Goal: Task Accomplishment & Management: Manage account settings

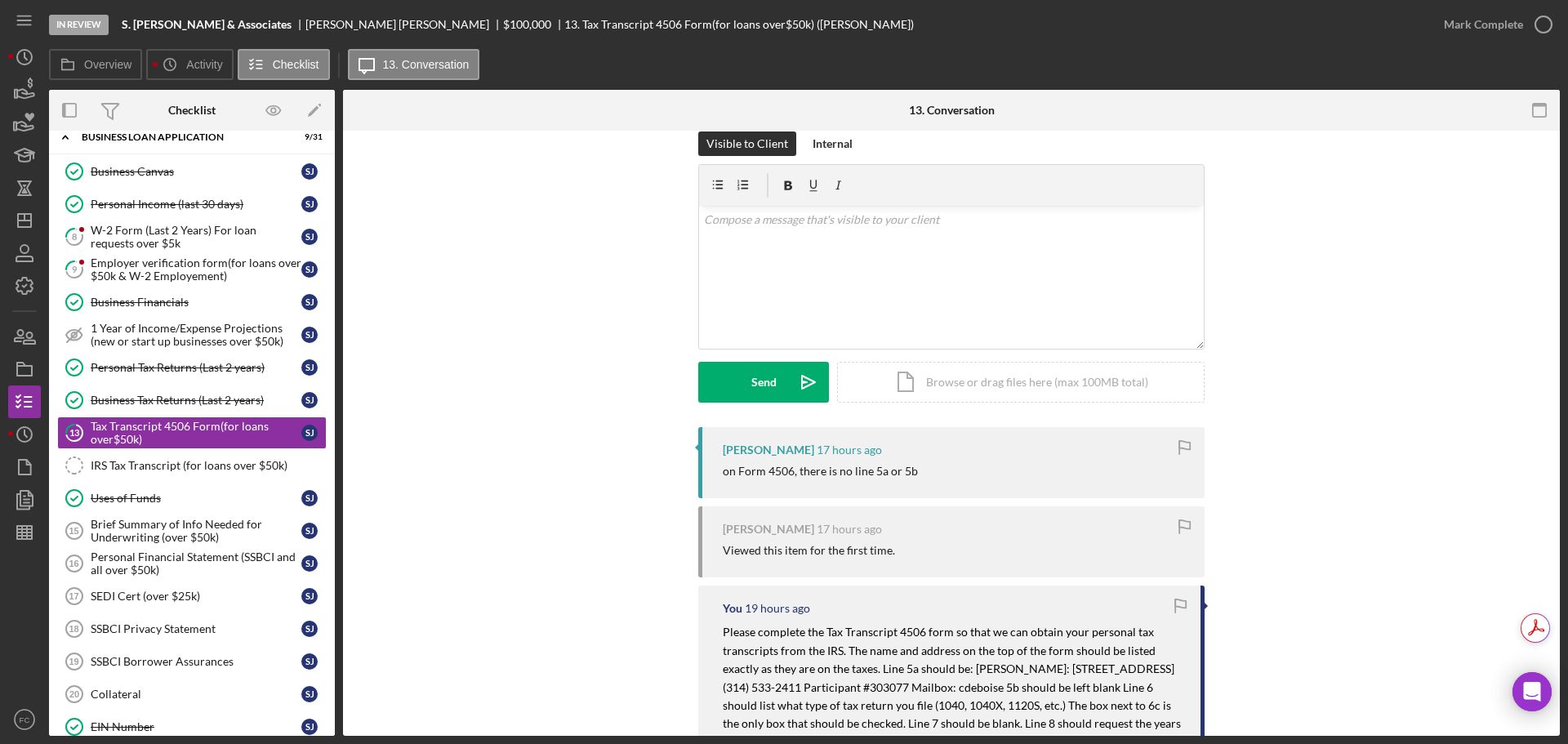
scroll to position [268, 0]
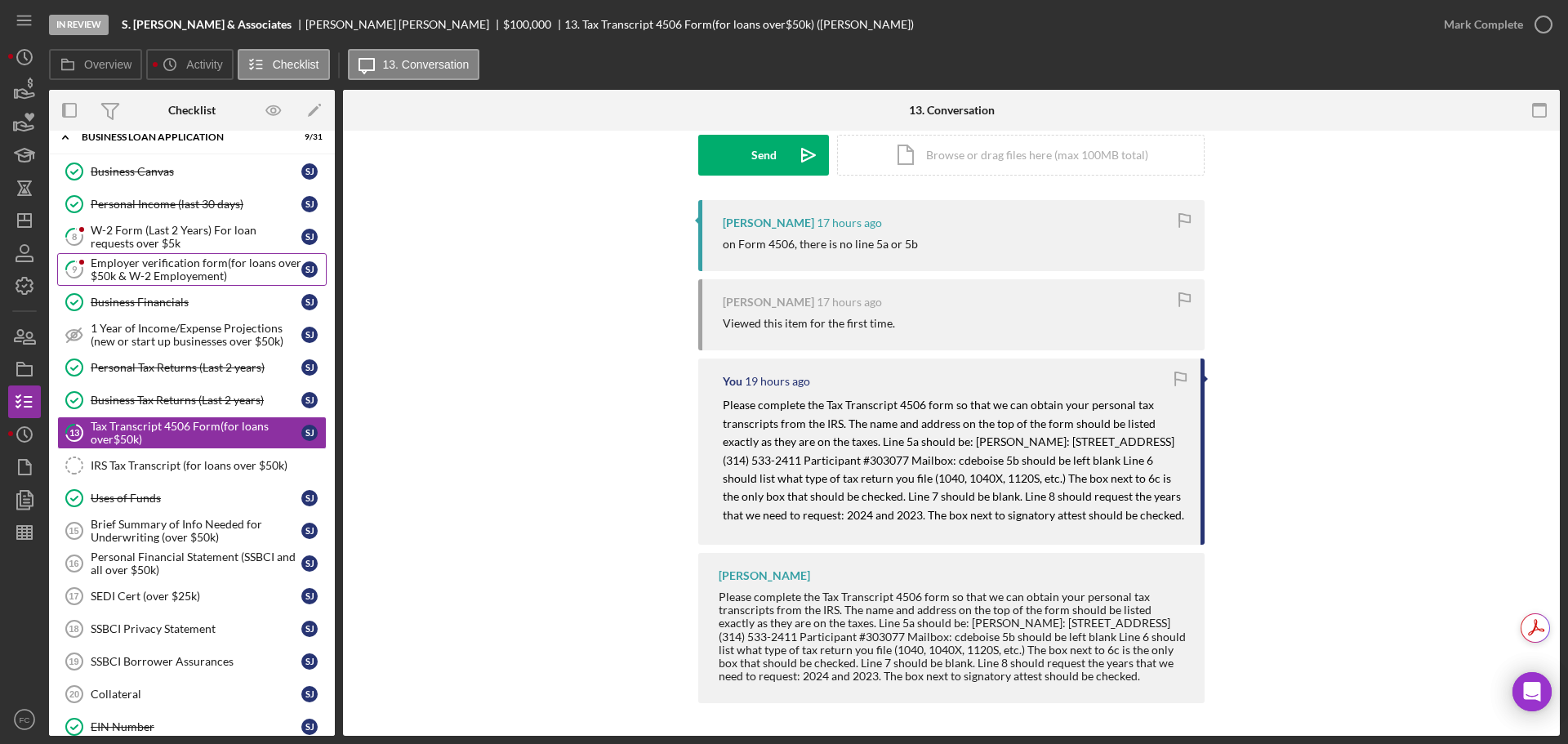
click at [118, 254] on link "9 Employer verification form(for loans over $50k & W-2 Employement) [PERSON_NAM…" at bounding box center [191, 269] width 269 height 33
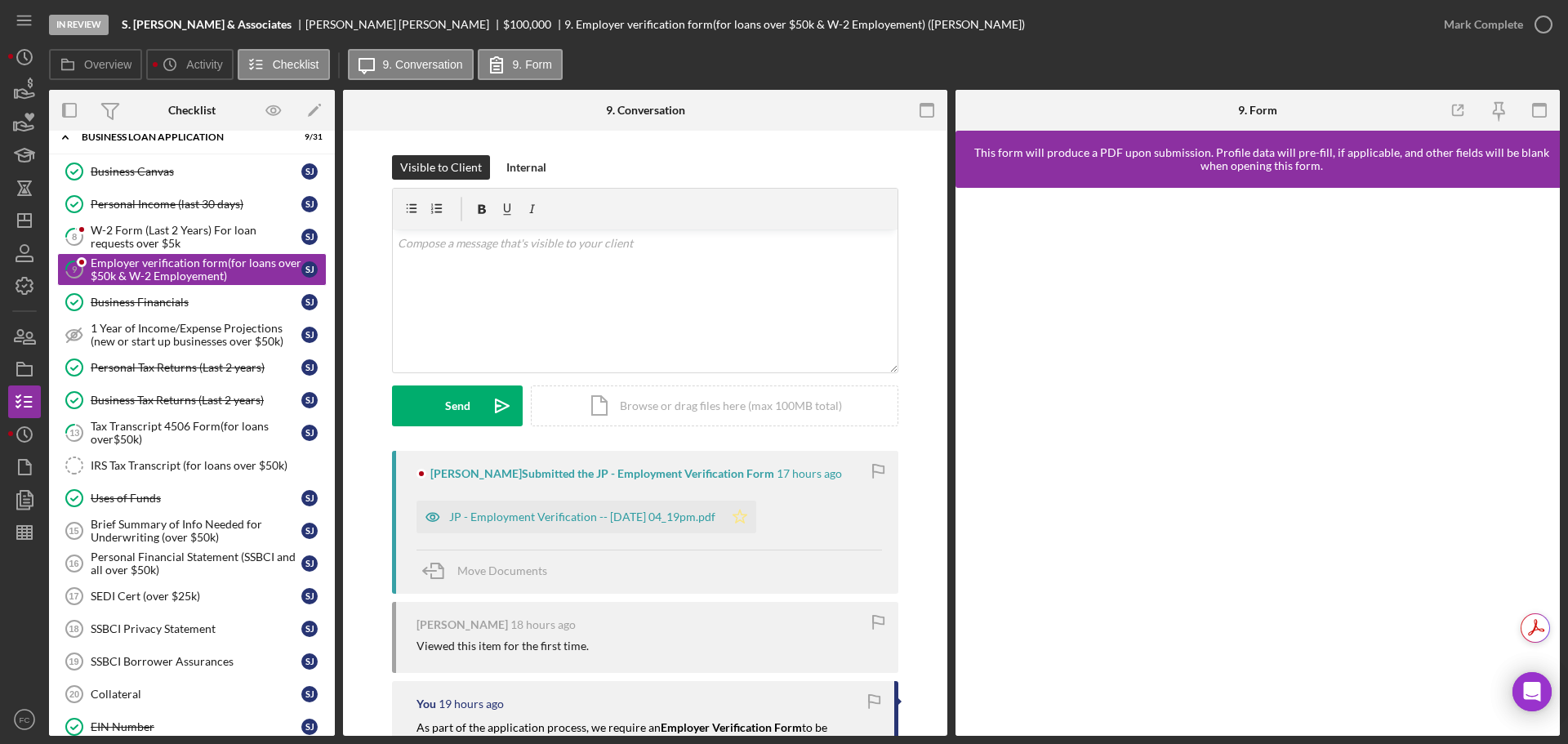
click at [756, 514] on icon "Icon/Star" at bounding box center [739, 517] width 33 height 33
click at [125, 239] on div "W-2 Form (Last 2 Years) For loan requests over $5k" at bounding box center [195, 237] width 211 height 26
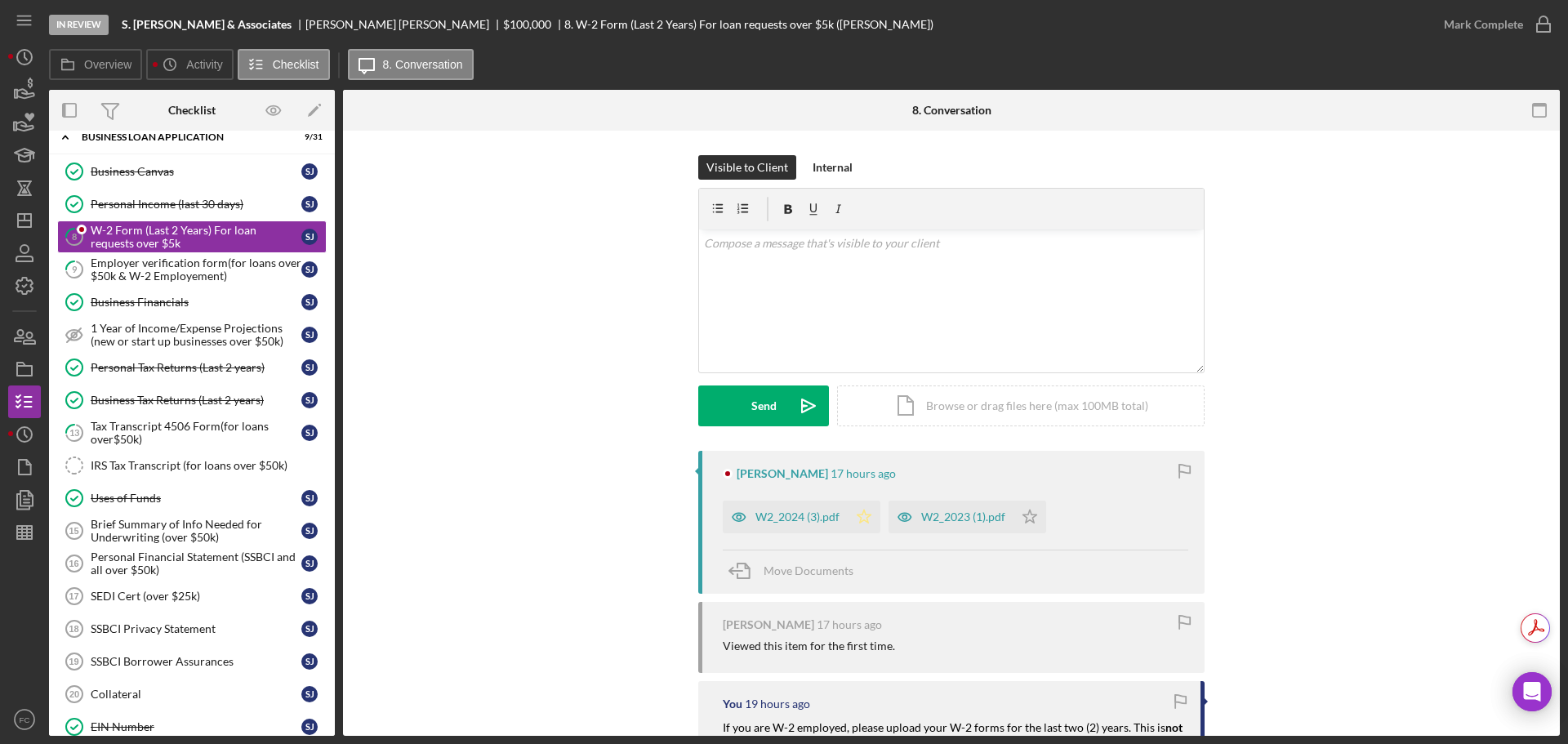
click at [869, 518] on icon "Icon/Star" at bounding box center [863, 517] width 33 height 33
click at [1031, 512] on icon "Icon/Star" at bounding box center [1029, 517] width 33 height 33
click at [1541, 23] on icon "button" at bounding box center [1544, 24] width 41 height 41
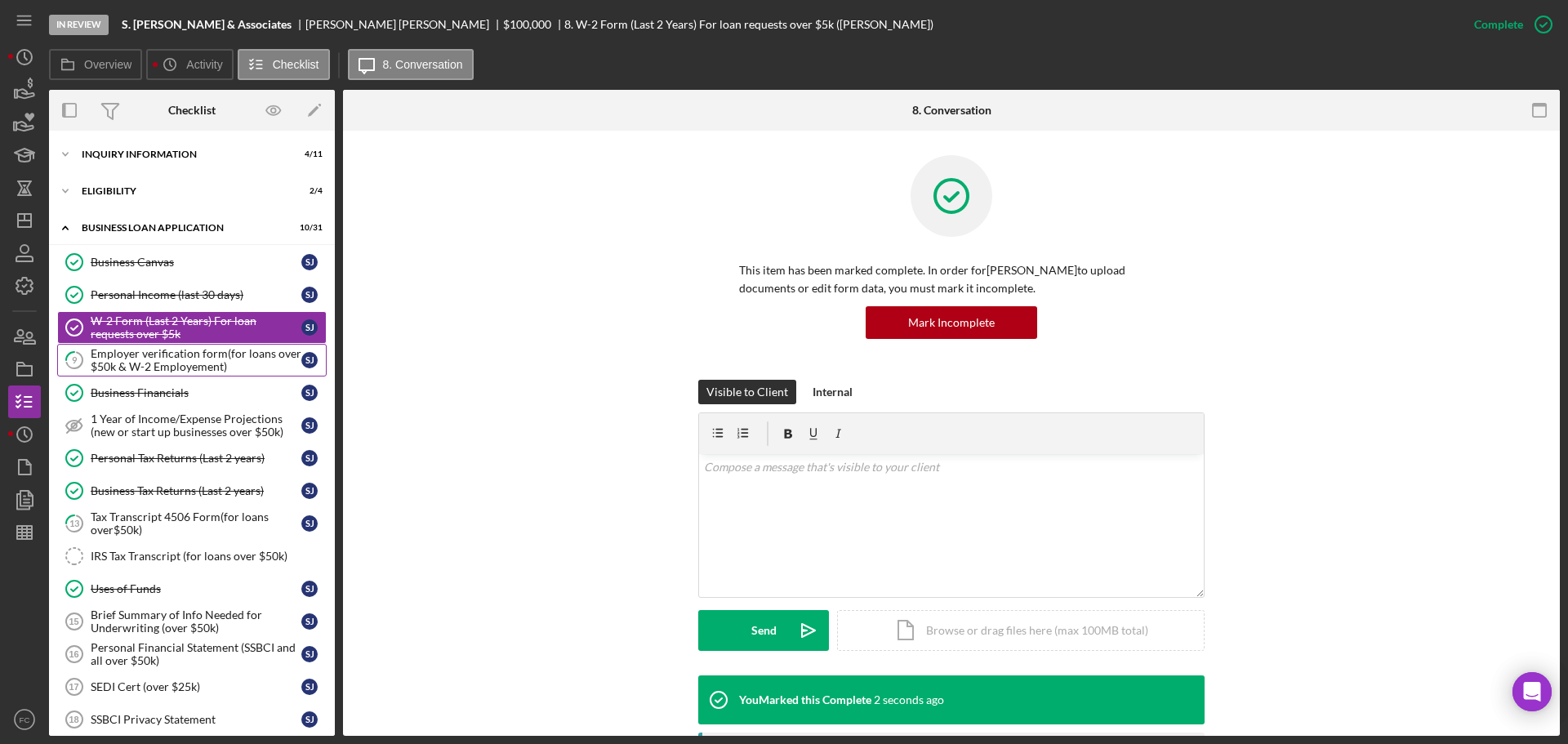
click at [127, 367] on div "Employer verification form(for loans over $50k & W-2 Employement)" at bounding box center [195, 360] width 211 height 26
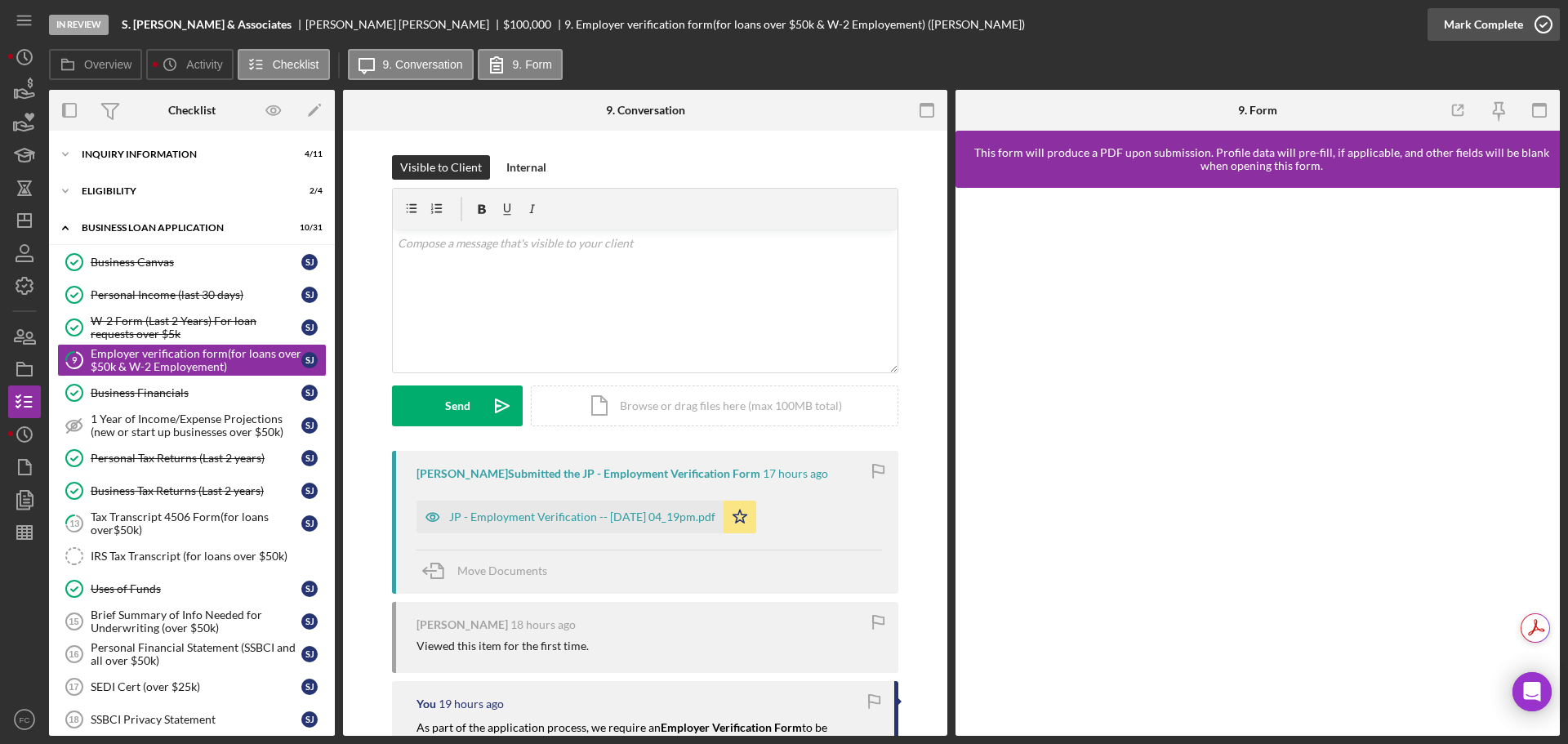
click at [1547, 18] on icon "button" at bounding box center [1544, 24] width 41 height 41
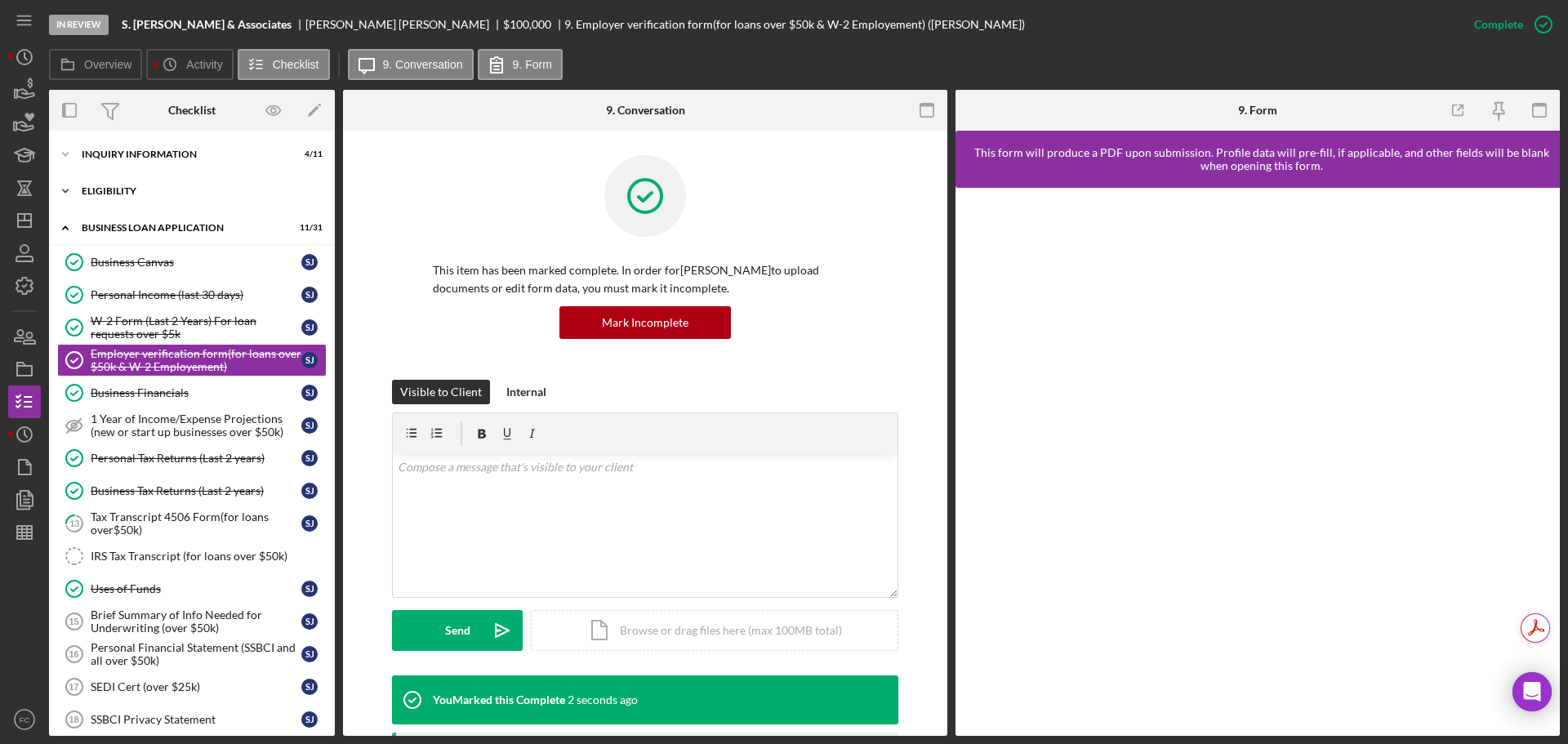
click at [123, 188] on div "ELIGIBILITY" at bounding box center [197, 191] width 232 height 10
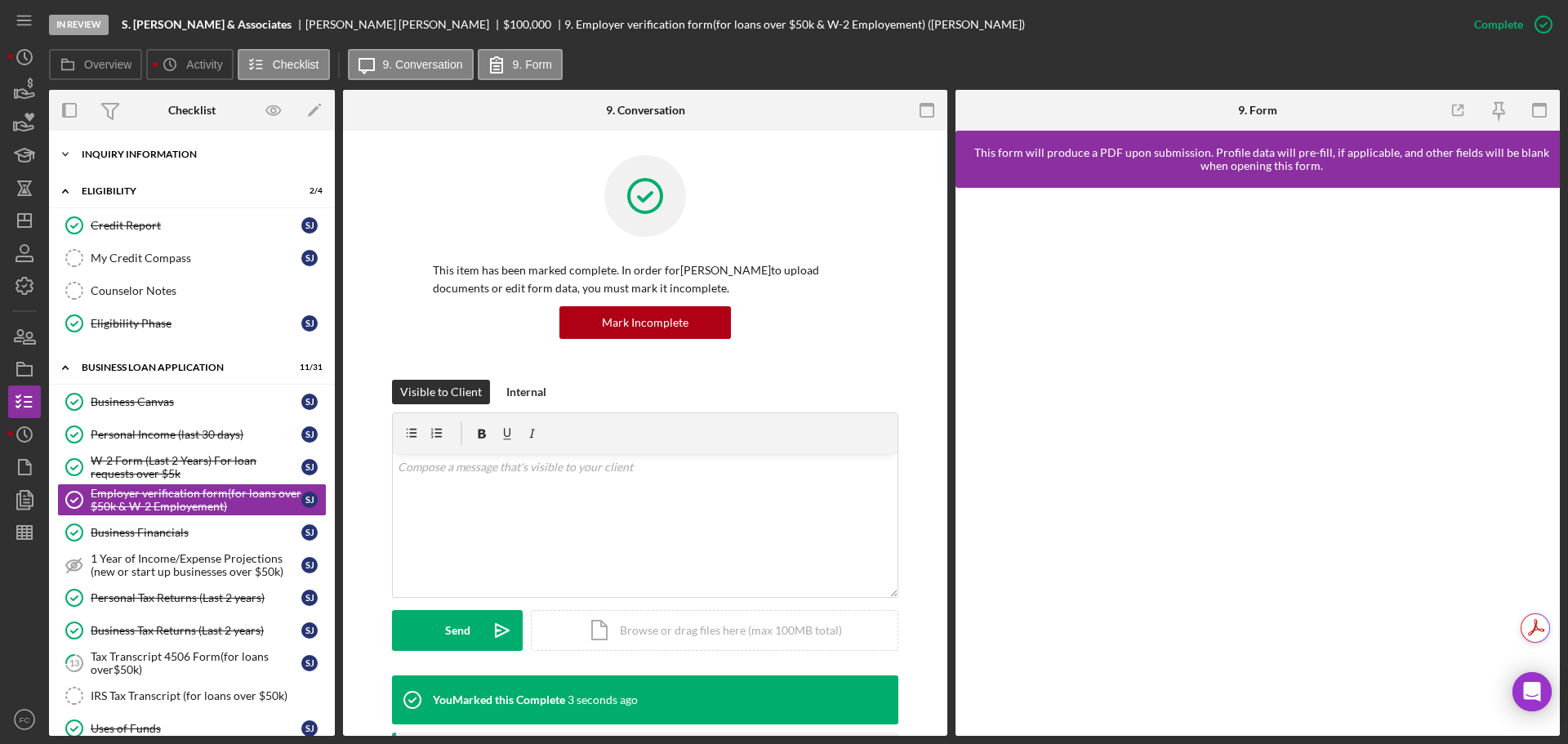
click at [140, 157] on div "INQUIRY INFORMATION" at bounding box center [197, 154] width 232 height 10
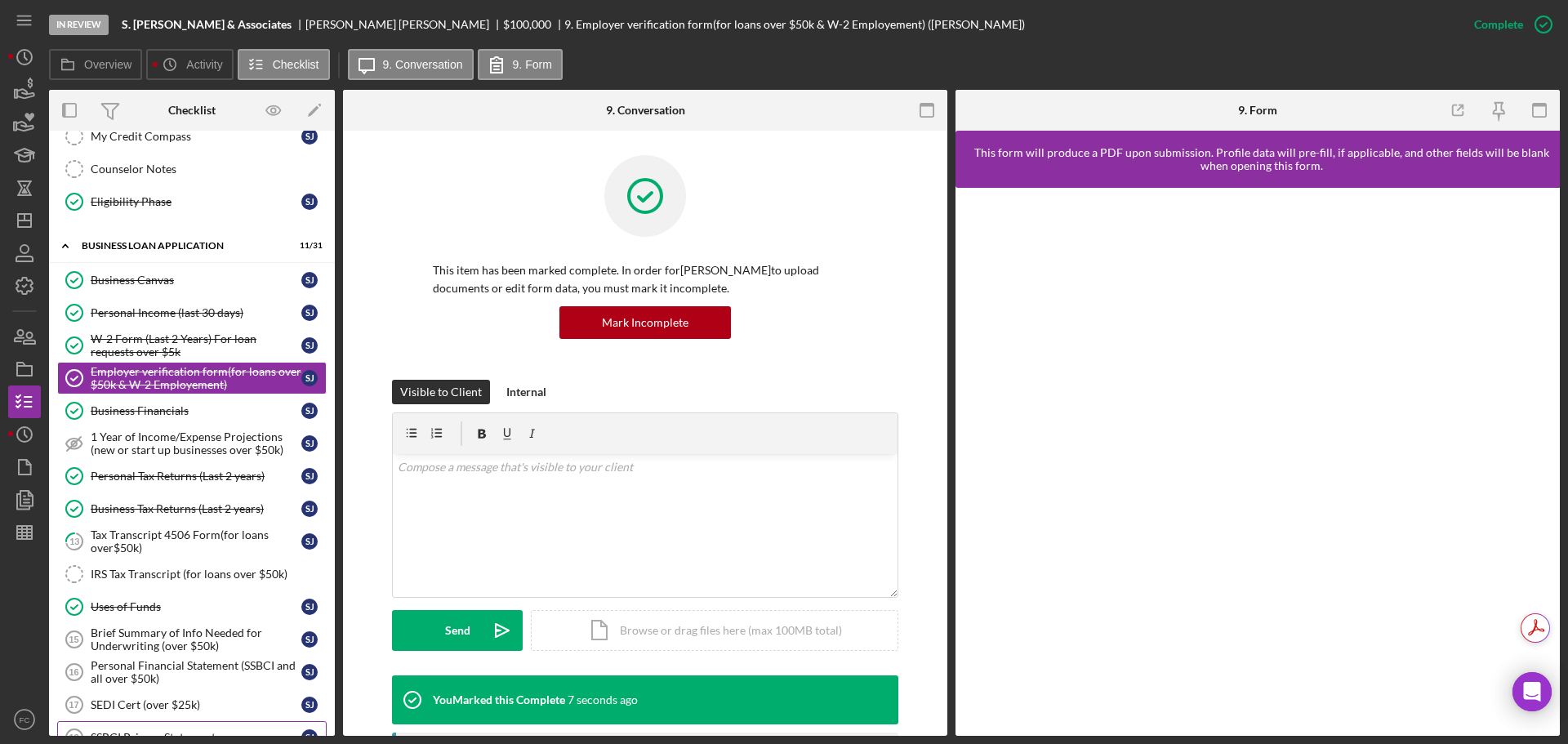
scroll to position [735, 0]
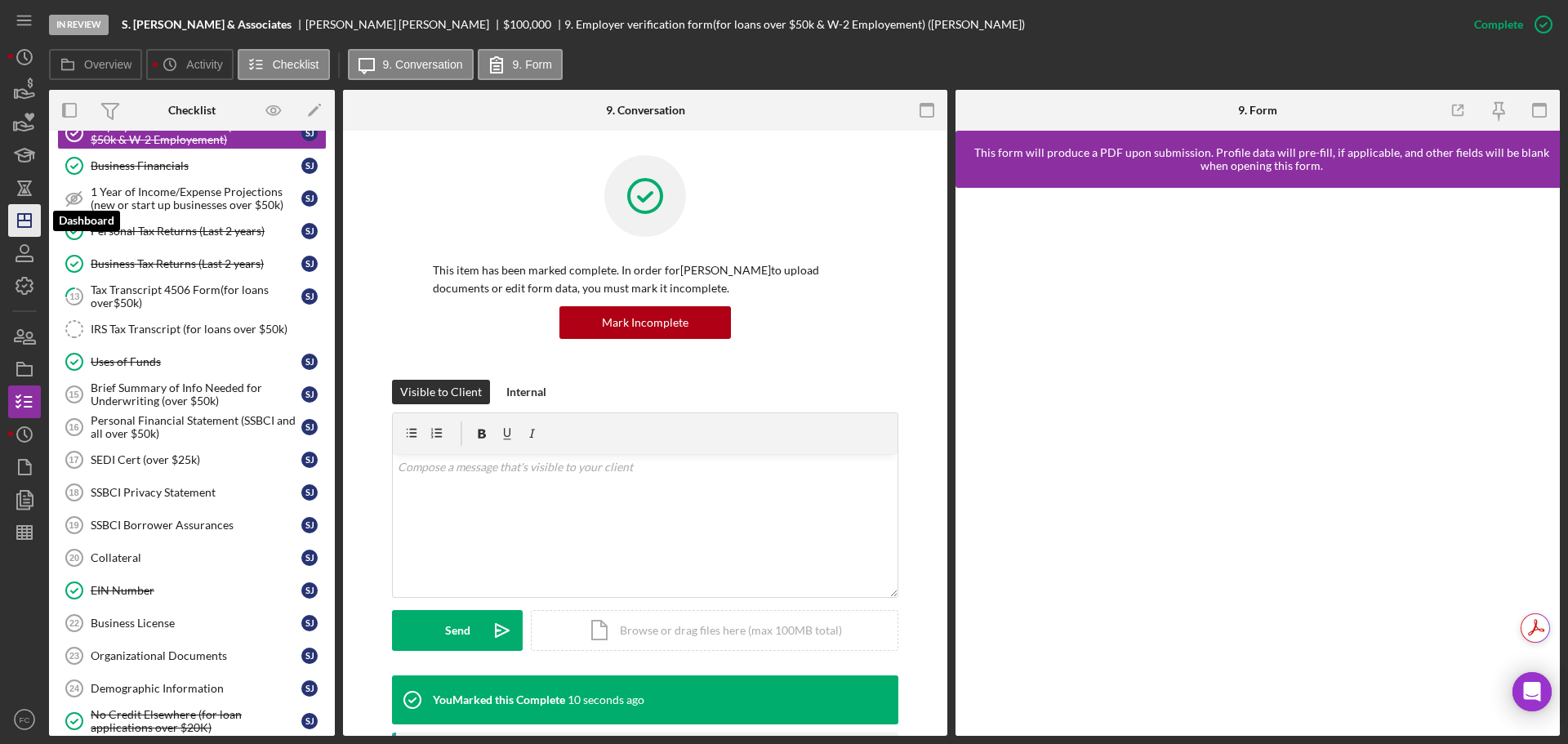
click at [15, 216] on icon "Icon/Dashboard" at bounding box center [24, 220] width 41 height 41
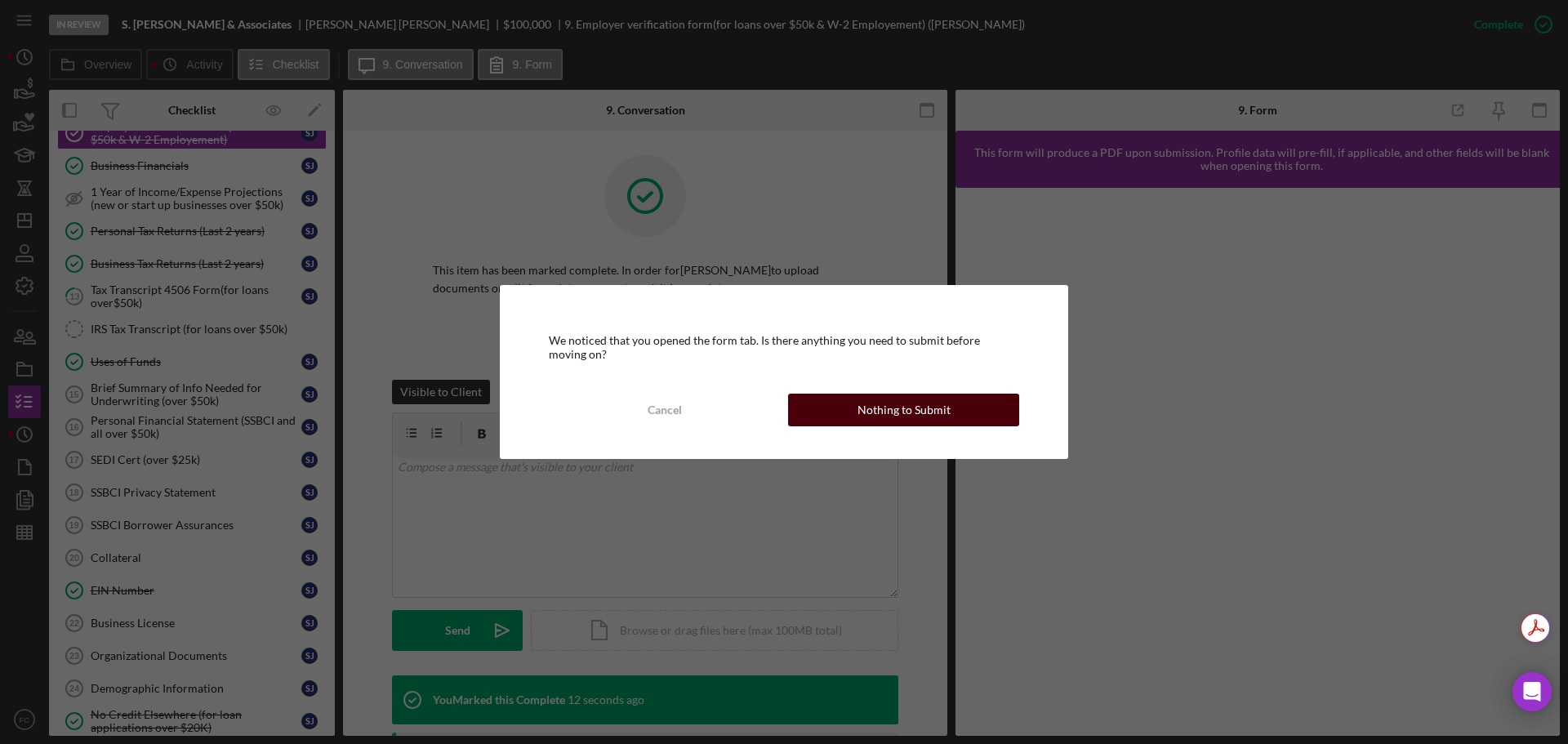
click at [880, 415] on div "Nothing to Submit" at bounding box center [904, 409] width 93 height 33
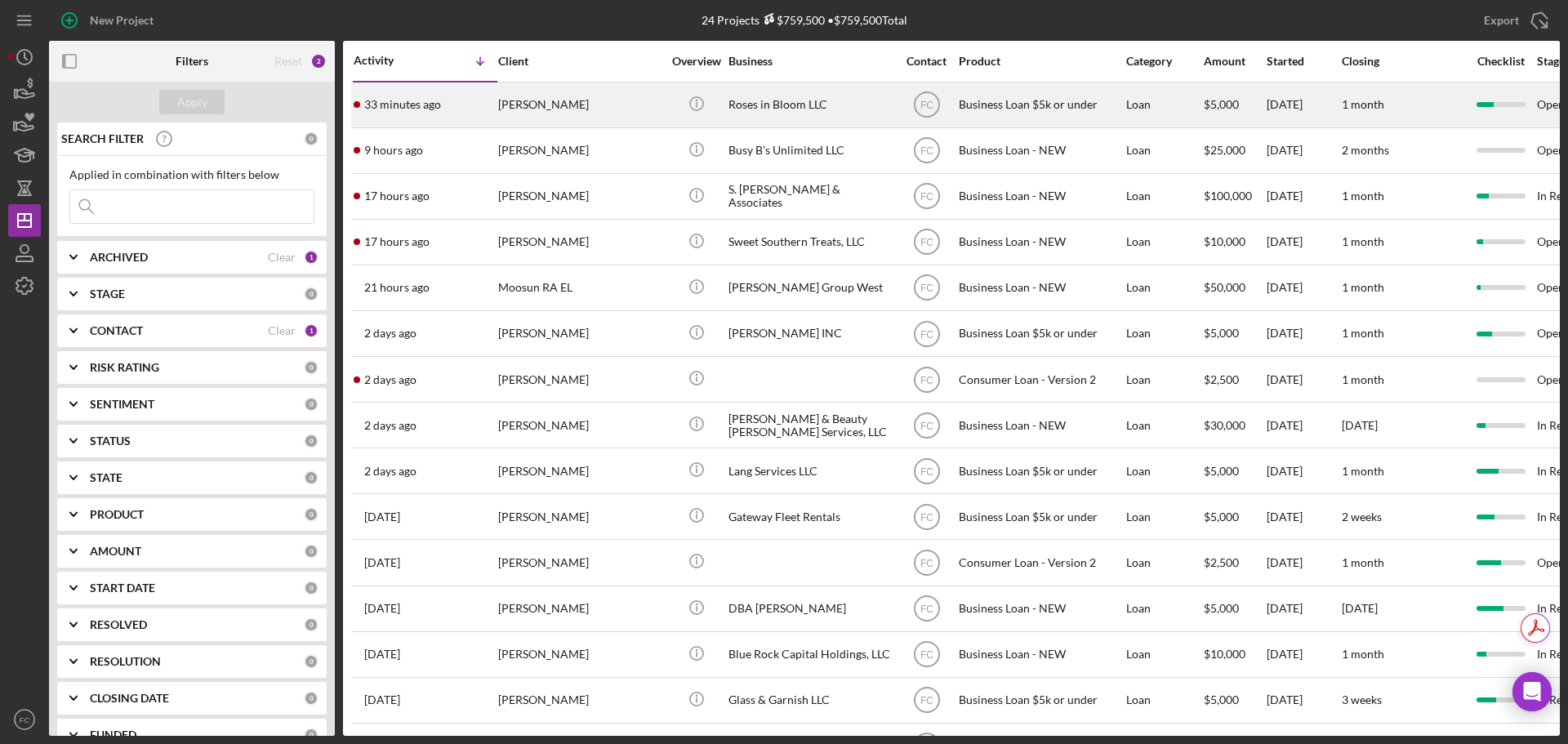
click at [459, 110] on div "33 minutes ago [PERSON_NAME]" at bounding box center [425, 105] width 143 height 44
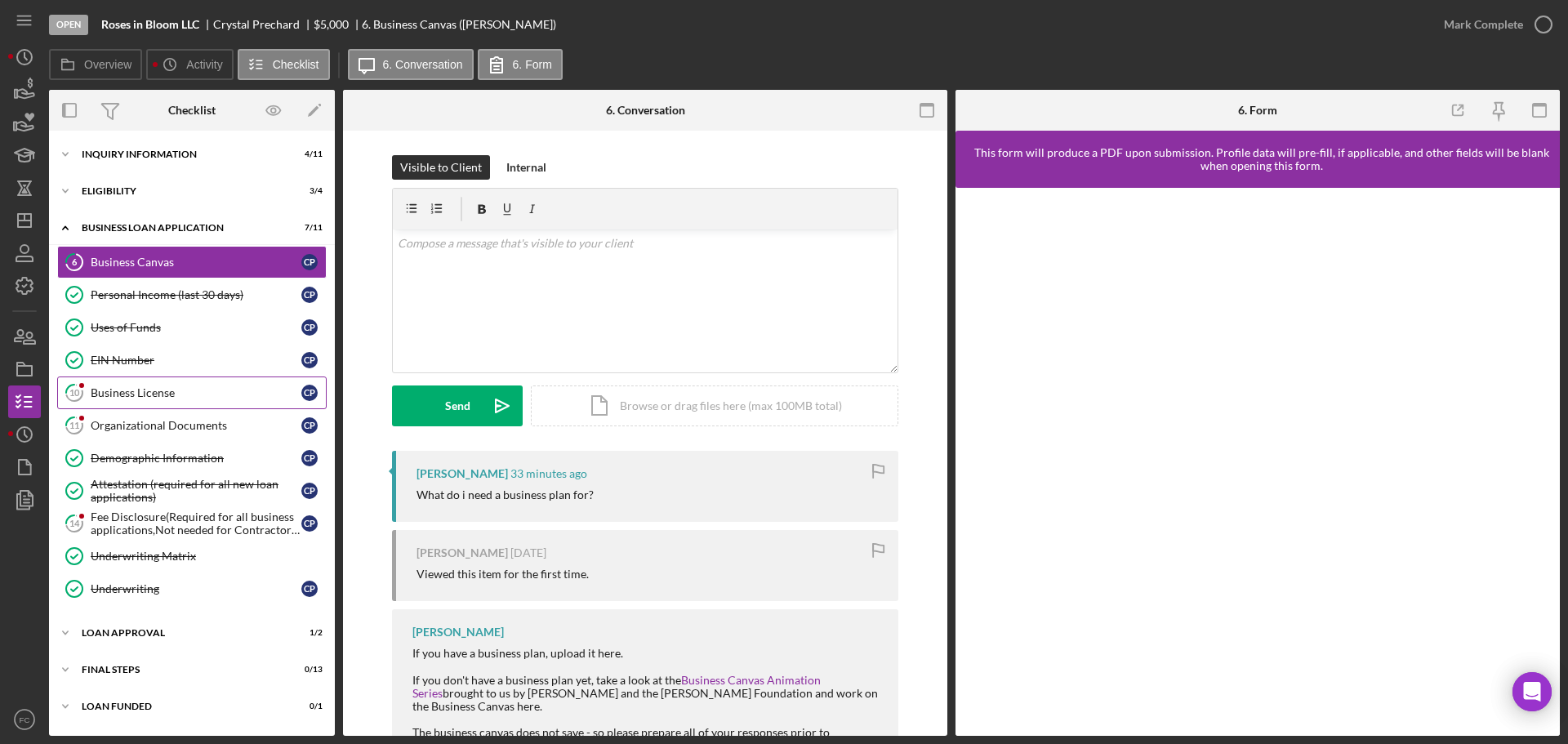
click at [114, 386] on div "Business License" at bounding box center [195, 393] width 211 height 13
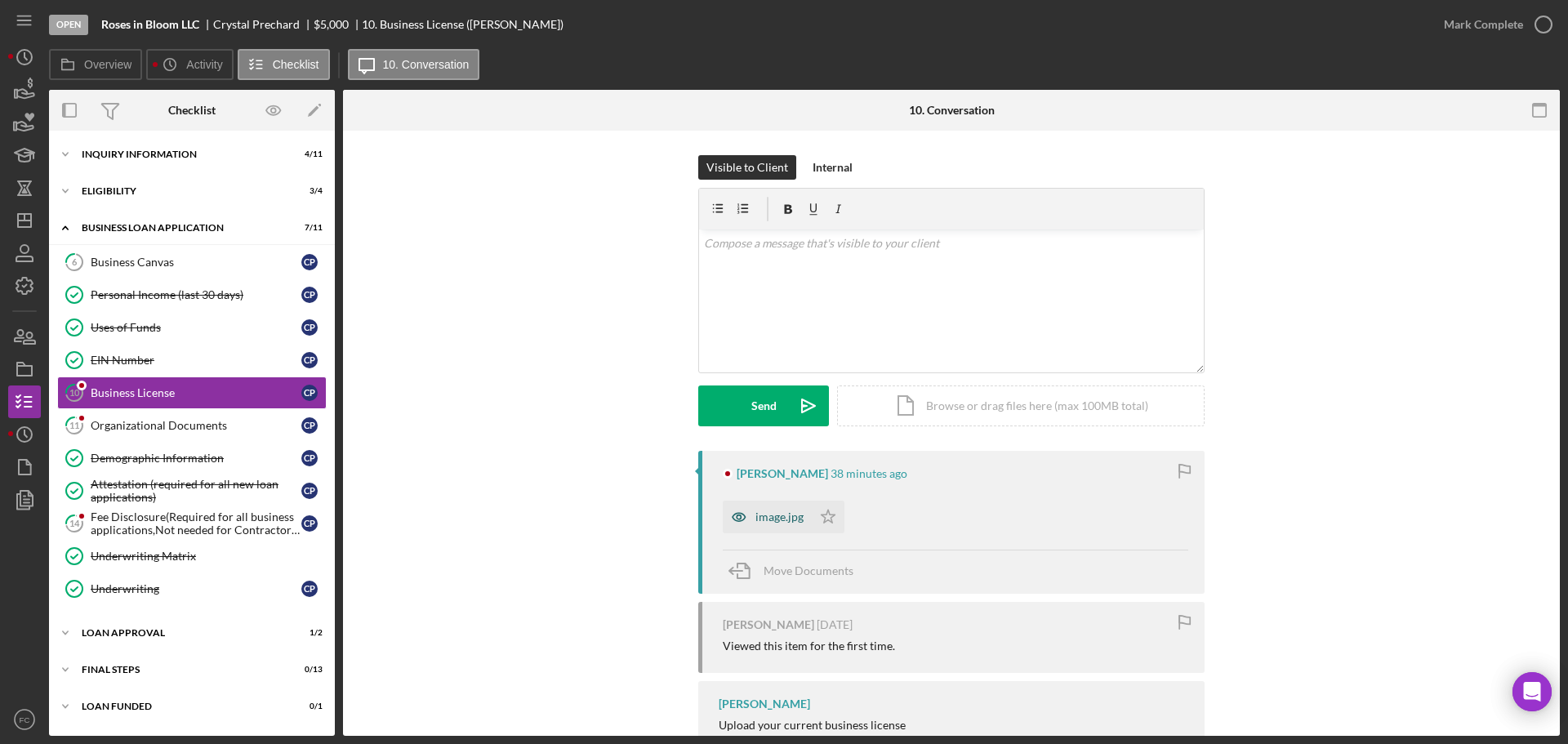
click at [766, 518] on div "image.jpg" at bounding box center [779, 517] width 48 height 13
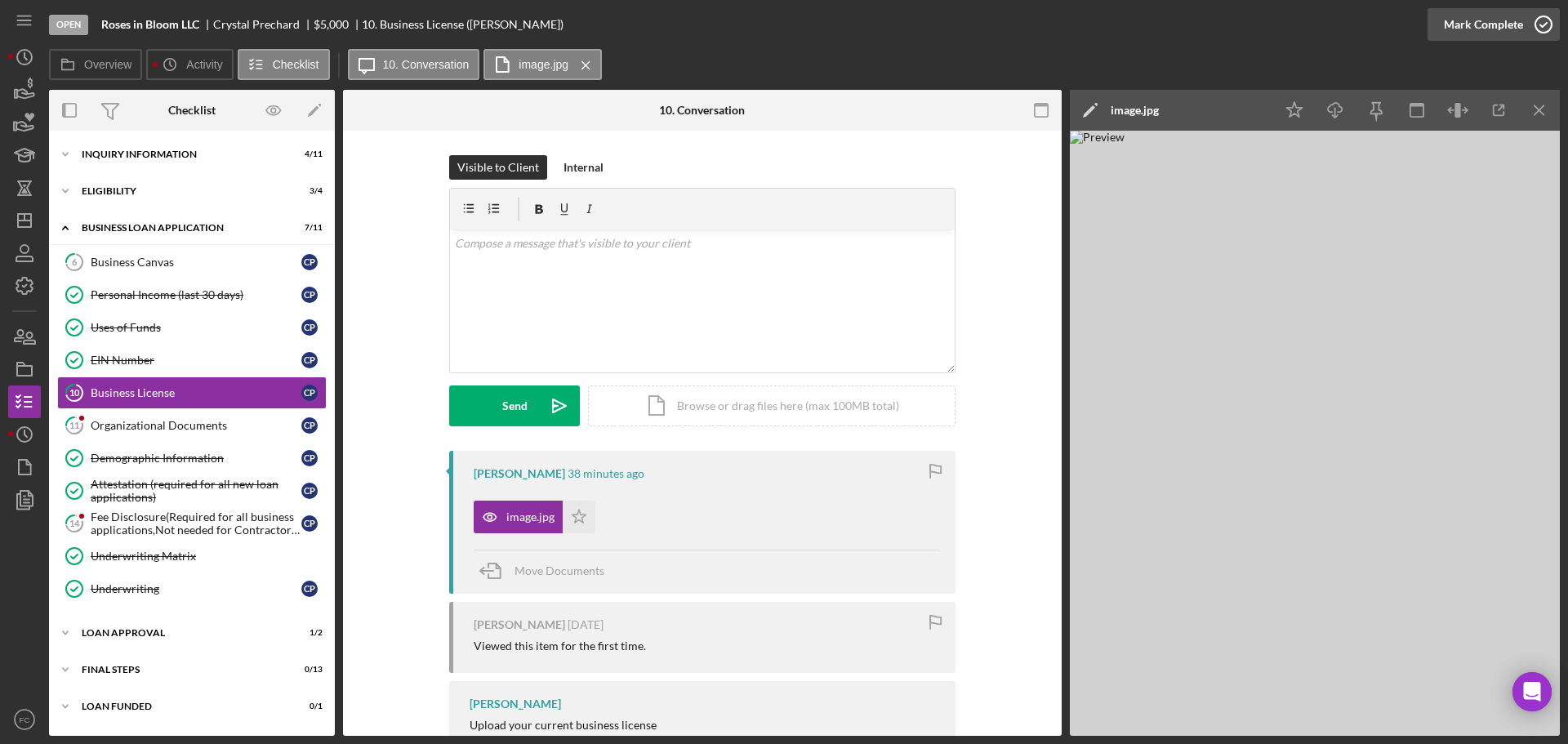
click at [1545, 16] on icon "button" at bounding box center [1544, 24] width 41 height 41
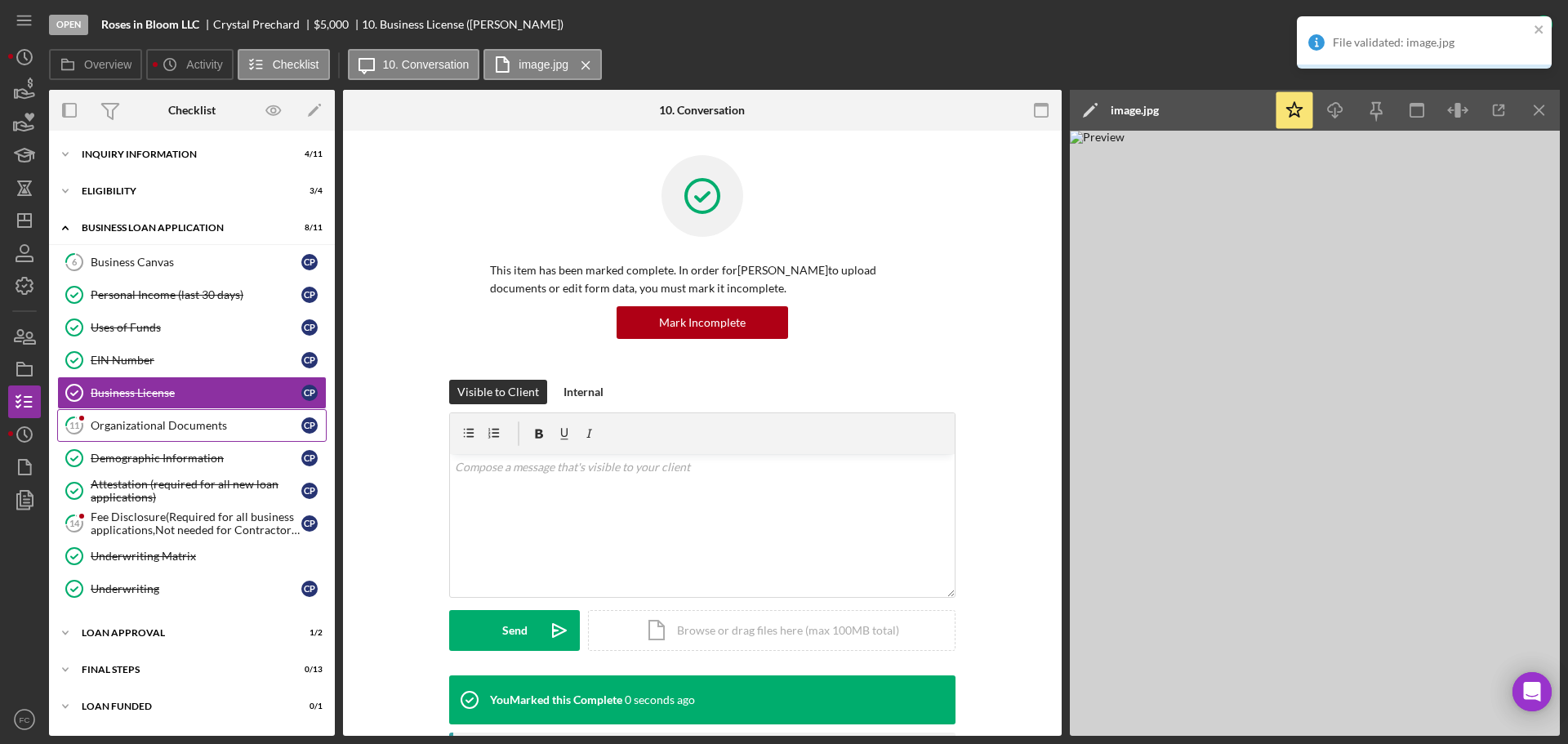
click at [133, 429] on div "Organizational Documents" at bounding box center [195, 425] width 211 height 13
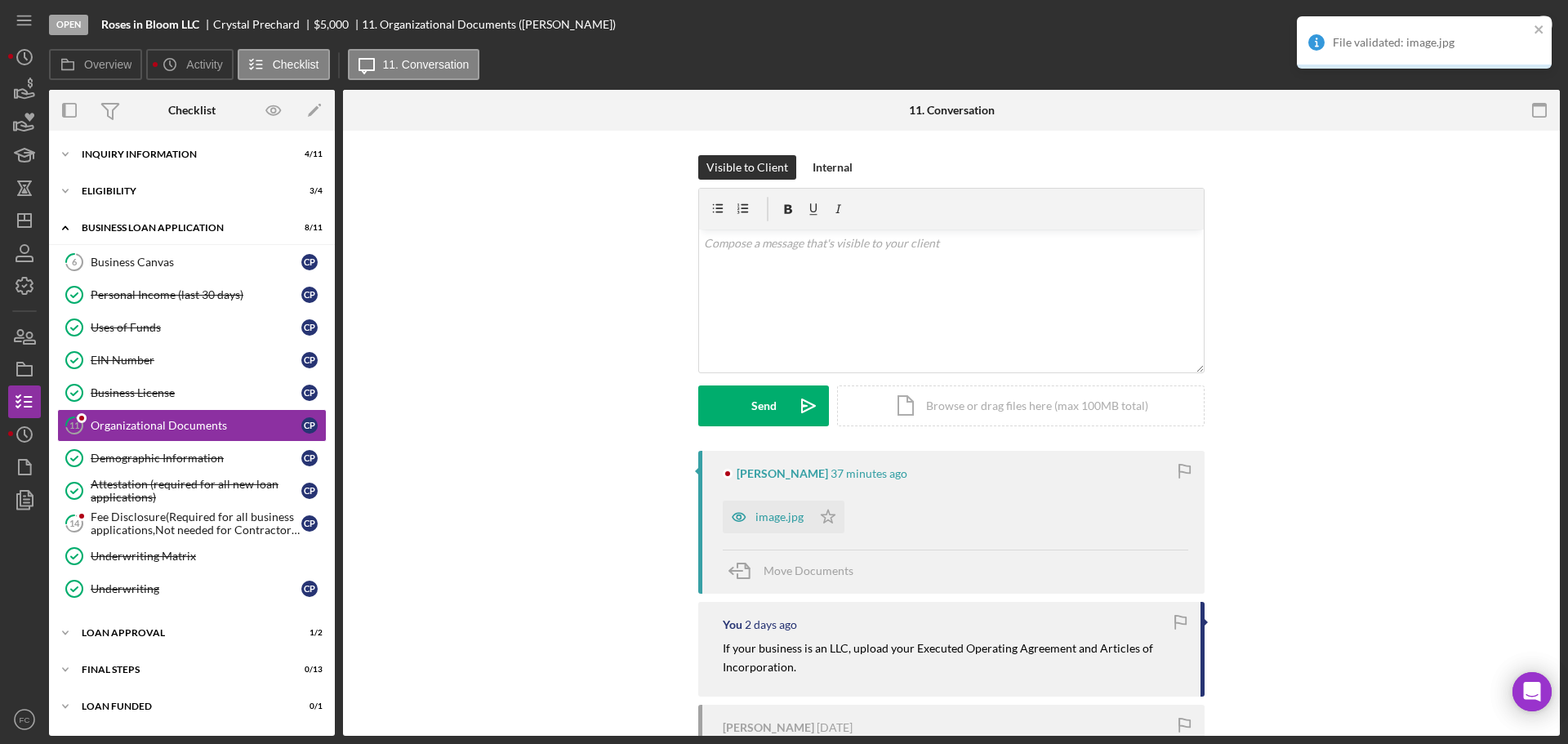
scroll to position [164, 0]
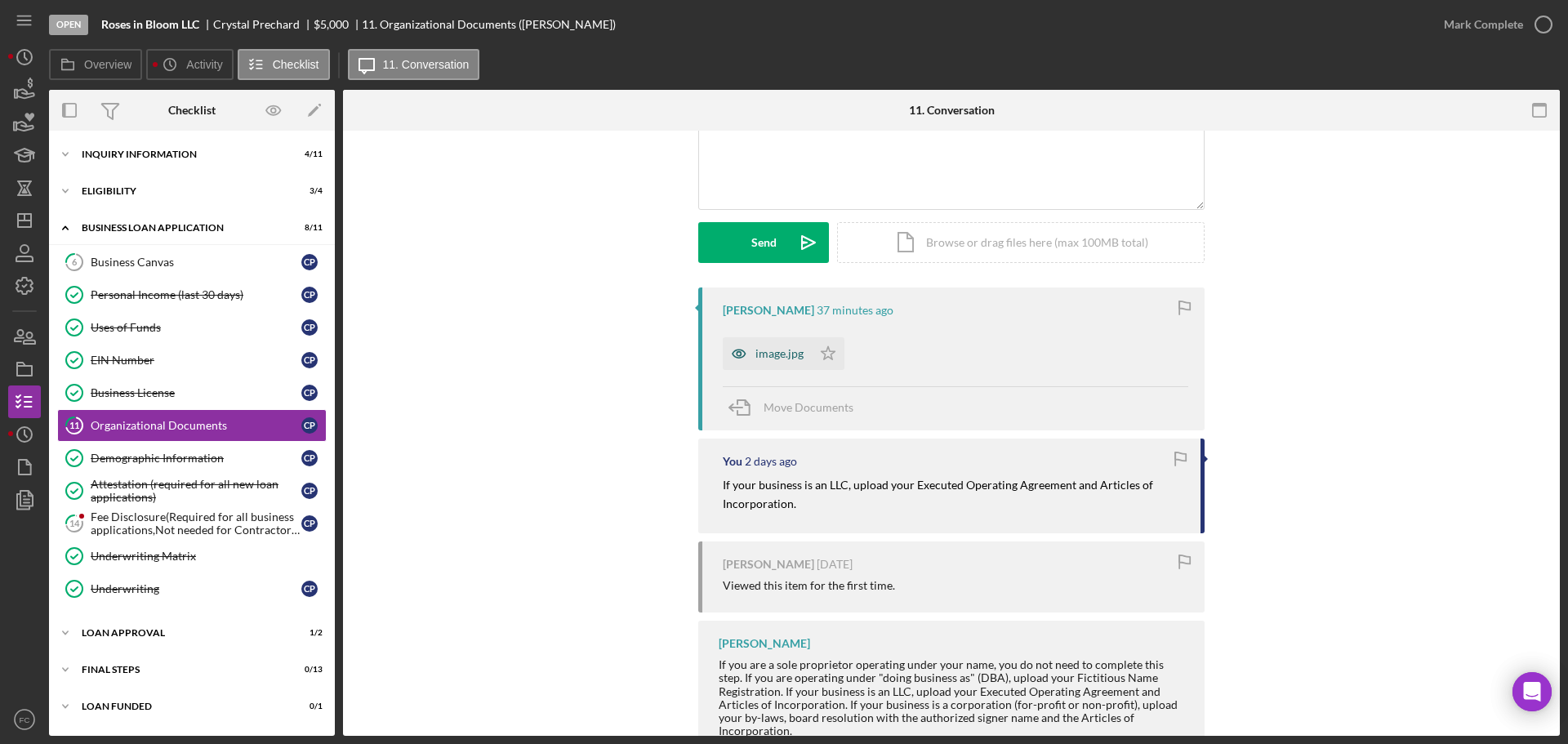
click at [764, 351] on div "image.jpg" at bounding box center [779, 354] width 48 height 13
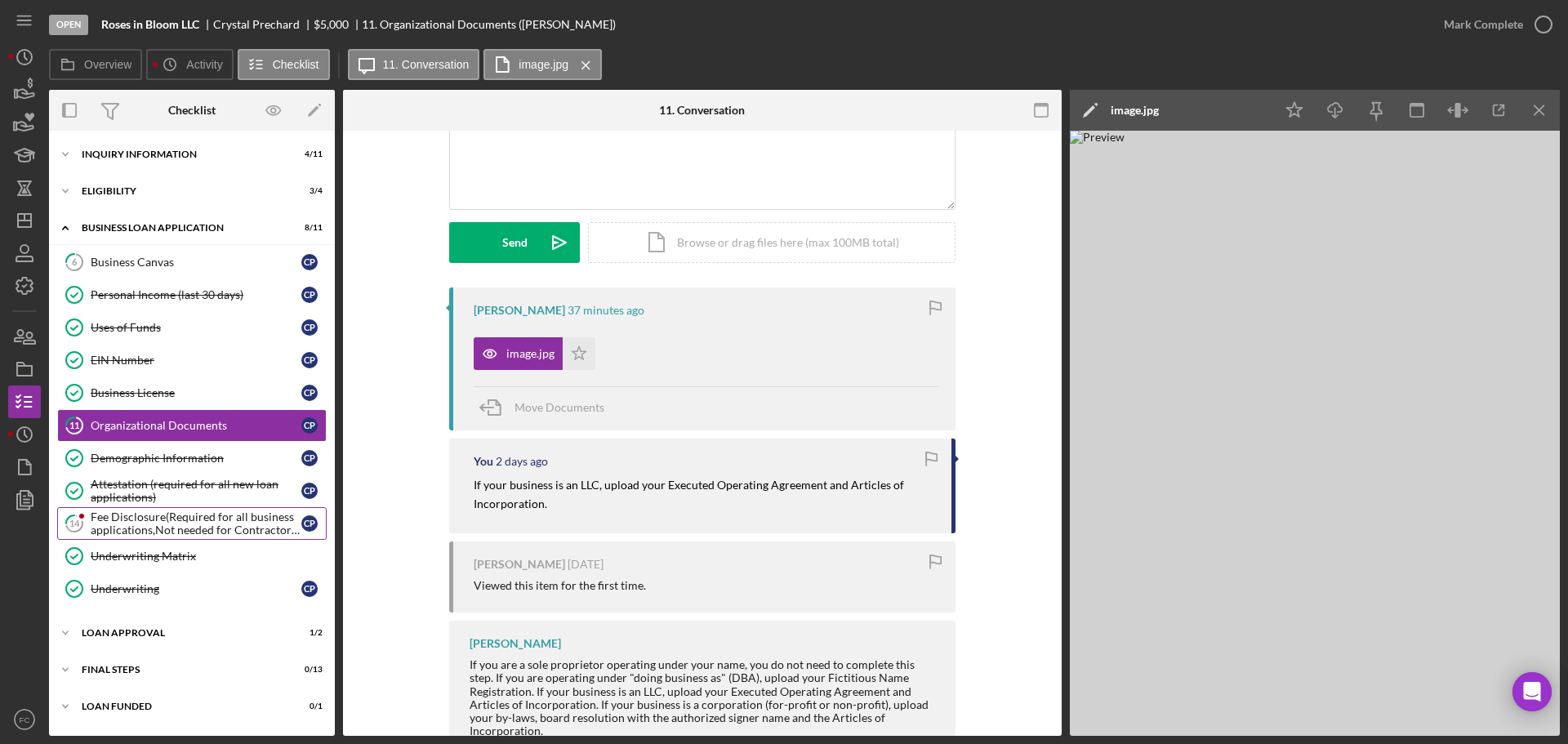
click at [133, 529] on div "Fee Disclosure(Required for all business applications,Not needed for Contractor…" at bounding box center [195, 523] width 211 height 26
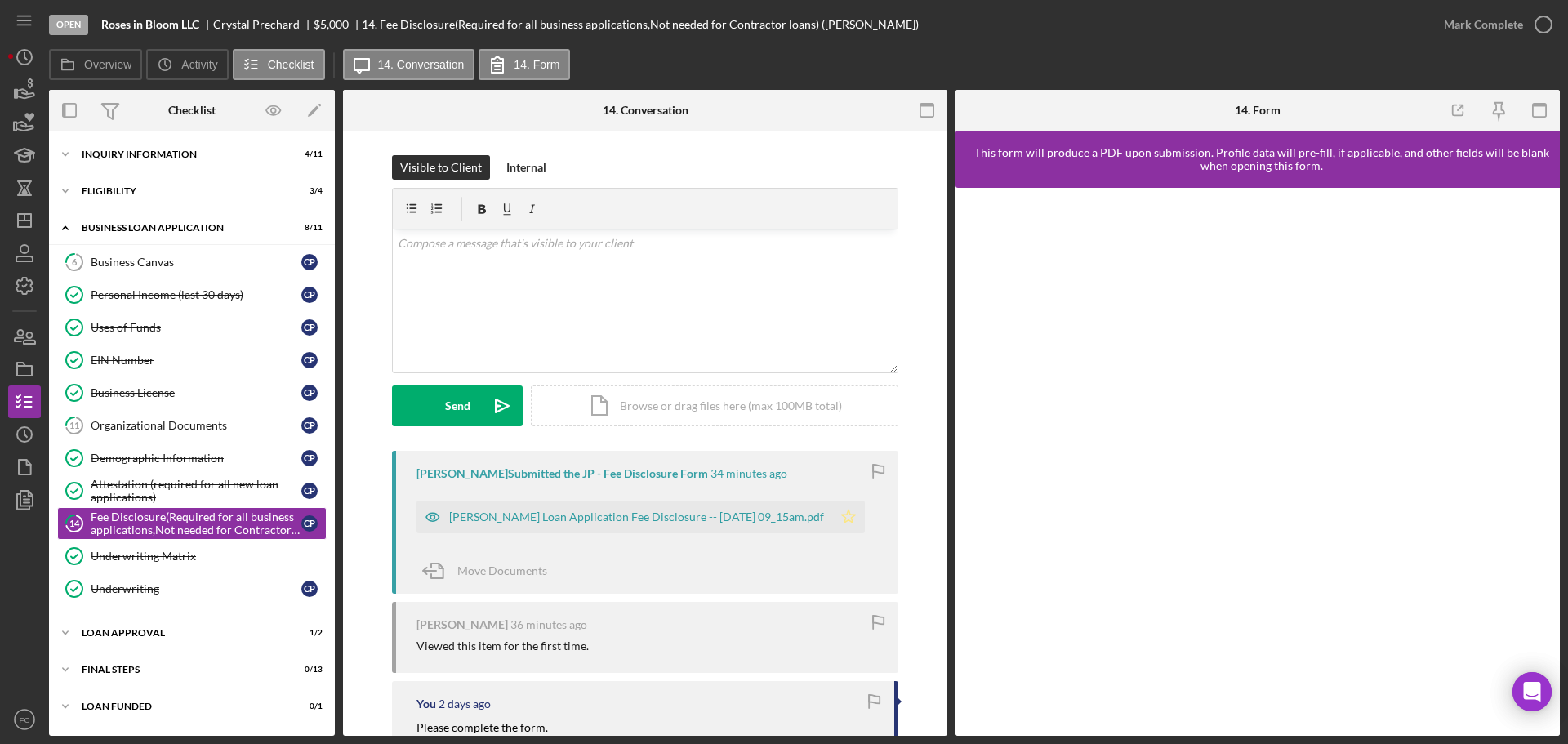
click at [851, 514] on polygon "button" at bounding box center [849, 516] width 14 height 13
click at [1548, 29] on icon "button" at bounding box center [1544, 24] width 41 height 41
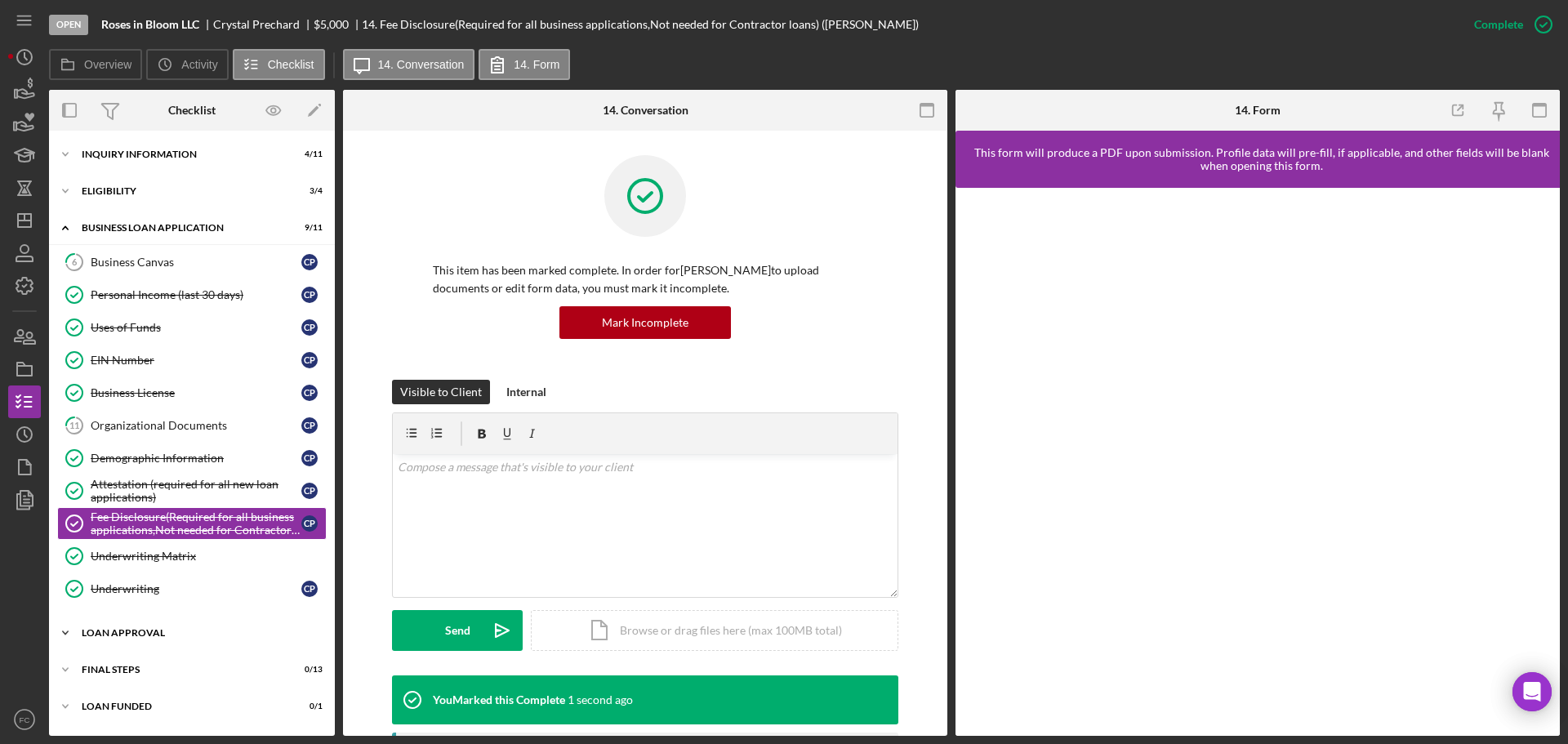
click at [155, 637] on div "Icon/Expander Loan Approval 1 / 2" at bounding box center [191, 632] width 286 height 33
click at [192, 670] on div "Loan Approval" at bounding box center [208, 668] width 235 height 13
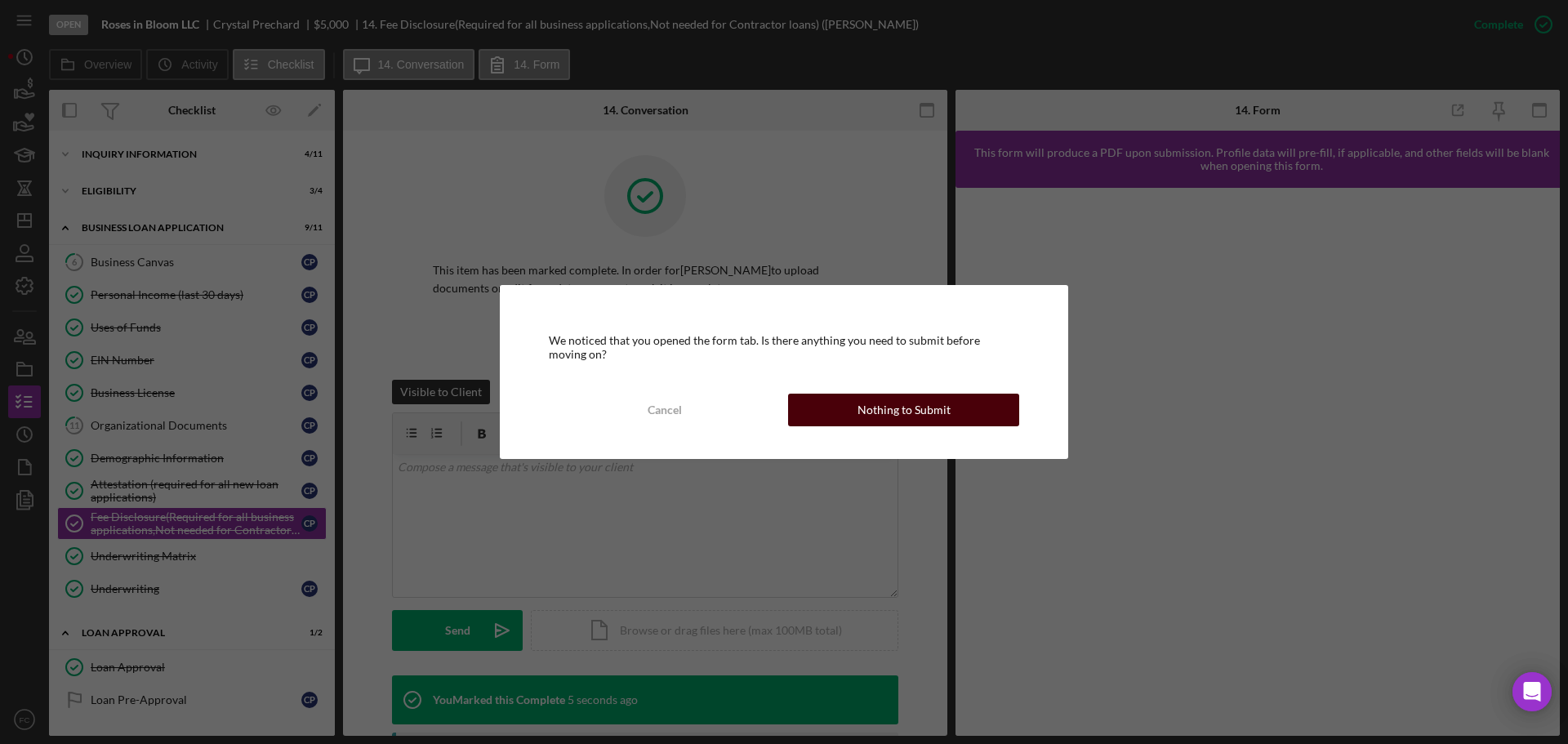
click at [873, 414] on div "Nothing to Submit" at bounding box center [904, 409] width 93 height 33
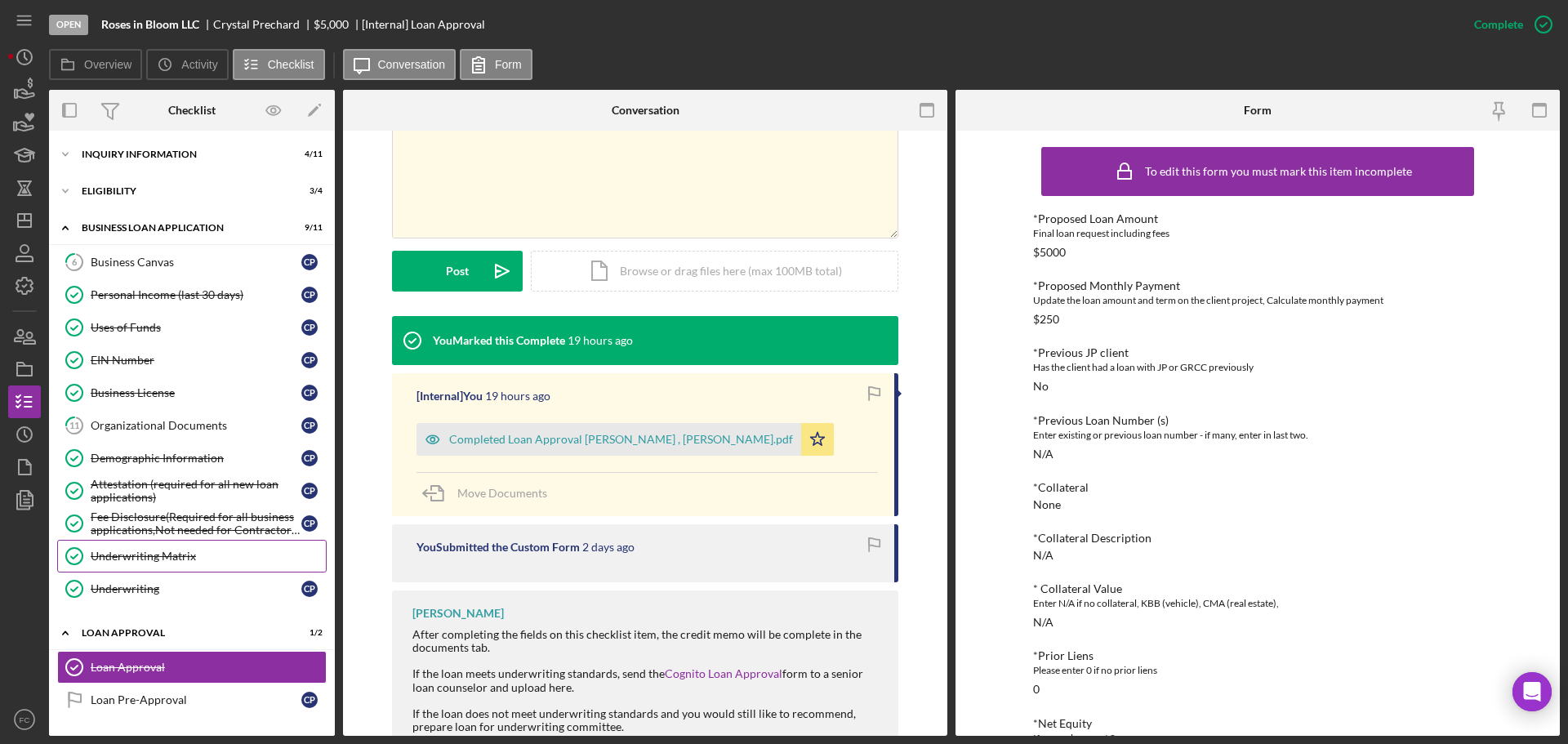
scroll to position [70, 0]
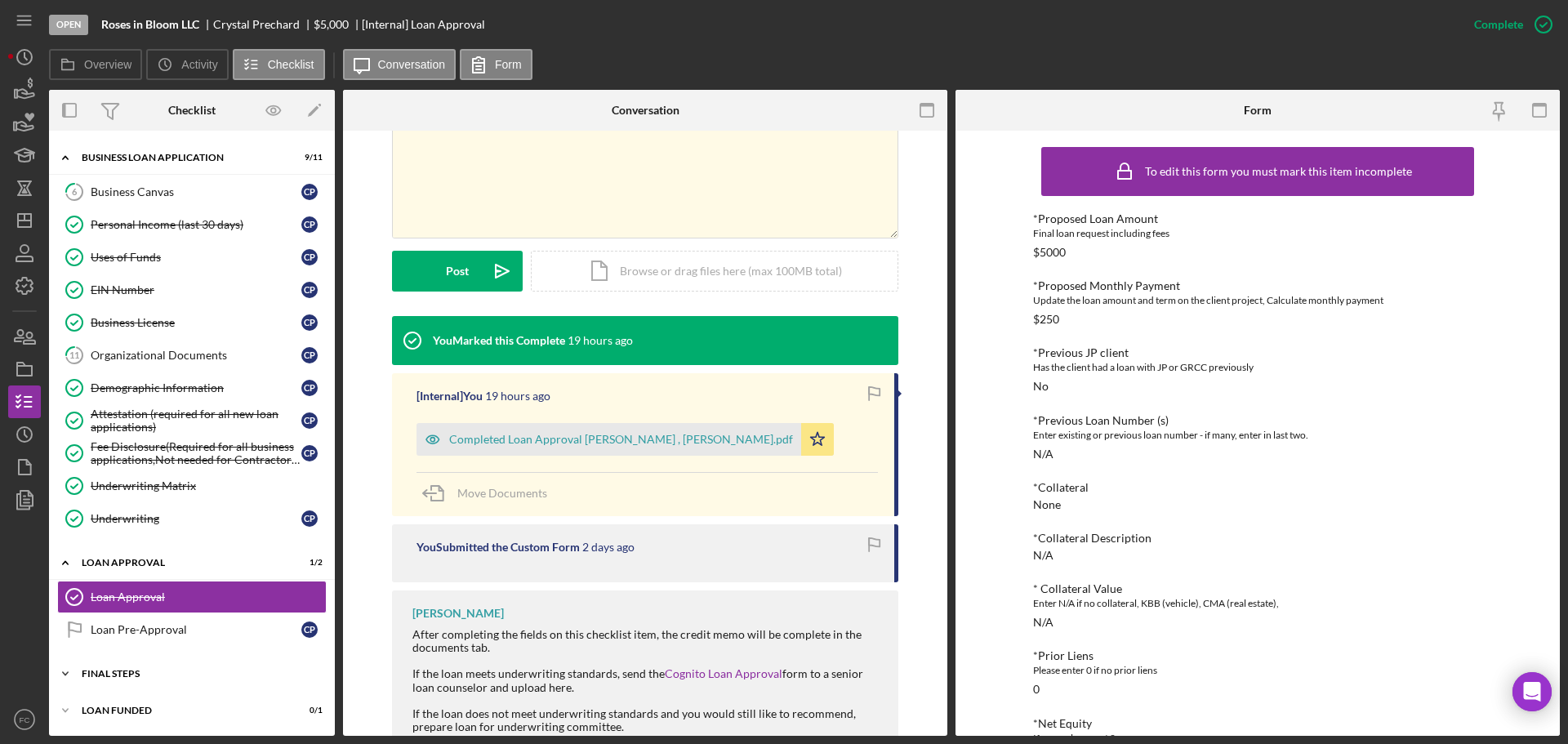
click at [128, 678] on div "Final Steps" at bounding box center [197, 674] width 232 height 10
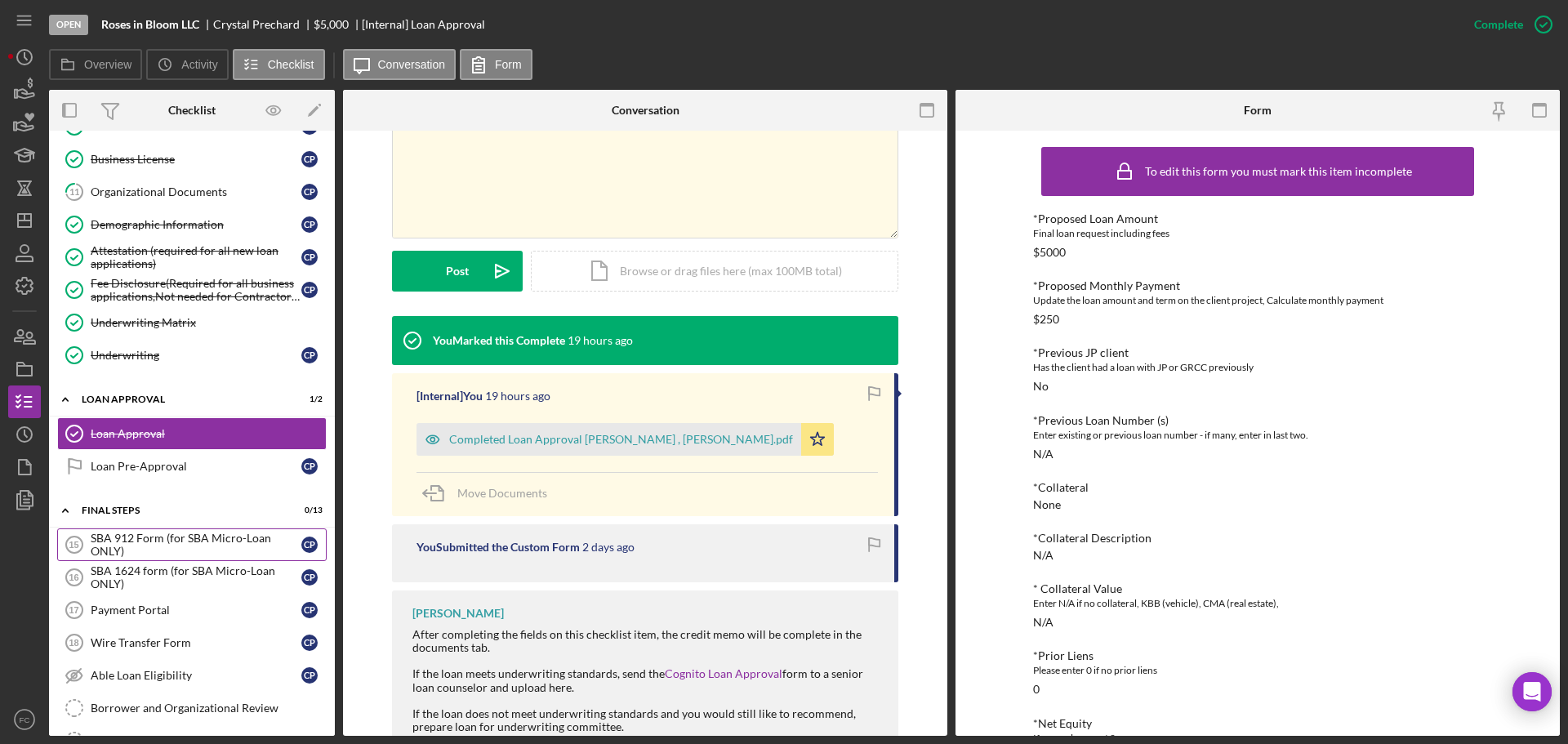
click at [150, 544] on div "SBA 912 Form (for SBA Micro-Loan ONLY)" at bounding box center [195, 544] width 211 height 26
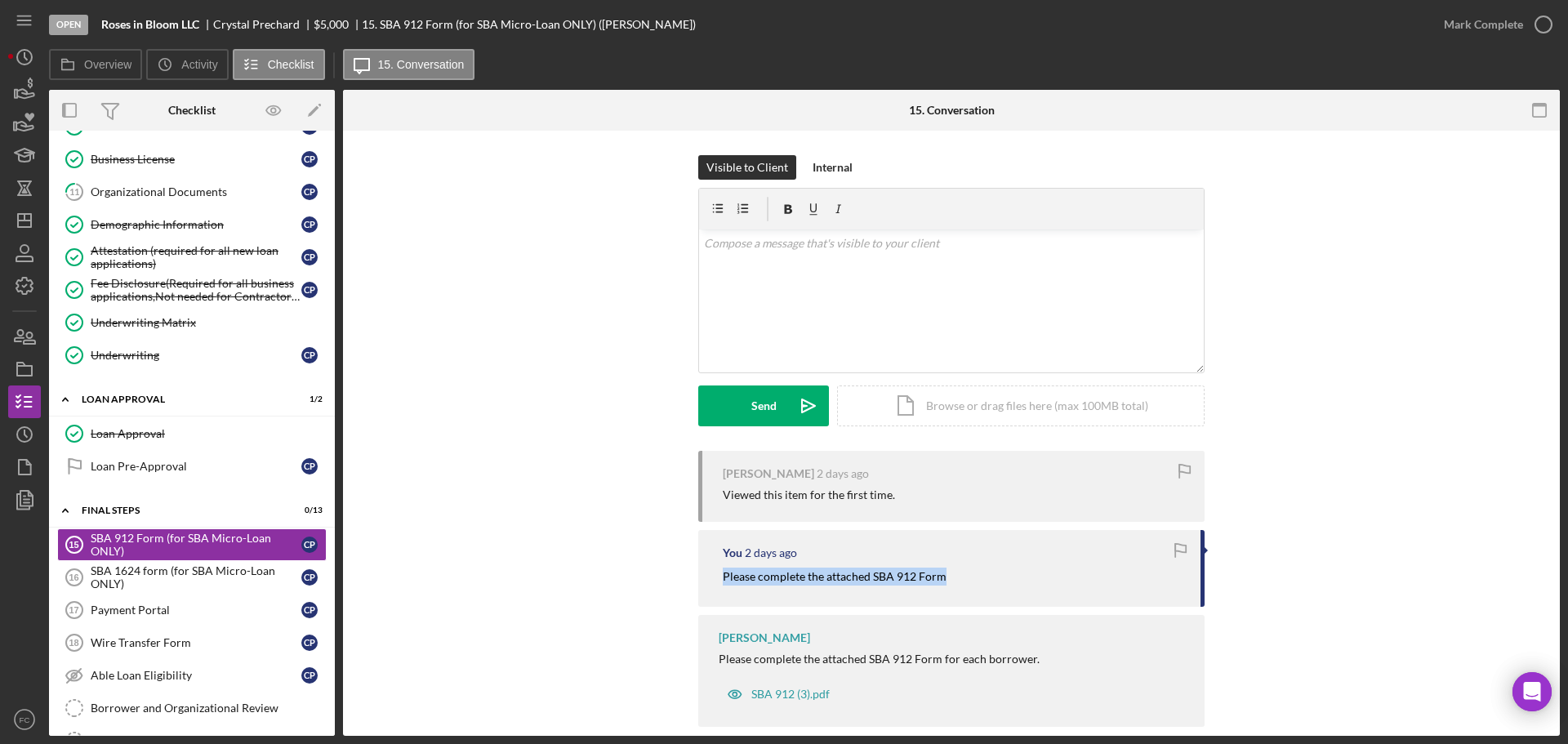
drag, startPoint x: 711, startPoint y: 576, endPoint x: 971, endPoint y: 572, distance: 260.0
click at [971, 572] on div "You [DATE] Please complete the attached SBA 912 Form" at bounding box center [951, 568] width 507 height 76
copy mark "Please complete the attached SBA 912 Form"
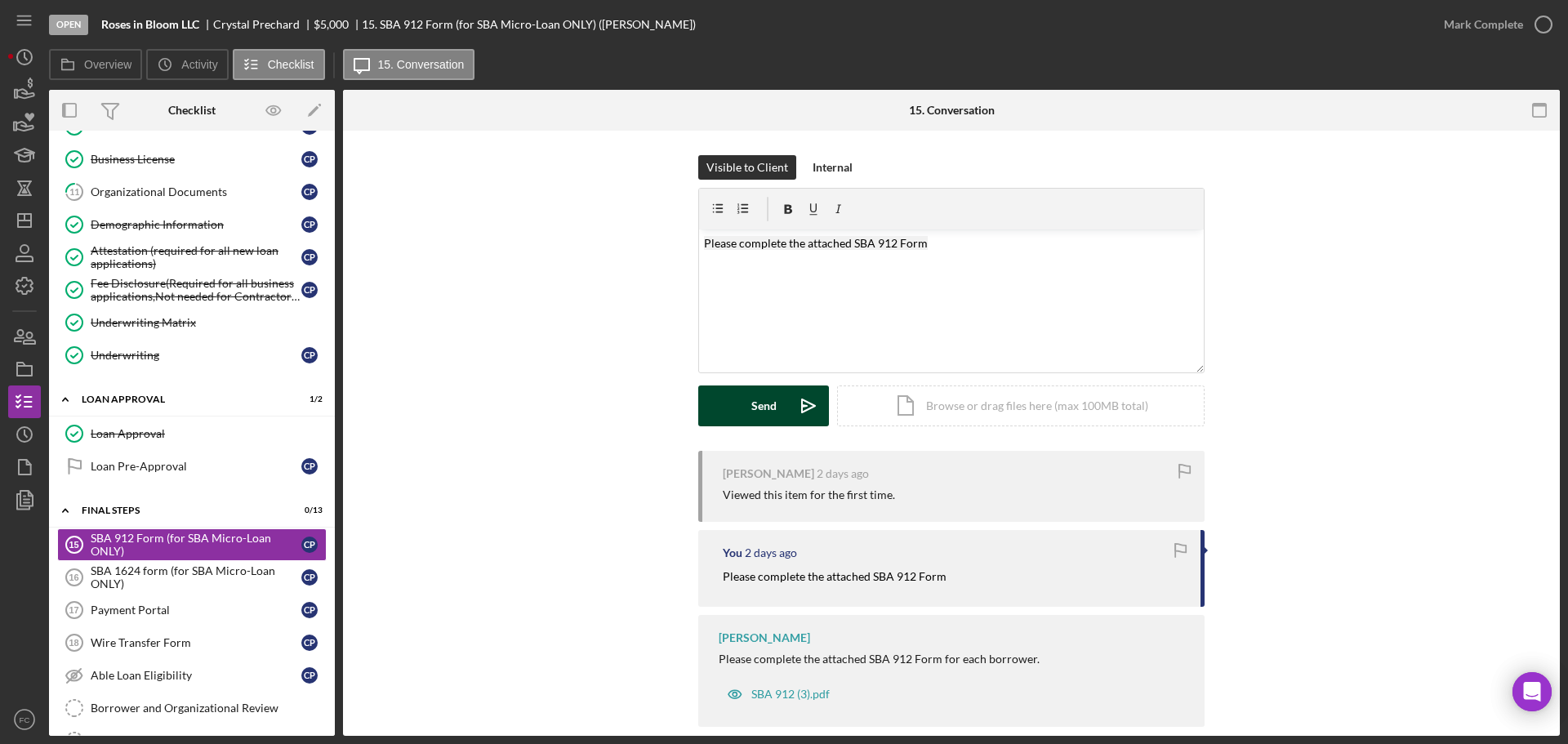
click at [755, 405] on div "Send" at bounding box center [764, 405] width 25 height 41
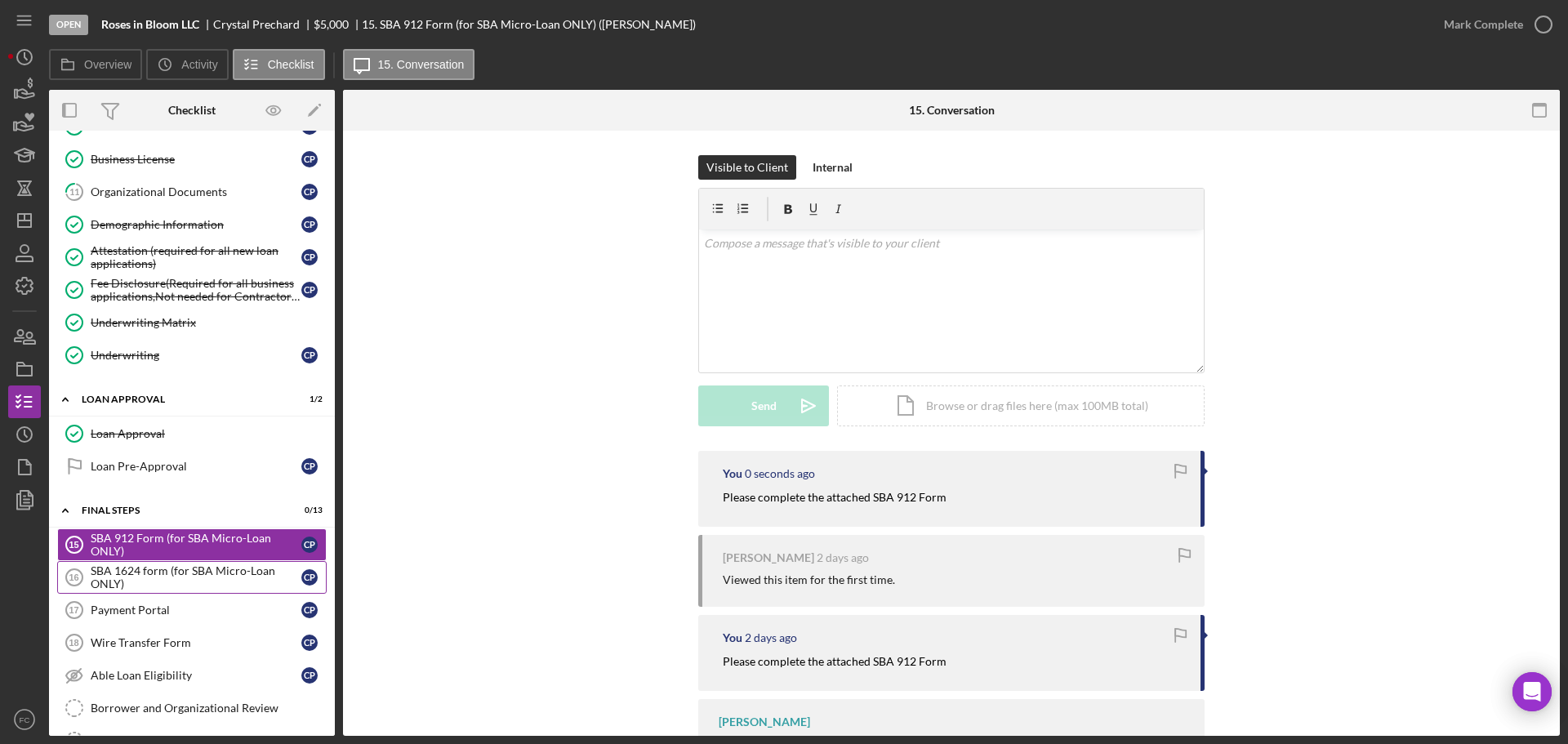
click at [133, 570] on div "SBA 1624 form (for SBA Micro-Loan ONLY)" at bounding box center [195, 577] width 211 height 26
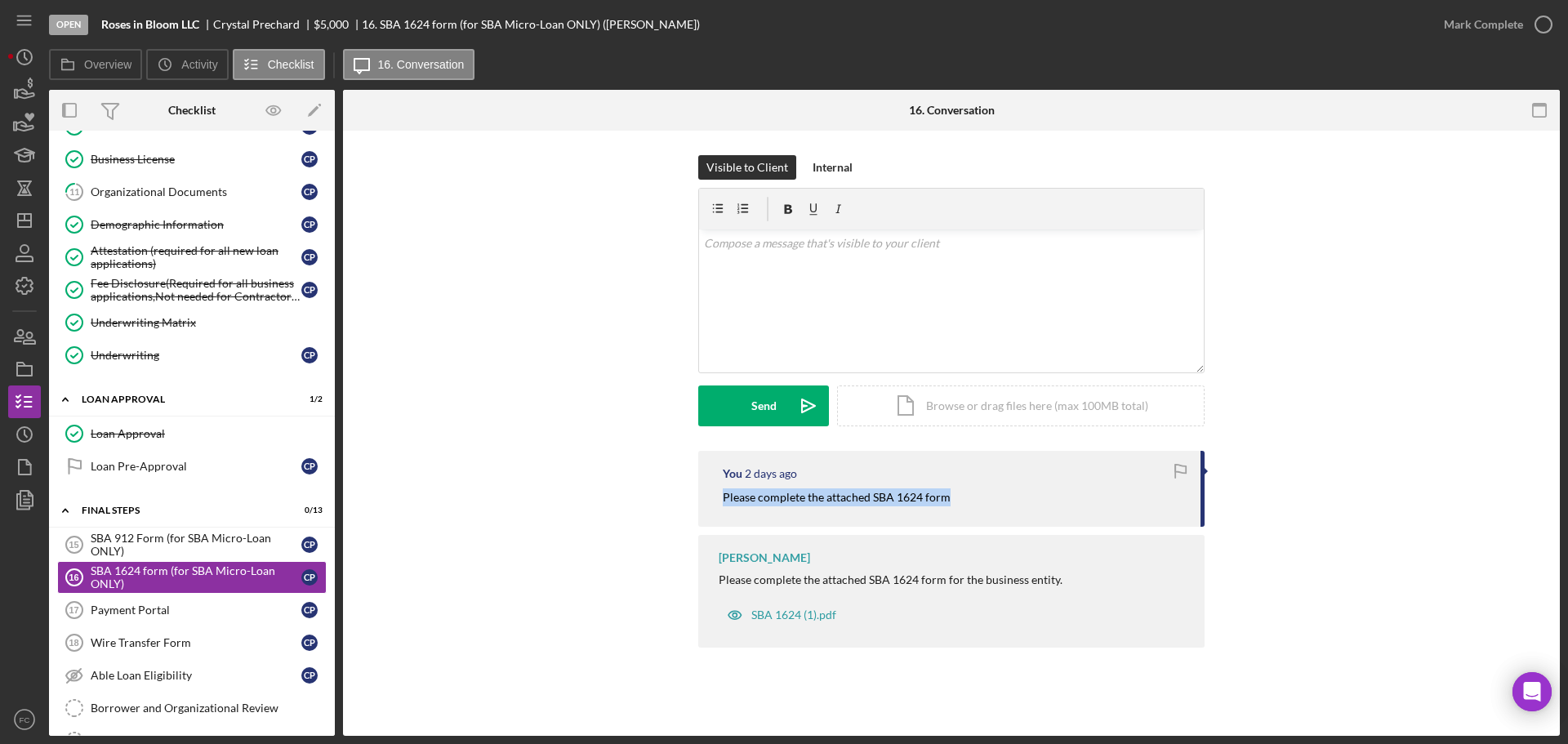
drag, startPoint x: 722, startPoint y: 496, endPoint x: 965, endPoint y: 489, distance: 243.1
click at [965, 489] on div "You [DATE] Please complete the attached SBA 1624 form" at bounding box center [951, 488] width 507 height 76
copy mark "Please complete the attached SBA 1624 form"
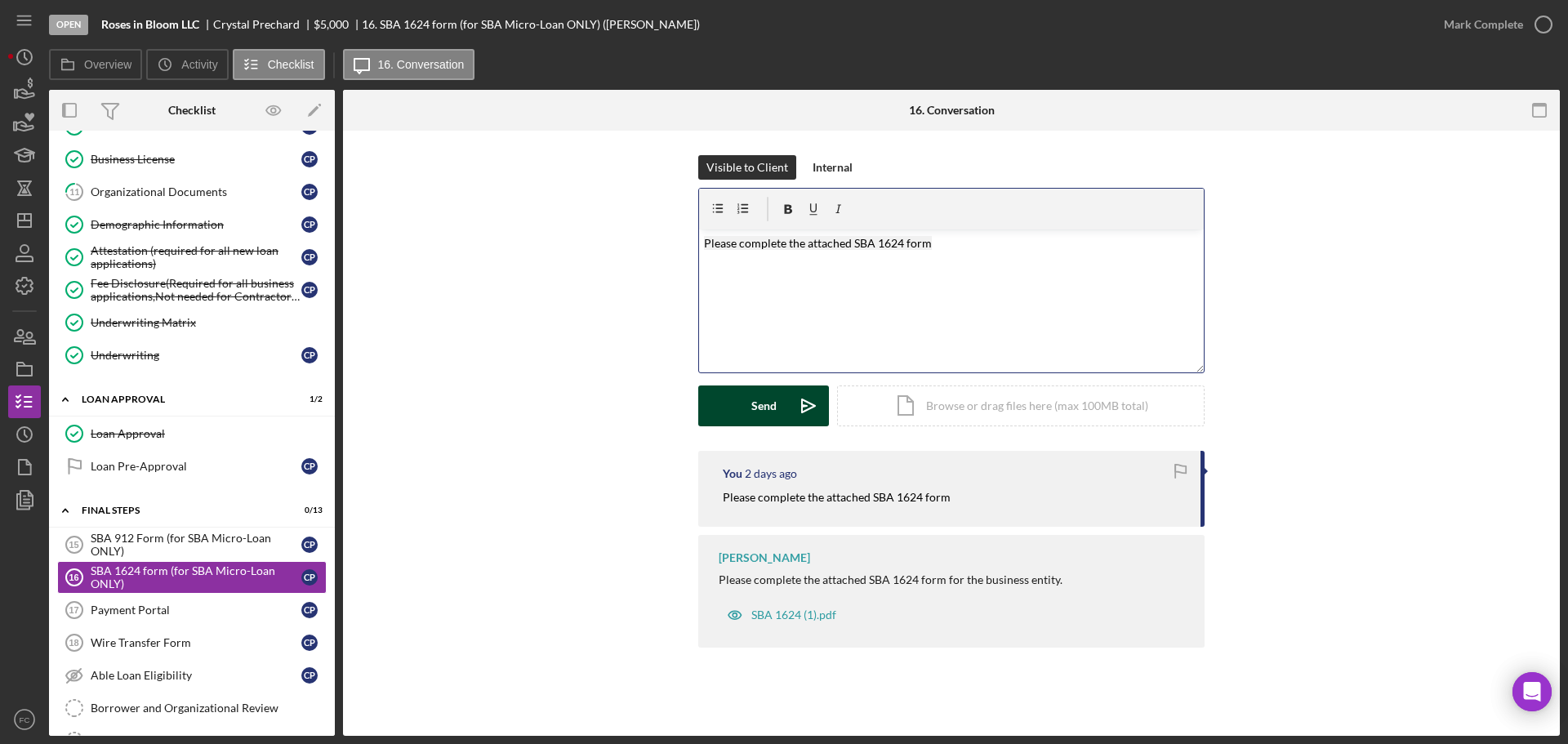
click at [770, 415] on div "Send" at bounding box center [764, 405] width 25 height 41
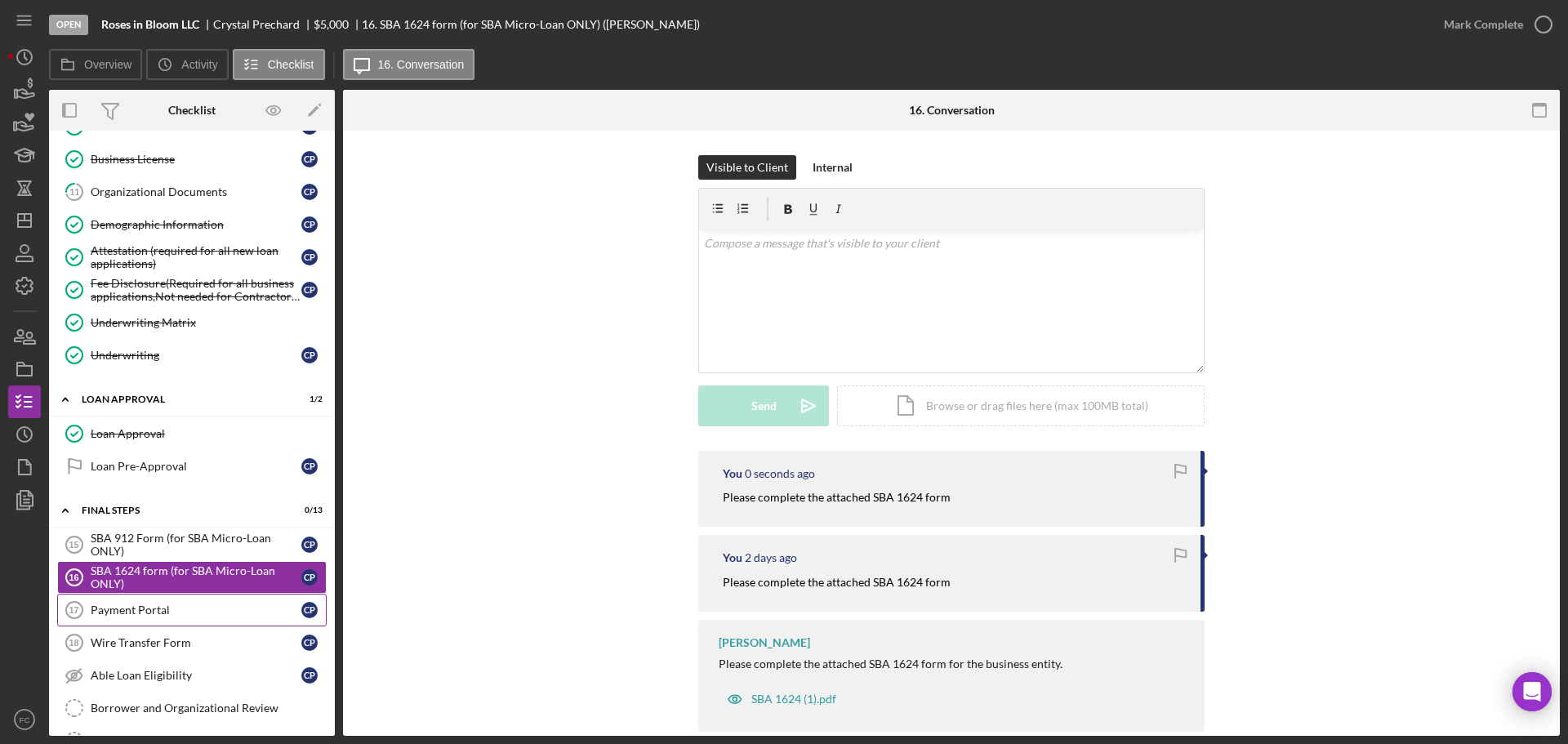
click at [152, 617] on div "Payment Portal" at bounding box center [195, 610] width 211 height 13
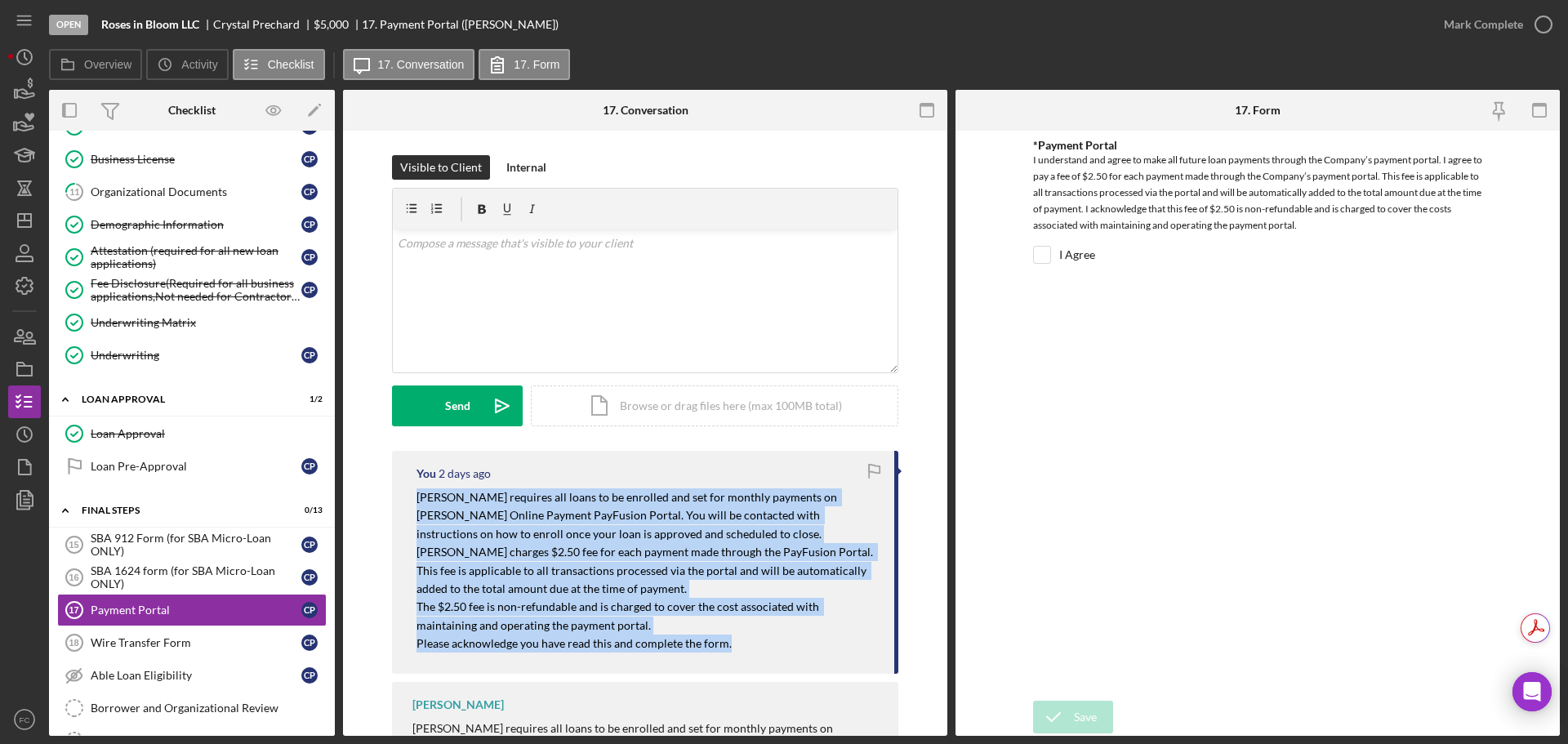
drag, startPoint x: 409, startPoint y: 495, endPoint x: 774, endPoint y: 654, distance: 398.1
click at [774, 654] on div "You [DATE] [PERSON_NAME] requires all loans to be enrolled and set for monthly …" at bounding box center [645, 562] width 507 height 223
drag, startPoint x: 556, startPoint y: 538, endPoint x: 550, endPoint y: 532, distance: 8.5
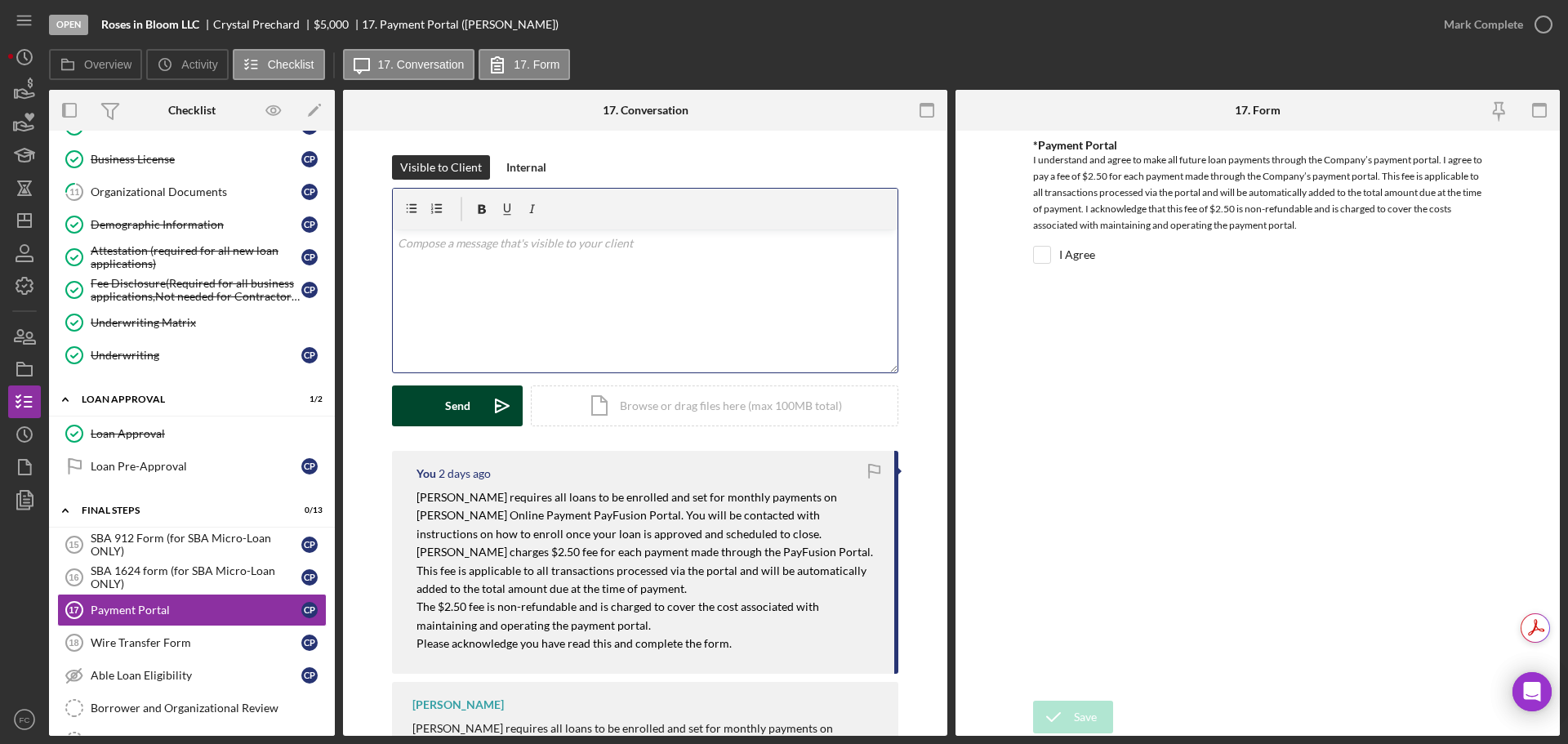
scroll to position [42, 0]
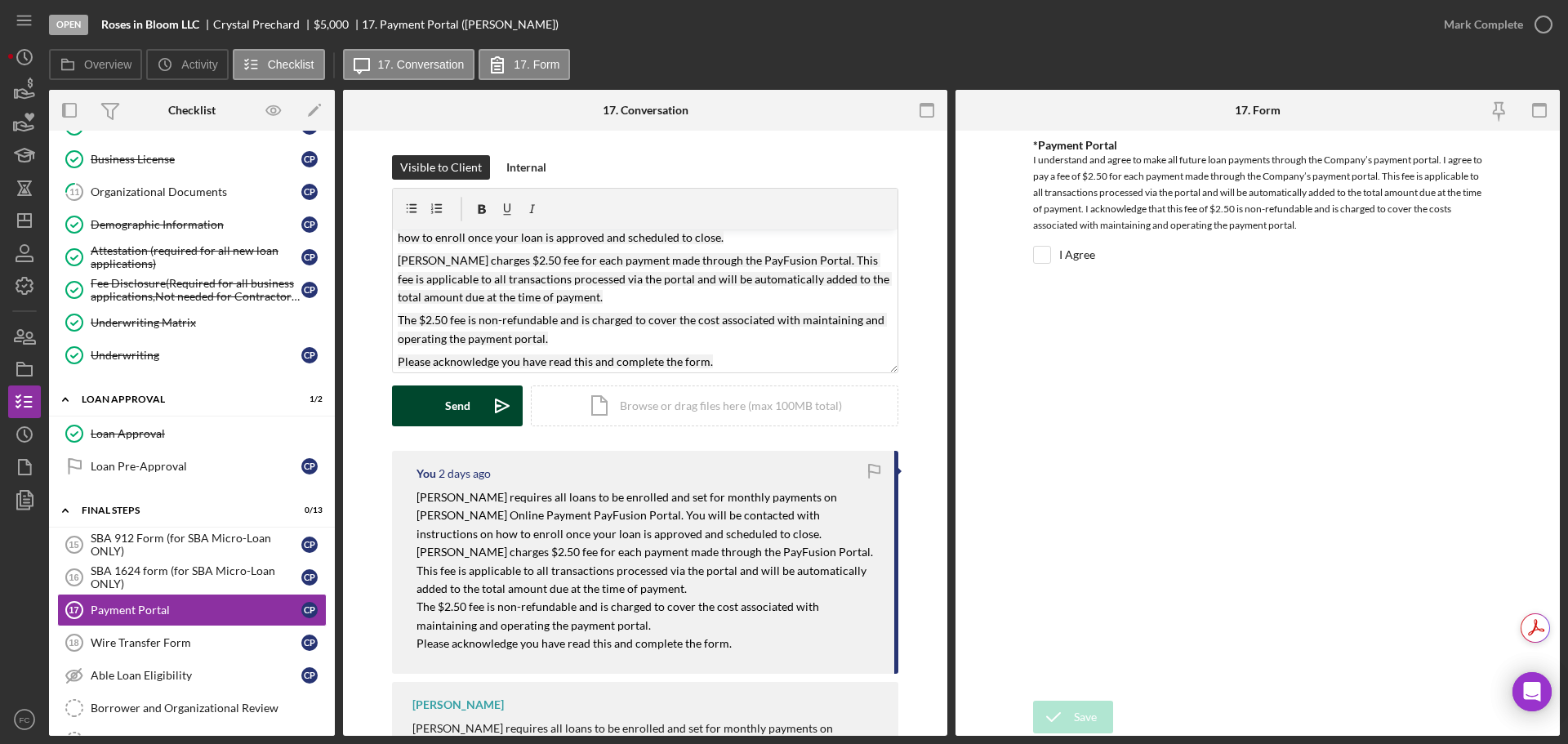
click at [446, 403] on div "Send" at bounding box center [458, 405] width 25 height 41
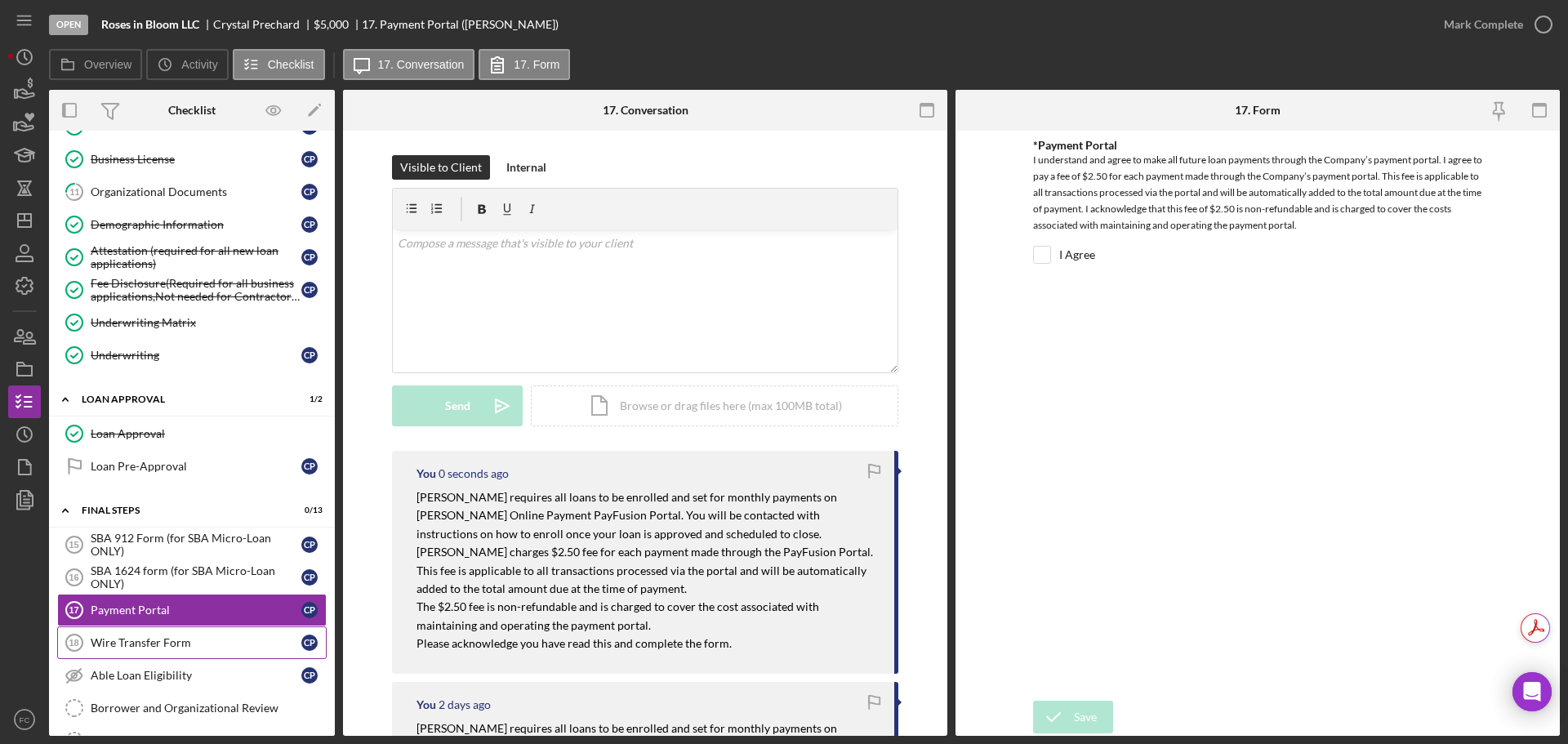
scroll to position [0, 0]
drag, startPoint x: 126, startPoint y: 639, endPoint x: 154, endPoint y: 627, distance: 30.5
click at [126, 638] on div "Wire Transfer Form" at bounding box center [195, 643] width 211 height 13
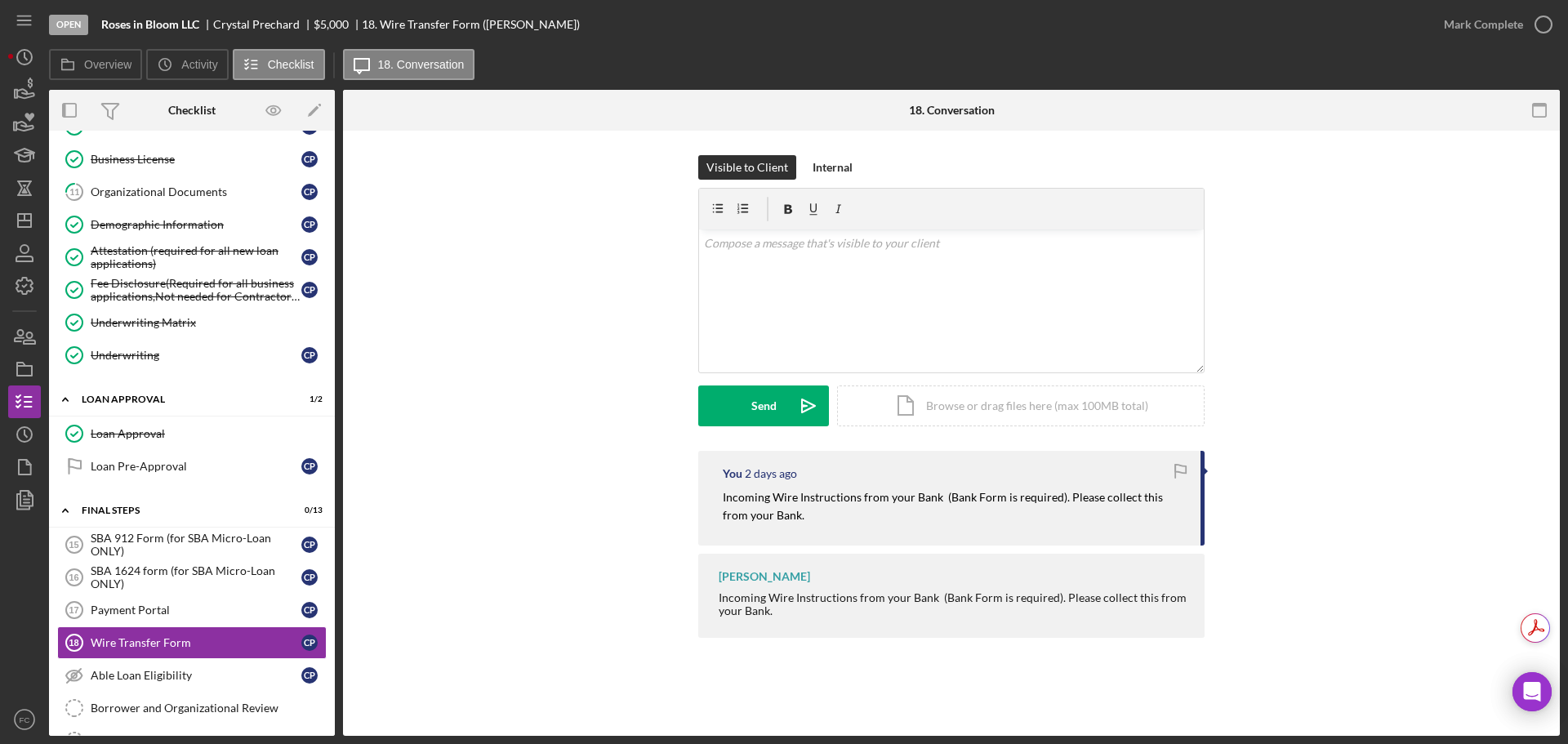
drag, startPoint x: 722, startPoint y: 498, endPoint x: 893, endPoint y: 527, distance: 173.4
click at [893, 527] on div "You [DATE] Incoming Wire Instructions from your Bank (Bank Form is required). P…" at bounding box center [951, 497] width 507 height 95
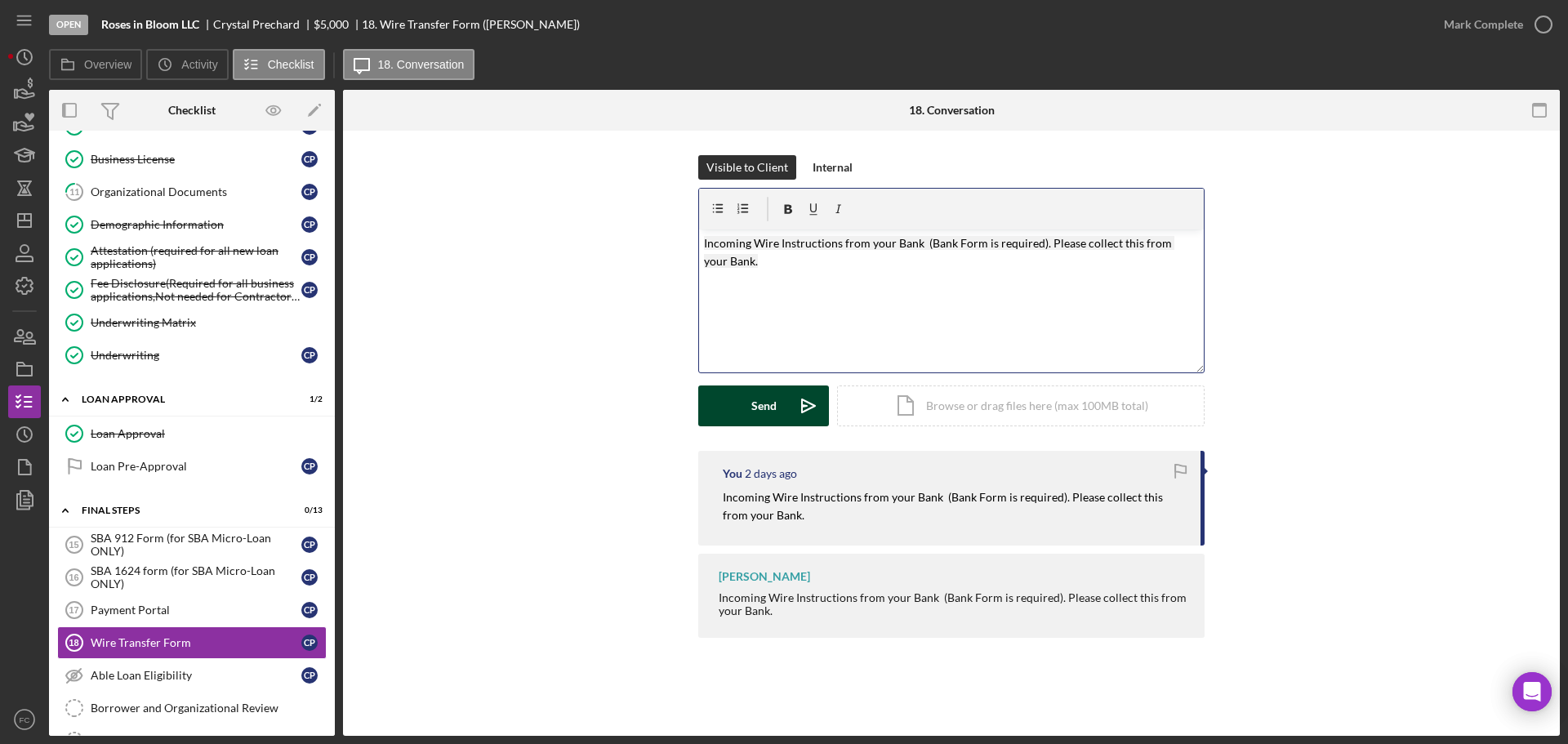
click at [750, 401] on button "Send Icon/icon-invite-send" at bounding box center [763, 405] width 131 height 41
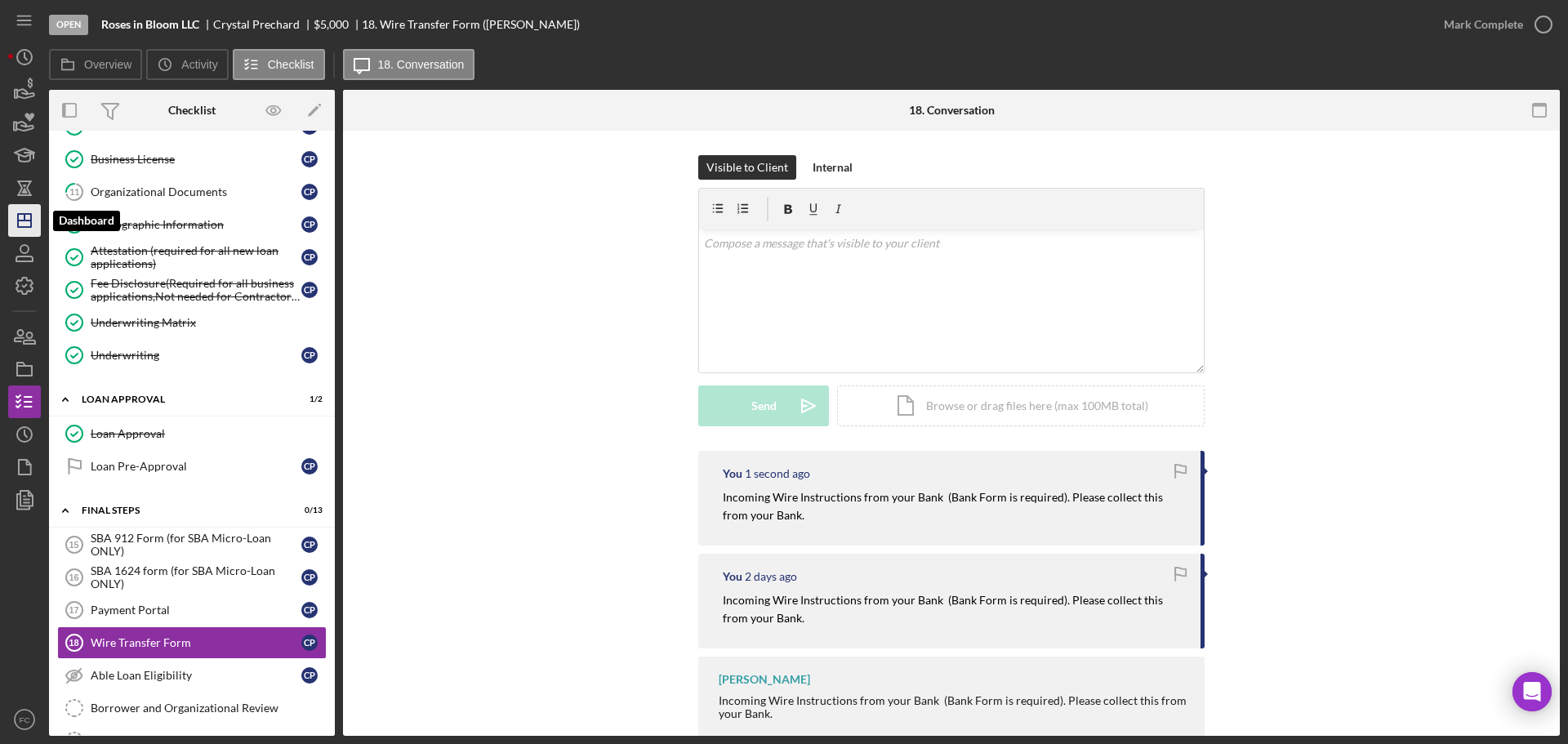
click at [19, 219] on icon "Icon/Dashboard" at bounding box center [24, 220] width 41 height 41
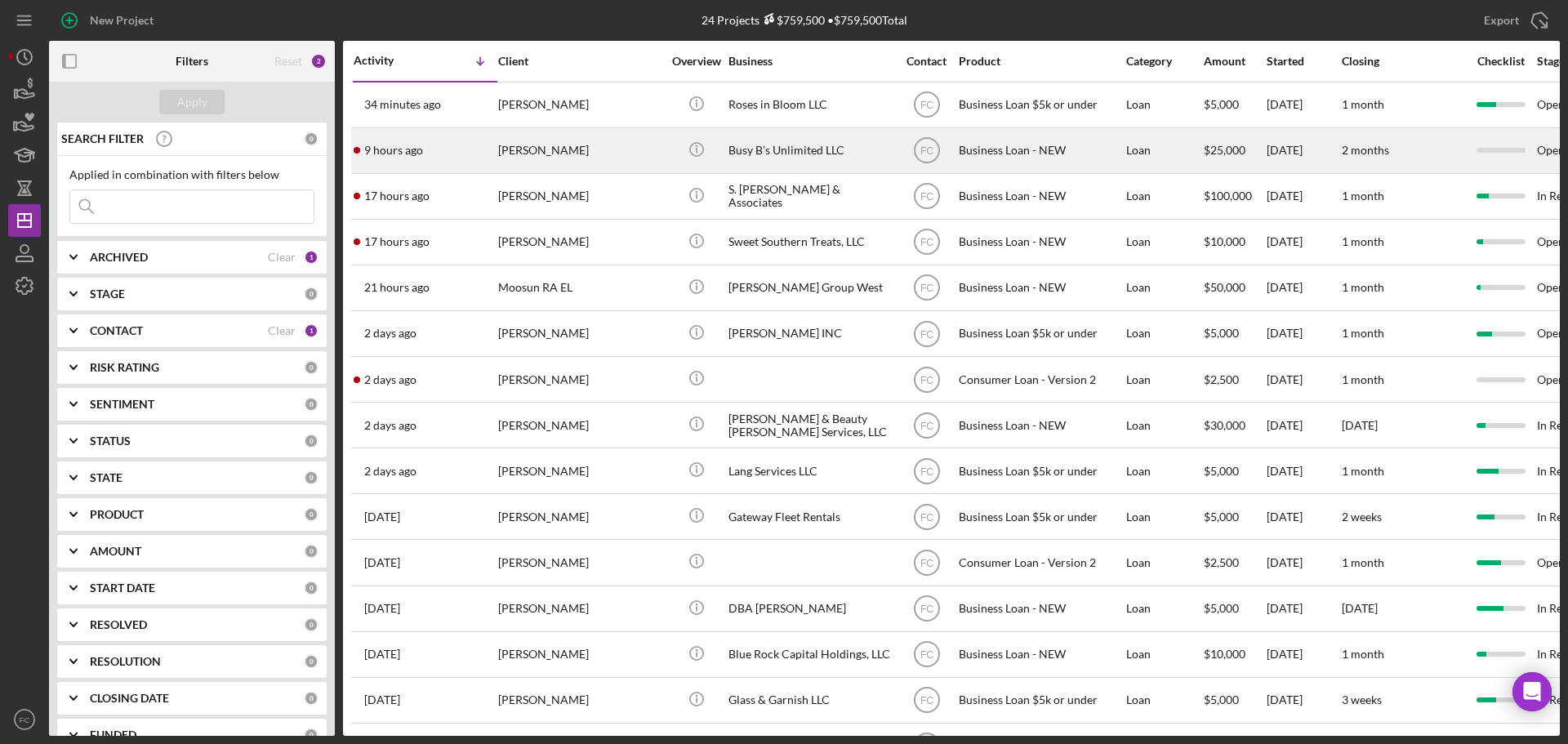
click at [490, 158] on div "9 hours ago [PERSON_NAME]" at bounding box center [425, 151] width 143 height 44
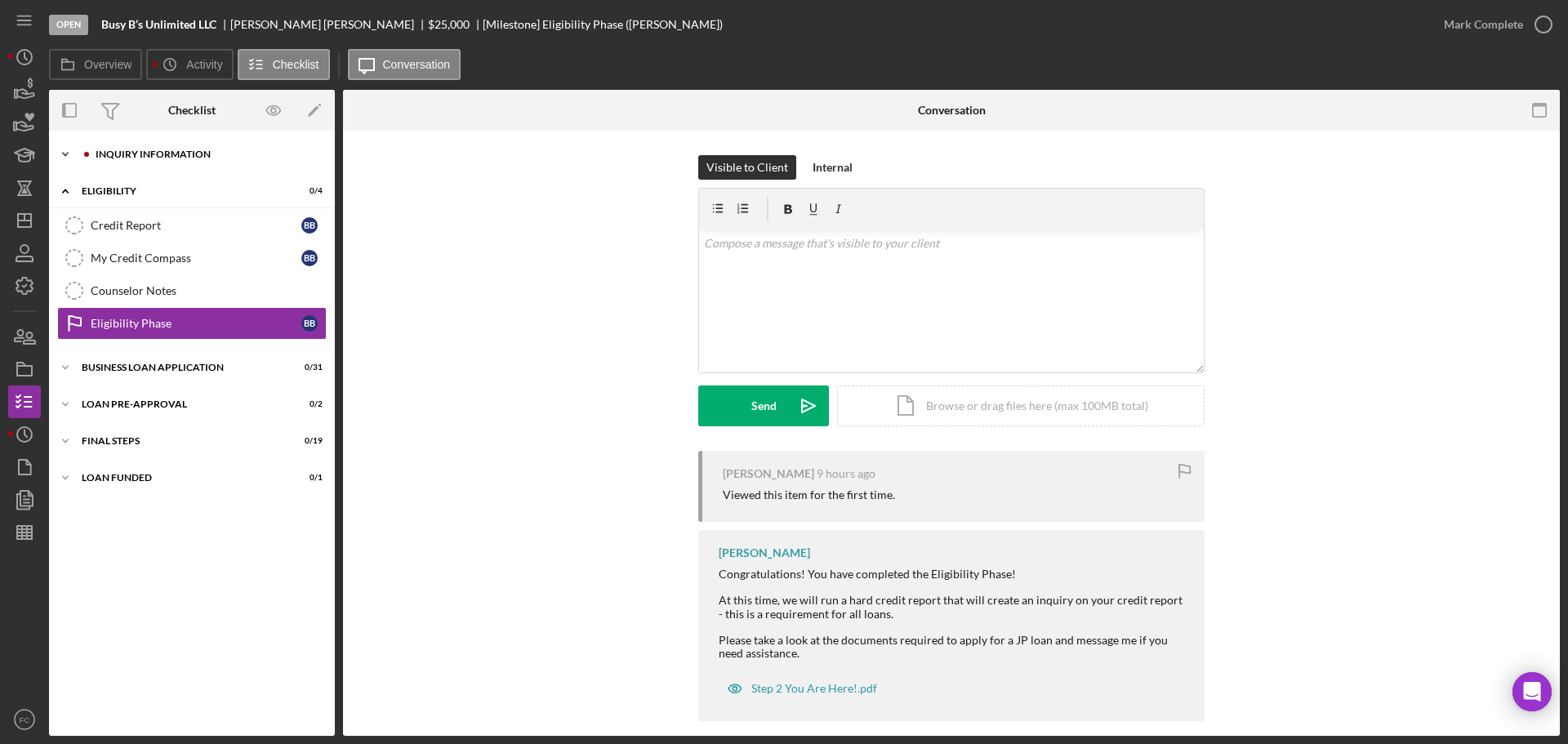
click at [145, 152] on div "INQUIRY INFORMATION" at bounding box center [205, 154] width 219 height 10
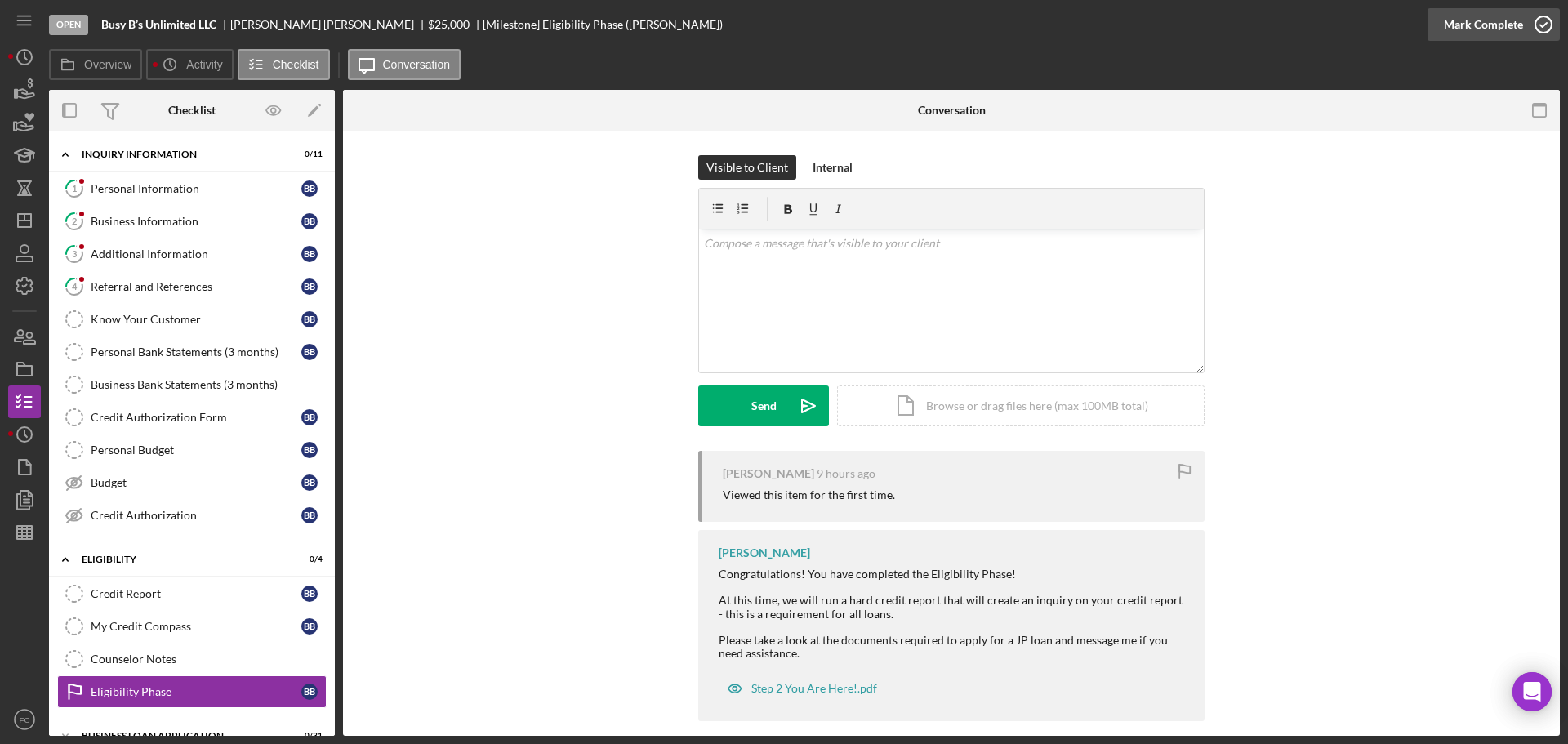
click at [1546, 23] on icon "button" at bounding box center [1544, 24] width 41 height 41
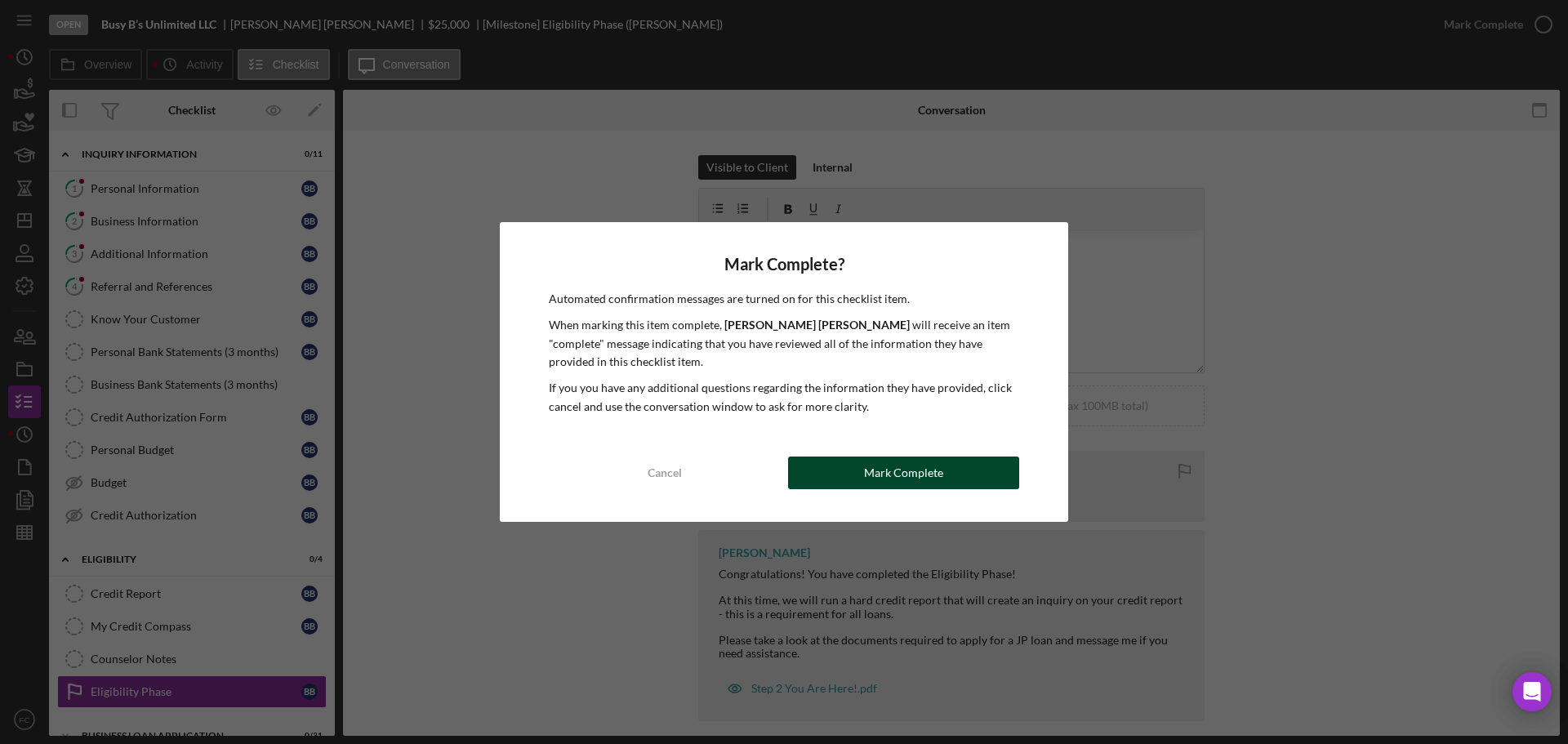
click at [904, 465] on div "Mark Complete" at bounding box center [904, 472] width 79 height 33
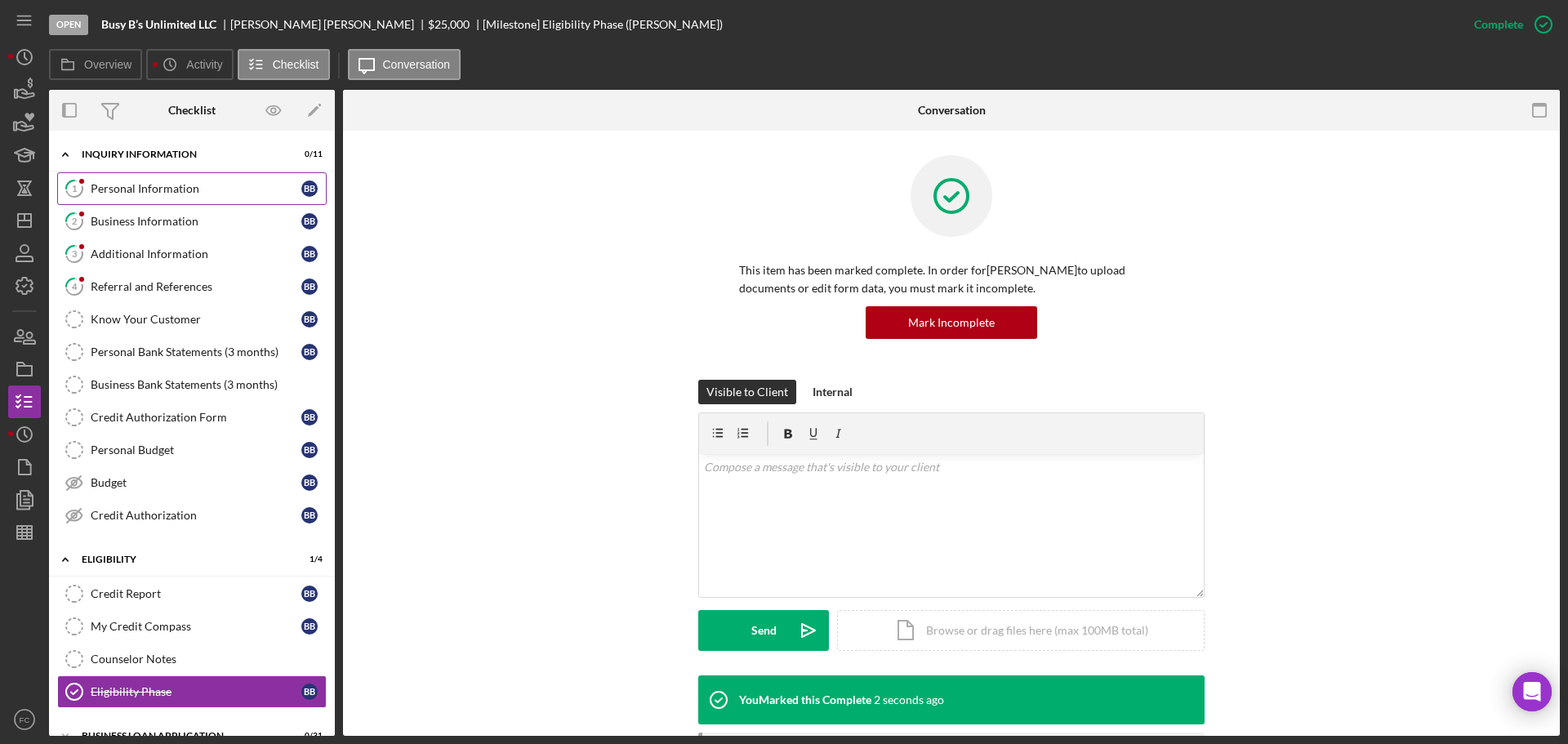
click at [118, 185] on div "Personal Information" at bounding box center [195, 189] width 211 height 13
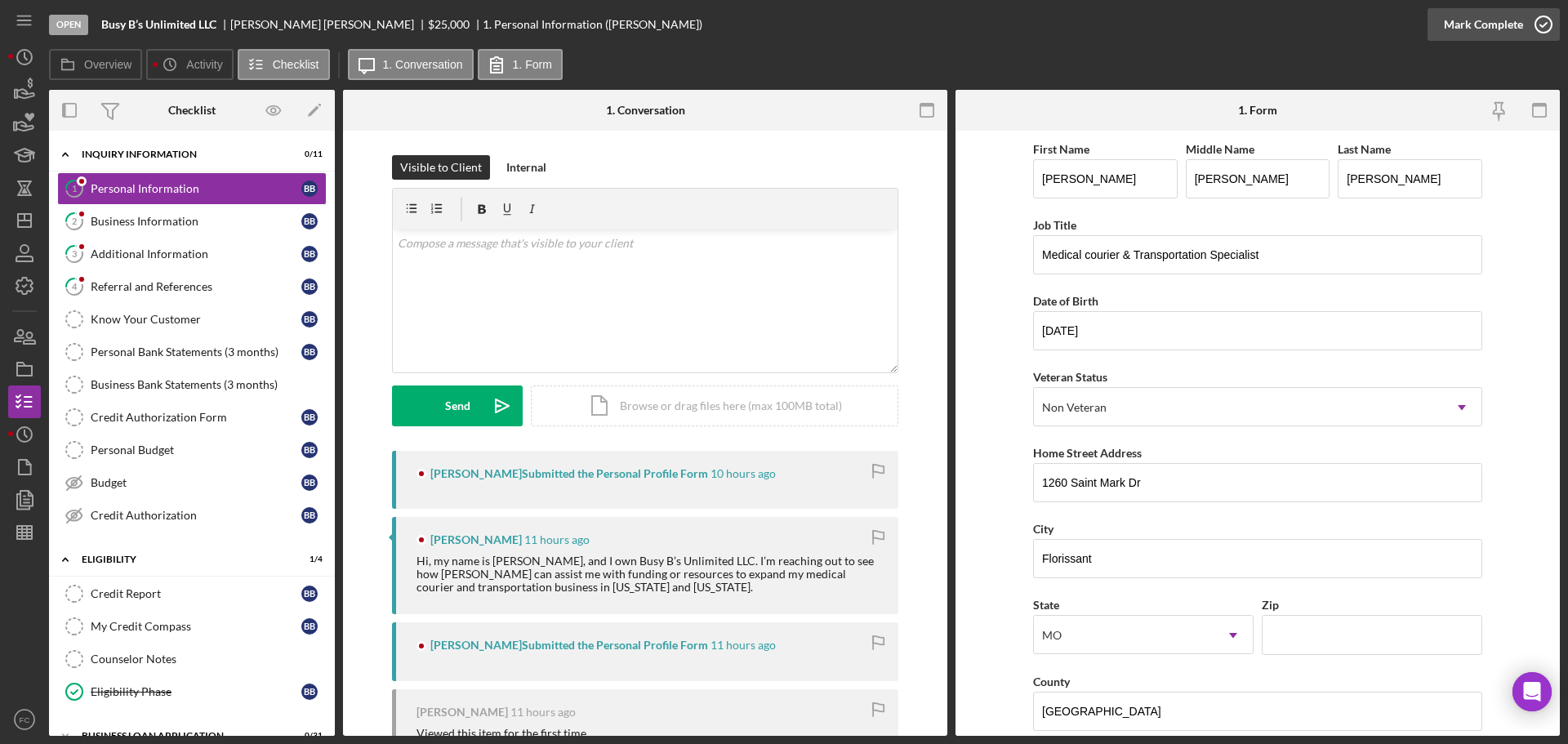
click at [1538, 22] on icon "button" at bounding box center [1544, 24] width 41 height 41
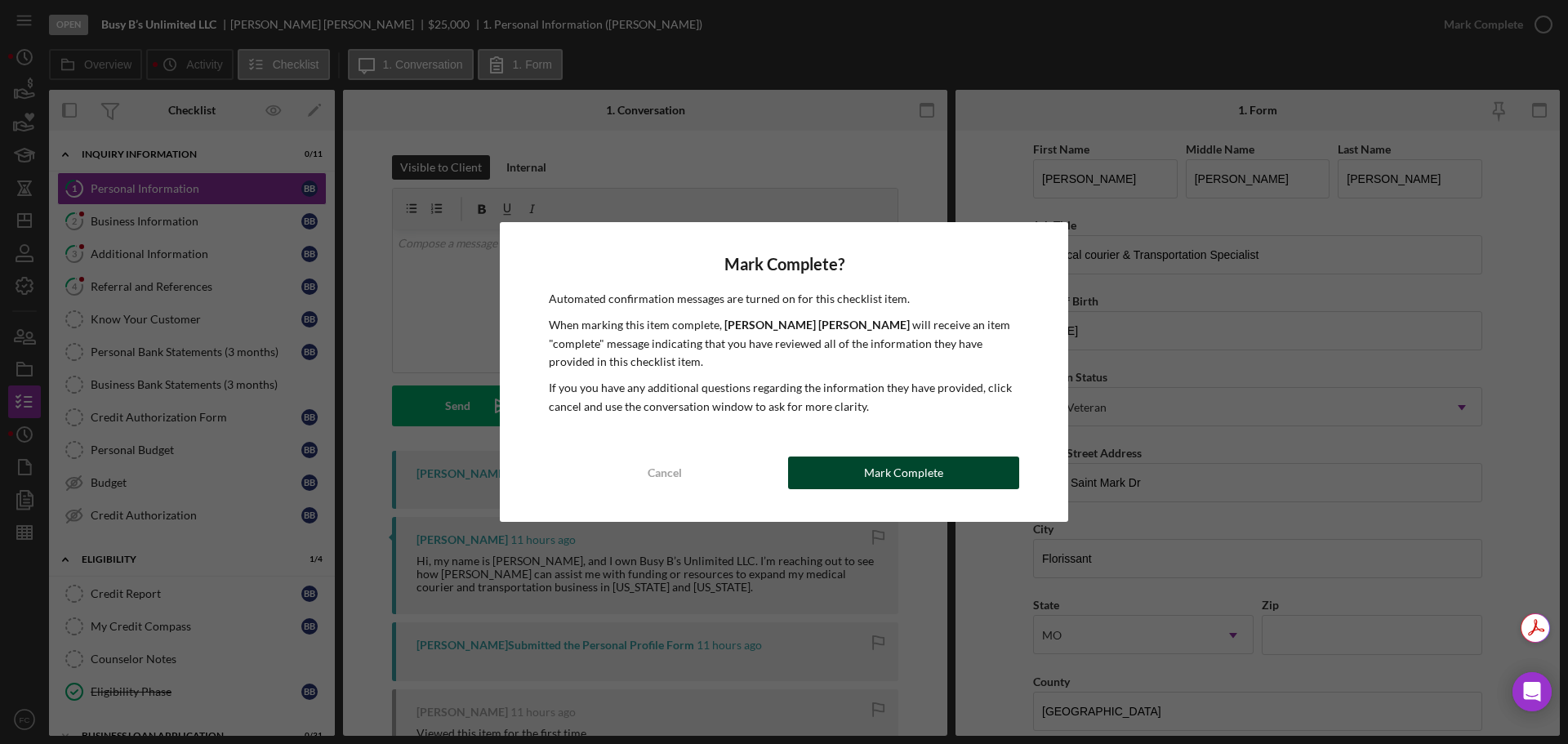
click at [831, 469] on button "Mark Complete" at bounding box center [903, 472] width 231 height 33
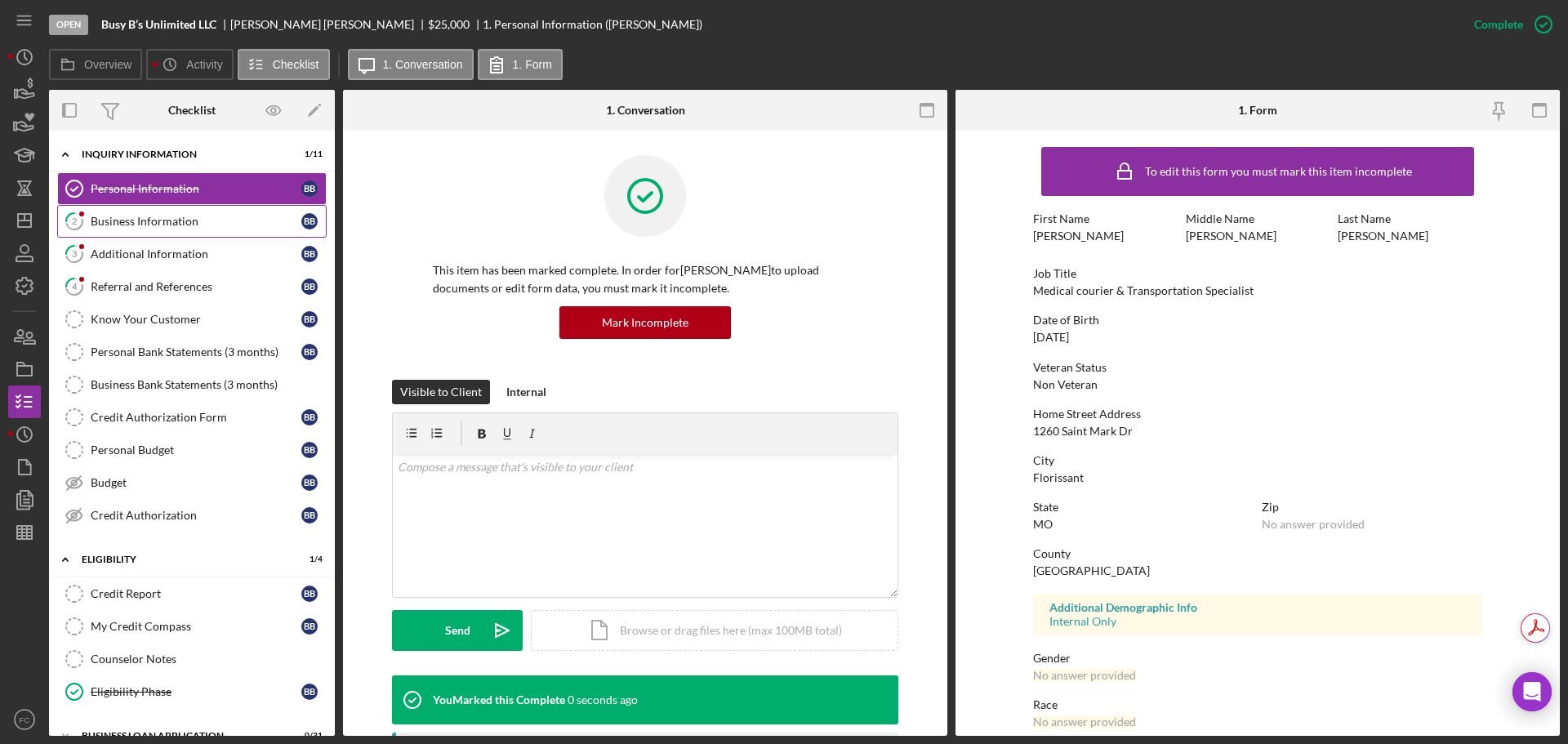
click at [138, 227] on div "Business Information" at bounding box center [195, 221] width 211 height 13
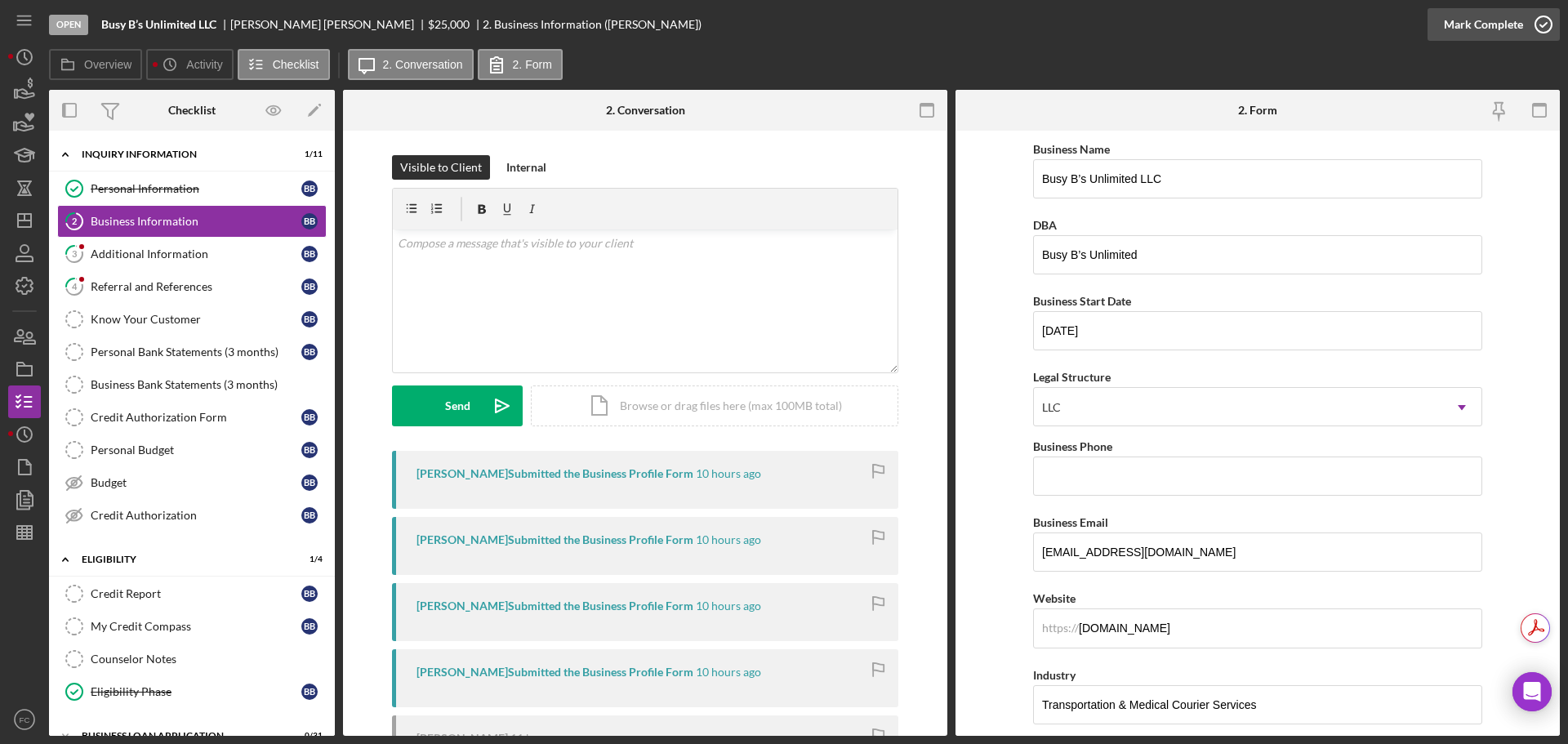
click at [1545, 22] on icon "button" at bounding box center [1544, 24] width 41 height 41
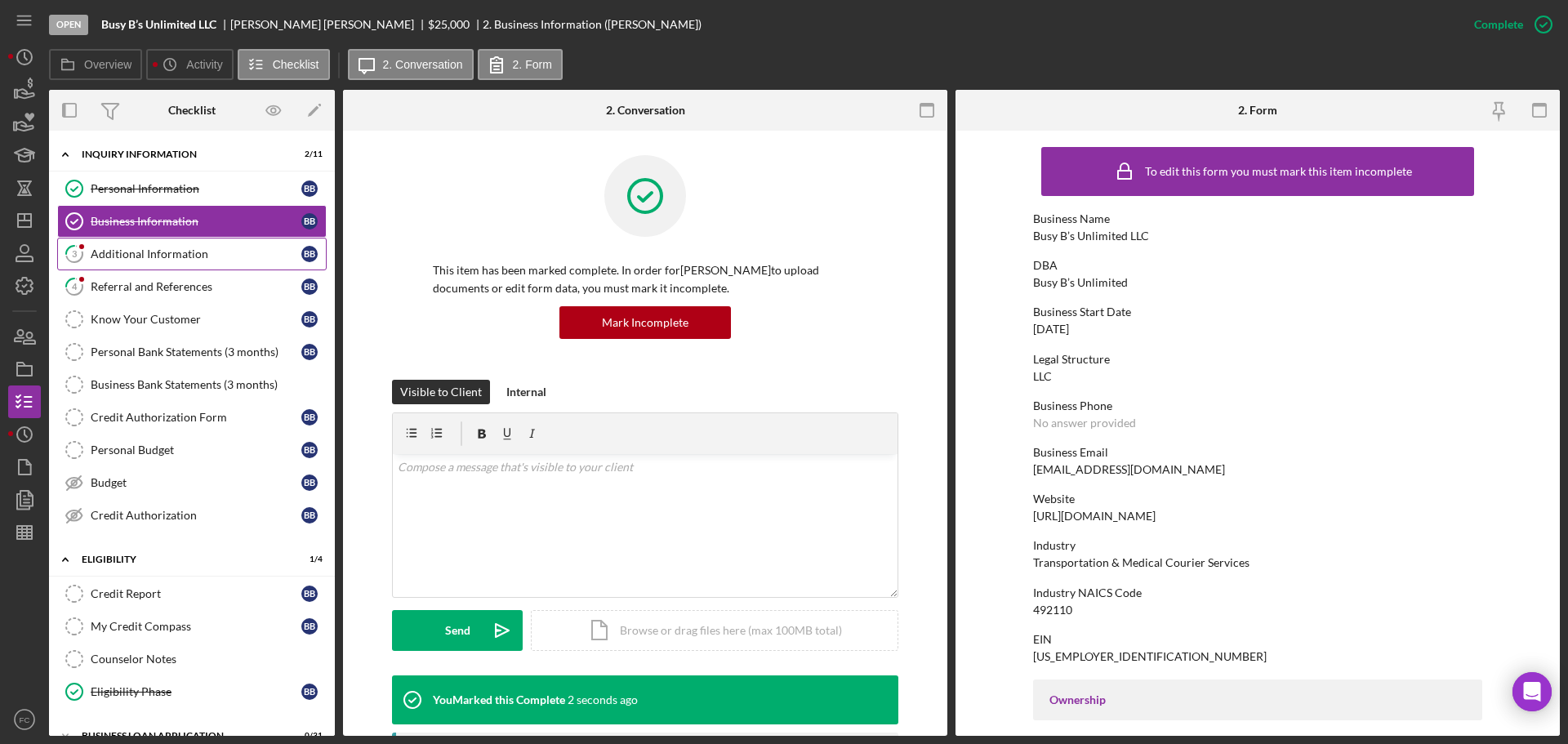
click at [149, 251] on div "Additional Information" at bounding box center [195, 254] width 211 height 13
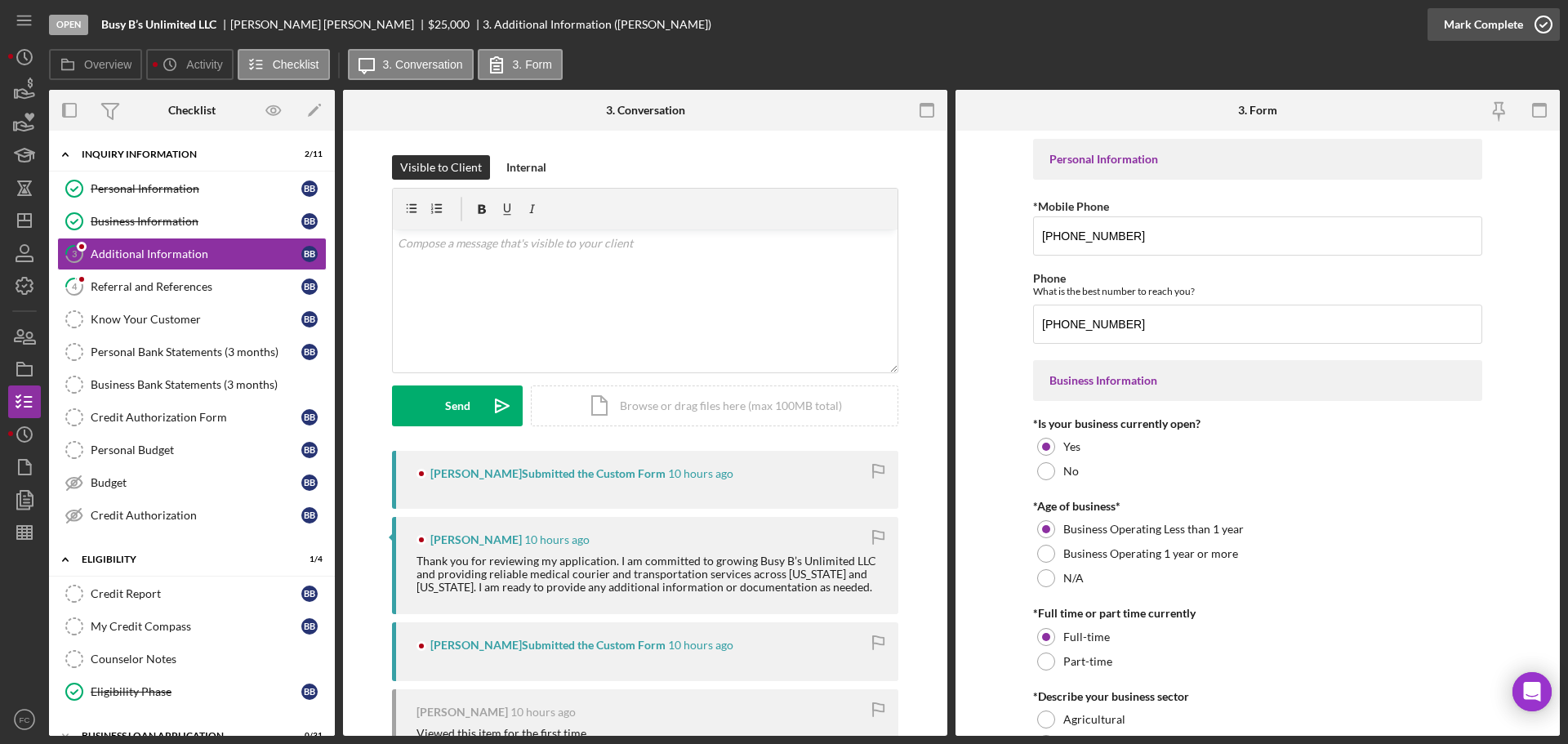
click at [1536, 18] on icon "button" at bounding box center [1544, 24] width 41 height 41
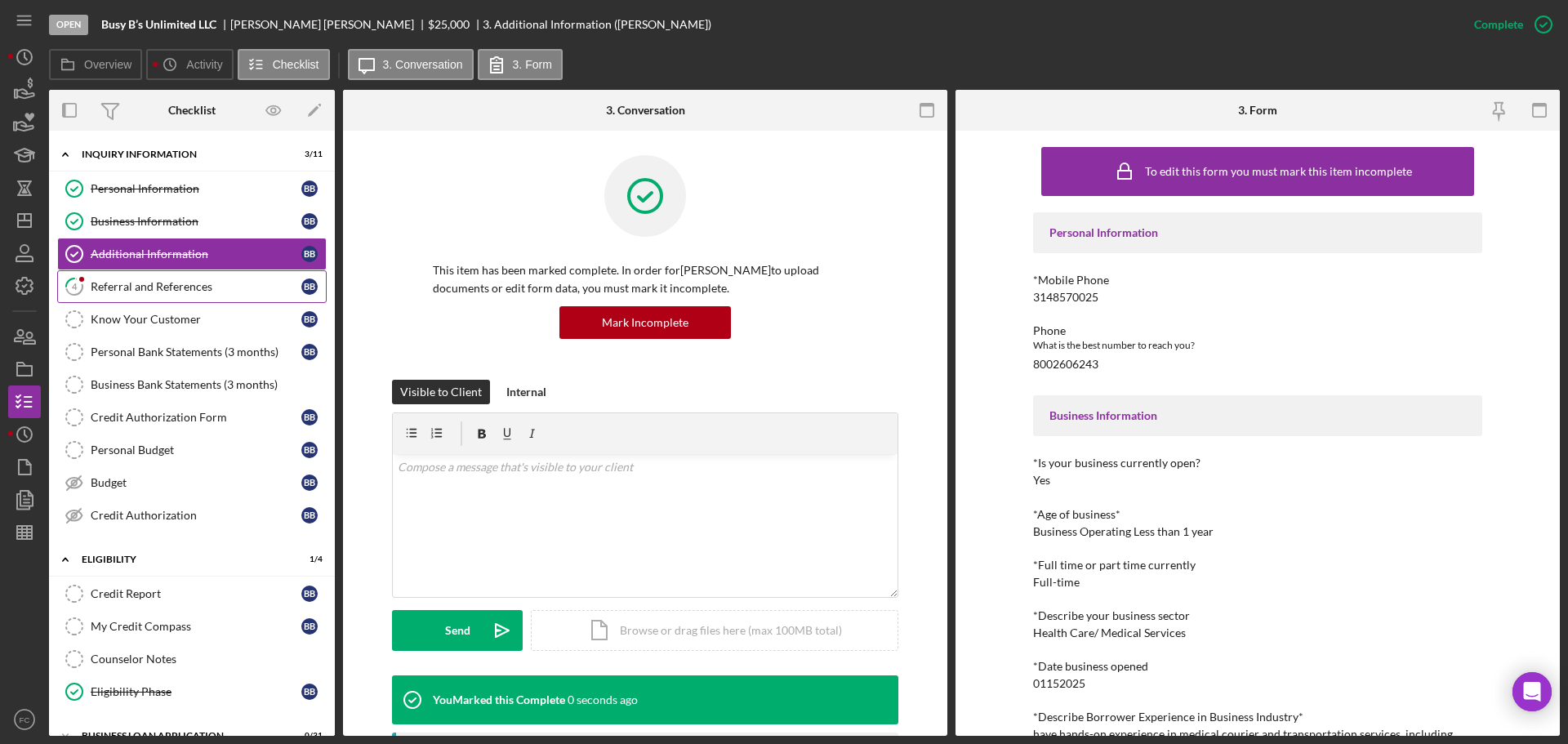
click at [140, 291] on div "Referral and References" at bounding box center [195, 287] width 211 height 13
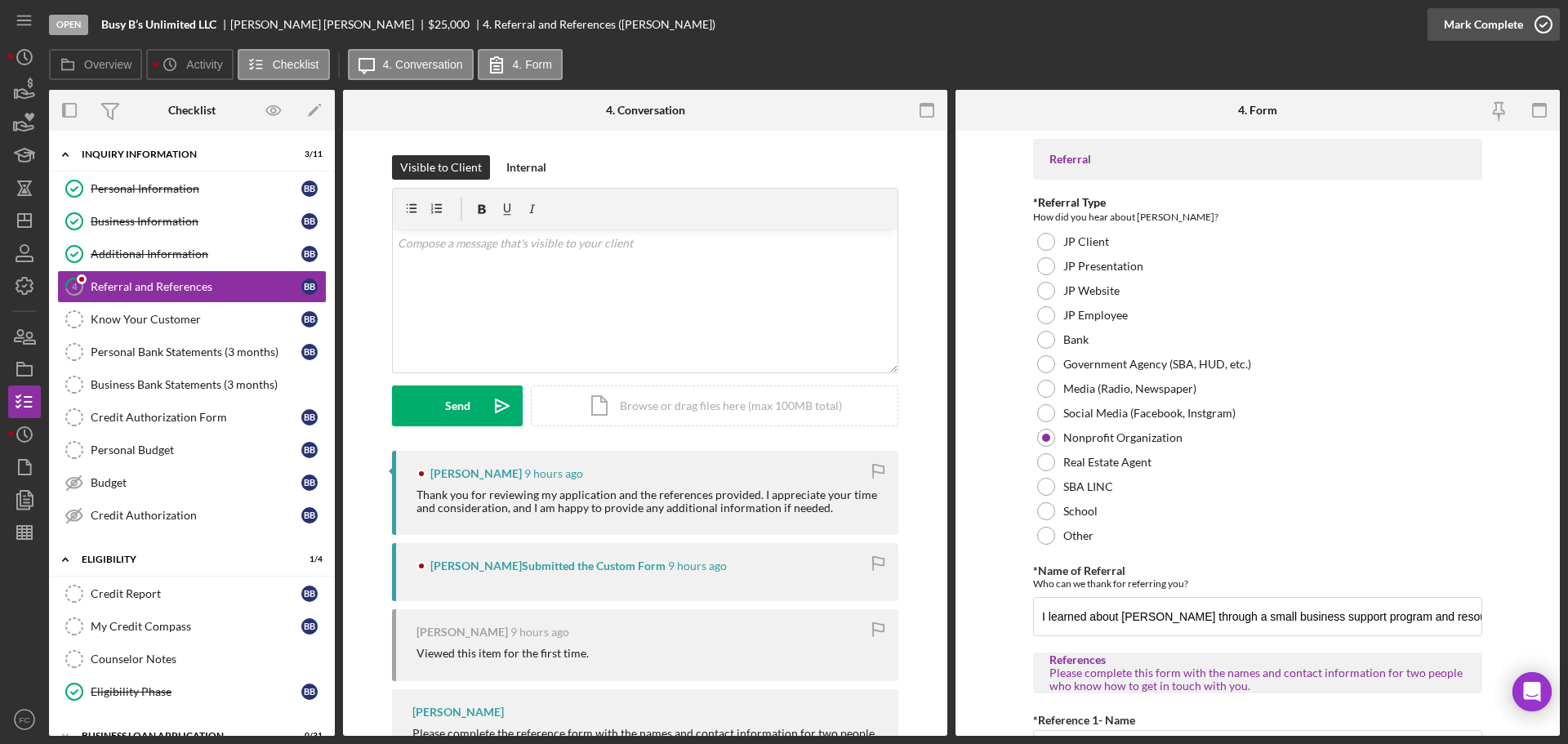
click at [1543, 22] on icon "button" at bounding box center [1544, 24] width 41 height 41
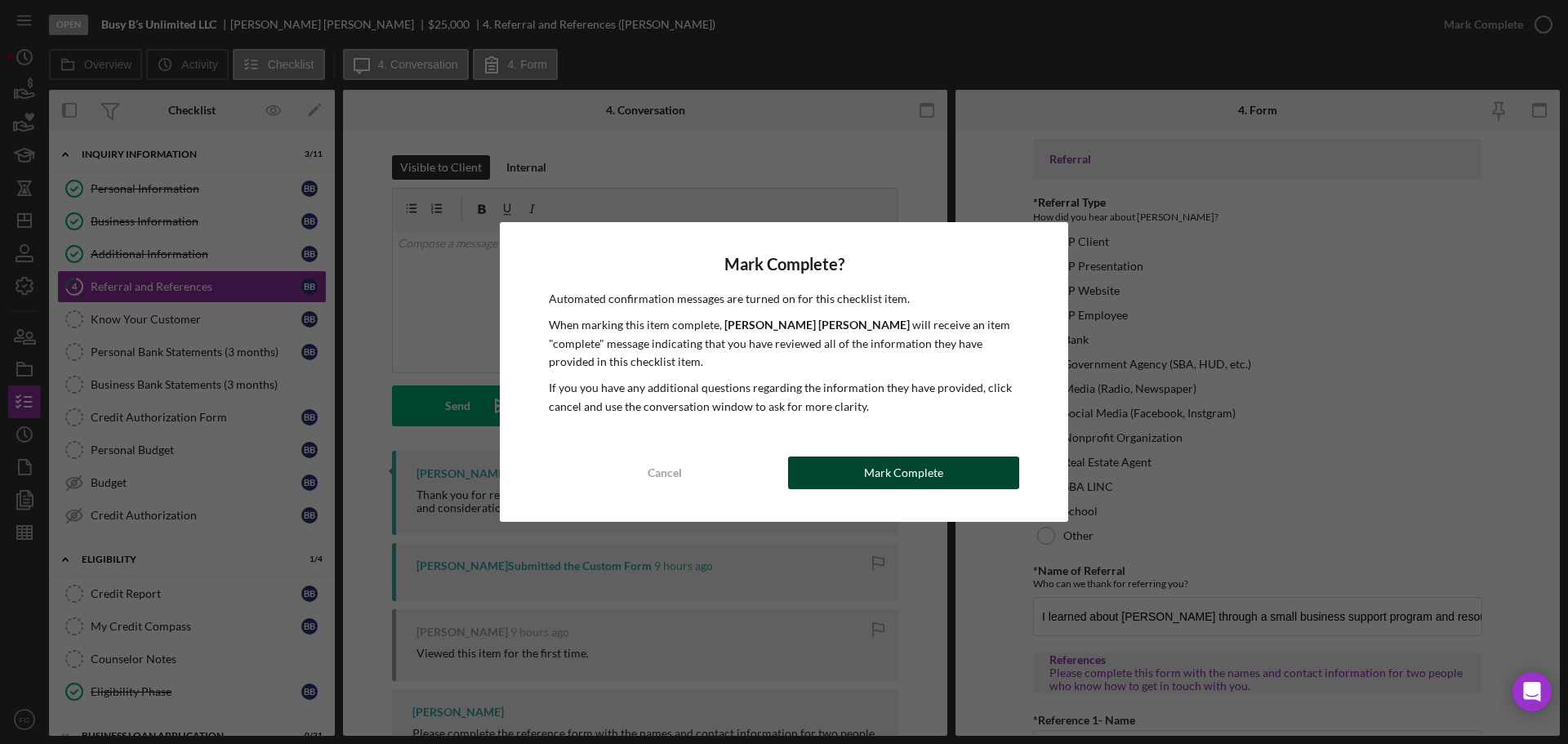
drag, startPoint x: 831, startPoint y: 476, endPoint x: 815, endPoint y: 469, distance: 17.5
click at [831, 475] on button "Mark Complete" at bounding box center [903, 472] width 231 height 33
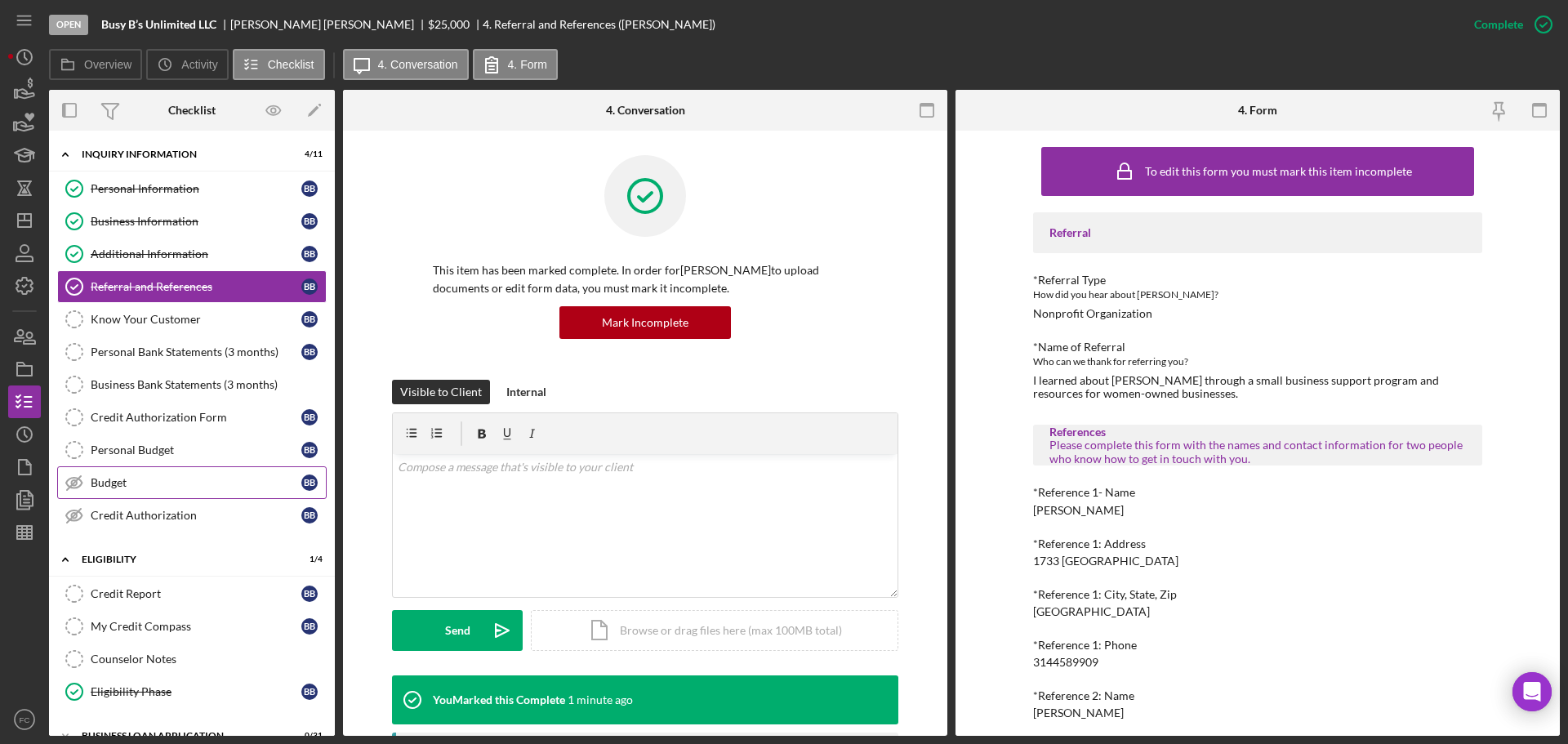
click at [154, 481] on div "Budget" at bounding box center [195, 483] width 211 height 13
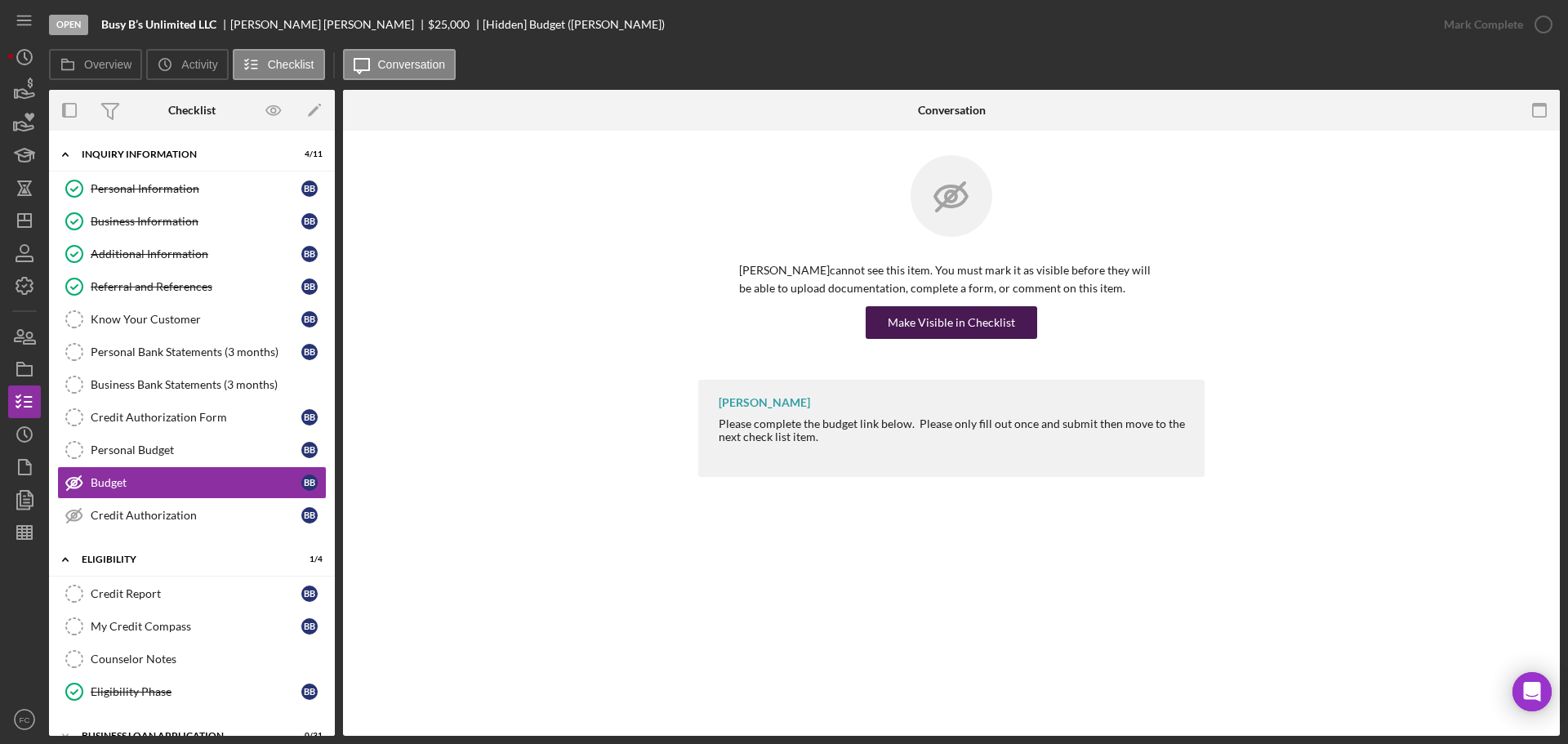
click at [965, 323] on div "Make Visible in Checklist" at bounding box center [951, 322] width 128 height 33
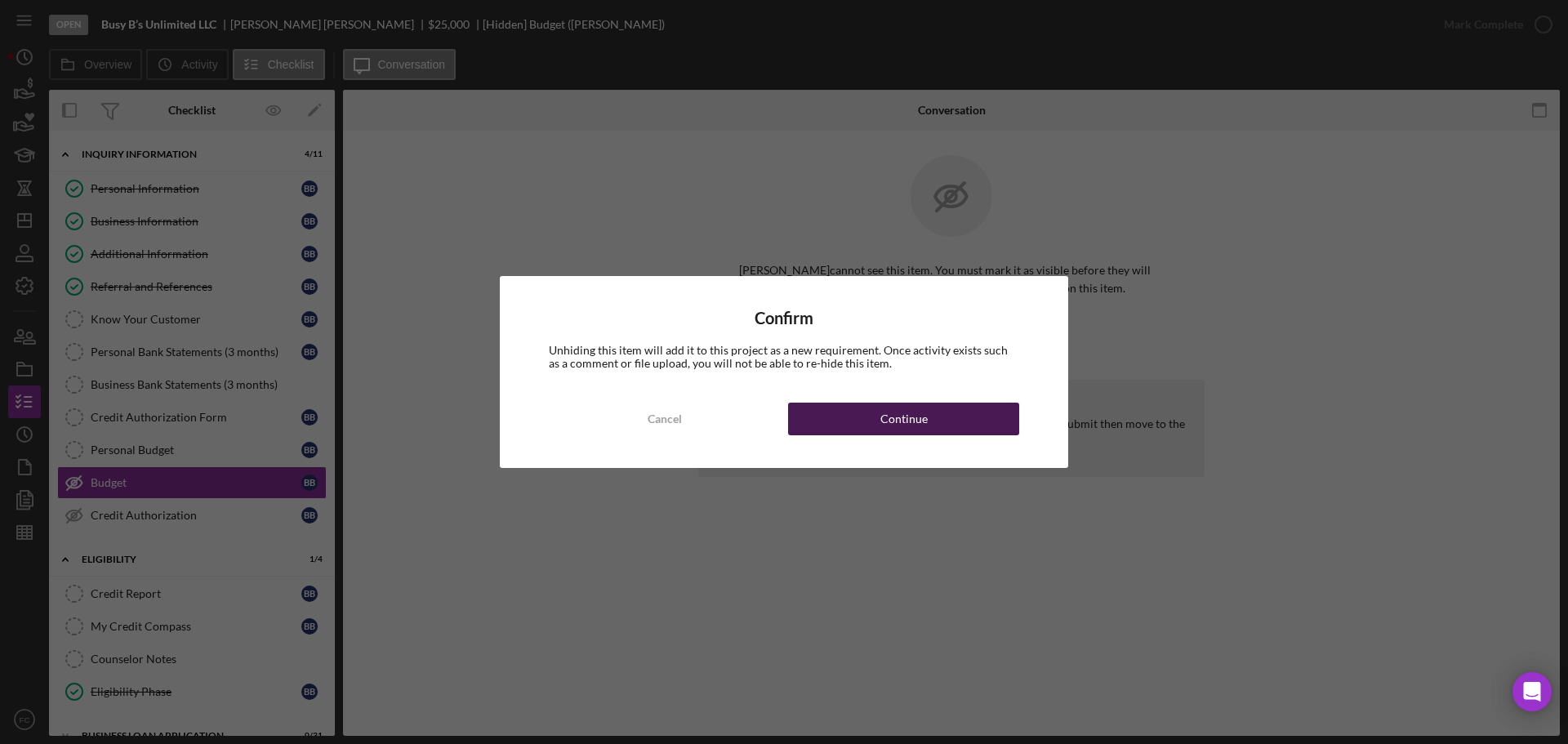
click at [933, 413] on button "Continue" at bounding box center [903, 419] width 231 height 33
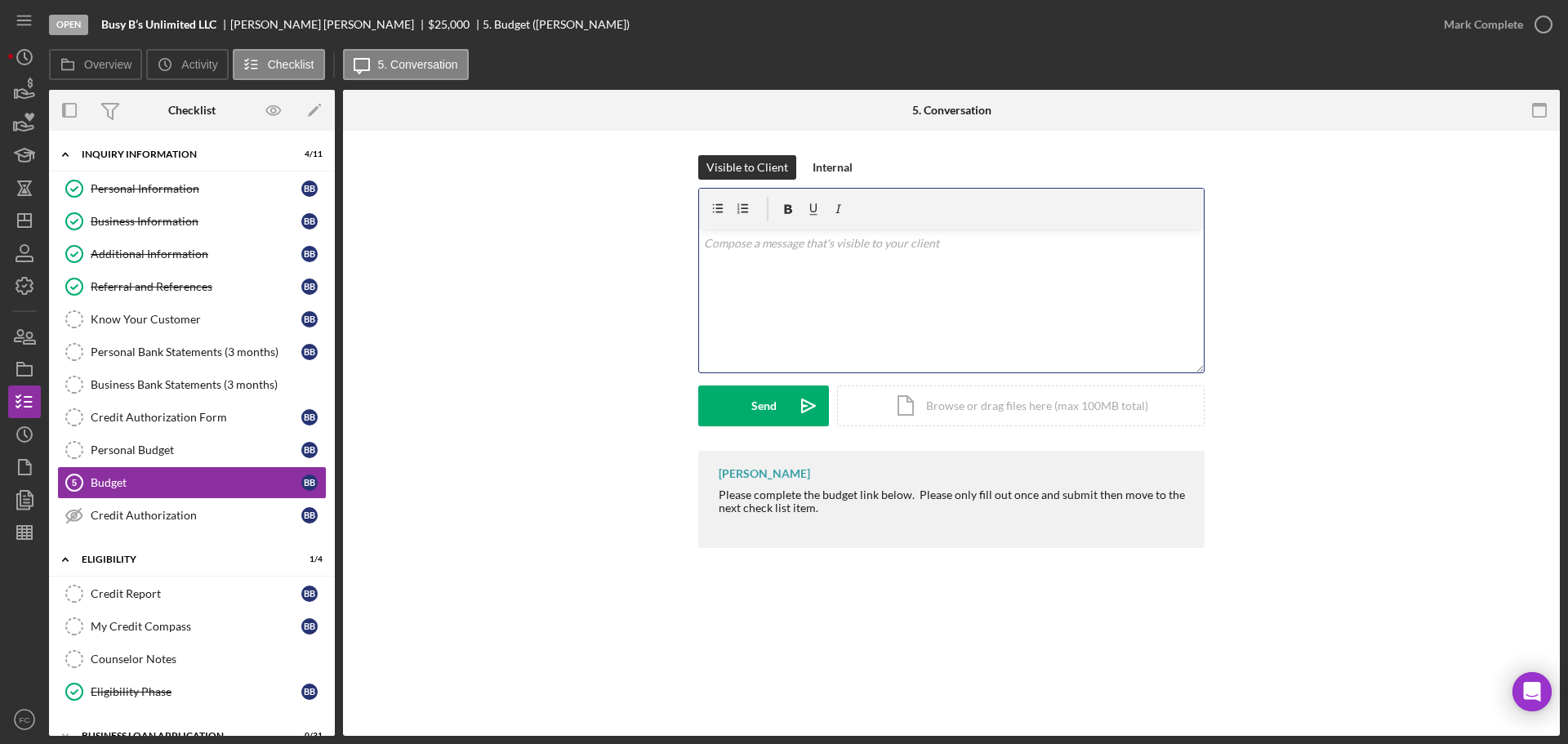
click at [805, 502] on div "[PERSON_NAME] Please complete the budget link below. Please only fill out once …" at bounding box center [951, 499] width 507 height 97
drag, startPoint x: 773, startPoint y: 289, endPoint x: 736, endPoint y: 313, distance: 44.1
click at [736, 313] on div "v Color teal Color pink Remove color Add row above Add row below Add column bef…" at bounding box center [951, 301] width 505 height 143
drag, startPoint x: 720, startPoint y: 488, endPoint x: 913, endPoint y: 497, distance: 193.2
click at [913, 497] on div "Please complete the budget link below. Please only fill out once and submit the…" at bounding box center [954, 501] width 470 height 26
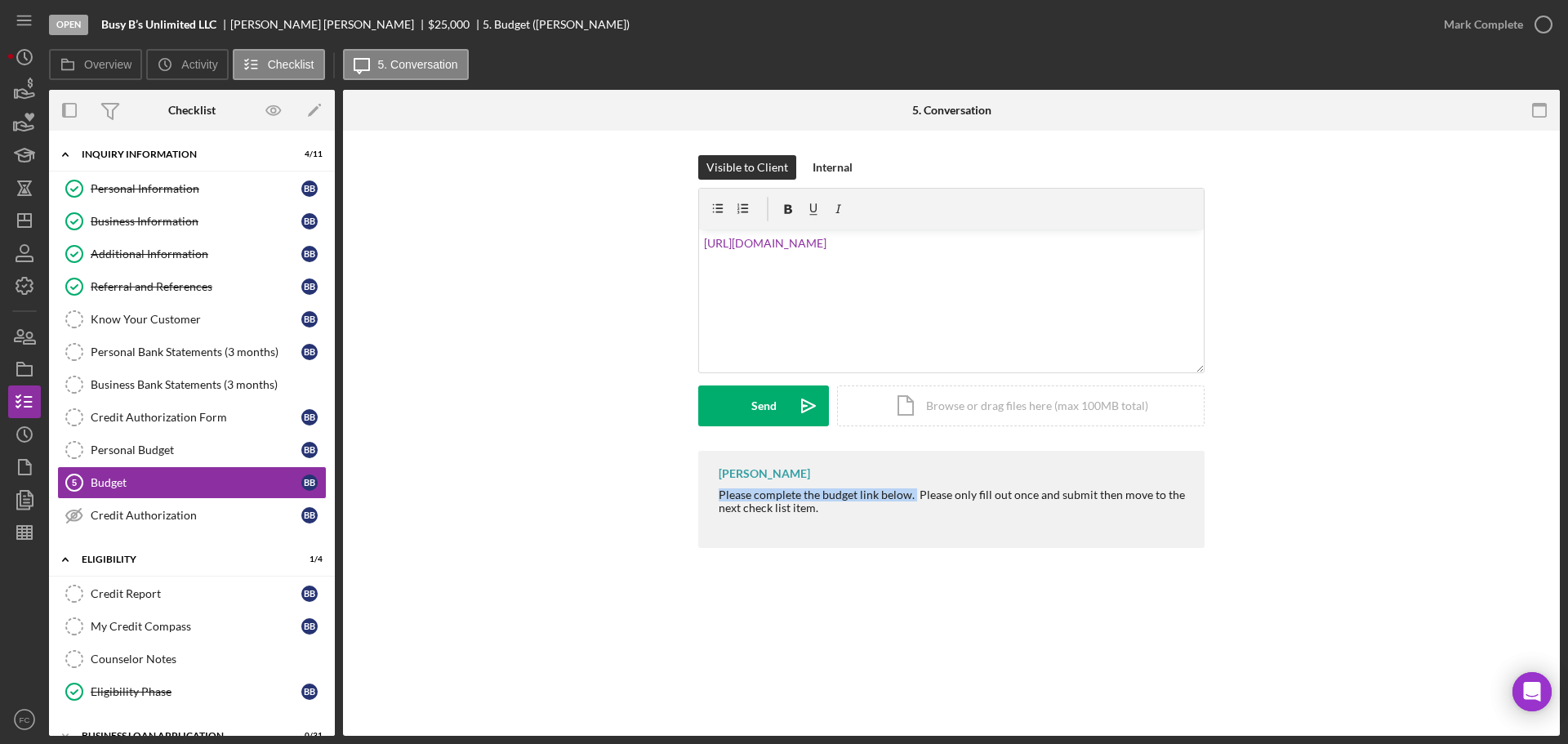
copy div "Please complete the budget link below."
click at [701, 238] on div "v Color teal Color pink Remove color Add row above Add row below Add column bef…" at bounding box center [951, 301] width 505 height 143
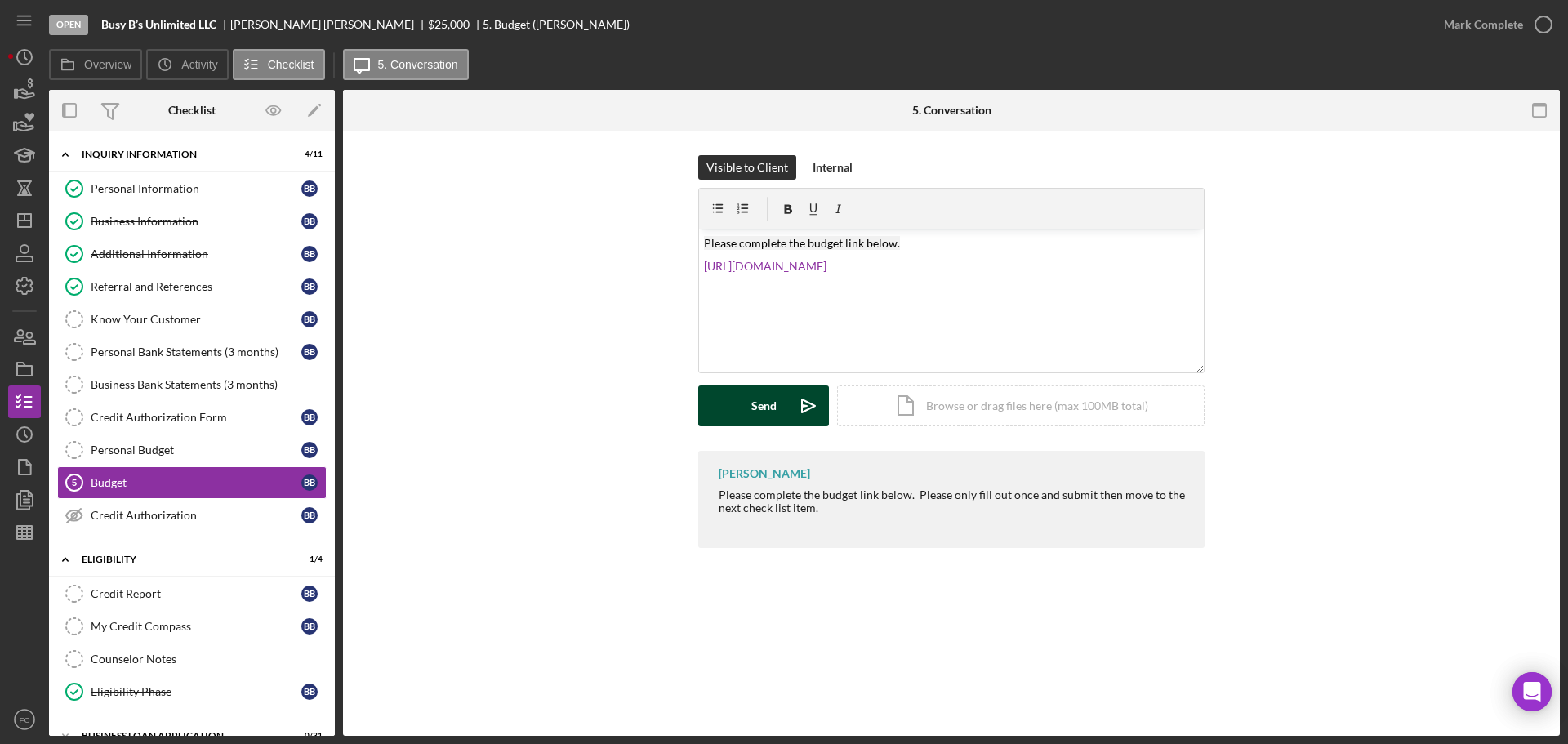
click at [728, 400] on button "Send Icon/icon-invite-send" at bounding box center [763, 405] width 131 height 41
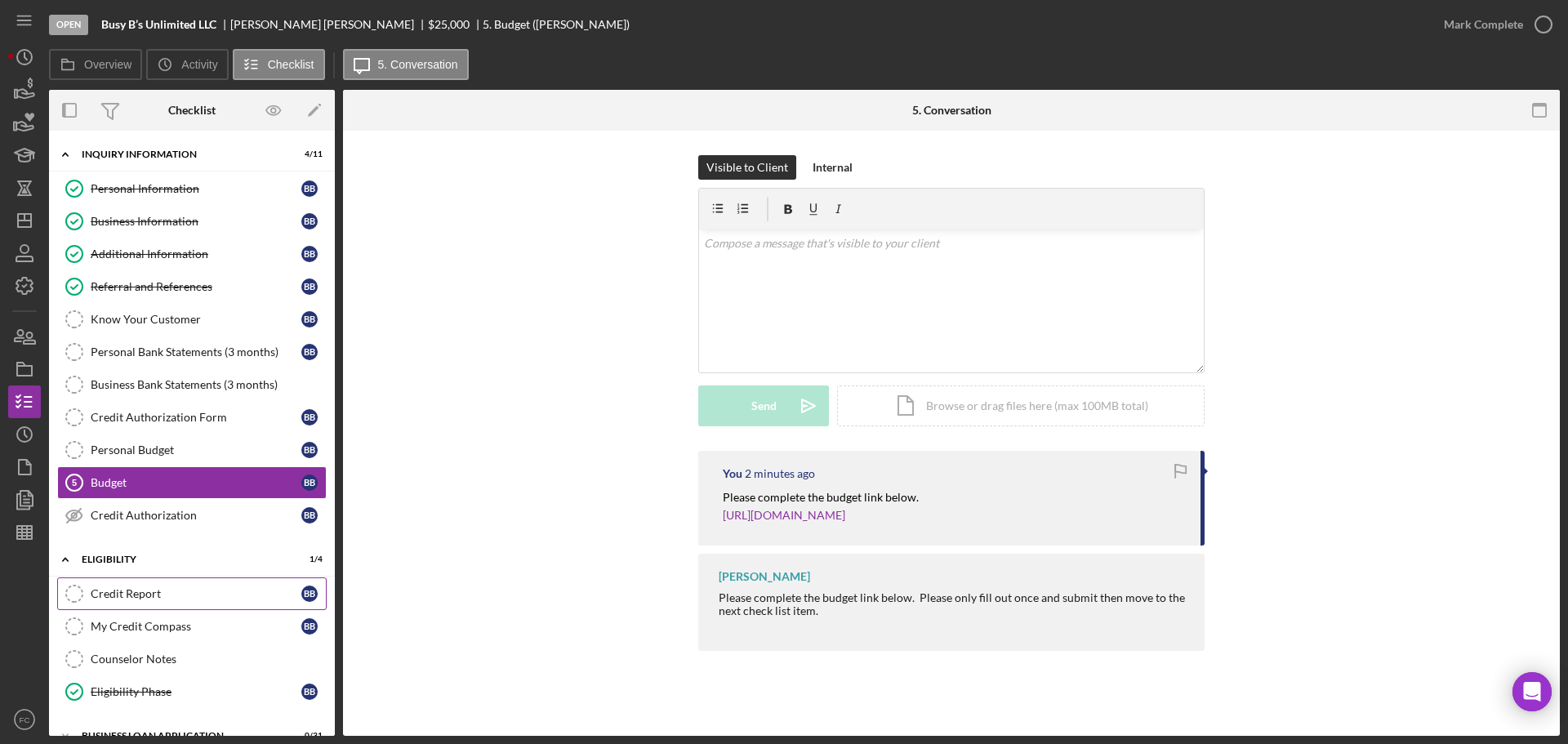
click at [169, 589] on div "Credit Report" at bounding box center [195, 594] width 211 height 13
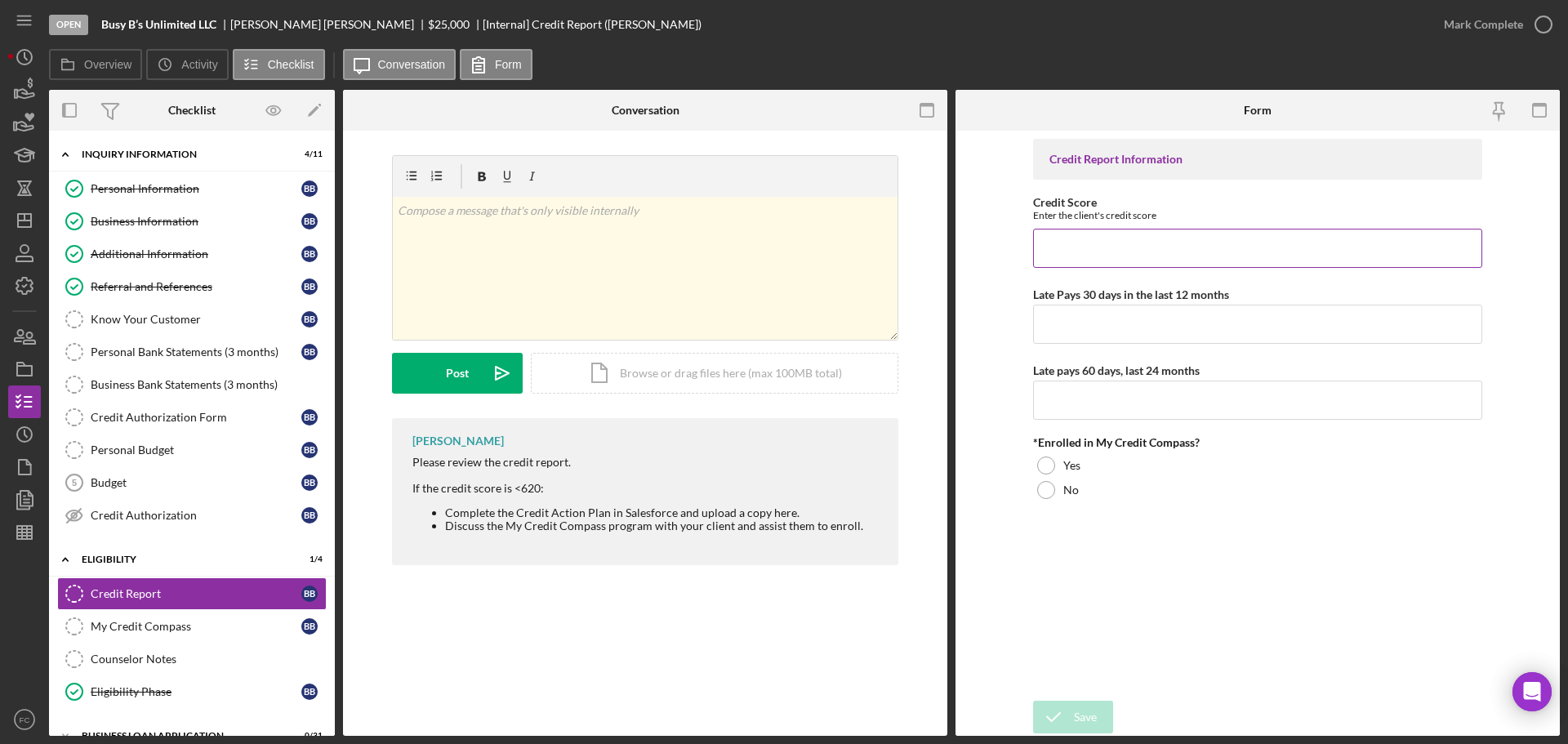
click at [1124, 257] on input "Credit Score" at bounding box center [1257, 248] width 449 height 39
type input "661"
click at [1091, 330] on input "Late Pays 30 days in the last 12 months" at bounding box center [1257, 324] width 449 height 39
type input "0"
click at [1104, 407] on input "Late pays 60 days, last 24 months" at bounding box center [1257, 400] width 449 height 39
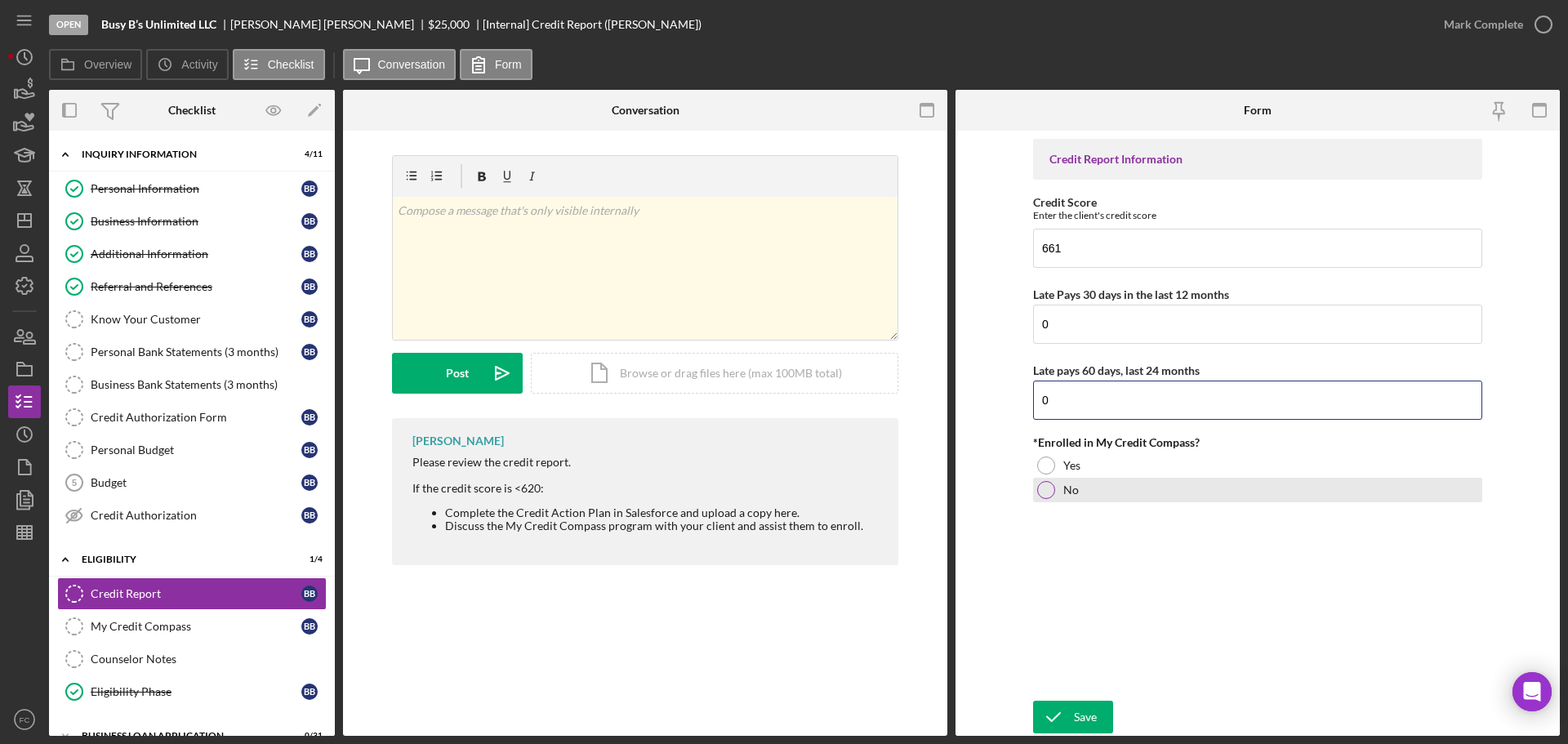
type input "0"
click at [1044, 489] on div at bounding box center [1045, 489] width 18 height 18
click at [649, 372] on div "Icon/Document Browse or drag files here (max 100MB total) Tap to choose files o…" at bounding box center [715, 373] width 367 height 41
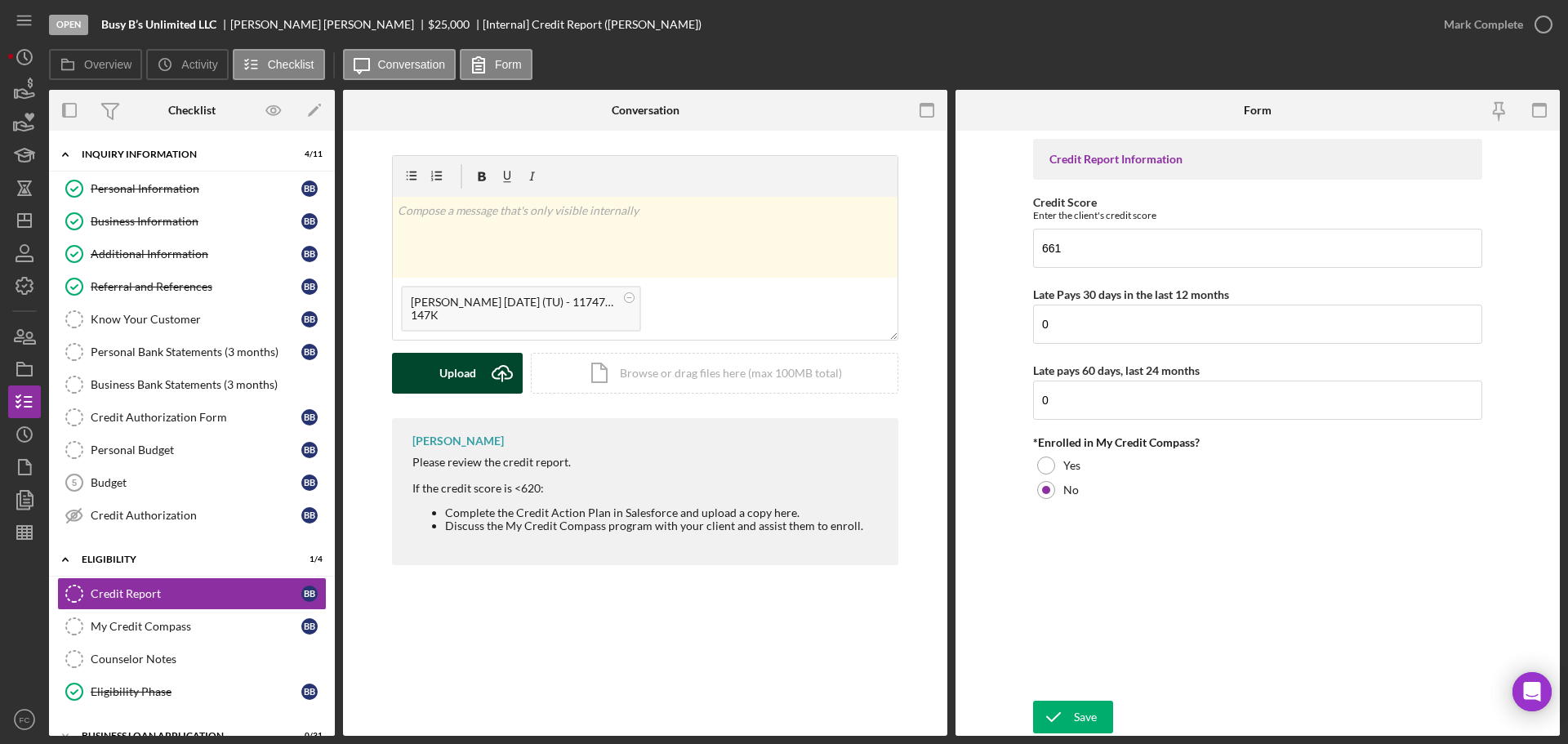
click at [430, 380] on button "Upload Icon/Upload" at bounding box center [457, 373] width 131 height 41
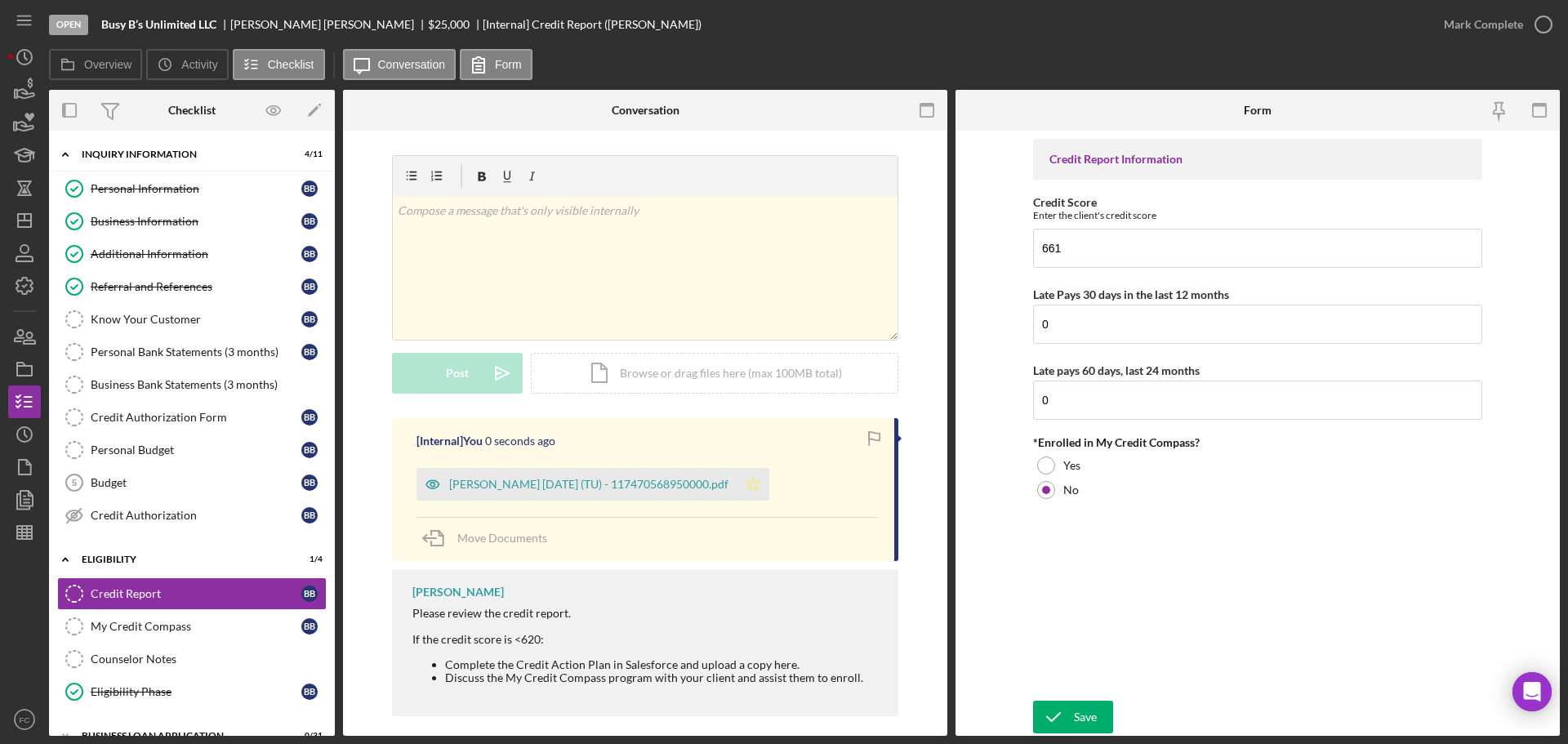
click at [767, 483] on icon "Icon/Star" at bounding box center [753, 484] width 33 height 33
click at [1546, 22] on icon "button" at bounding box center [1544, 24] width 41 height 41
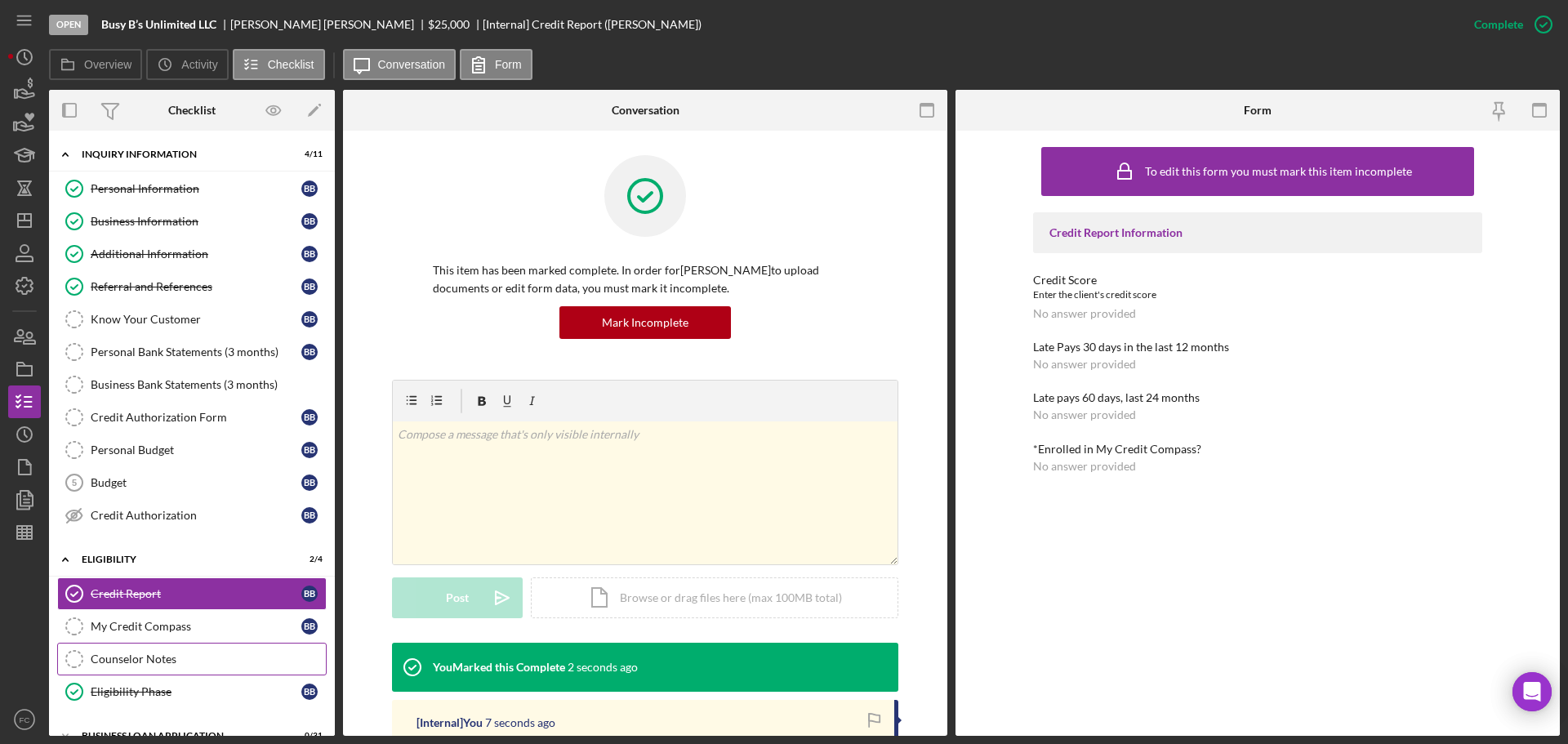
scroll to position [136, 0]
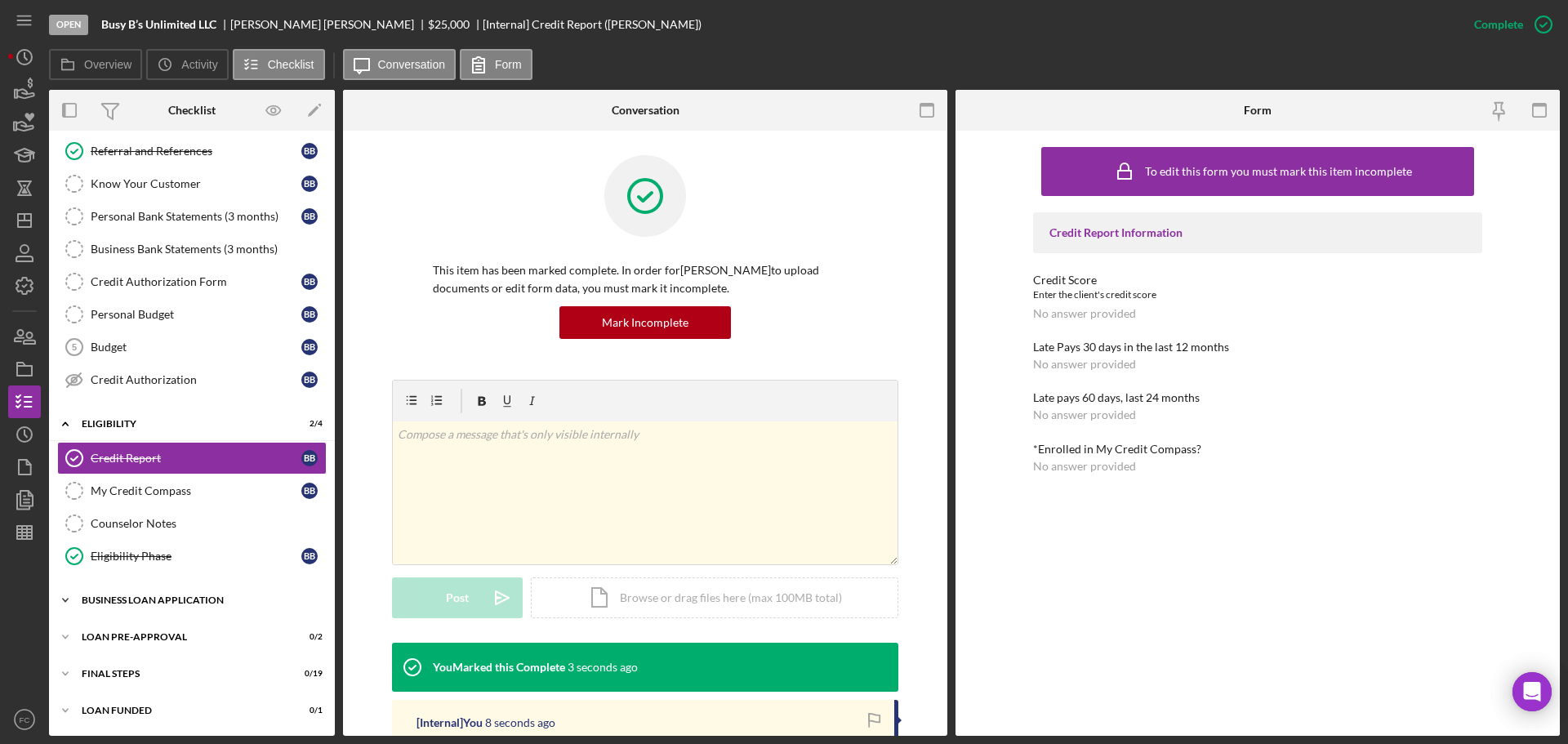
click at [148, 602] on div "BUSINESS LOAN APPLICATION" at bounding box center [197, 601] width 232 height 10
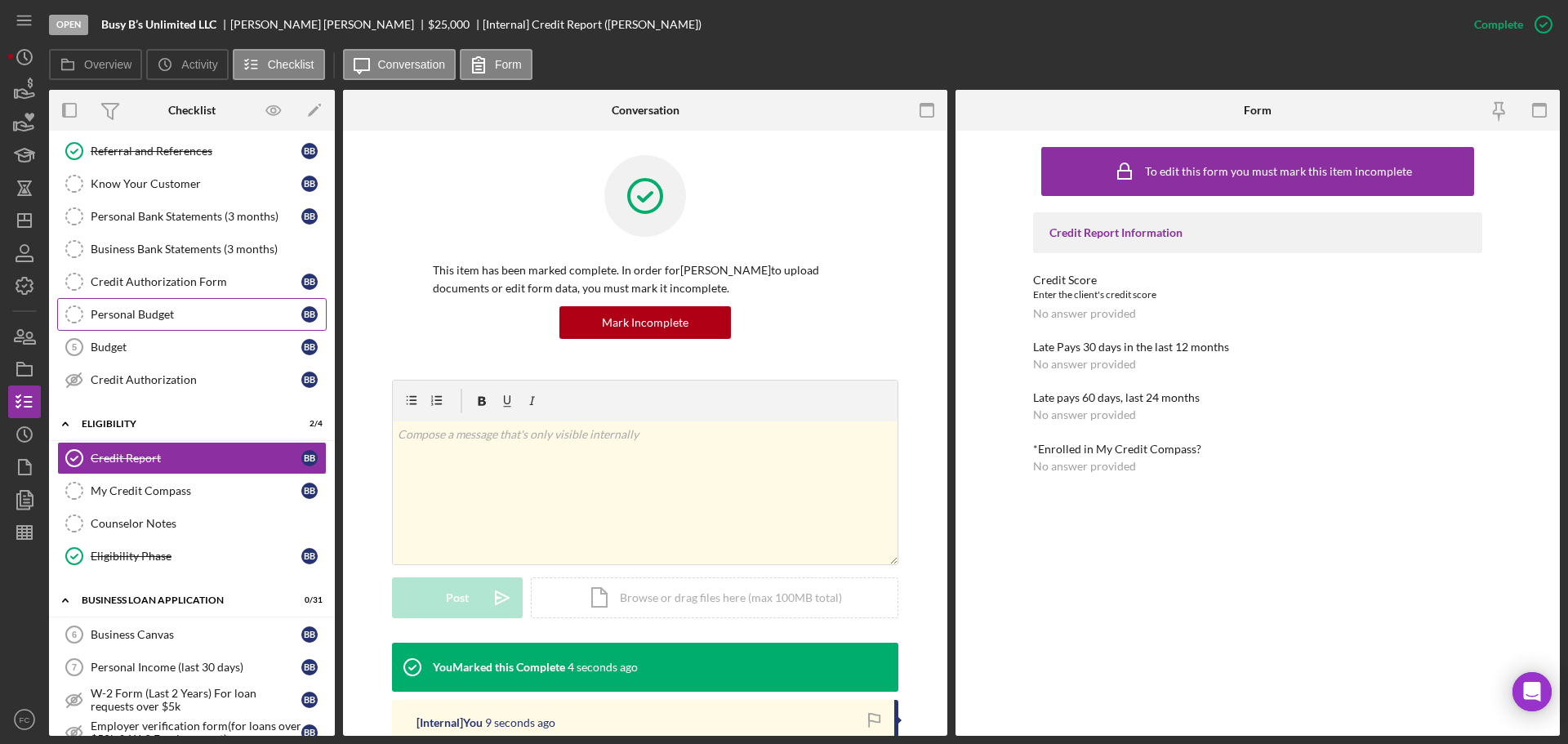
scroll to position [0, 0]
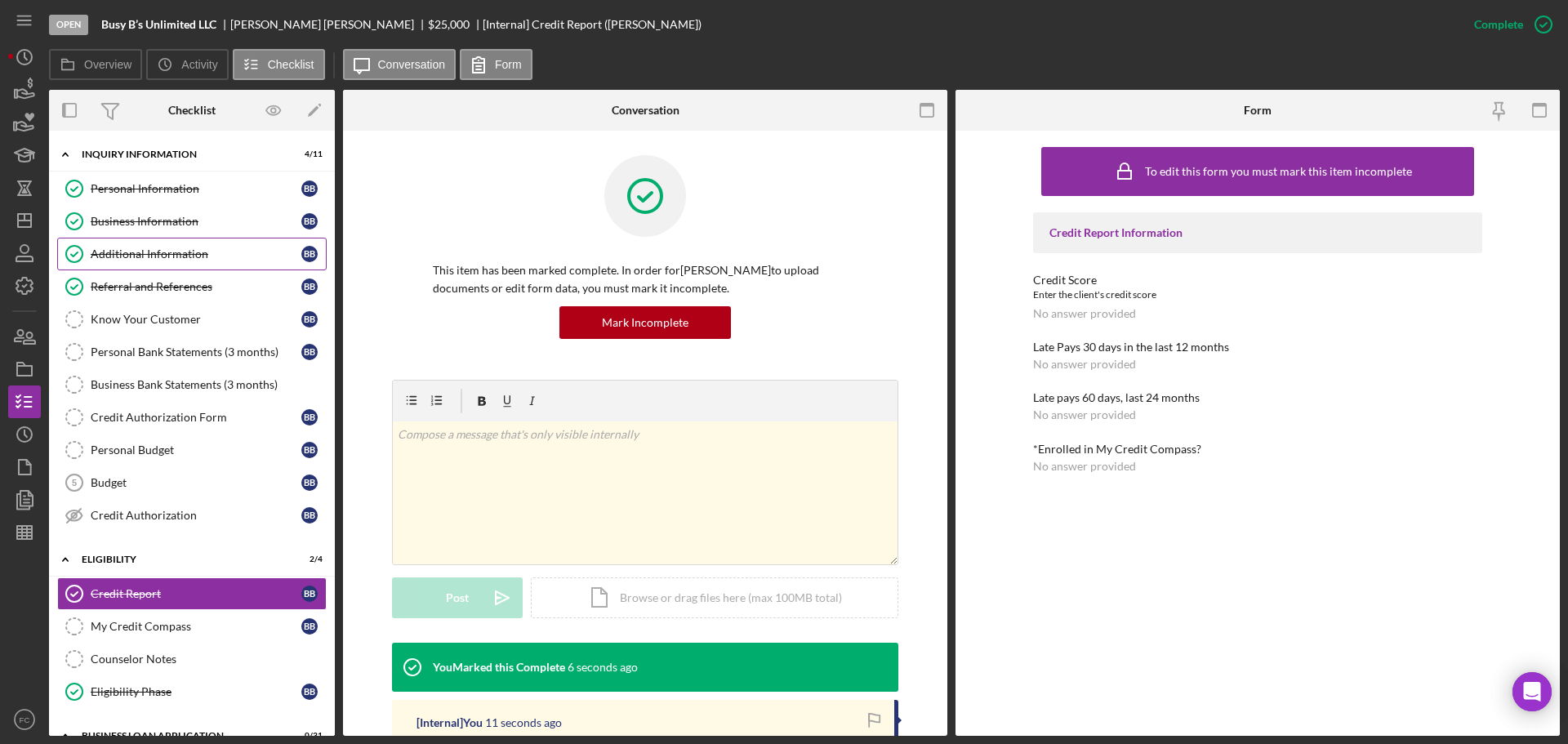
click at [129, 259] on div "Additional Information" at bounding box center [195, 254] width 211 height 13
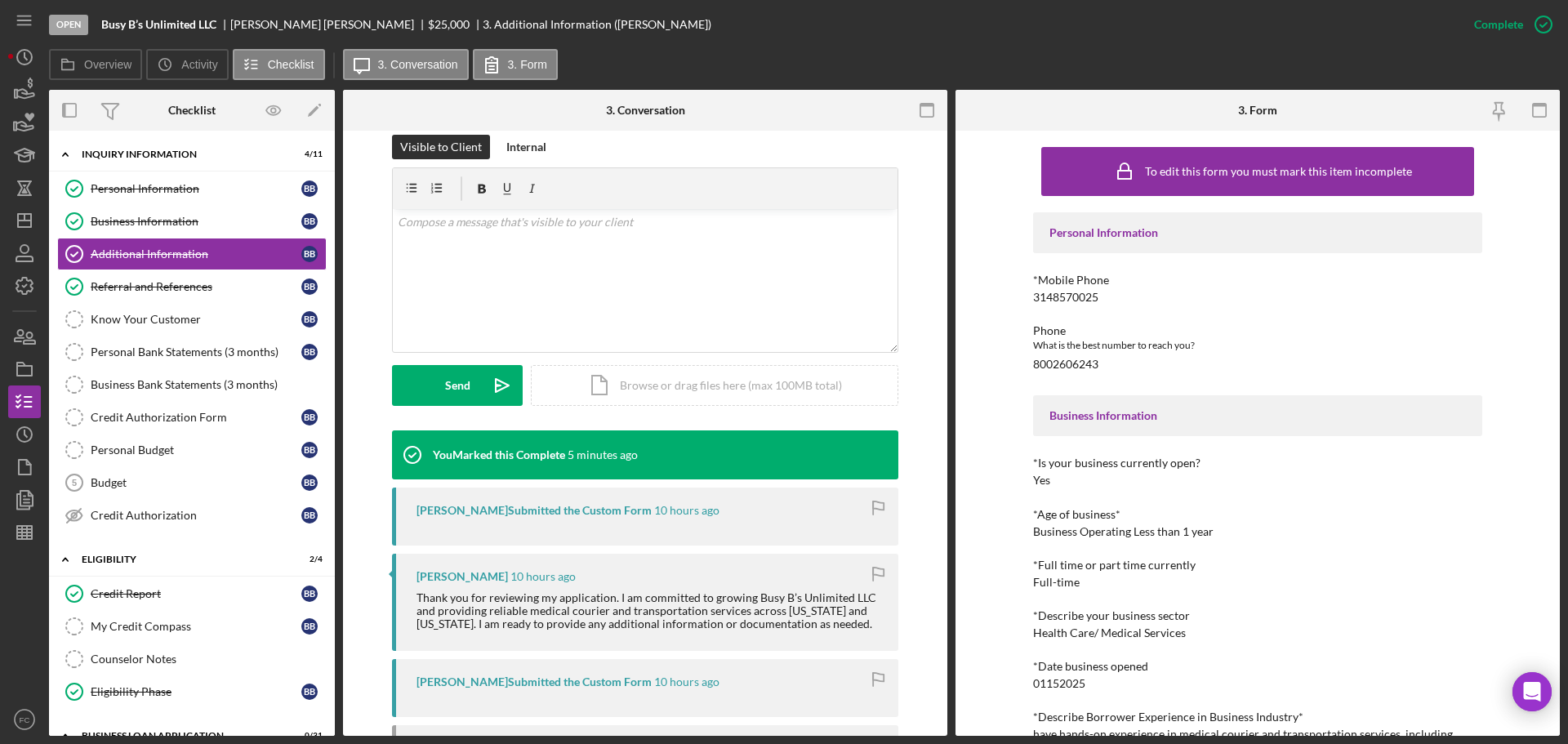
scroll to position [408, 0]
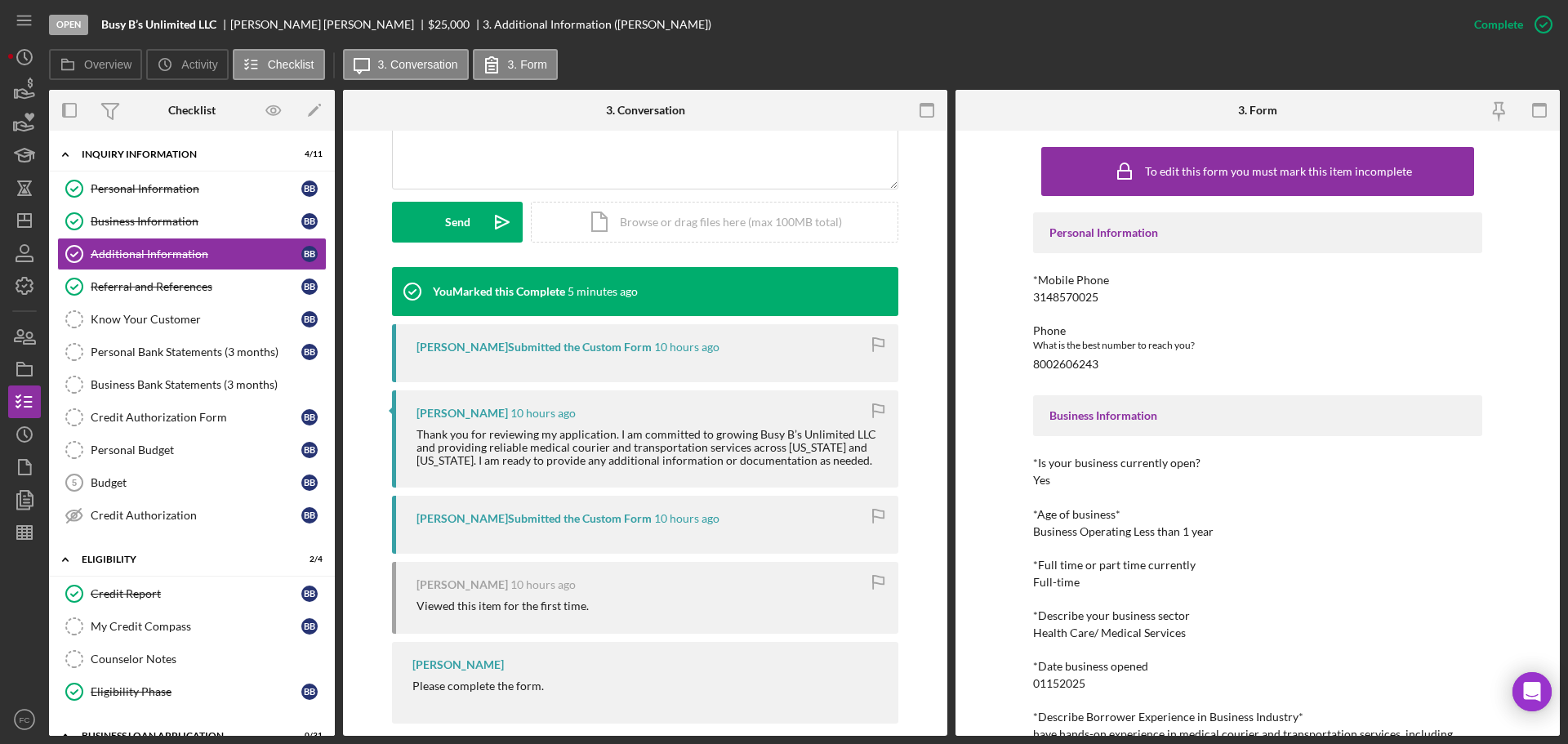
drag, startPoint x: 399, startPoint y: 694, endPoint x: 532, endPoint y: 692, distance: 133.0
click at [571, 697] on div "[PERSON_NAME] Please complete the form." at bounding box center [645, 682] width 507 height 81
copy div "Please complete the form."
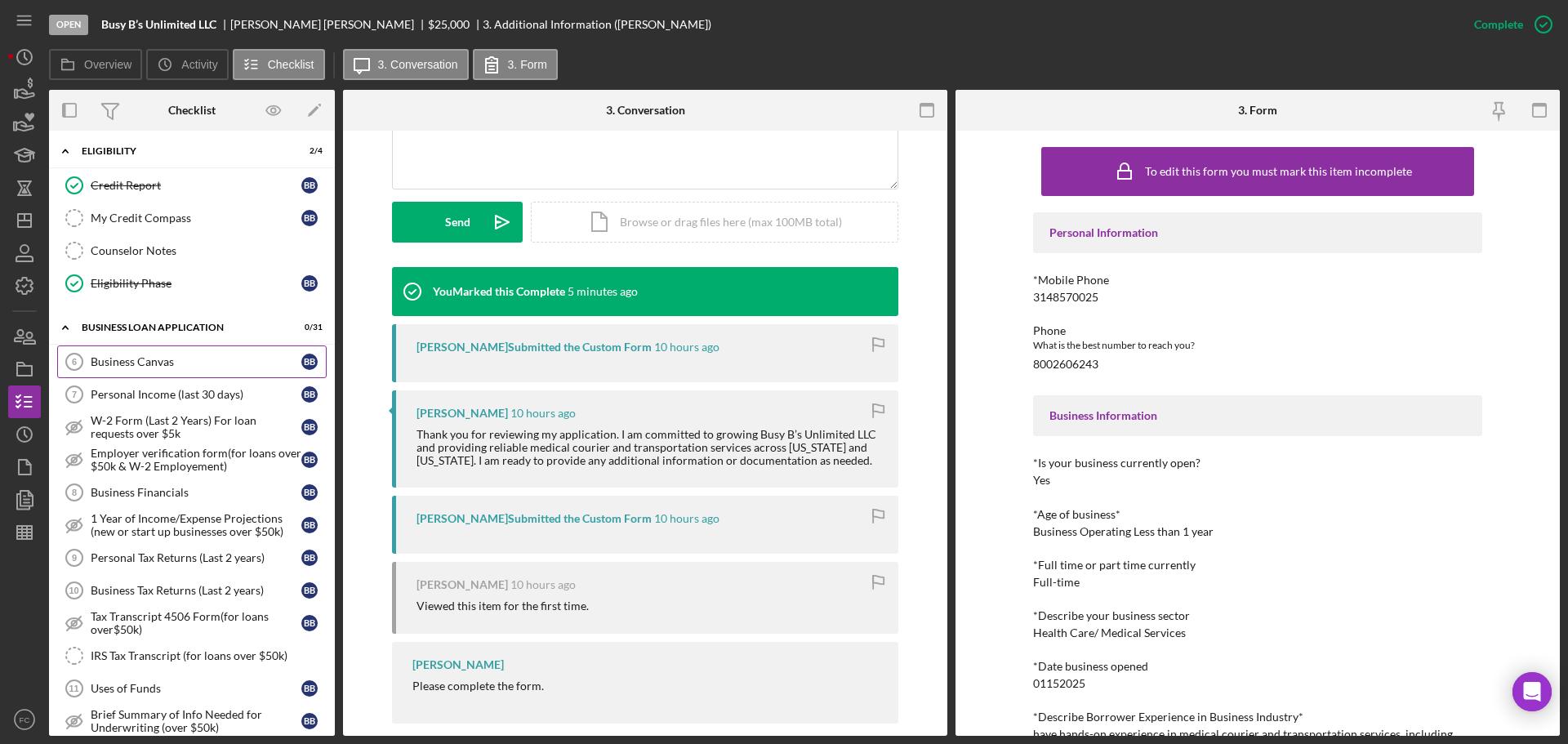
click at [164, 367] on div "Business Canvas" at bounding box center [195, 362] width 211 height 13
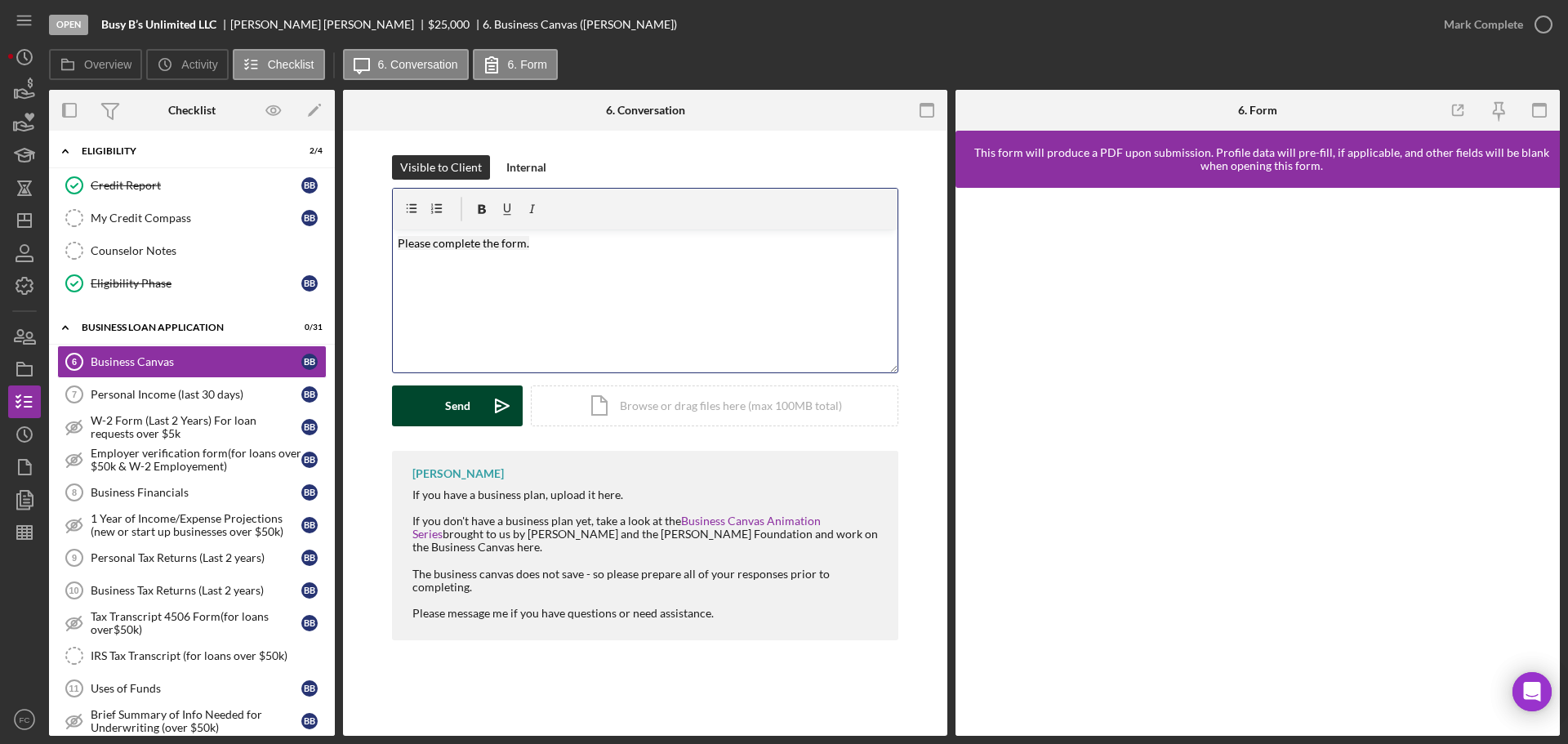
click at [456, 402] on div "Send" at bounding box center [458, 405] width 25 height 41
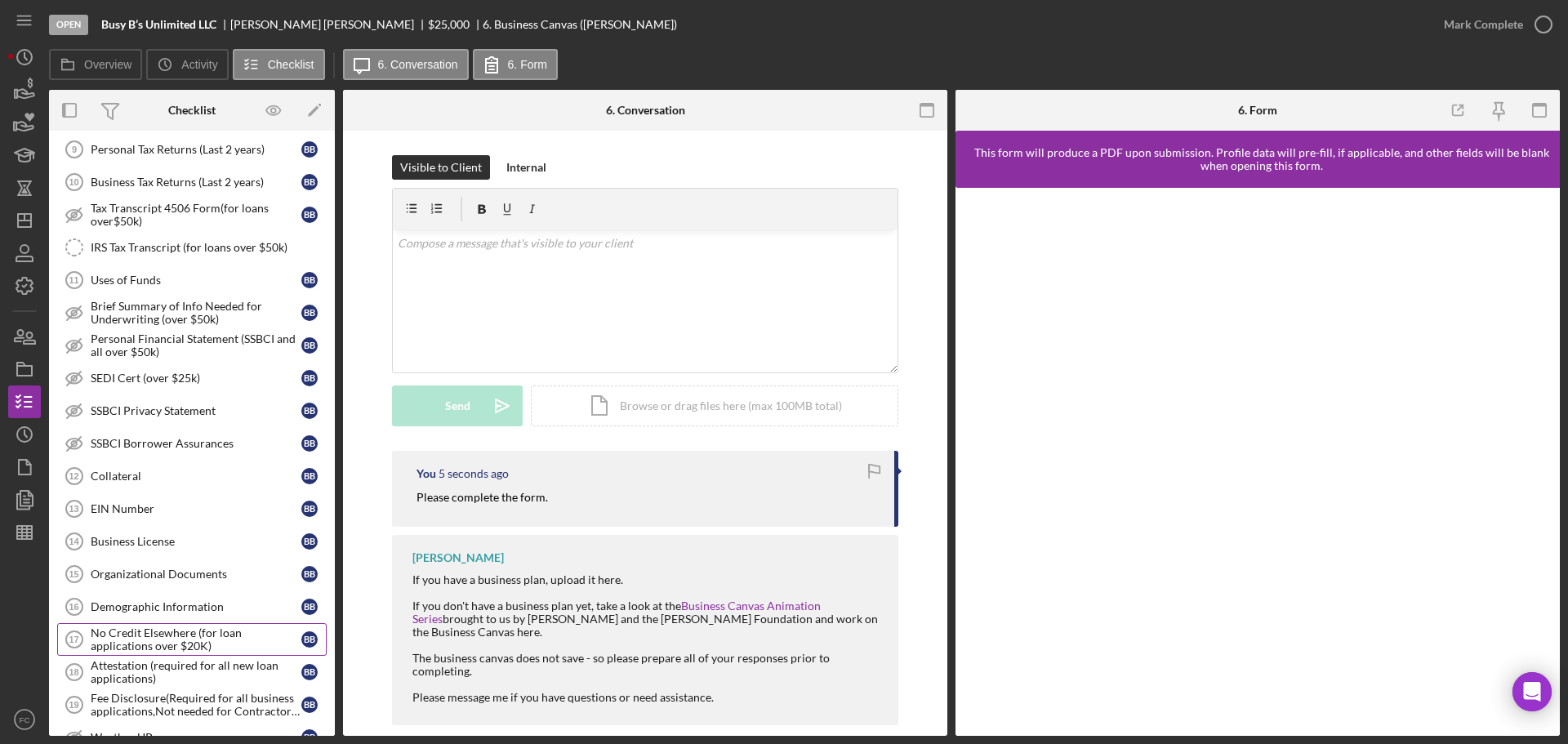
scroll to position [980, 0]
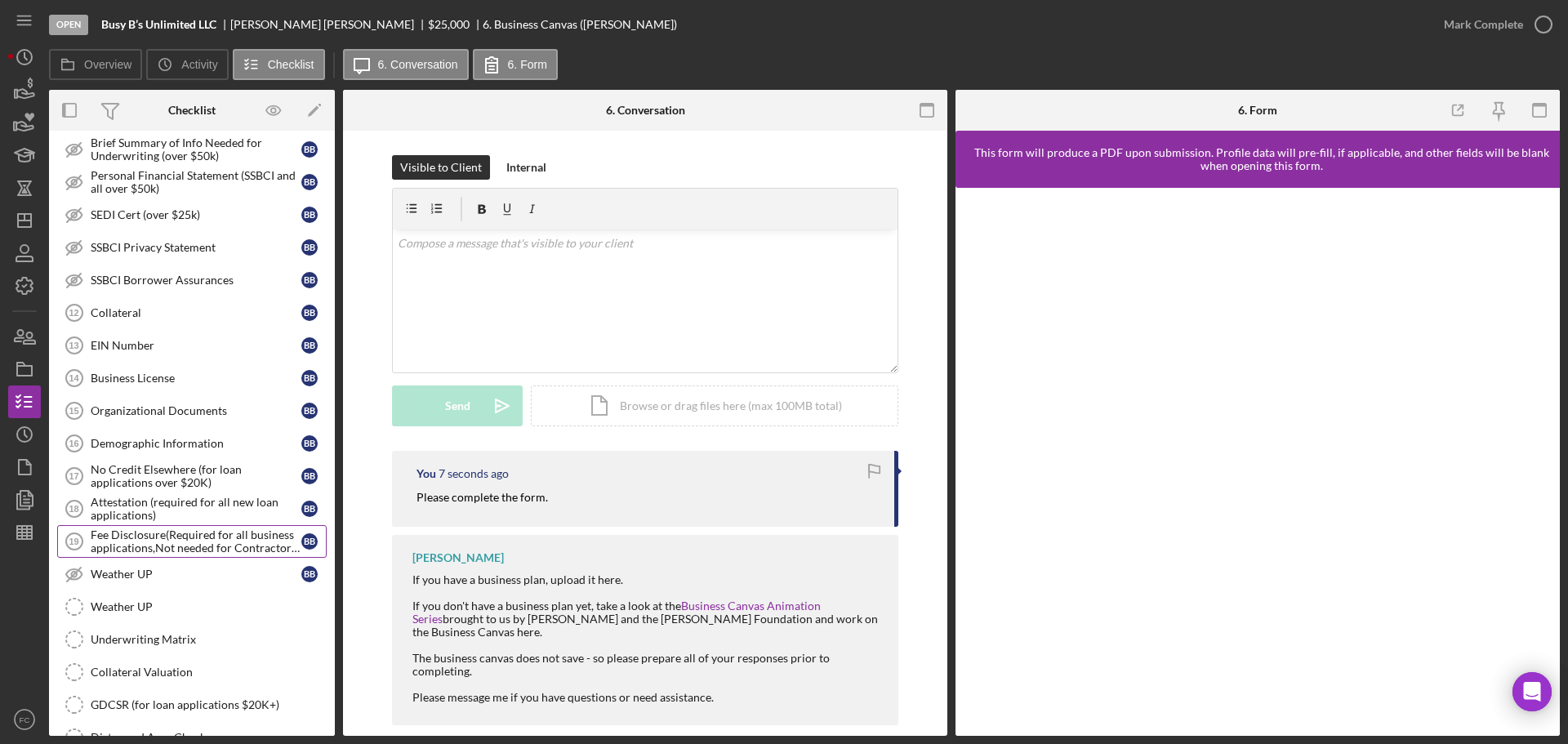
click at [142, 538] on div "Fee Disclosure(Required for all business applications,Not needed for Contractor…" at bounding box center [195, 541] width 211 height 26
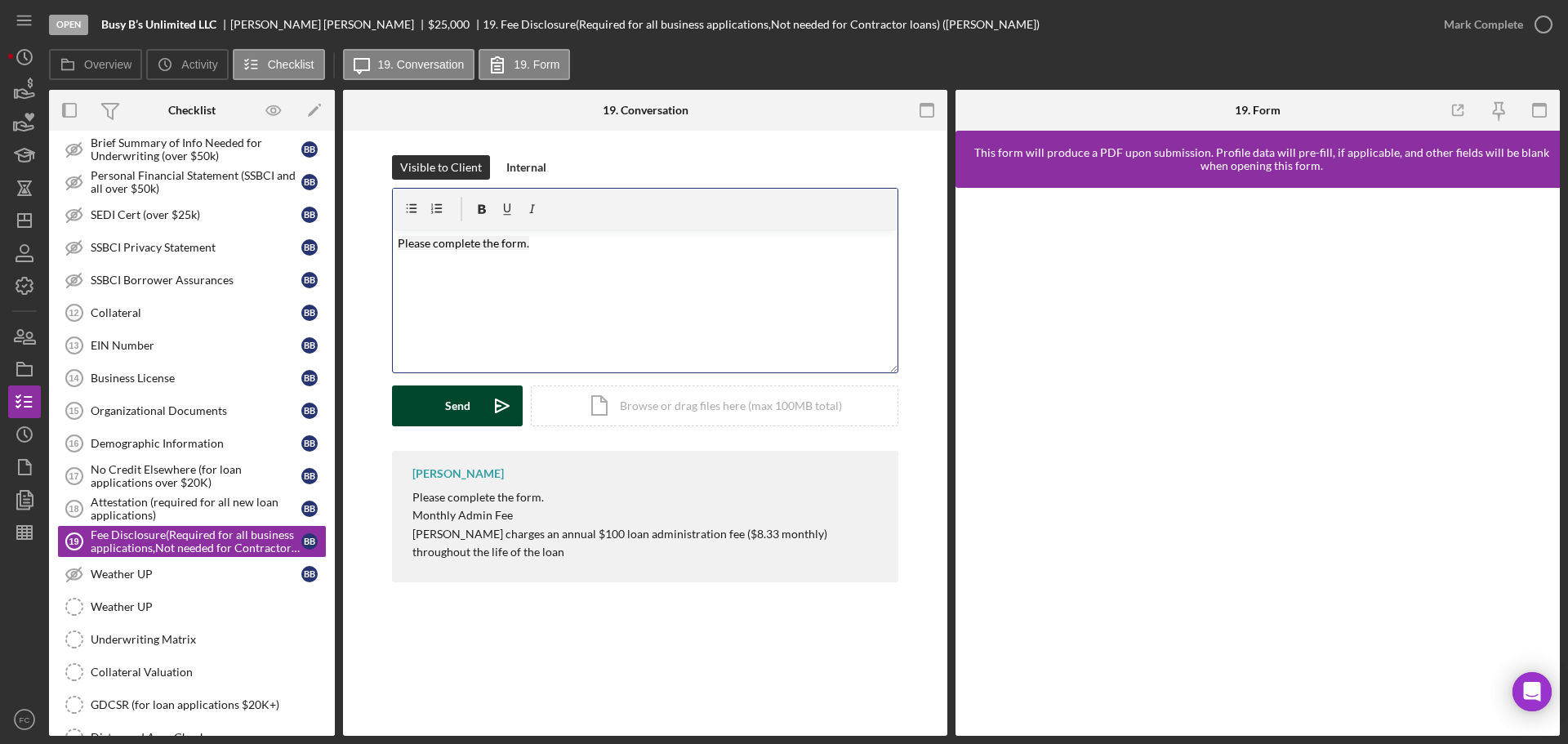
click at [456, 410] on div "Send" at bounding box center [458, 405] width 25 height 41
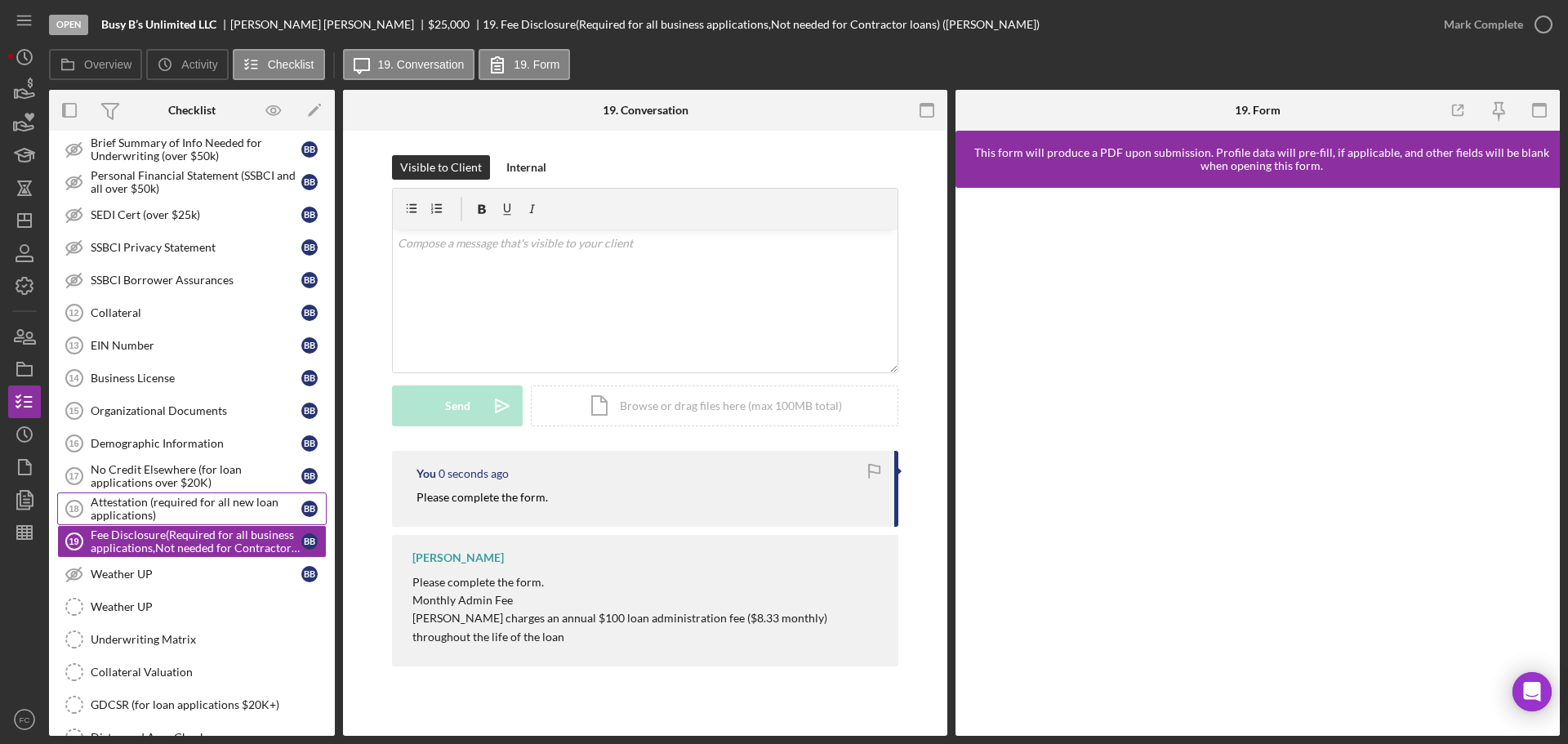
click at [159, 501] on div "Attestation (required for all new loan applications)" at bounding box center [195, 508] width 211 height 26
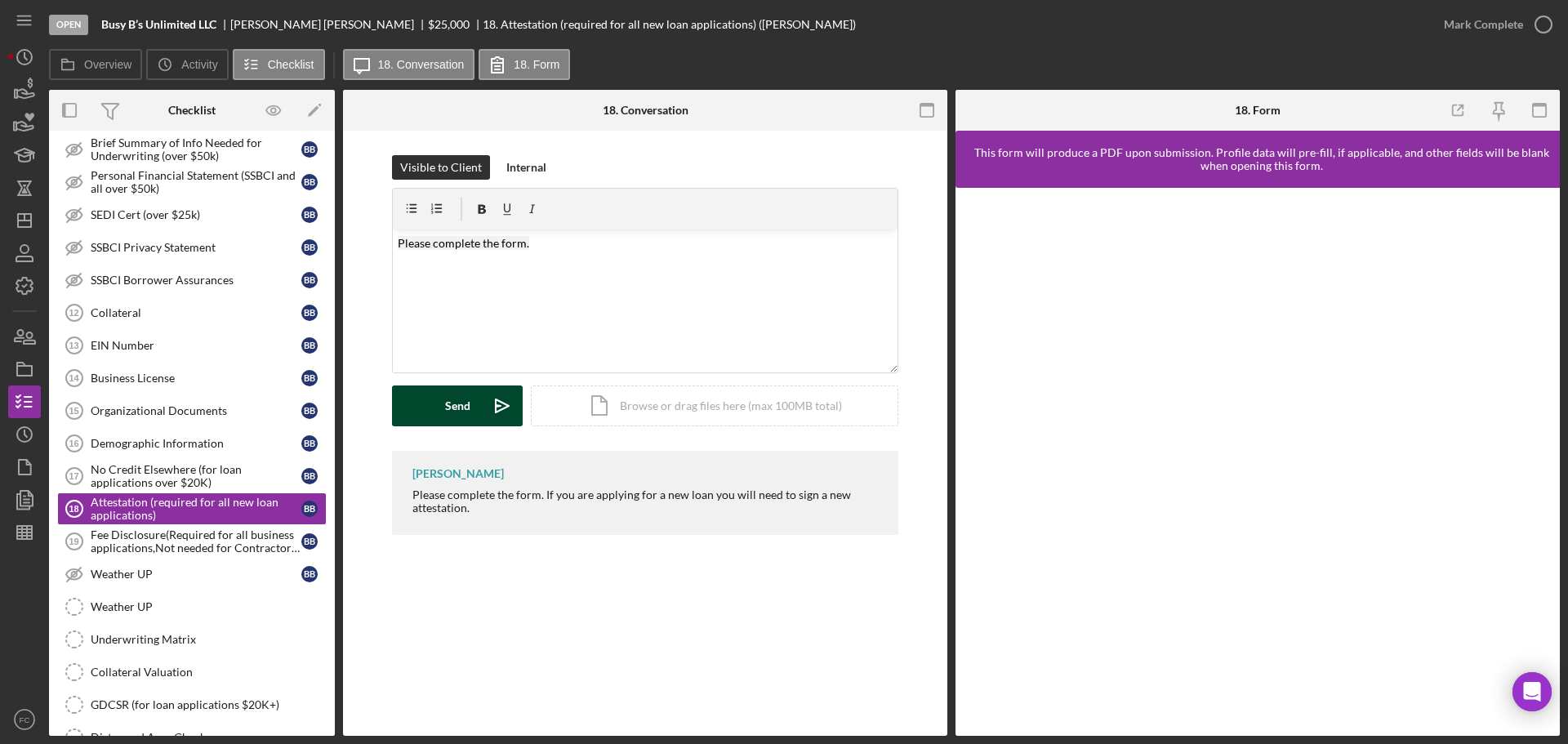
click at [430, 403] on button "Send Icon/icon-invite-send" at bounding box center [457, 405] width 131 height 41
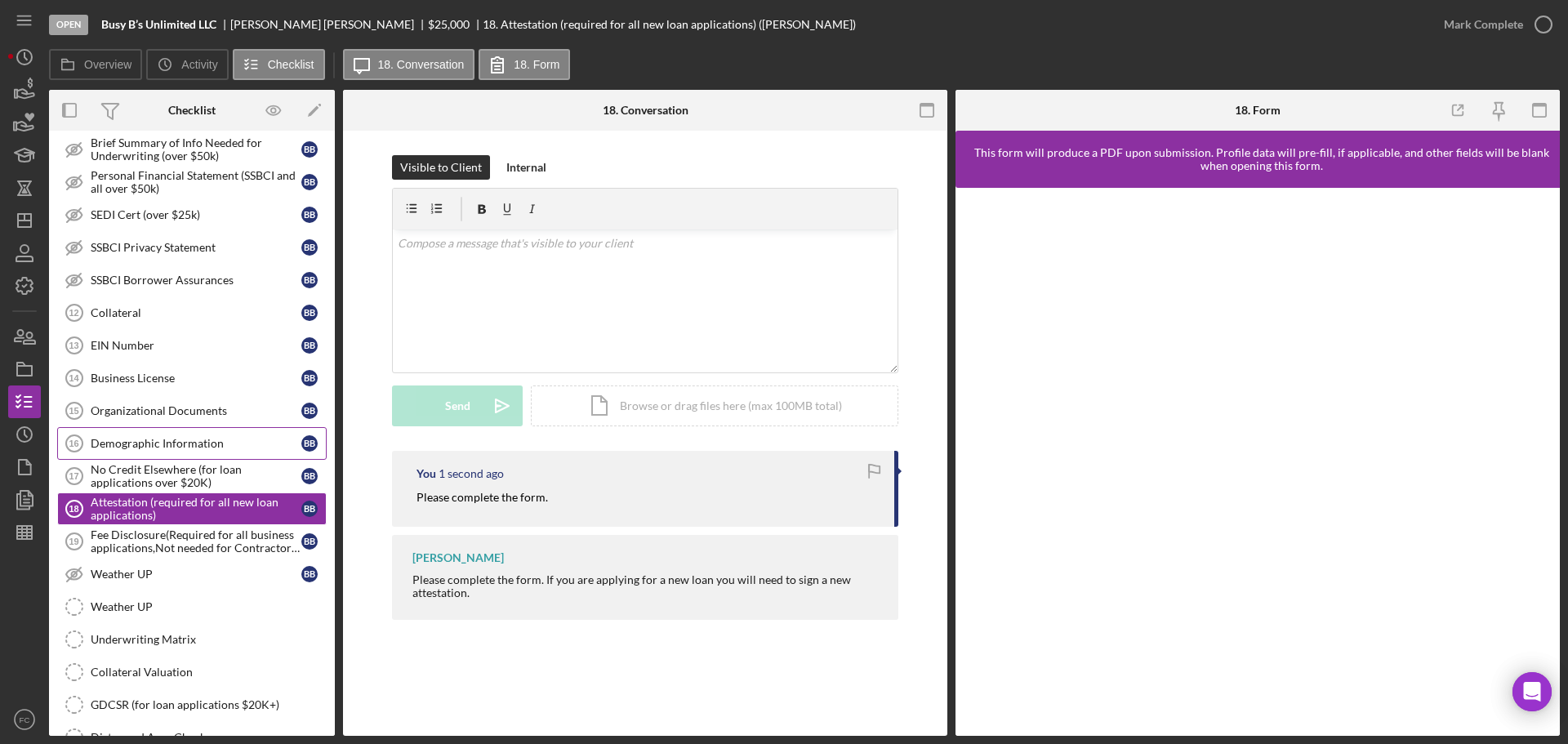
click at [159, 445] on div "Demographic Information" at bounding box center [195, 444] width 211 height 13
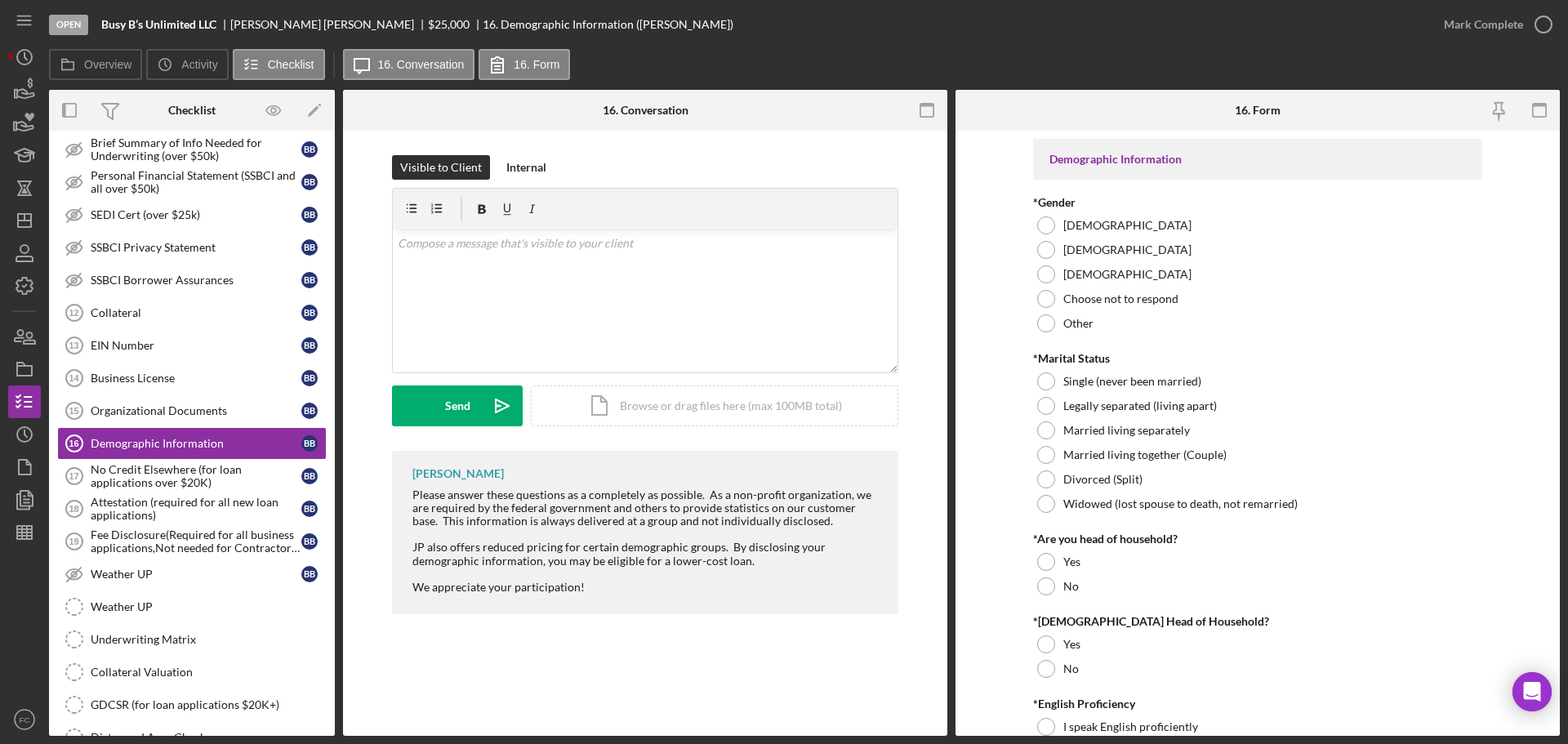
drag, startPoint x: 410, startPoint y: 492, endPoint x: 800, endPoint y: 518, distance: 390.9
click at [800, 518] on div "[PERSON_NAME] Please answer these questions as a completely as possible. As a n…" at bounding box center [645, 532] width 507 height 164
copy div "Please answer these questions as a completely as possible. As a non-profit orga…"
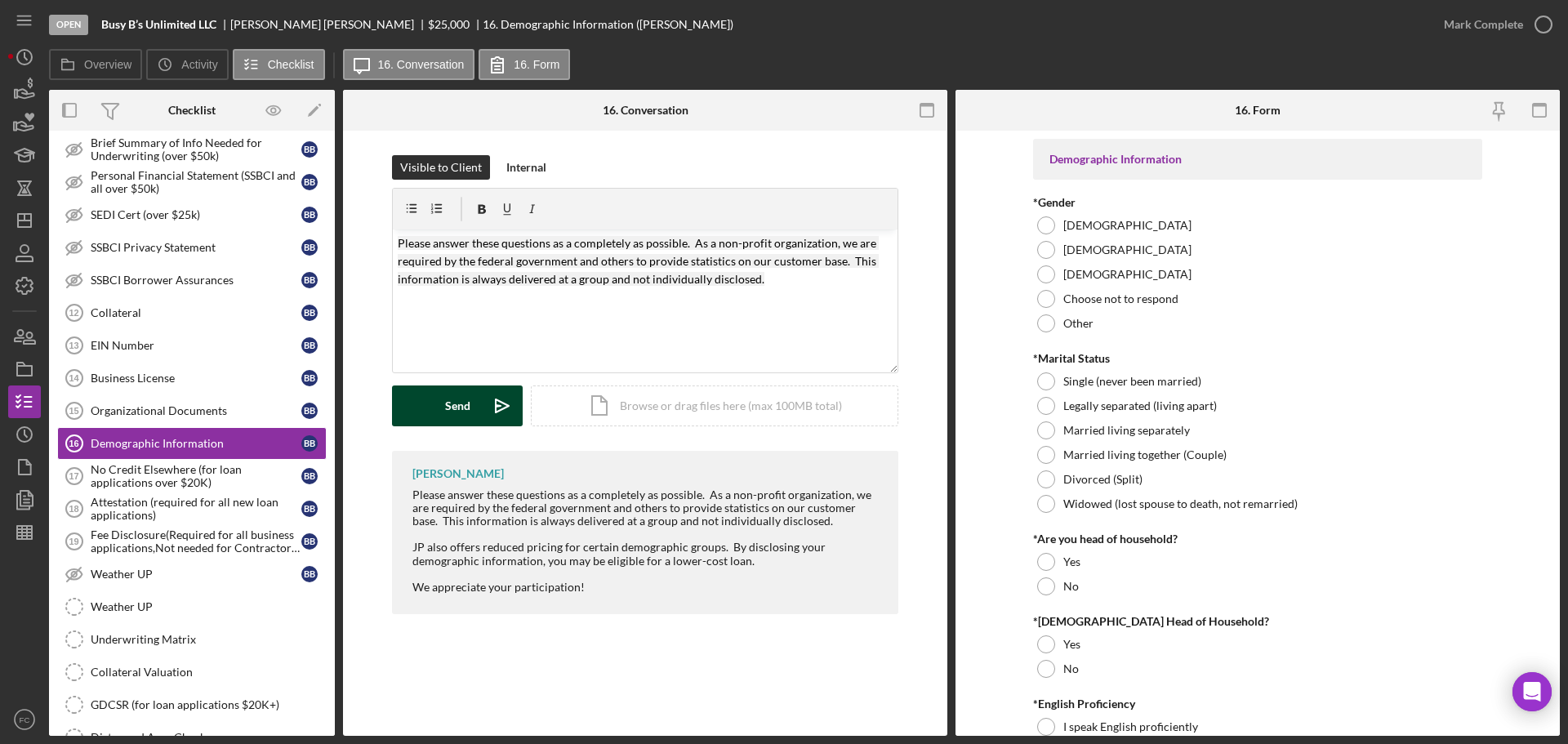
click at [445, 403] on button "Send Icon/icon-invite-send" at bounding box center [457, 405] width 131 height 41
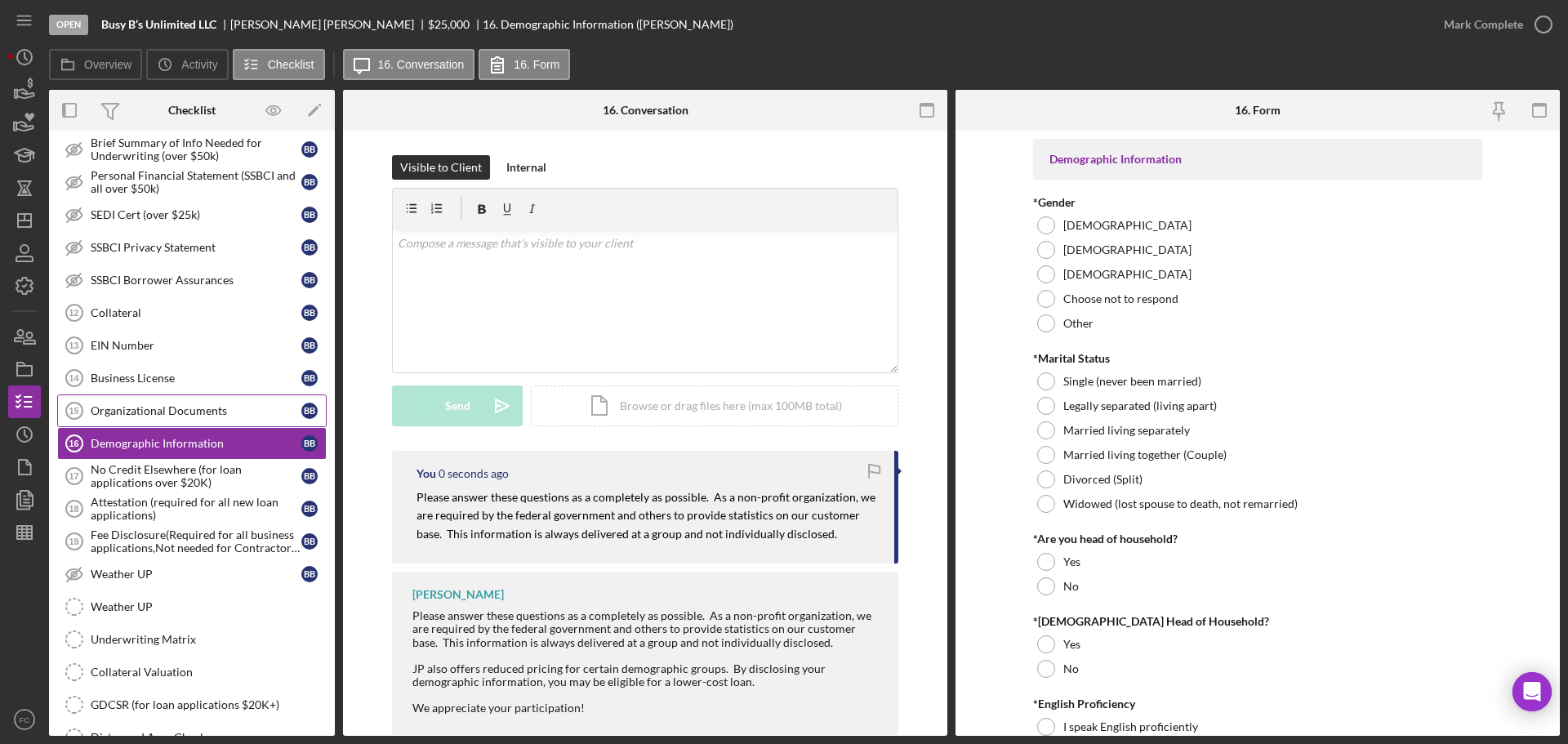
click at [211, 415] on div "Organizational Documents" at bounding box center [195, 411] width 211 height 13
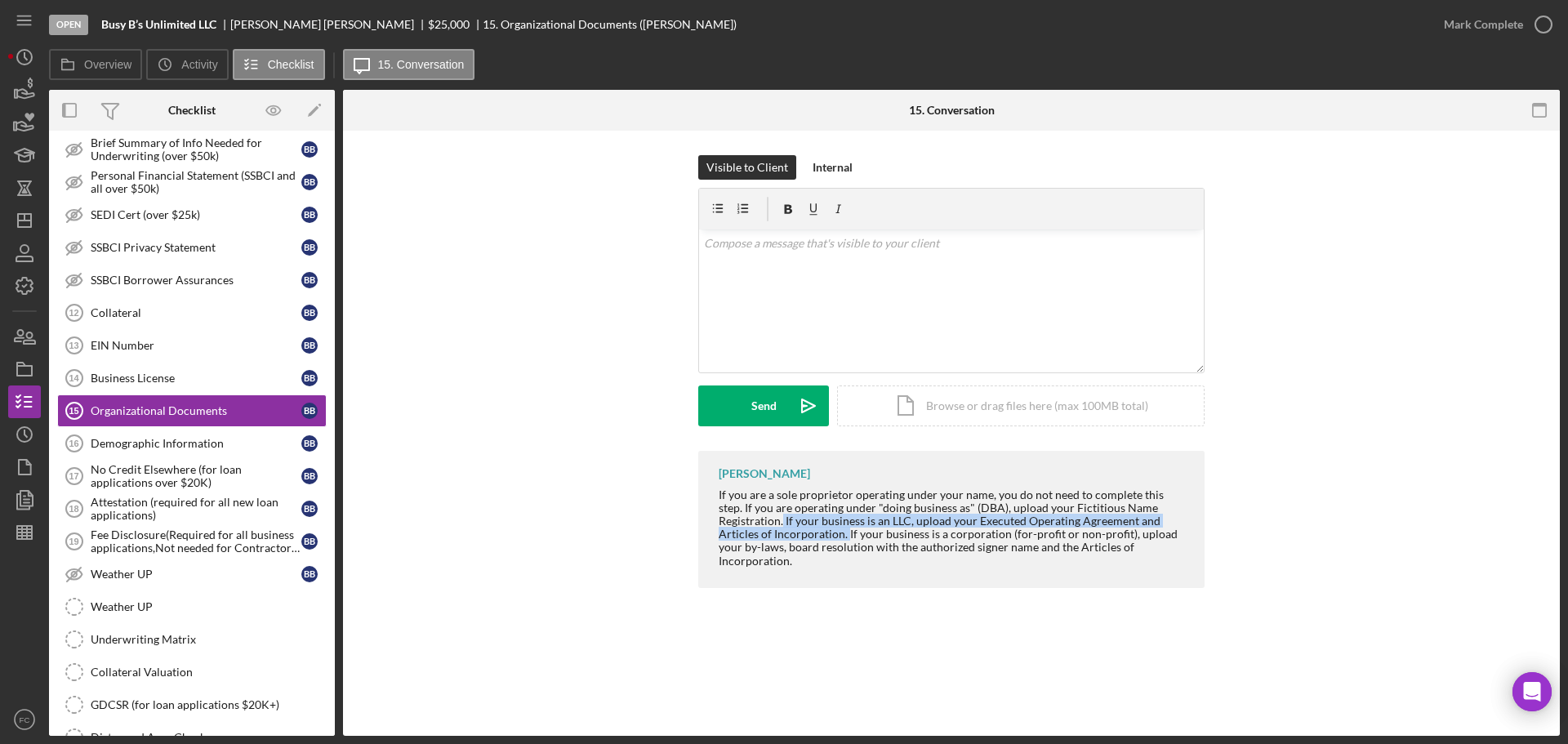
drag, startPoint x: 784, startPoint y: 519, endPoint x: 847, endPoint y: 537, distance: 65.5
click at [847, 537] on div "If you are a sole proprietor operating under your name, you do not need to comp…" at bounding box center [954, 528] width 470 height 79
copy div "If your business is an LLC, upload your Executed Operating Agreement and Articl…"
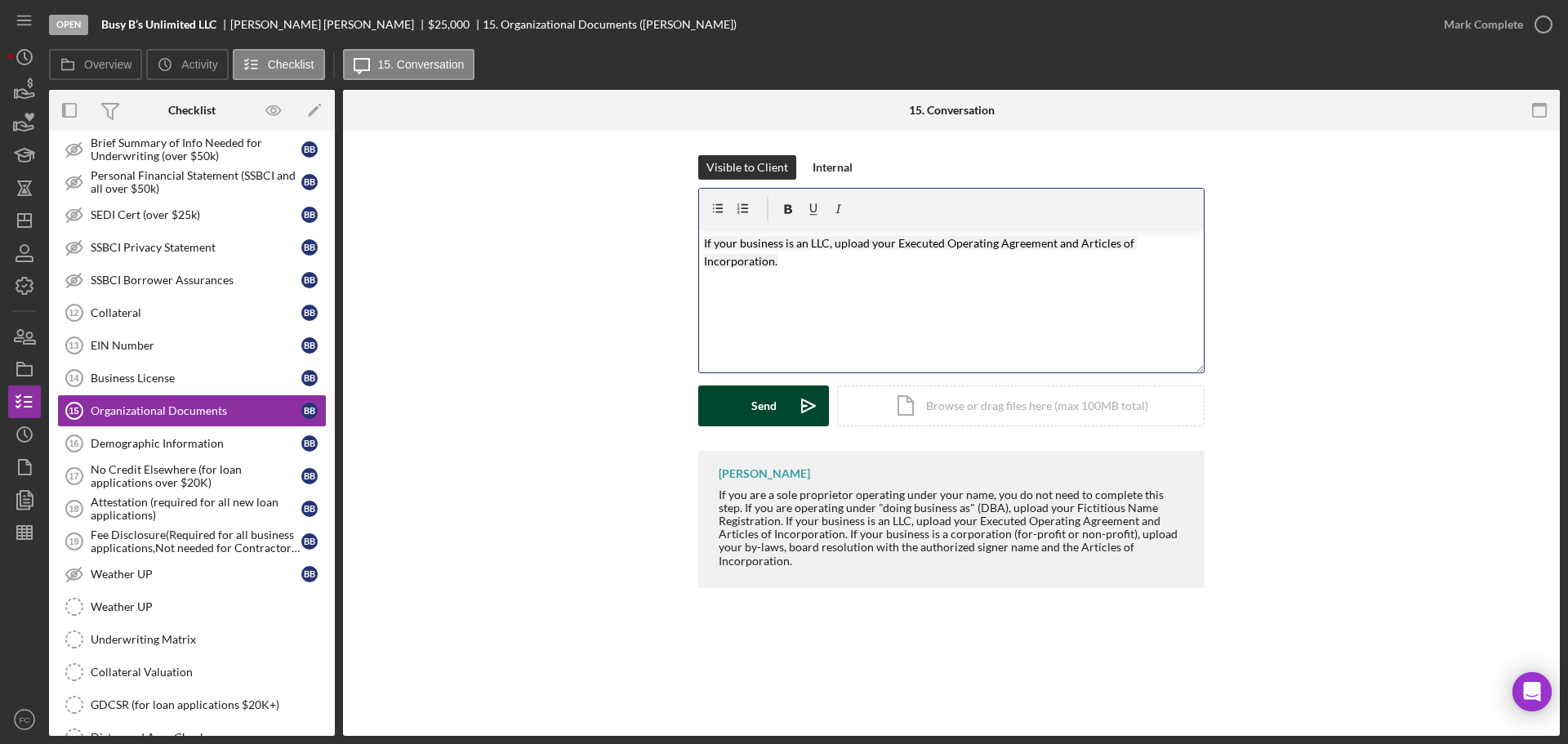
click at [763, 414] on div "Send" at bounding box center [764, 405] width 25 height 41
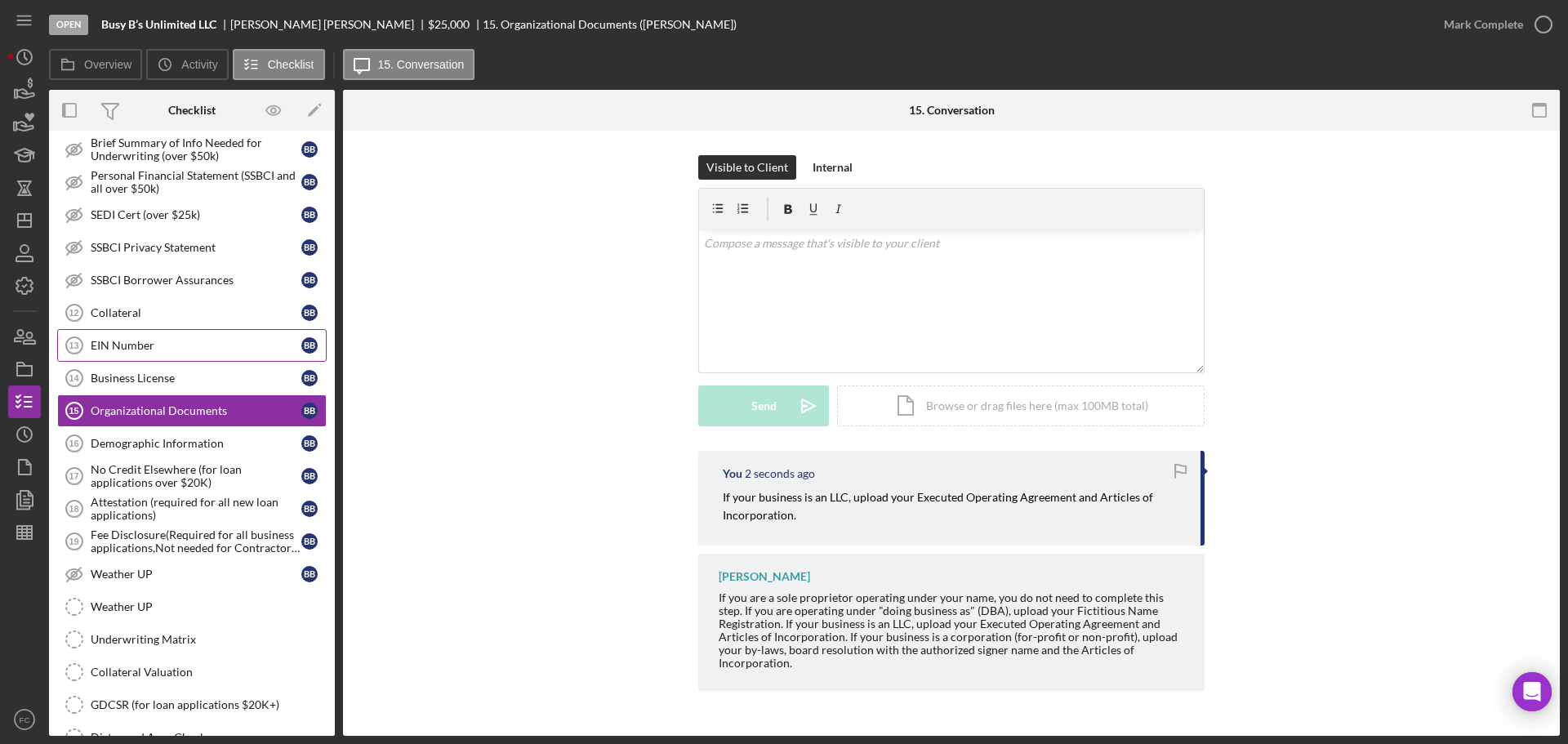
click at [171, 347] on div "EIN Number" at bounding box center [195, 346] width 211 height 13
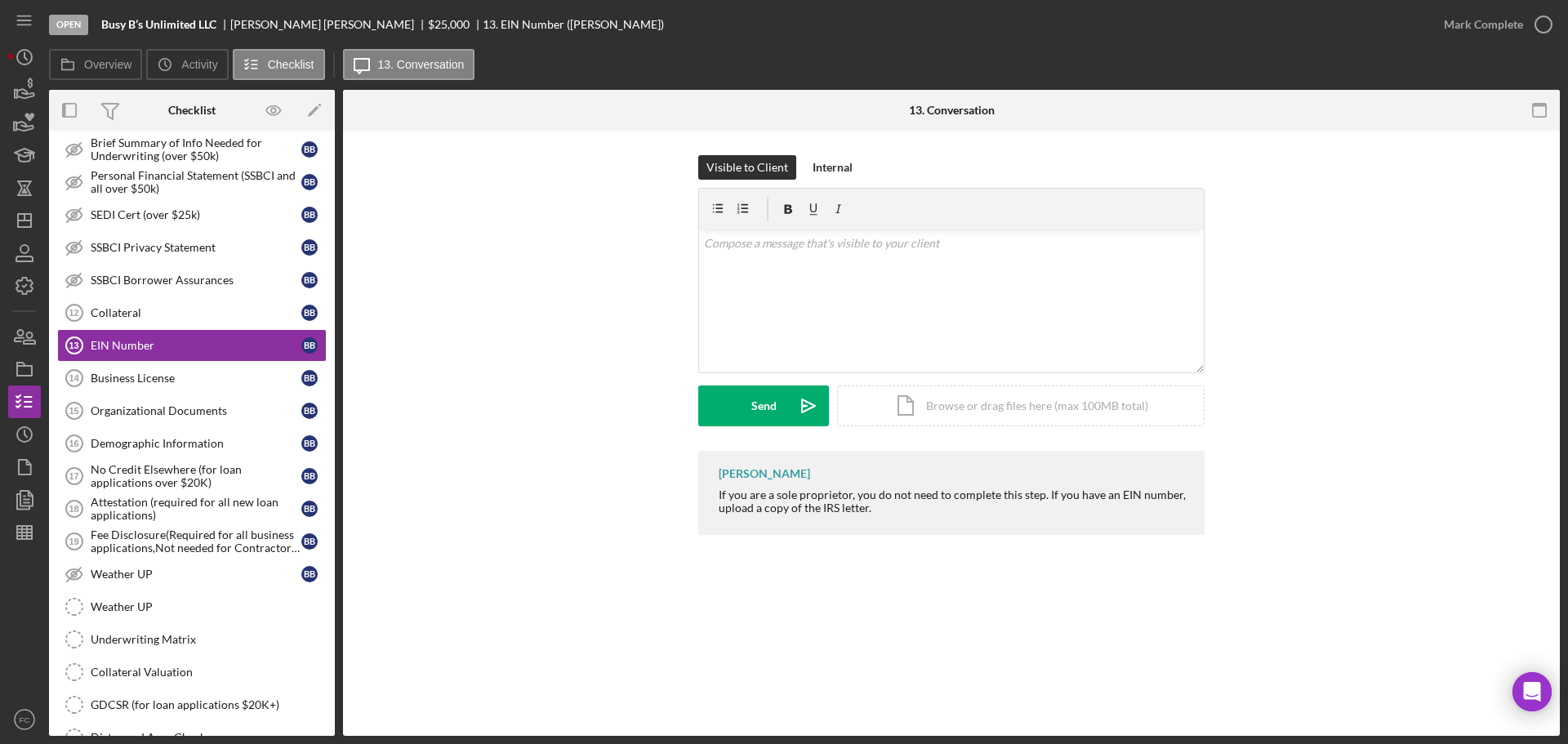
drag, startPoint x: 1042, startPoint y: 496, endPoint x: 1196, endPoint y: 522, distance: 156.2
click at [1196, 522] on div "[PERSON_NAME] If you are a sole proprietor, you do not need to complete this st…" at bounding box center [951, 492] width 507 height 84
copy div "If you have an EIN number, upload a copy of the IRS letter."
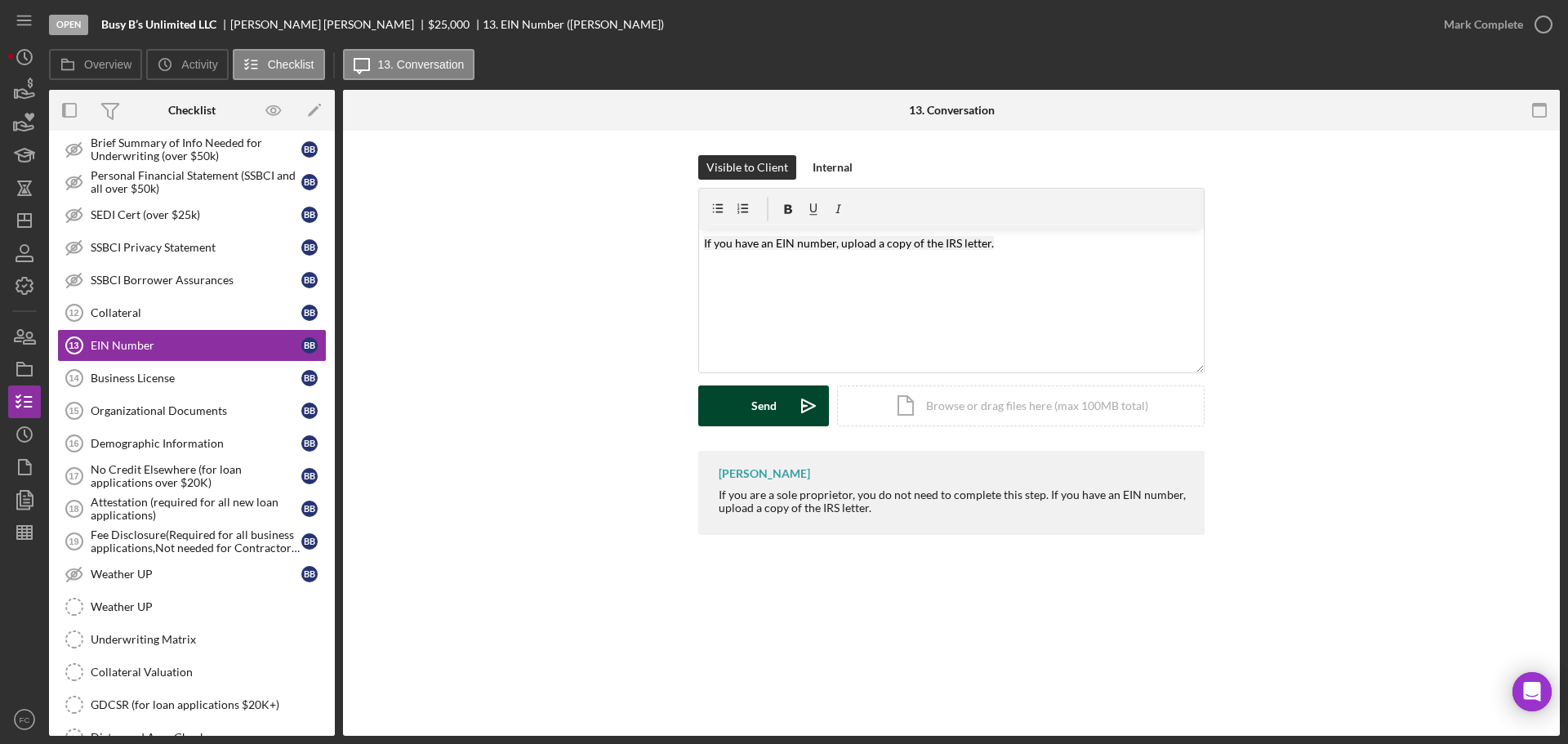
click at [764, 402] on div "Send" at bounding box center [764, 405] width 25 height 41
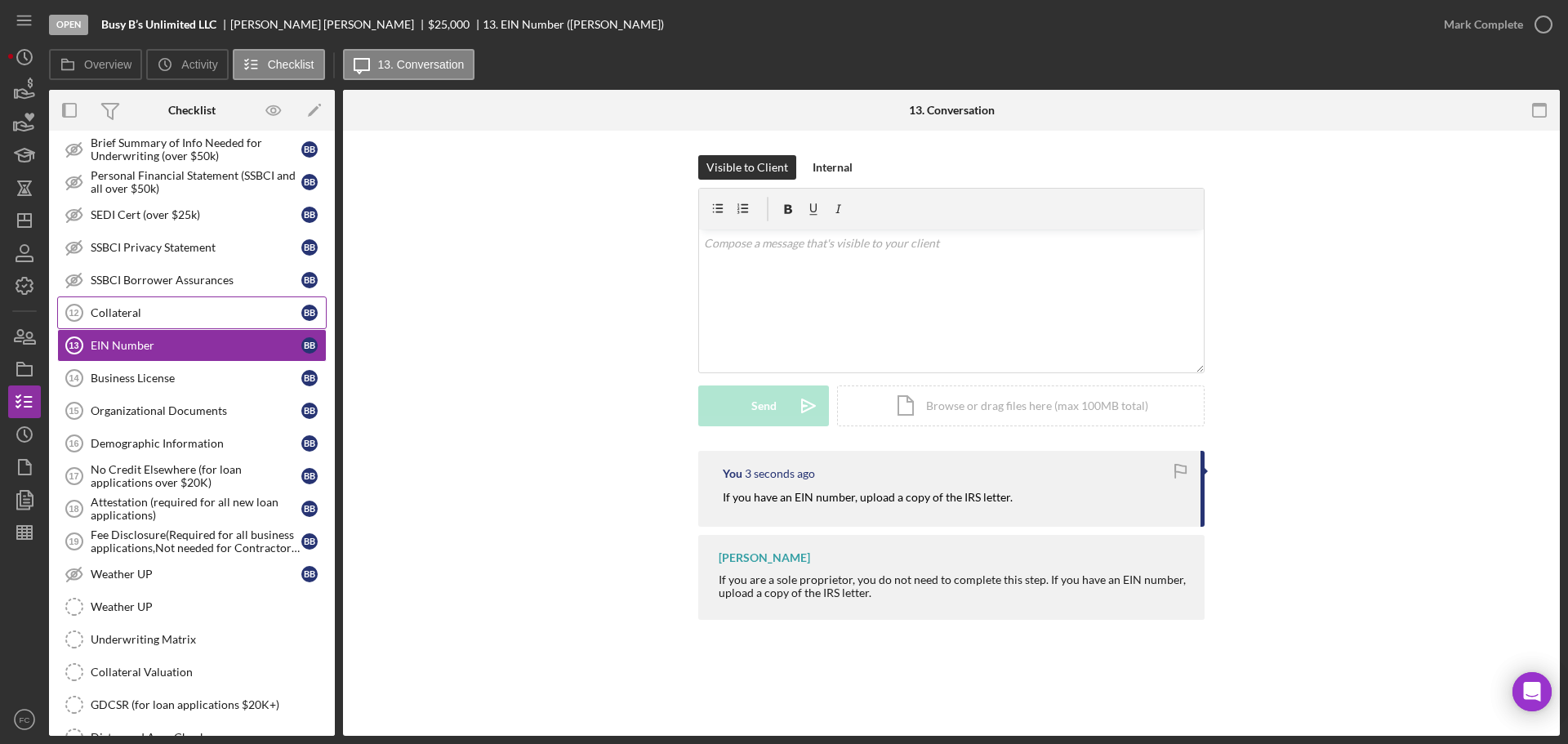
click at [165, 310] on div "Collateral" at bounding box center [195, 313] width 211 height 13
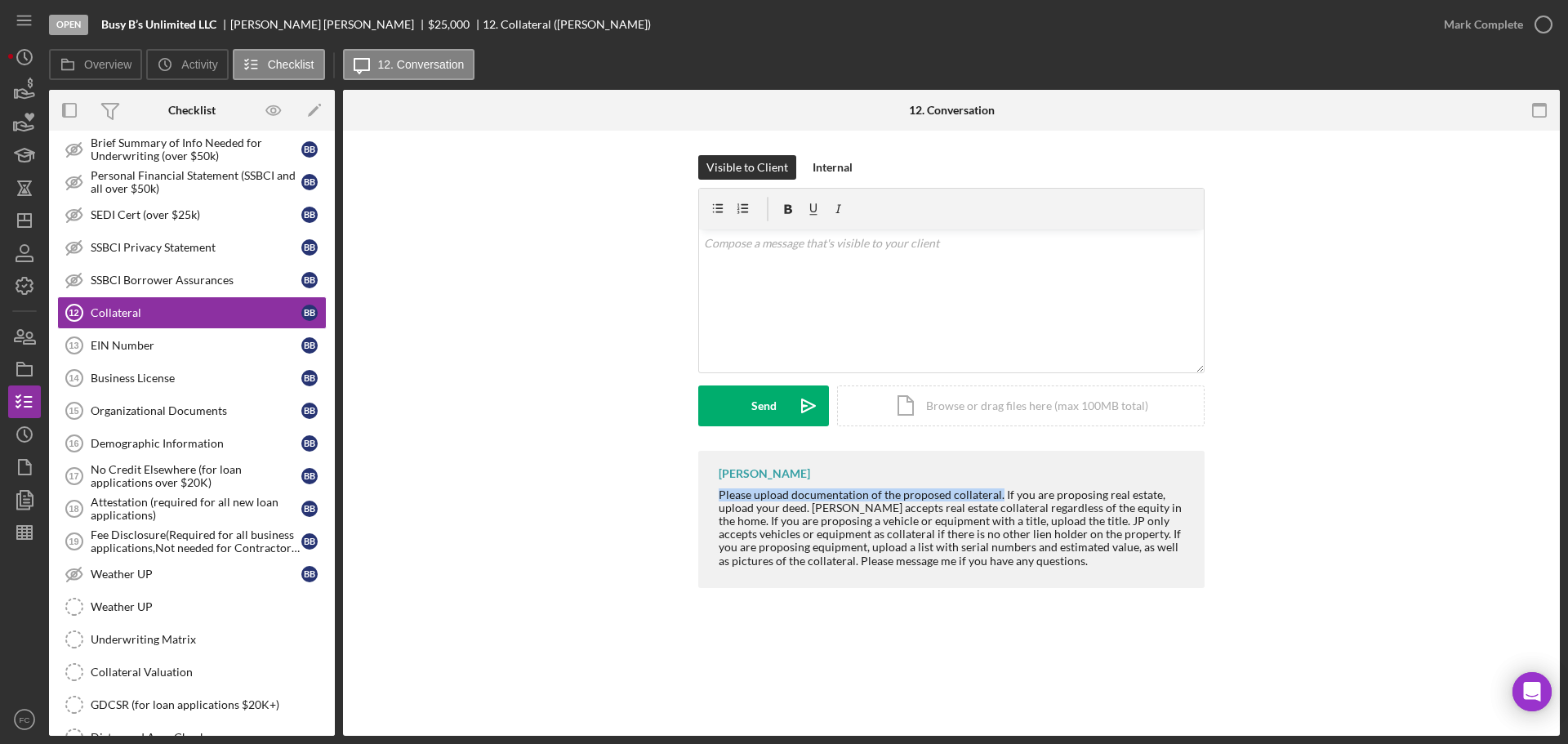
drag, startPoint x: 718, startPoint y: 495, endPoint x: 999, endPoint y: 497, distance: 281.0
click at [999, 497] on div "[PERSON_NAME] Please upload documentation of the proposed collateral. If you ar…" at bounding box center [951, 519] width 507 height 138
copy div "Please upload documentation of the proposed collateral."
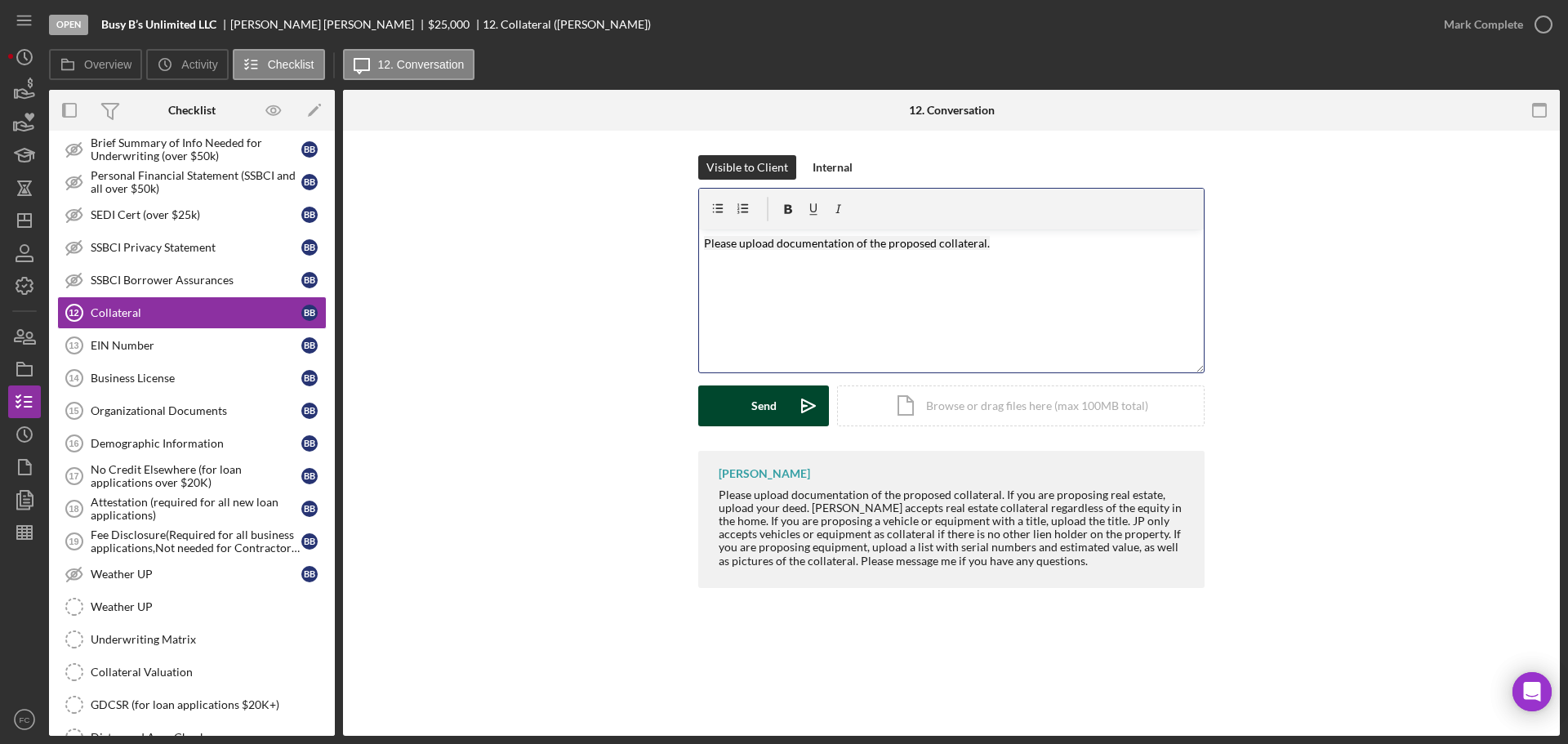
click at [794, 417] on icon "Icon/icon-invite-send" at bounding box center [808, 405] width 41 height 41
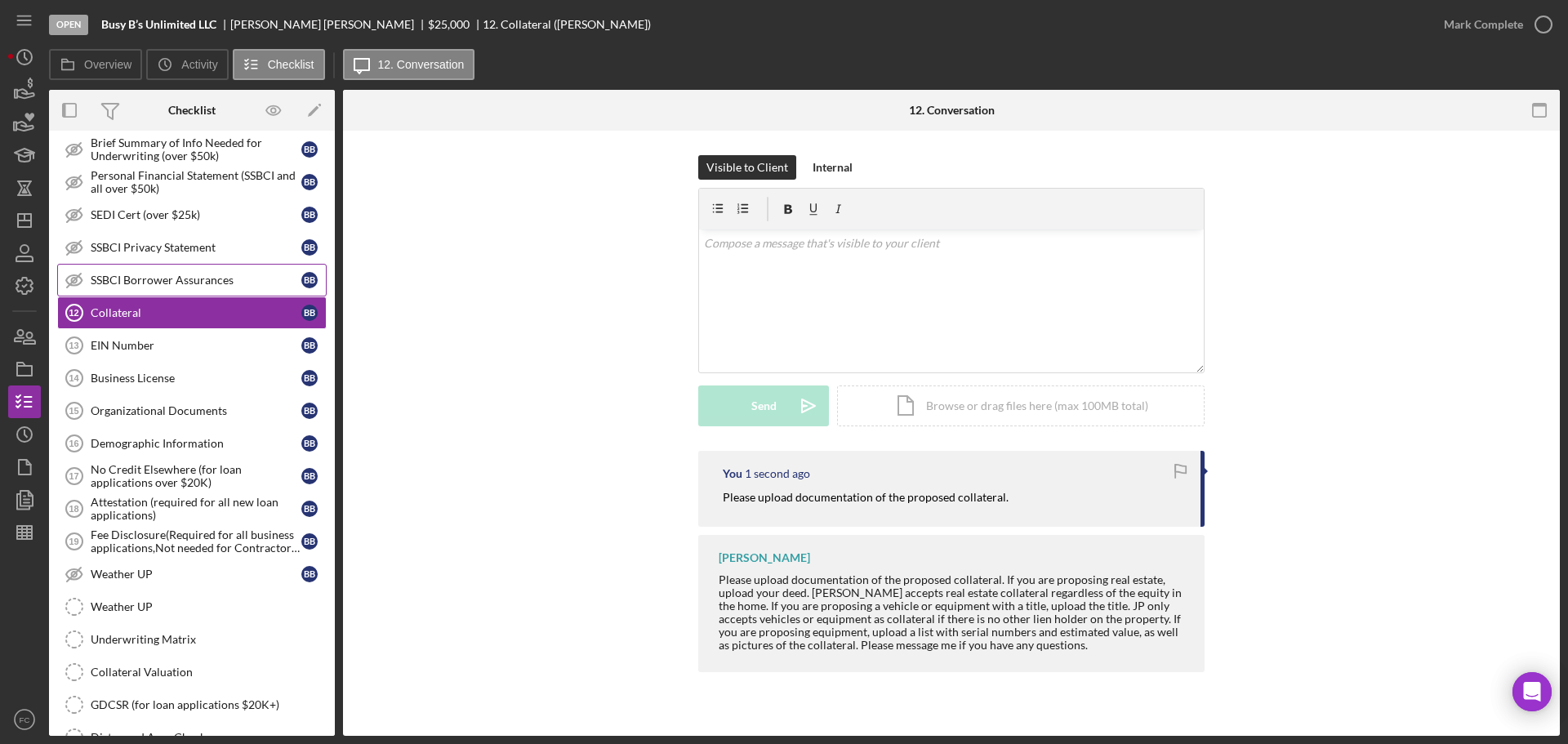
click at [151, 278] on div "SSBCI Borrower Assurances" at bounding box center [195, 280] width 211 height 13
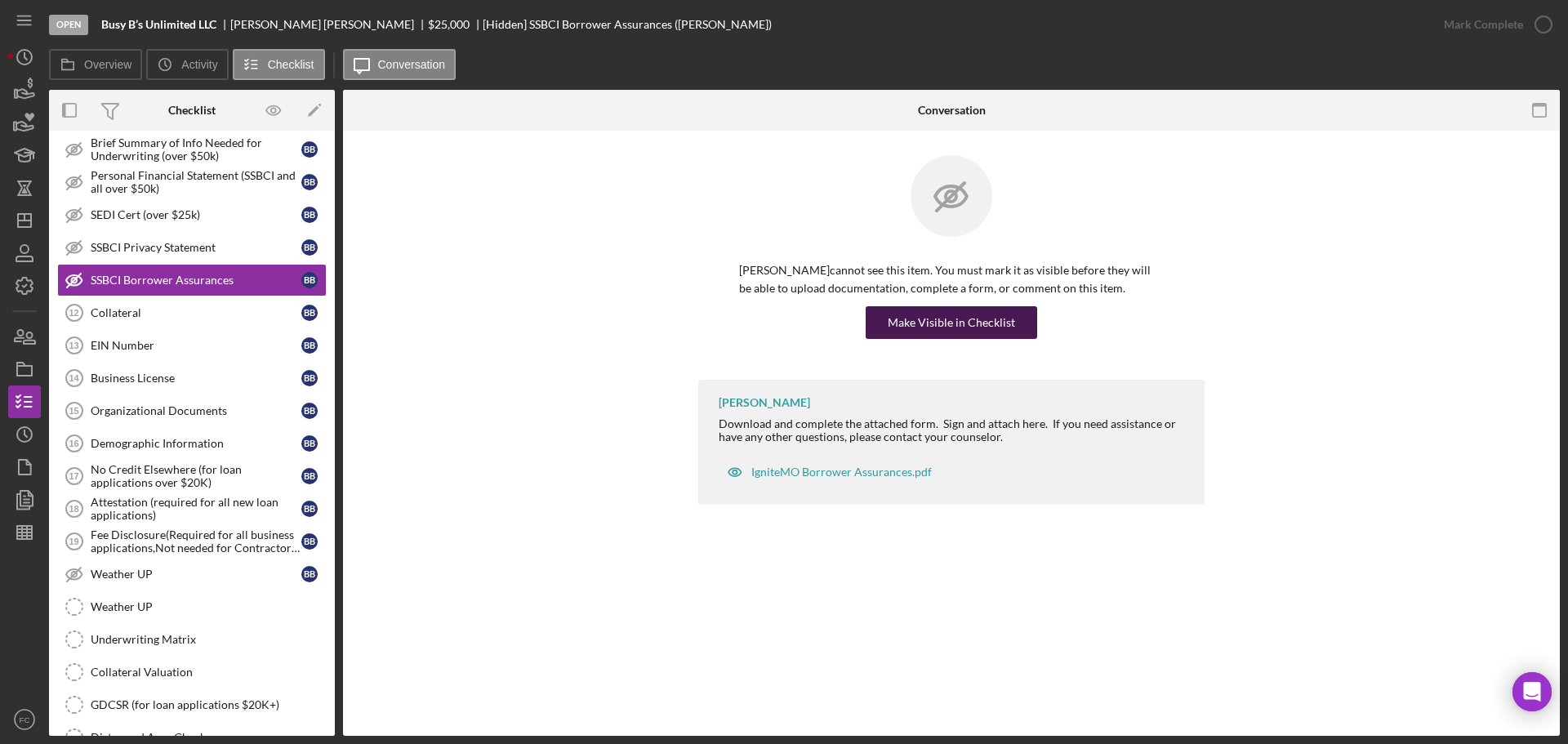
click at [935, 318] on div "Make Visible in Checklist" at bounding box center [951, 322] width 128 height 33
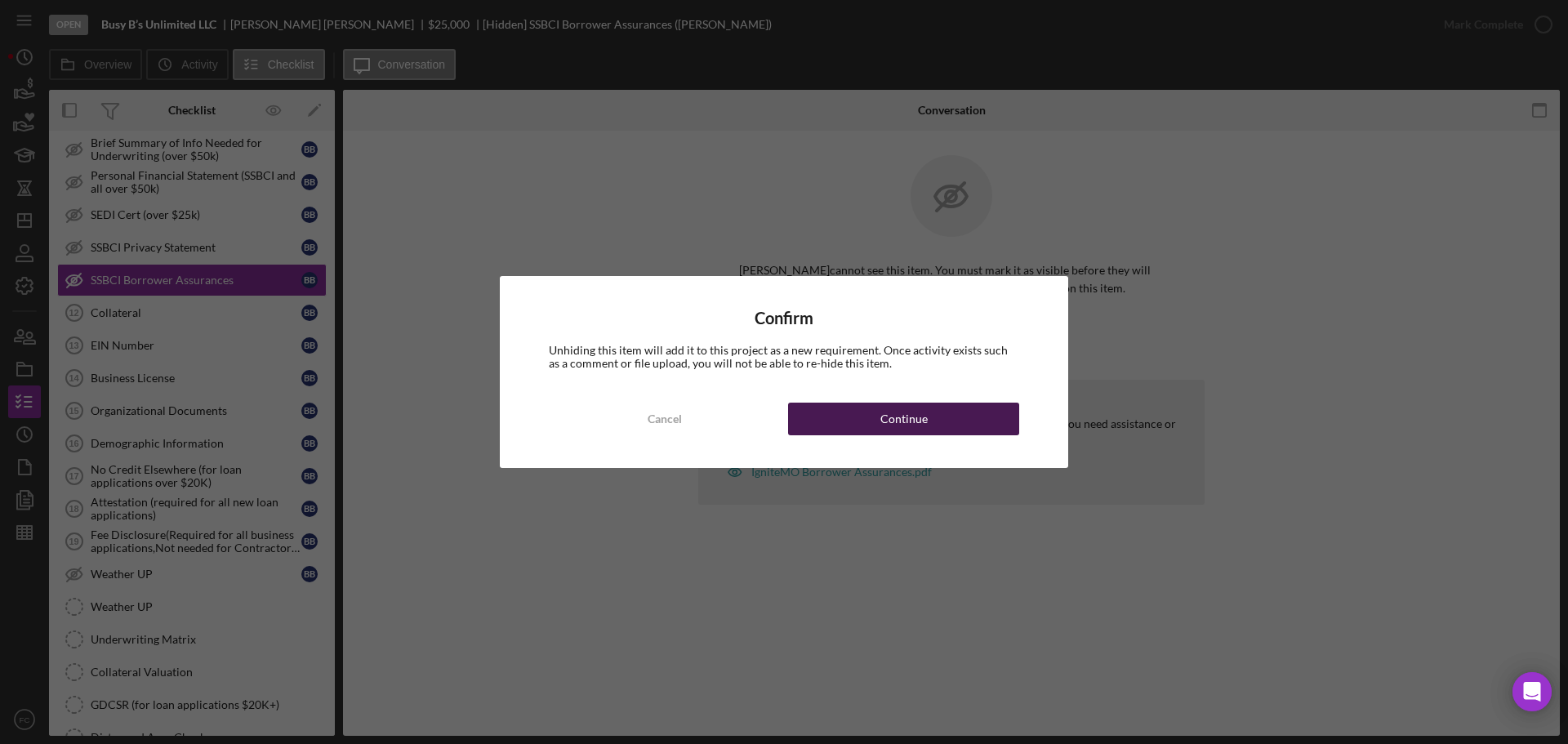
click at [946, 405] on button "Continue" at bounding box center [903, 419] width 231 height 33
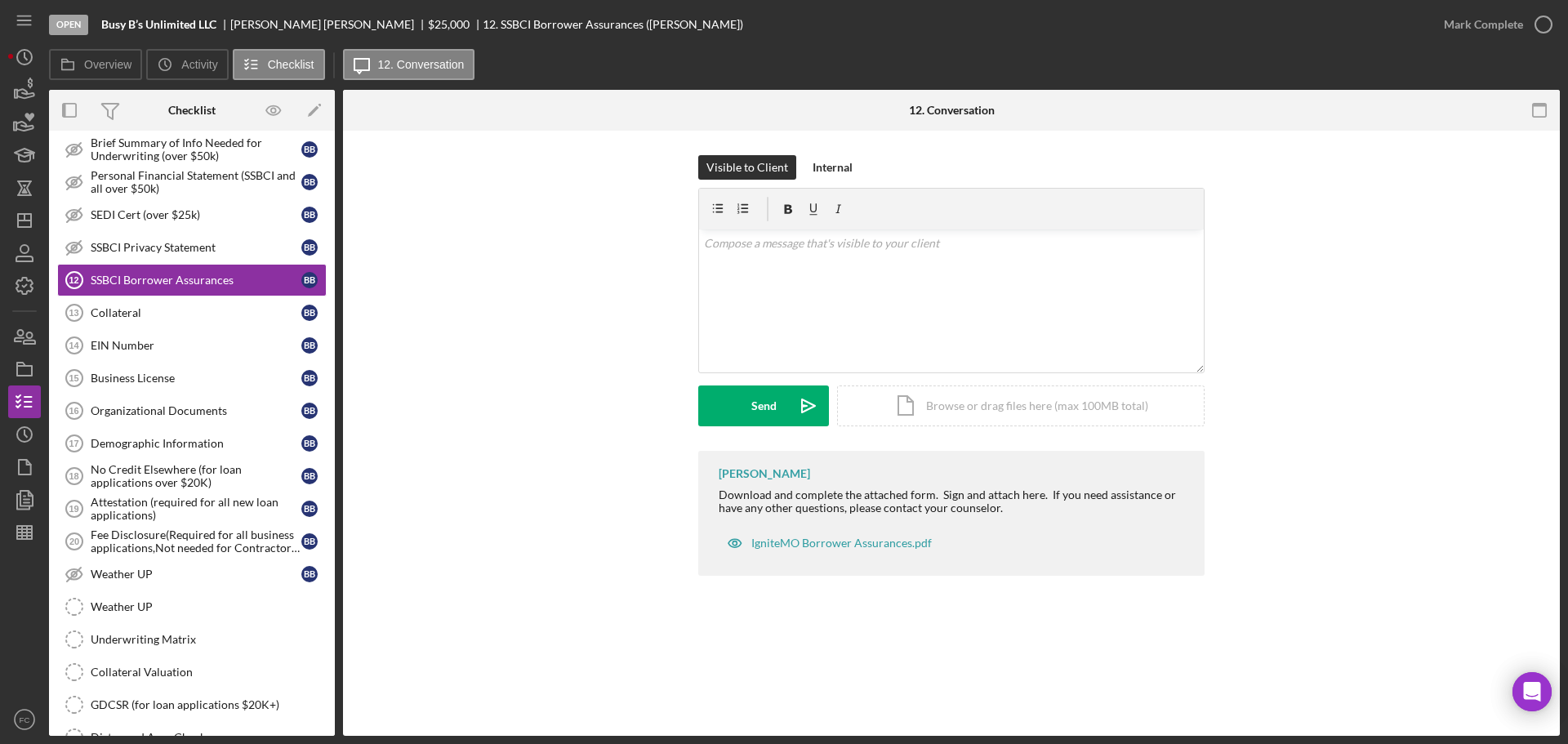
click at [729, 491] on div "Download and complete the attached form. Sign and attach here. If you need assi…" at bounding box center [954, 501] width 470 height 26
drag, startPoint x: 716, startPoint y: 491, endPoint x: 918, endPoint y: 489, distance: 202.0
click at [918, 489] on div "[PERSON_NAME] Download and complete the attached form. Sign and attach here. If…" at bounding box center [951, 512] width 507 height 125
click at [918, 489] on div "Download and complete the attached form. Sign and attach here. If you need assi…" at bounding box center [954, 501] width 470 height 26
drag, startPoint x: 720, startPoint y: 495, endPoint x: 1040, endPoint y: 494, distance: 320.0
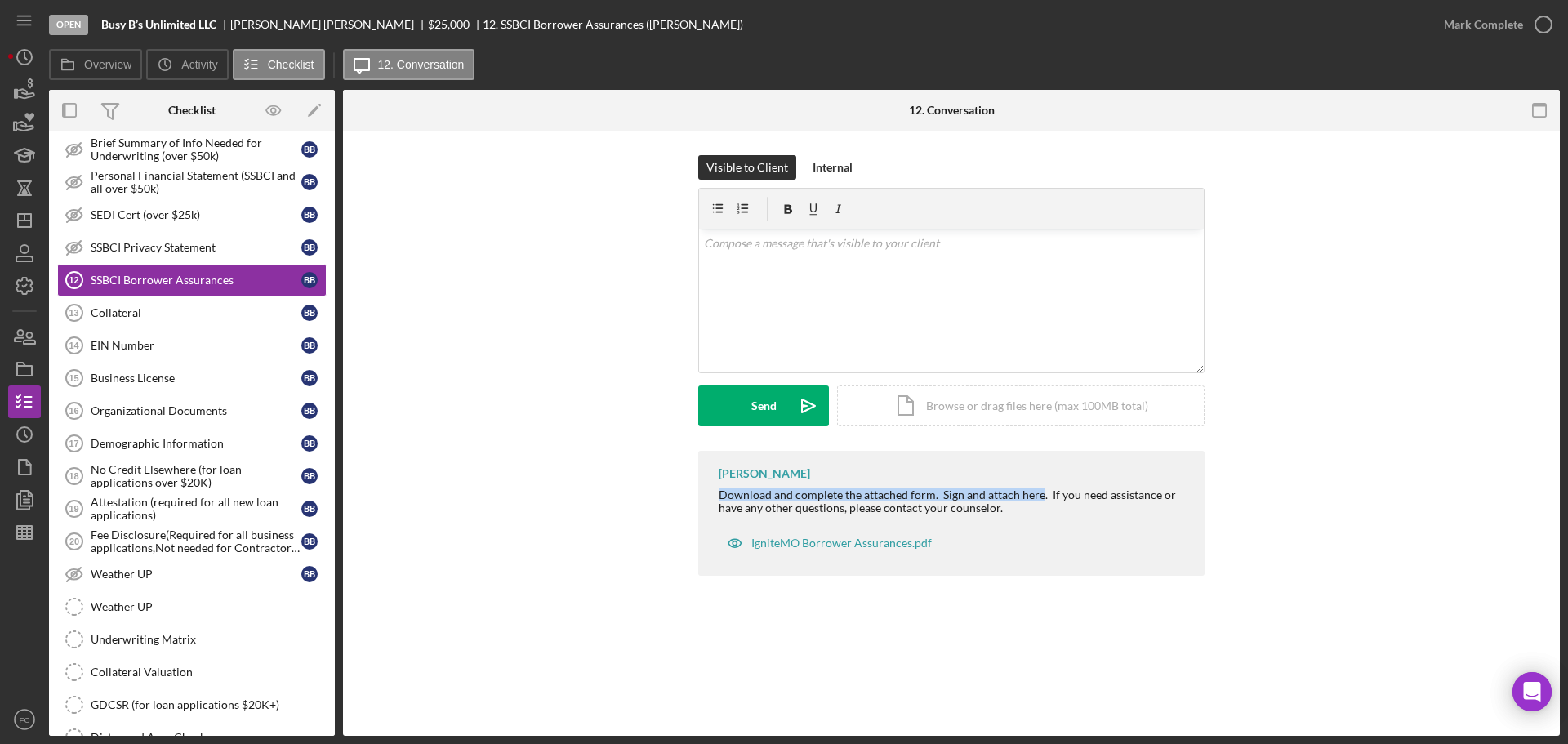
click at [1040, 494] on div "Download and complete the attached form. Sign and attach here. If you need assi…" at bounding box center [954, 501] width 470 height 26
copy div "Download and complete the attached form. Sign and attach here"
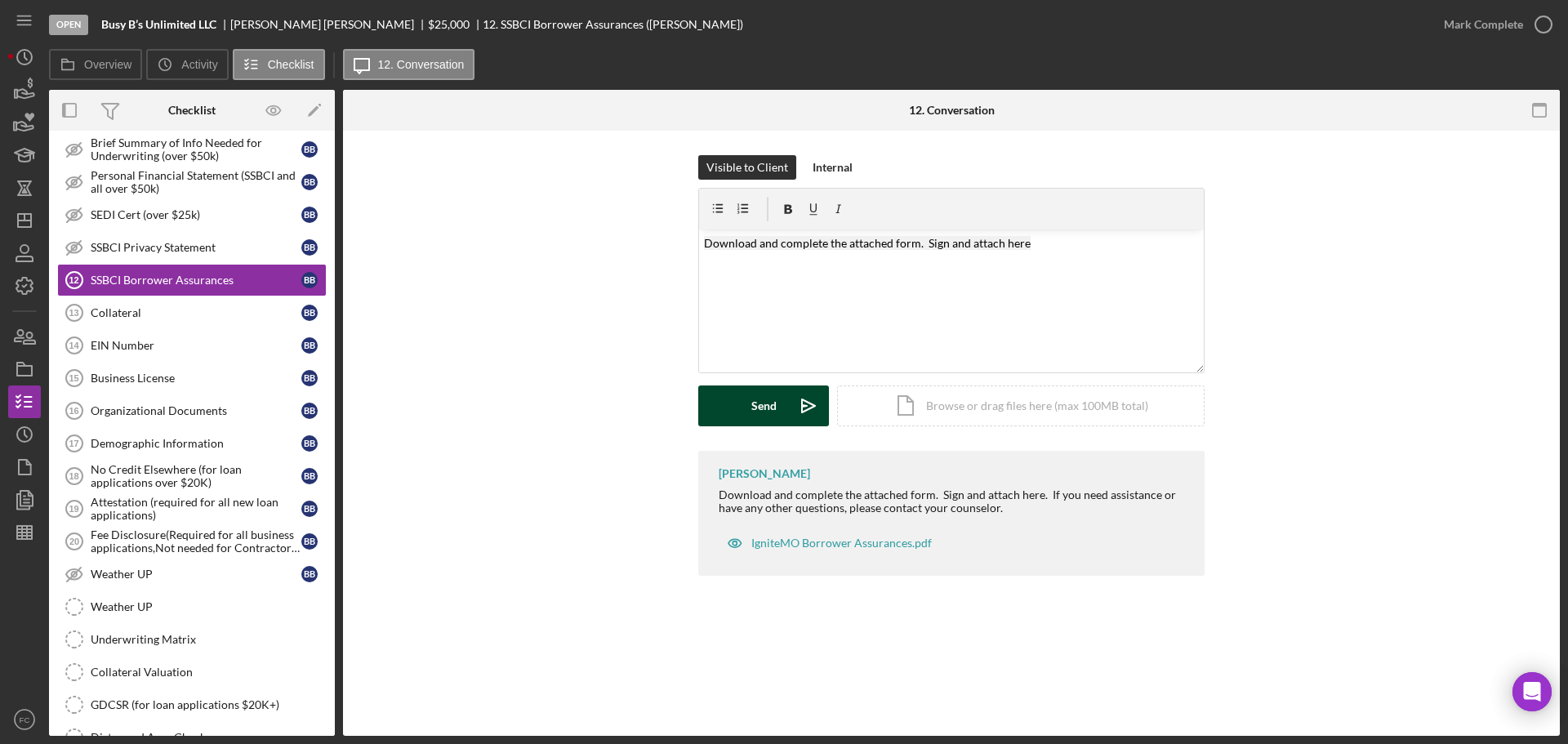
click at [749, 415] on button "Send Icon/icon-invite-send" at bounding box center [763, 405] width 131 height 41
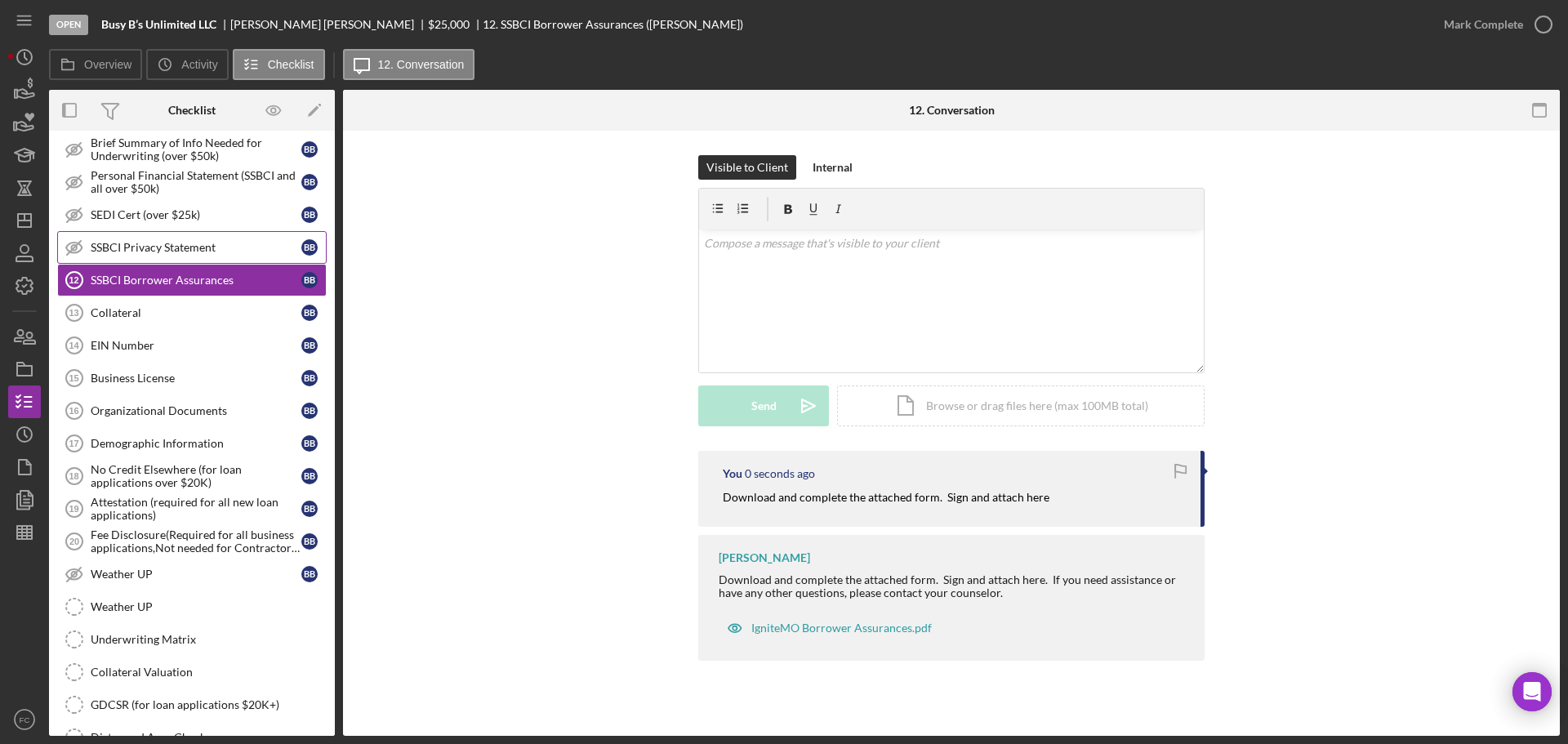
click at [181, 241] on div "SSBCI Privacy Statement" at bounding box center [195, 247] width 211 height 13
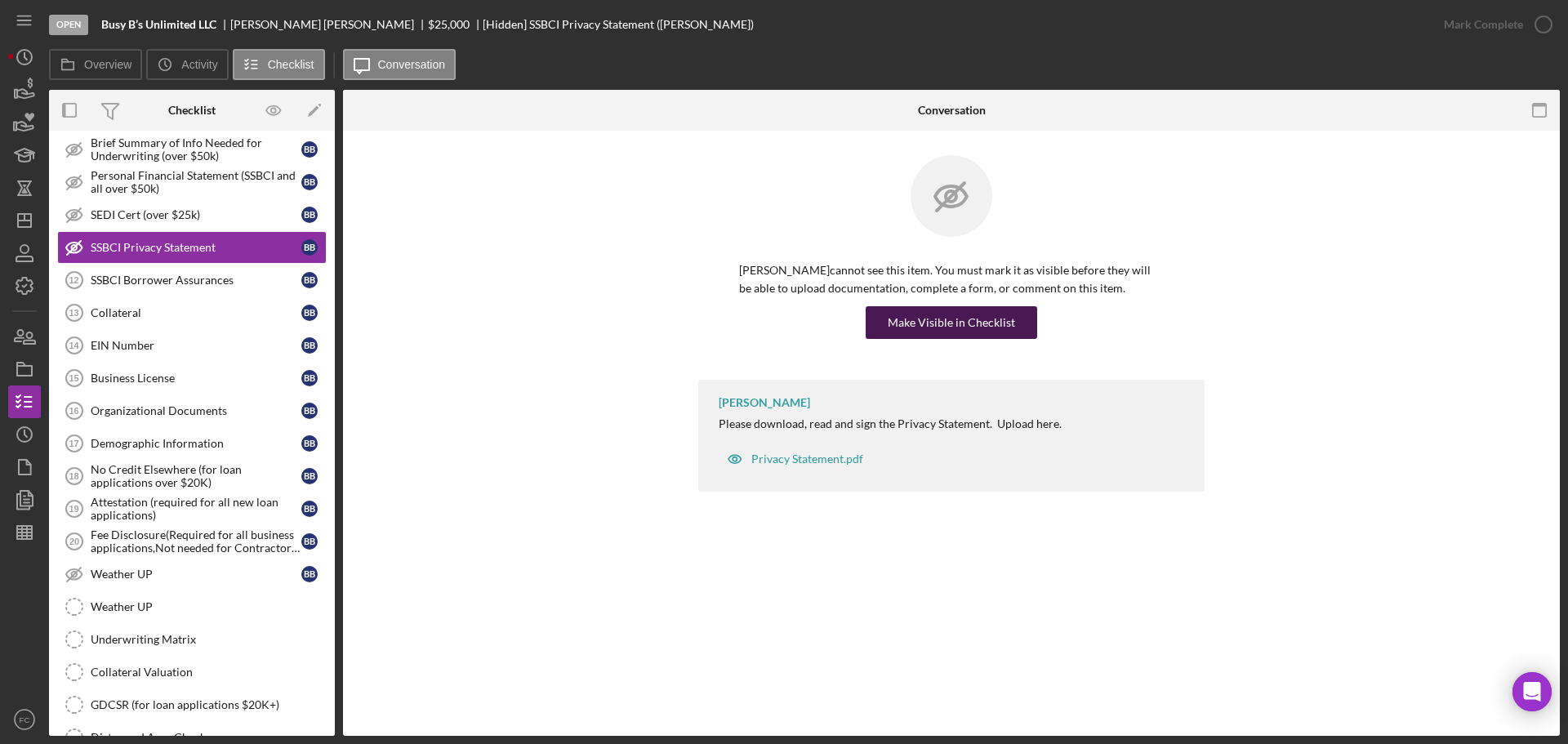
click at [935, 322] on div "Make Visible in Checklist" at bounding box center [951, 322] width 128 height 33
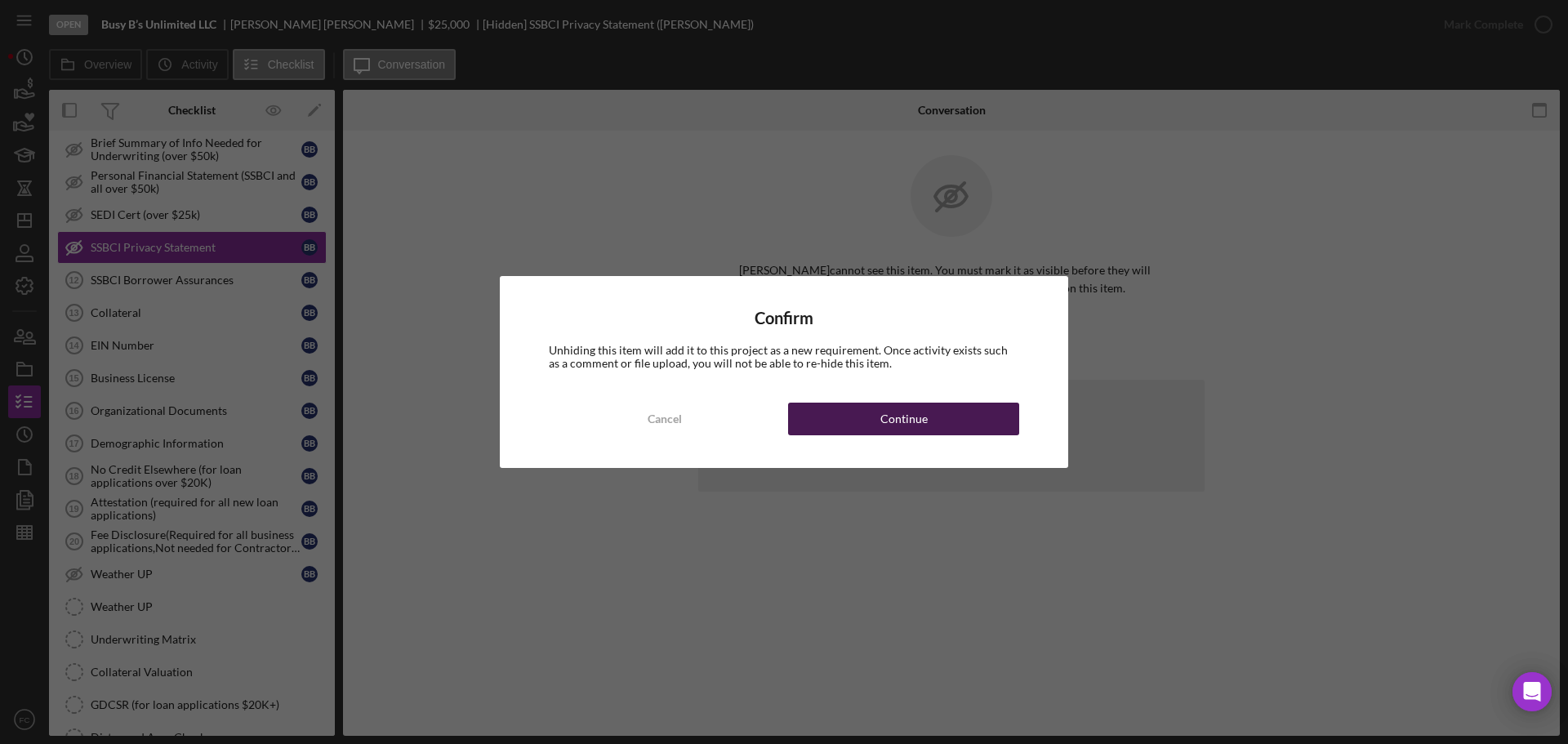
click at [903, 416] on div "Continue" at bounding box center [904, 419] width 47 height 33
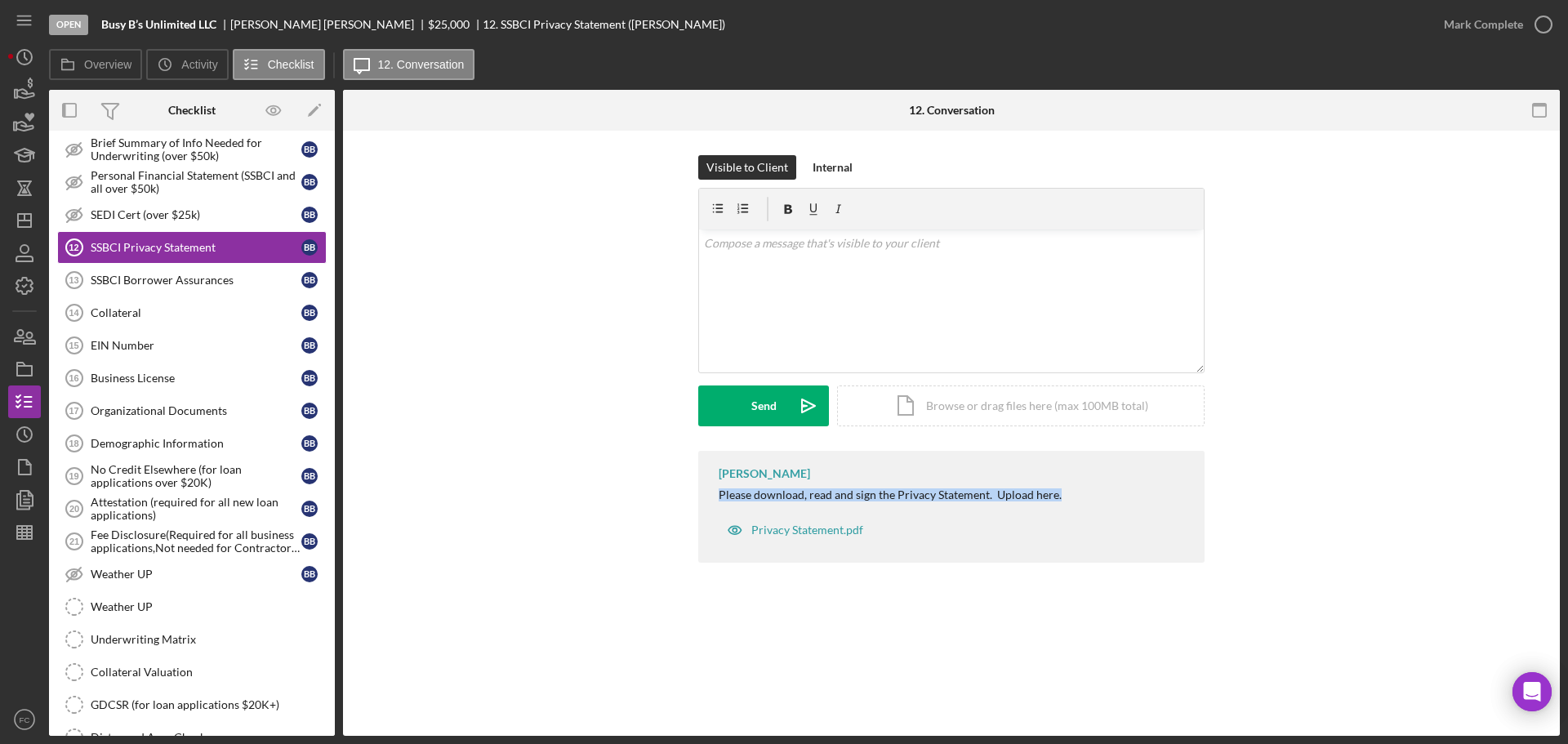
drag, startPoint x: 717, startPoint y: 492, endPoint x: 1030, endPoint y: 488, distance: 313.0
click at [1053, 492] on div "[PERSON_NAME] Please download, read and sign the Privacy Statement. Upload here…" at bounding box center [951, 506] width 507 height 112
copy div "Please download, read and sign the Privacy Statement. Upload here"
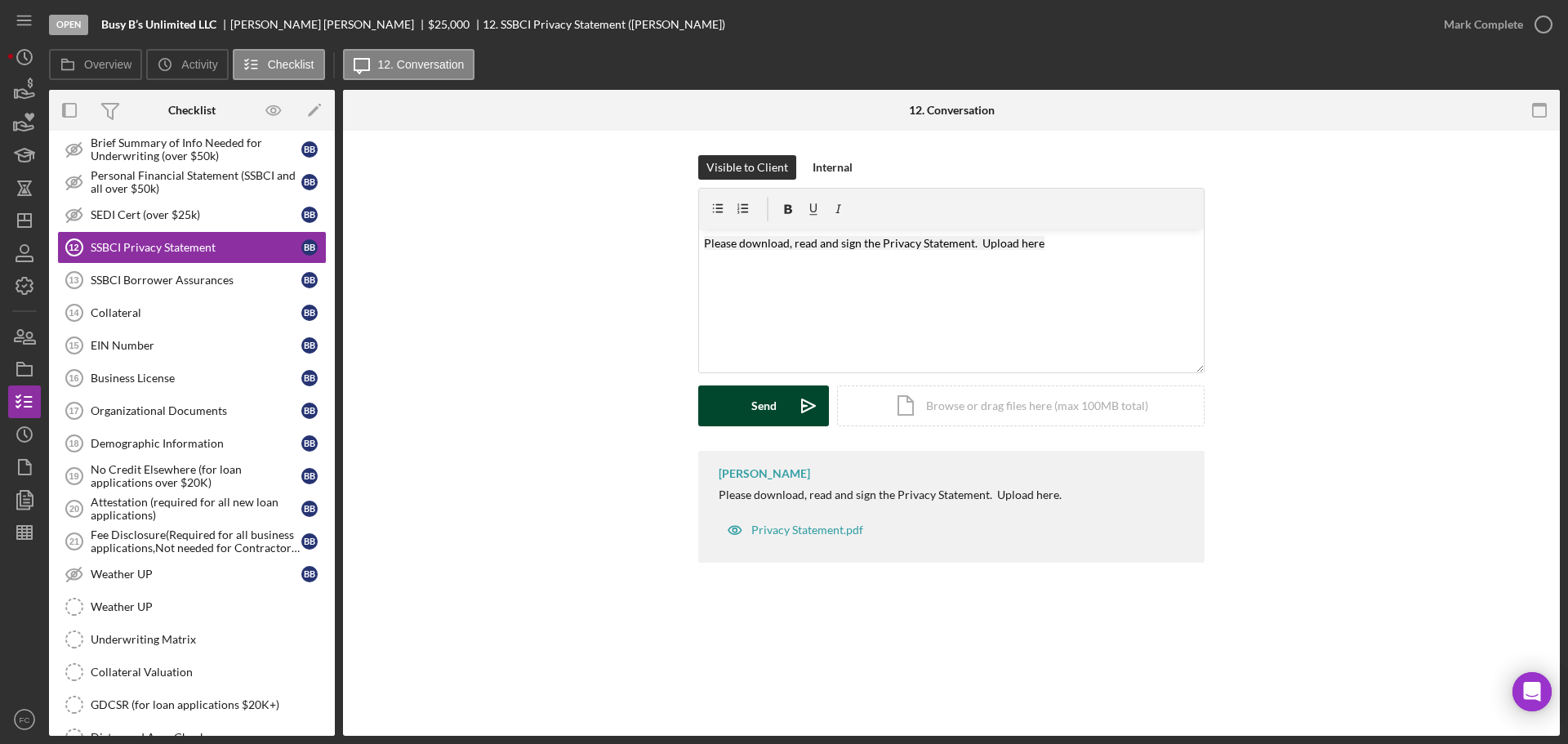
click at [759, 403] on div "Send" at bounding box center [764, 405] width 25 height 41
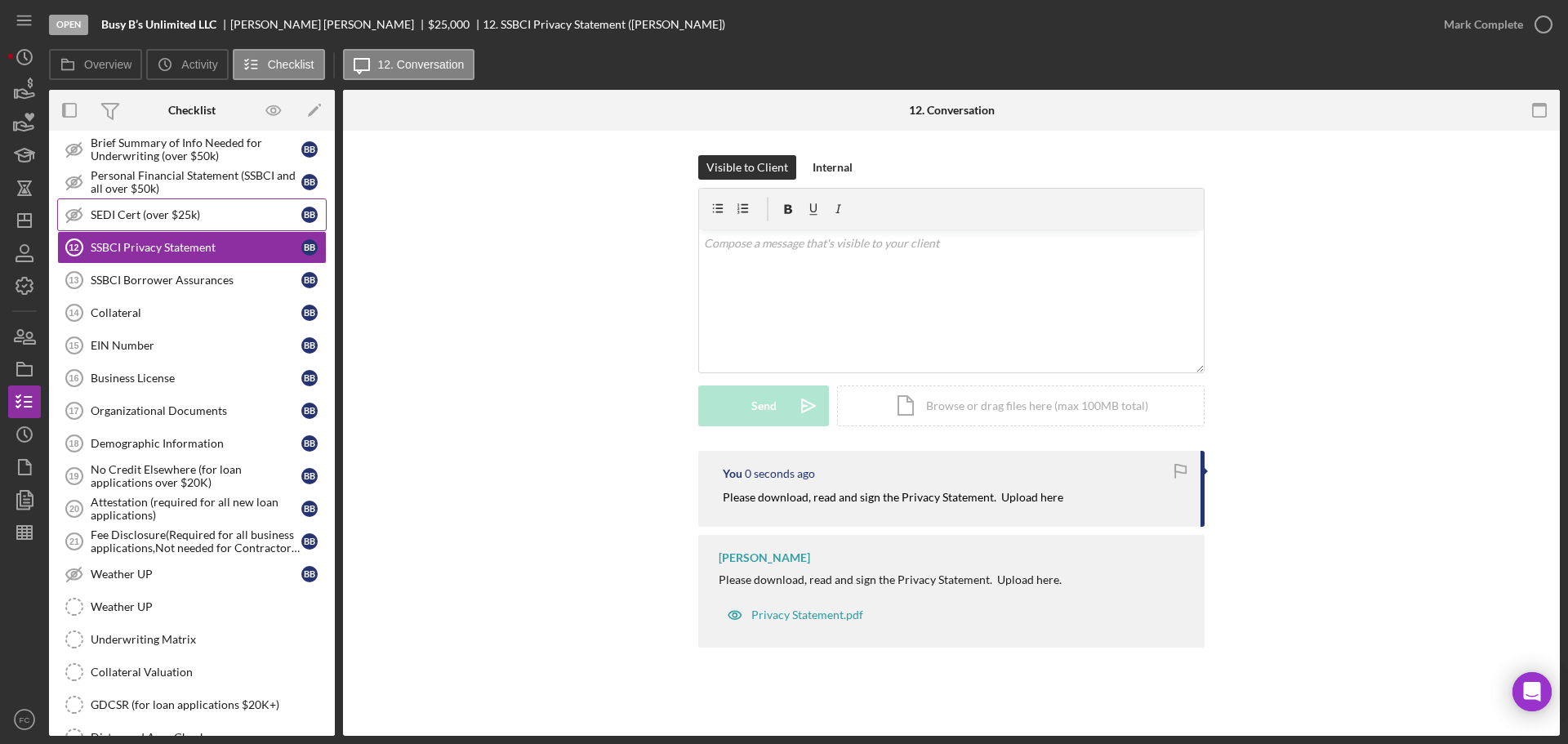
click at [125, 211] on div "SEDI Cert (over $25k)" at bounding box center [195, 215] width 211 height 13
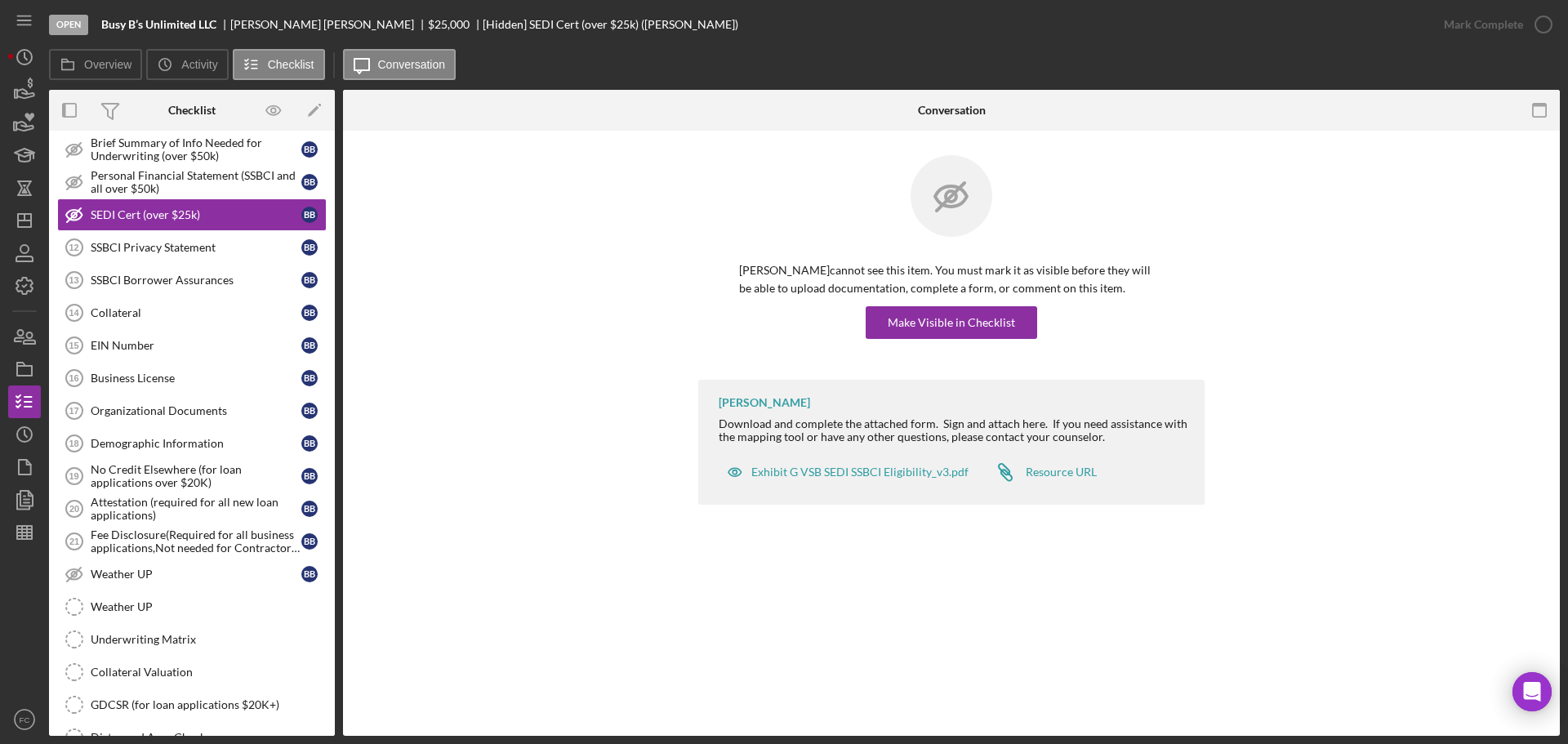
drag, startPoint x: 713, startPoint y: 423, endPoint x: 782, endPoint y: 362, distance: 92.1
click at [716, 419] on div "[PERSON_NAME] Download and complete the attached form. Sign and attach here. If…" at bounding box center [951, 442] width 507 height 125
click at [920, 317] on div "Make Visible in Checklist" at bounding box center [951, 322] width 128 height 33
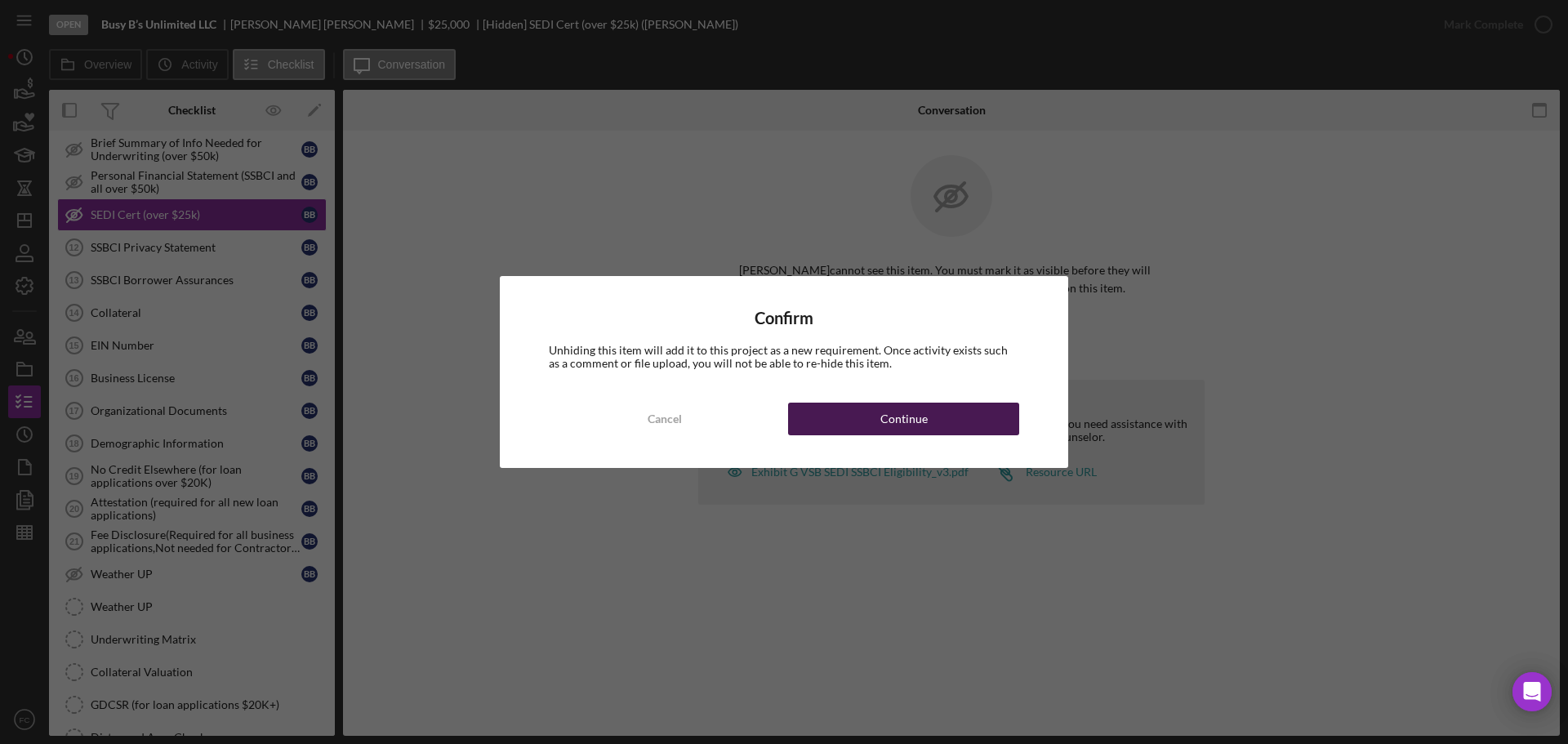
click at [915, 413] on div "Continue" at bounding box center [904, 419] width 47 height 33
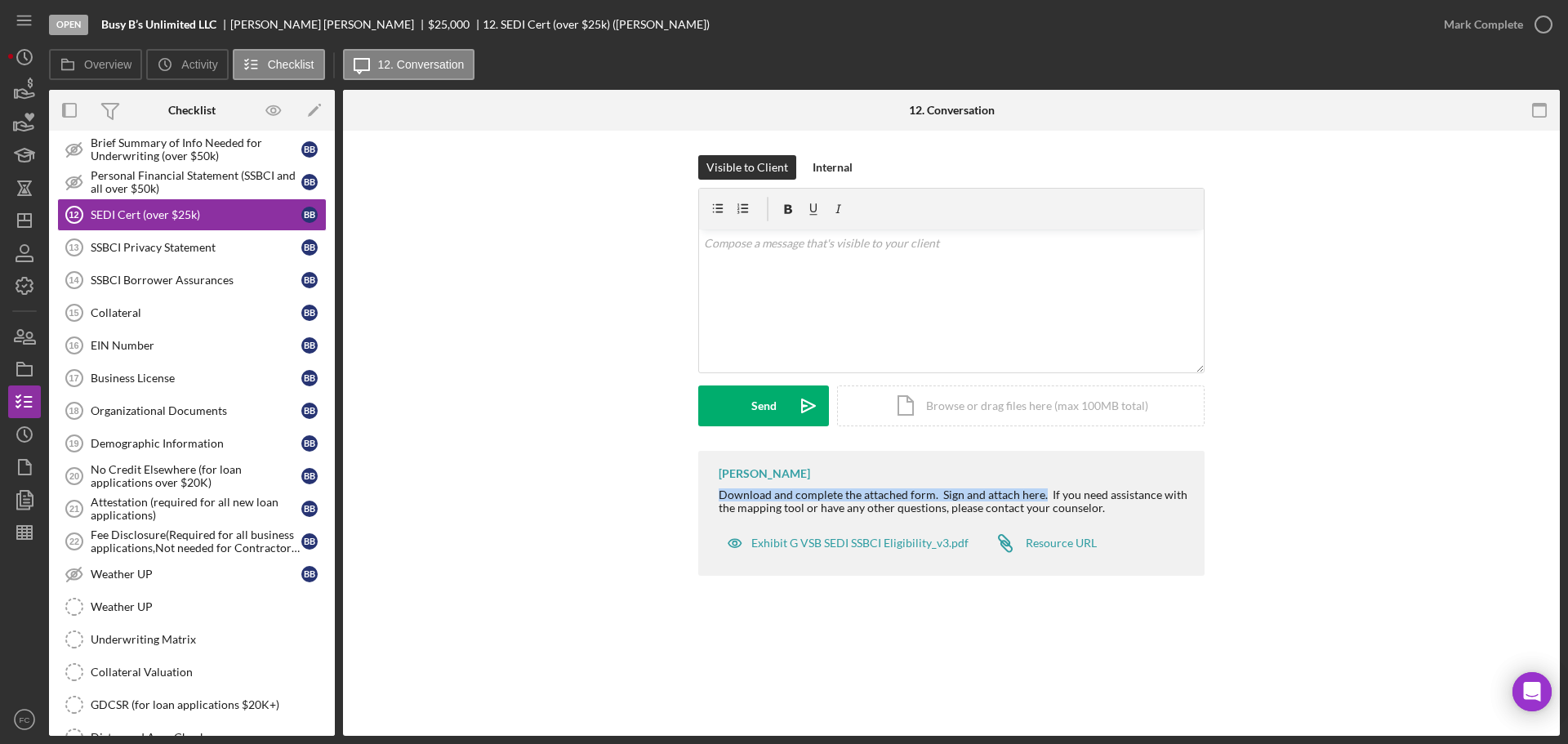
drag, startPoint x: 711, startPoint y: 490, endPoint x: 1042, endPoint y: 497, distance: 331.1
click at [1042, 497] on div "[PERSON_NAME] Download and complete the attached form. Sign and attach here. If…" at bounding box center [951, 512] width 507 height 125
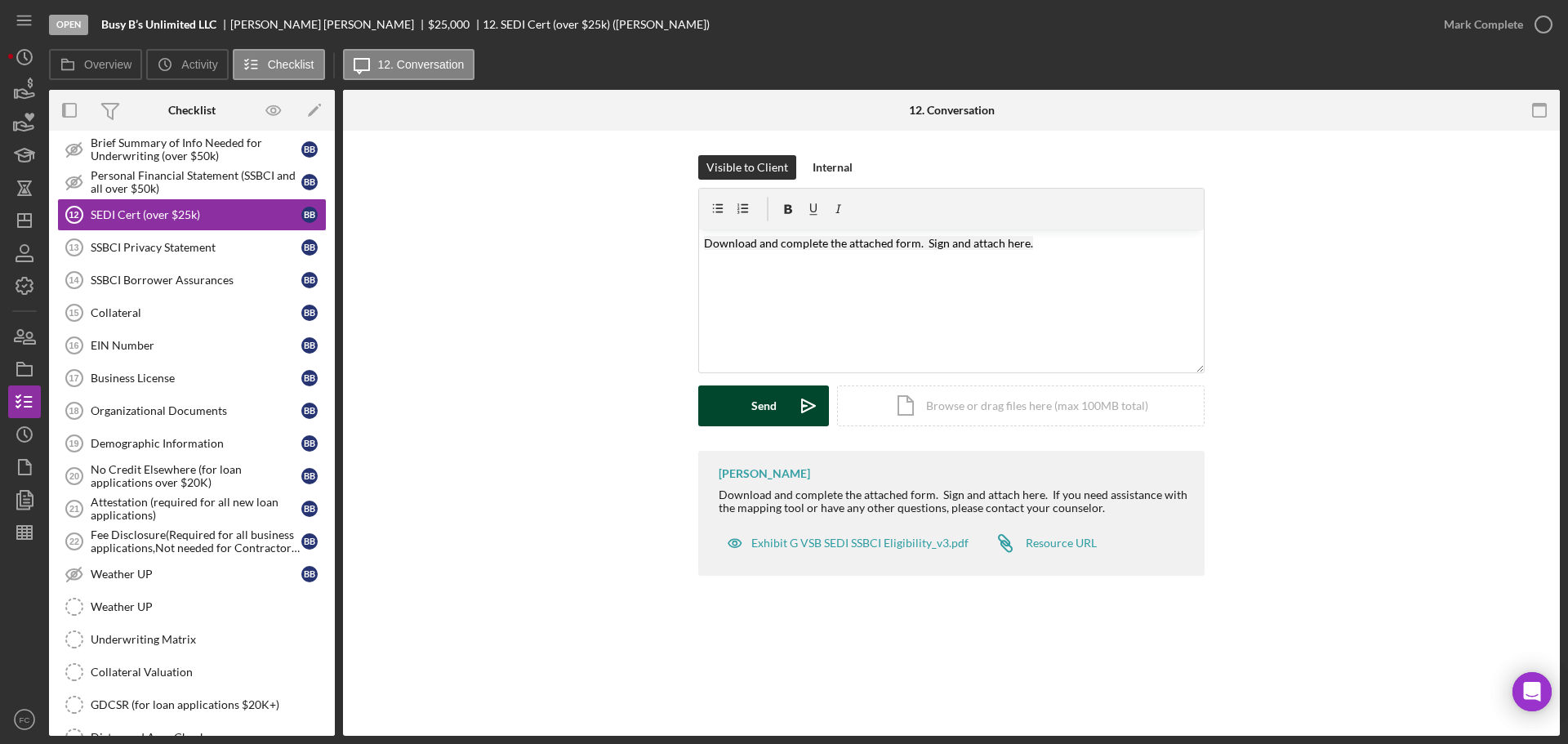
click at [763, 388] on div "Send" at bounding box center [764, 405] width 25 height 41
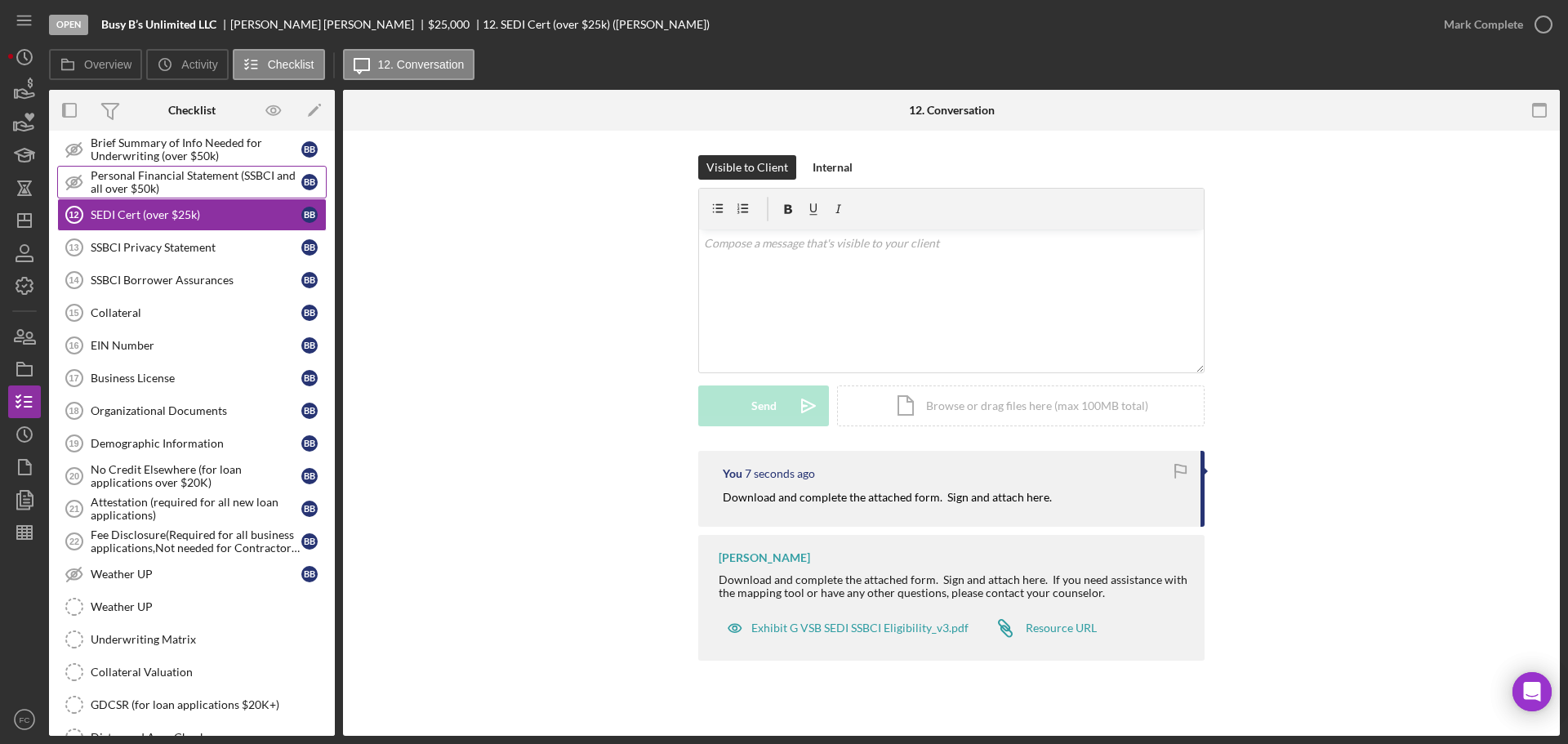
click at [139, 180] on div "Personal Financial Statement (SSBCI and all over $50k)" at bounding box center [195, 182] width 211 height 26
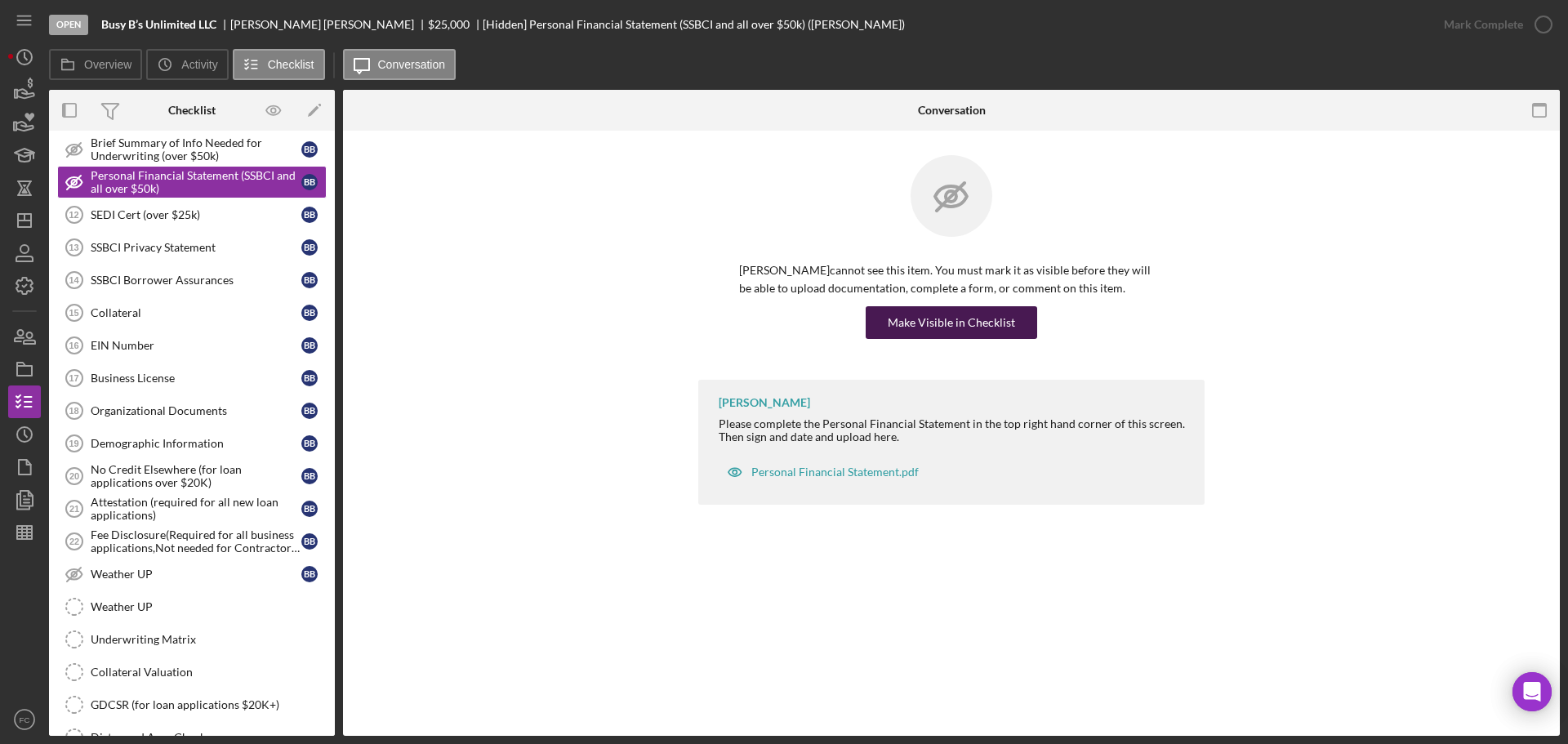
click at [944, 324] on div "Make Visible in Checklist" at bounding box center [951, 322] width 128 height 33
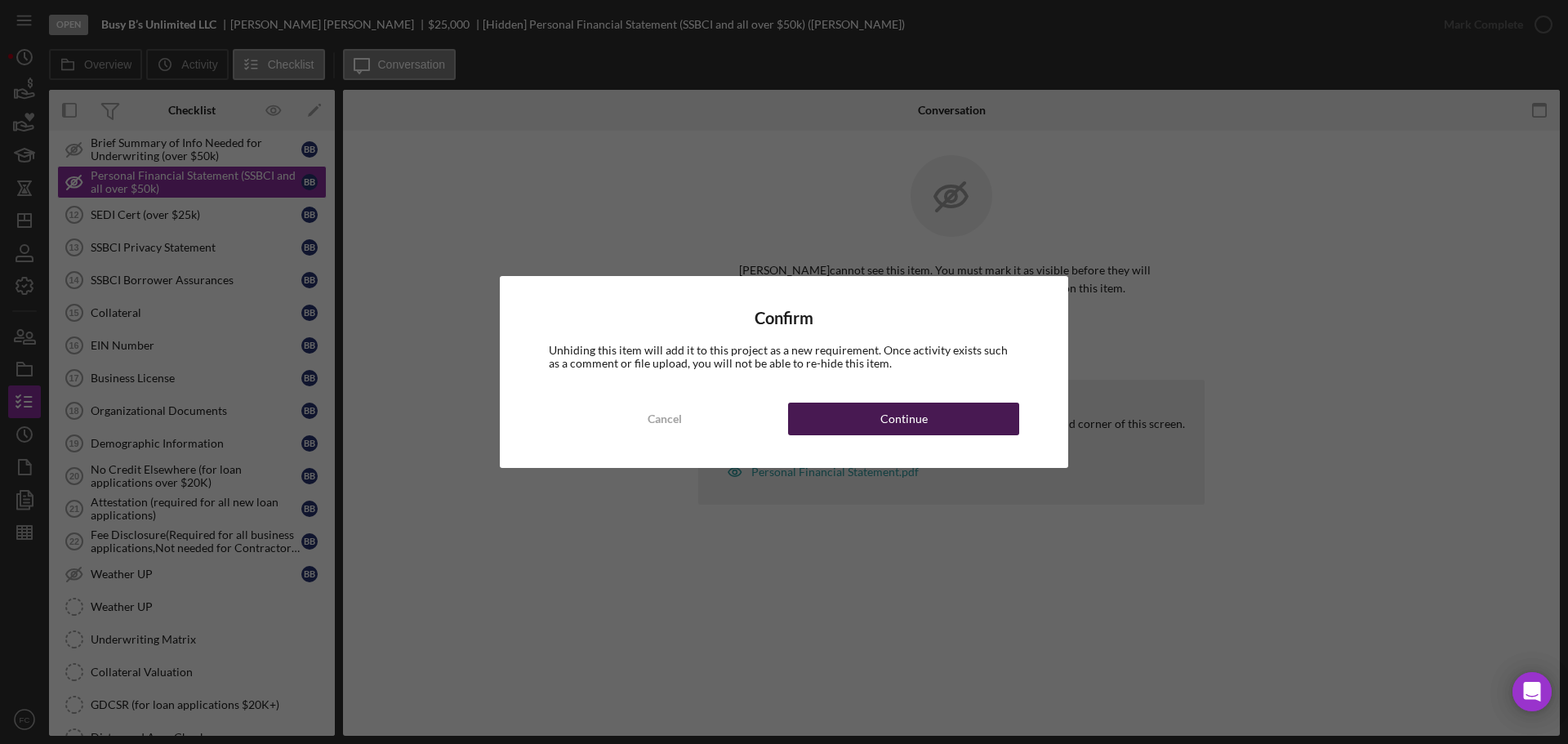
click at [912, 416] on div "Continue" at bounding box center [904, 419] width 47 height 33
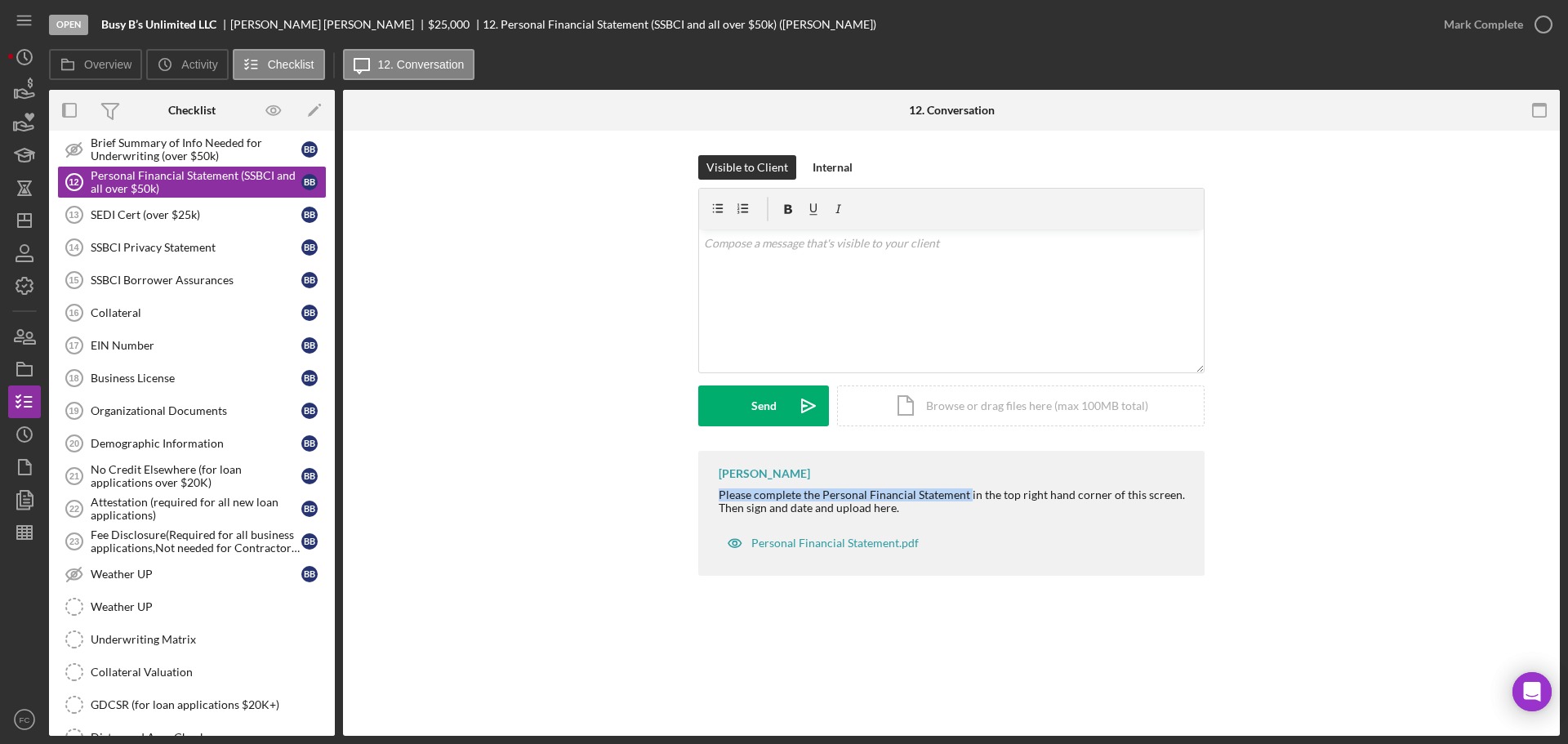
drag, startPoint x: 716, startPoint y: 492, endPoint x: 970, endPoint y: 497, distance: 254.0
click at [970, 497] on div "[PERSON_NAME] Please complete the Personal Financial Statement in the top right…" at bounding box center [951, 512] width 507 height 125
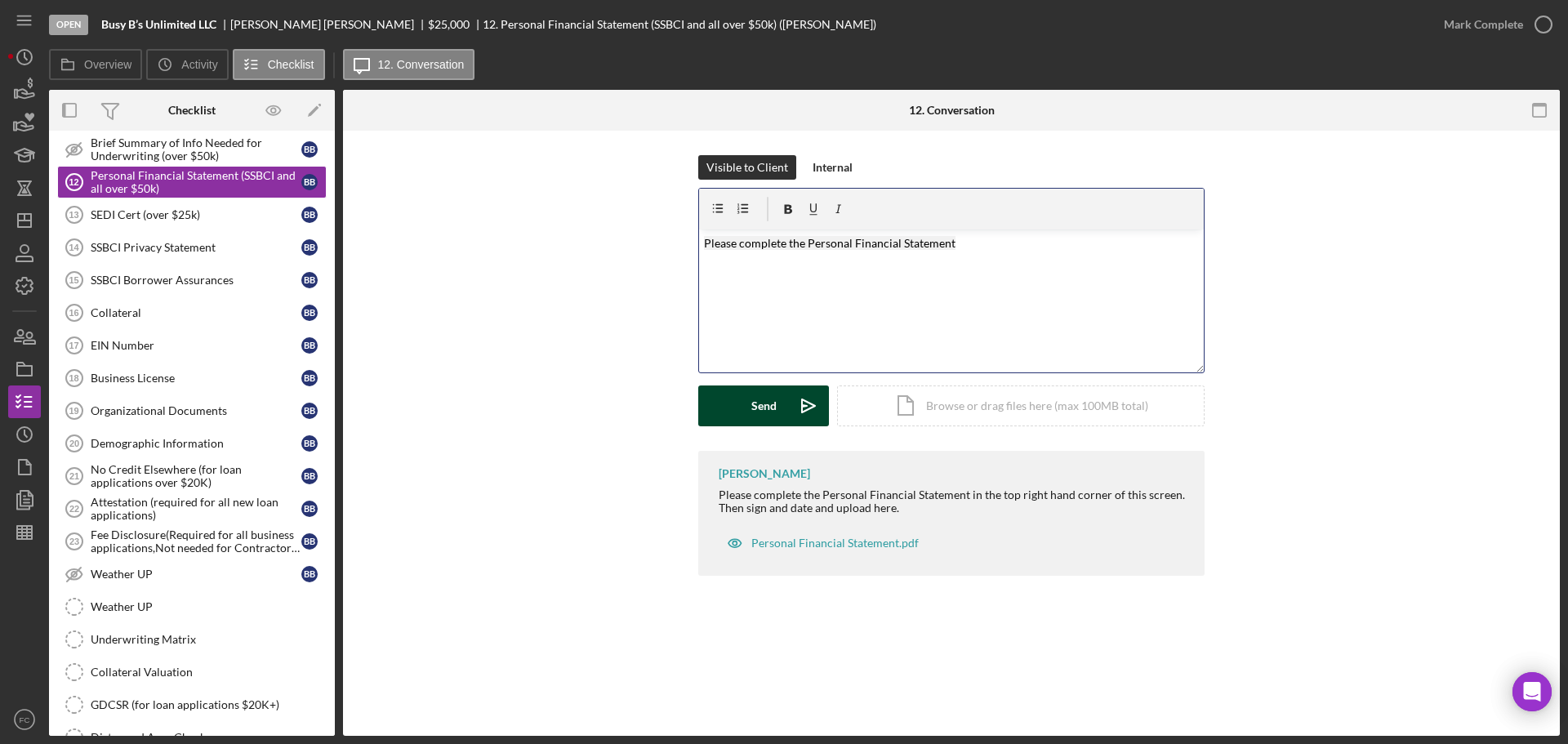
click at [730, 396] on button "Send Icon/icon-invite-send" at bounding box center [763, 405] width 131 height 41
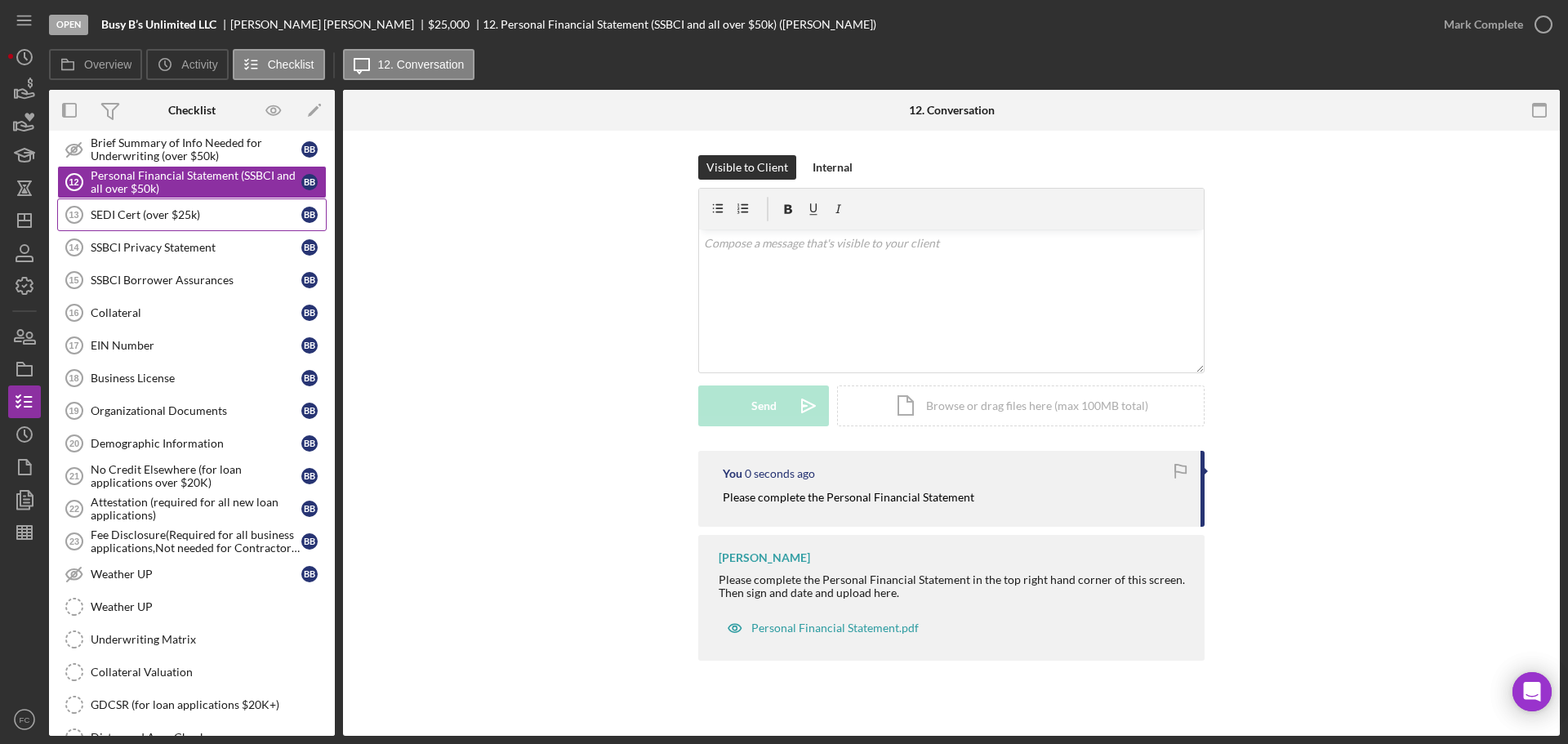
scroll to position [816, 0]
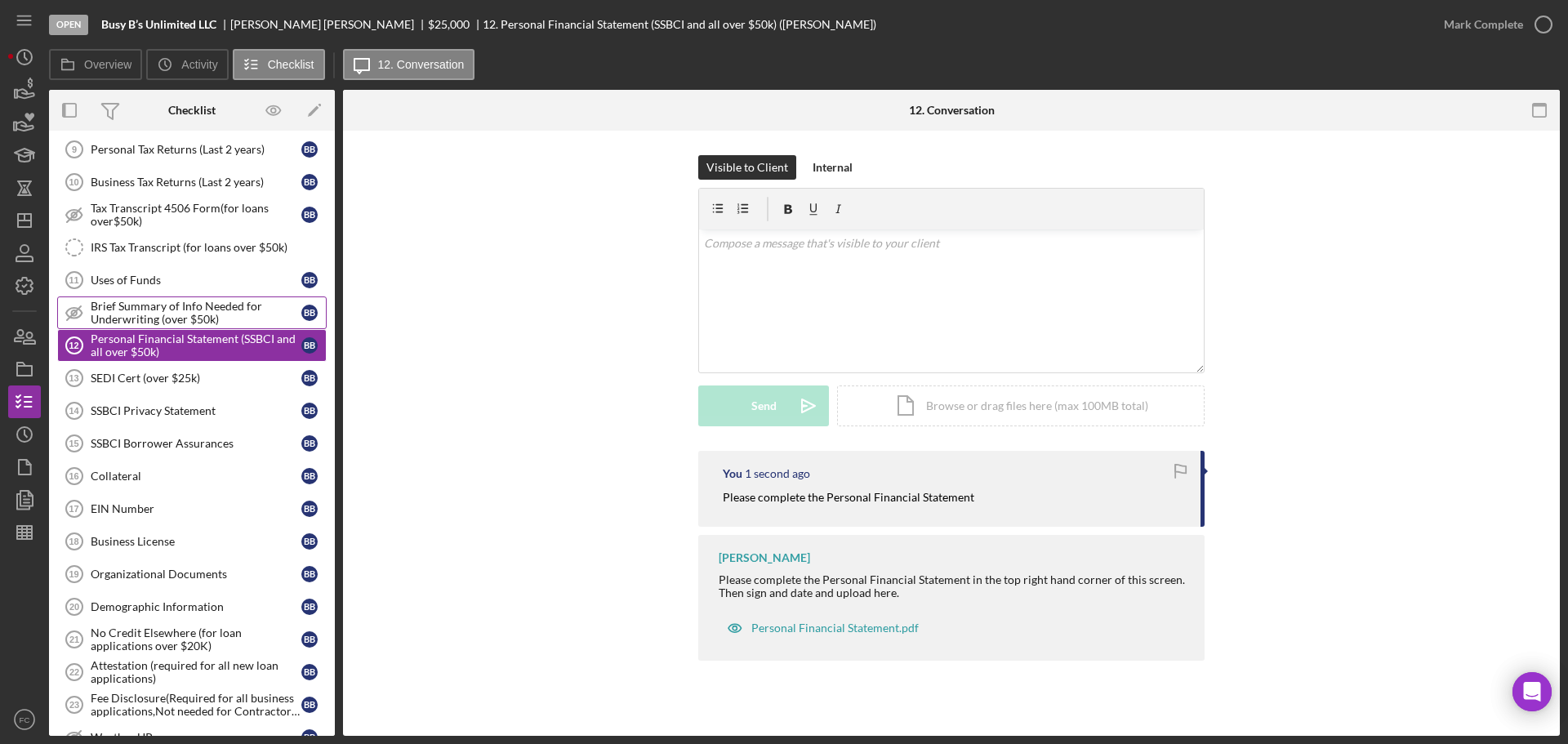
click at [130, 307] on div "Brief Summary of Info Needed for Underwriting (over $50k)" at bounding box center [195, 312] width 211 height 26
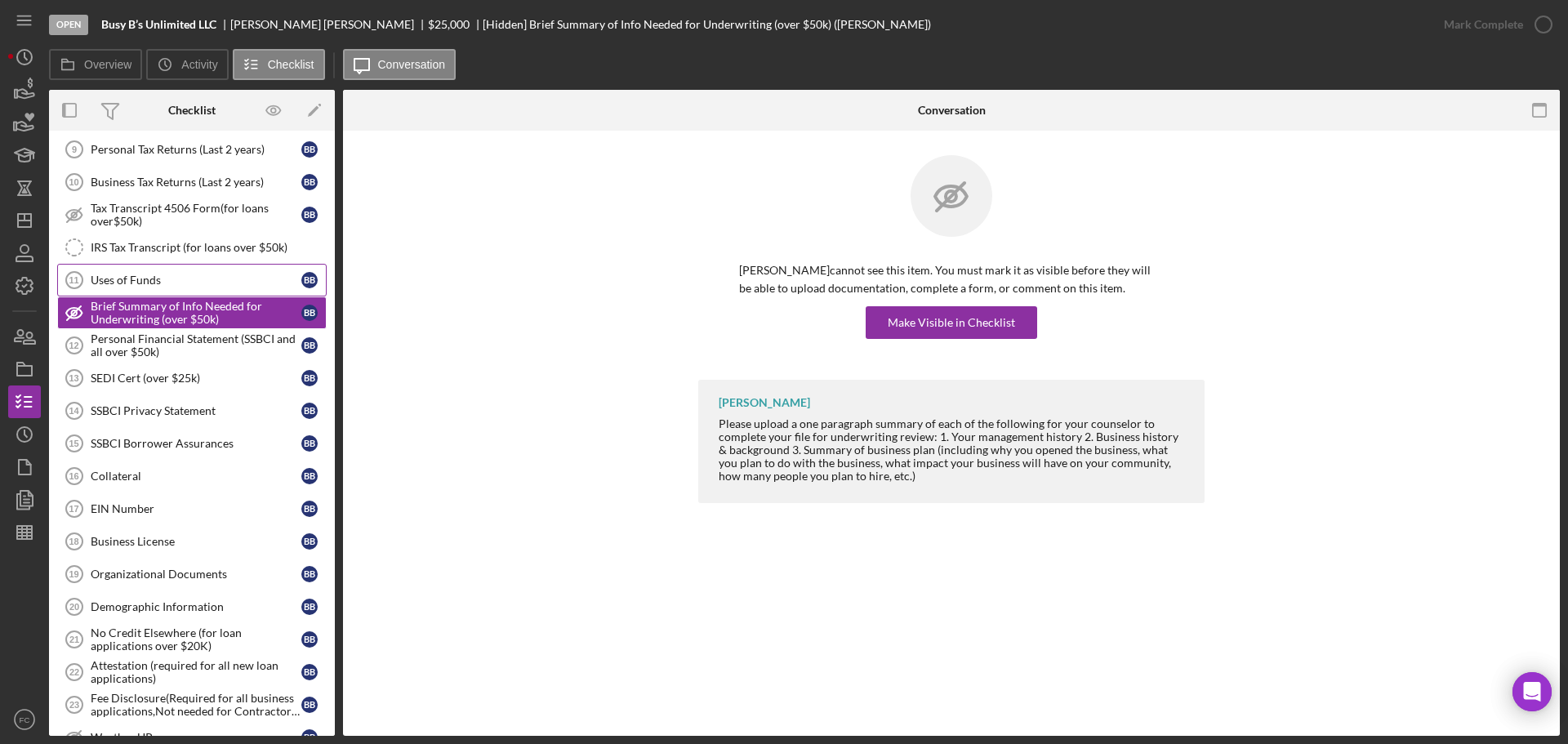
click at [157, 280] on div "Uses of Funds" at bounding box center [195, 280] width 211 height 13
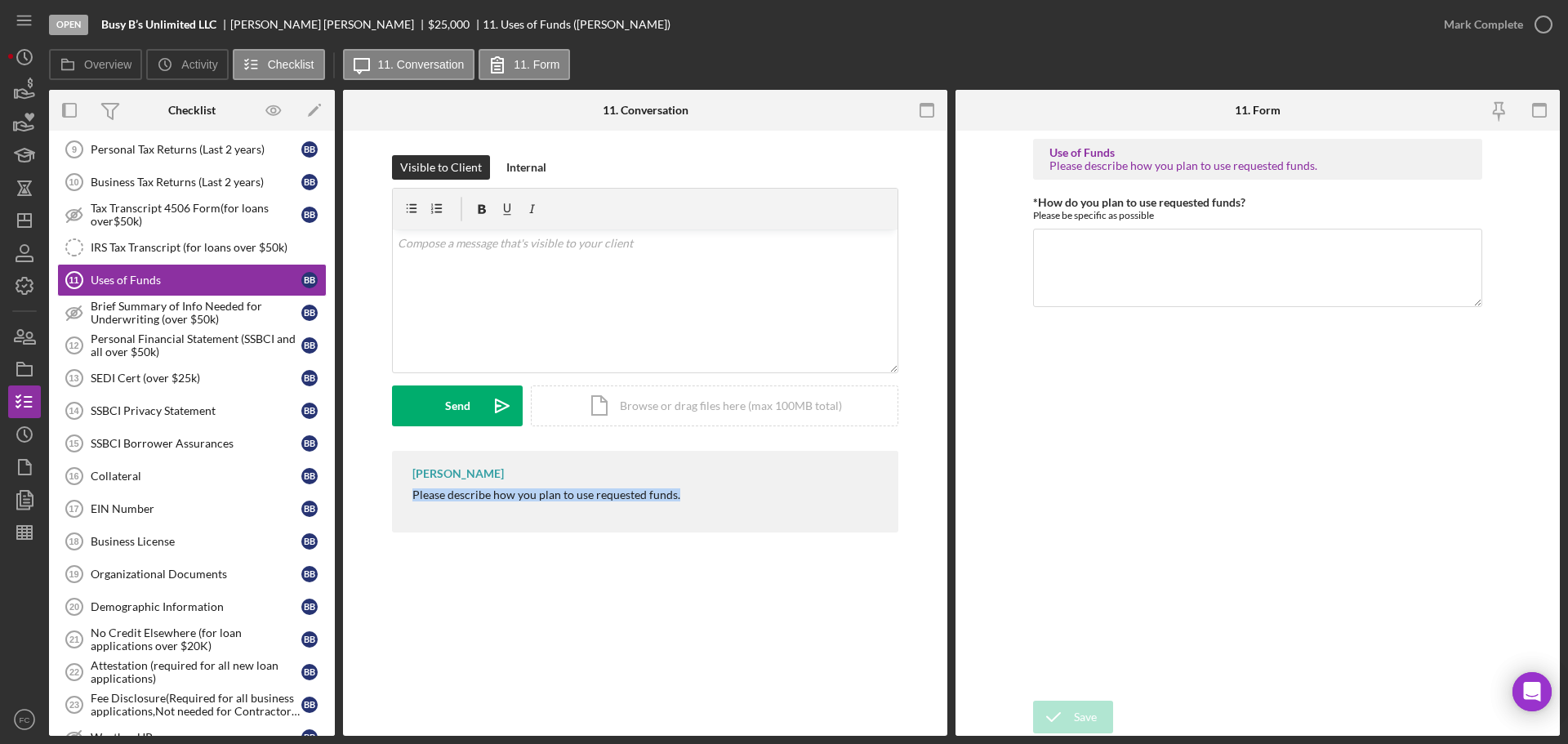
drag, startPoint x: 404, startPoint y: 496, endPoint x: 682, endPoint y: 500, distance: 278.0
click at [684, 500] on div "[PERSON_NAME] Please describe how you plan to use requested funds." at bounding box center [645, 491] width 507 height 81
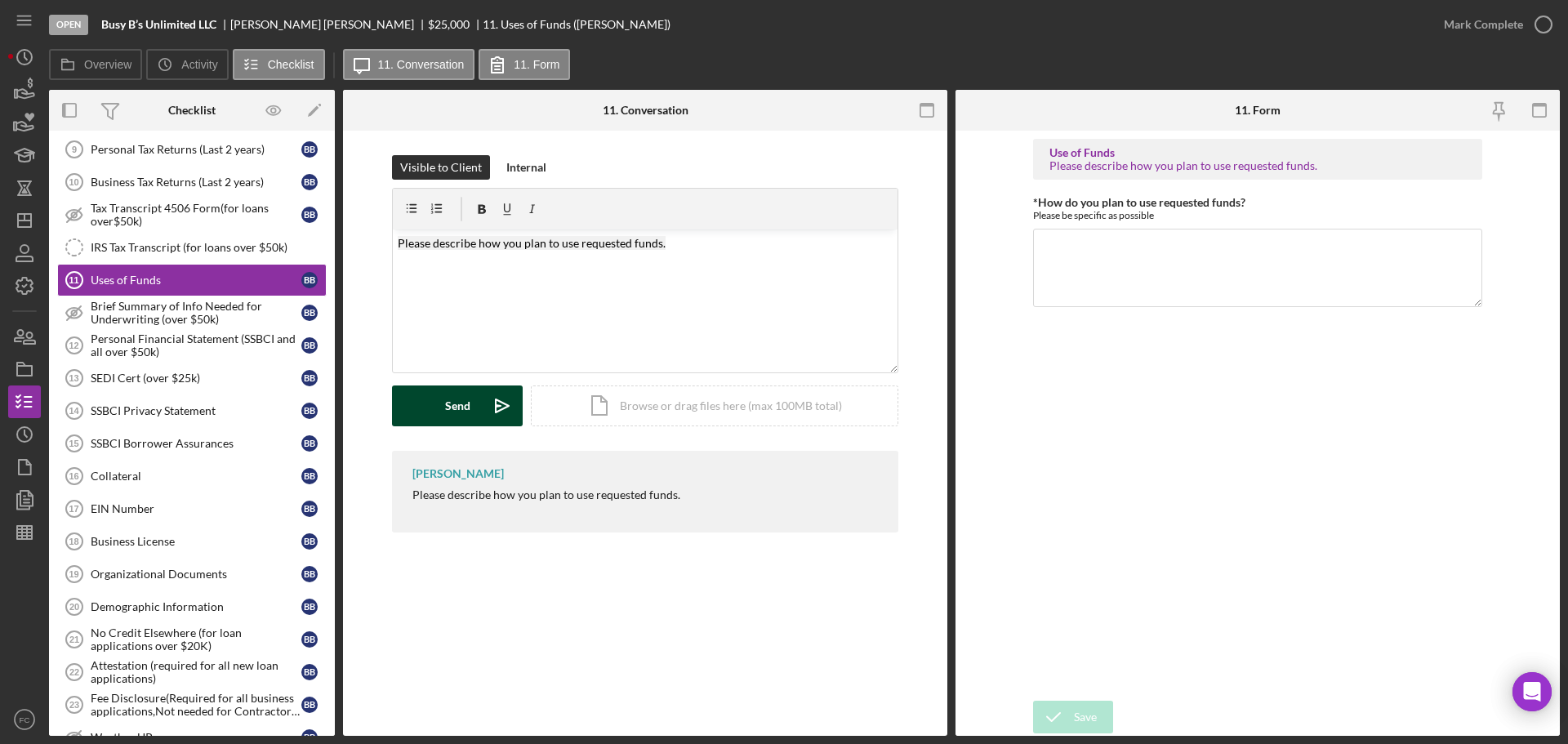
drag, startPoint x: 480, startPoint y: 405, endPoint x: 323, endPoint y: 323, distance: 177.1
click at [479, 404] on button "Send Icon/icon-invite-send" at bounding box center [457, 405] width 131 height 41
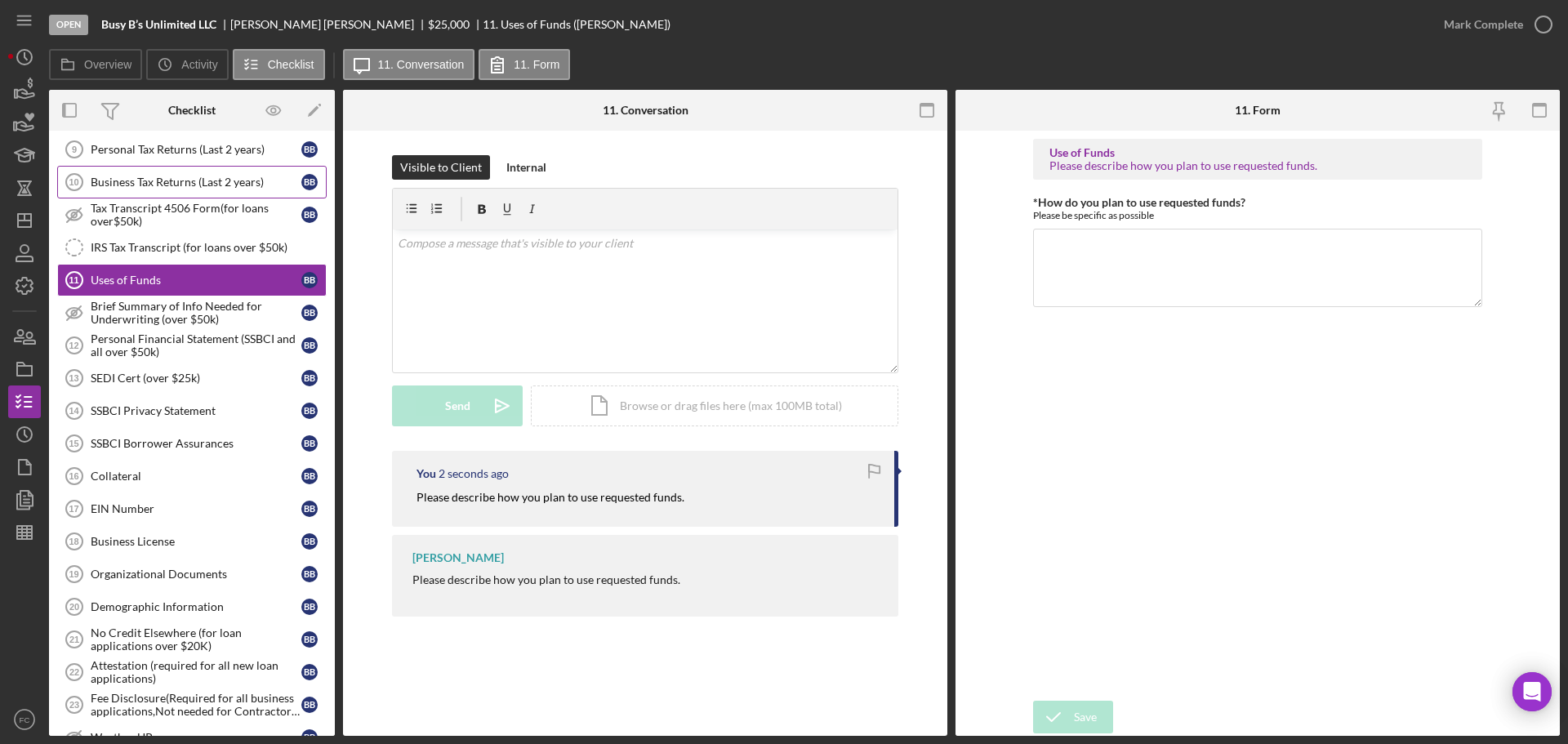
scroll to position [735, 0]
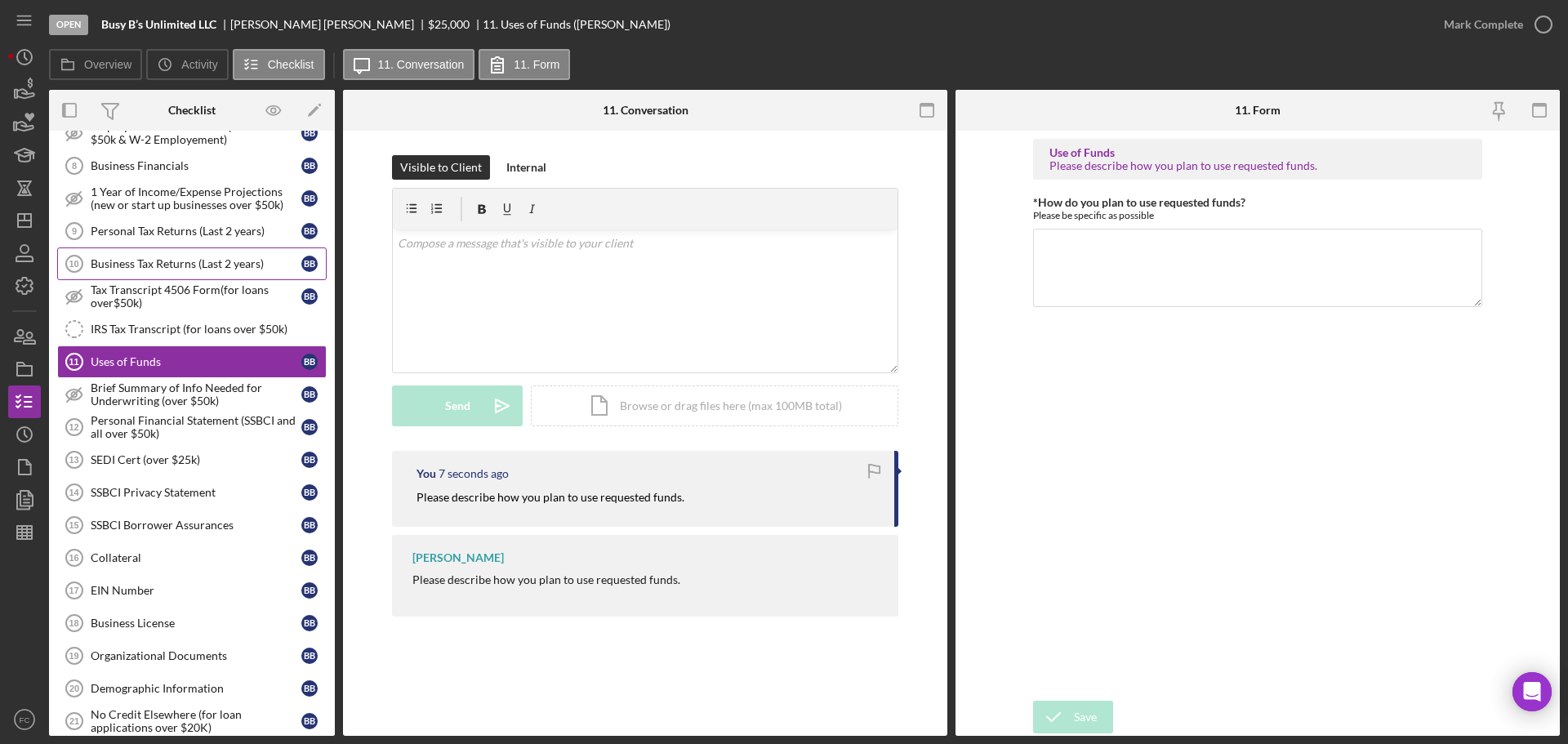
click at [138, 268] on div "Business Tax Returns (Last 2 years)" at bounding box center [195, 264] width 211 height 13
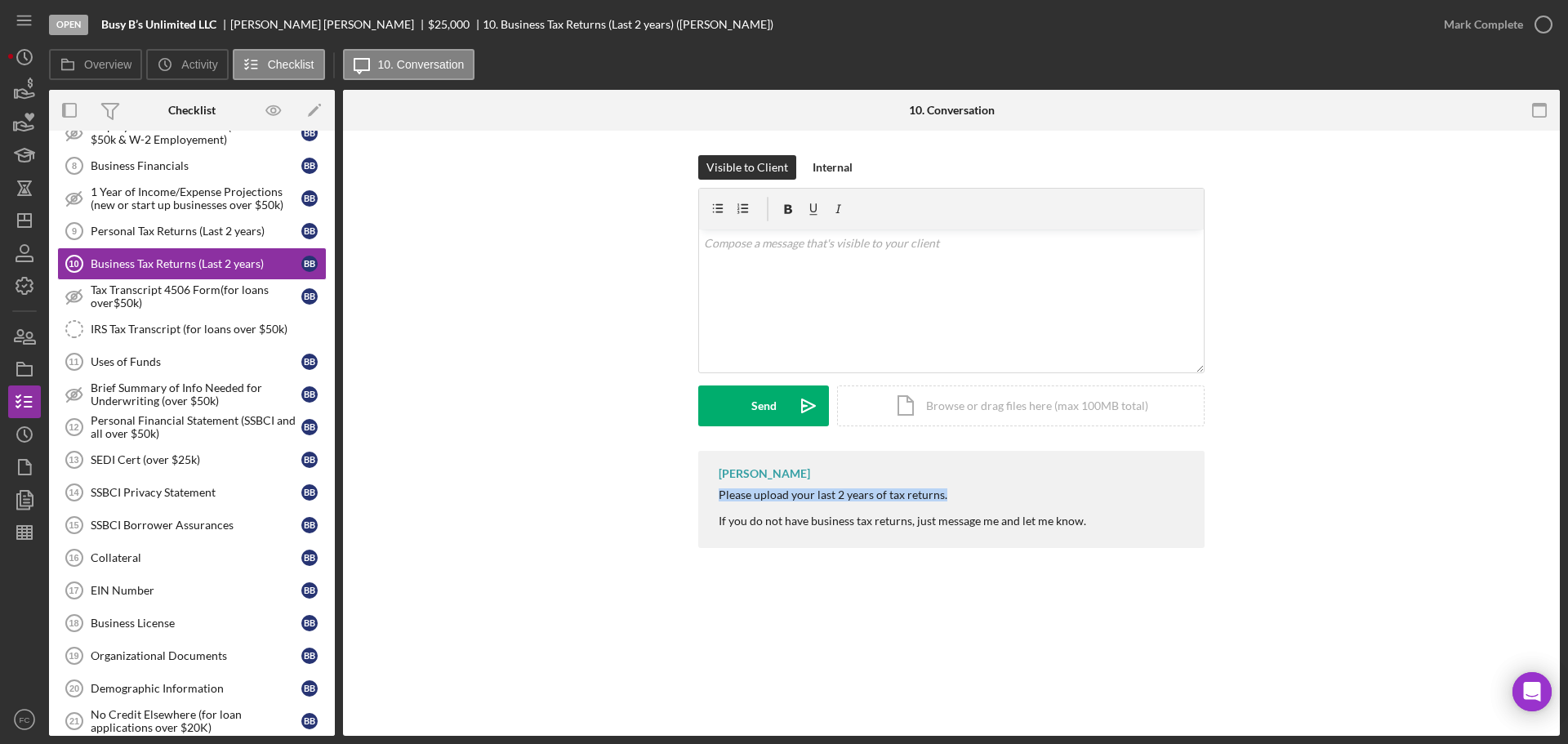
drag, startPoint x: 706, startPoint y: 497, endPoint x: 955, endPoint y: 501, distance: 249.0
click at [955, 501] on div "[PERSON_NAME] Please upload your last 2 years of tax returns. If you do not hav…" at bounding box center [951, 499] width 507 height 97
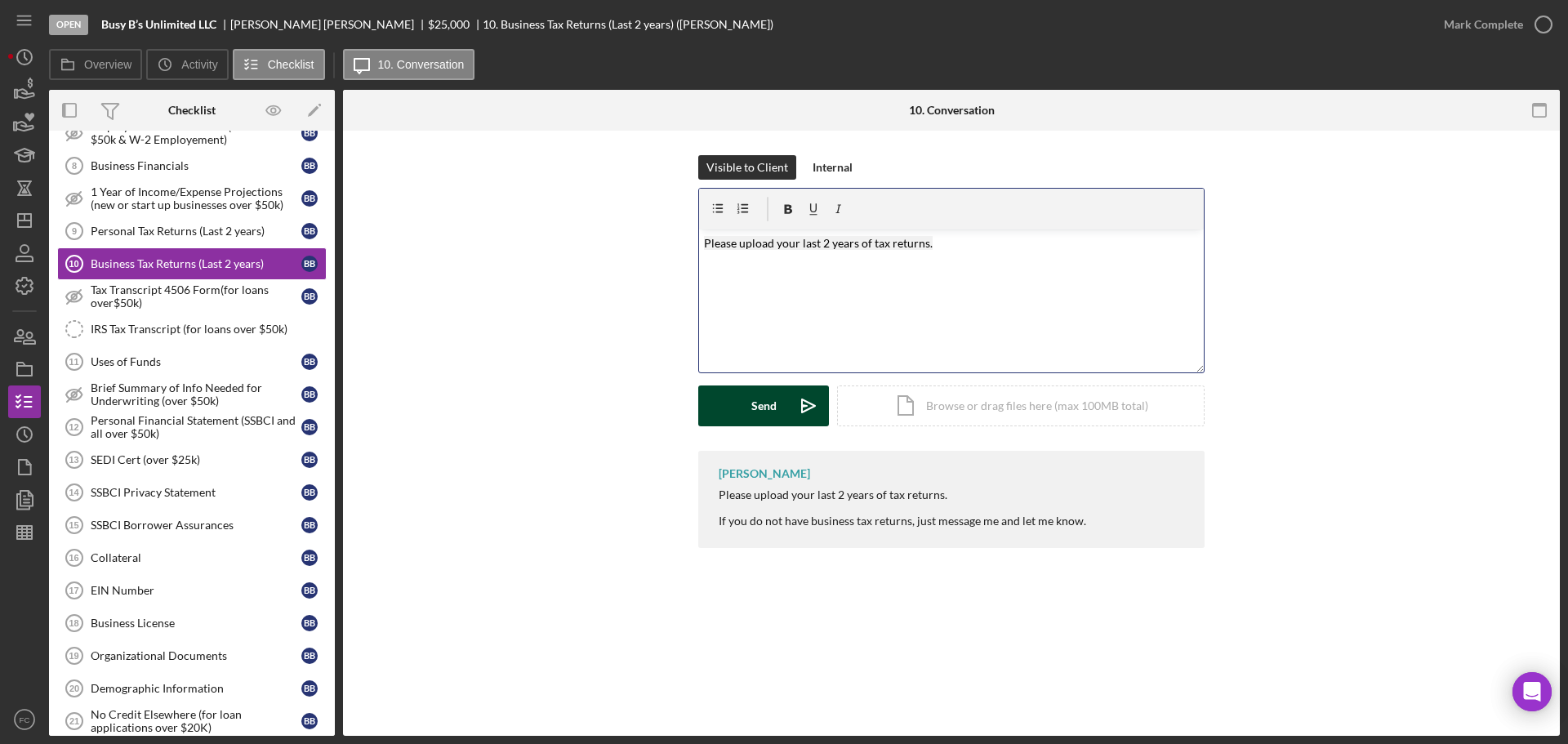
click at [725, 399] on button "Send Icon/icon-invite-send" at bounding box center [763, 405] width 131 height 41
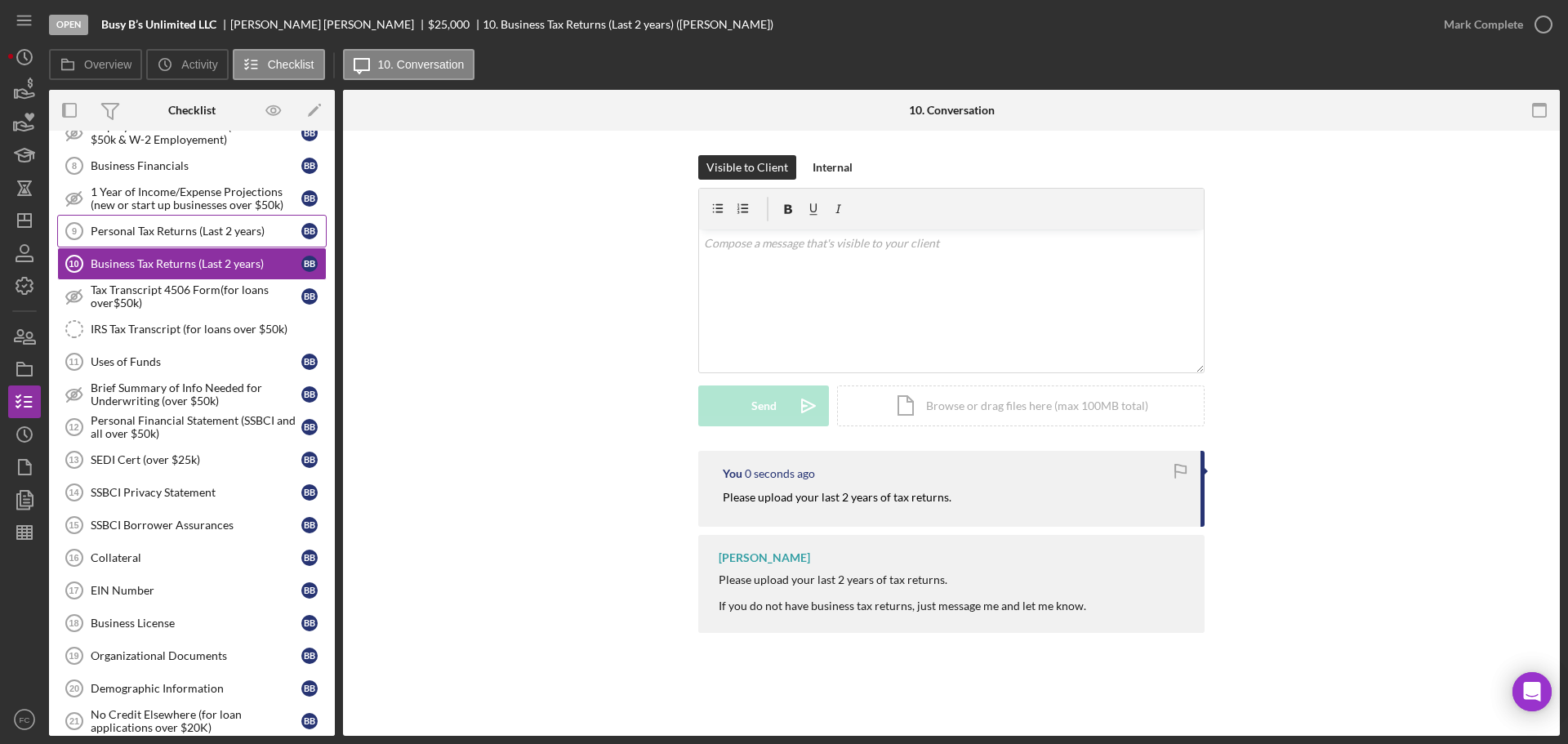
click at [163, 221] on link "Personal Tax Returns (Last 2 years) 9 Personal Tax Returns (Last 2 years) B B" at bounding box center [191, 231] width 269 height 33
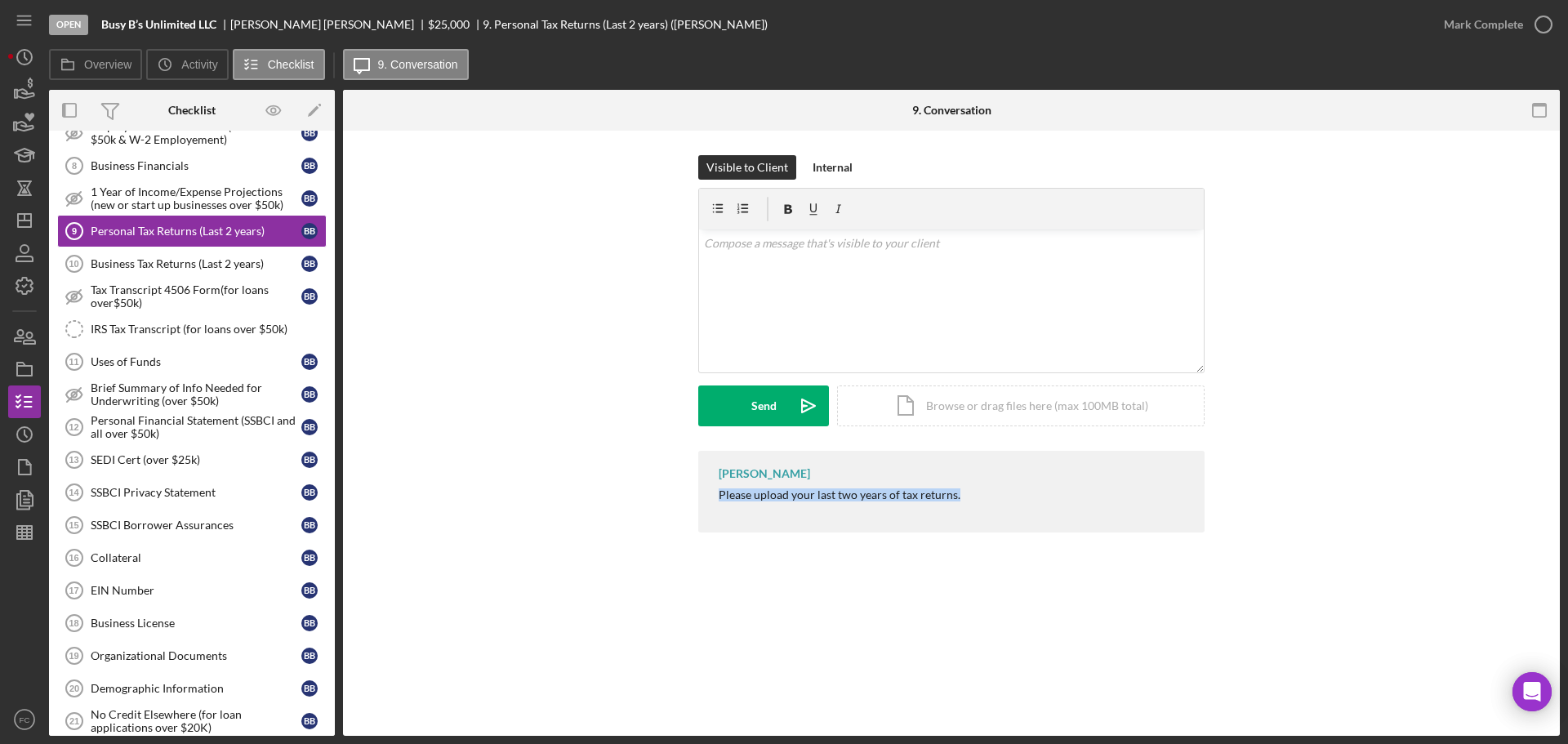
drag, startPoint x: 710, startPoint y: 497, endPoint x: 962, endPoint y: 508, distance: 252.2
click at [962, 508] on div "[PERSON_NAME] Please upload your last two years of tax returns." at bounding box center [951, 491] width 507 height 81
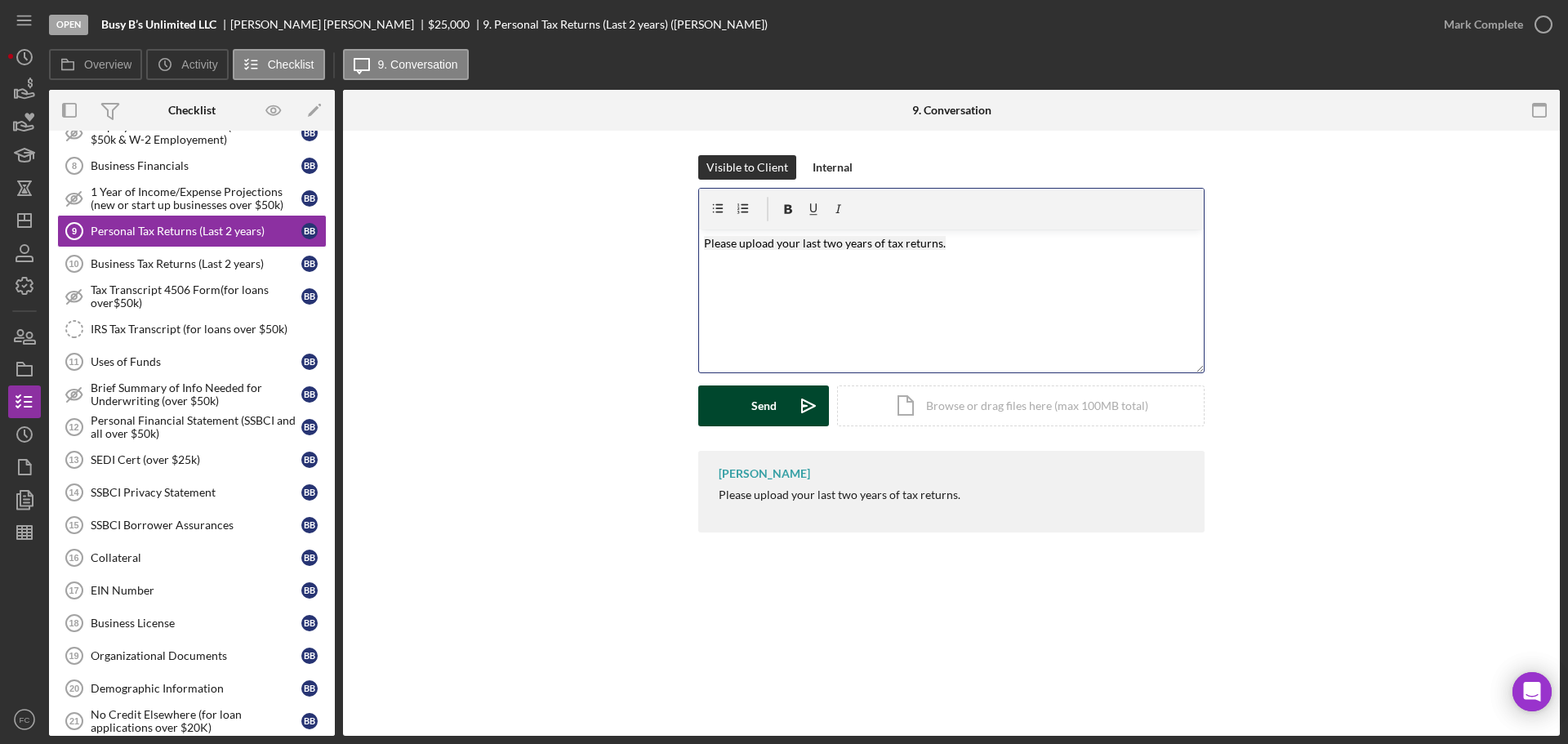
click at [782, 409] on button "Send Icon/icon-invite-send" at bounding box center [763, 405] width 131 height 41
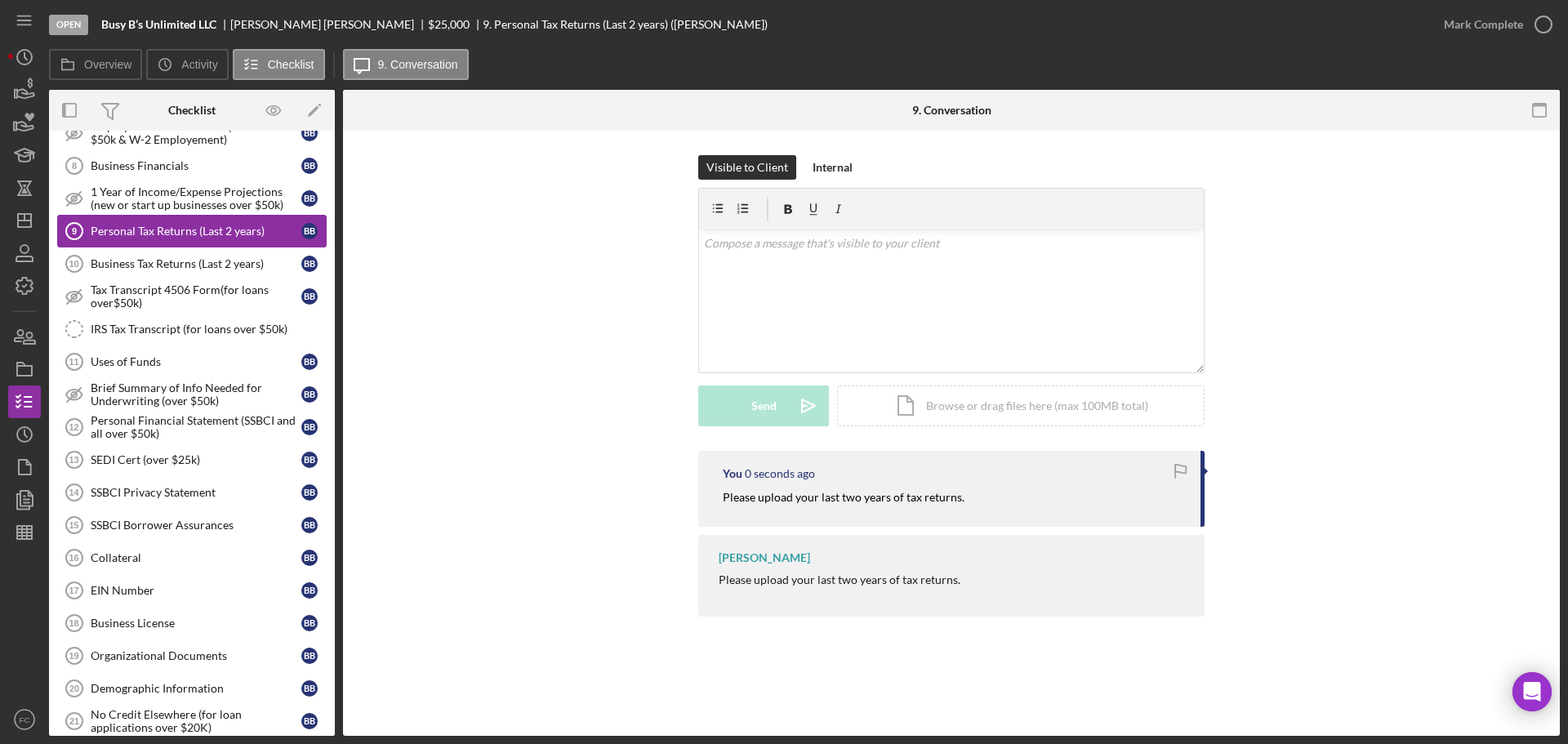
scroll to position [653, 0]
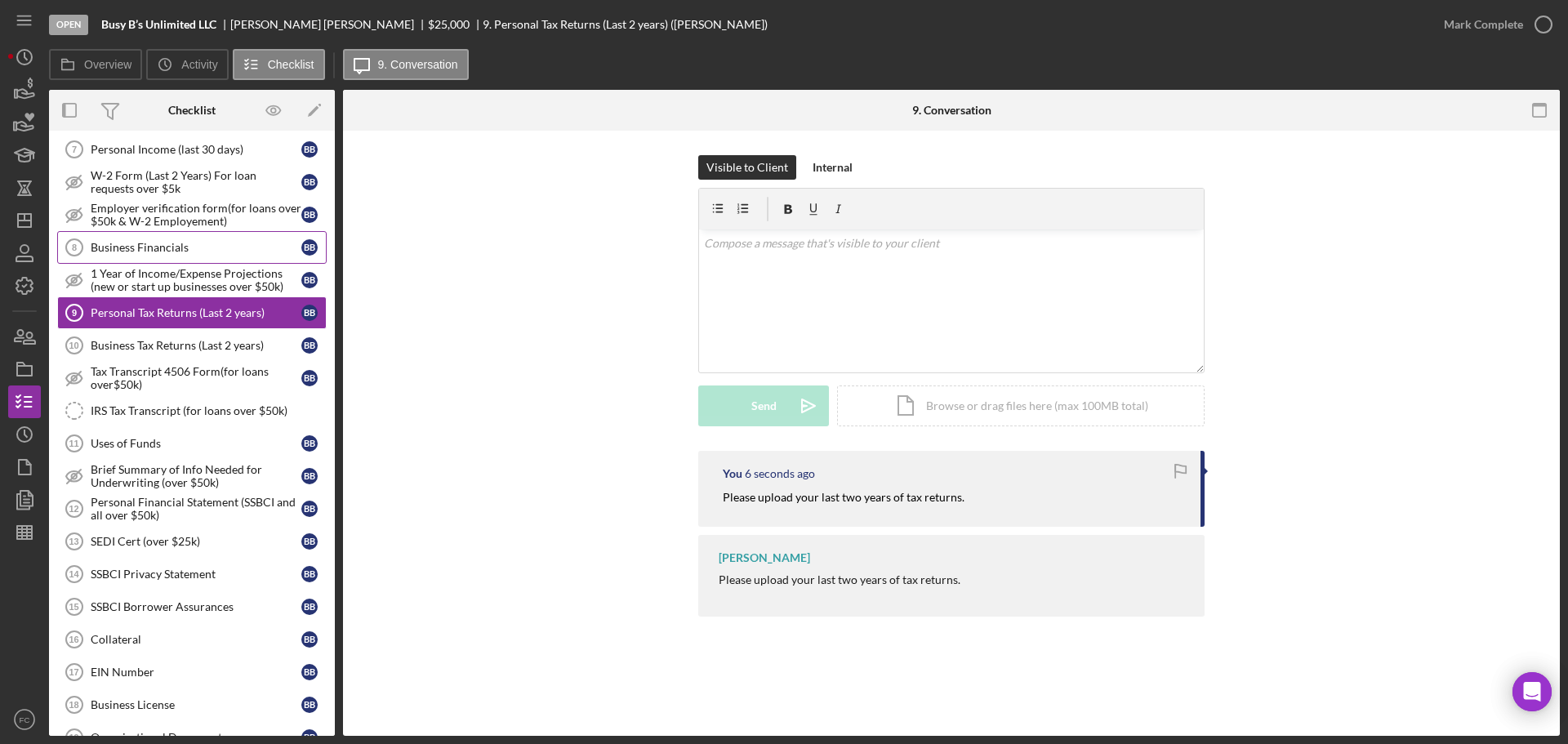
click at [208, 241] on div "Business Financials" at bounding box center [195, 247] width 211 height 13
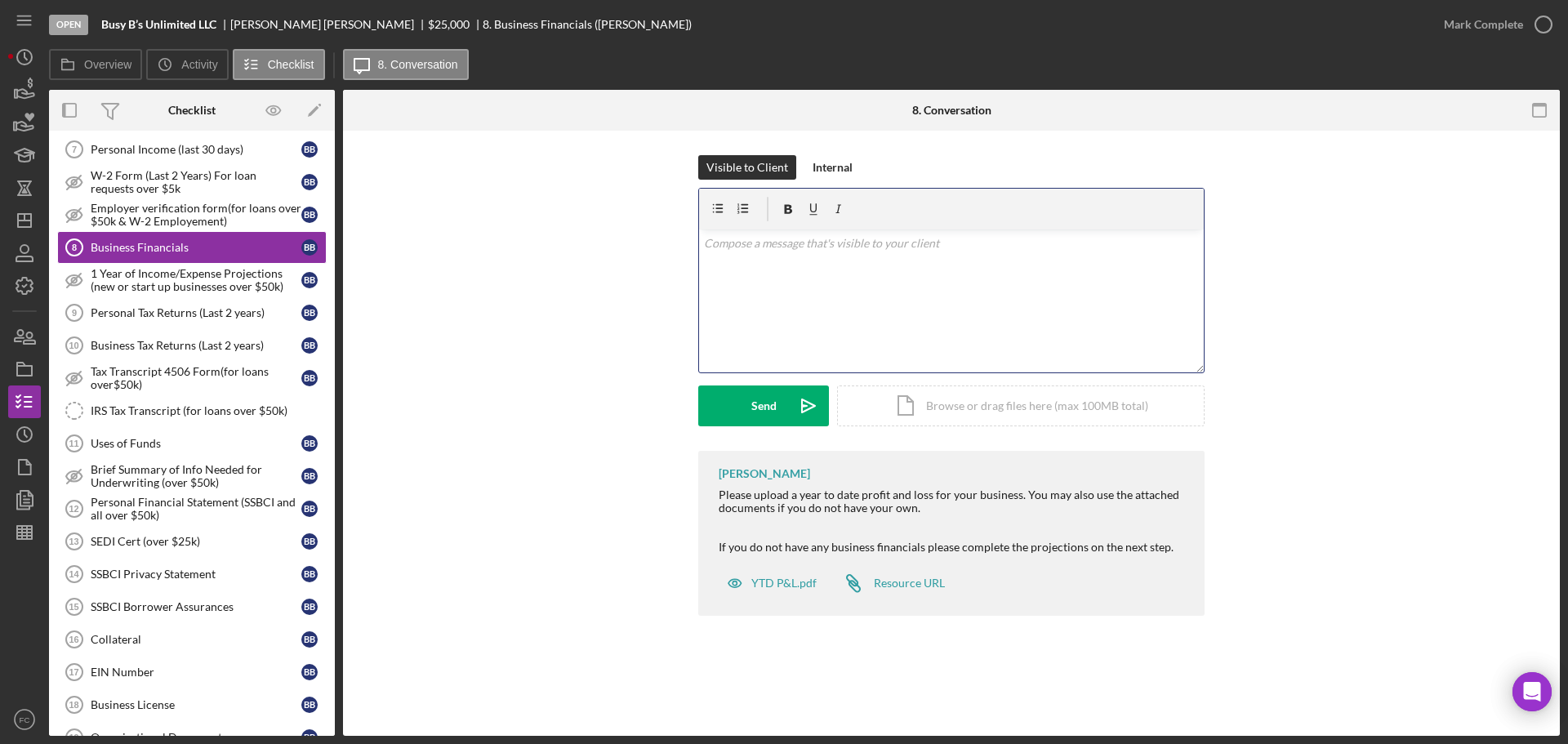
click at [742, 308] on div "v Color teal Color pink Remove color Add row above Add row below Add column bef…" at bounding box center [951, 301] width 505 height 143
click at [752, 400] on div "Send" at bounding box center [764, 405] width 25 height 41
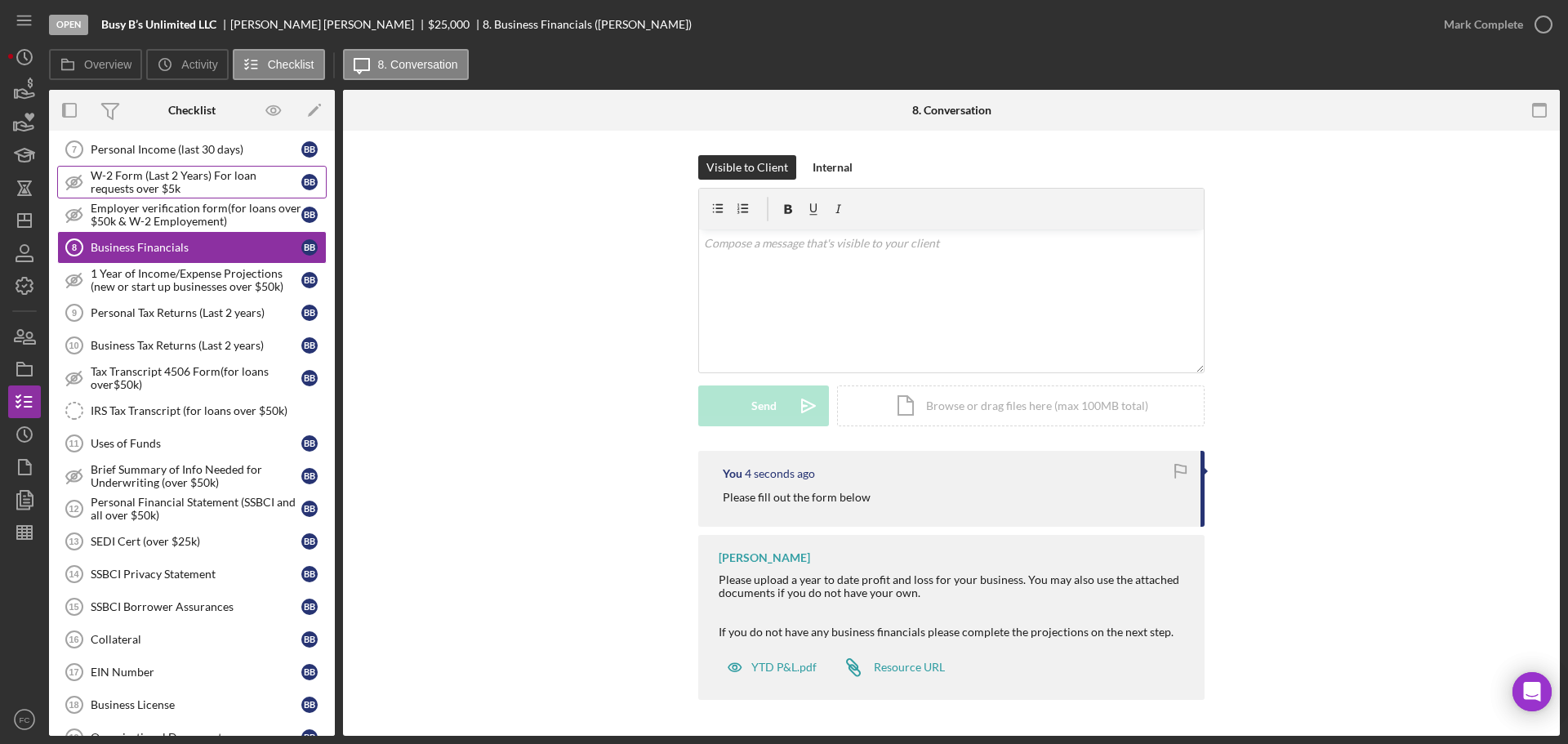
click at [179, 182] on div "W-2 Form (Last 2 Years) For loan requests over $5k" at bounding box center [195, 182] width 211 height 26
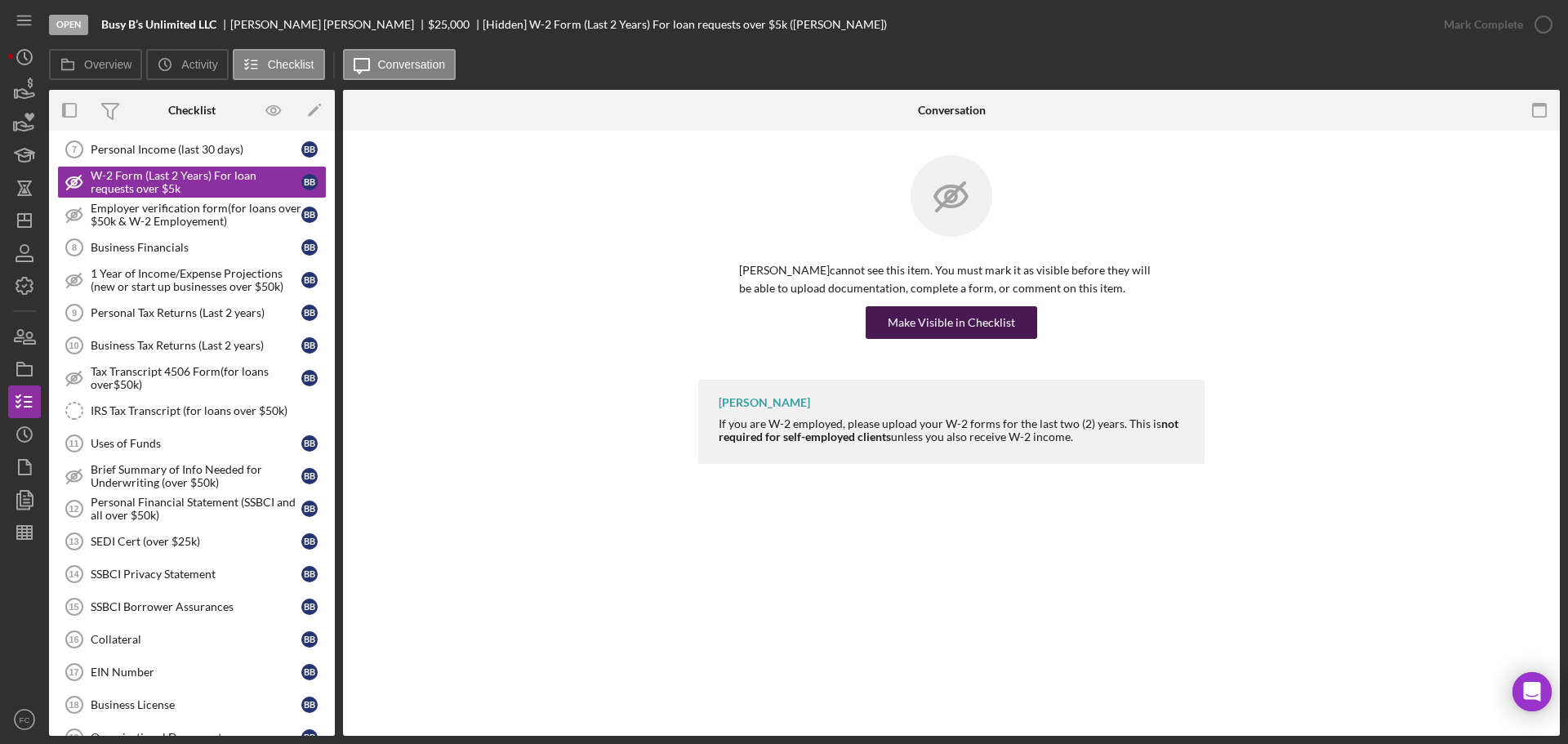
click at [908, 321] on div "Make Visible in Checklist" at bounding box center [951, 322] width 128 height 33
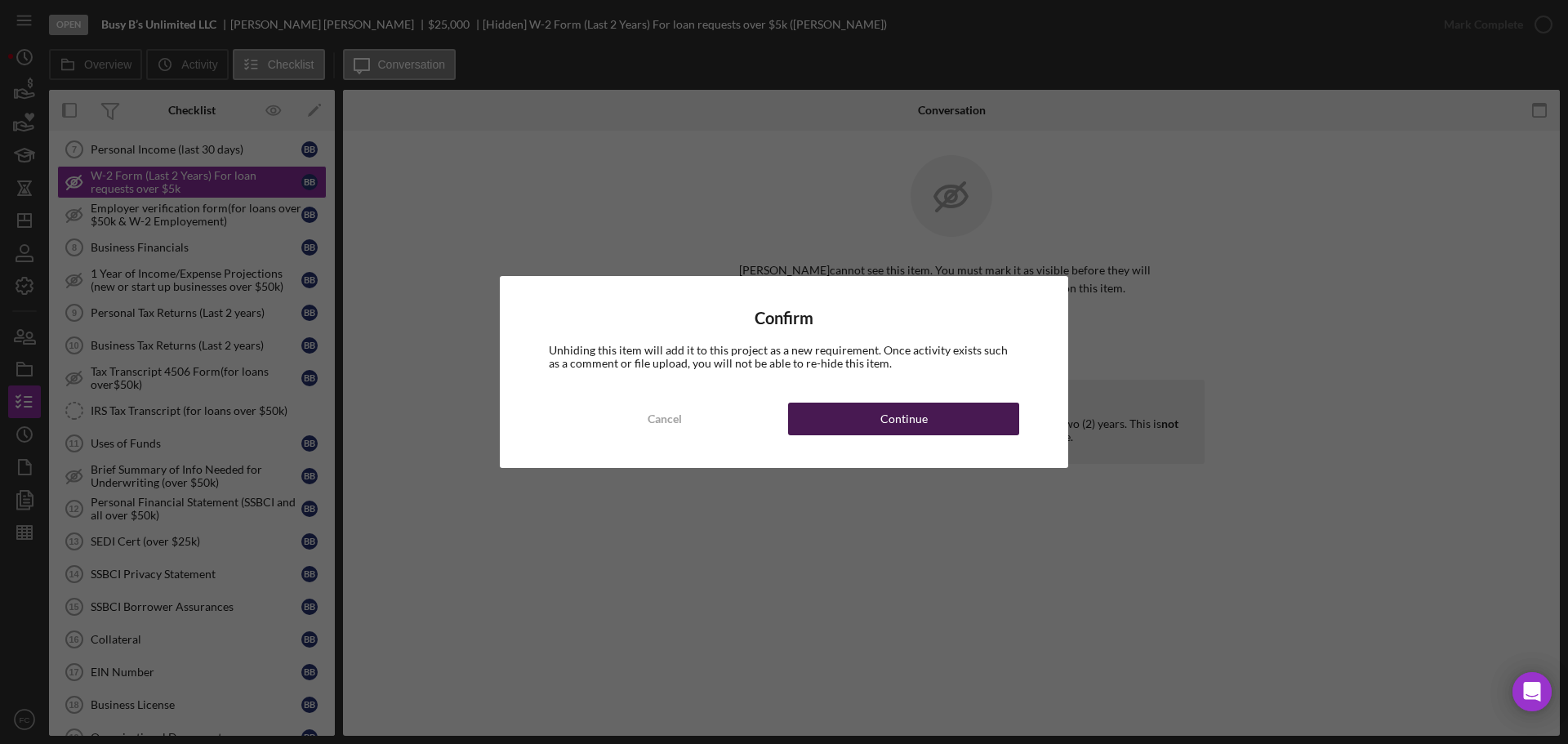
click at [828, 416] on button "Continue" at bounding box center [903, 419] width 231 height 33
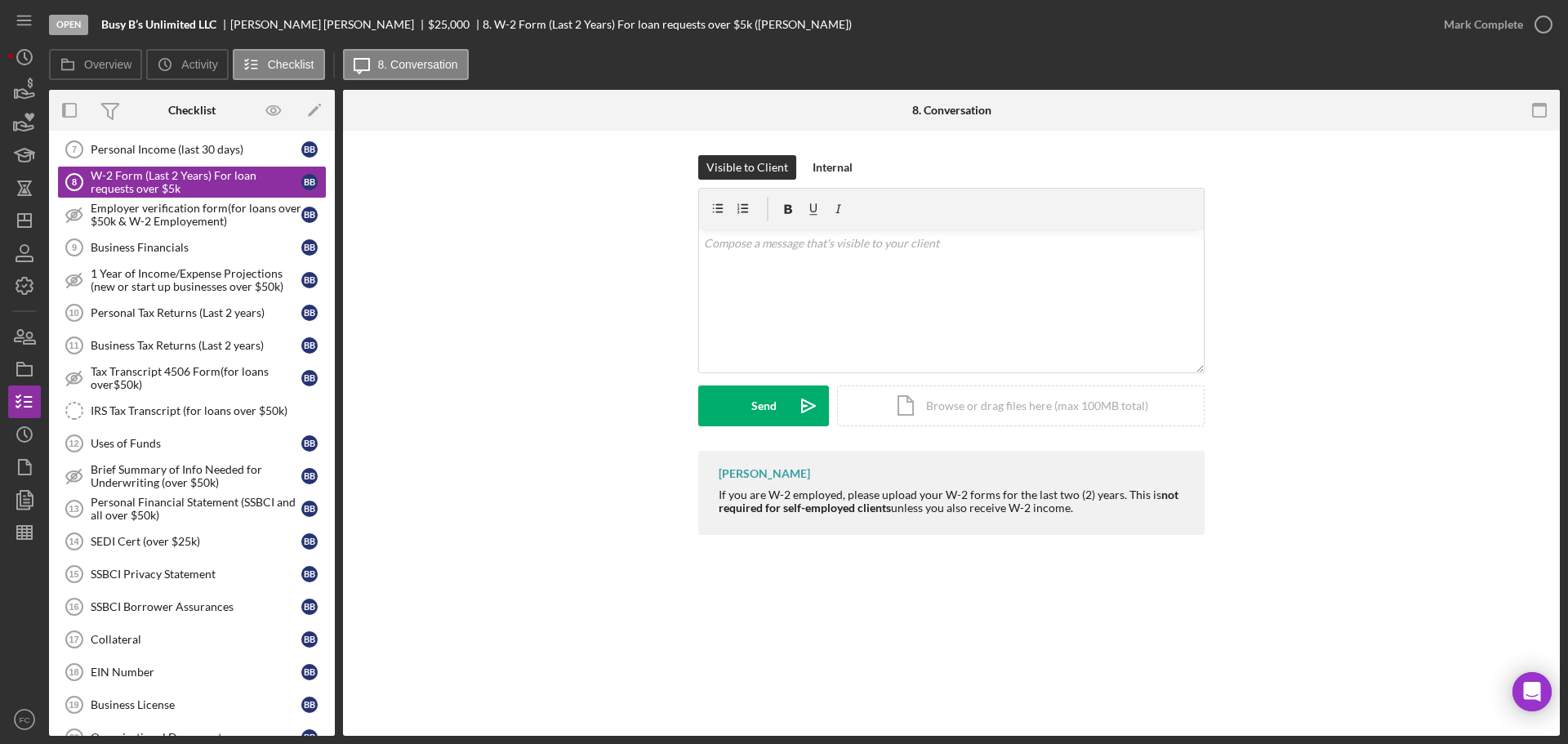
drag, startPoint x: 712, startPoint y: 495, endPoint x: 1124, endPoint y: 518, distance: 412.6
click at [1124, 518] on div "[PERSON_NAME] If you are W-2 employed, please upload your W-2 forms for the las…" at bounding box center [951, 492] width 507 height 84
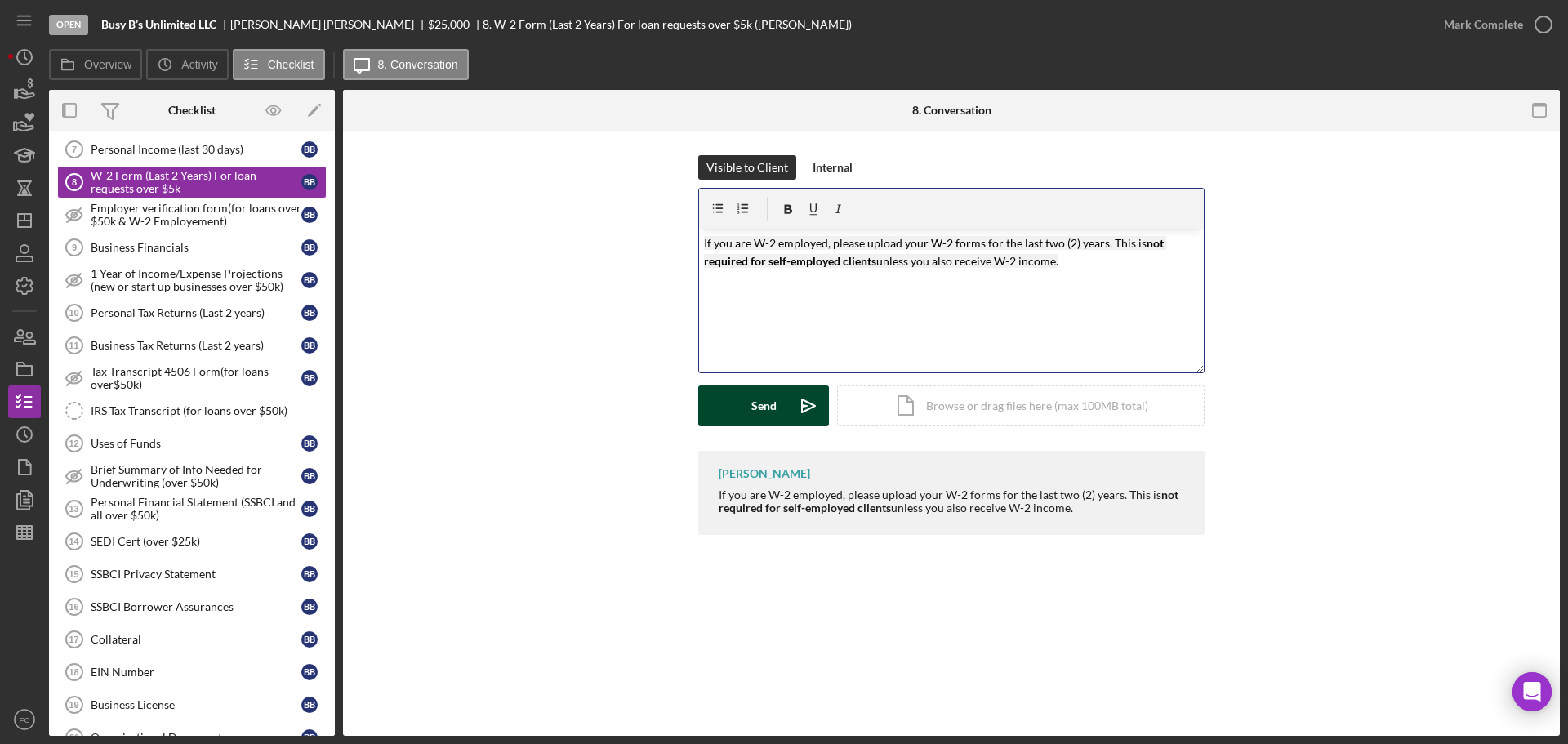
click at [785, 403] on button "Send Icon/icon-invite-send" at bounding box center [763, 405] width 131 height 41
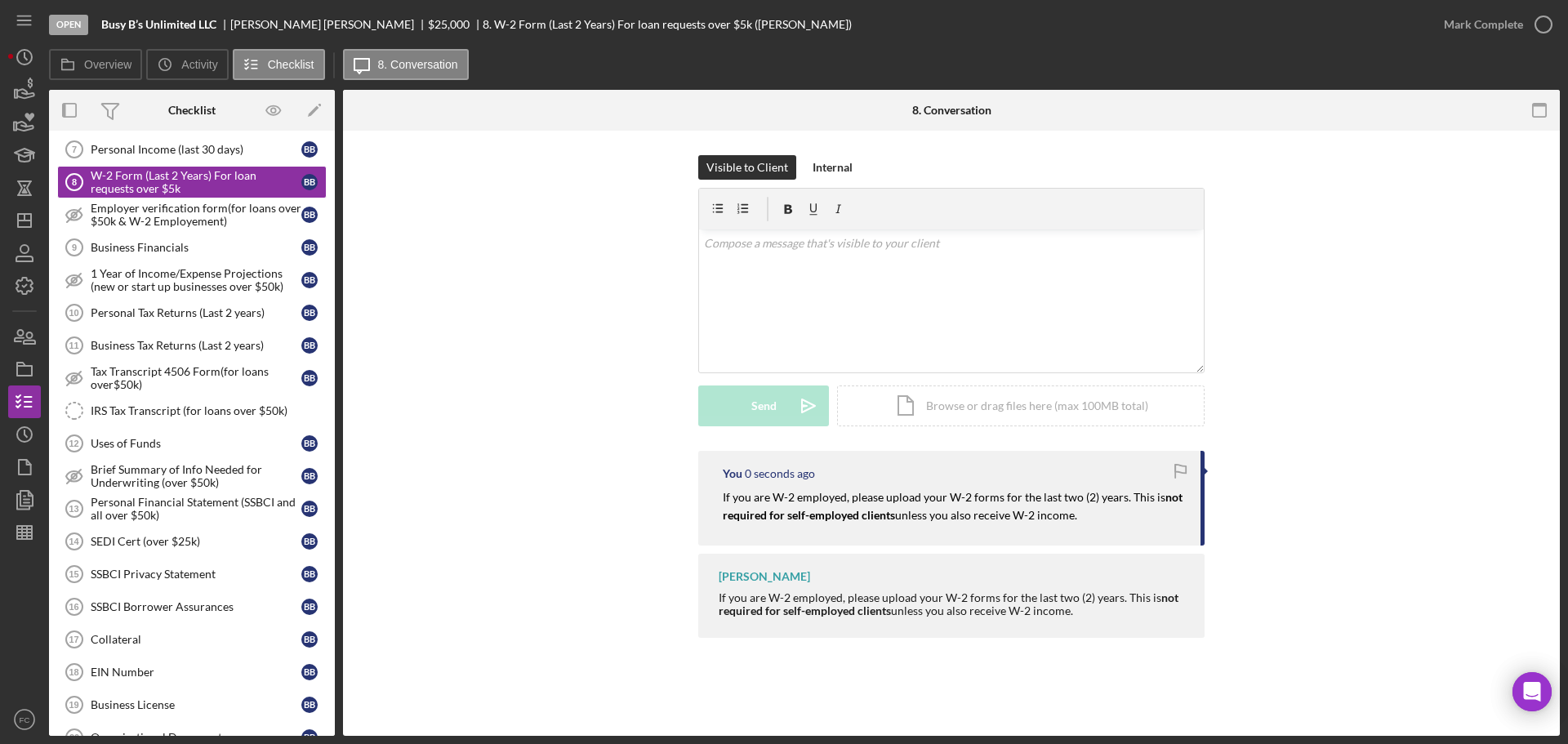
scroll to position [408, 0]
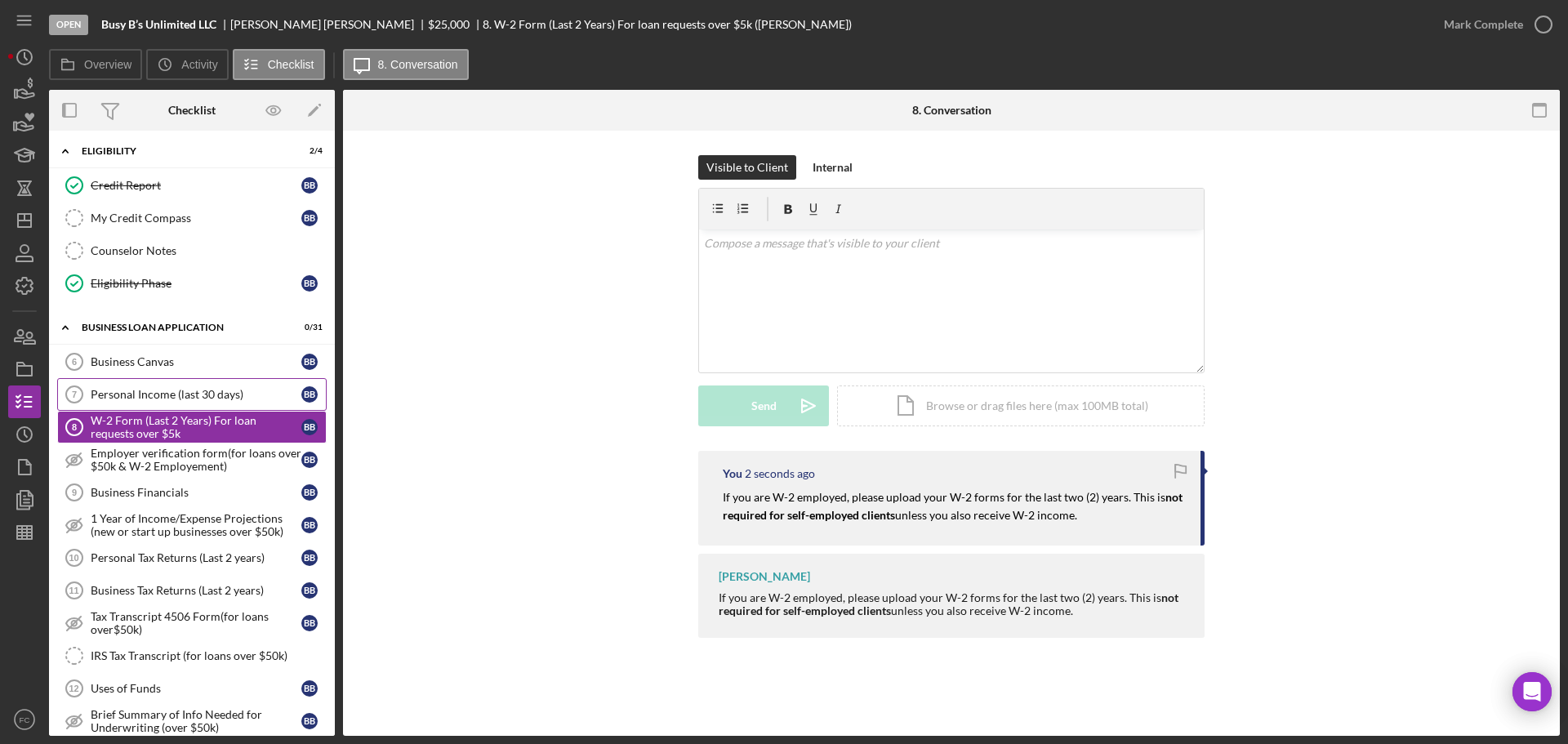
click at [143, 400] on div "Personal Income (last 30 days)" at bounding box center [195, 394] width 211 height 13
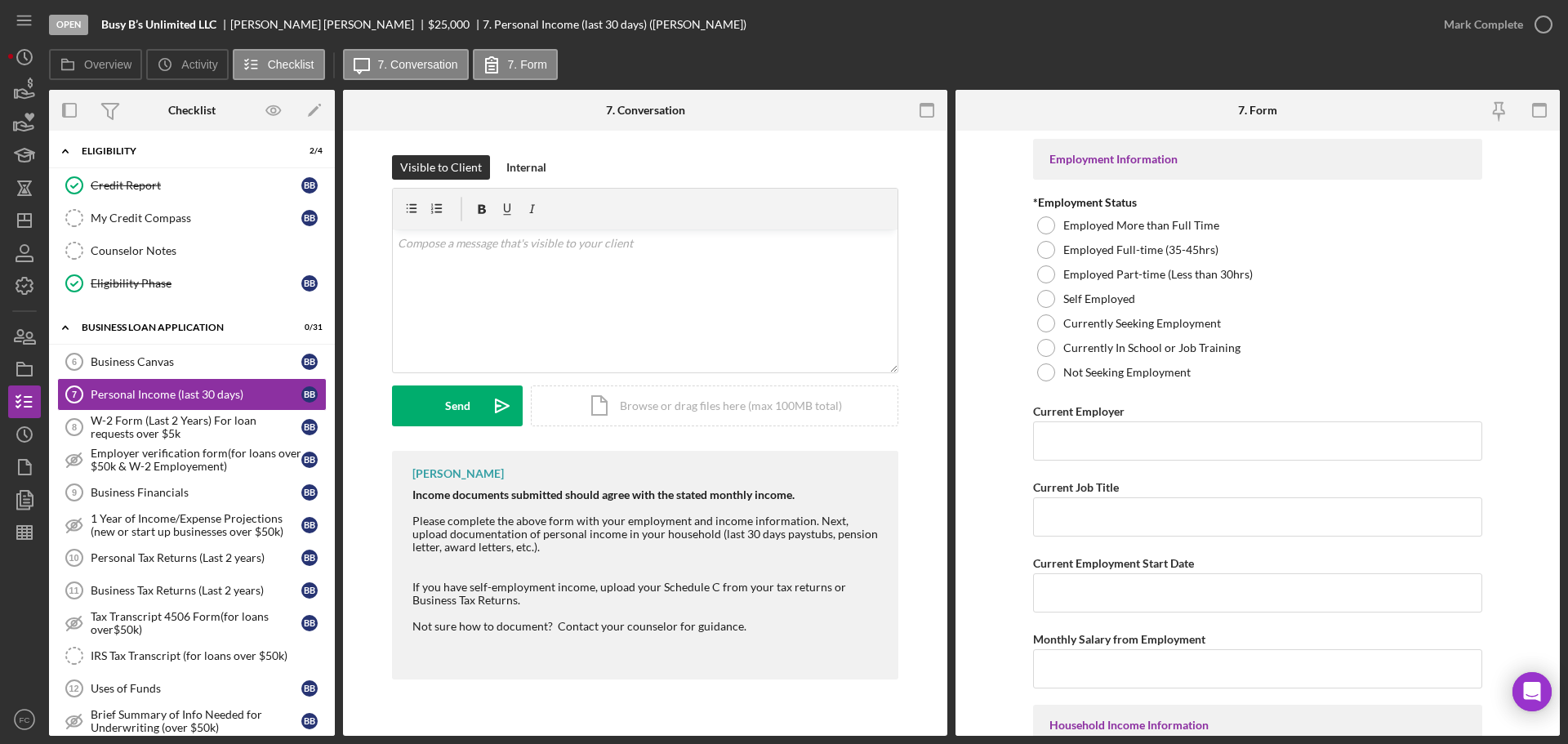
drag, startPoint x: 396, startPoint y: 520, endPoint x: 552, endPoint y: 545, distance: 158.0
click at [552, 545] on div "[PERSON_NAME] Income documents submitted should agree with the stated monthly i…" at bounding box center [645, 565] width 507 height 229
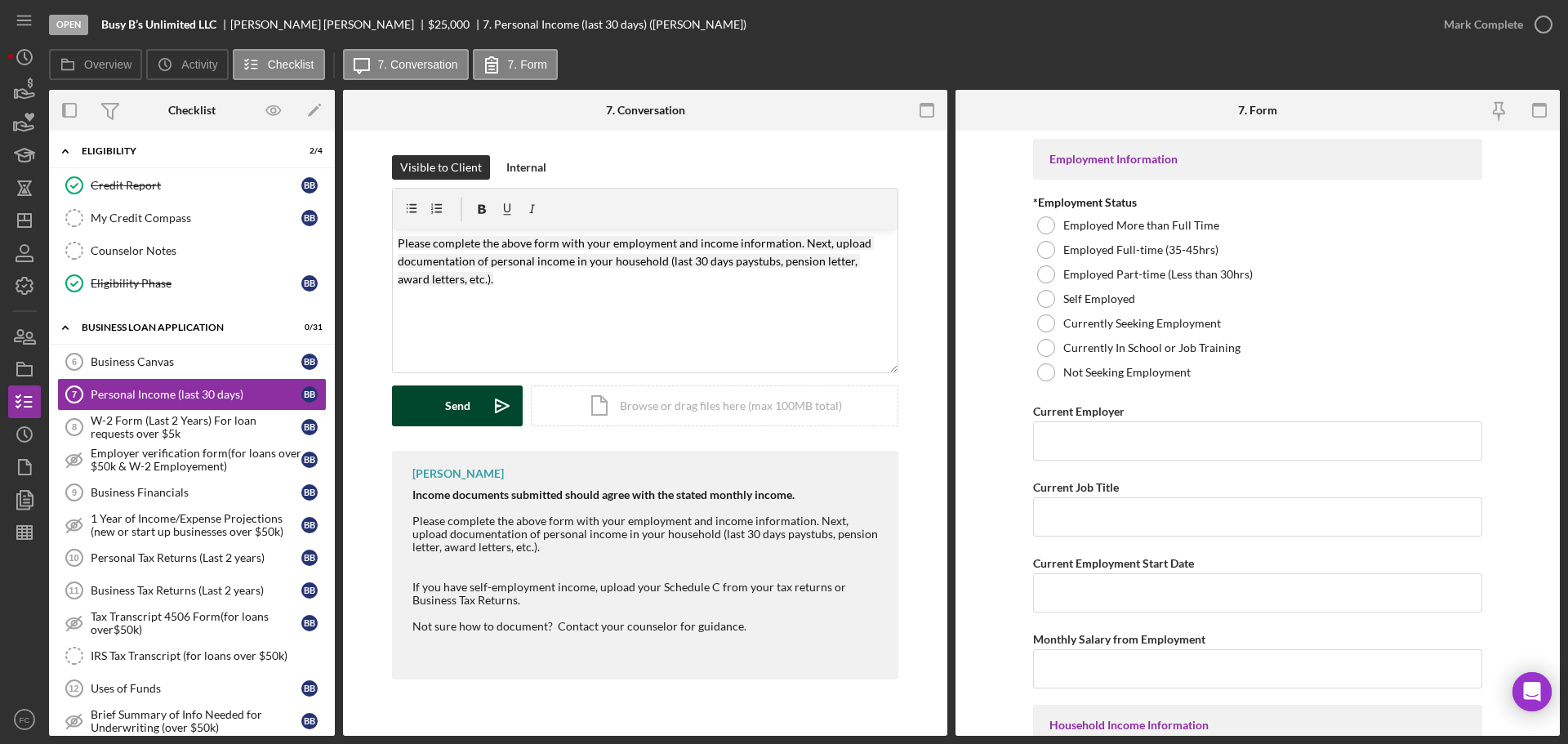
click at [444, 413] on button "Send Icon/icon-invite-send" at bounding box center [457, 405] width 131 height 41
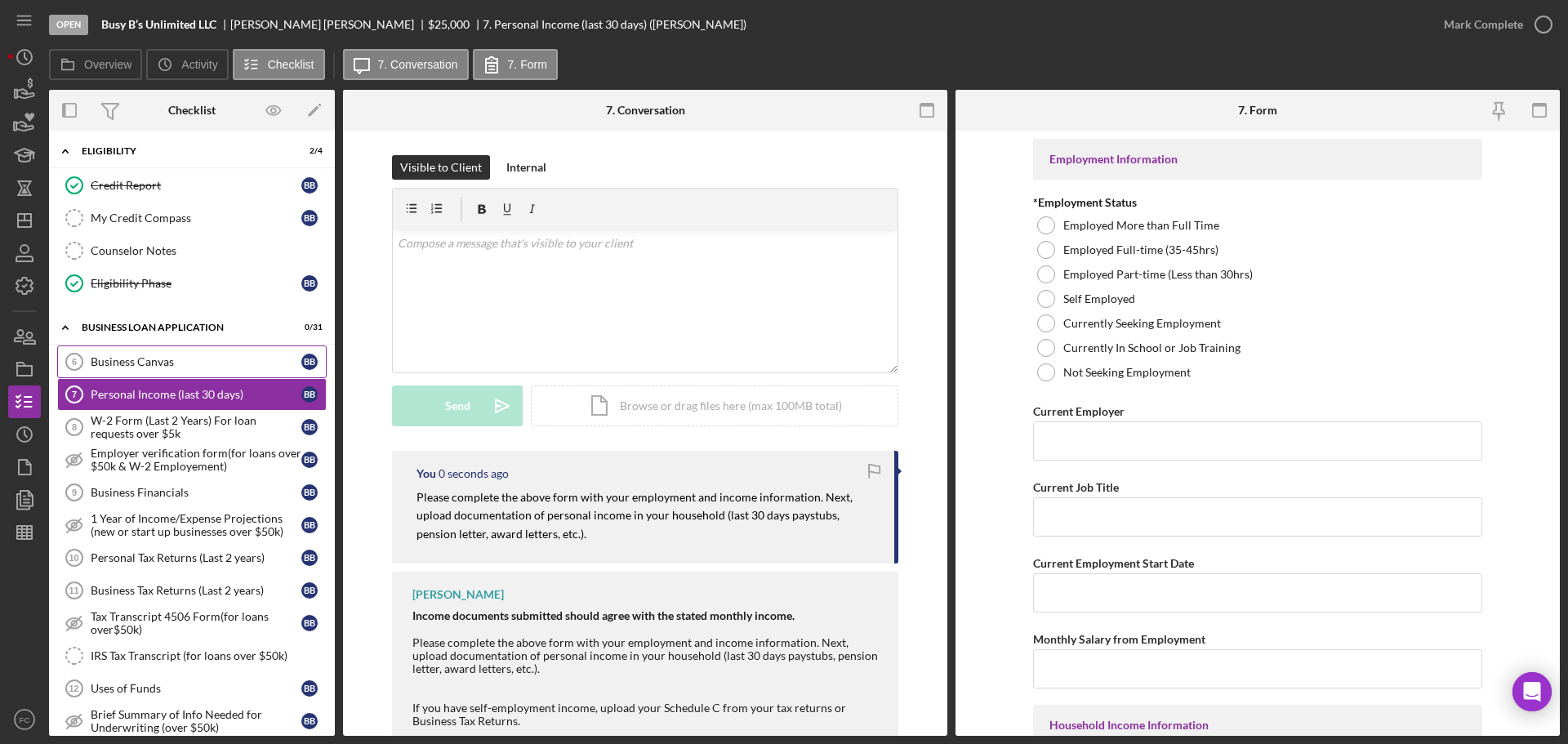
click at [178, 362] on div "Business Canvas" at bounding box center [195, 362] width 211 height 13
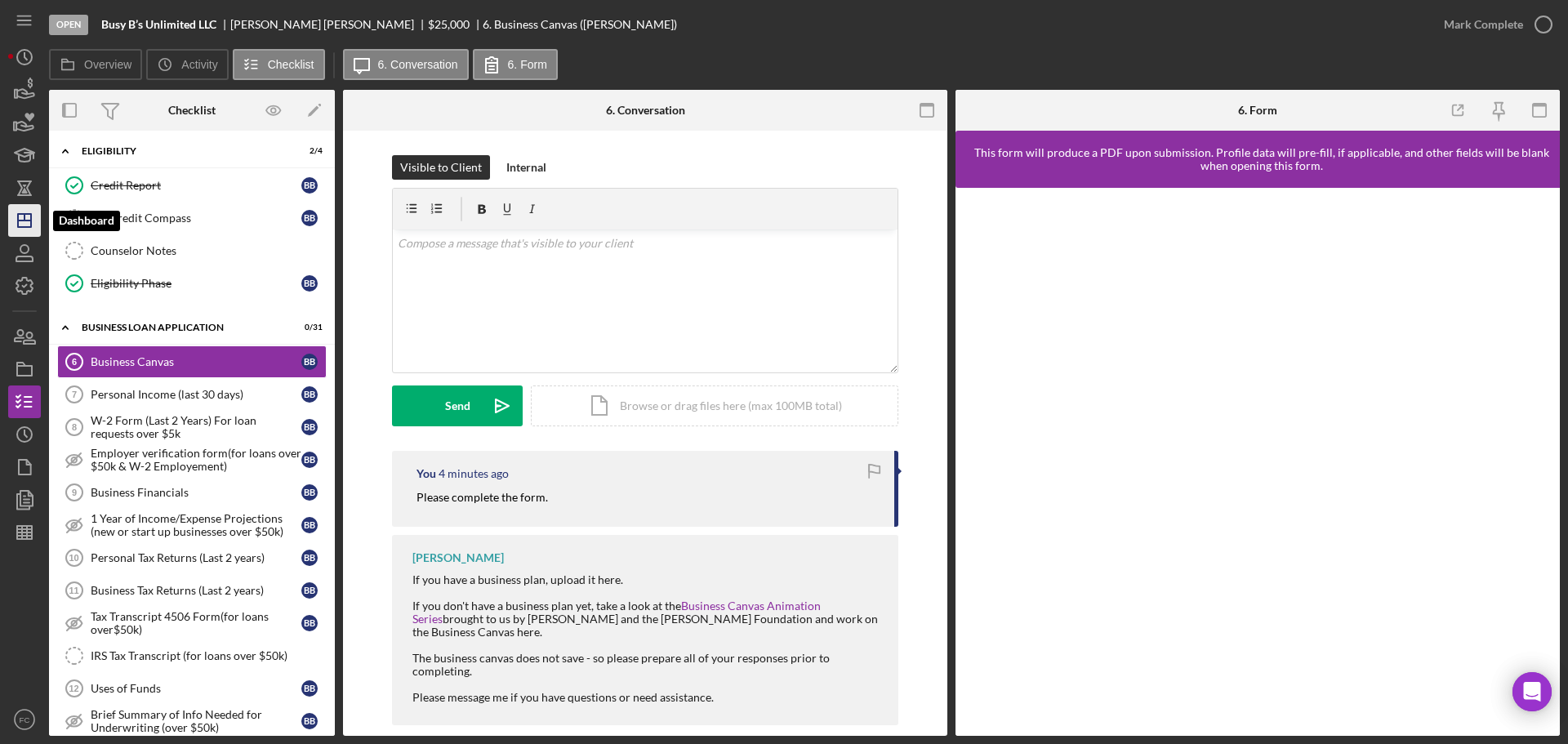
click at [26, 216] on icon "Icon/Dashboard" at bounding box center [24, 220] width 41 height 41
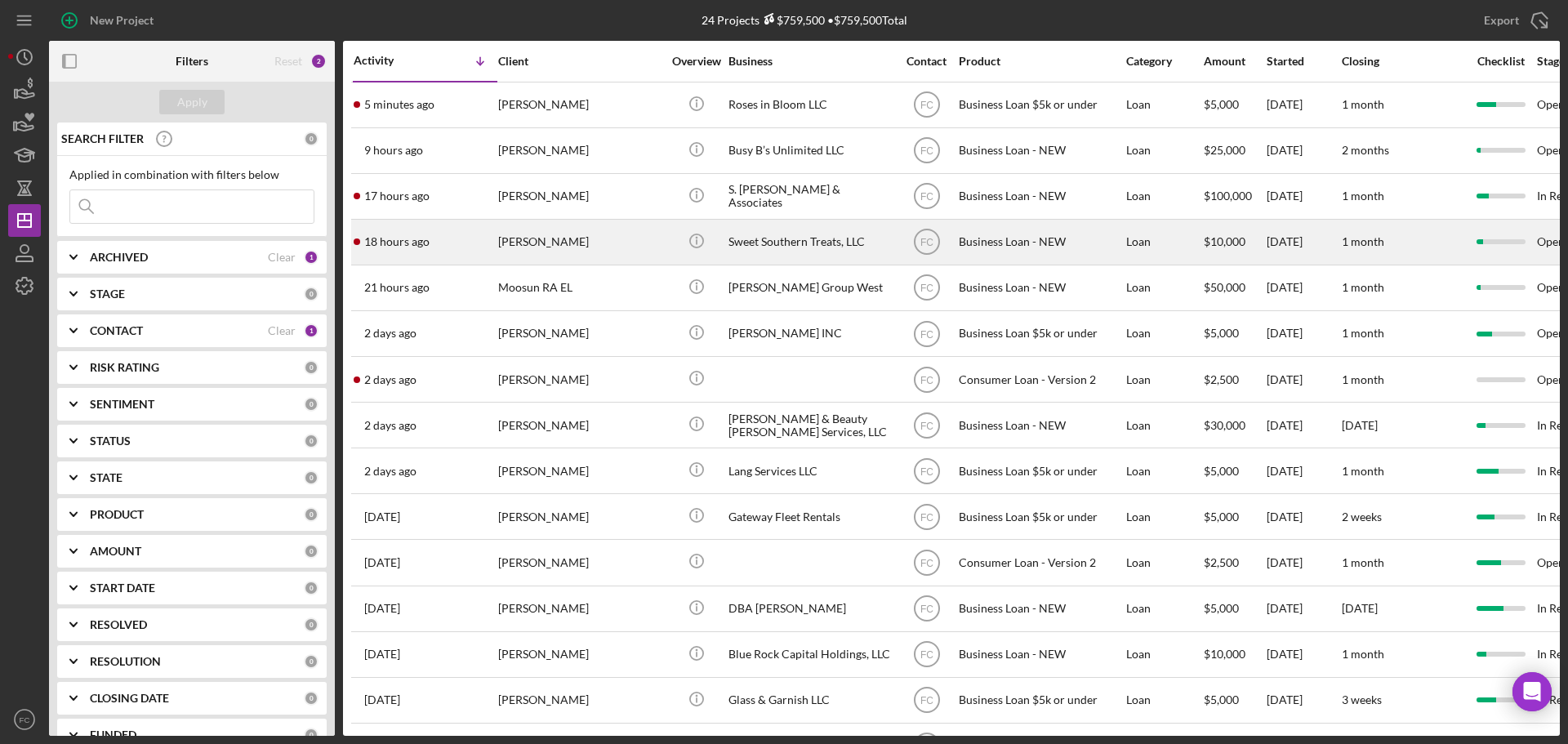
click at [470, 243] on div "18 hours ago [PERSON_NAME]" at bounding box center [425, 242] width 143 height 44
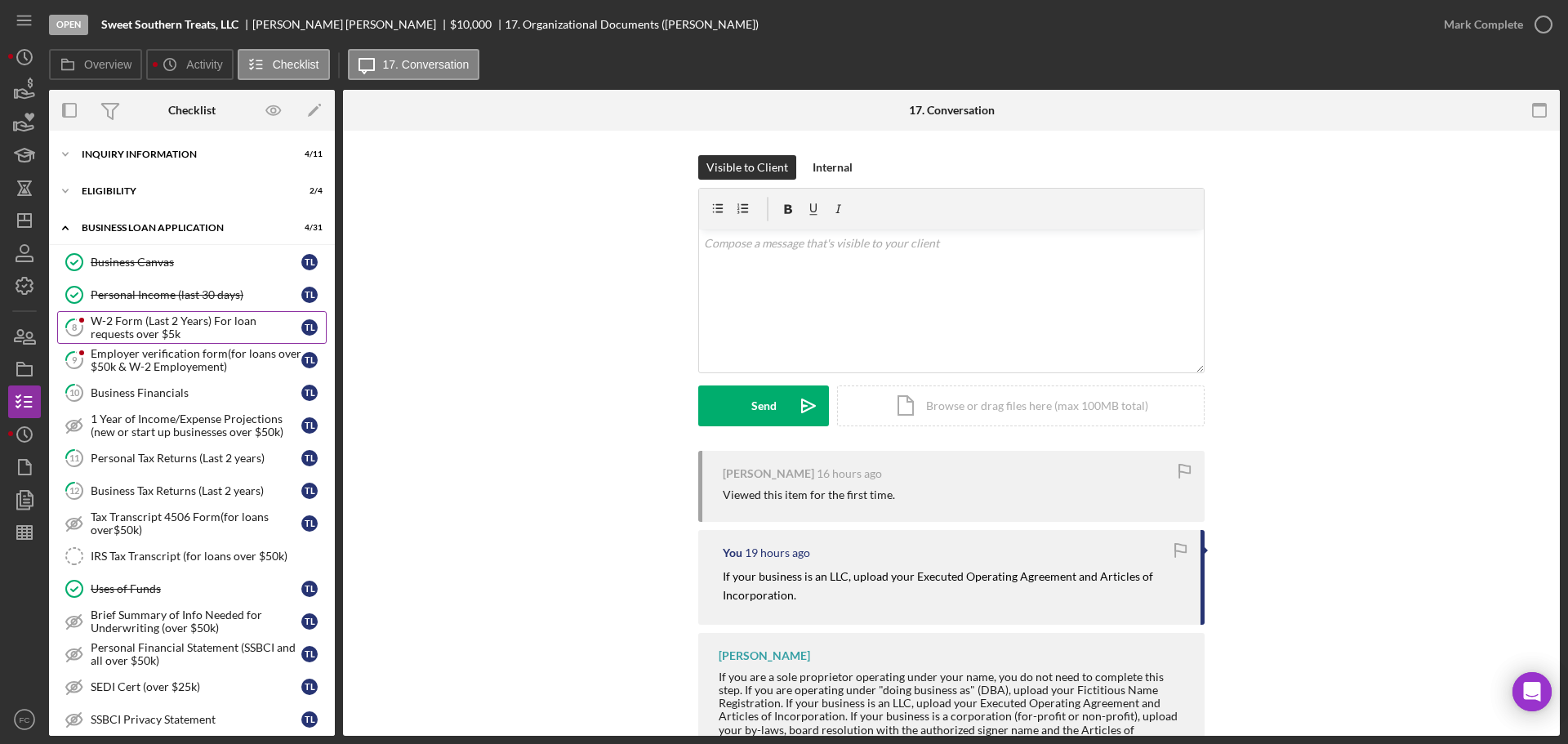
click at [114, 328] on div "W-2 Form (Last 2 Years) For loan requests over $5k" at bounding box center [195, 327] width 211 height 26
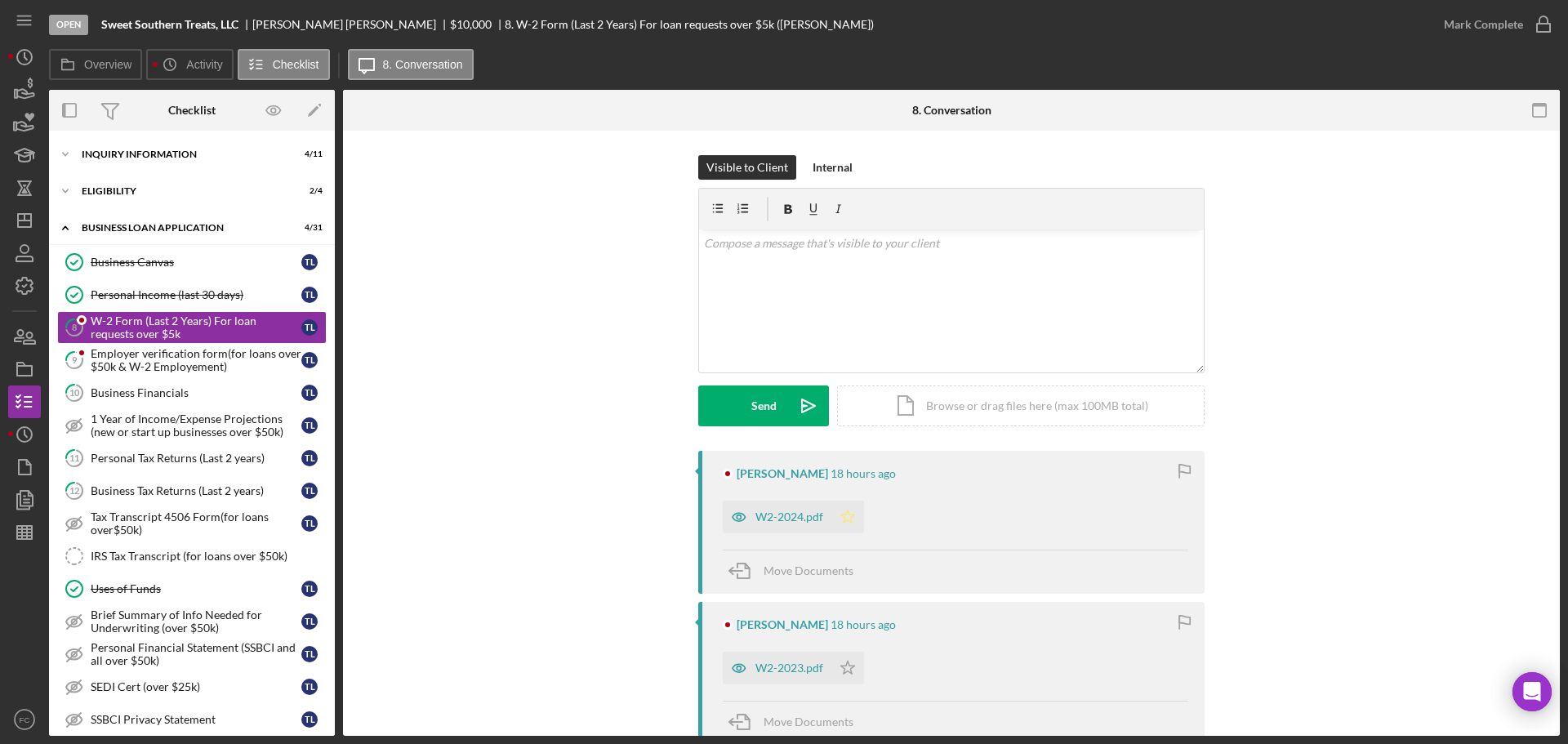
click at [845, 518] on icon "Icon/Star" at bounding box center [847, 517] width 33 height 33
click at [841, 672] on icon "Icon/Star" at bounding box center [847, 668] width 33 height 33
click at [1539, 18] on icon "button" at bounding box center [1544, 24] width 41 height 41
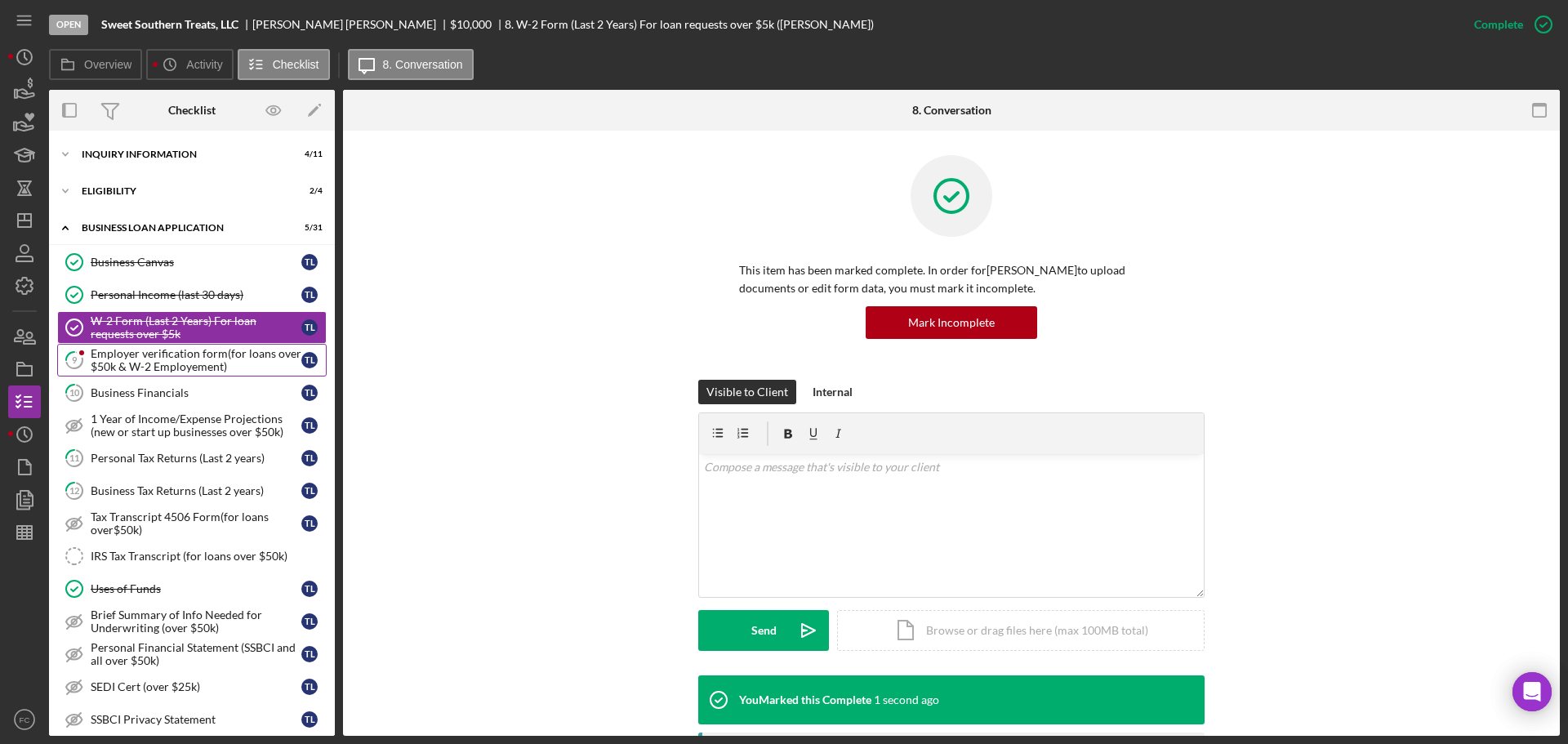
click at [143, 359] on div "Employer verification form(for loans over $50k & W-2 Employement)" at bounding box center [195, 360] width 211 height 26
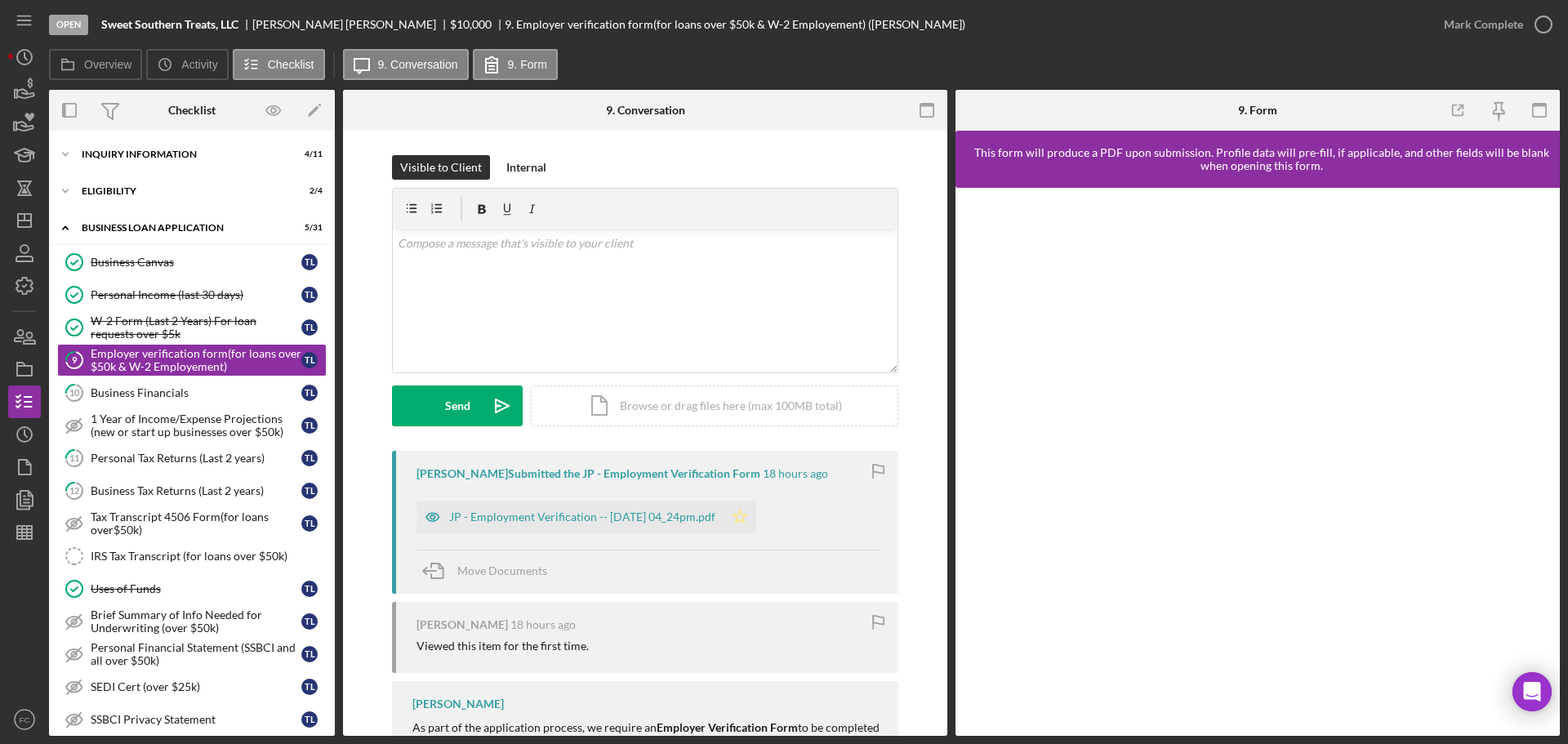
click at [752, 518] on icon "Icon/Star" at bounding box center [739, 517] width 33 height 33
click at [1545, 21] on icon "button" at bounding box center [1544, 24] width 41 height 41
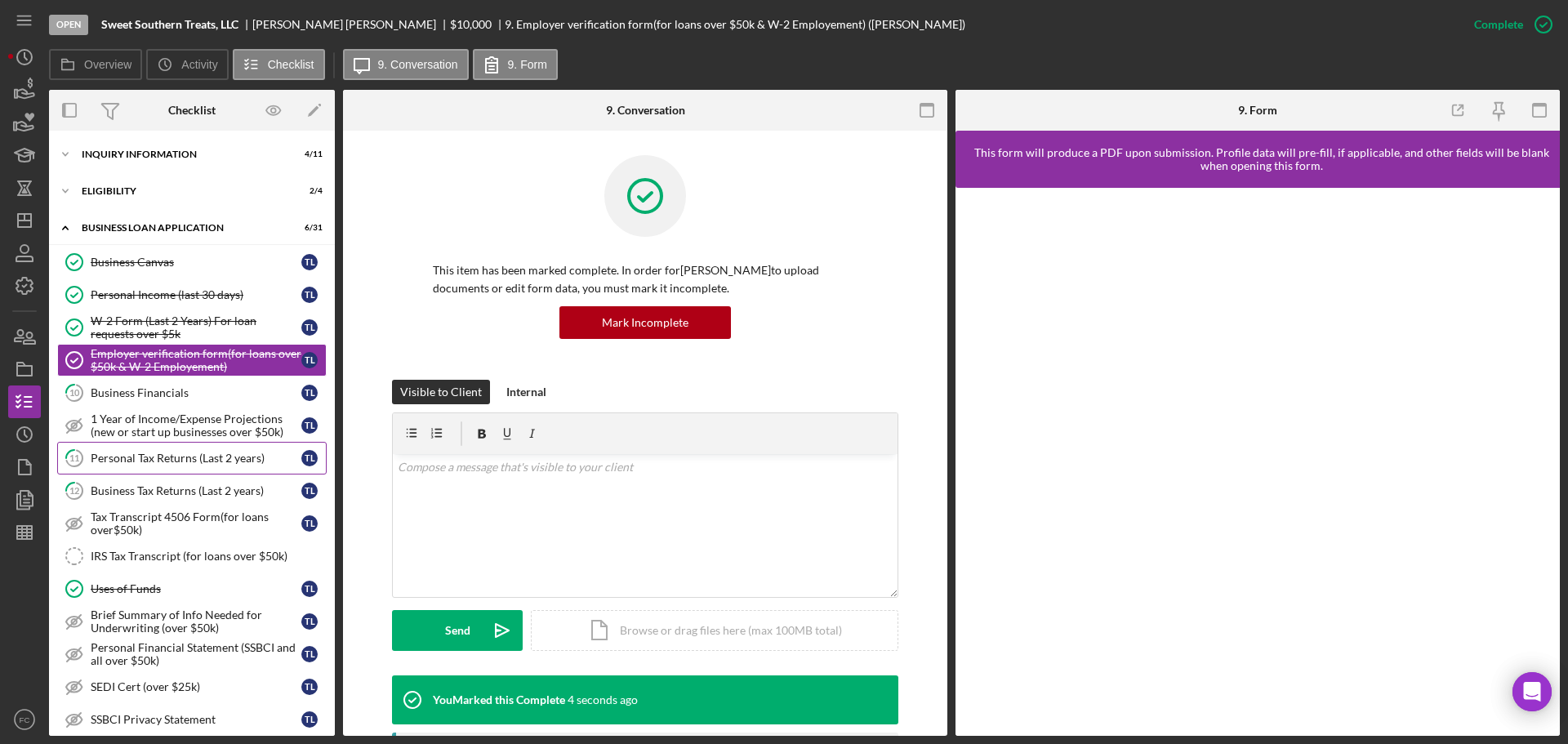
scroll to position [81, 0]
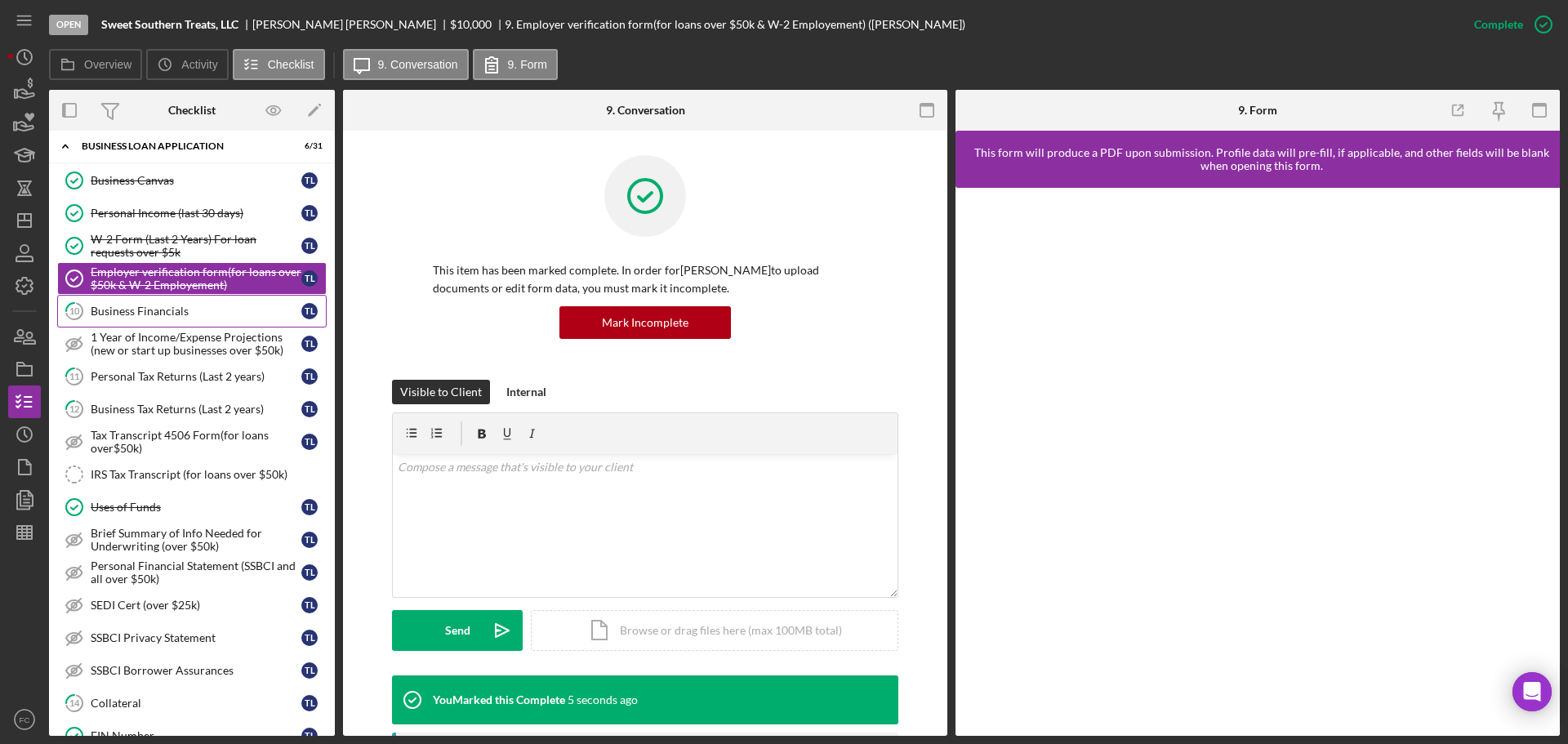
click at [185, 317] on div "Business Financials" at bounding box center [195, 311] width 211 height 13
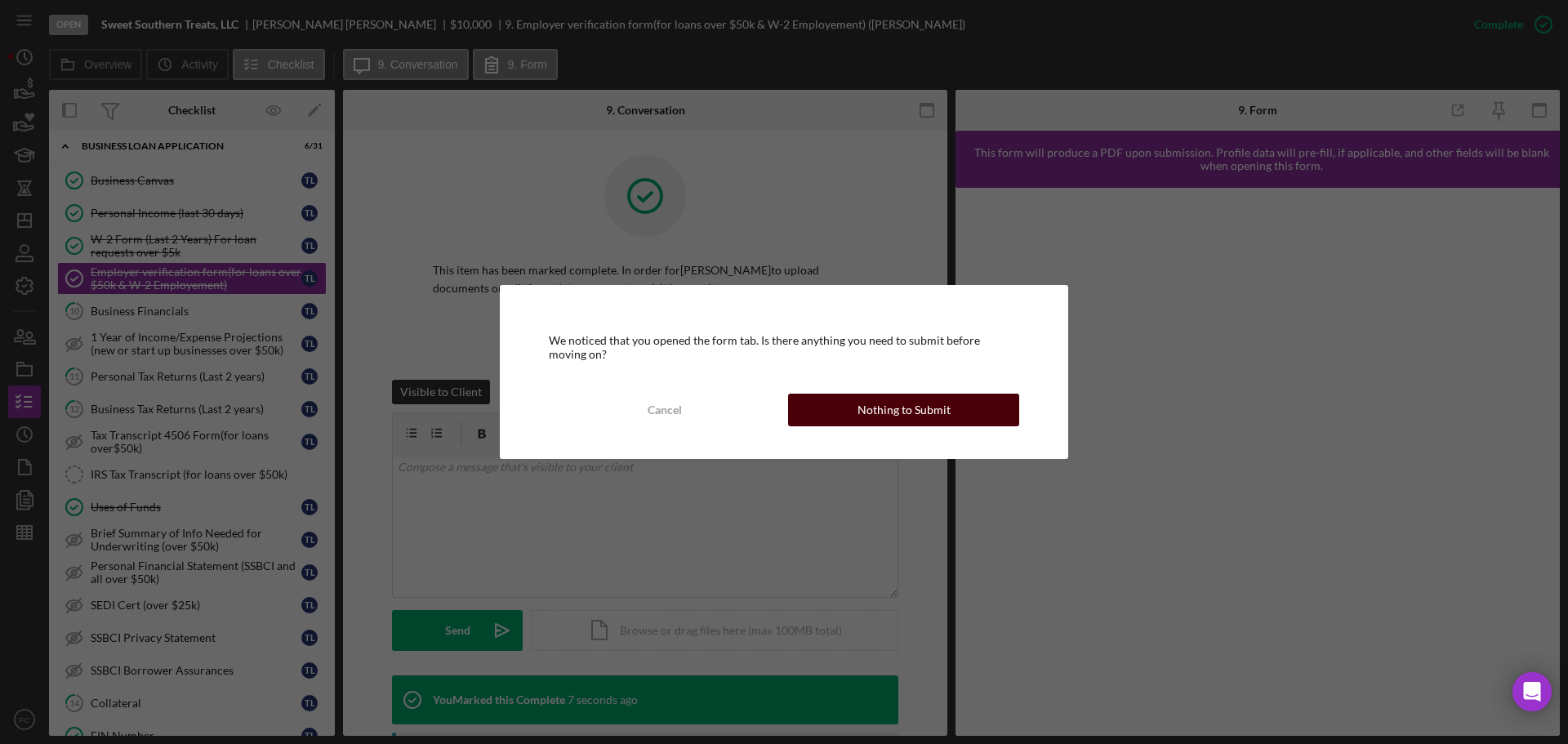
click at [837, 408] on button "Nothing to Submit" at bounding box center [903, 409] width 231 height 33
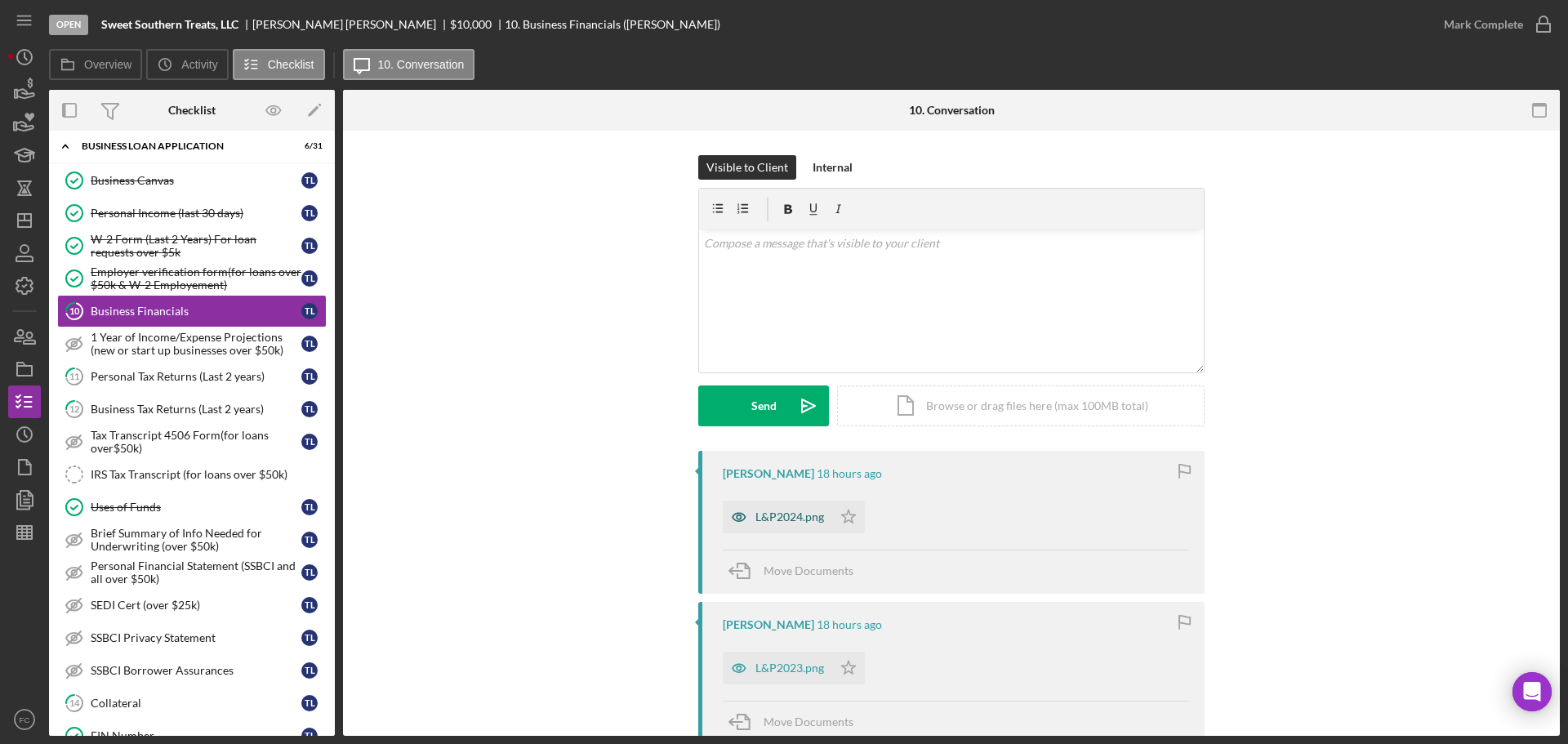
click at [779, 518] on div "L&P2024.png" at bounding box center [789, 517] width 69 height 13
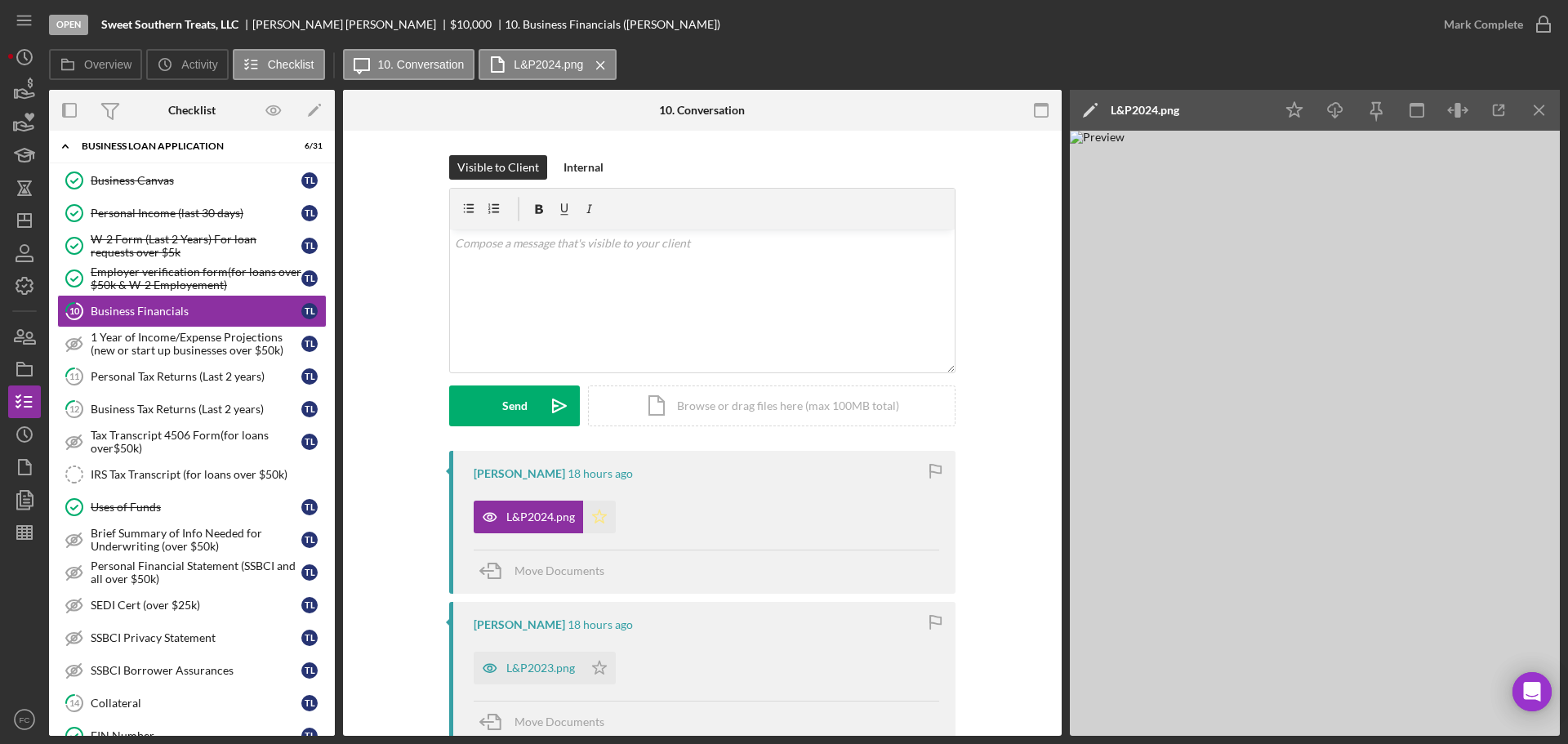
click at [602, 515] on polygon "button" at bounding box center [600, 516] width 14 height 13
click at [598, 673] on icon "Icon/Star" at bounding box center [599, 668] width 33 height 33
click at [1547, 22] on icon "button" at bounding box center [1544, 24] width 41 height 41
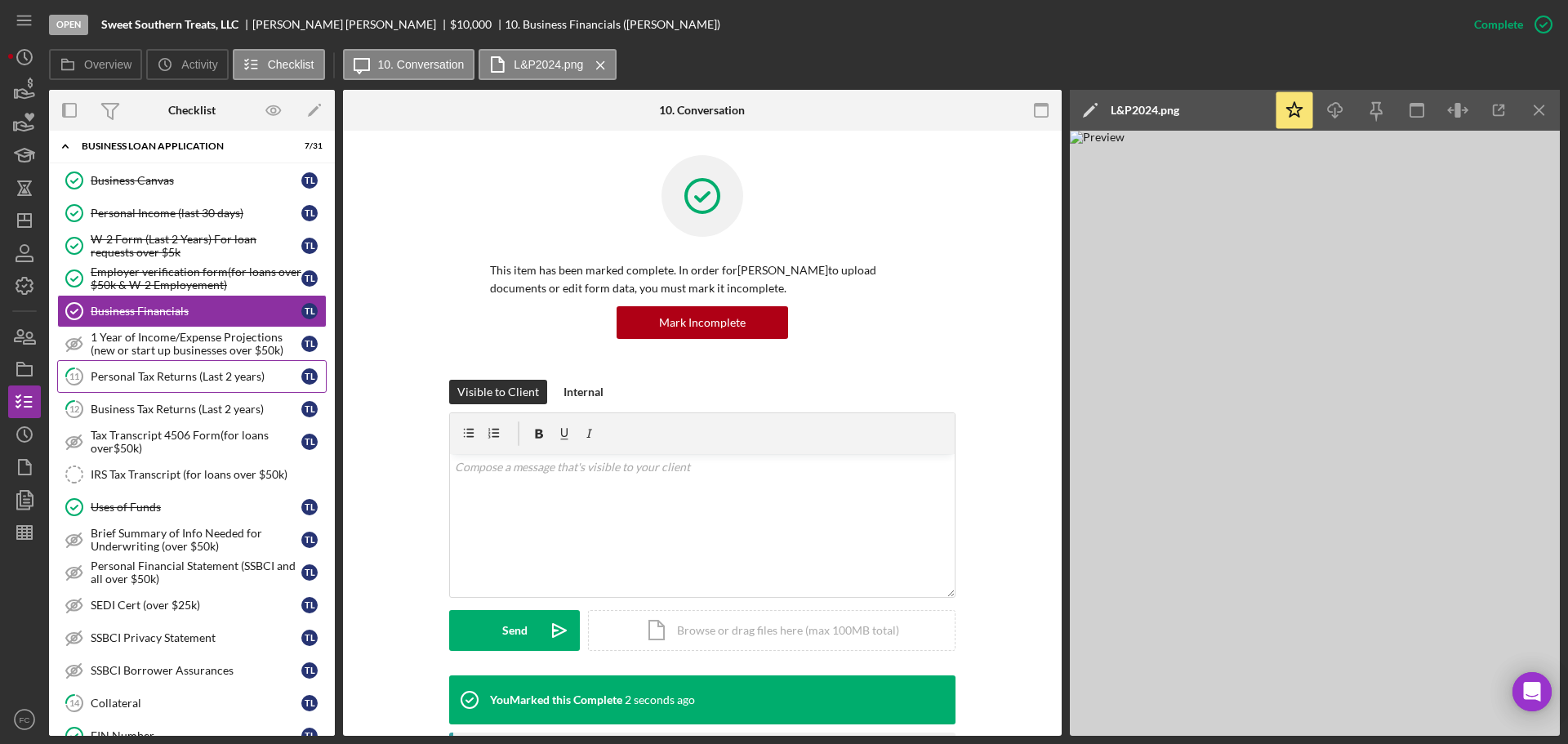
click at [129, 380] on div "Personal Tax Returns (Last 2 years)" at bounding box center [195, 377] width 211 height 13
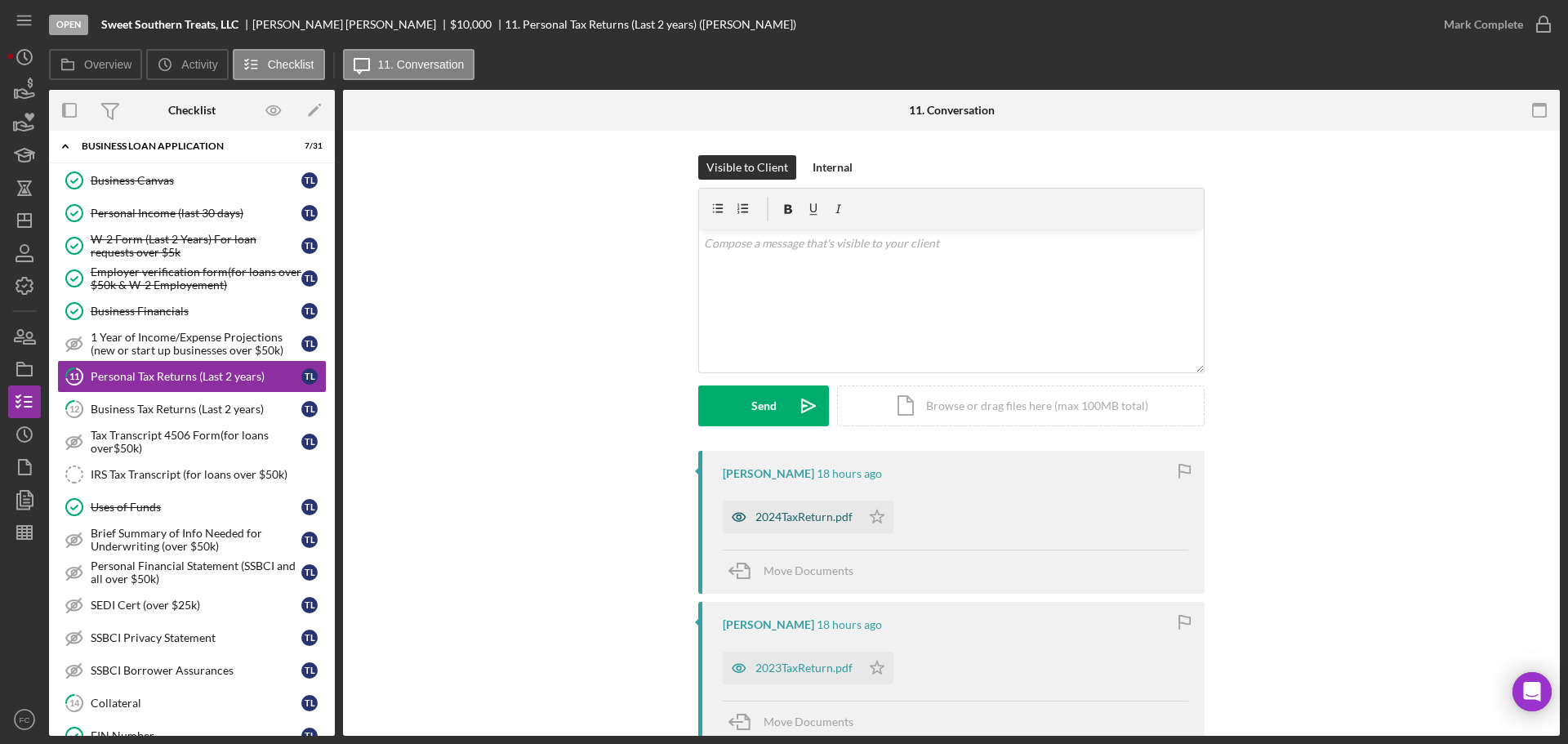
click at [791, 524] on div "2024TaxReturn.pdf" at bounding box center [792, 517] width 138 height 33
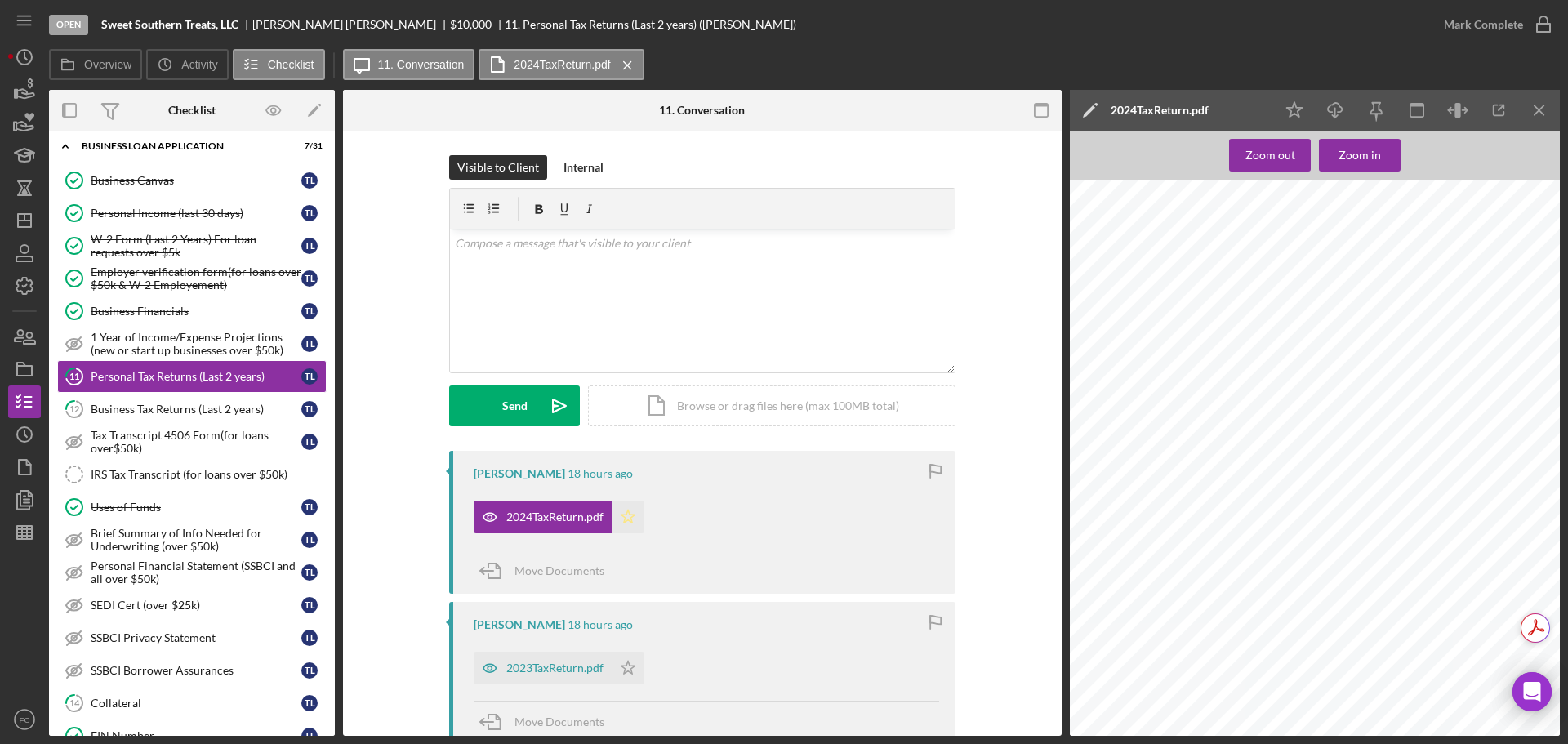
click at [626, 514] on icon "Icon/Star" at bounding box center [628, 517] width 33 height 33
click at [626, 672] on icon "Icon/Star" at bounding box center [628, 668] width 33 height 33
click at [1548, 16] on icon "button" at bounding box center [1544, 24] width 41 height 41
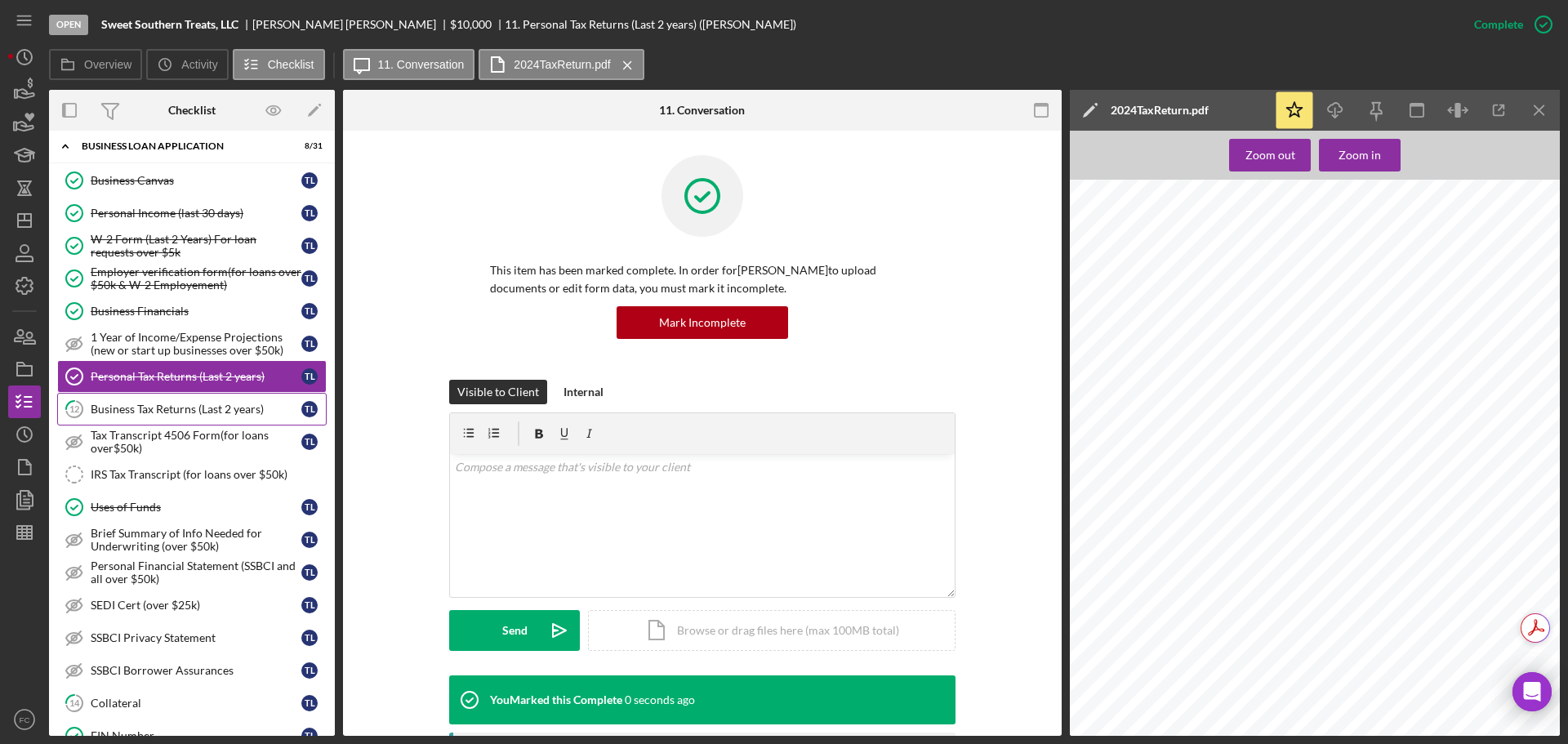
click at [117, 408] on div "Business Tax Returns (Last 2 years)" at bounding box center [195, 409] width 211 height 13
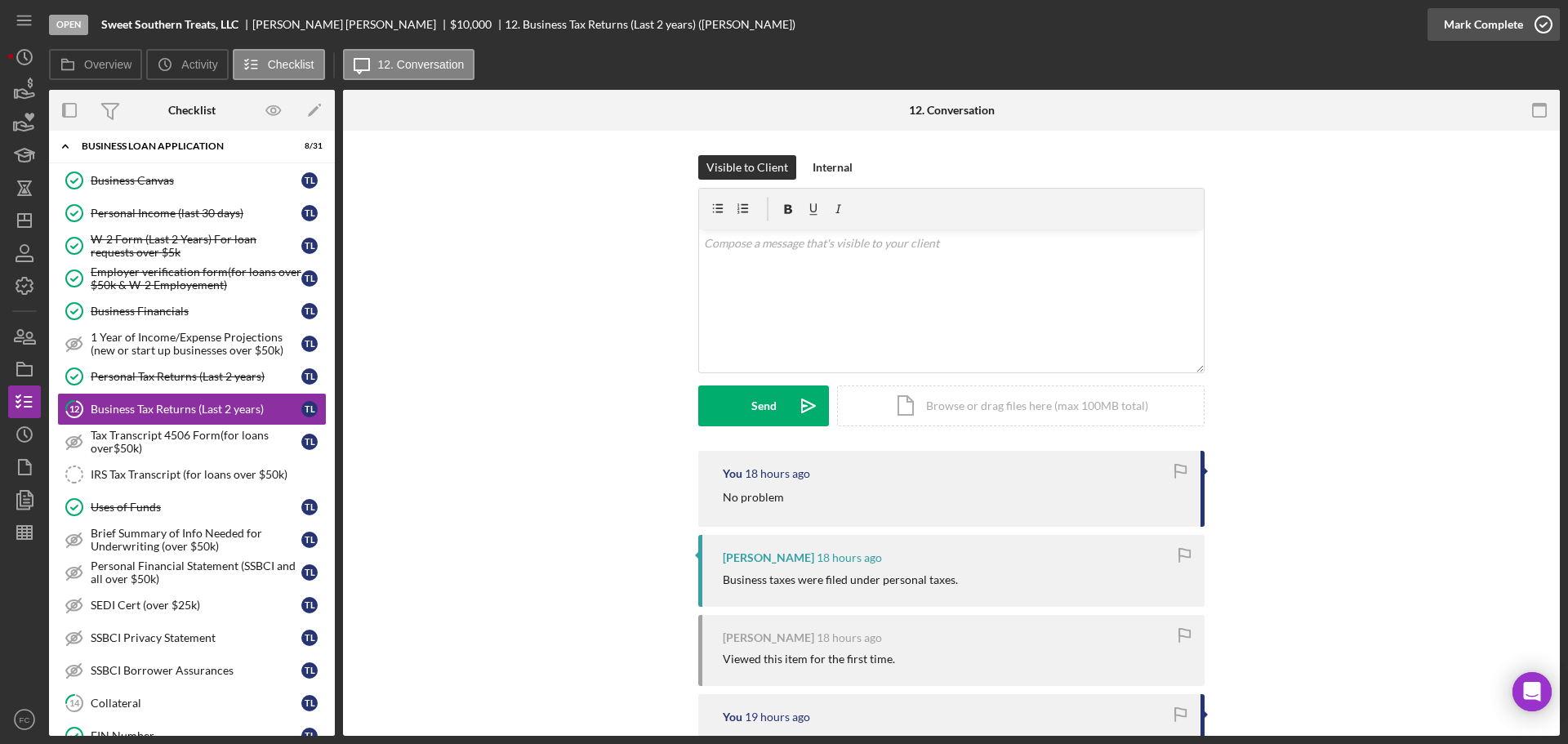
click at [1539, 24] on icon "button" at bounding box center [1544, 24] width 41 height 41
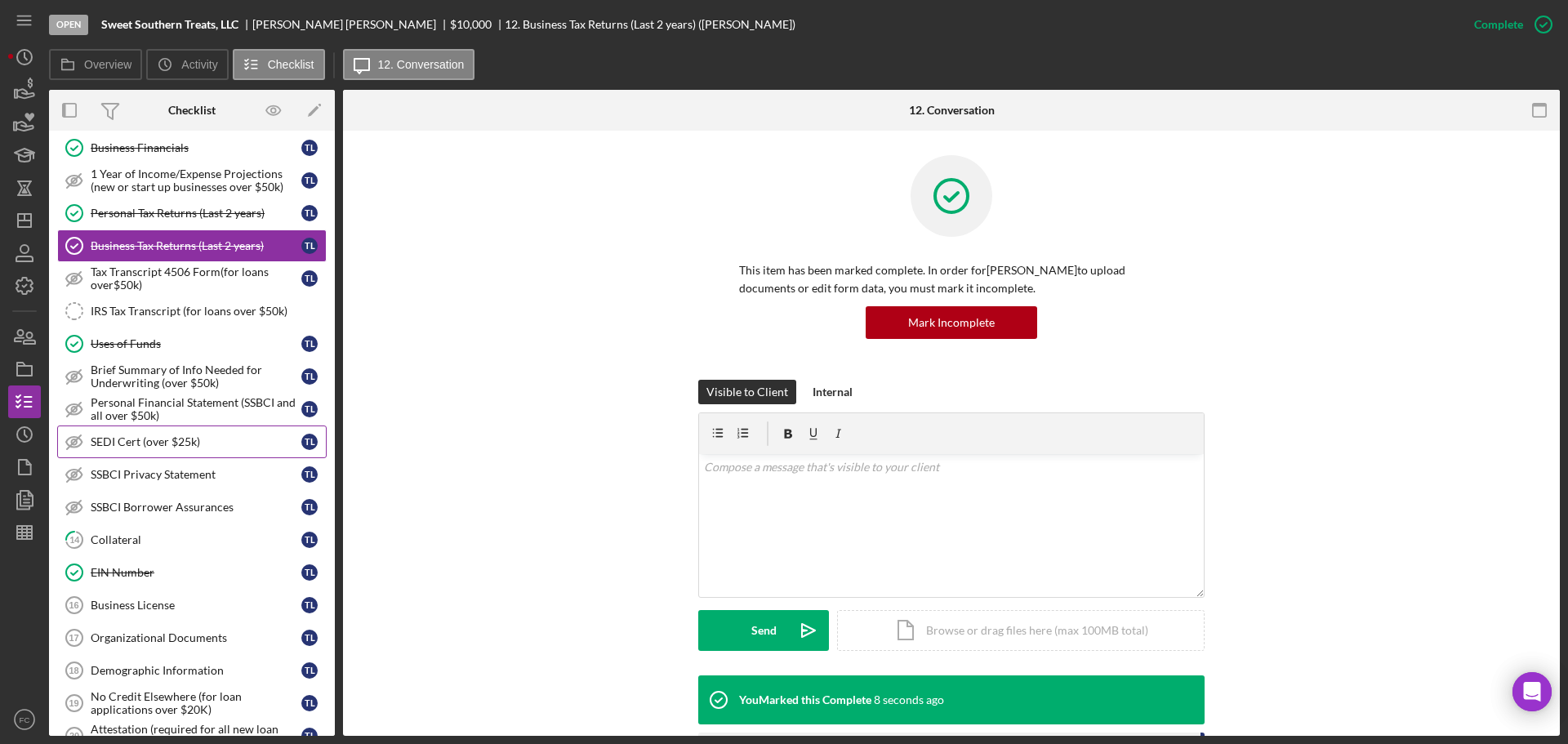
scroll to position [326, 0]
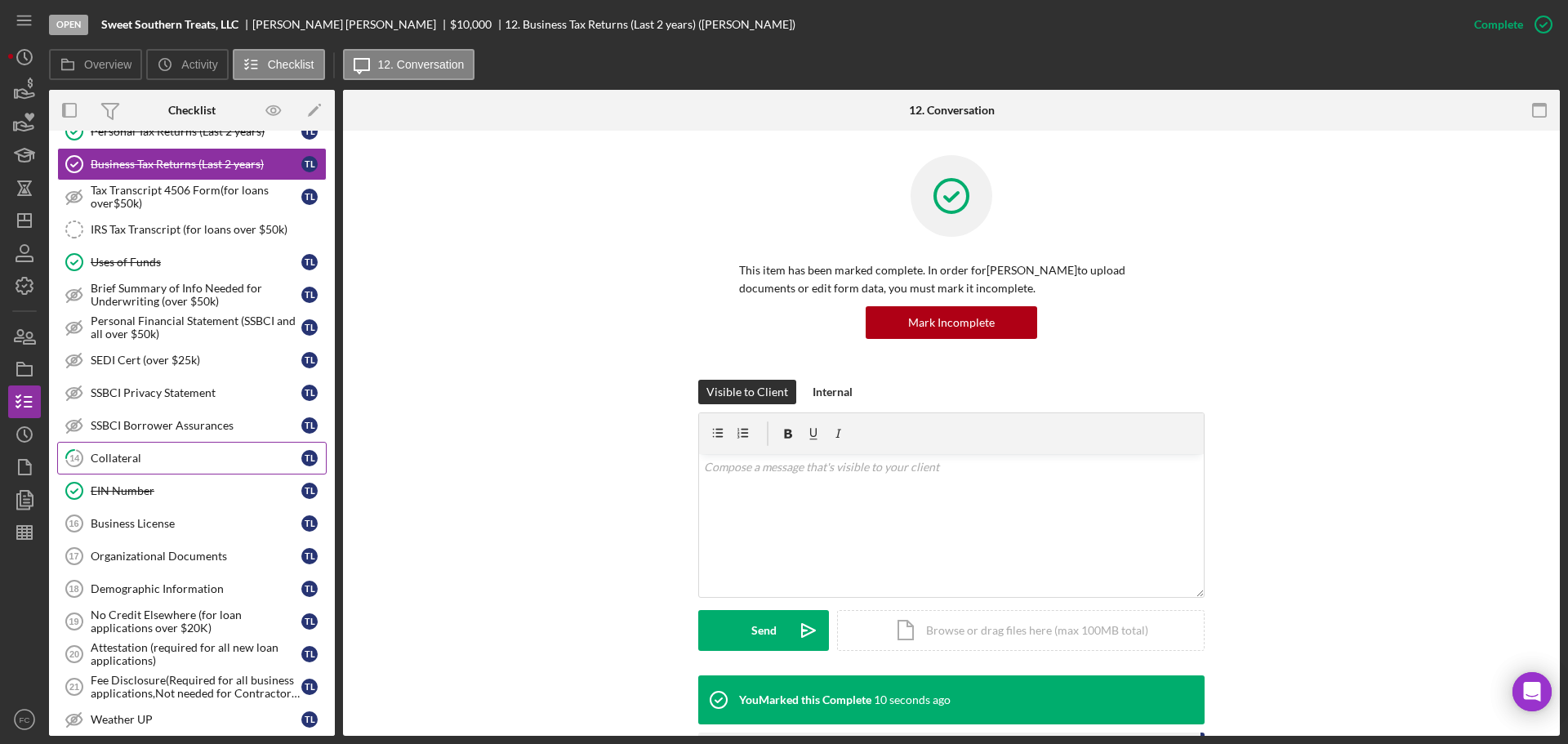
click at [111, 459] on div "Collateral" at bounding box center [195, 458] width 211 height 13
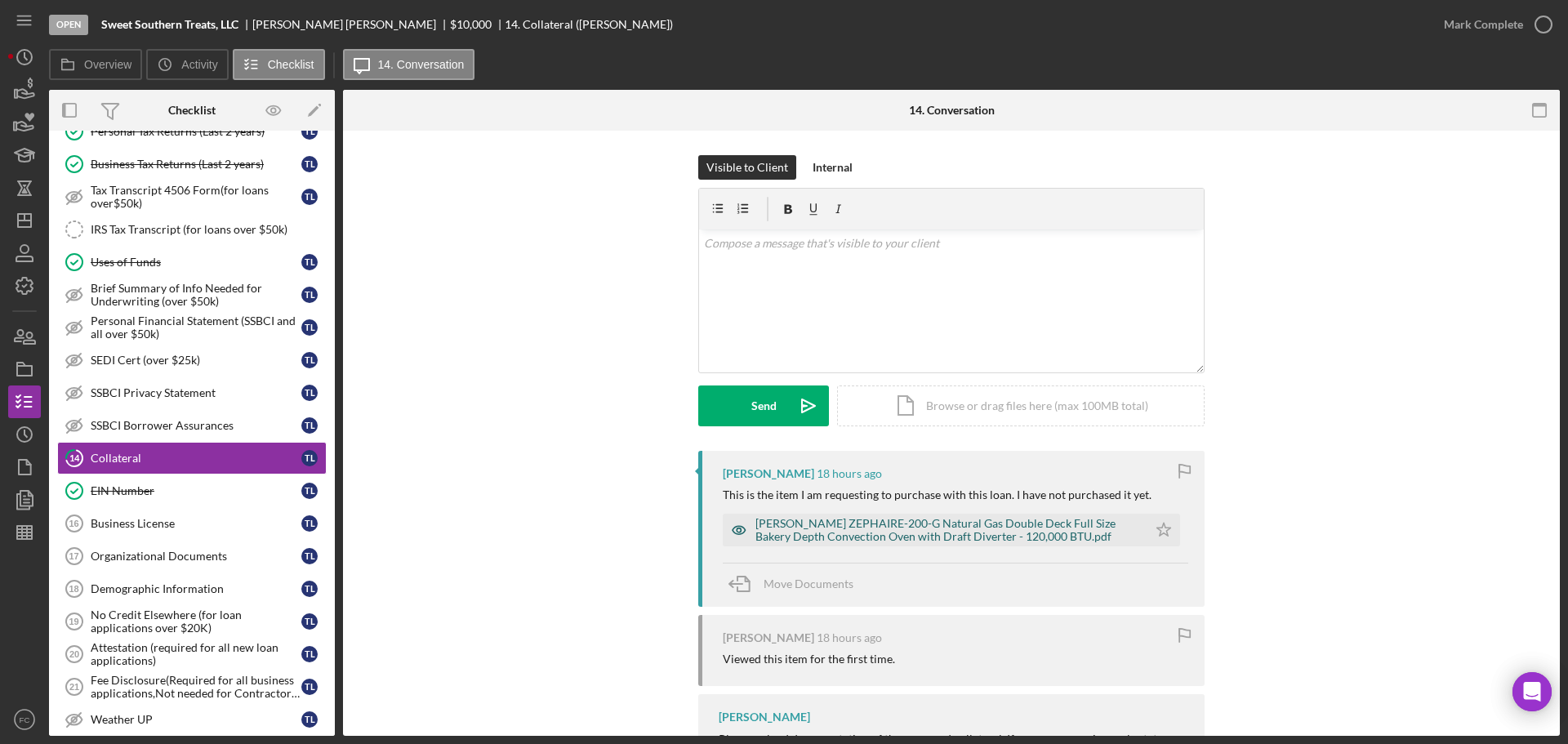
click at [856, 536] on div "[PERSON_NAME] ZEPHAIRE-200-G Natural Gas Double Deck Full Size Bakery Depth Con…" at bounding box center [947, 529] width 384 height 26
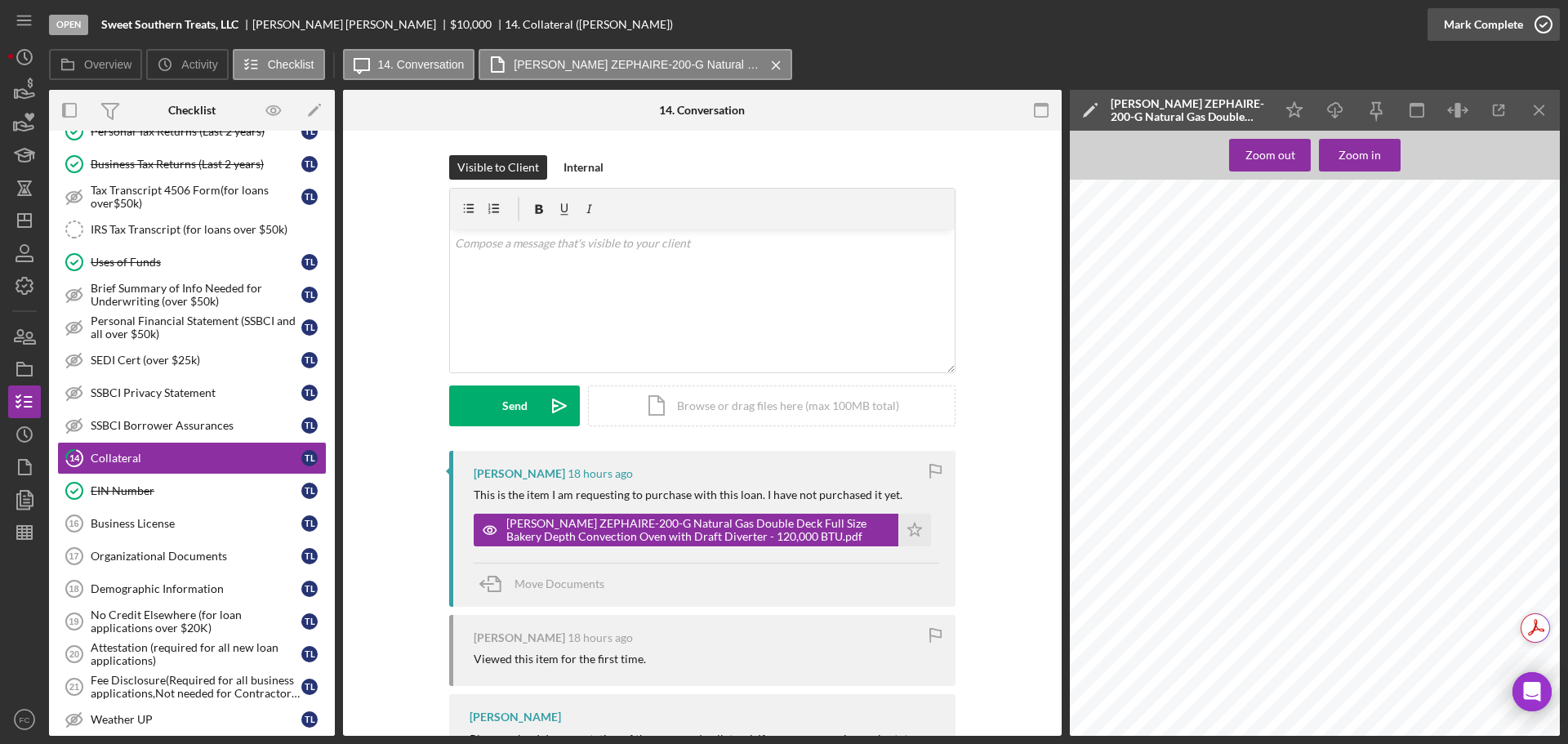
click at [1550, 20] on icon "button" at bounding box center [1544, 24] width 41 height 41
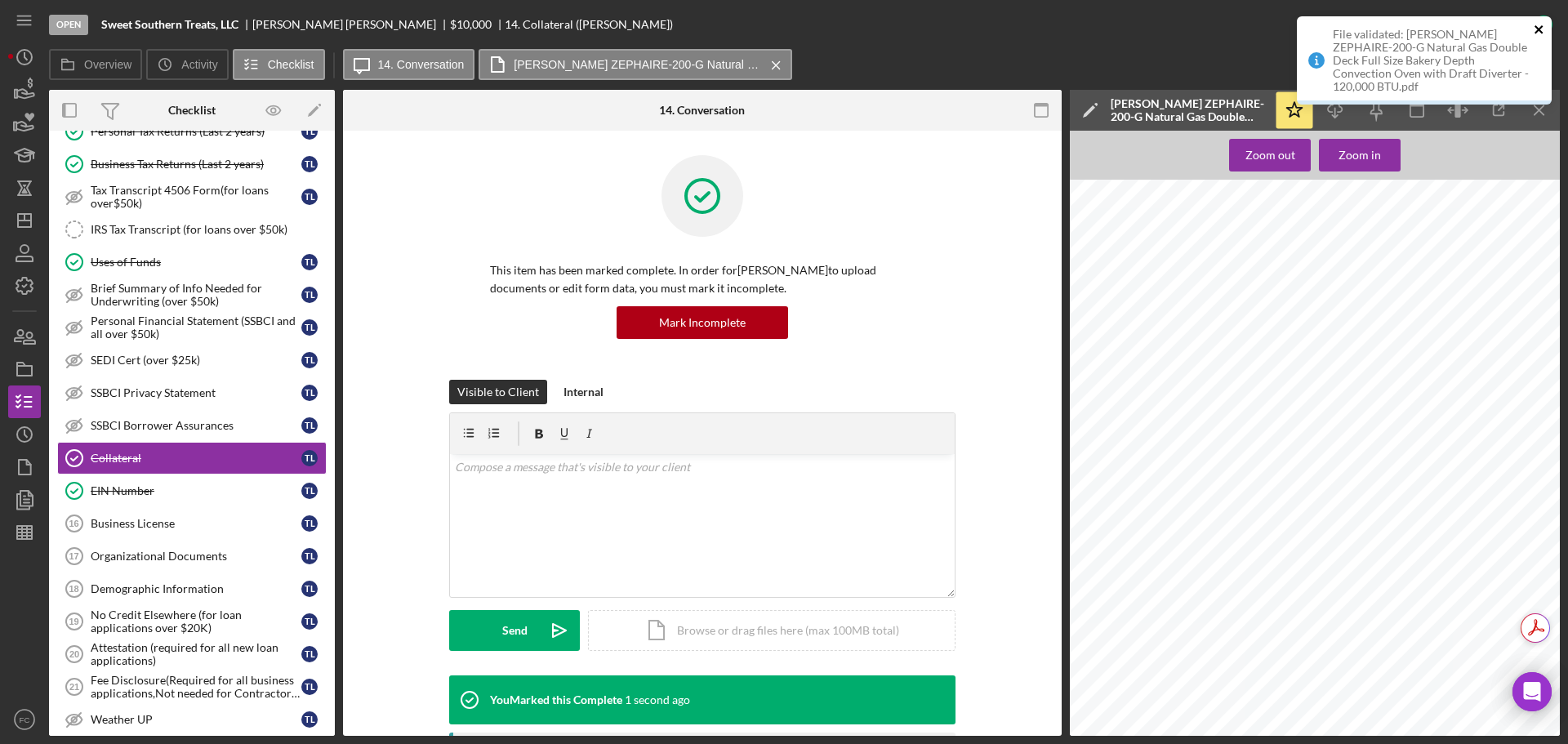
click at [1540, 25] on icon "close" at bounding box center [1539, 29] width 12 height 13
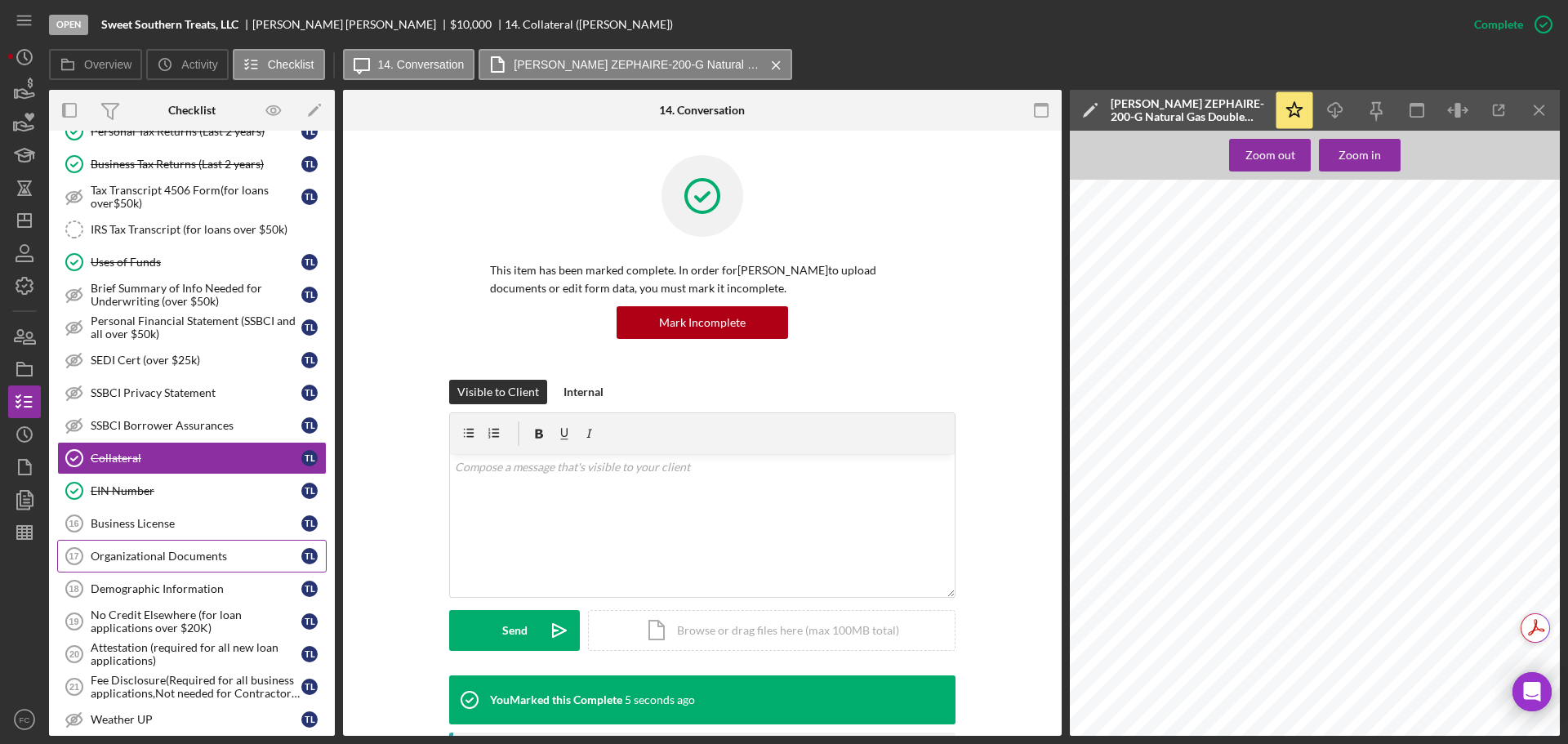
click at [130, 557] on div "Organizational Documents" at bounding box center [195, 556] width 211 height 13
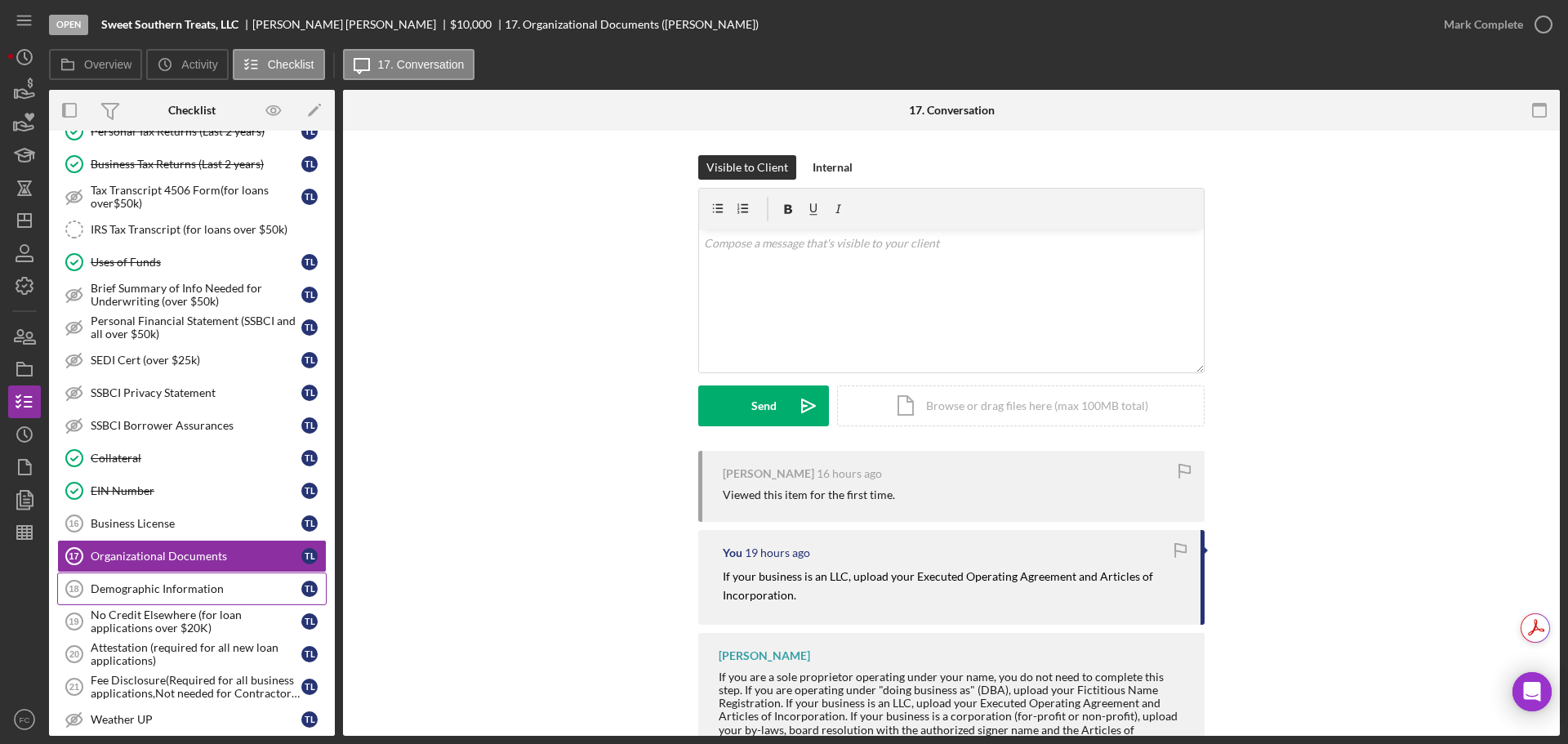
click at [154, 588] on div "Demographic Information" at bounding box center [195, 589] width 211 height 13
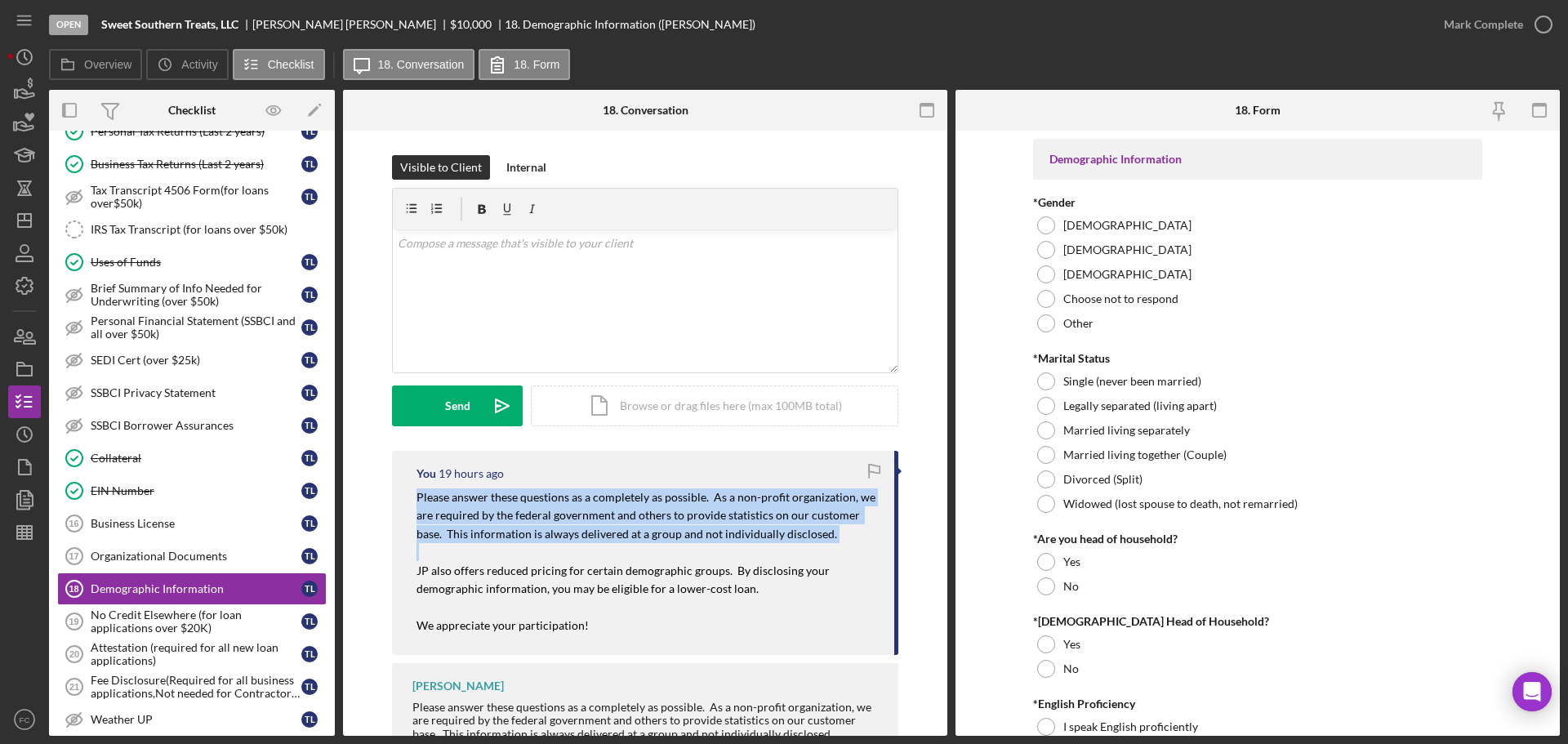
drag, startPoint x: 409, startPoint y: 492, endPoint x: 779, endPoint y: 546, distance: 373.9
click at [791, 544] on div "You 19 hours ago Please answer these questions as a completely as possible. As …" at bounding box center [645, 552] width 507 height 204
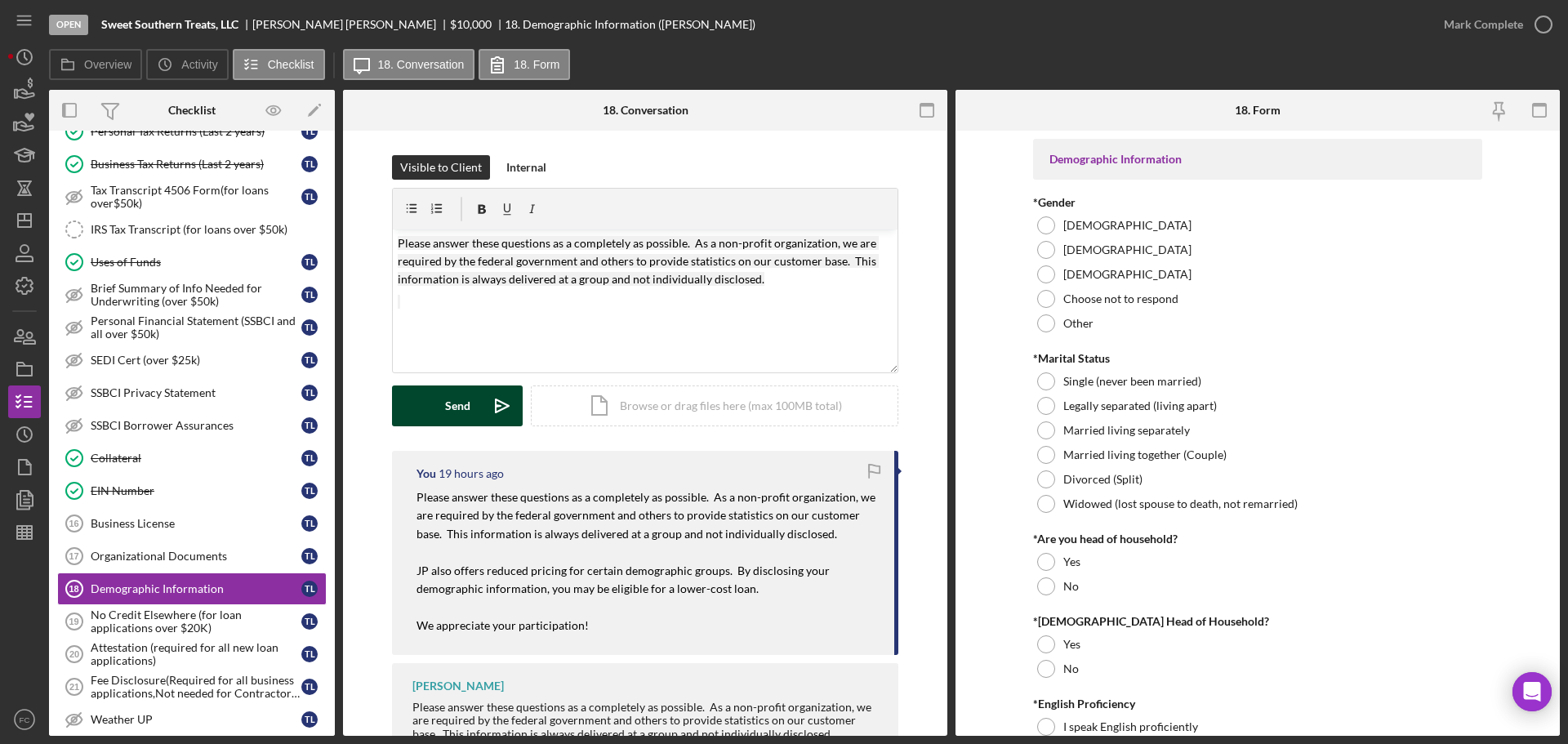
click at [471, 398] on button "Send Icon/icon-invite-send" at bounding box center [457, 405] width 131 height 41
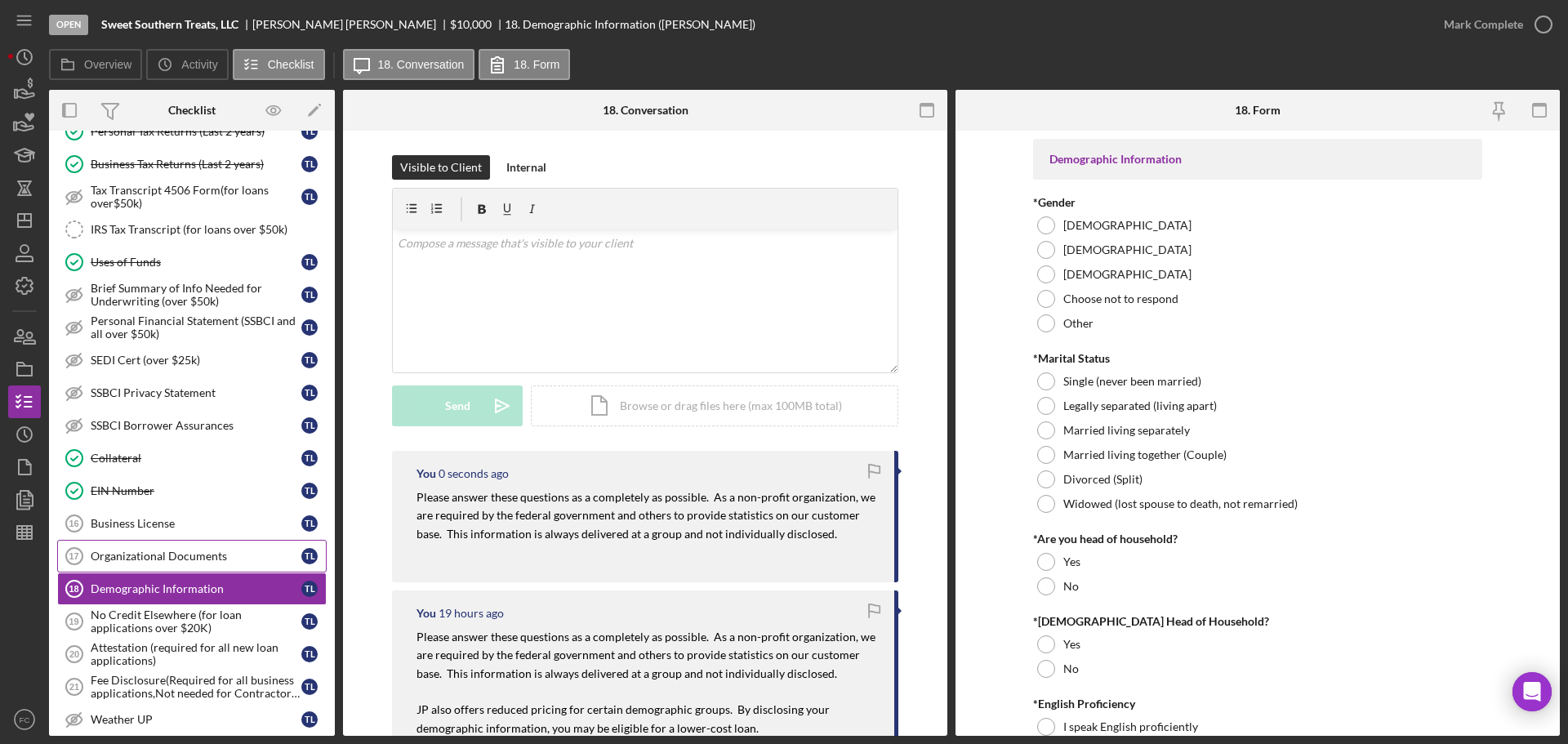
click at [128, 554] on div "Organizational Documents" at bounding box center [195, 556] width 211 height 13
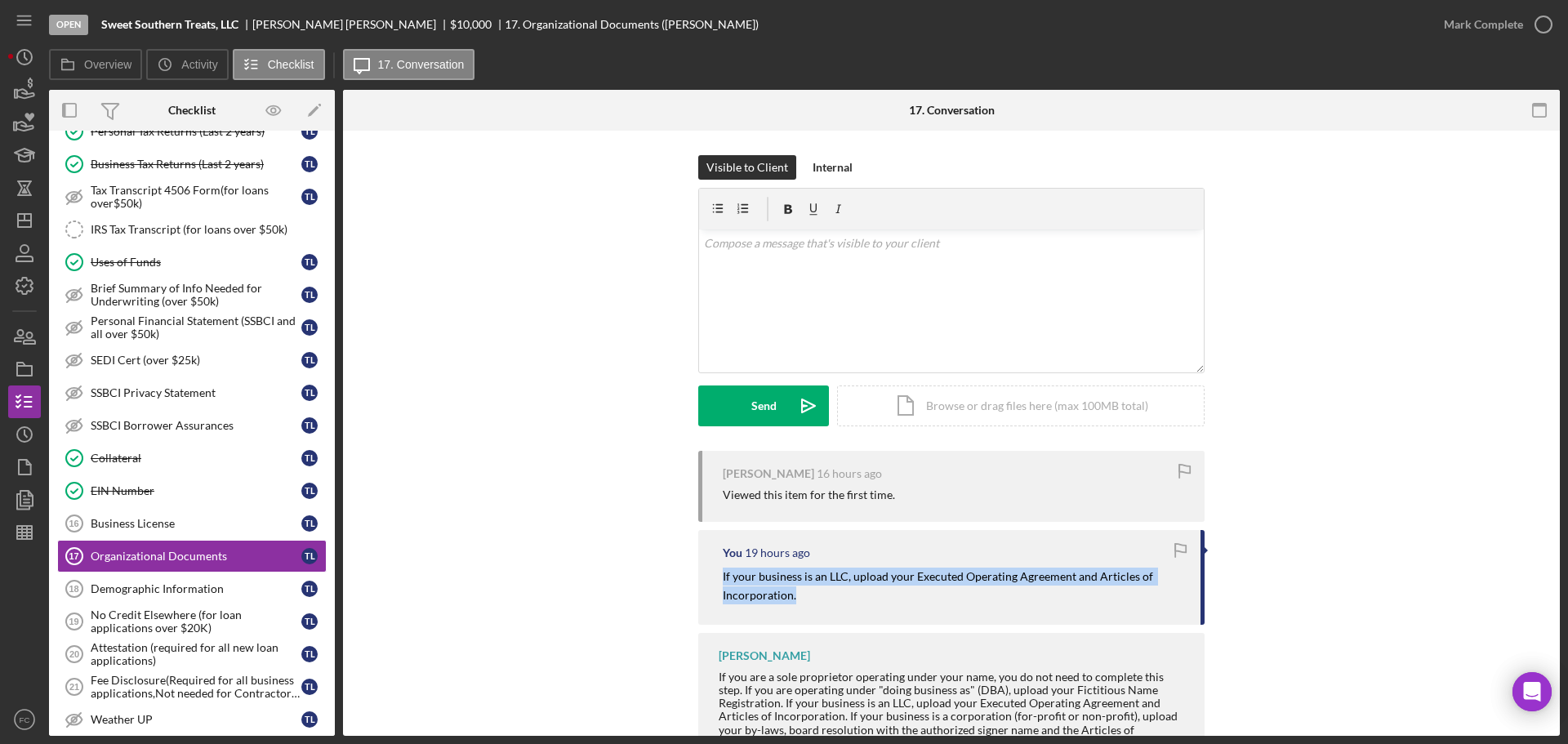
drag, startPoint x: 712, startPoint y: 579, endPoint x: 919, endPoint y: 602, distance: 208.3
click at [919, 602] on div "You 19 hours ago If your business is an LLC, upload your Executed Operating Agr…" at bounding box center [951, 577] width 507 height 95
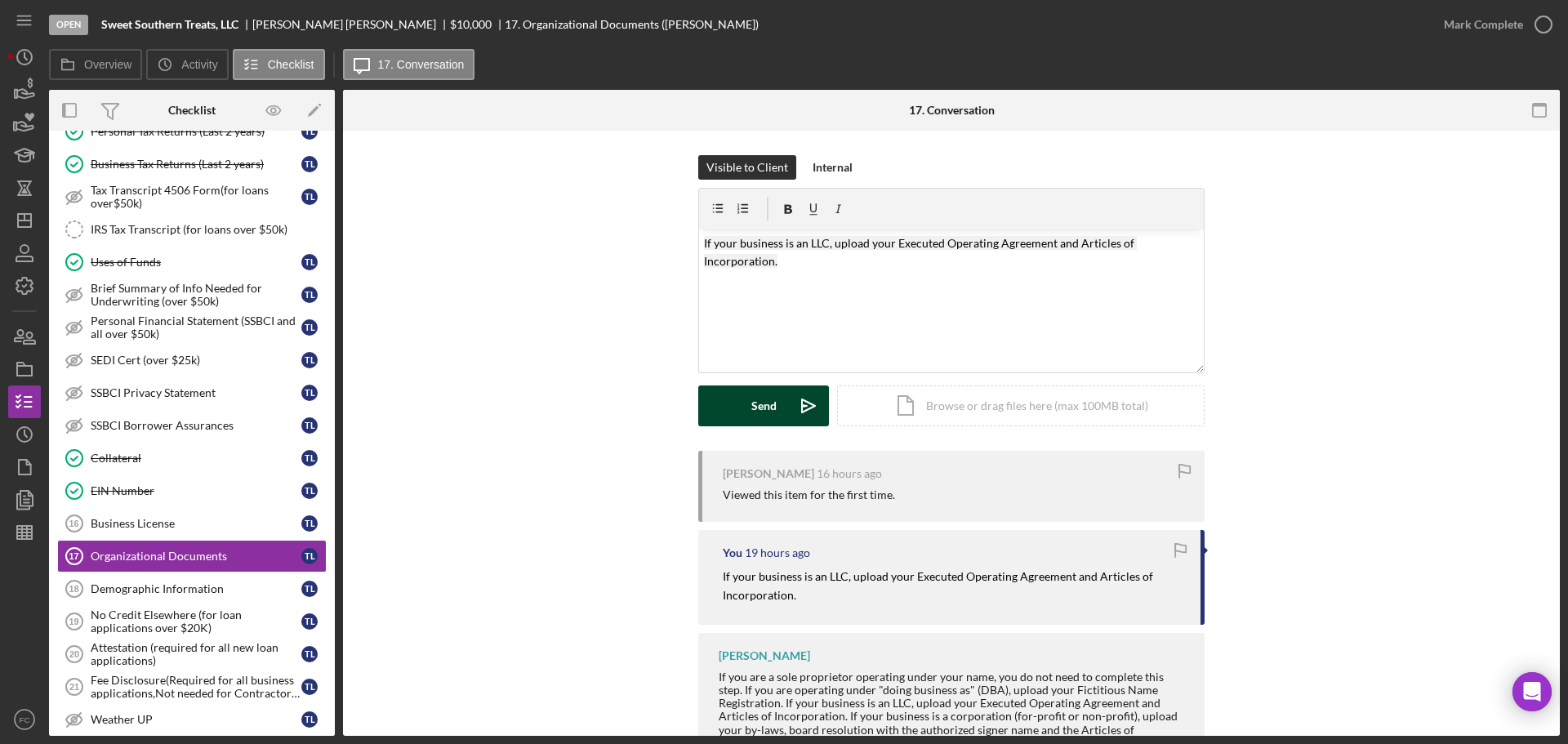
click at [781, 408] on button "Send Icon/icon-invite-send" at bounding box center [763, 405] width 131 height 41
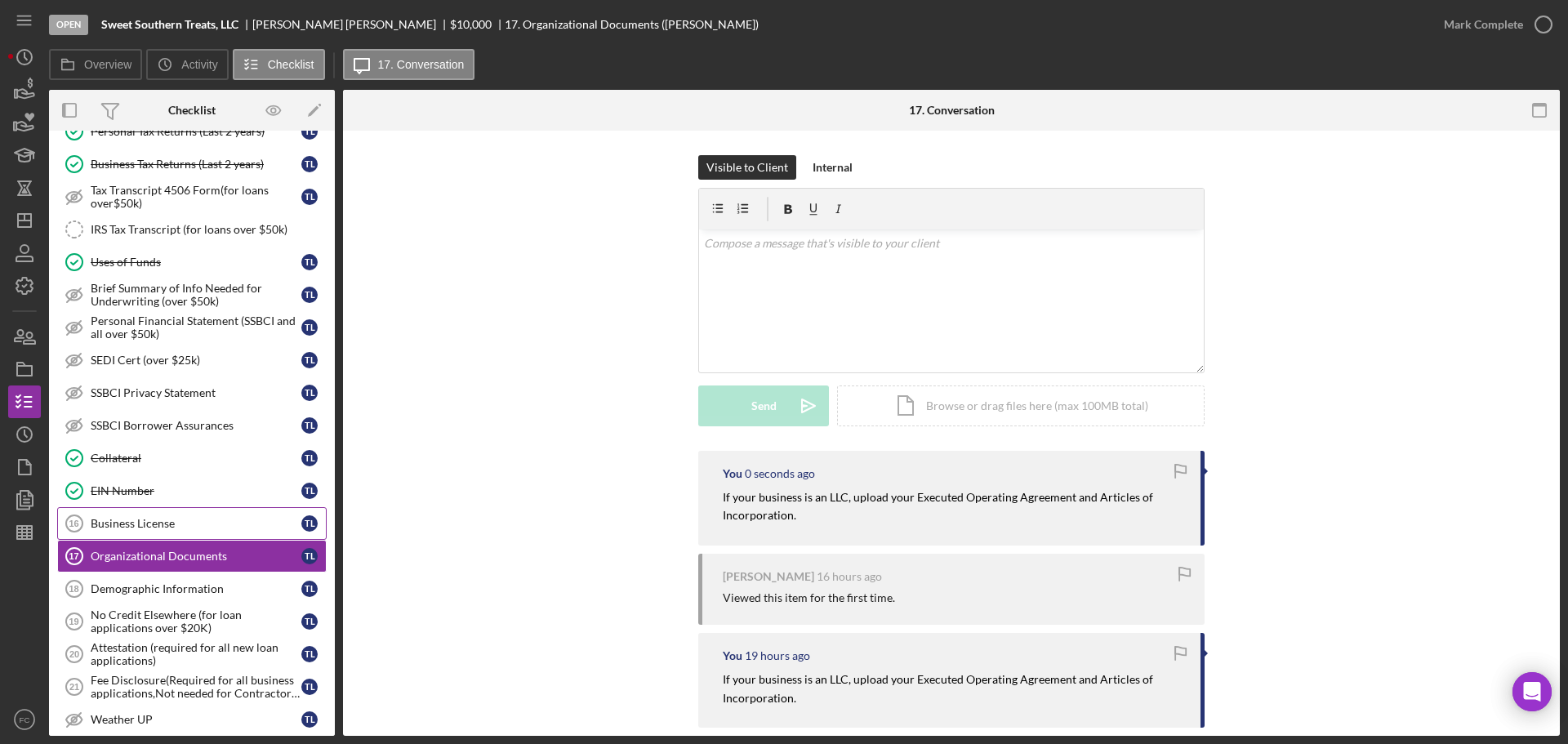
click at [120, 518] on div "Business License" at bounding box center [195, 523] width 211 height 13
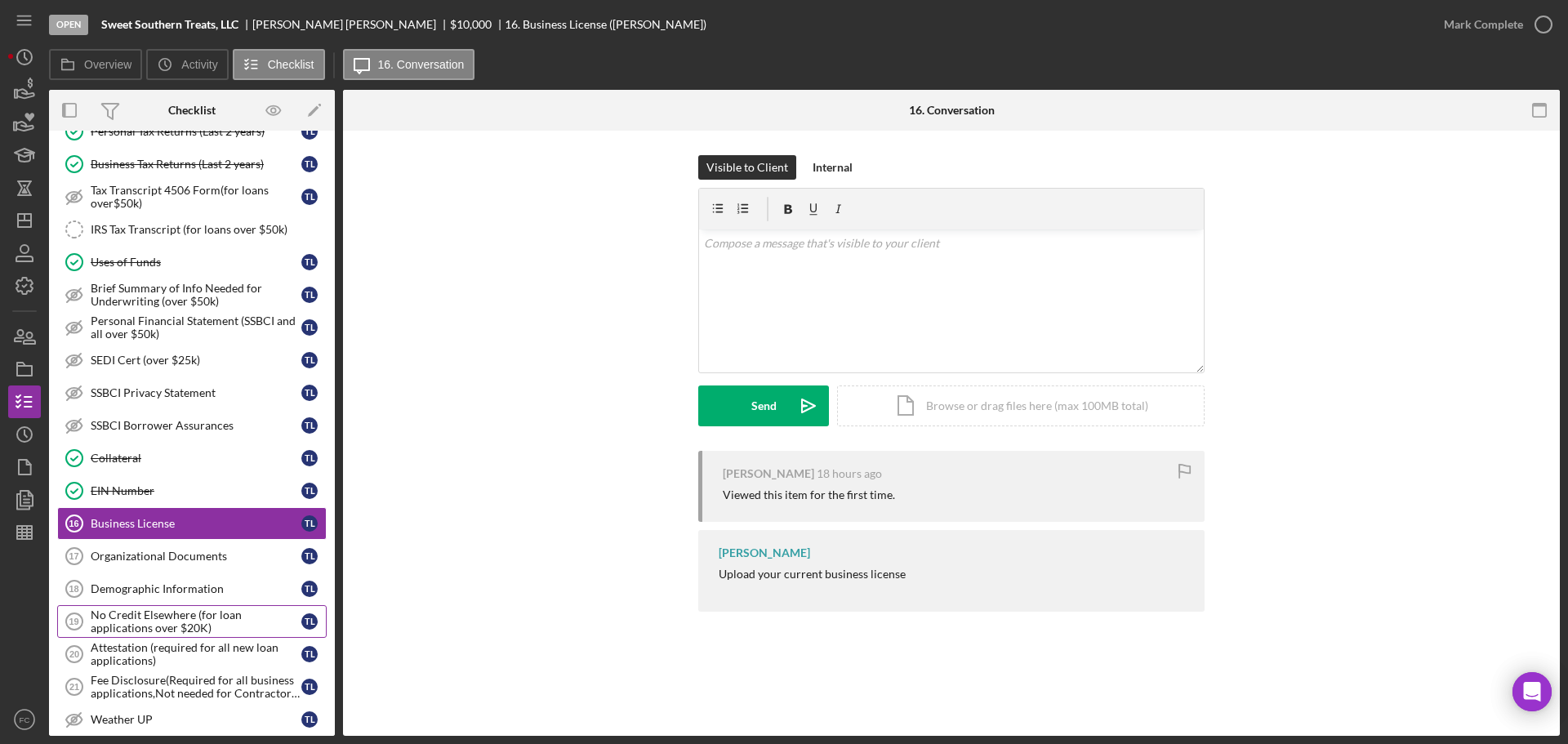
click at [156, 622] on div "No Credit Elsewhere (for loan applications over $20K)" at bounding box center [195, 621] width 211 height 26
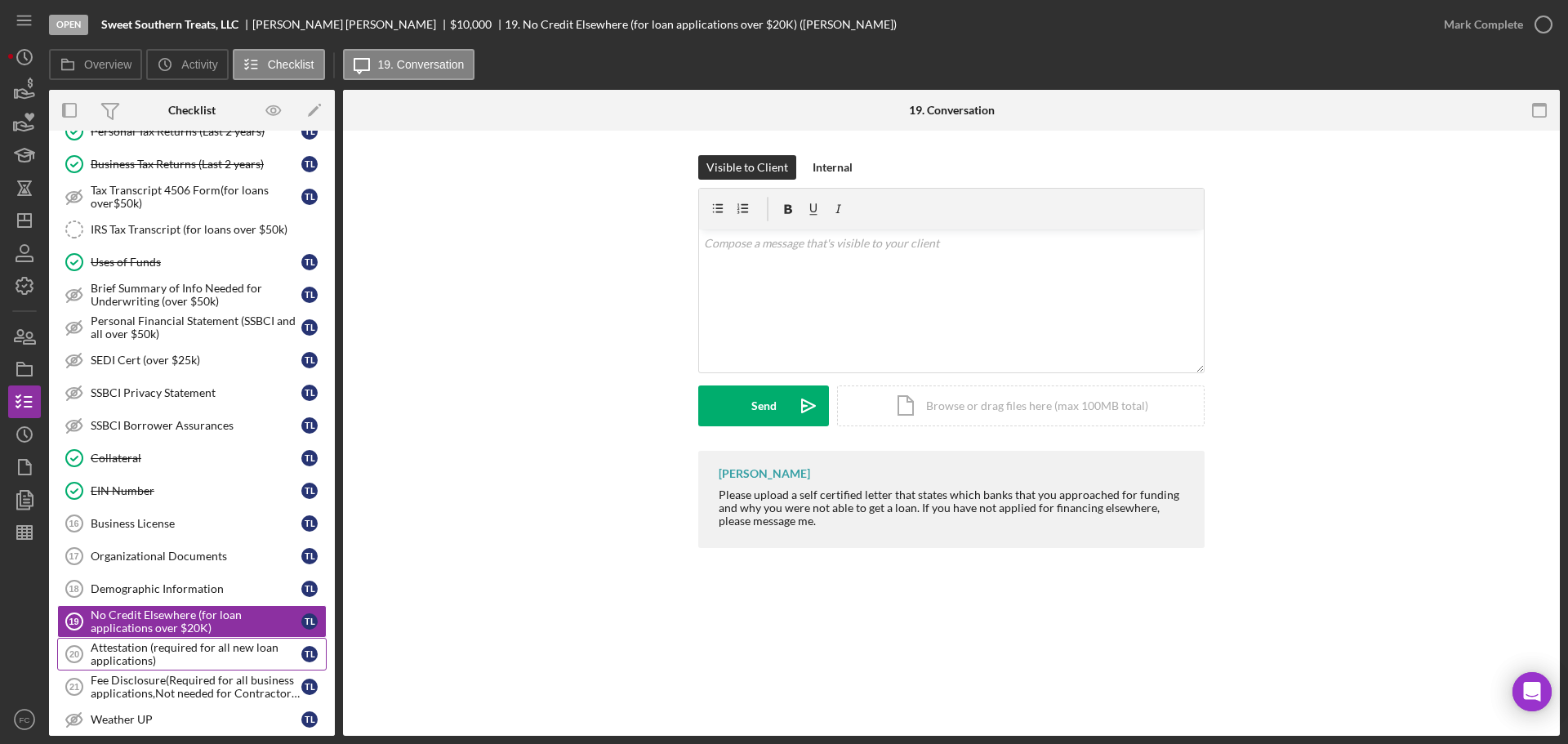
click at [132, 655] on div "Attestation (required for all new loan applications)" at bounding box center [195, 653] width 211 height 26
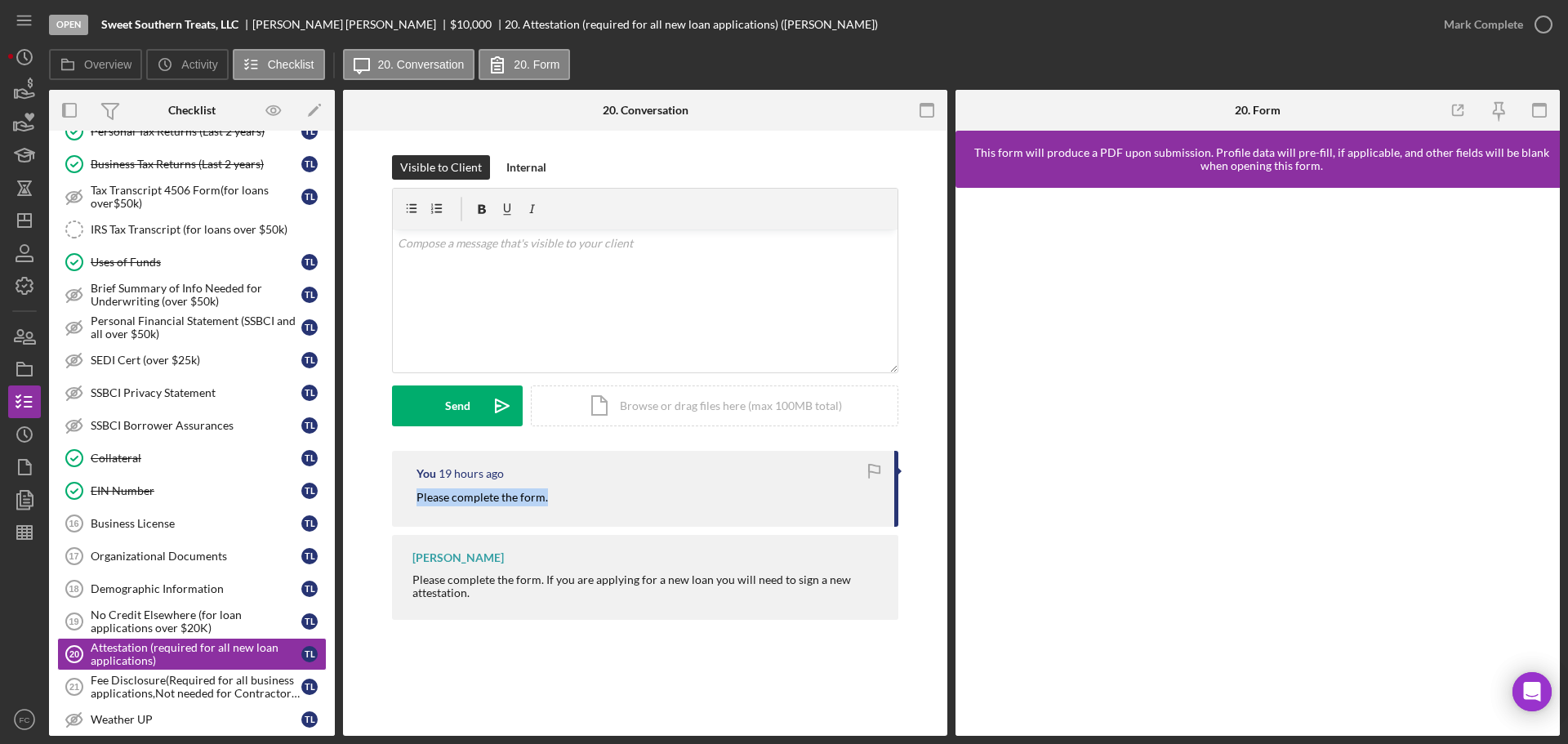
drag, startPoint x: 416, startPoint y: 503, endPoint x: 557, endPoint y: 500, distance: 141.0
click at [560, 500] on div "Please complete the form." at bounding box center [647, 497] width 461 height 18
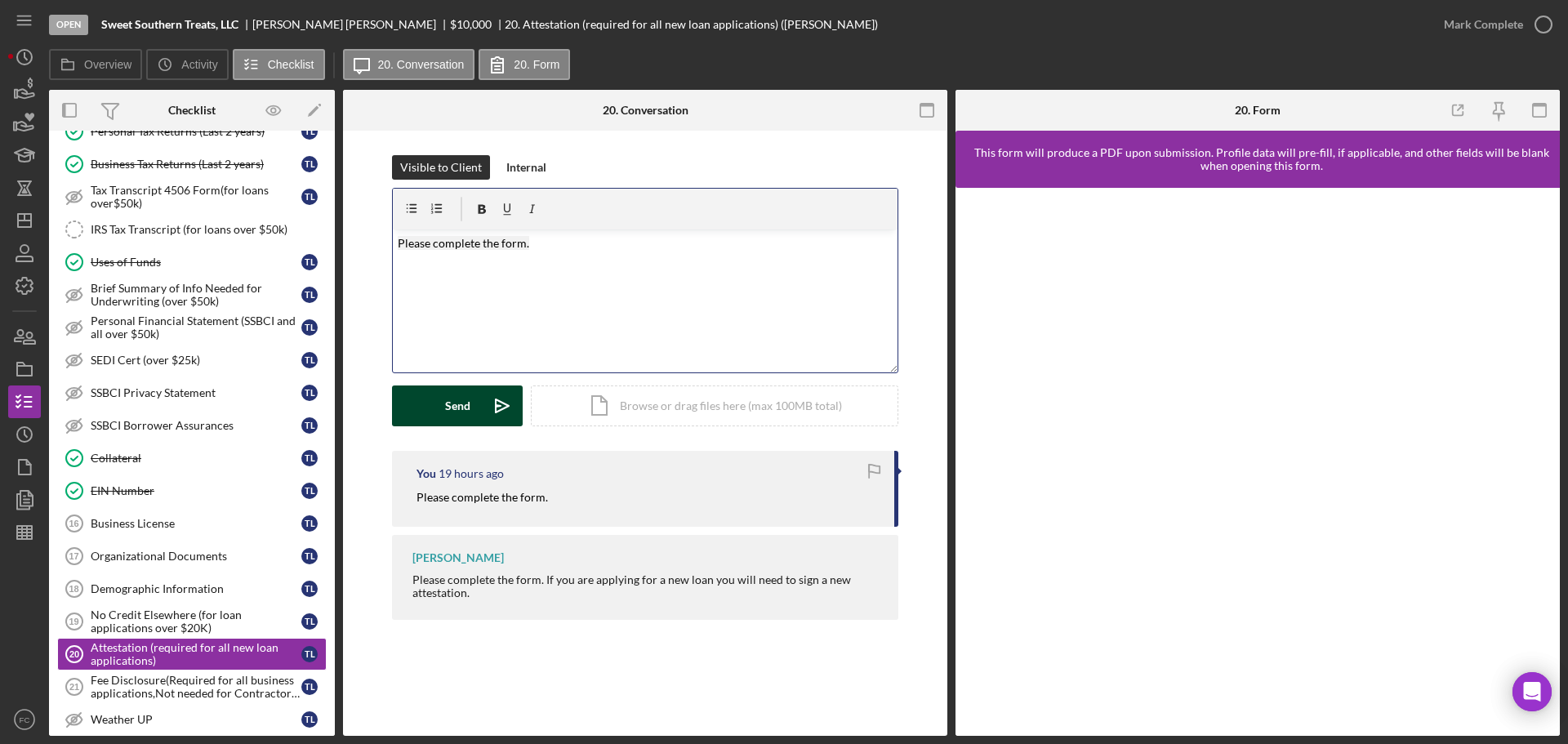
click at [432, 406] on button "Send Icon/icon-invite-send" at bounding box center [457, 405] width 131 height 41
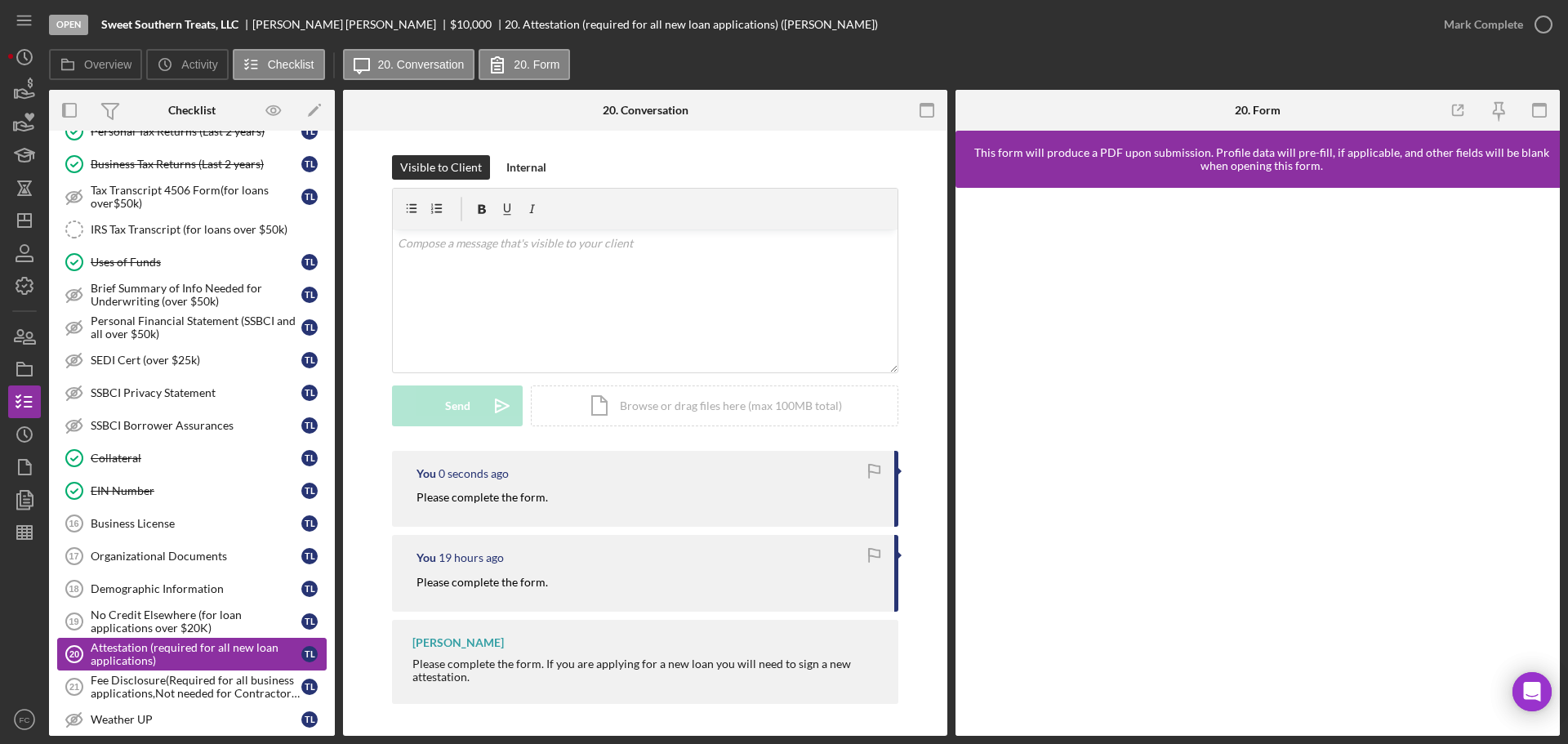
drag, startPoint x: 134, startPoint y: 679, endPoint x: 172, endPoint y: 657, distance: 43.9
click at [134, 679] on div "Fee Disclosure(Required for all business applications,Not needed for Contractor…" at bounding box center [195, 686] width 211 height 26
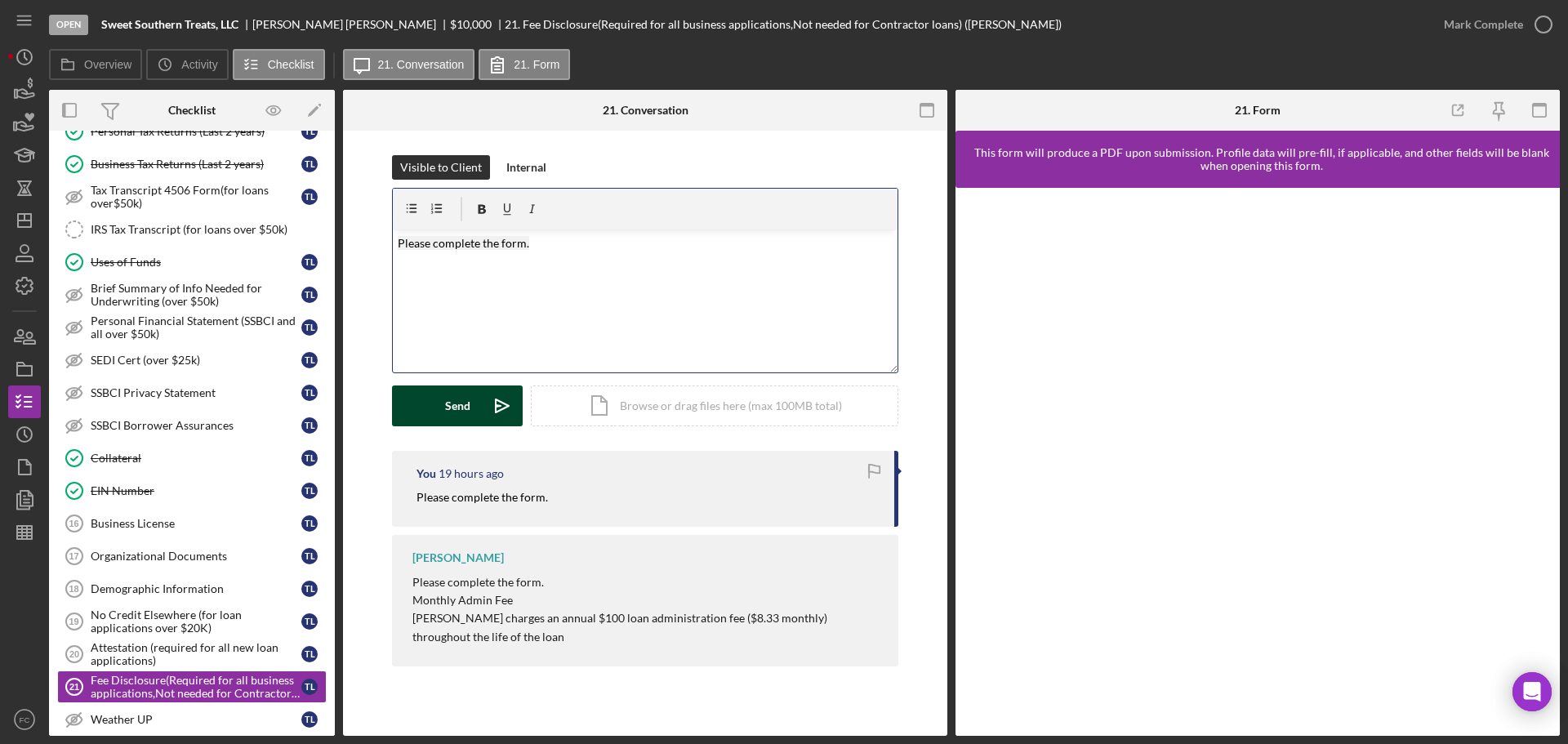
click at [418, 404] on button "Send Icon/icon-invite-send" at bounding box center [457, 405] width 131 height 41
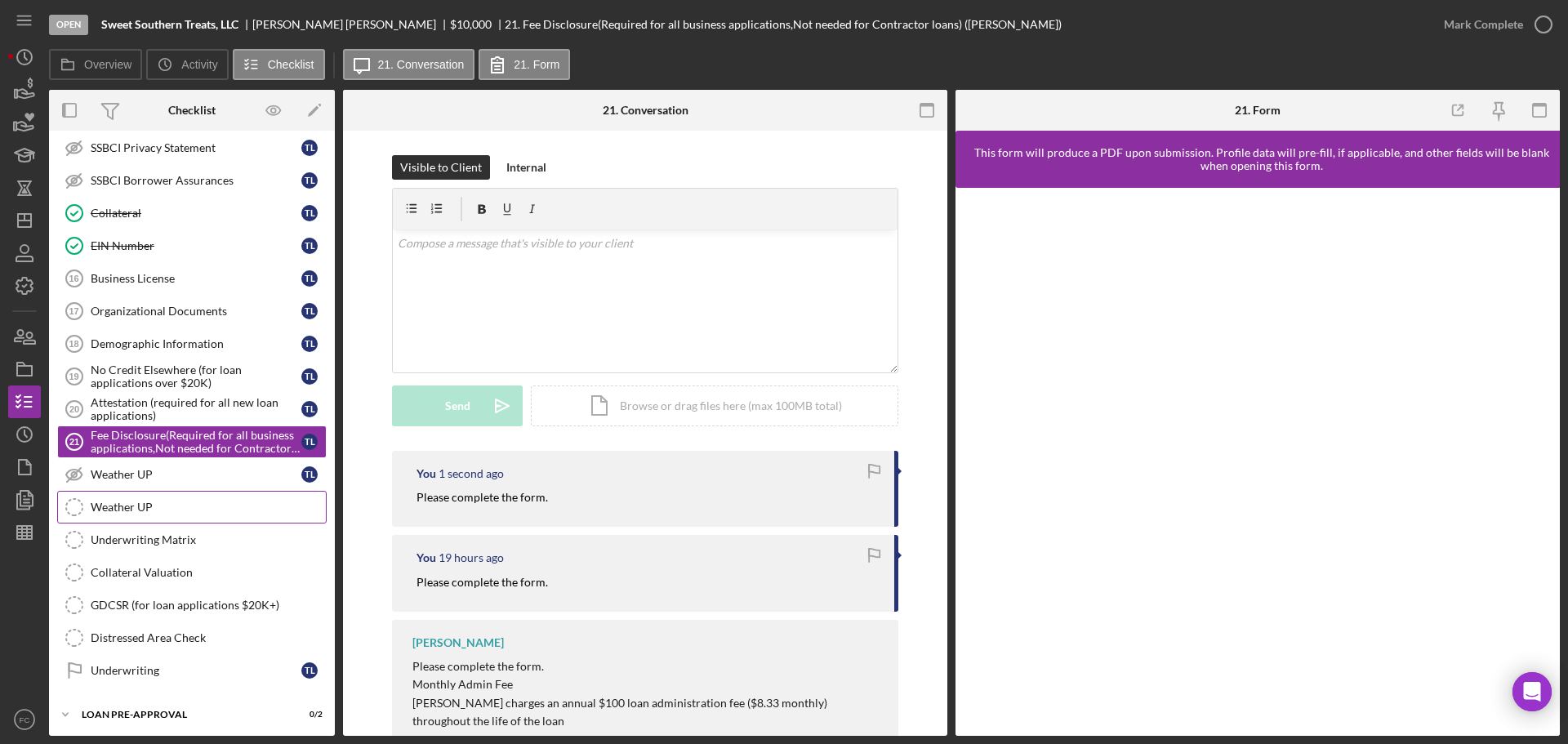
scroll to position [649, 0]
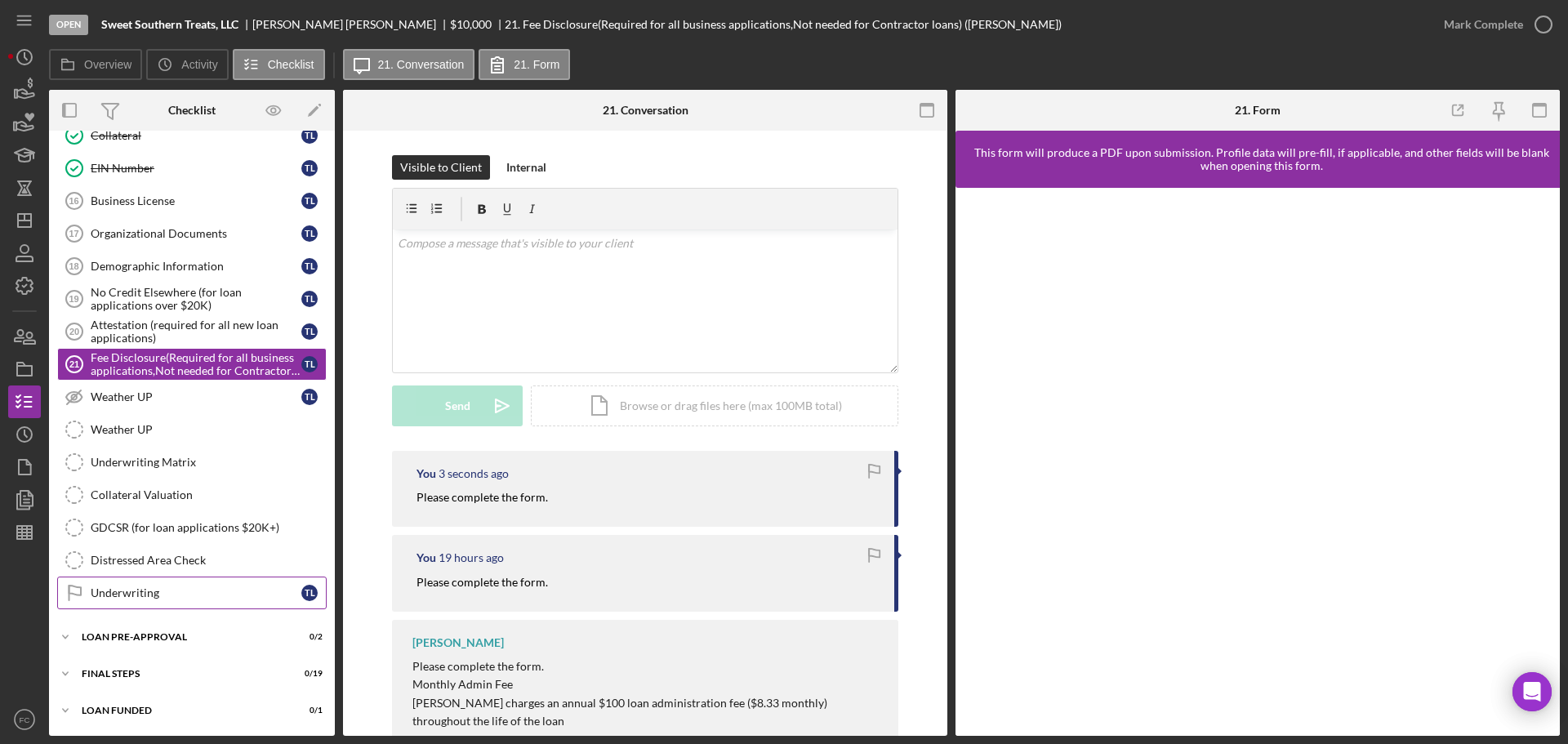
click at [155, 588] on div "Underwriting" at bounding box center [195, 593] width 211 height 13
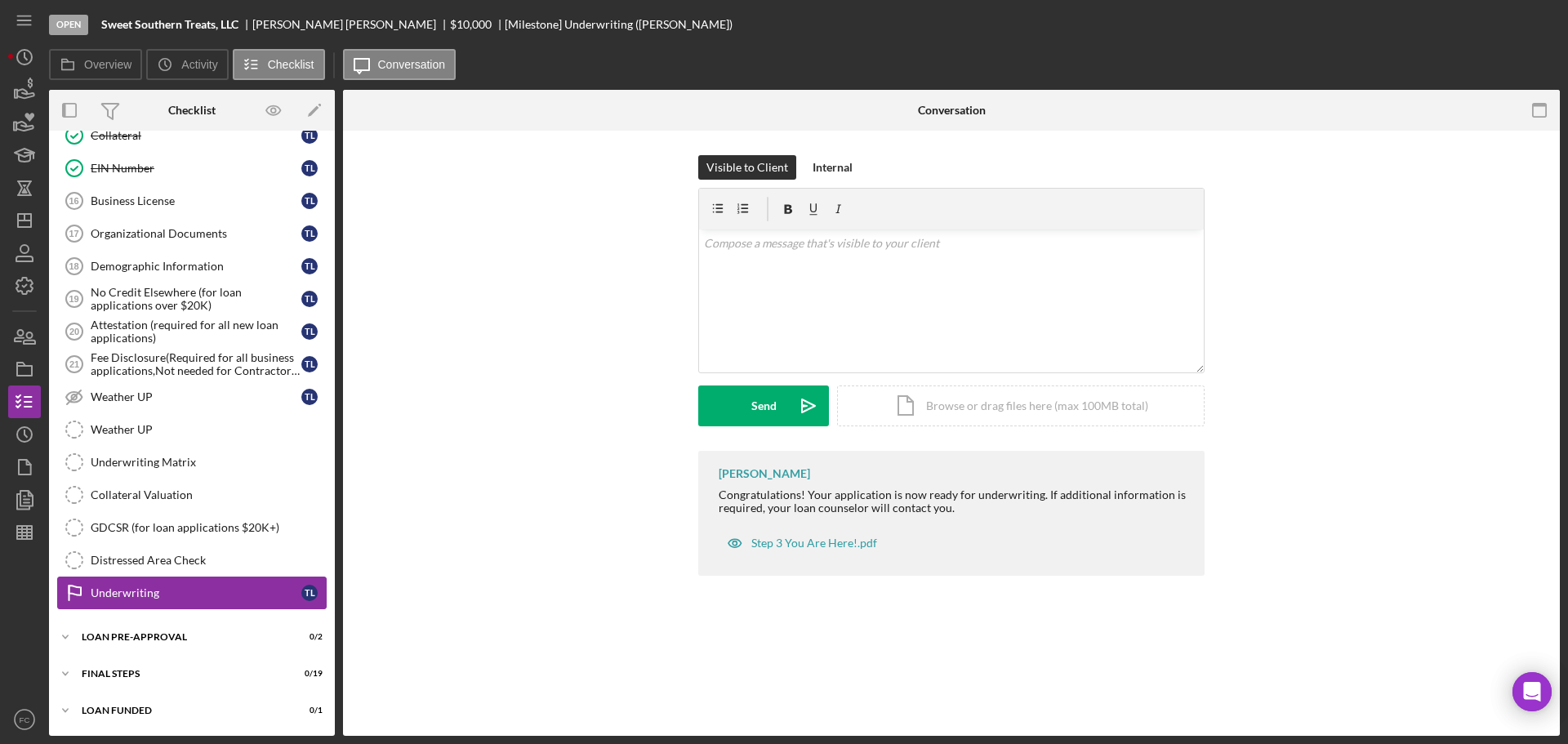
scroll to position [649, 0]
click at [131, 639] on div "LOAN PRE-APPROVAL" at bounding box center [197, 637] width 232 height 10
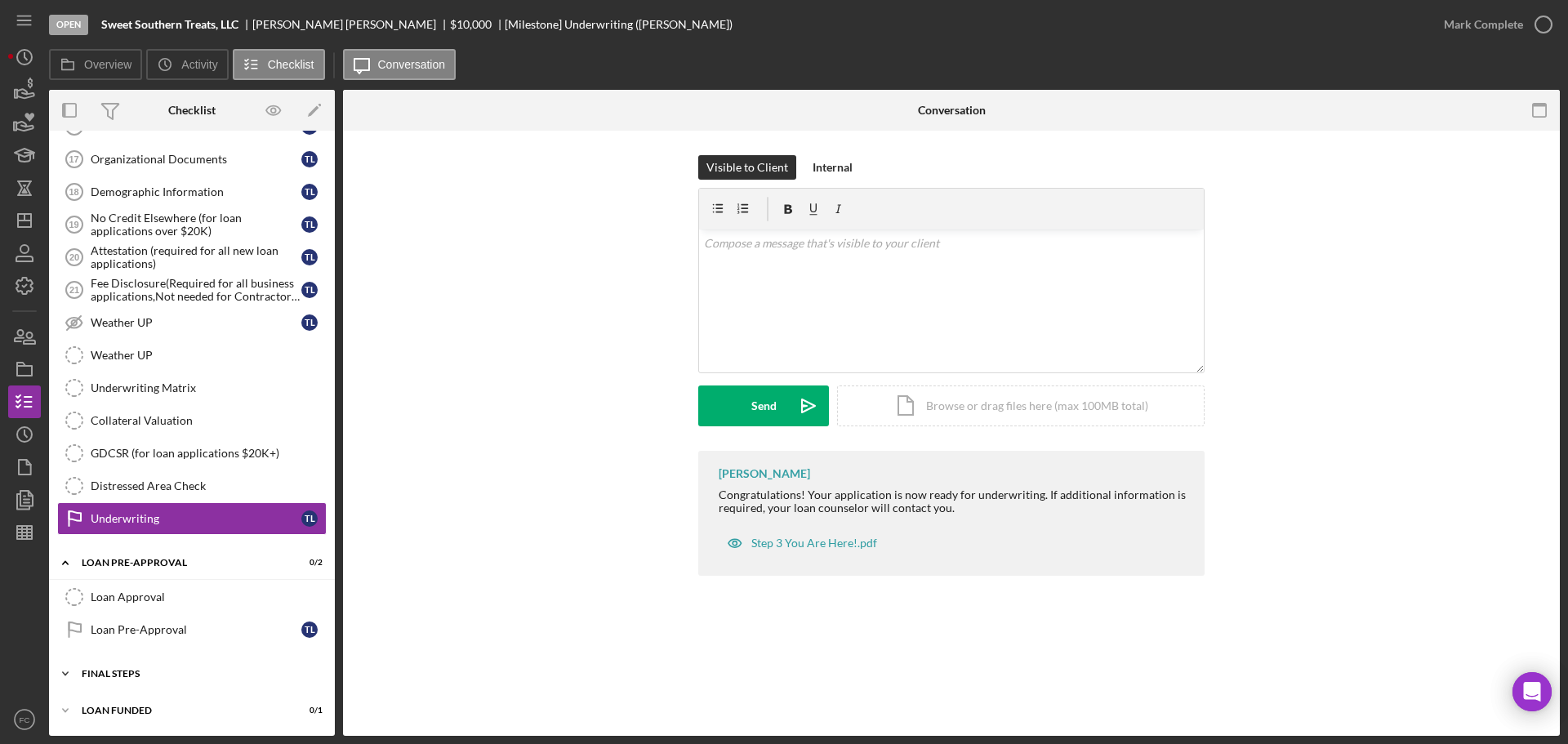
click at [112, 672] on div "FINAL STEPS" at bounding box center [197, 674] width 232 height 10
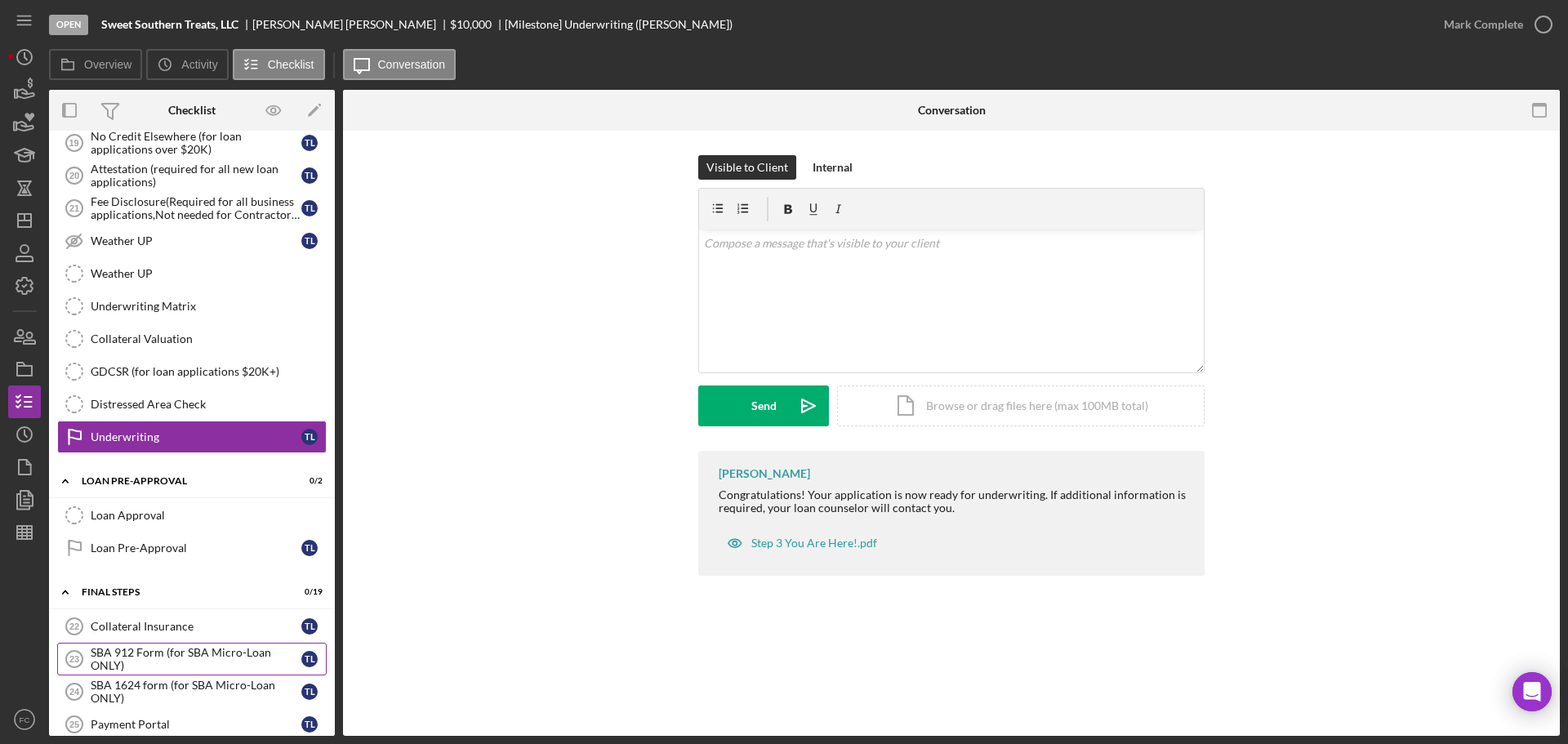
click at [156, 649] on div "SBA 912 Form (for SBA Micro-Loan ONLY)" at bounding box center [195, 658] width 211 height 26
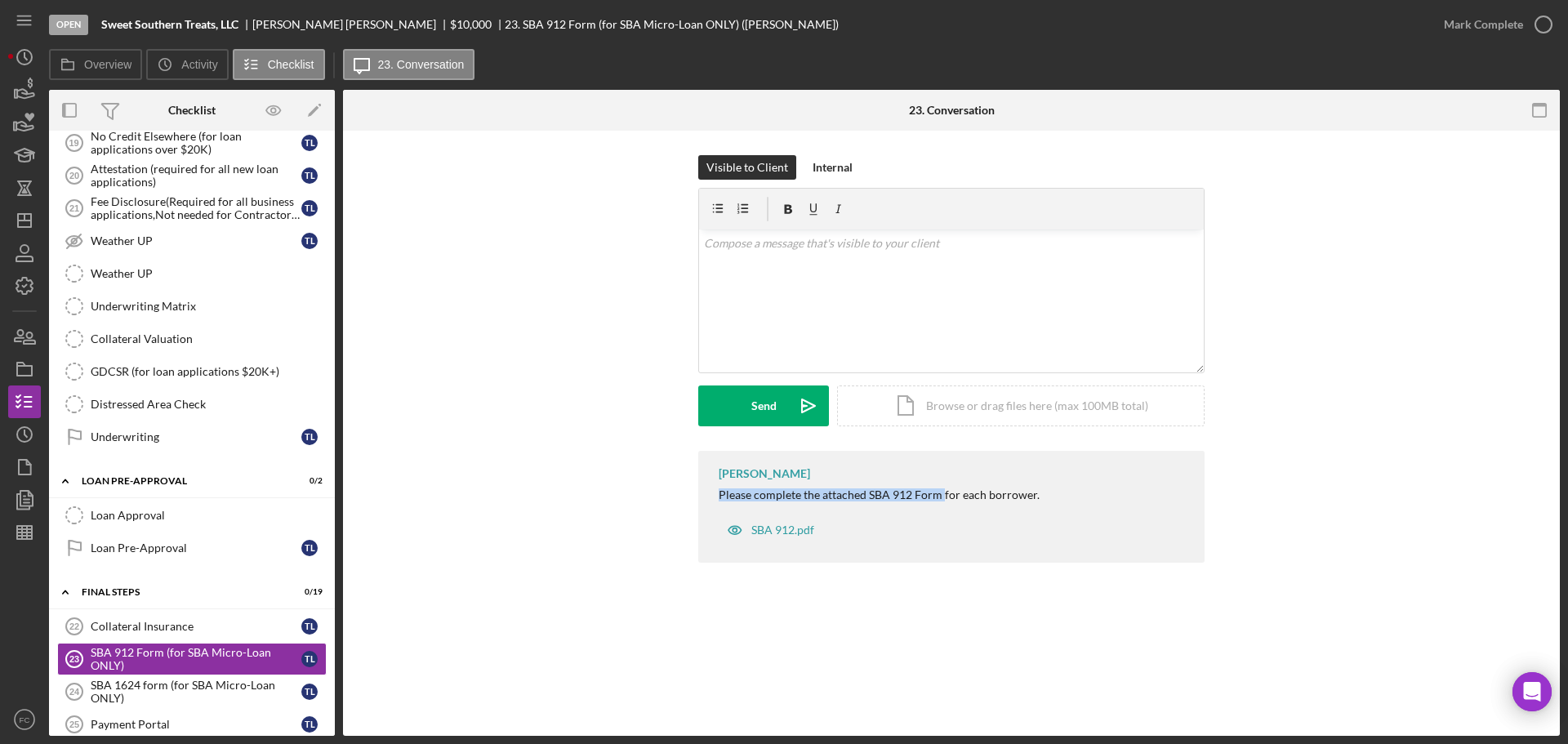
drag, startPoint x: 716, startPoint y: 495, endPoint x: 943, endPoint y: 503, distance: 227.1
click at [943, 503] on div "[PERSON_NAME] Please complete the attached SBA 912 Form for each borrower. SBA …" at bounding box center [951, 506] width 507 height 112
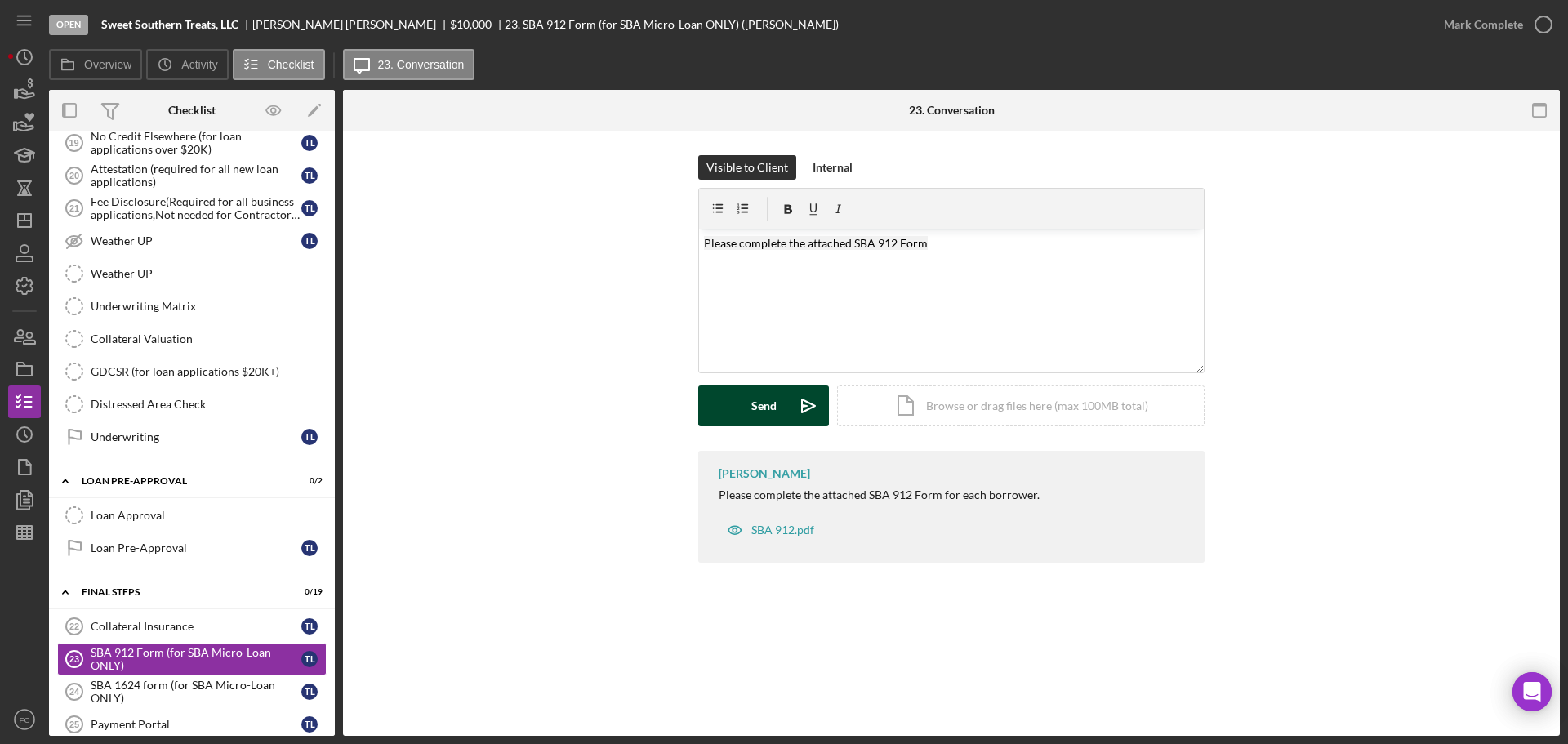
click at [759, 403] on div "Send" at bounding box center [764, 405] width 25 height 41
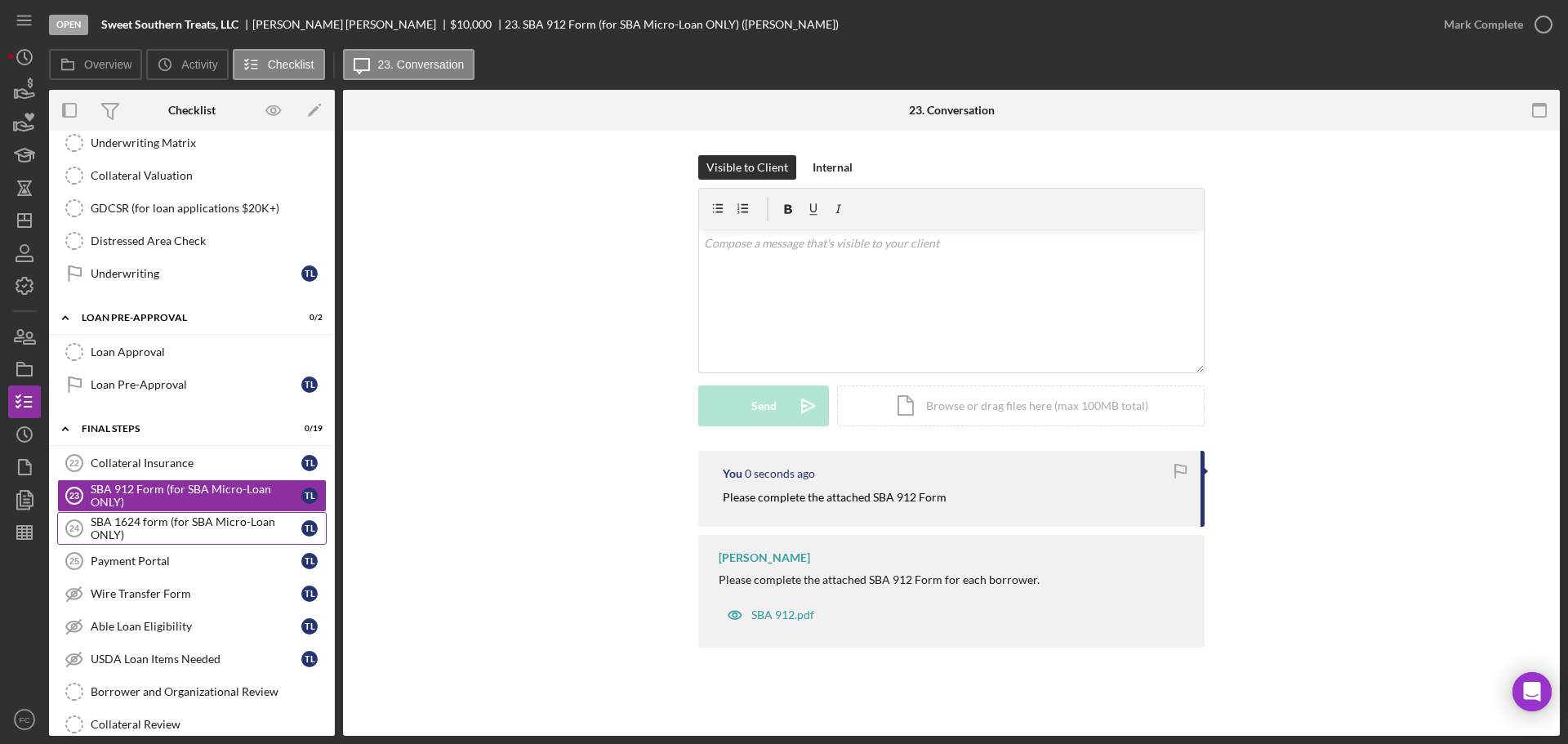
scroll to position [1050, 0]
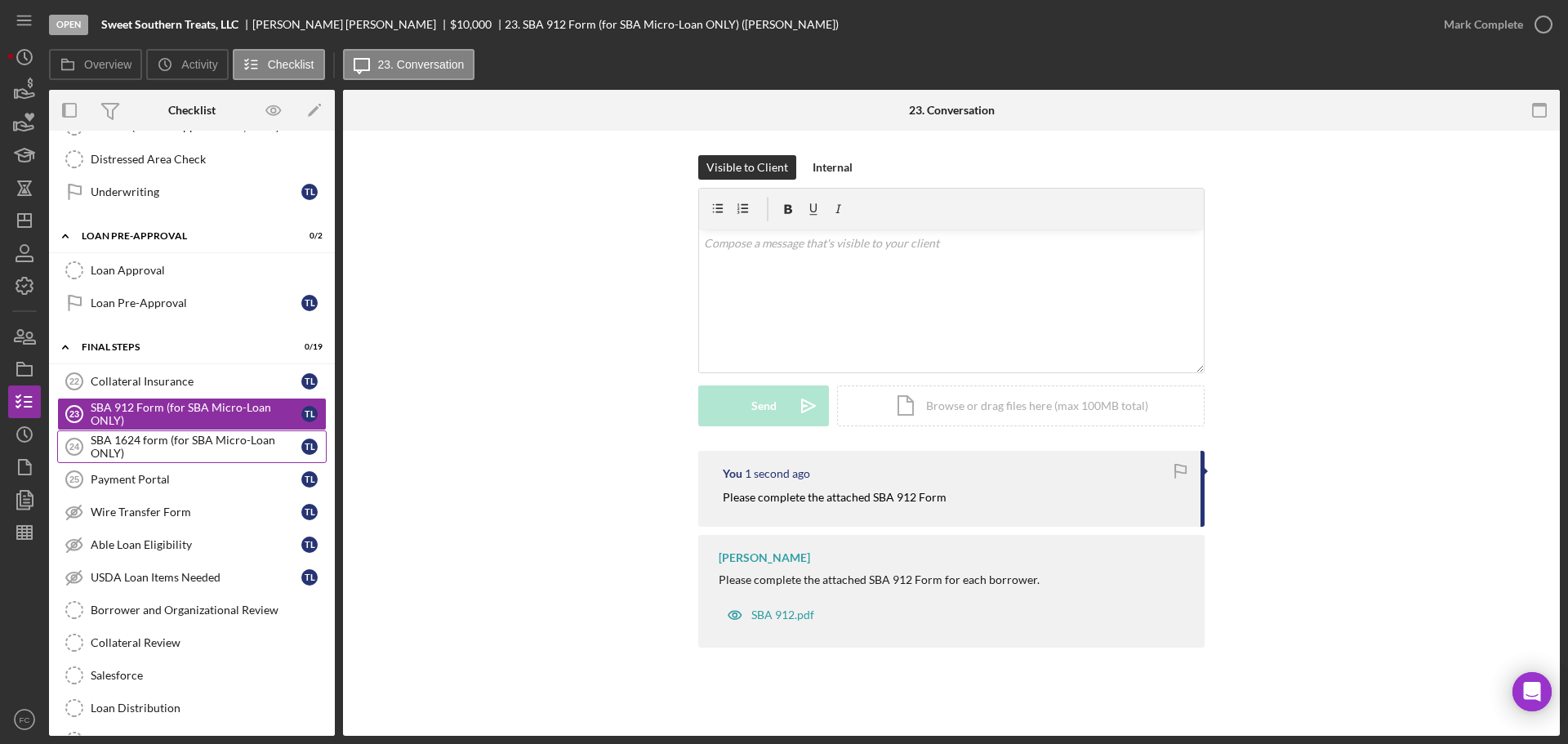
click at [130, 446] on div "SBA 1624 form (for SBA Micro-Loan ONLY)" at bounding box center [195, 446] width 211 height 26
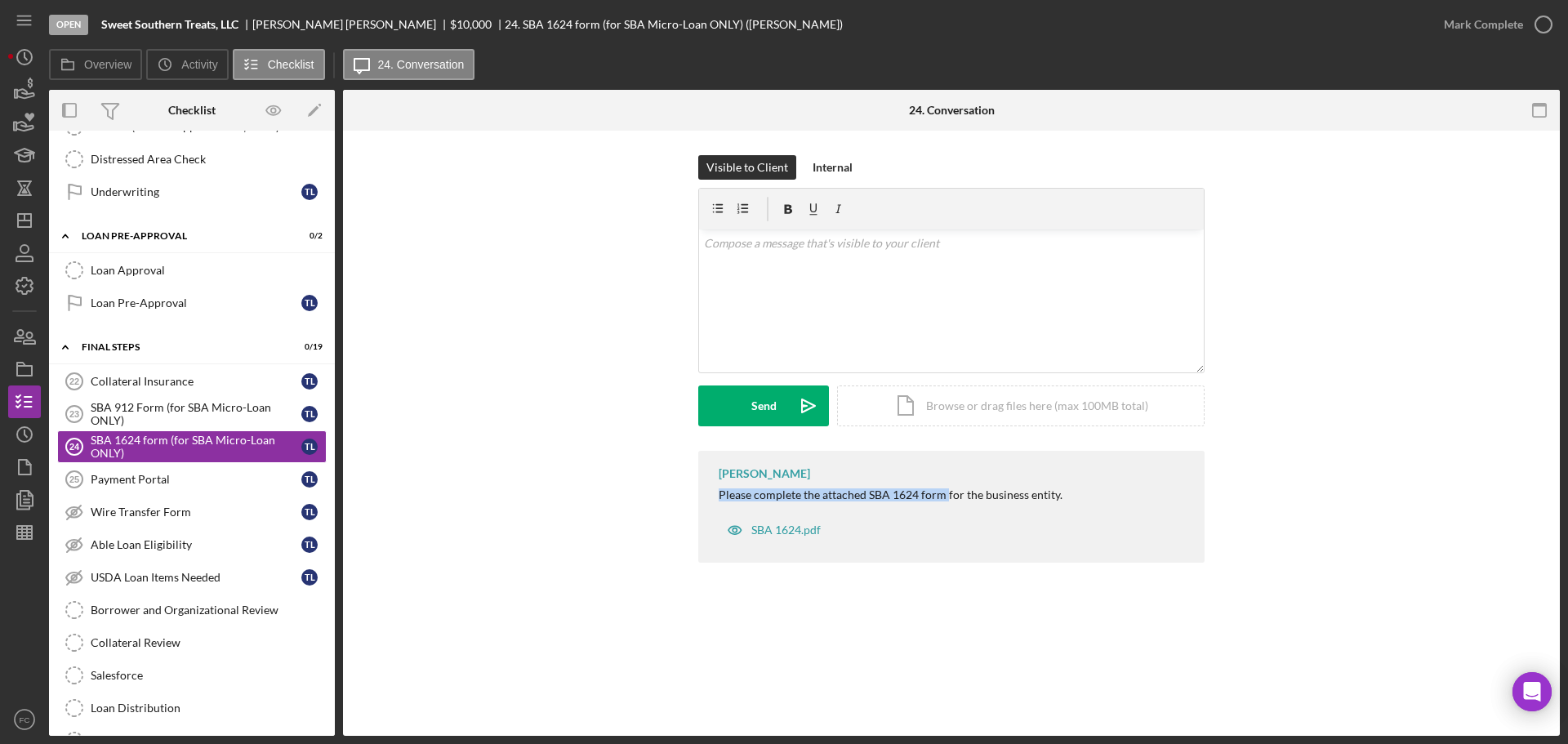
drag, startPoint x: 719, startPoint y: 493, endPoint x: 946, endPoint y: 492, distance: 227.0
click at [946, 492] on div "Please complete the attached SBA 1624 form for the business entity." at bounding box center [891, 495] width 344 height 13
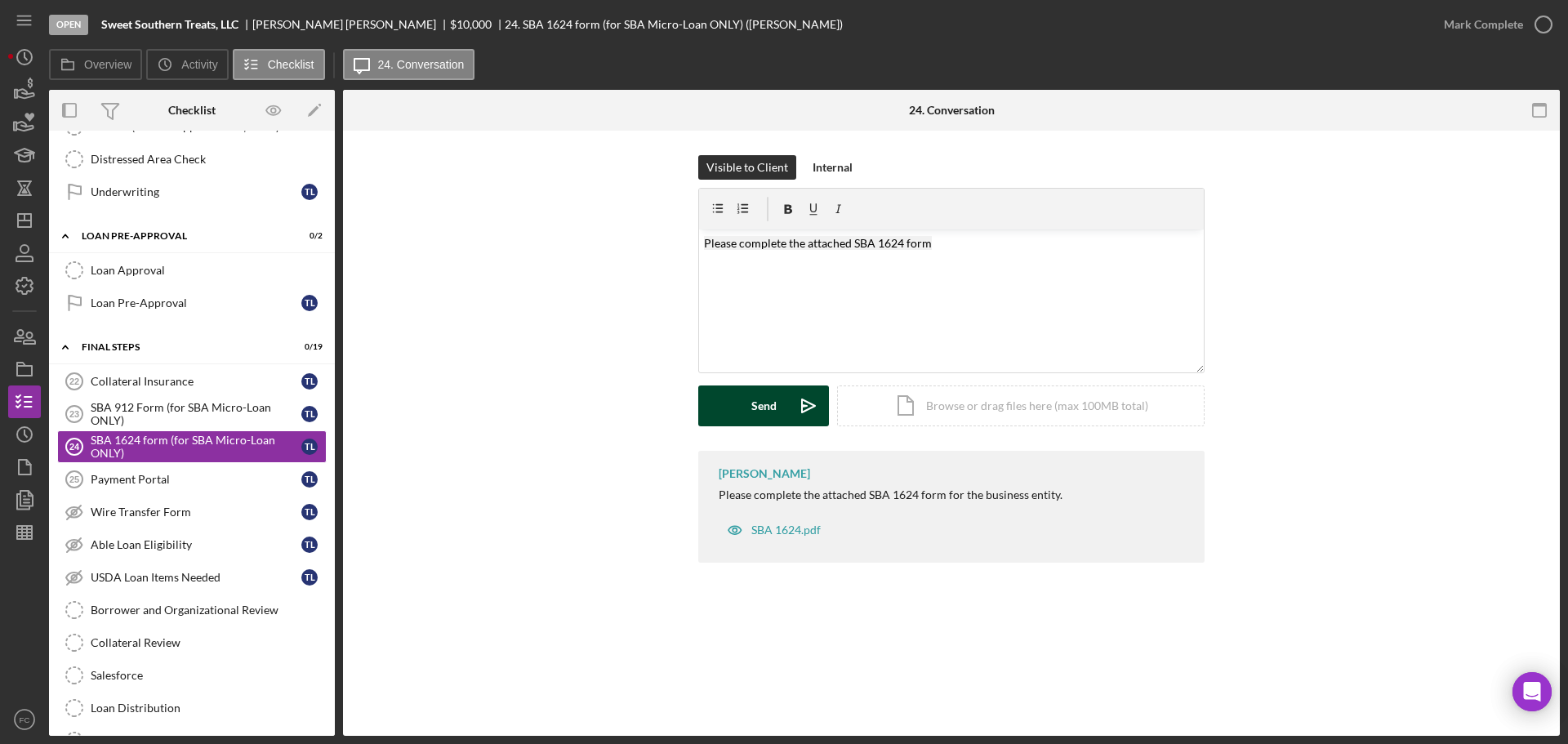
click at [728, 408] on button "Send Icon/icon-invite-send" at bounding box center [763, 405] width 131 height 41
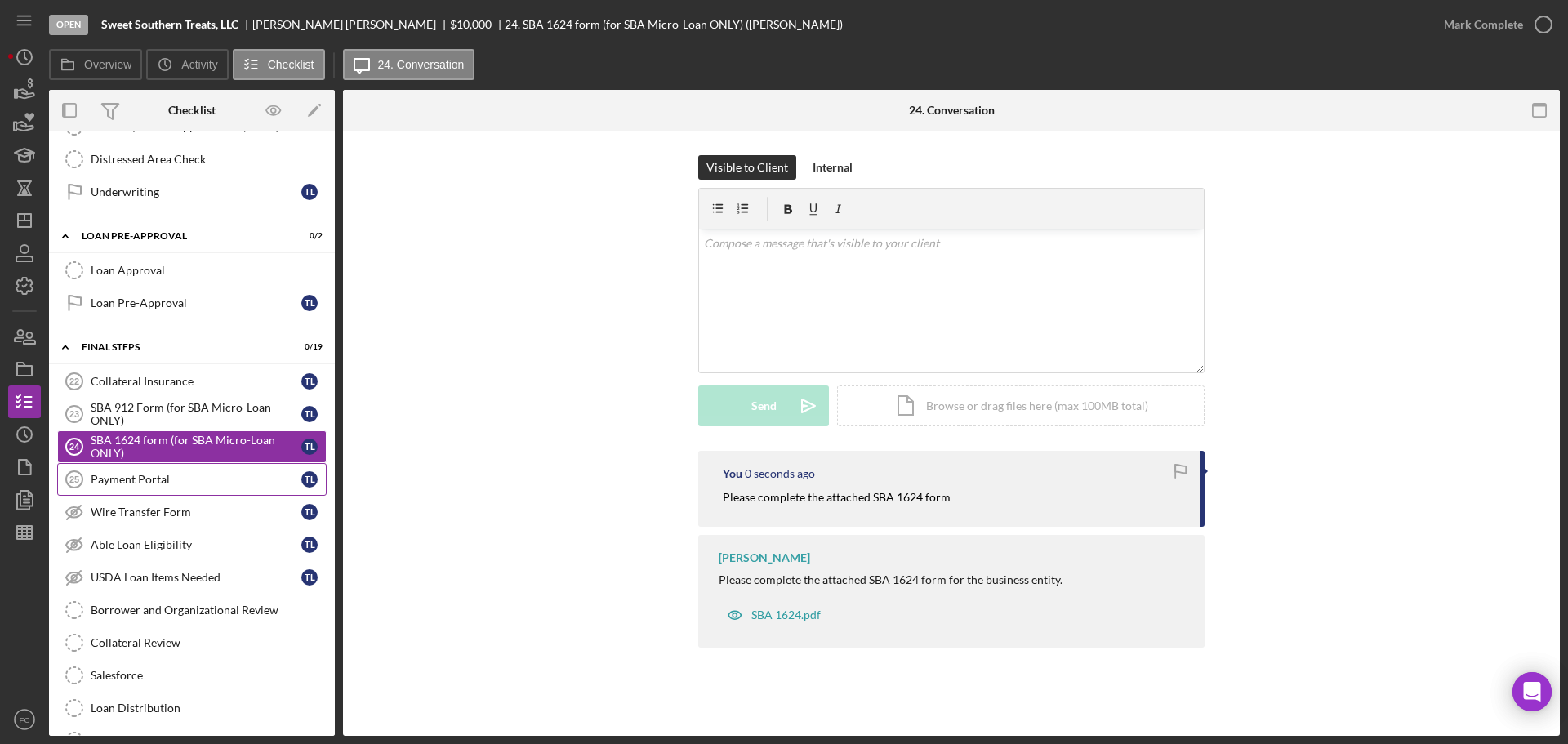
click at [160, 474] on div "Payment Portal" at bounding box center [195, 480] width 211 height 13
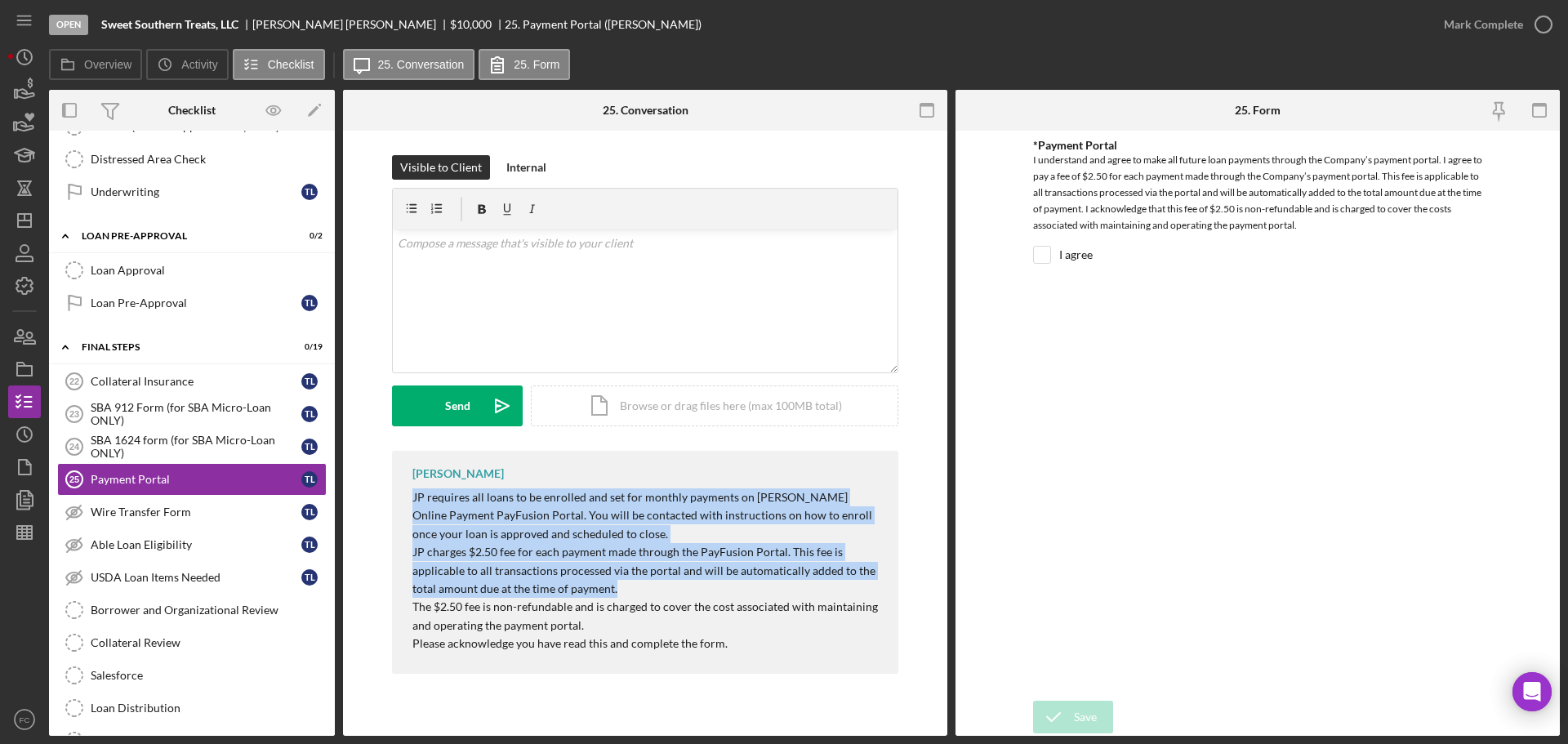
drag, startPoint x: 409, startPoint y: 494, endPoint x: 621, endPoint y: 584, distance: 230.3
click at [621, 584] on div "[PERSON_NAME] JP requires all loans to be enrolled and set for monthly payments…" at bounding box center [645, 562] width 507 height 223
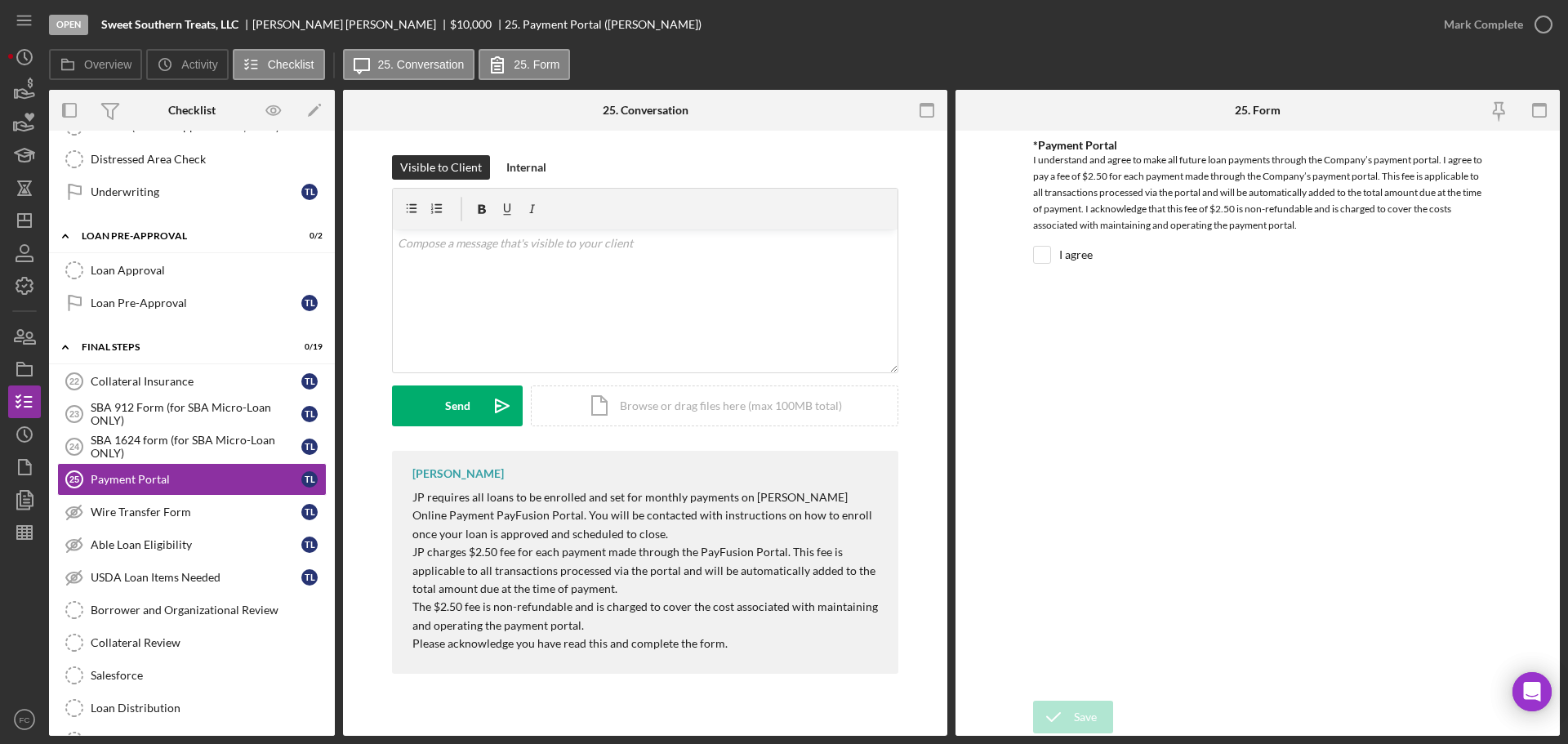
drag, startPoint x: 1053, startPoint y: 589, endPoint x: 981, endPoint y: 585, distance: 72.1
click at [1029, 588] on form "*Payment Portal I understand and agree to make all future loan payments through…" at bounding box center [1258, 433] width 604 height 605
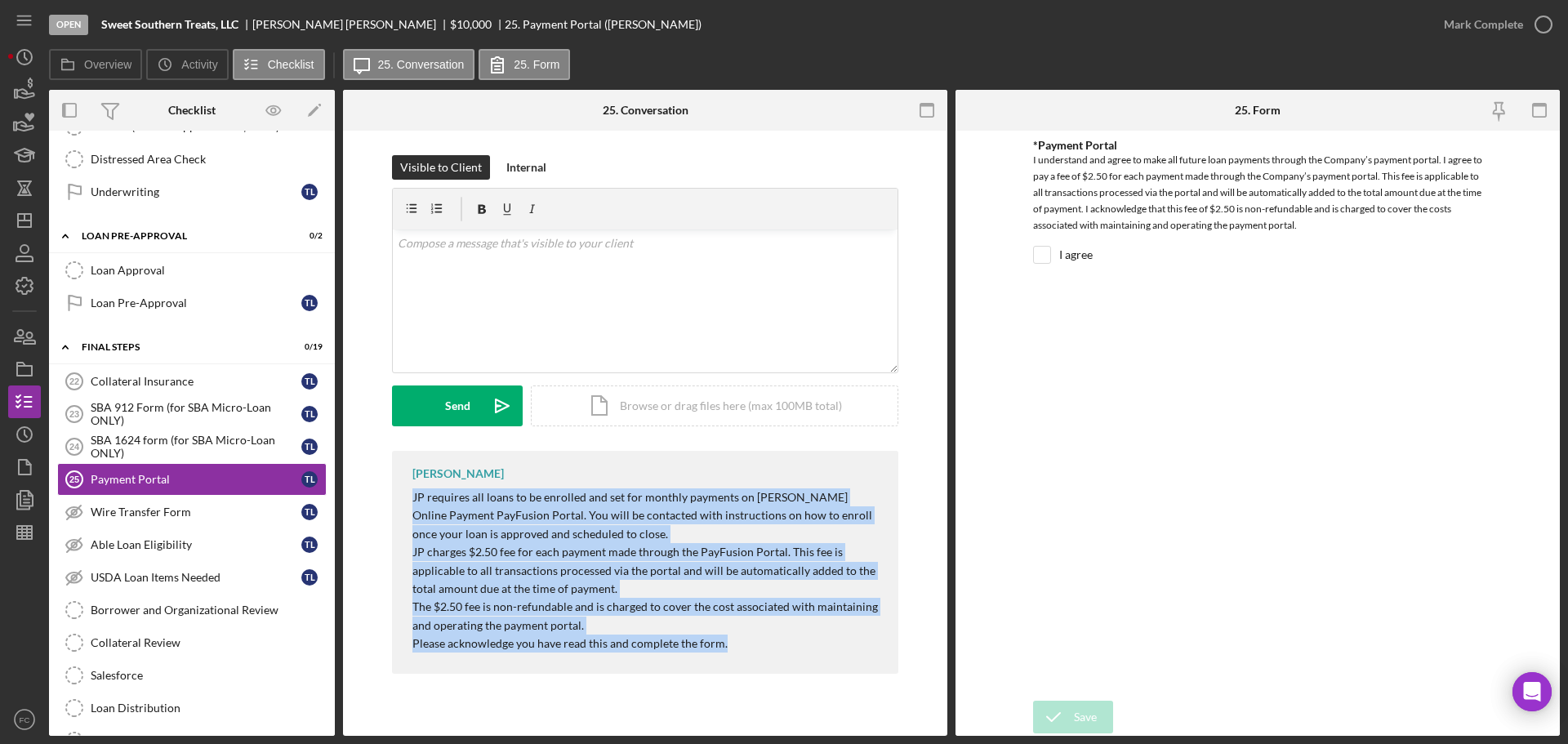
drag, startPoint x: 408, startPoint y: 494, endPoint x: 659, endPoint y: 606, distance: 274.9
click at [746, 640] on div "[PERSON_NAME] JP requires all loans to be enrolled and set for monthly payments…" at bounding box center [645, 562] width 507 height 223
drag, startPoint x: 558, startPoint y: 562, endPoint x: 550, endPoint y: 557, distance: 9.4
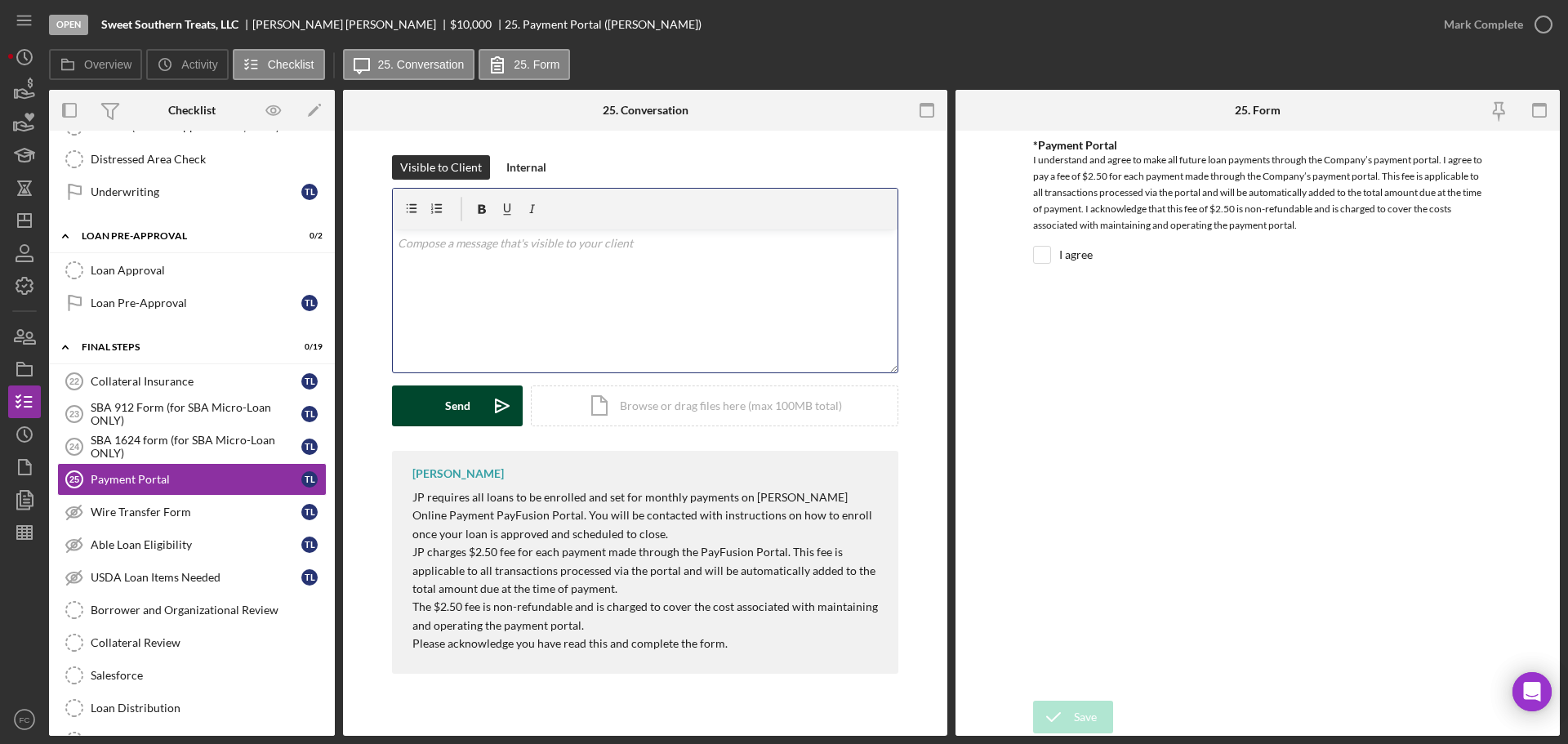
scroll to position [42, 0]
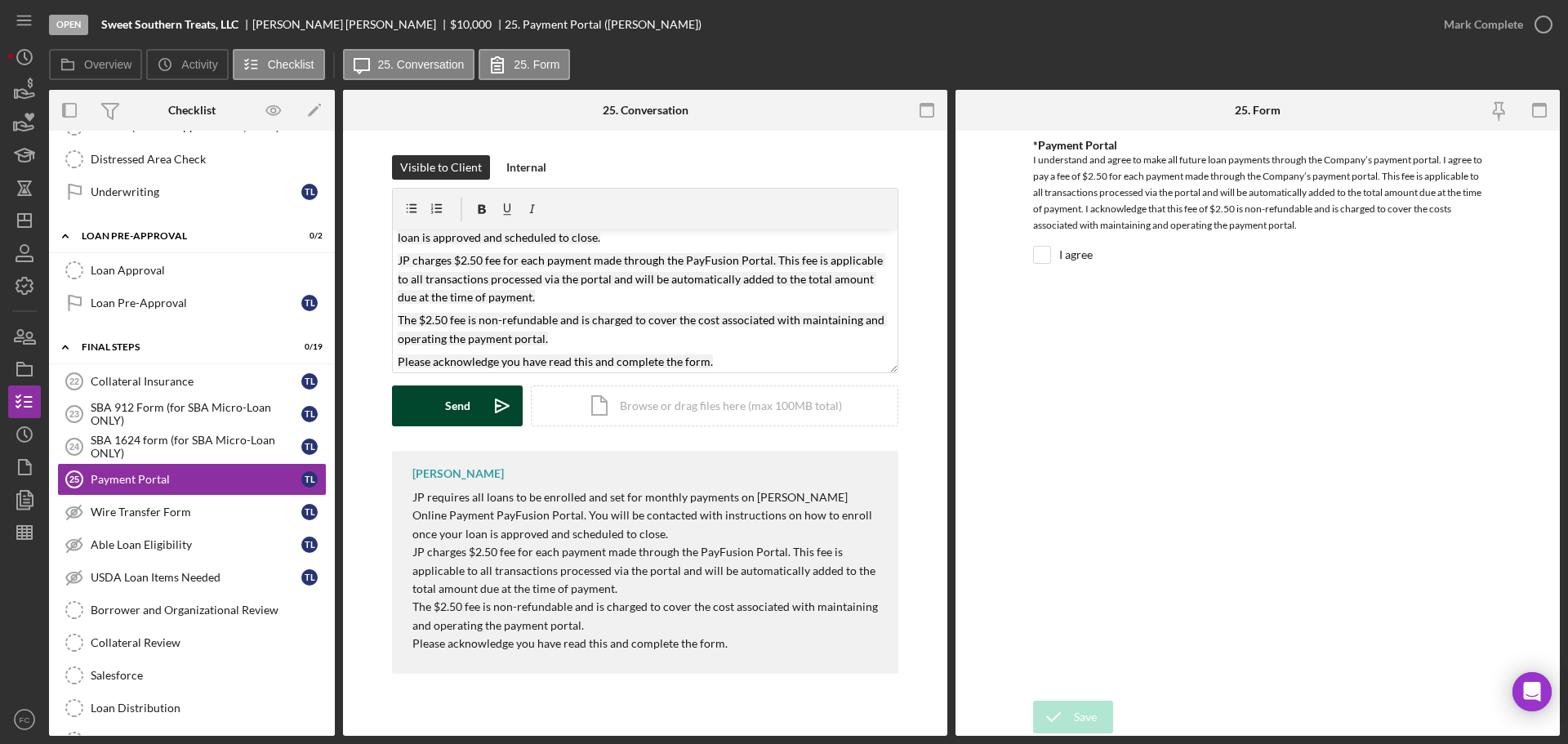
click at [464, 415] on div "Send" at bounding box center [458, 405] width 25 height 41
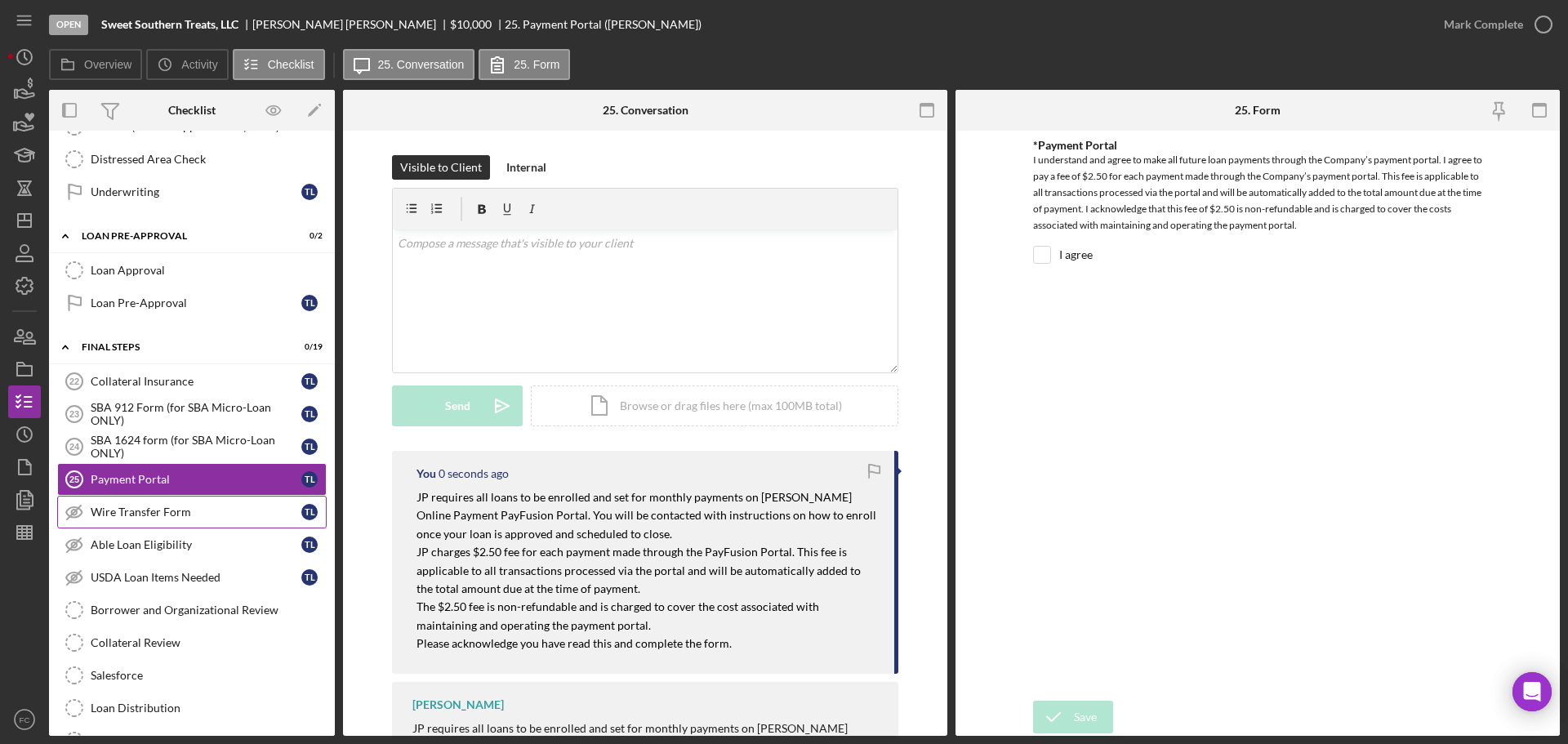
scroll to position [0, 0]
click at [195, 506] on div "Wire Transfer Form" at bounding box center [195, 512] width 211 height 13
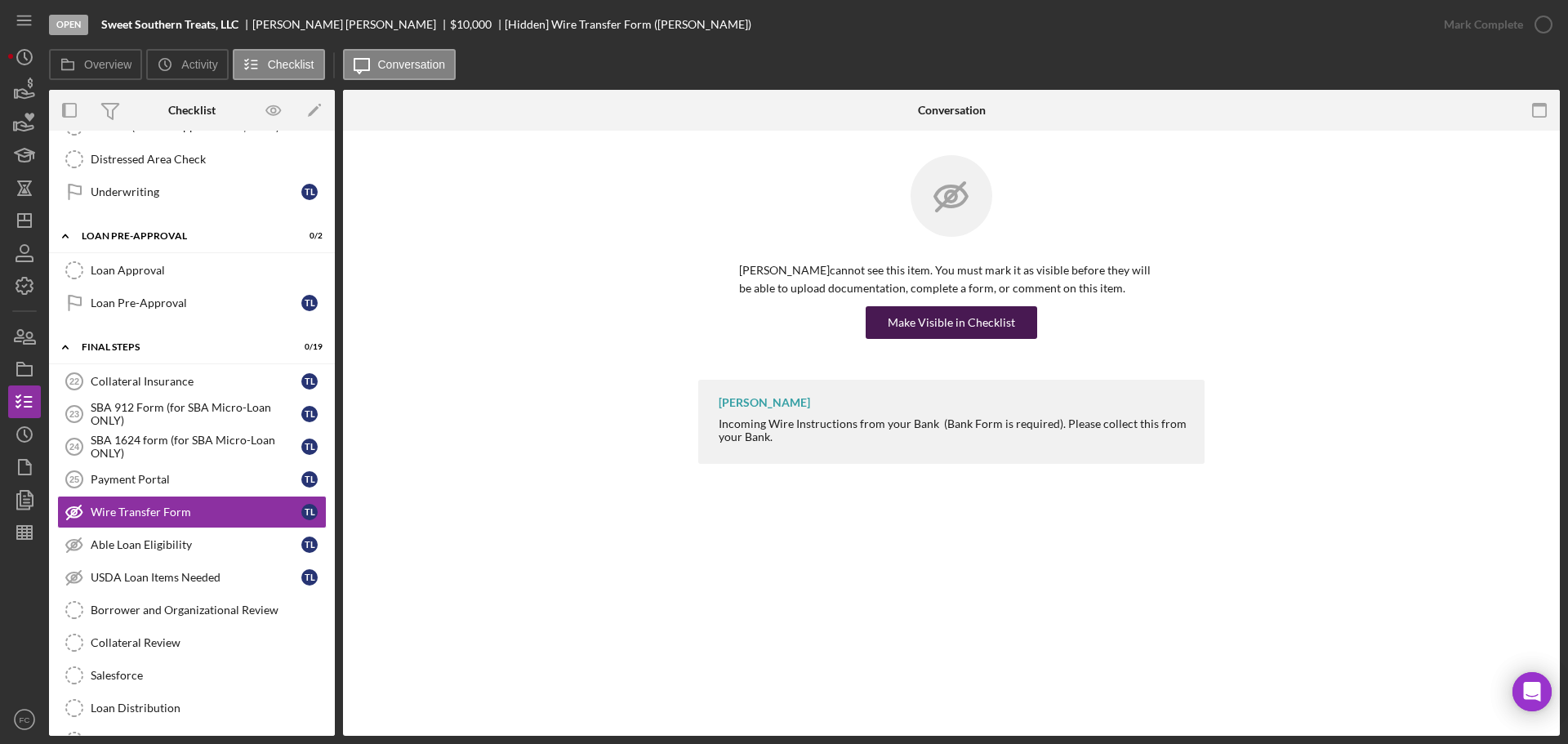
click at [961, 319] on div "Make Visible in Checklist" at bounding box center [951, 322] width 128 height 33
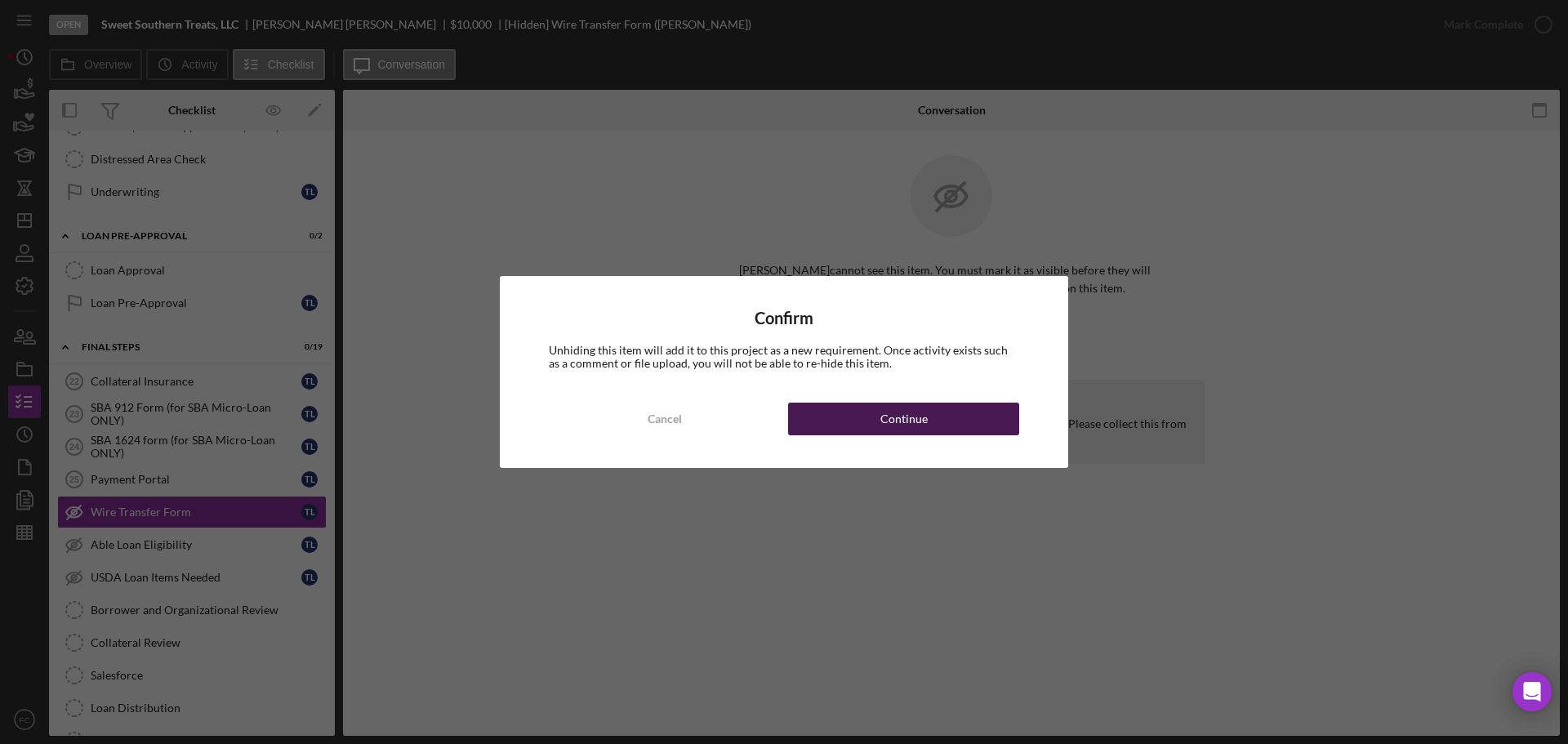
click at [911, 418] on div "Continue" at bounding box center [904, 419] width 47 height 33
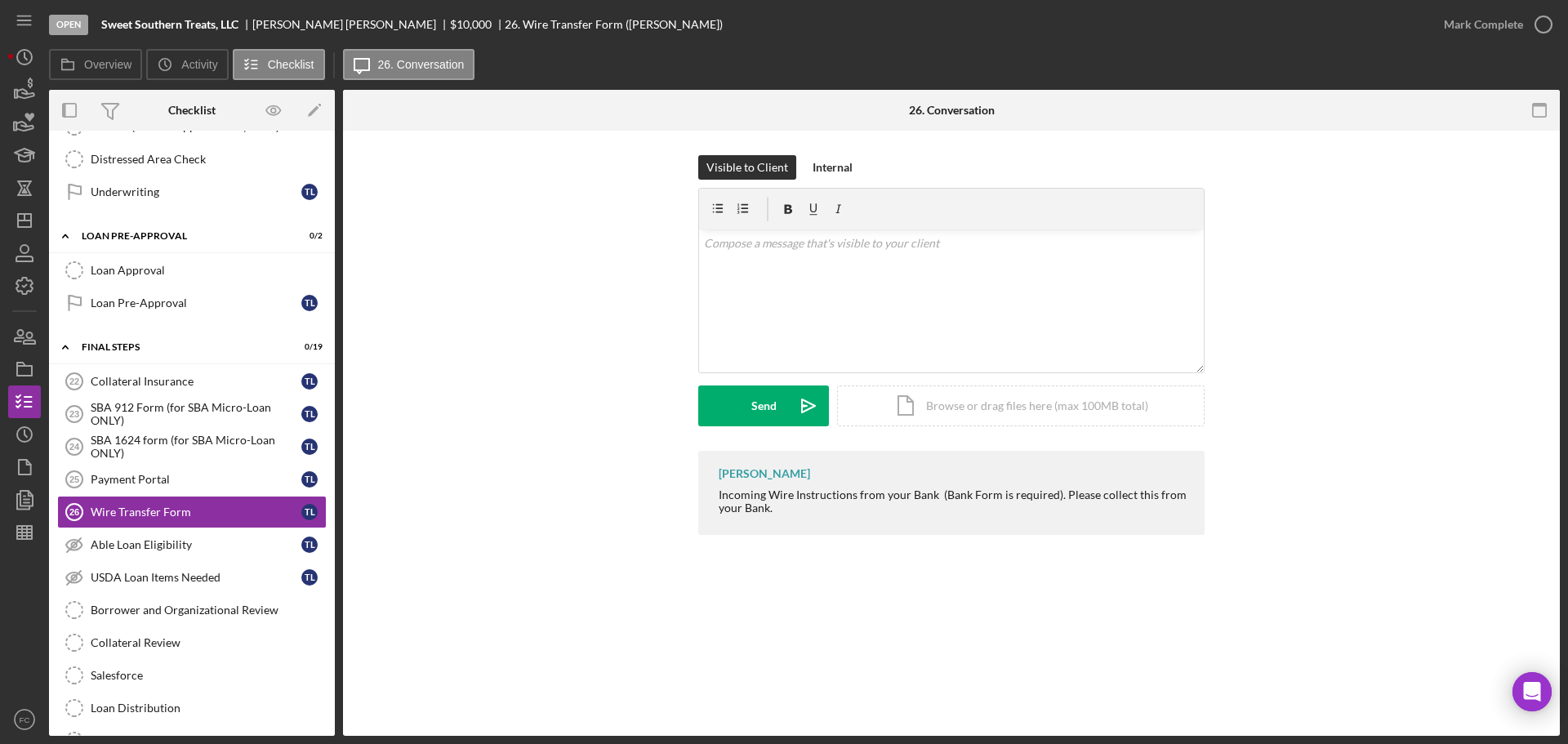
drag, startPoint x: 712, startPoint y: 491, endPoint x: 848, endPoint y: 520, distance: 139.1
click at [848, 520] on div "[PERSON_NAME] Incoming Wire Instructions from your Bank (Bank Form is required)…" at bounding box center [951, 492] width 507 height 84
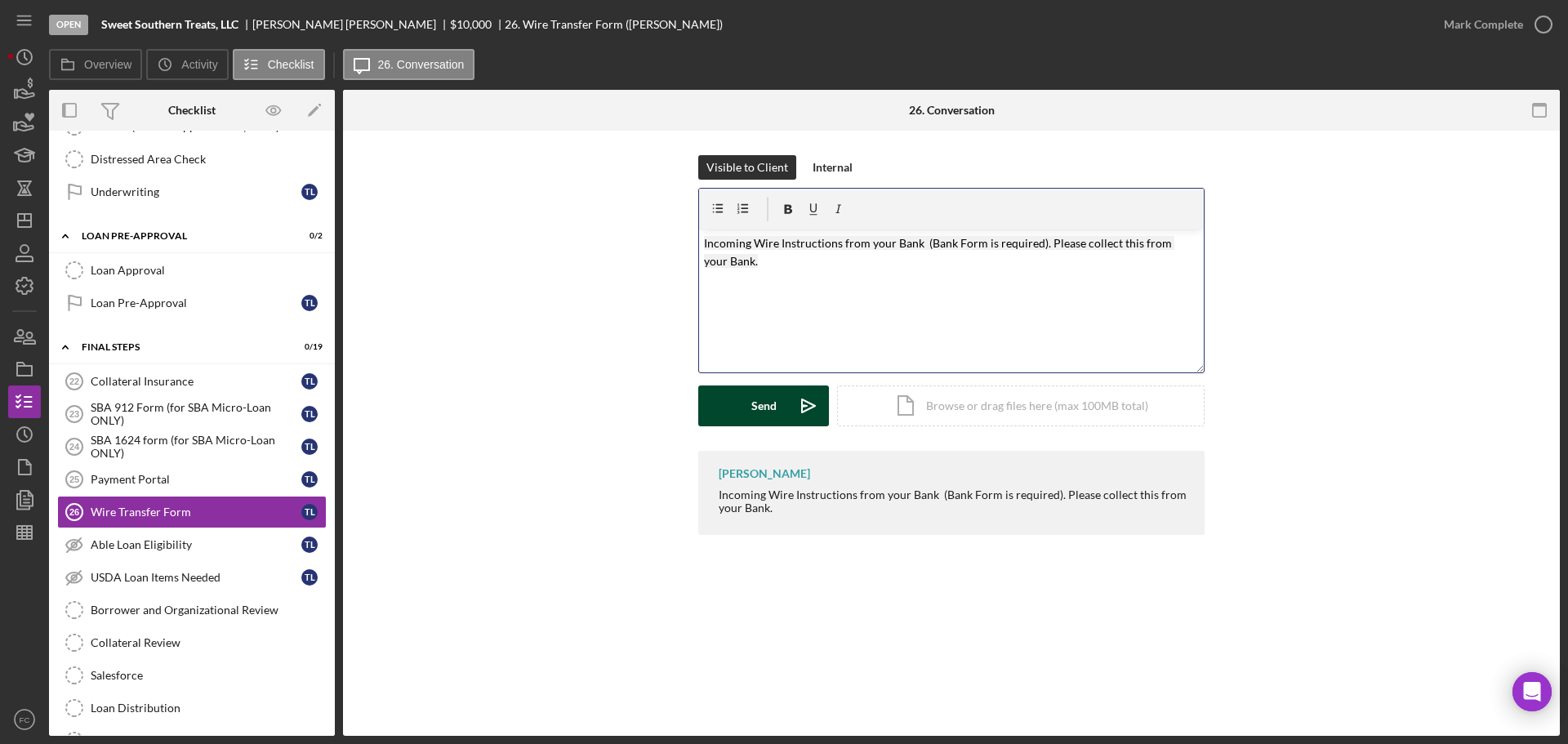
click at [782, 409] on button "Send Icon/icon-invite-send" at bounding box center [763, 405] width 131 height 41
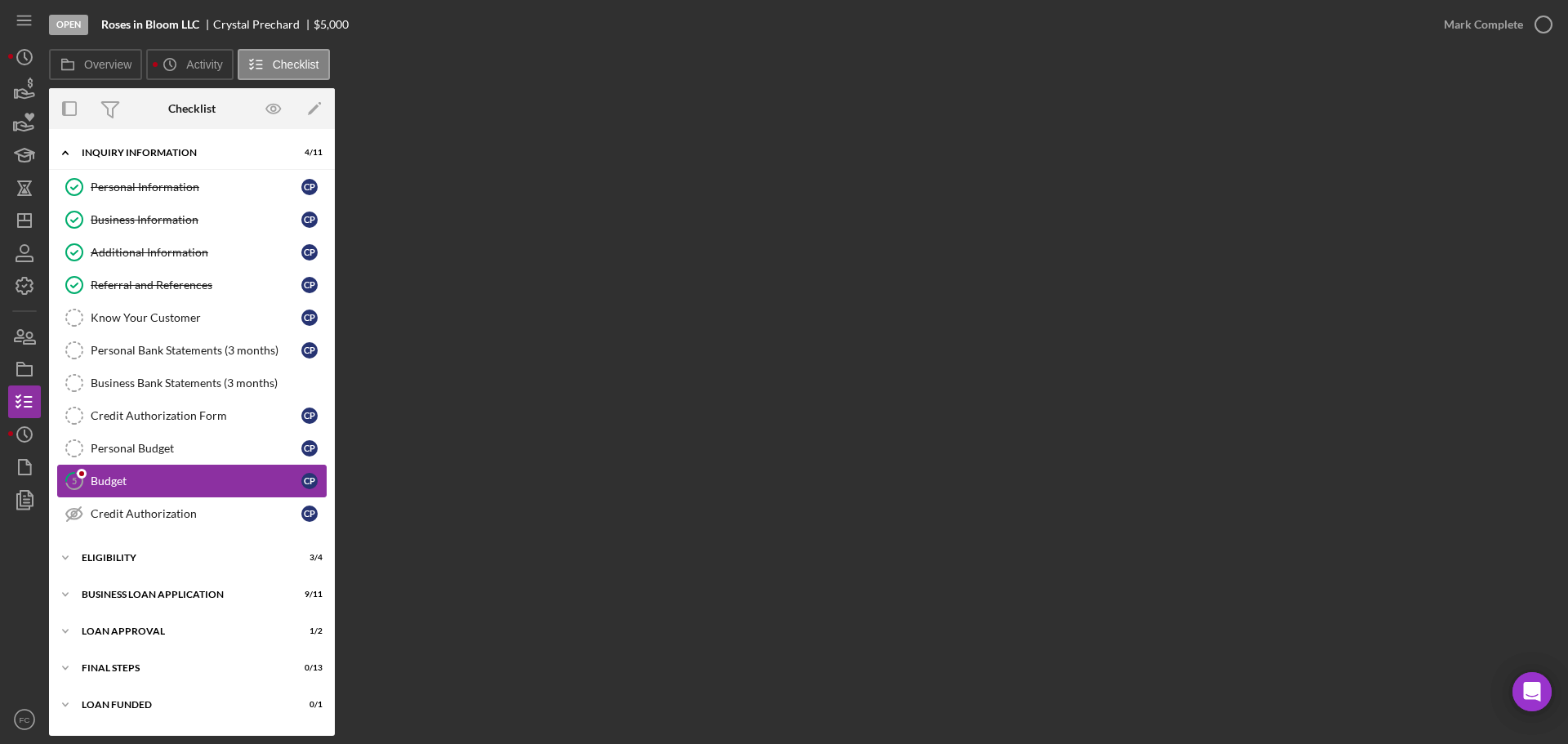
click at [237, 475] on div "Budget" at bounding box center [195, 481] width 211 height 13
click at [154, 292] on div "Referral and References" at bounding box center [195, 285] width 211 height 13
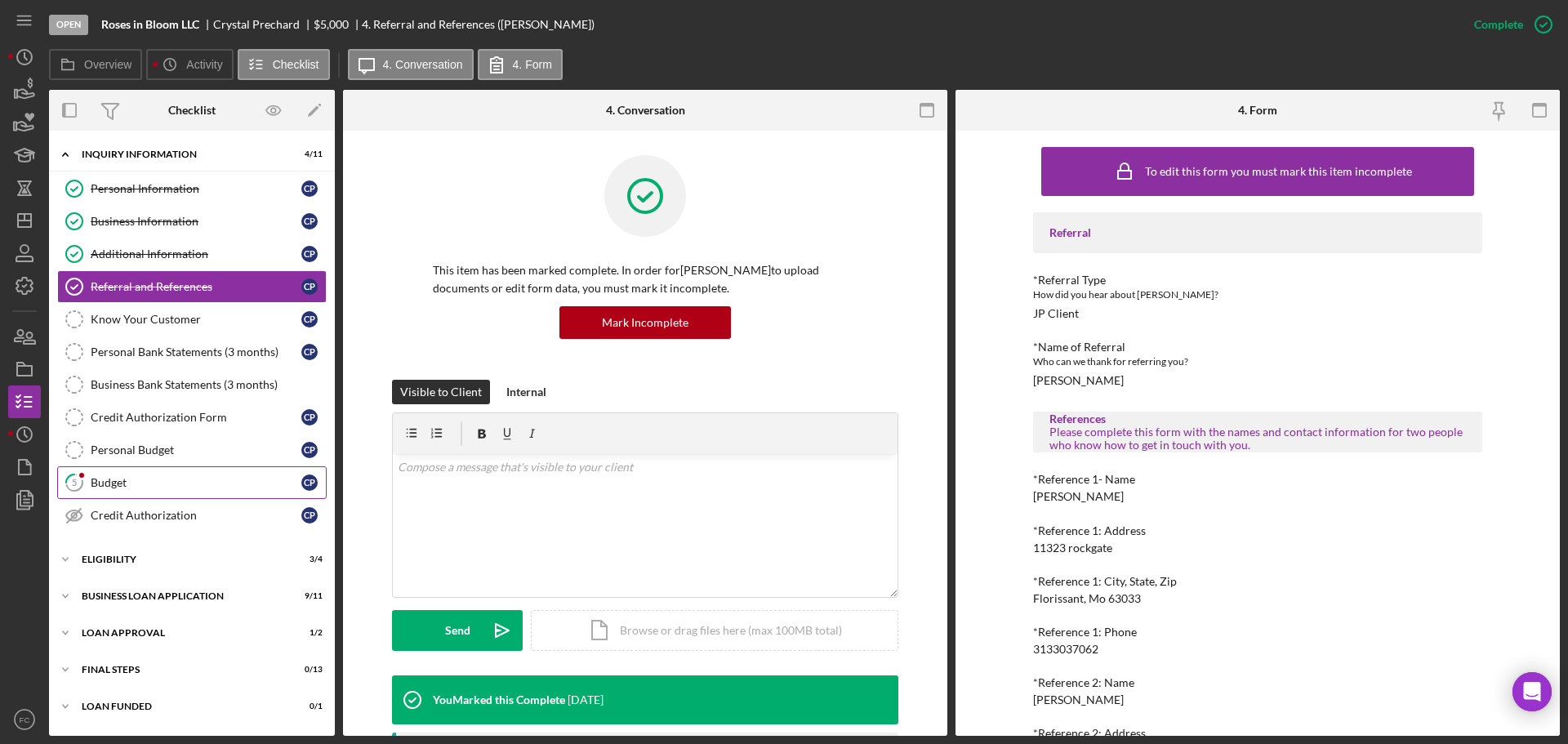
click at [112, 482] on div "Budget" at bounding box center [195, 483] width 211 height 13
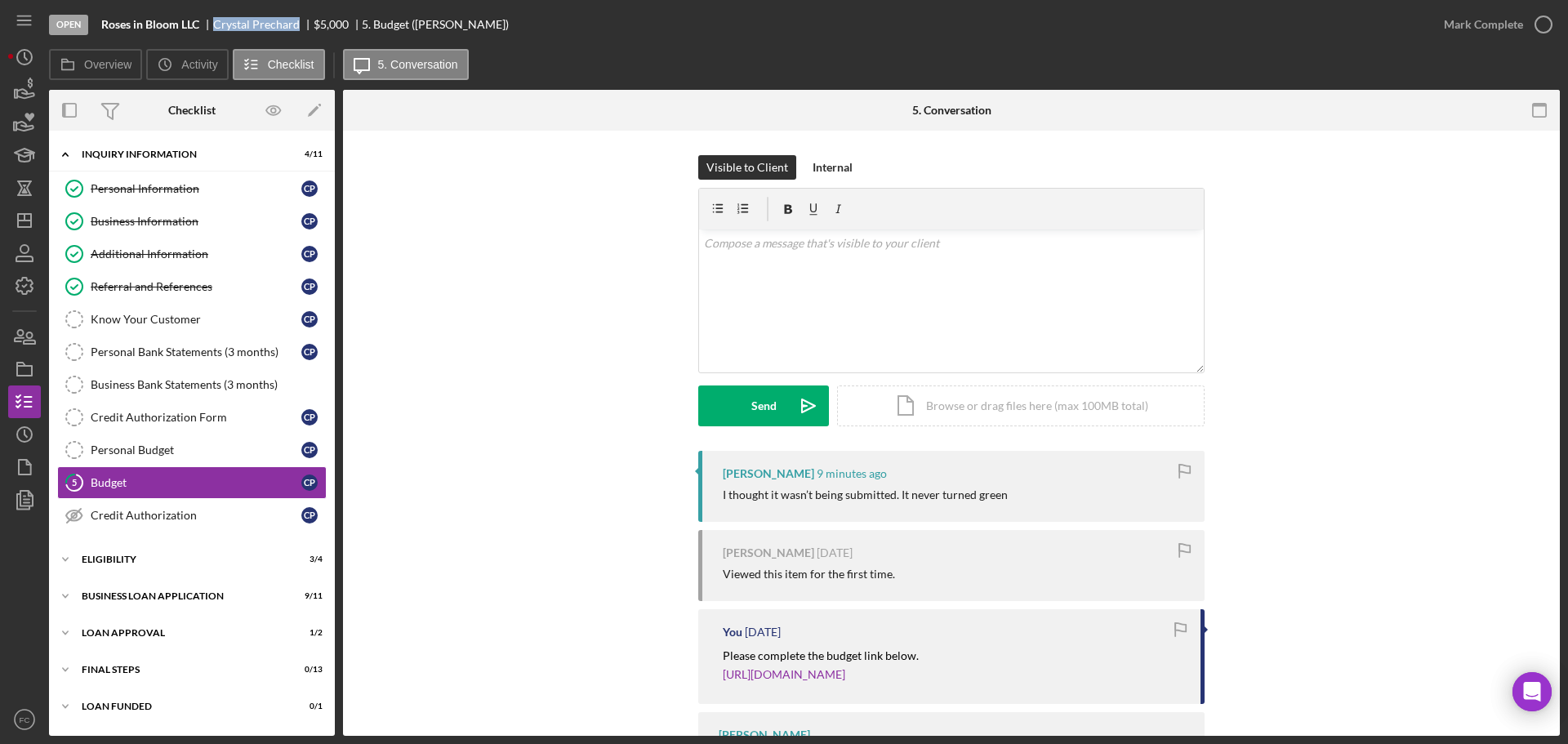
drag, startPoint x: 212, startPoint y: 20, endPoint x: 296, endPoint y: 23, distance: 84.1
click at [296, 23] on div "Roses in Bloom LLC Crystal Prechard $5,000 $5,000 5. Budget (Crystal P.)" at bounding box center [305, 24] width 408 height 13
copy div "Crystal Prechard"
click at [1543, 21] on icon "button" at bounding box center [1544, 24] width 41 height 41
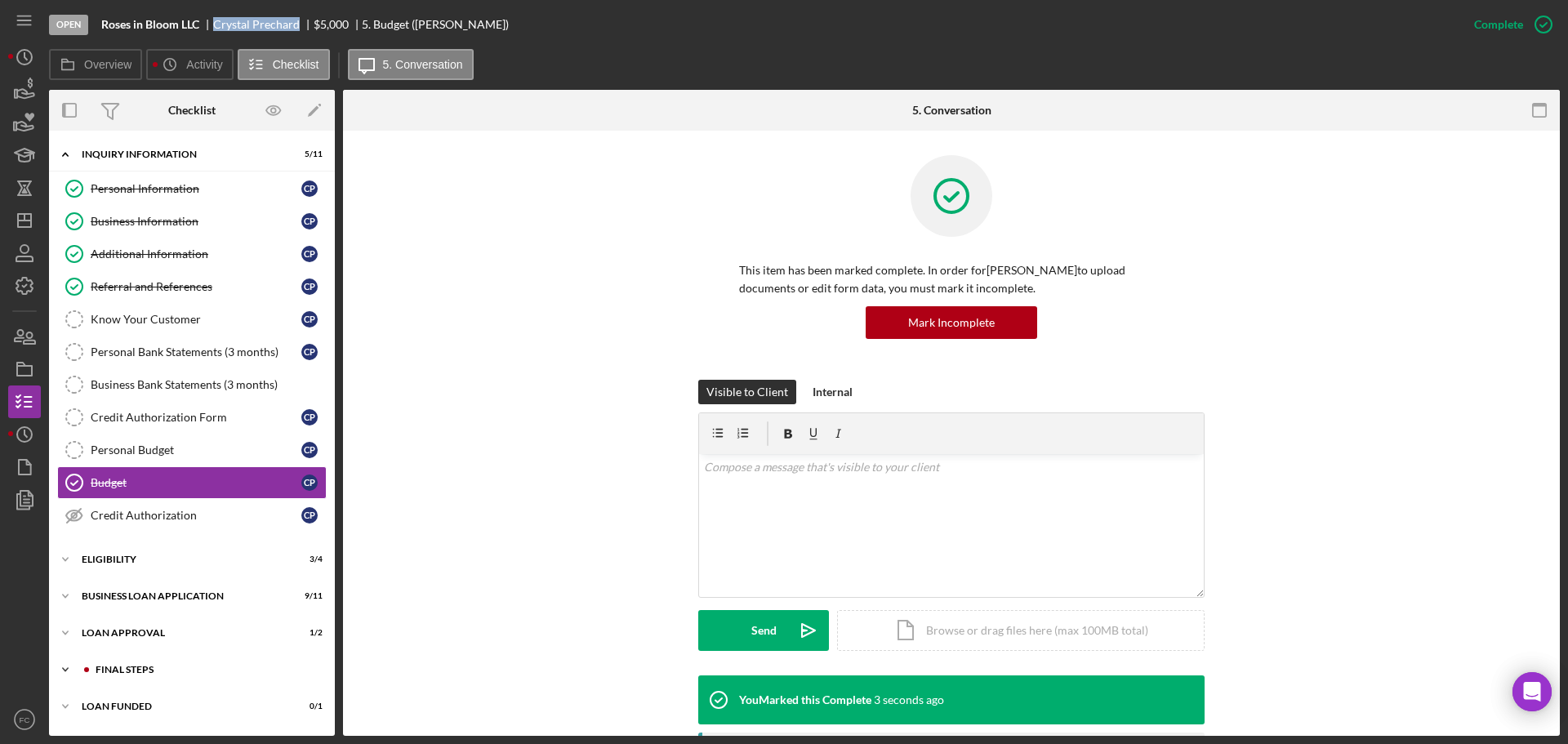
click at [126, 677] on div "Icon/Expander Final Steps 0 / 13" at bounding box center [191, 669] width 286 height 33
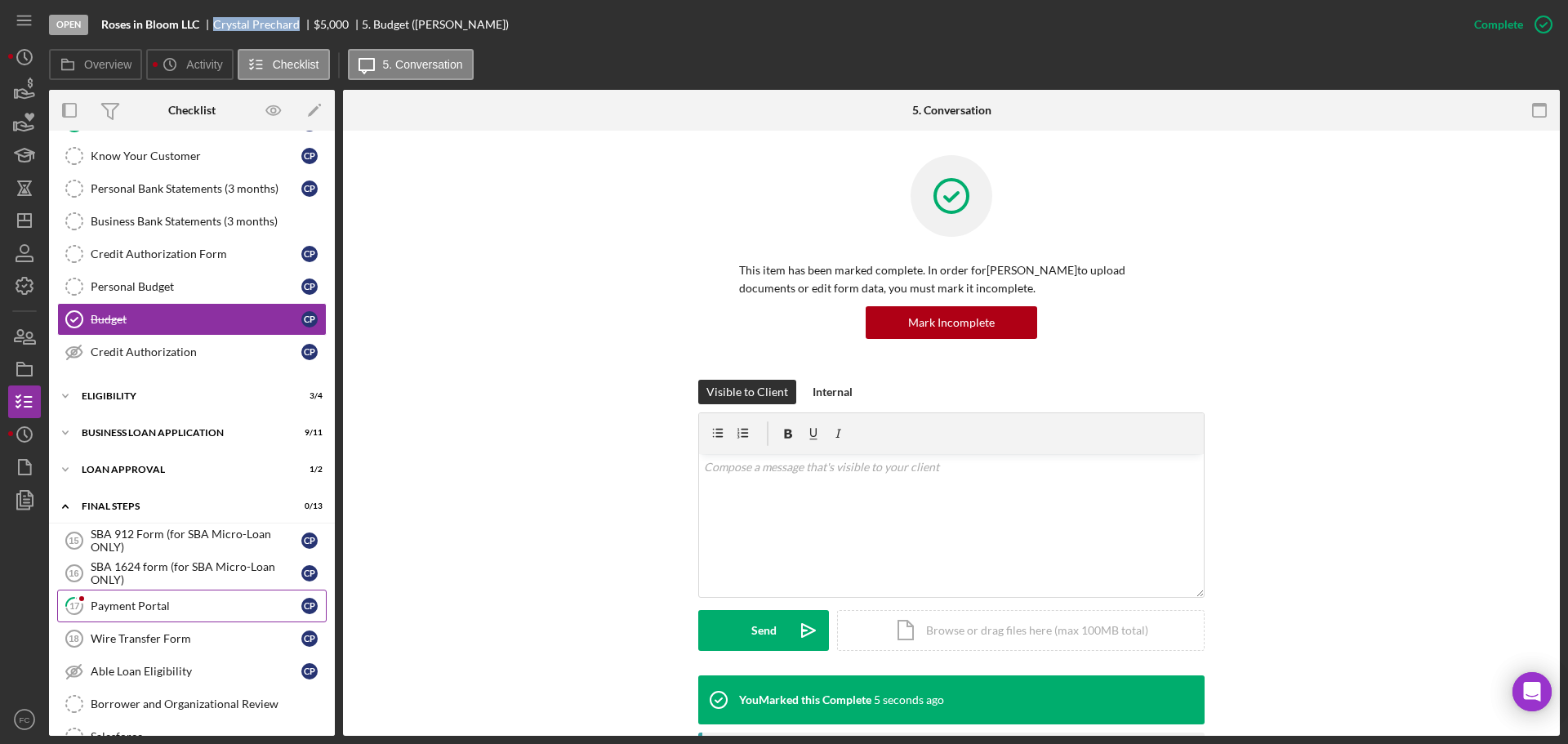
click at [142, 602] on div "Payment Portal" at bounding box center [195, 606] width 211 height 13
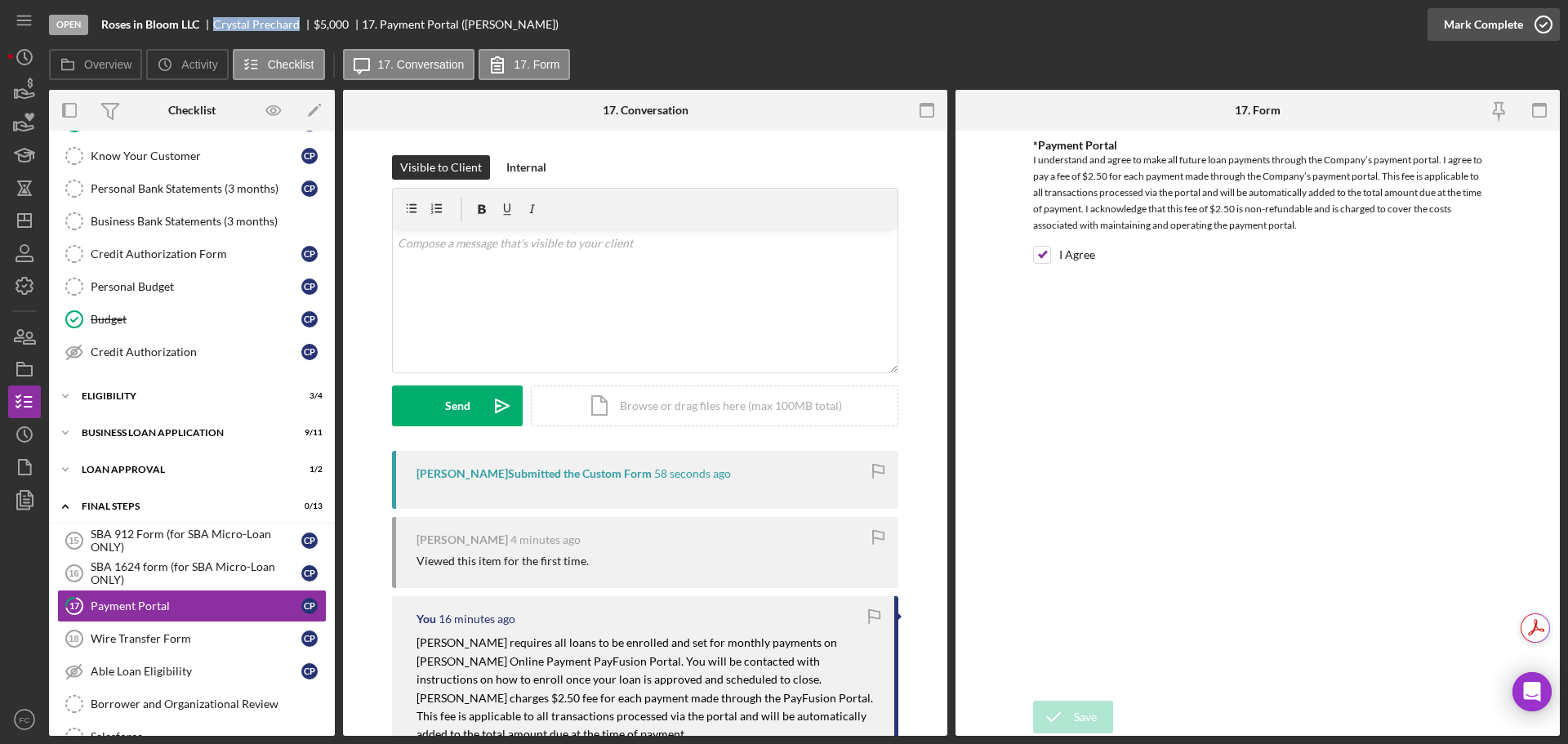
click at [1543, 22] on icon "button" at bounding box center [1544, 24] width 41 height 41
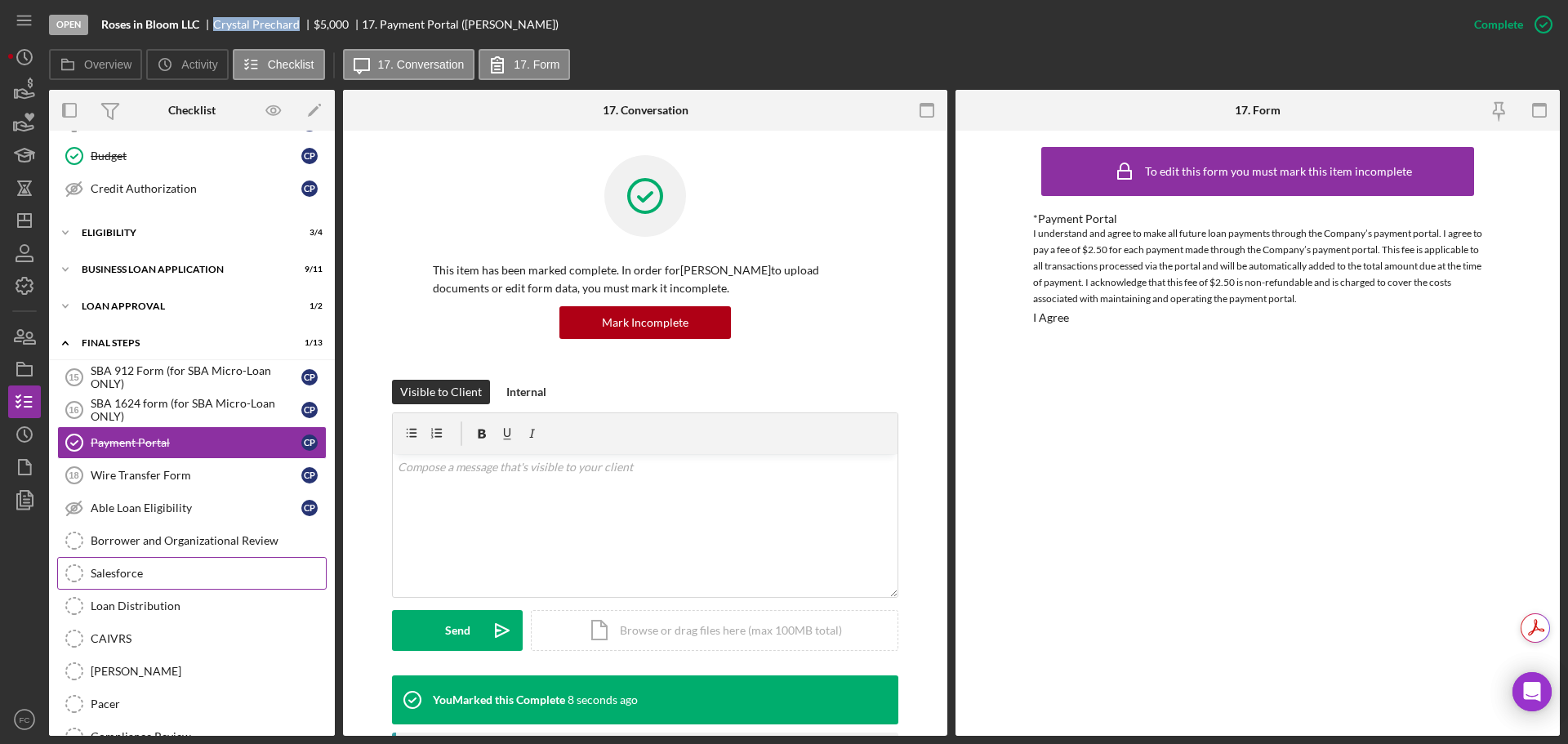
scroll to position [429, 0]
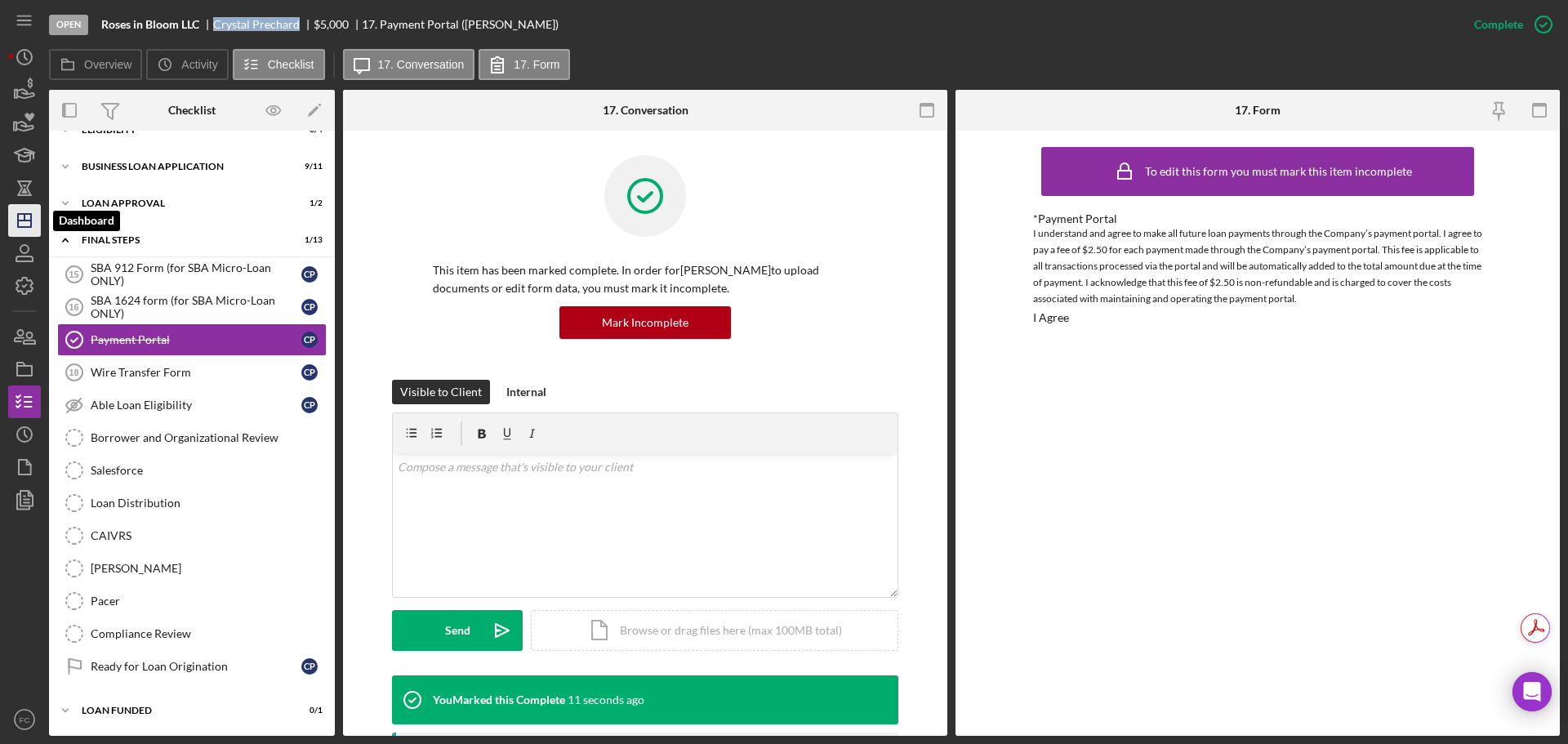
click at [19, 221] on line "button" at bounding box center [24, 221] width 13 height 0
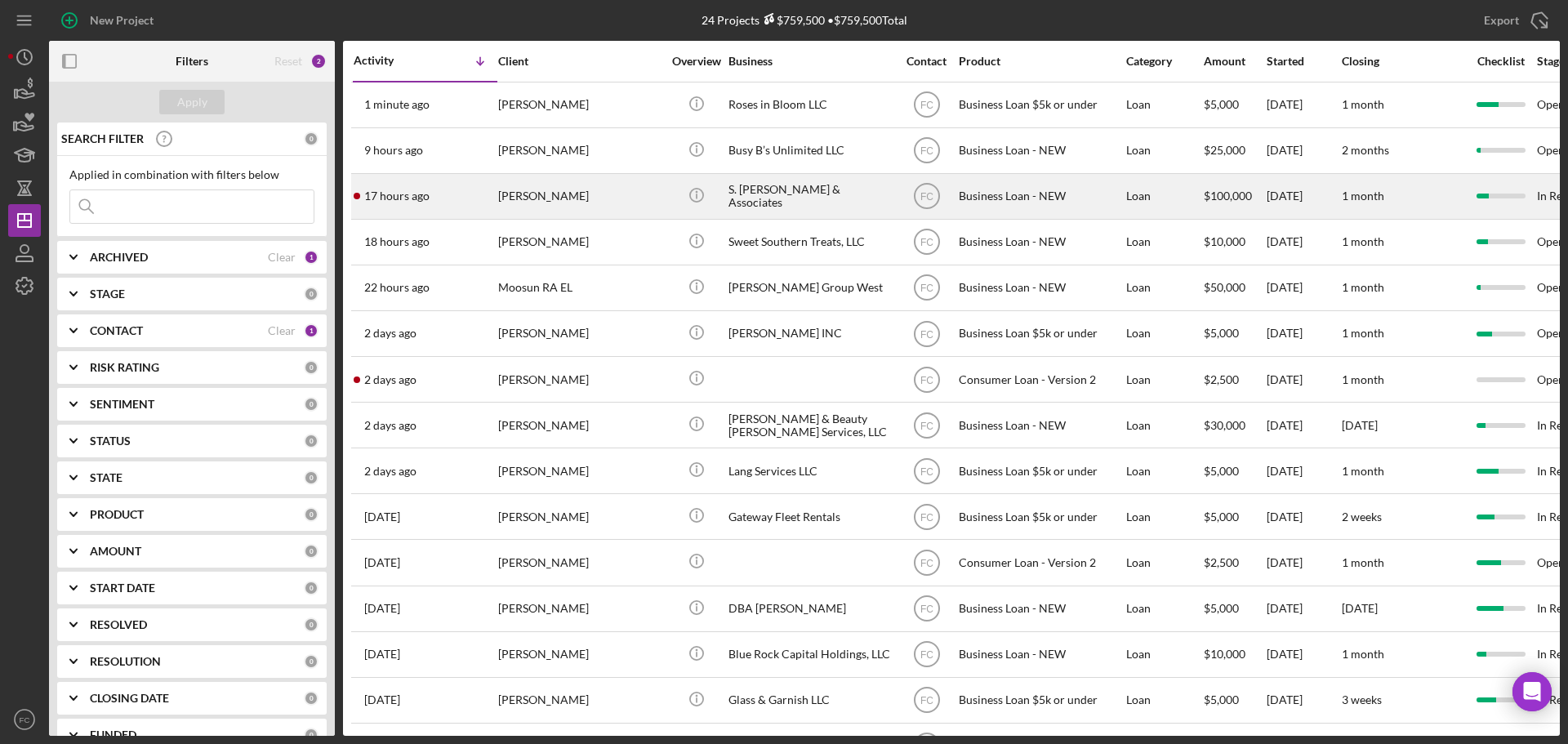
click at [458, 200] on div "17 hours ago Samuel Jones" at bounding box center [425, 196] width 143 height 44
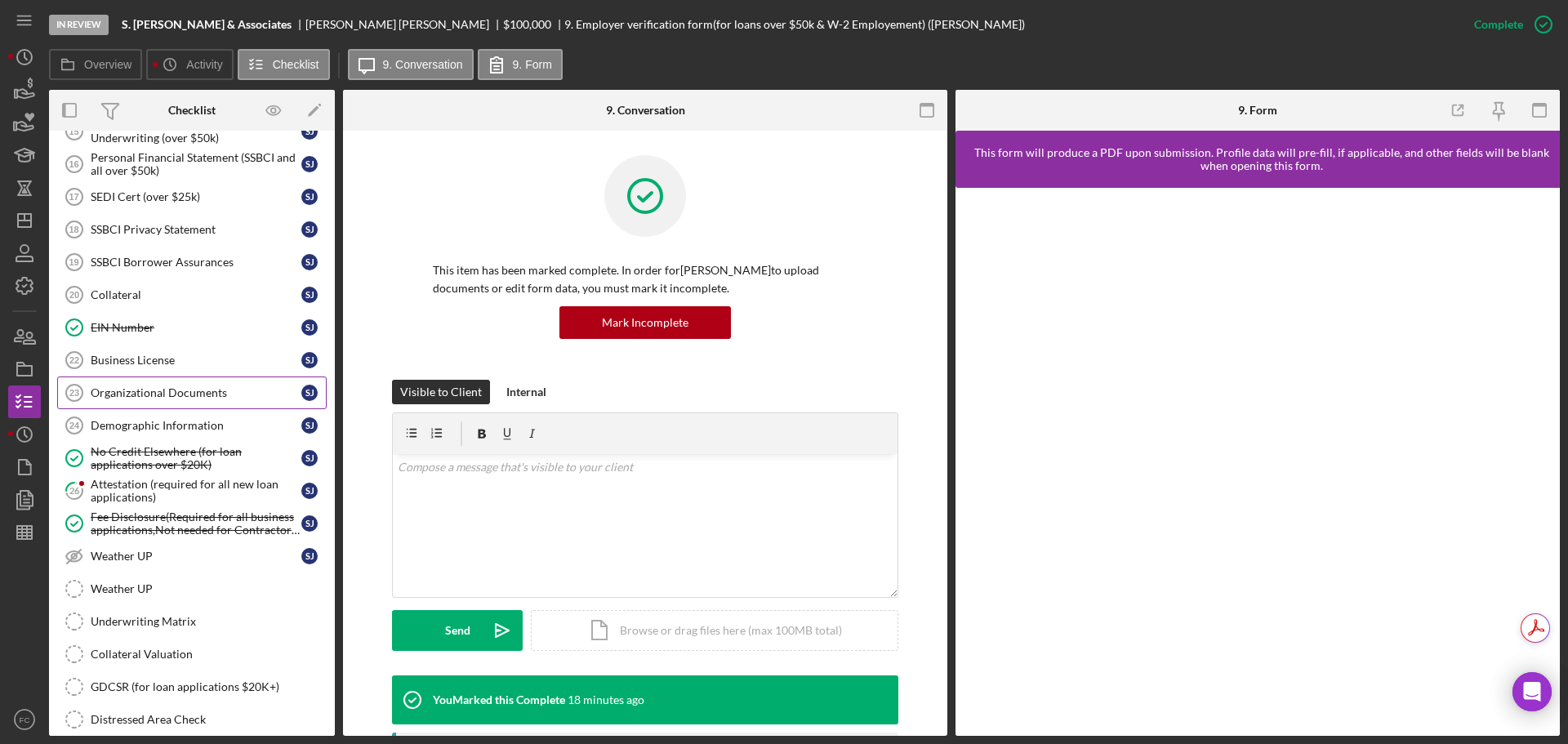
scroll to position [649, 0]
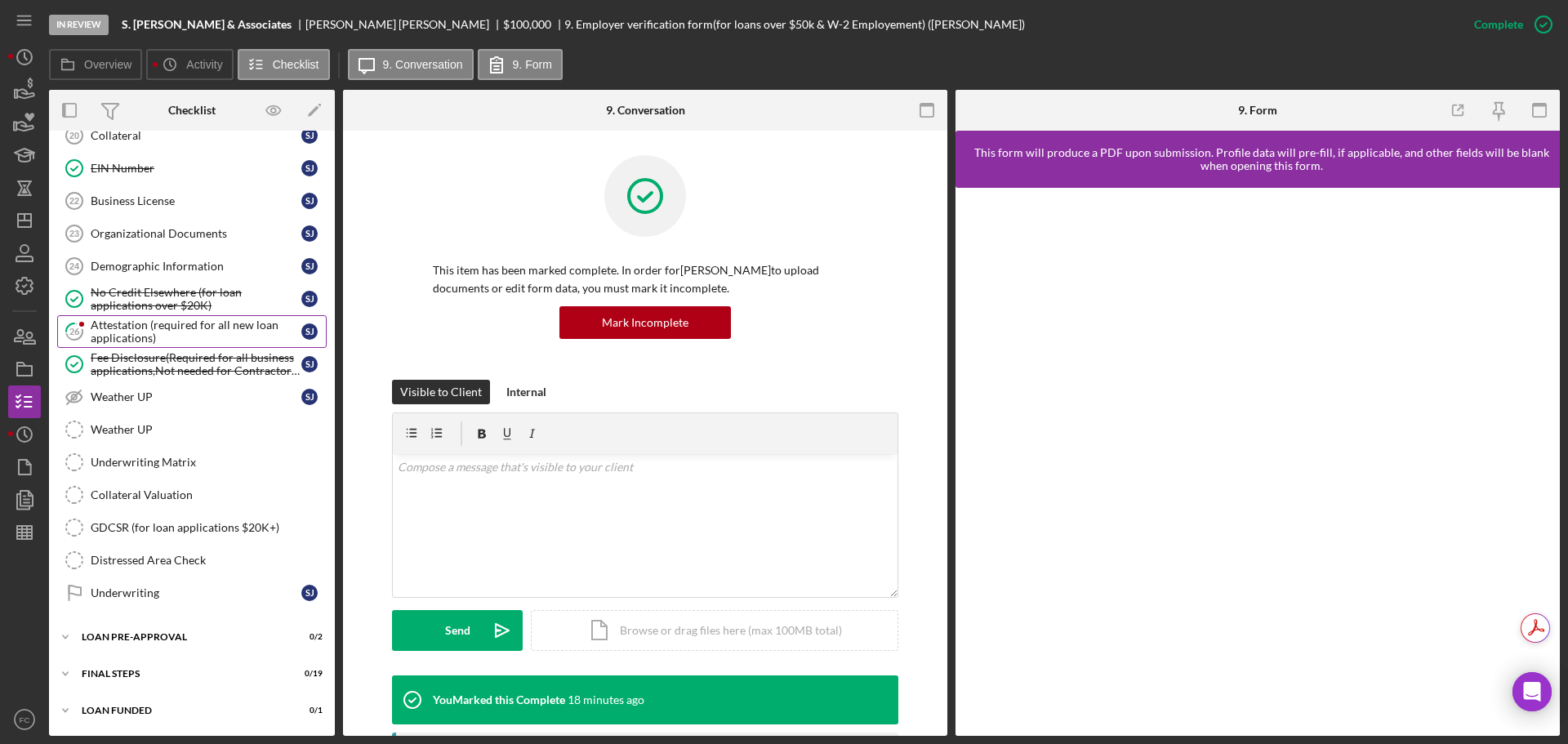
click at [167, 325] on div "Attestation (required for all new loan applications)" at bounding box center [195, 331] width 211 height 26
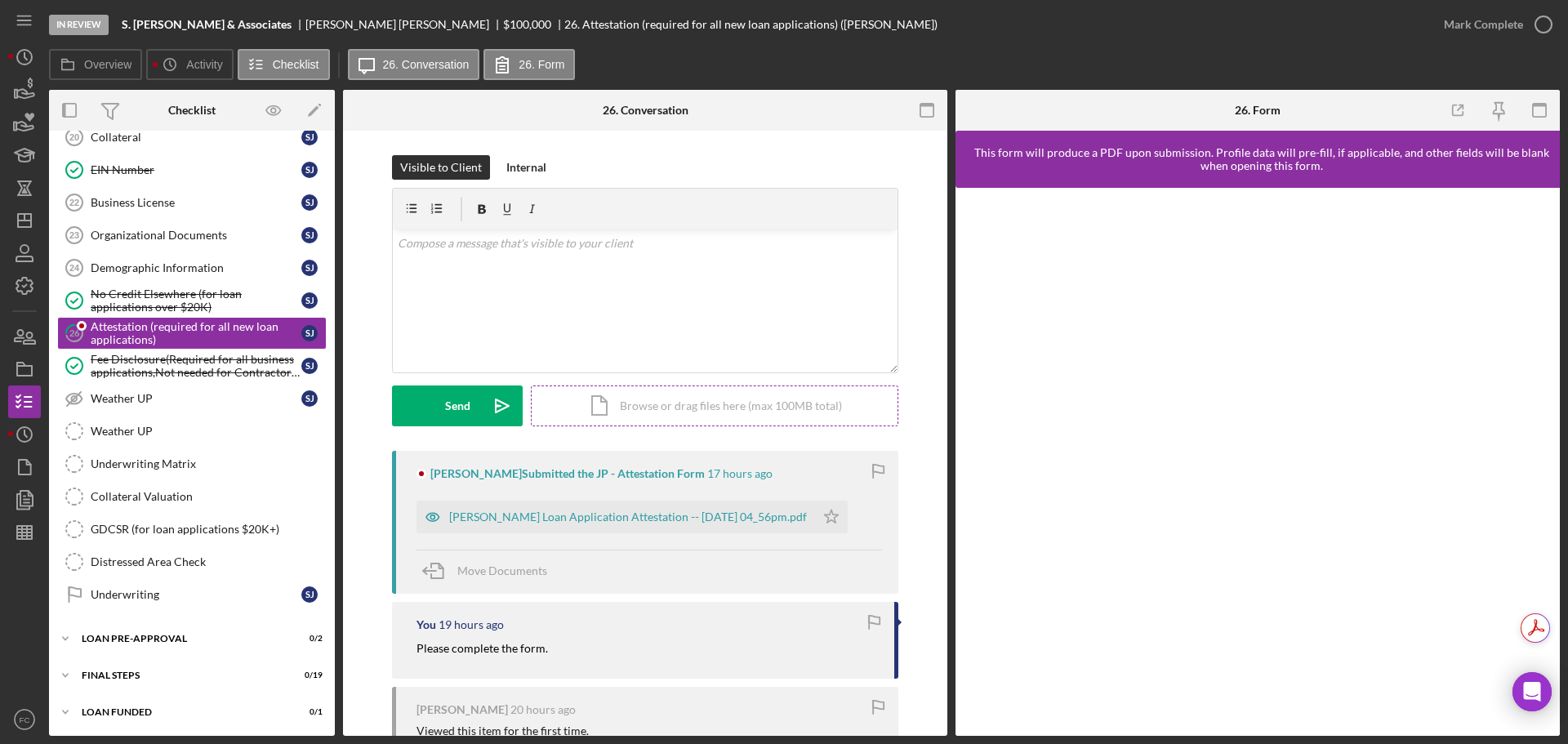
scroll to position [649, 0]
click at [840, 515] on icon "Icon/Star" at bounding box center [831, 517] width 33 height 33
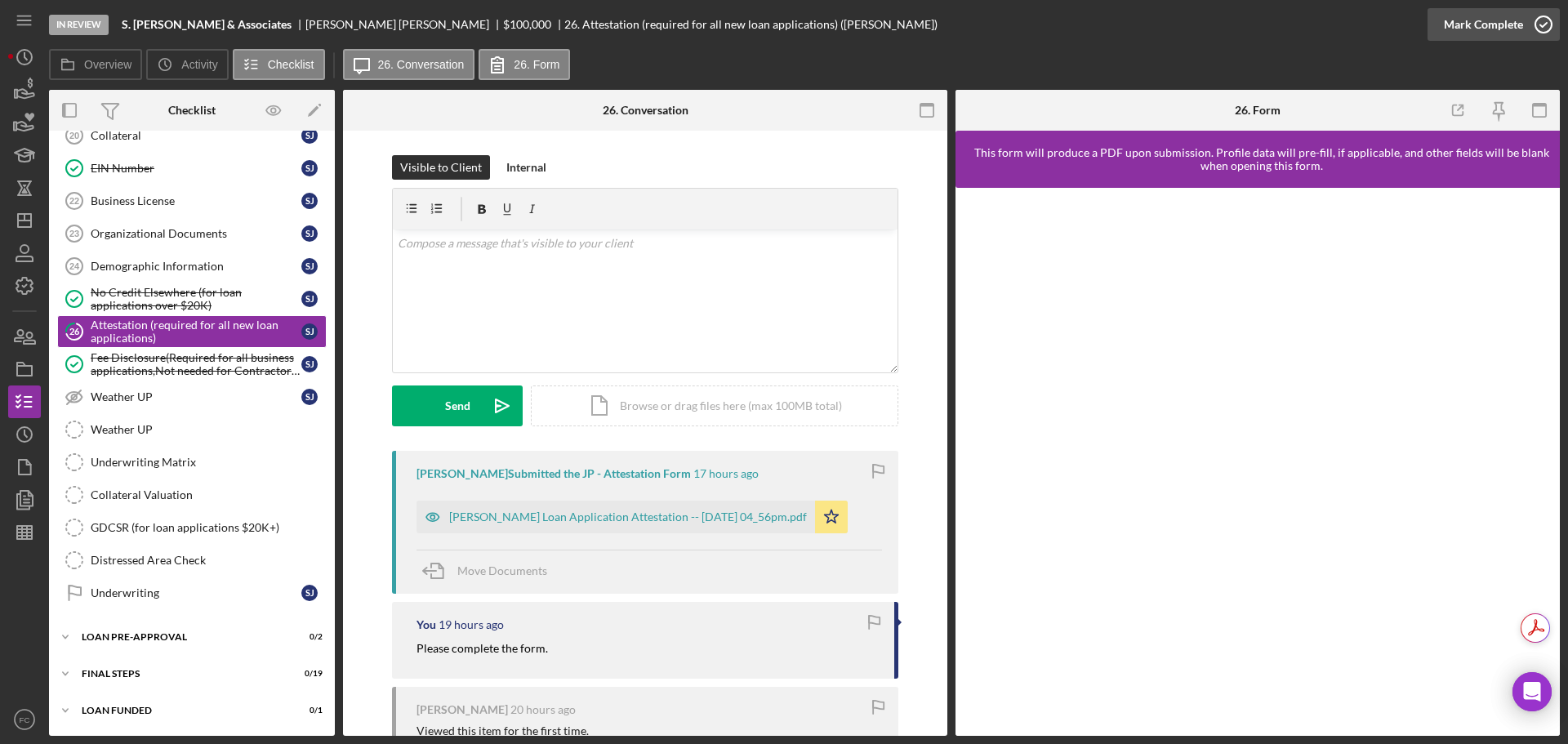
click at [1545, 21] on icon "button" at bounding box center [1544, 24] width 41 height 41
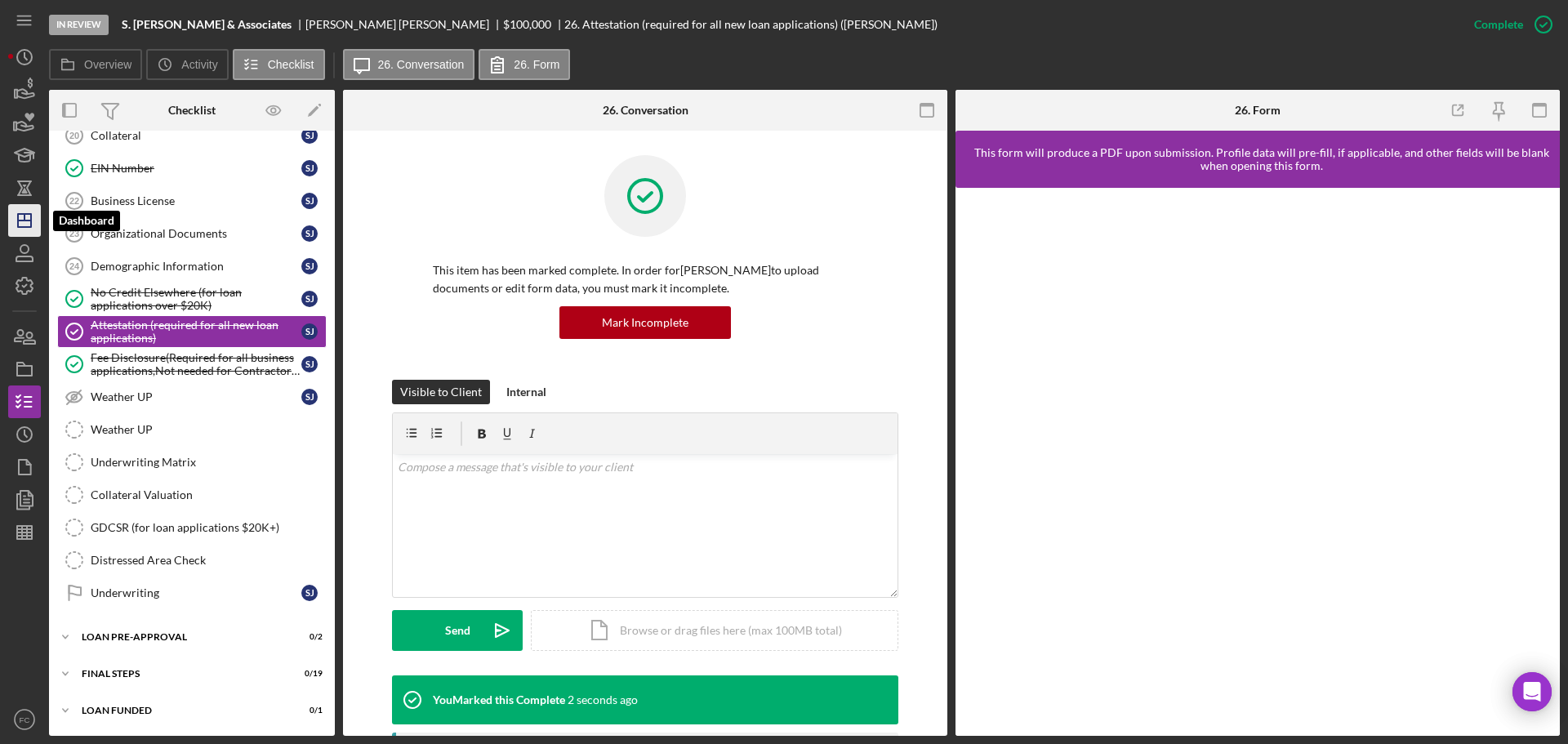
click at [23, 227] on polygon "button" at bounding box center [24, 221] width 13 height 13
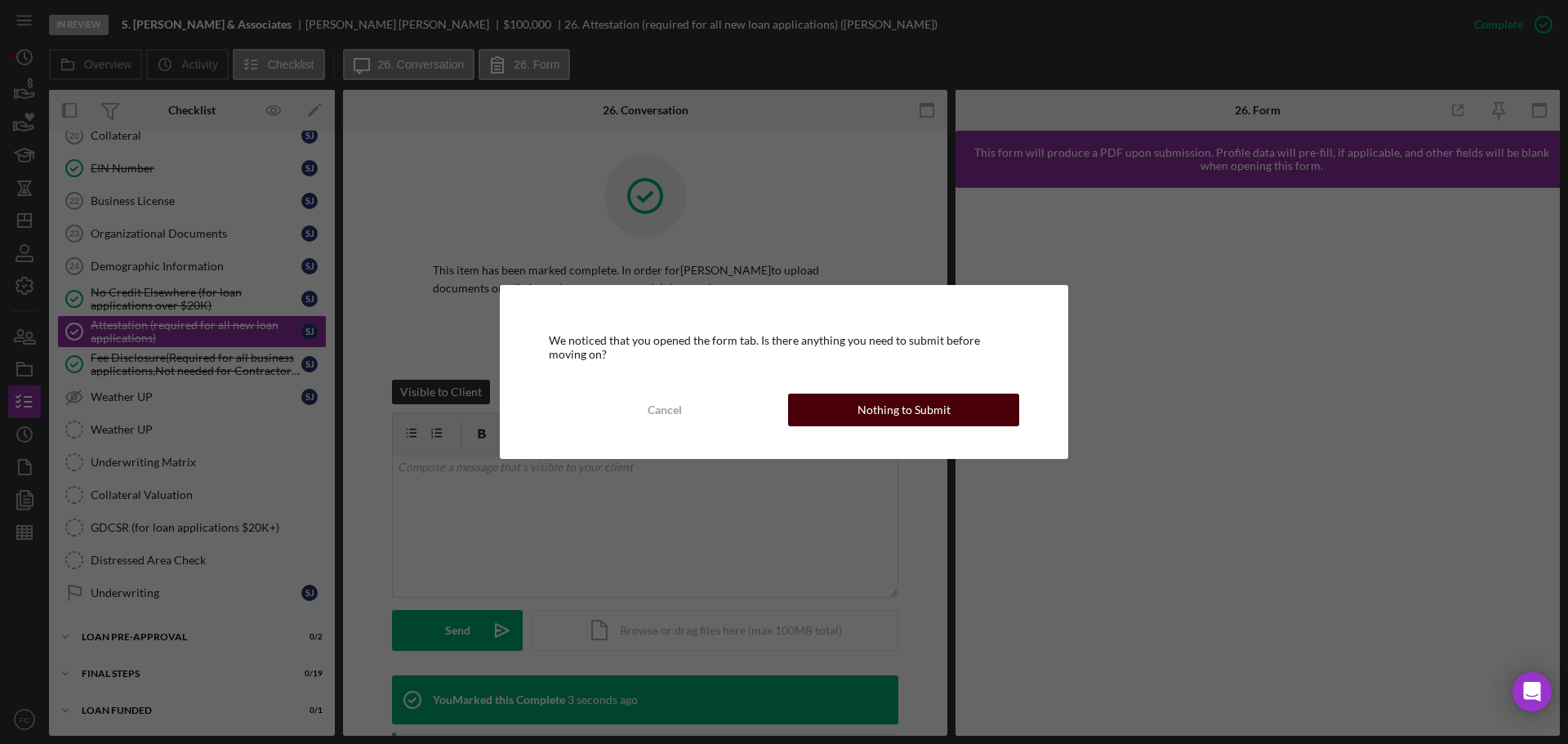
click at [845, 407] on button "Nothing to Submit" at bounding box center [903, 409] width 231 height 33
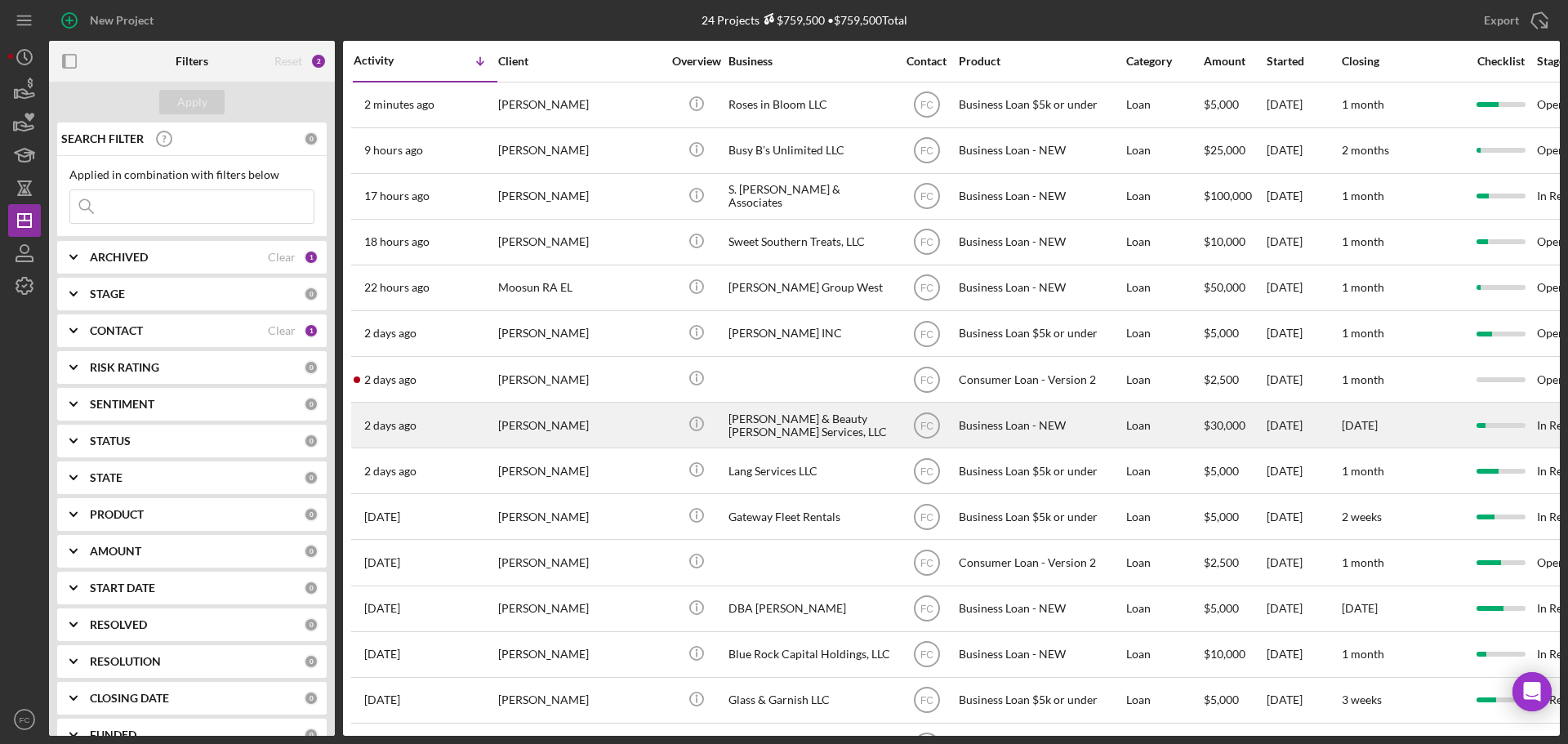
scroll to position [81, 0]
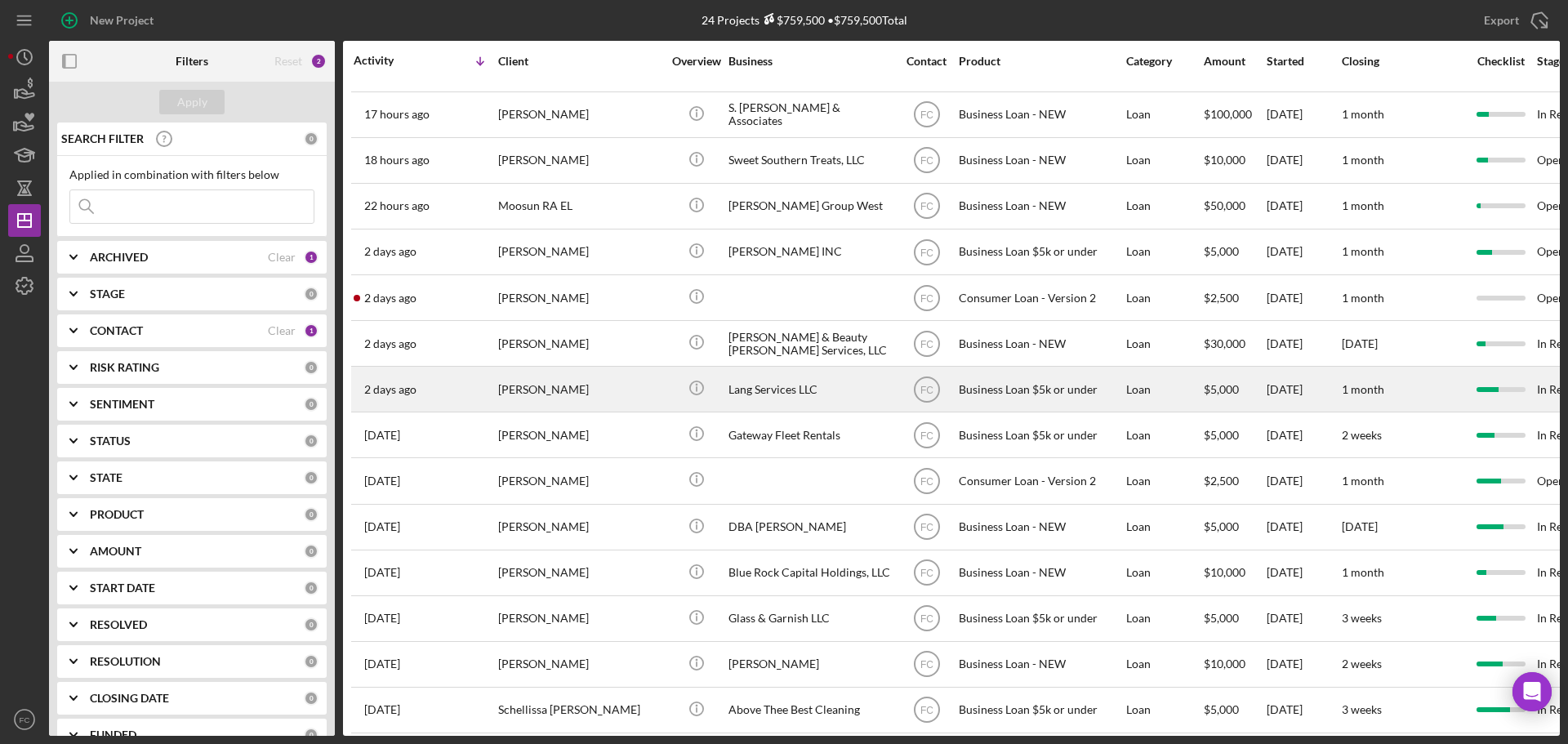
click at [474, 398] on div "2 days ago calvin lang" at bounding box center [425, 389] width 143 height 44
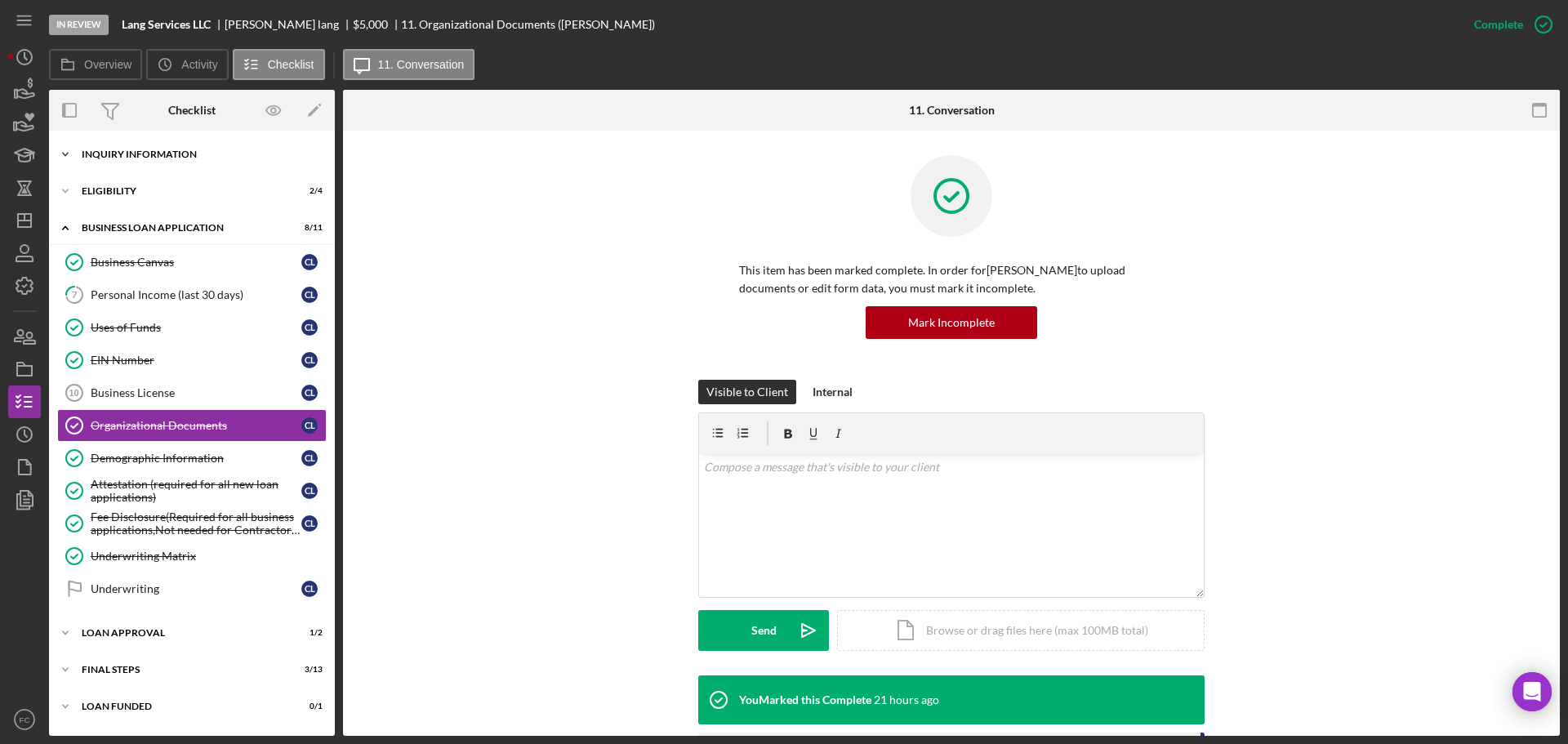
click at [106, 161] on div "Icon/Expander INQUIRY INFORMATION 5 / 11" at bounding box center [191, 154] width 286 height 33
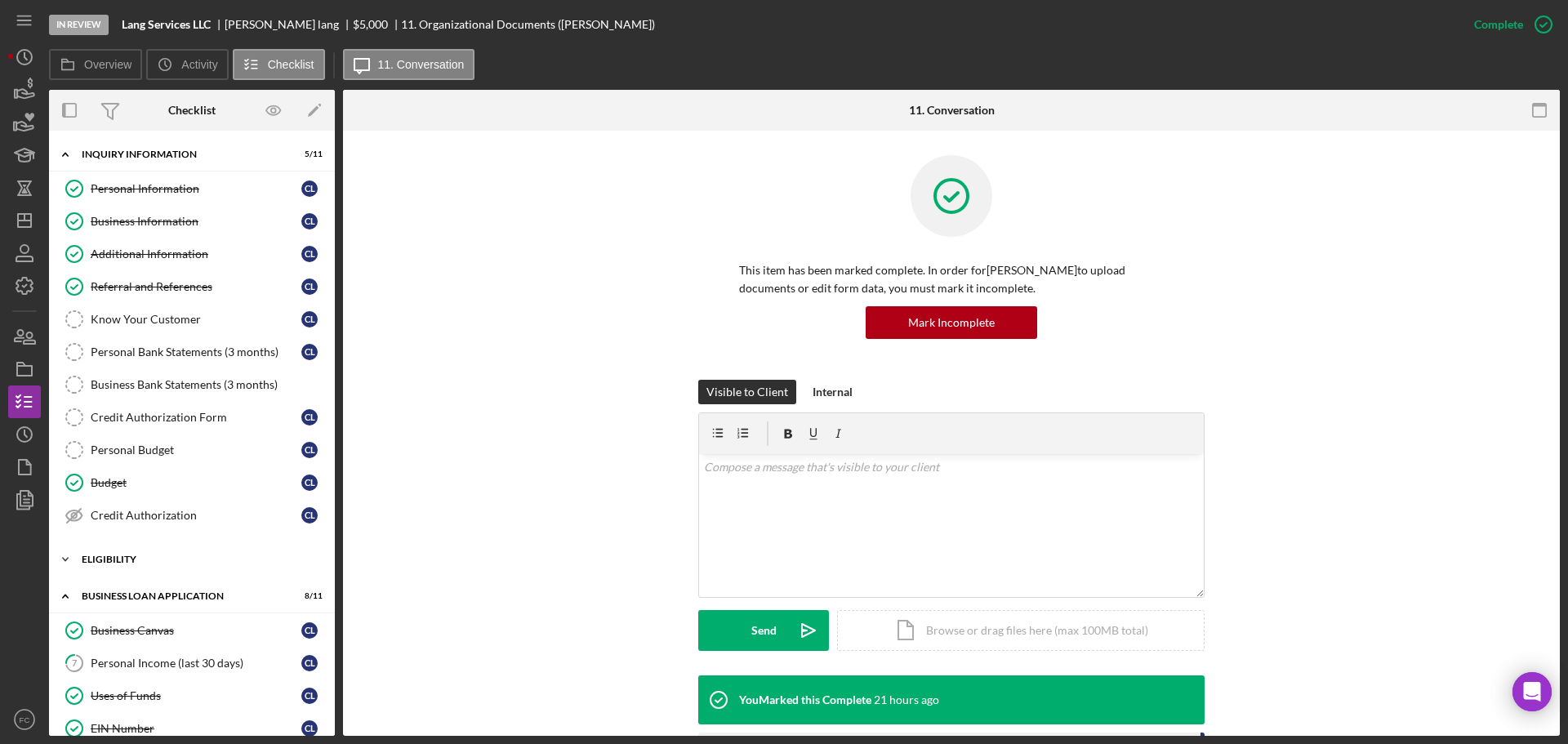
click at [121, 553] on div "Icon/Expander Eligibility 2 / 4" at bounding box center [191, 559] width 286 height 33
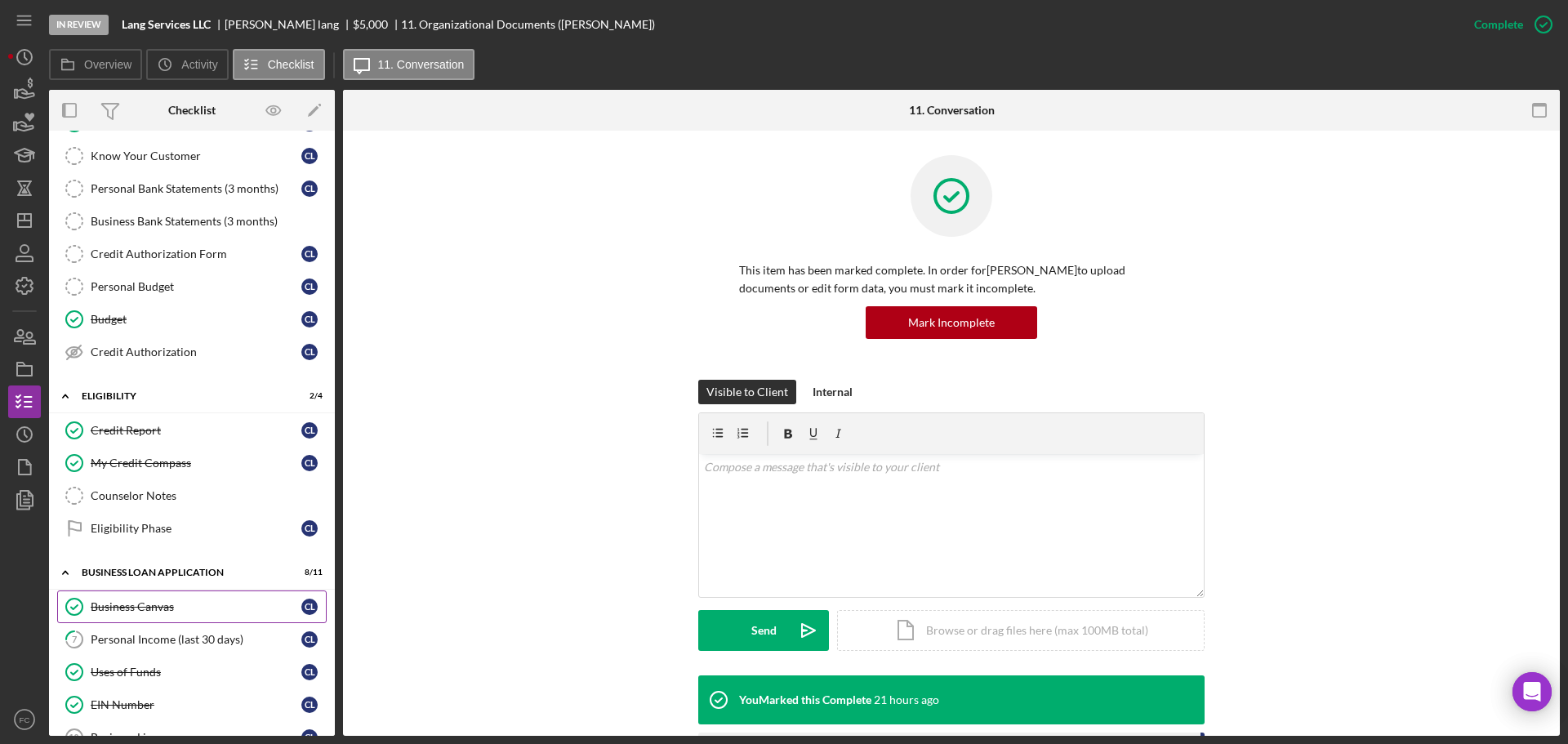
scroll to position [245, 0]
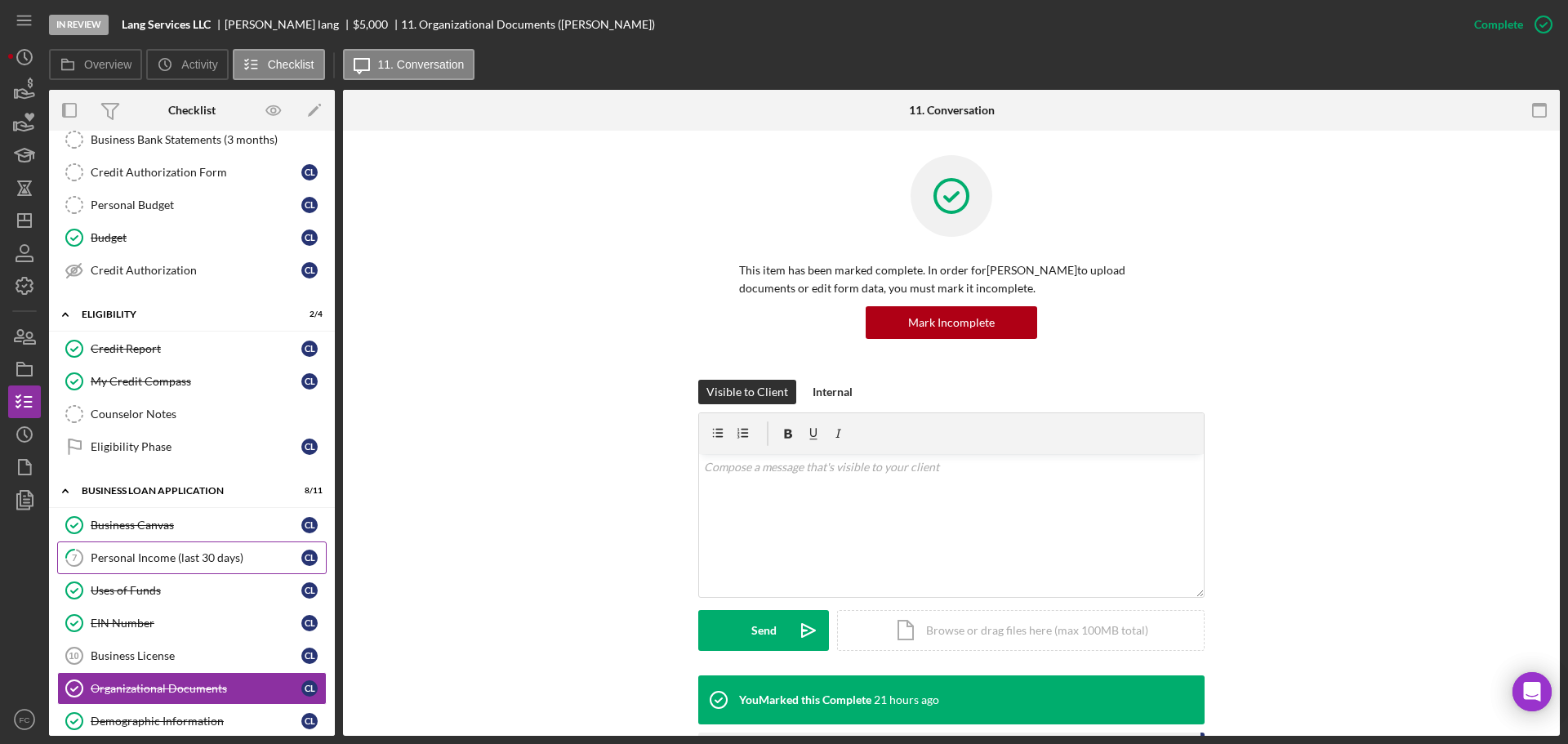
click at [138, 556] on div "Personal Income (last 30 days)" at bounding box center [195, 558] width 211 height 13
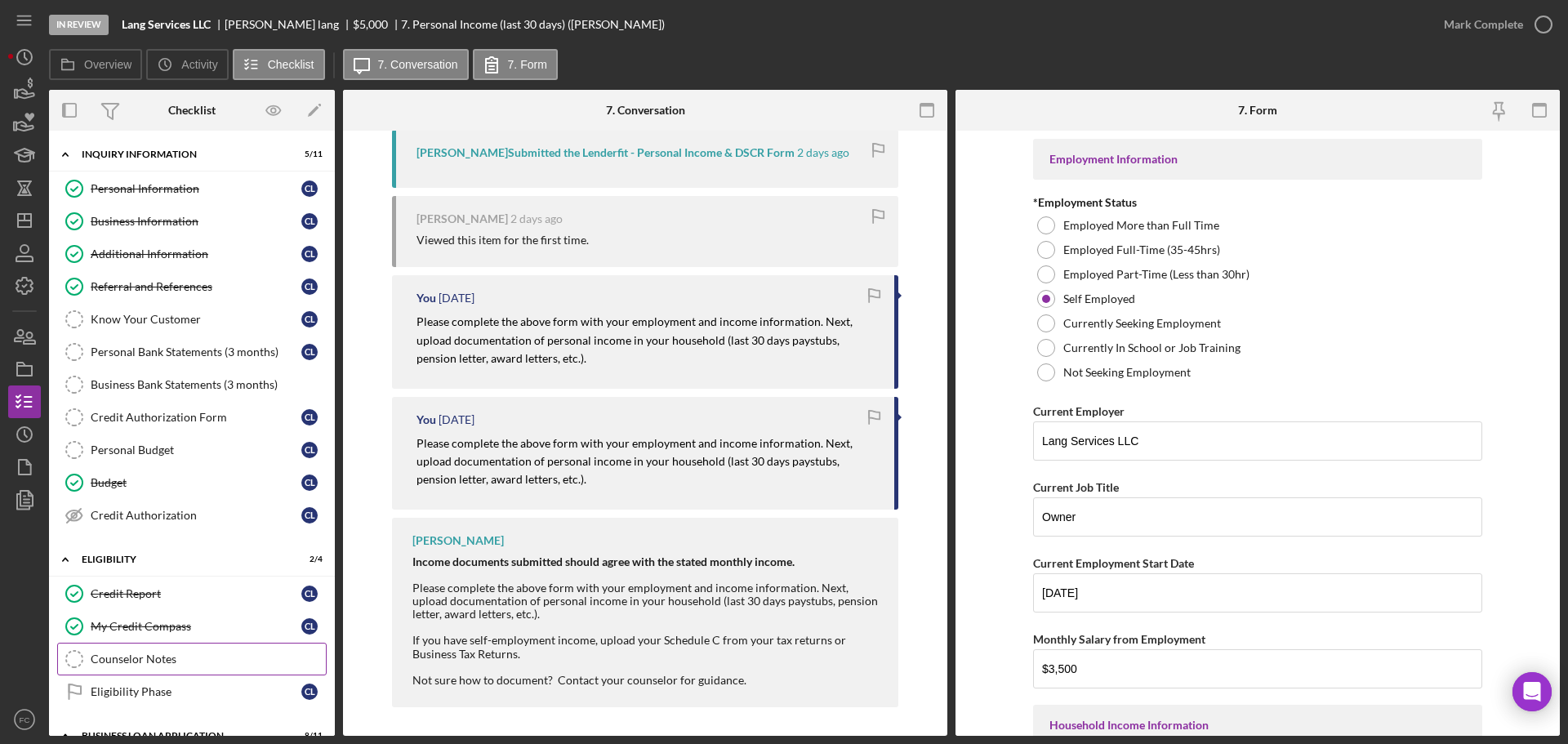
scroll to position [81, 0]
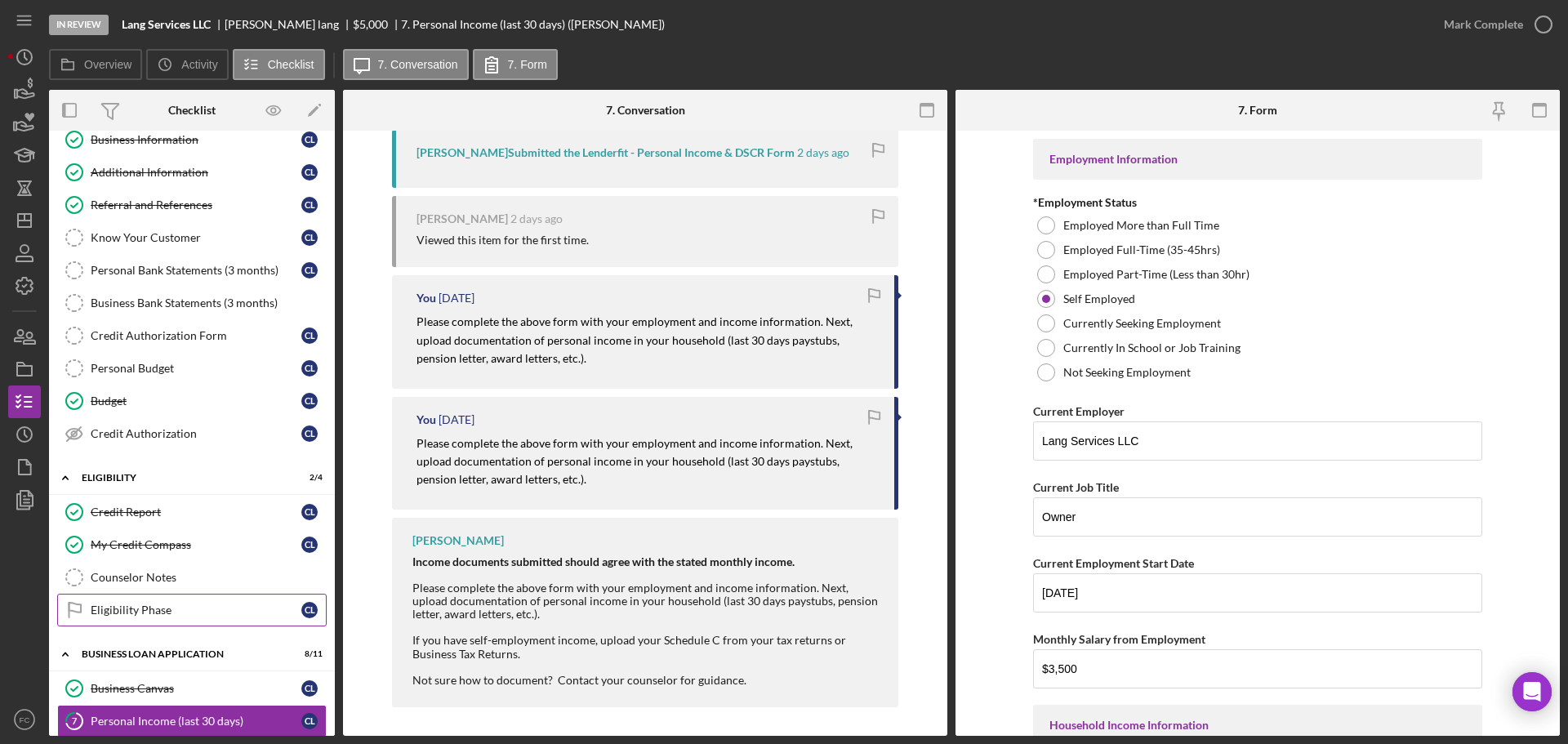
click at [156, 600] on link "Eligibility Phase Eligibility Phase c l" at bounding box center [191, 610] width 269 height 33
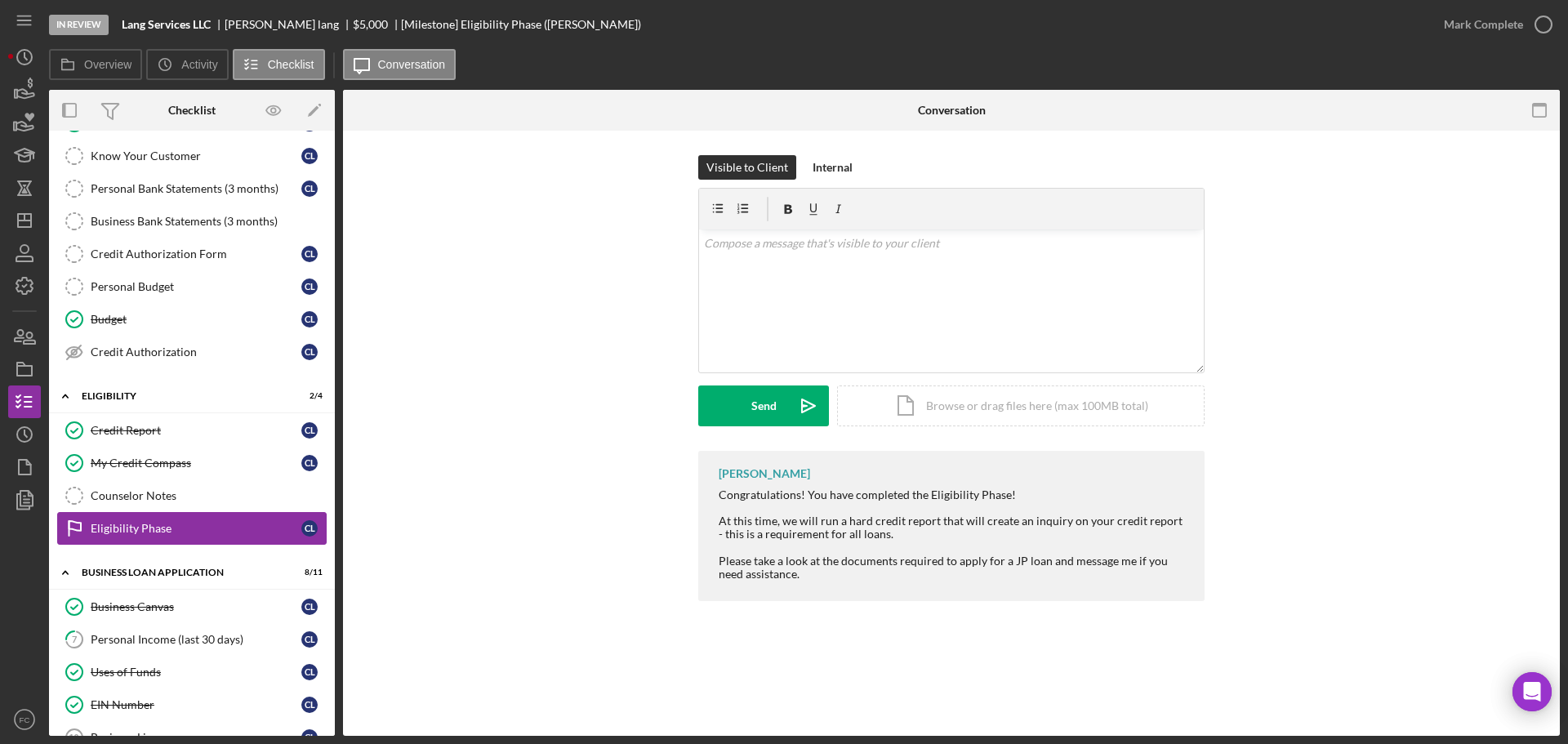
scroll to position [245, 0]
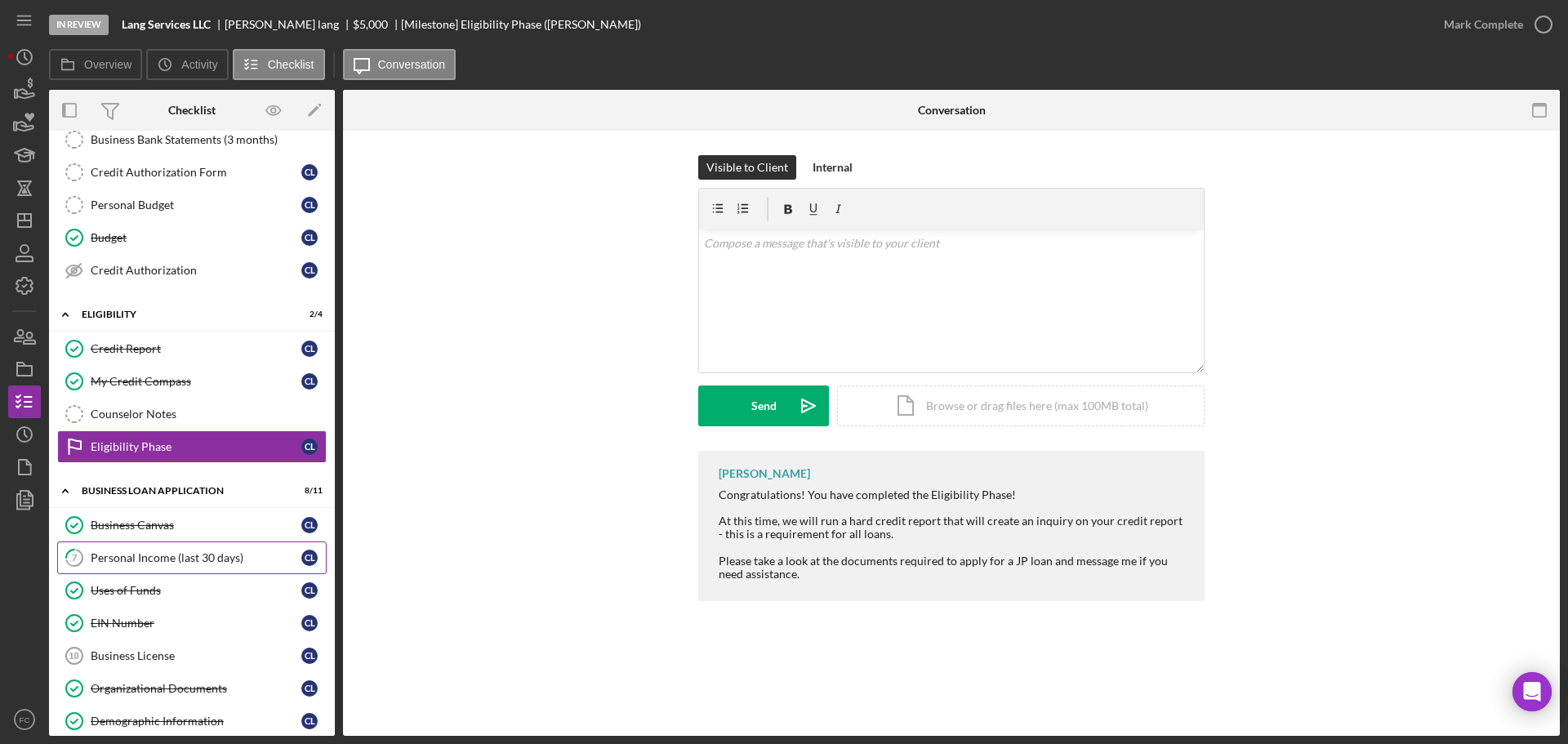
click at [155, 566] on link "7 Personal Income (last 30 days) c l" at bounding box center [191, 557] width 269 height 33
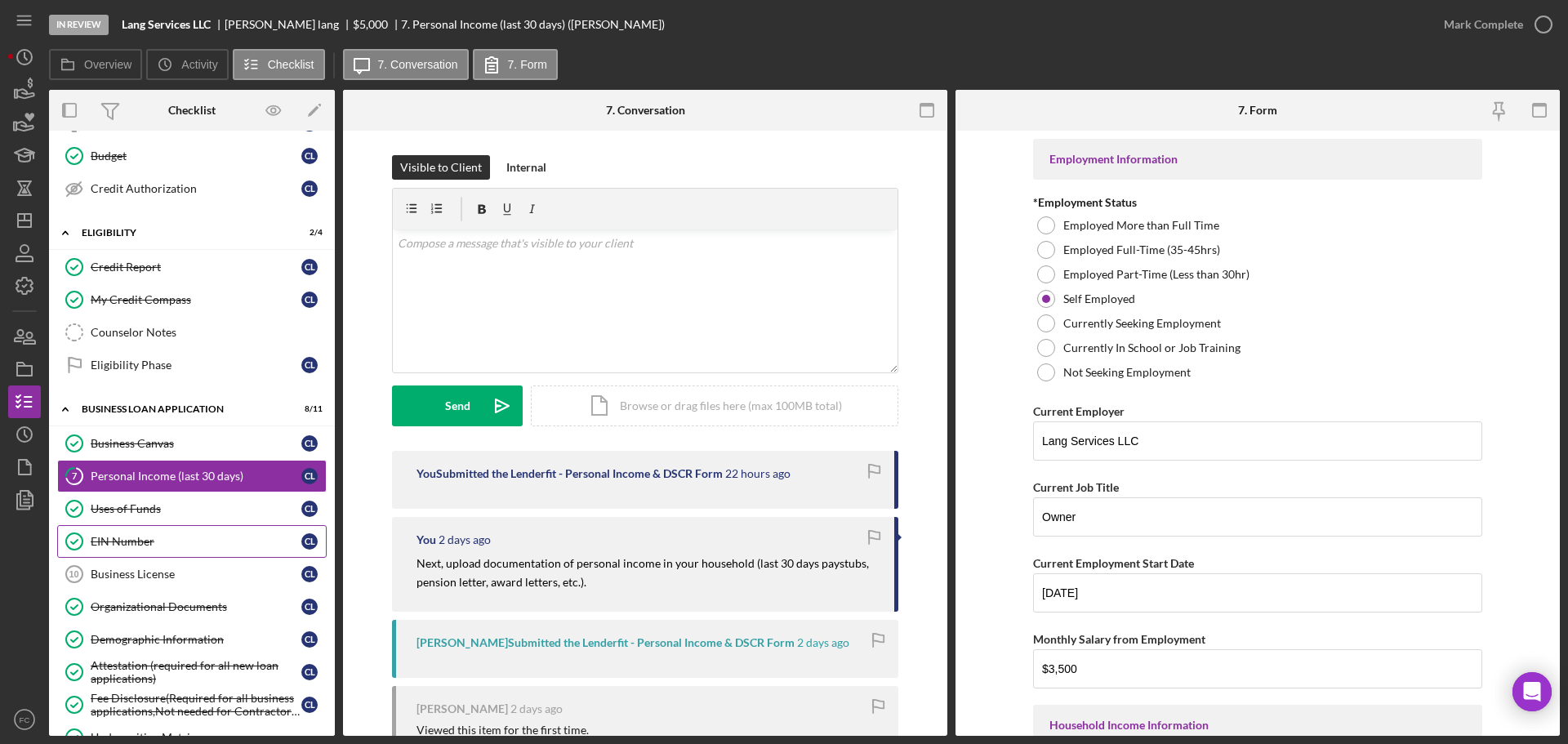
scroll to position [408, 0]
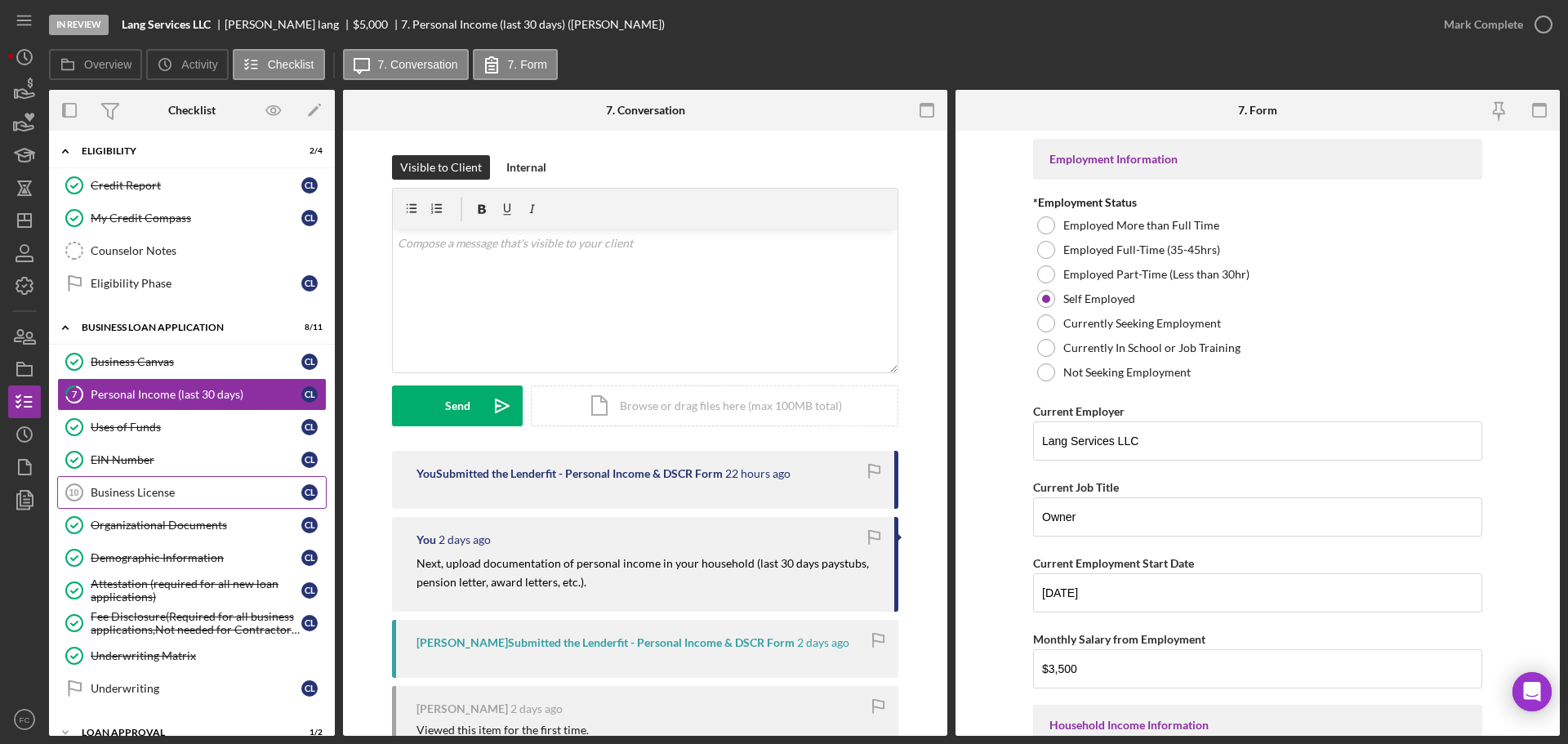
click at [150, 499] on div "Business License" at bounding box center [195, 492] width 211 height 13
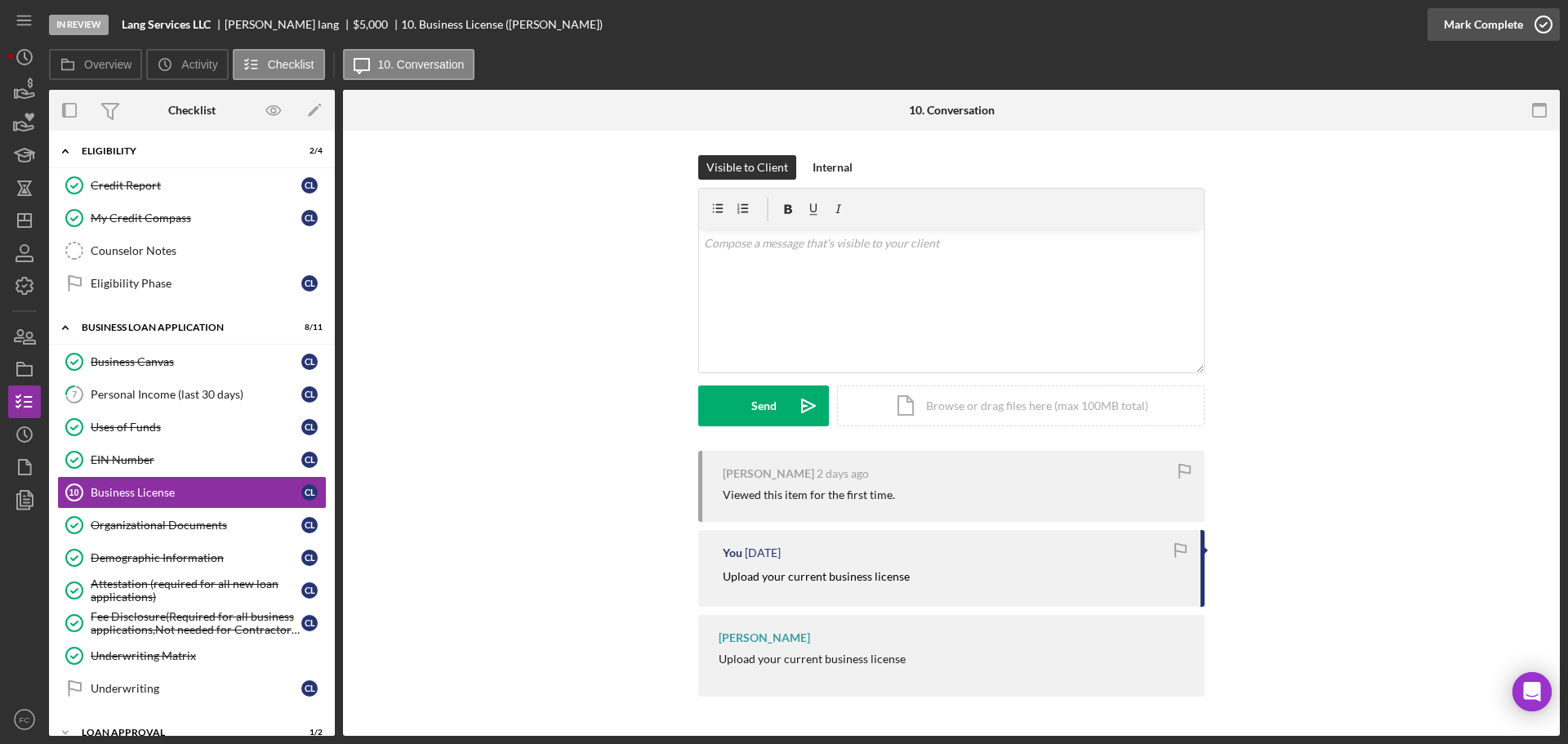
click at [1547, 18] on icon "button" at bounding box center [1544, 24] width 41 height 41
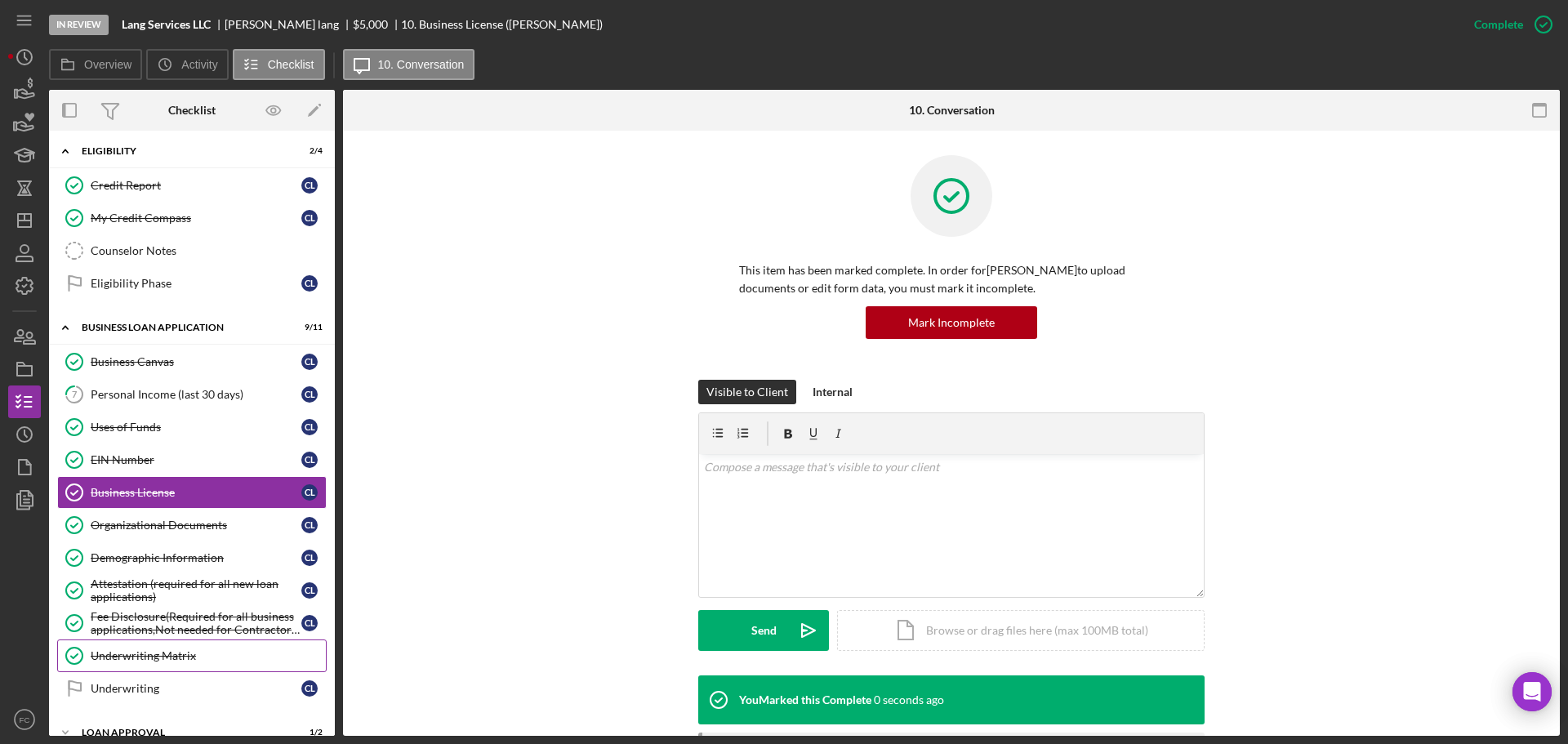
scroll to position [504, 0]
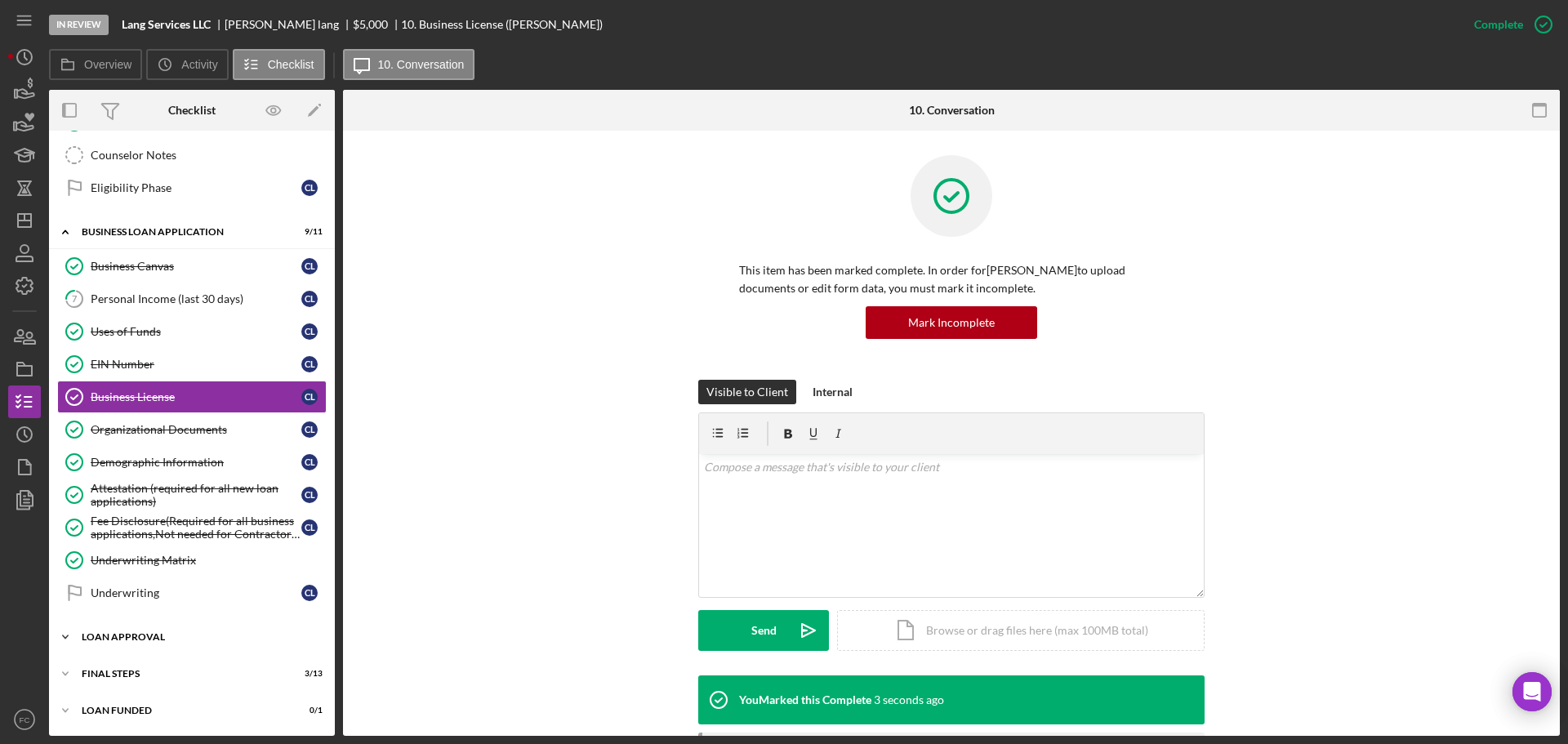
click at [118, 638] on div "Loan Approval" at bounding box center [197, 637] width 232 height 10
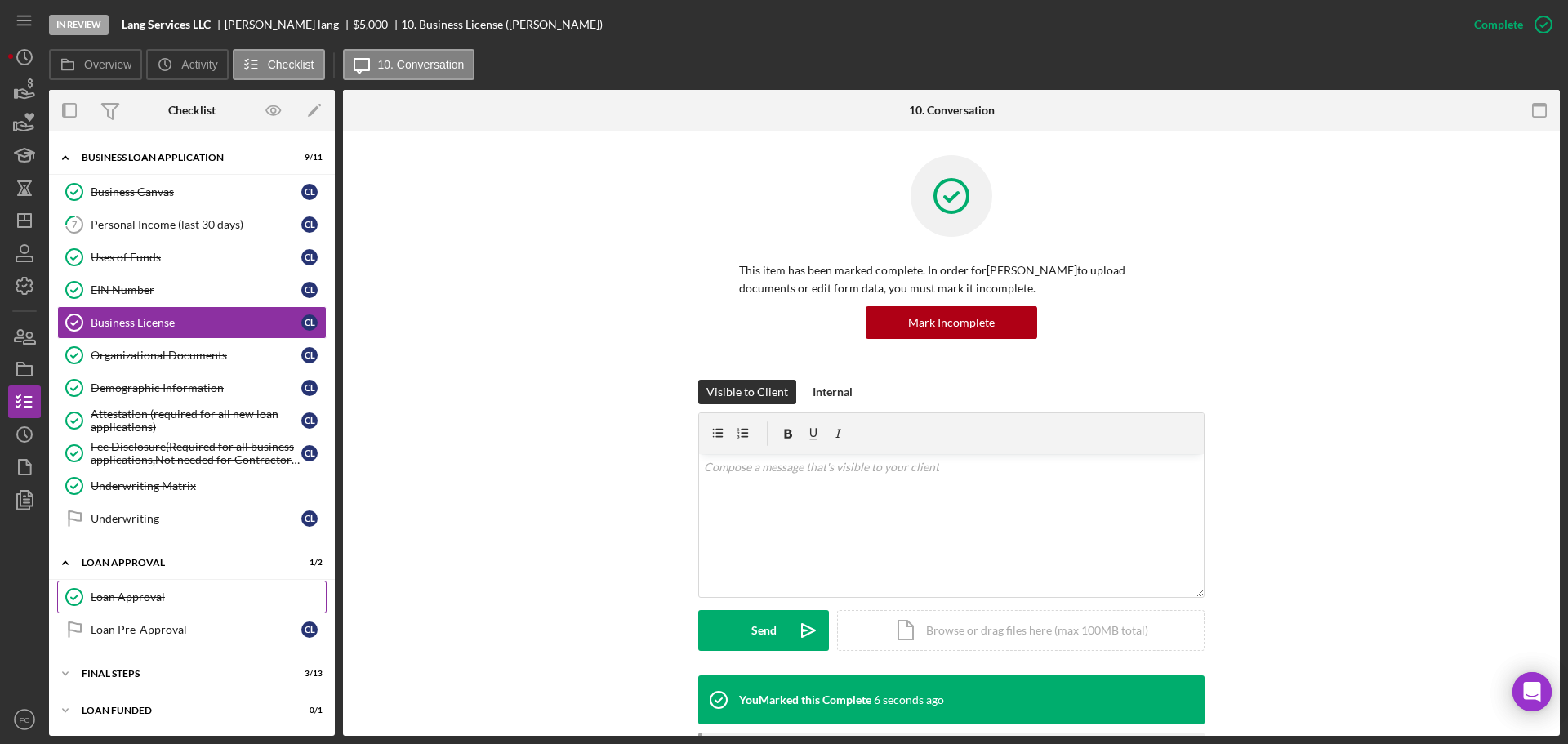
click at [151, 599] on div "Loan Approval" at bounding box center [208, 597] width 235 height 13
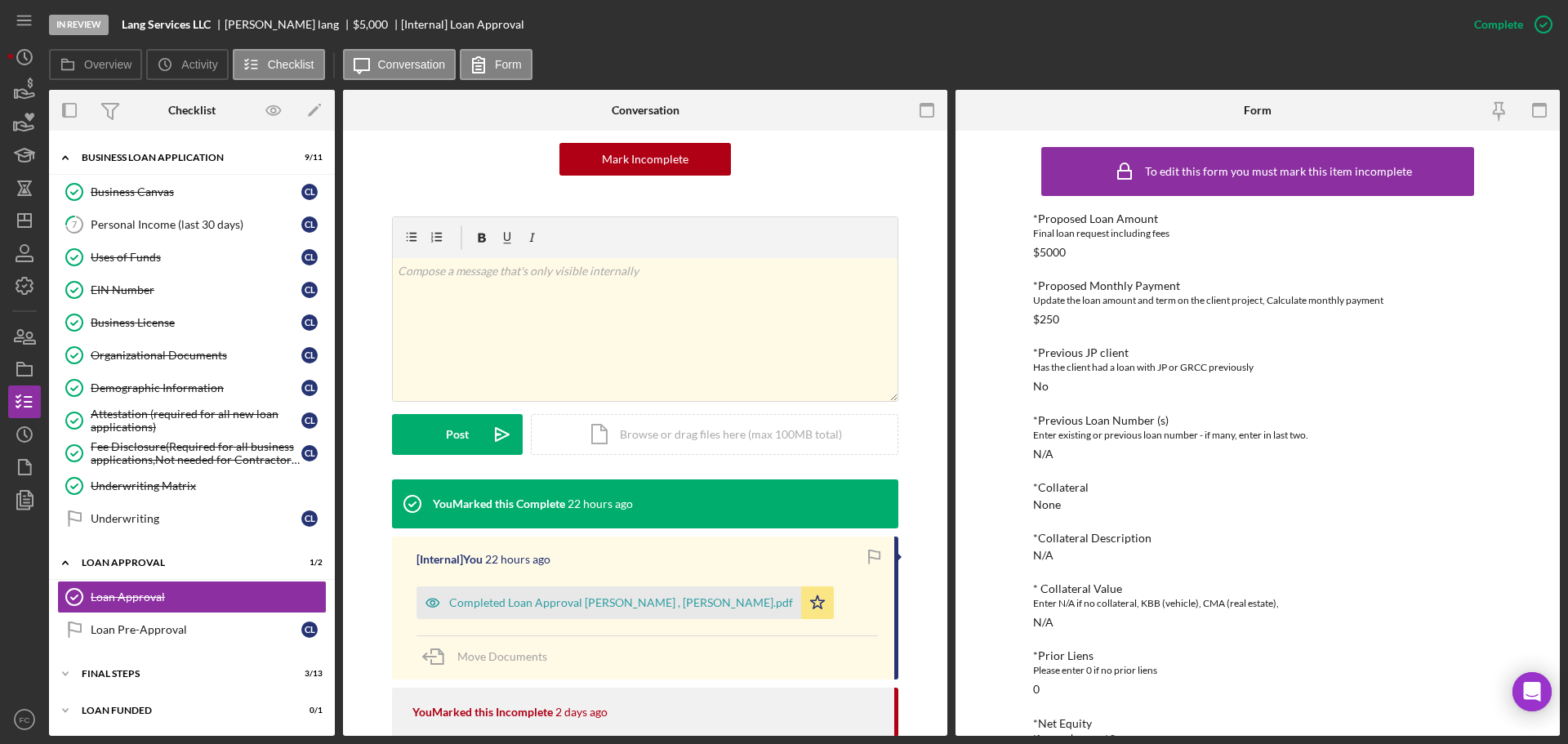
scroll to position [326, 0]
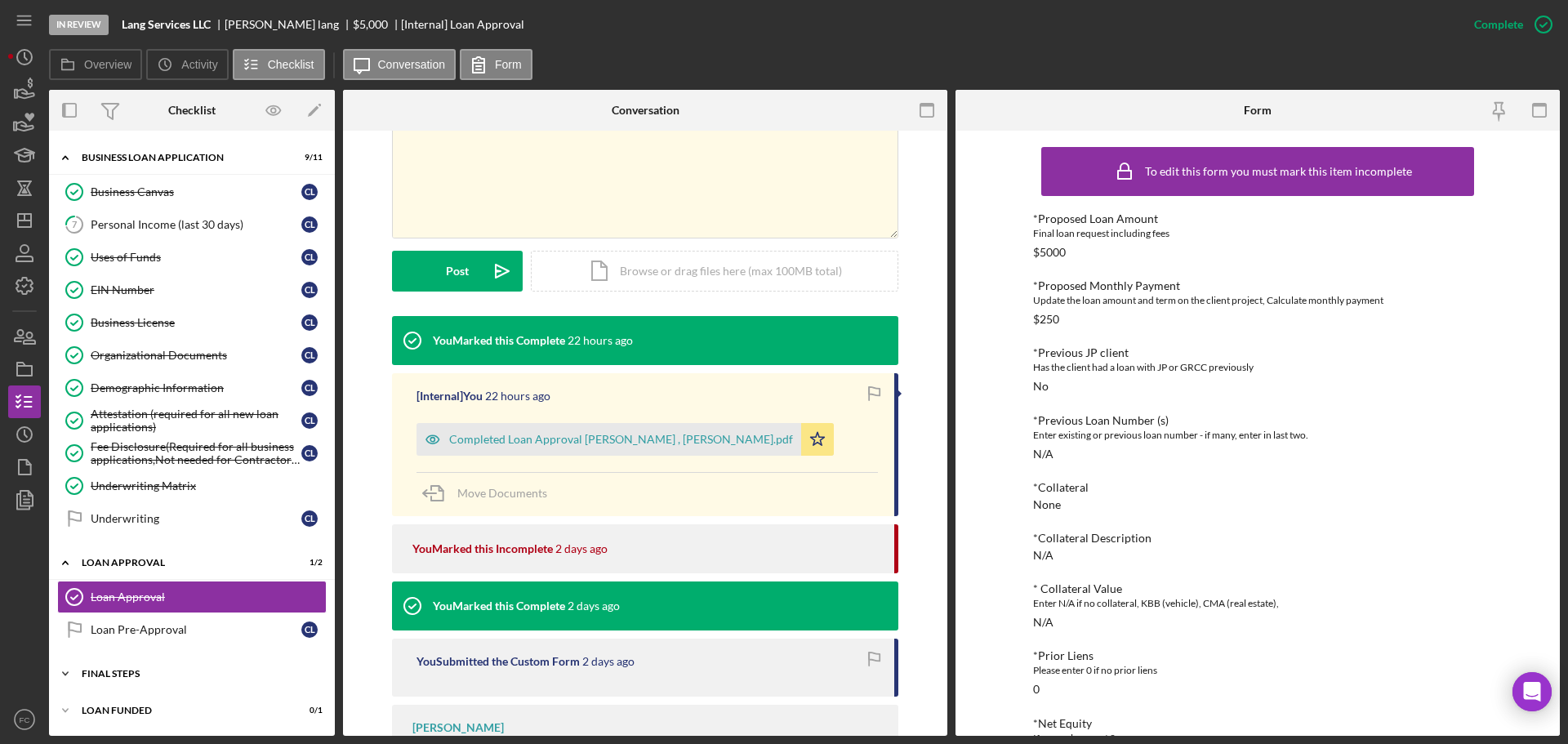
drag, startPoint x: 137, startPoint y: 675, endPoint x: 147, endPoint y: 658, distance: 19.7
click at [138, 675] on div "Final Steps" at bounding box center [197, 674] width 232 height 10
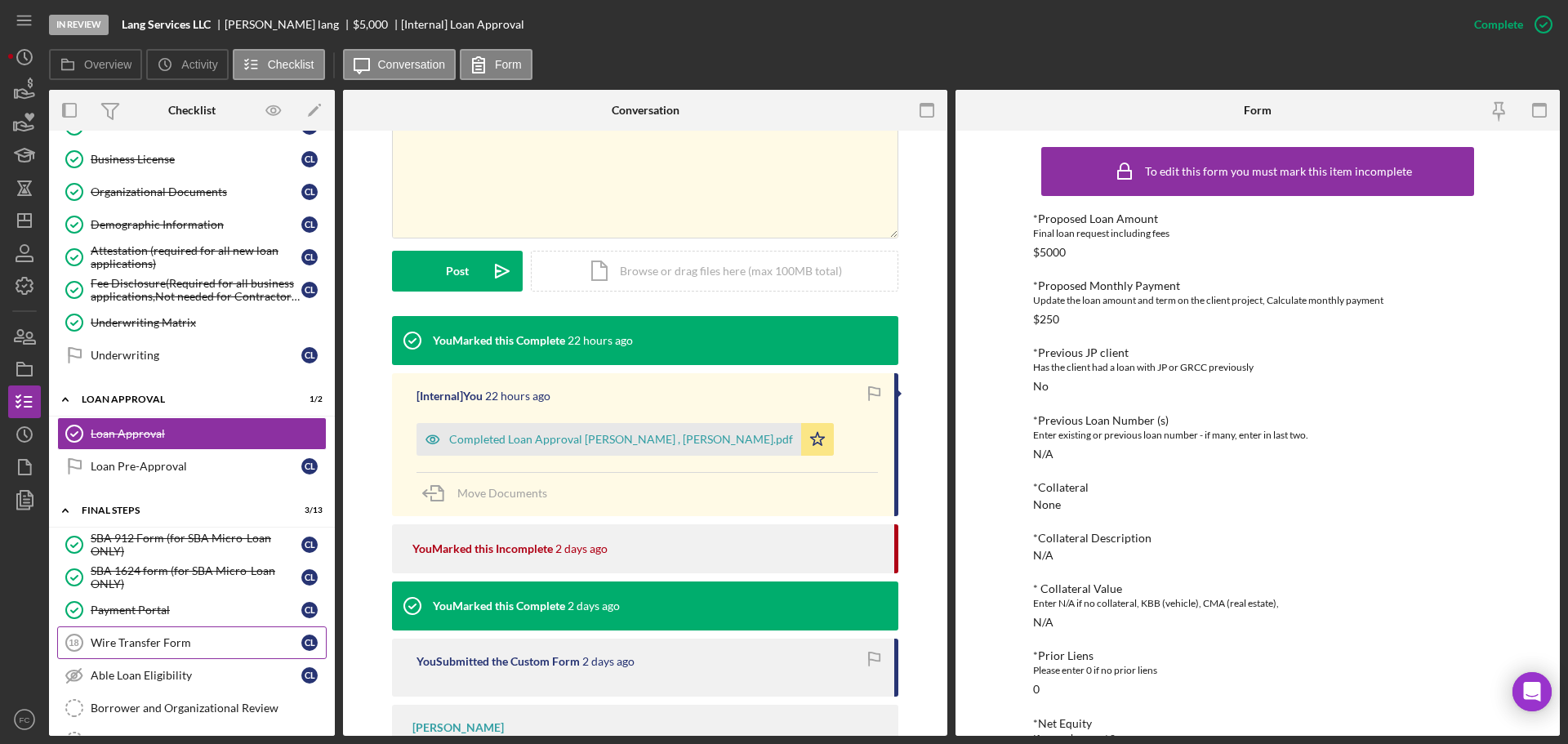
click at [155, 640] on div "Wire Transfer Form" at bounding box center [195, 643] width 211 height 13
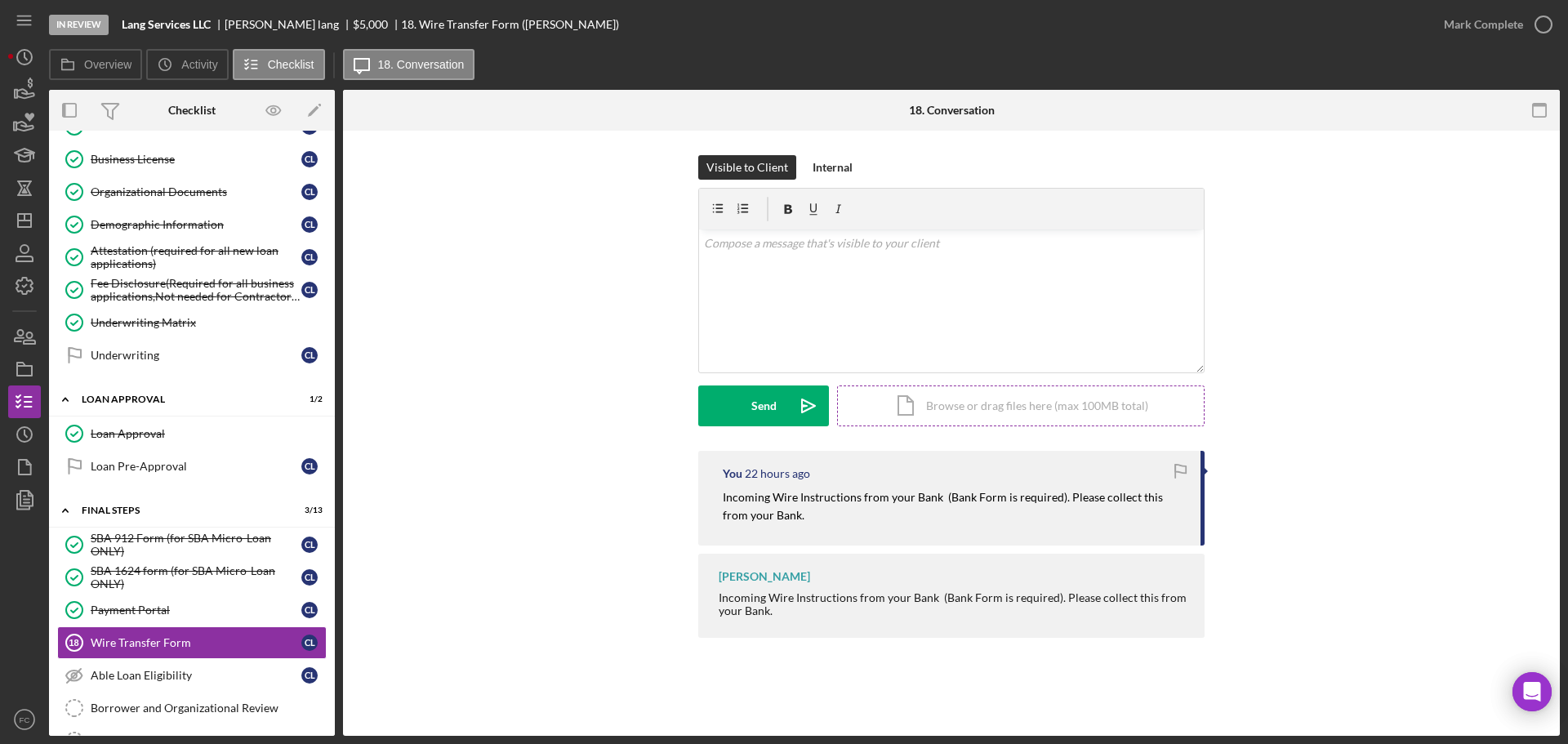
click at [945, 402] on div "Icon/Document Browse or drag files here (max 100MB total) Tap to choose files o…" at bounding box center [1021, 405] width 367 height 41
click at [753, 412] on div "Upload" at bounding box center [764, 405] width 37 height 41
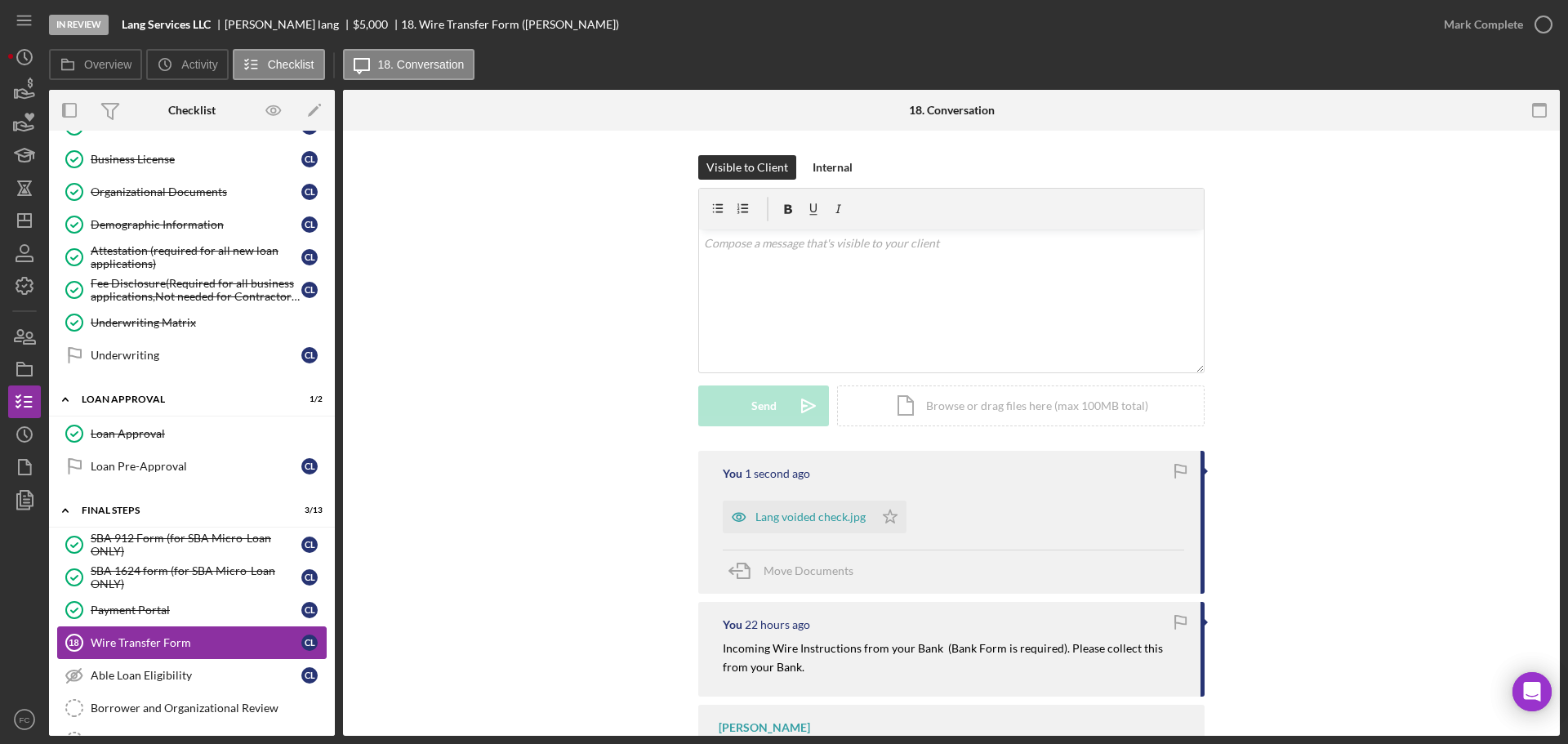
scroll to position [905, 0]
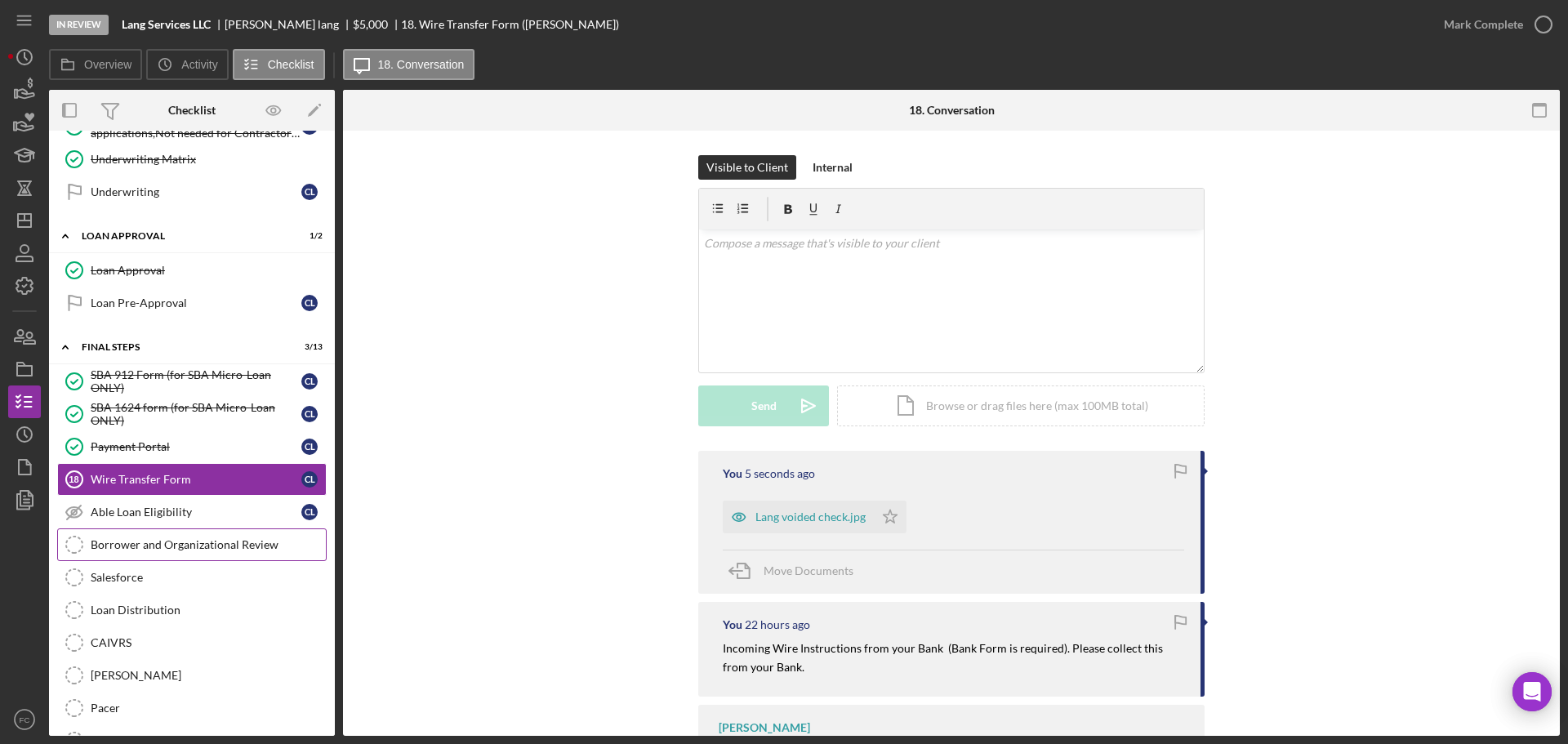
click at [177, 550] on div "Borrower and Organizational Review" at bounding box center [208, 545] width 235 height 13
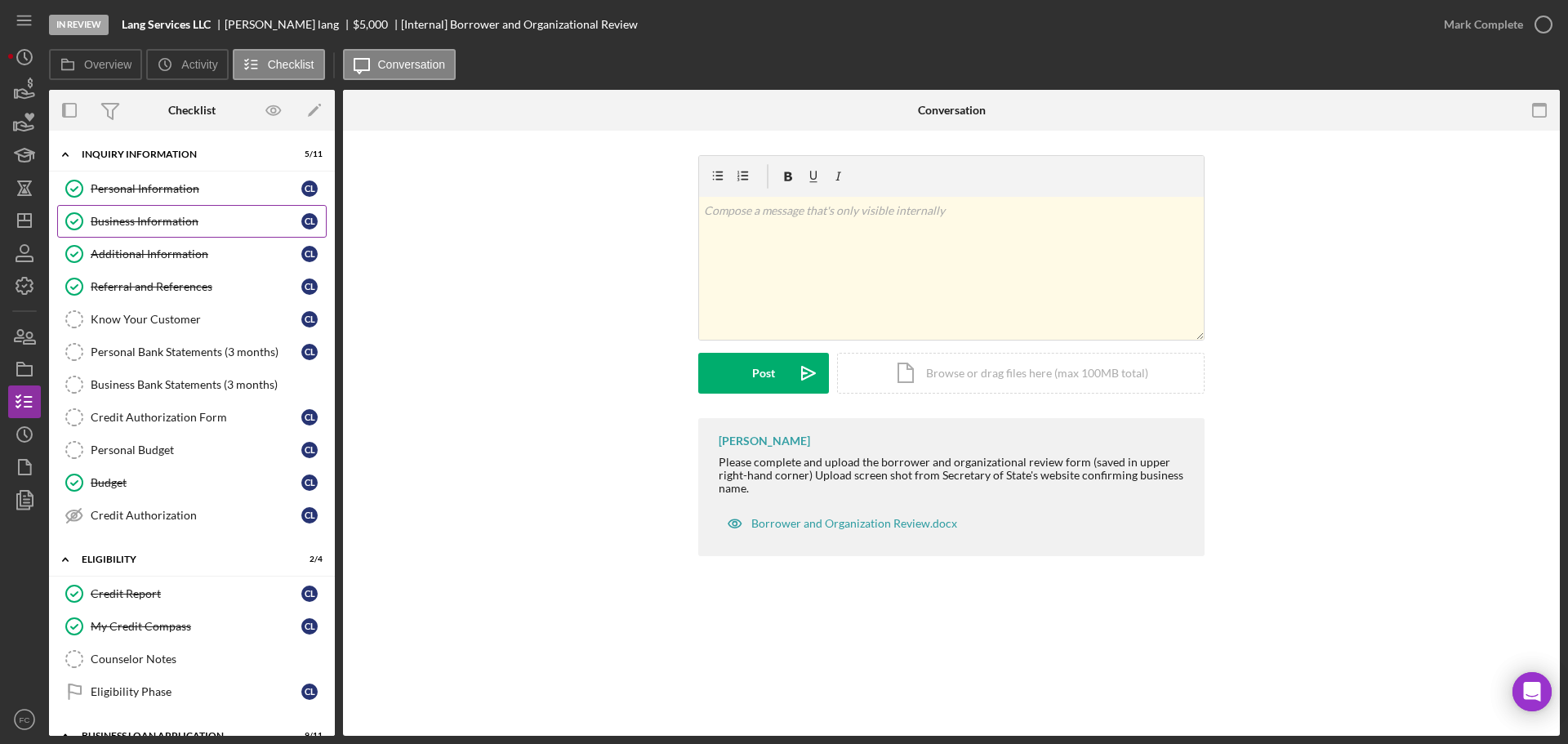
click at [175, 219] on div "Business Information" at bounding box center [195, 221] width 211 height 13
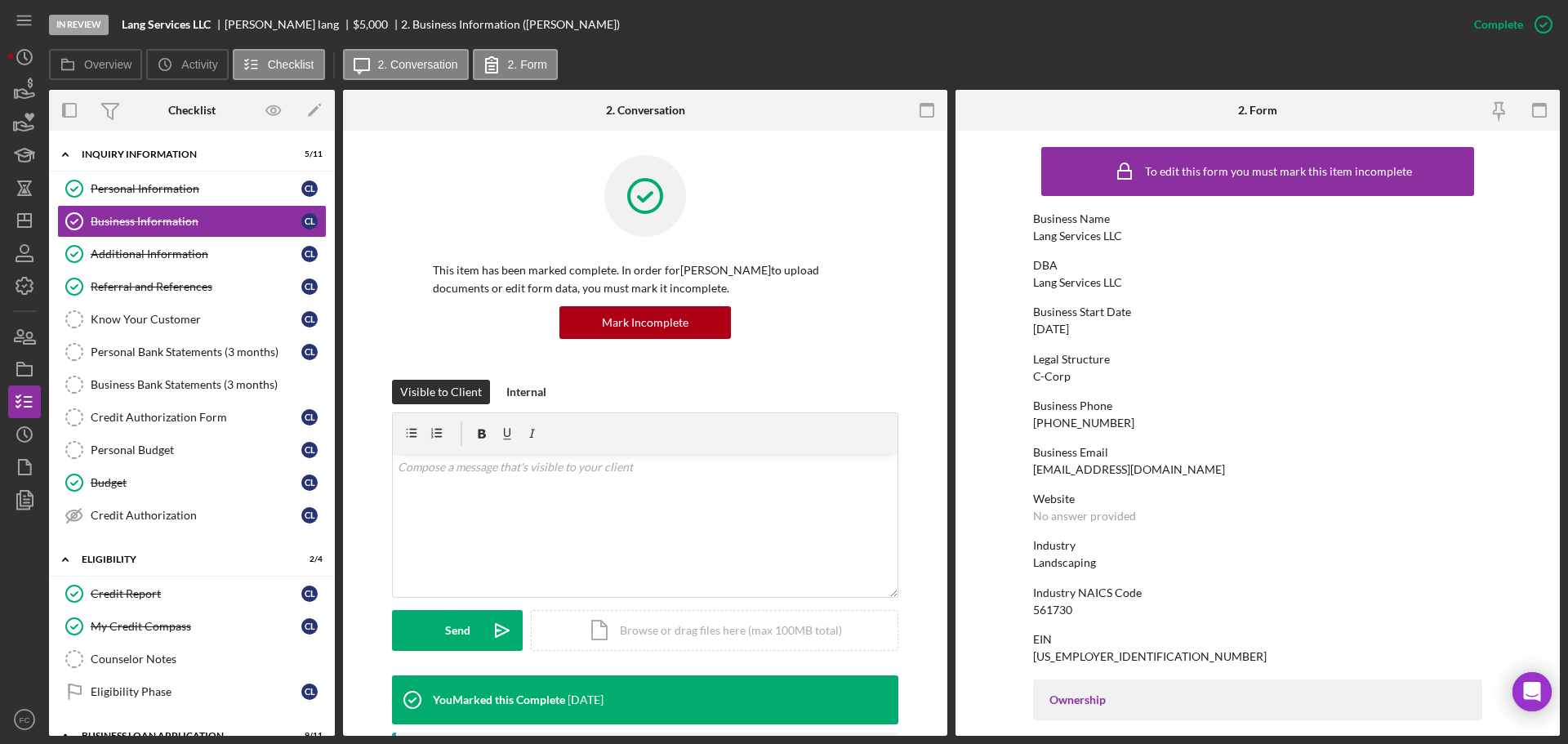
scroll to position [81, 0]
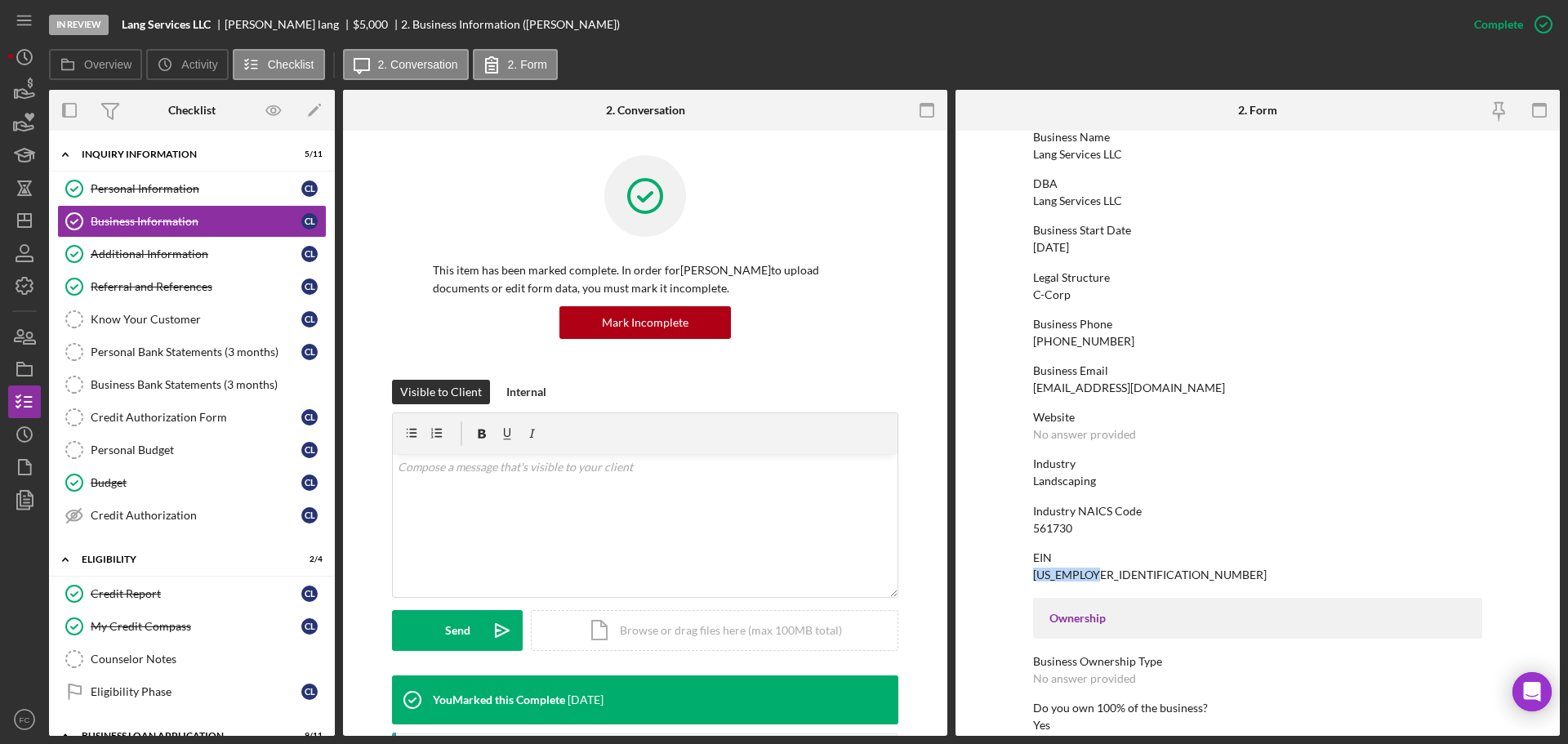
drag, startPoint x: 1033, startPoint y: 576, endPoint x: 1094, endPoint y: 574, distance: 61.0
click at [1094, 574] on div "EIN 99-4239395" at bounding box center [1257, 566] width 449 height 30
copy div "99-4239395"
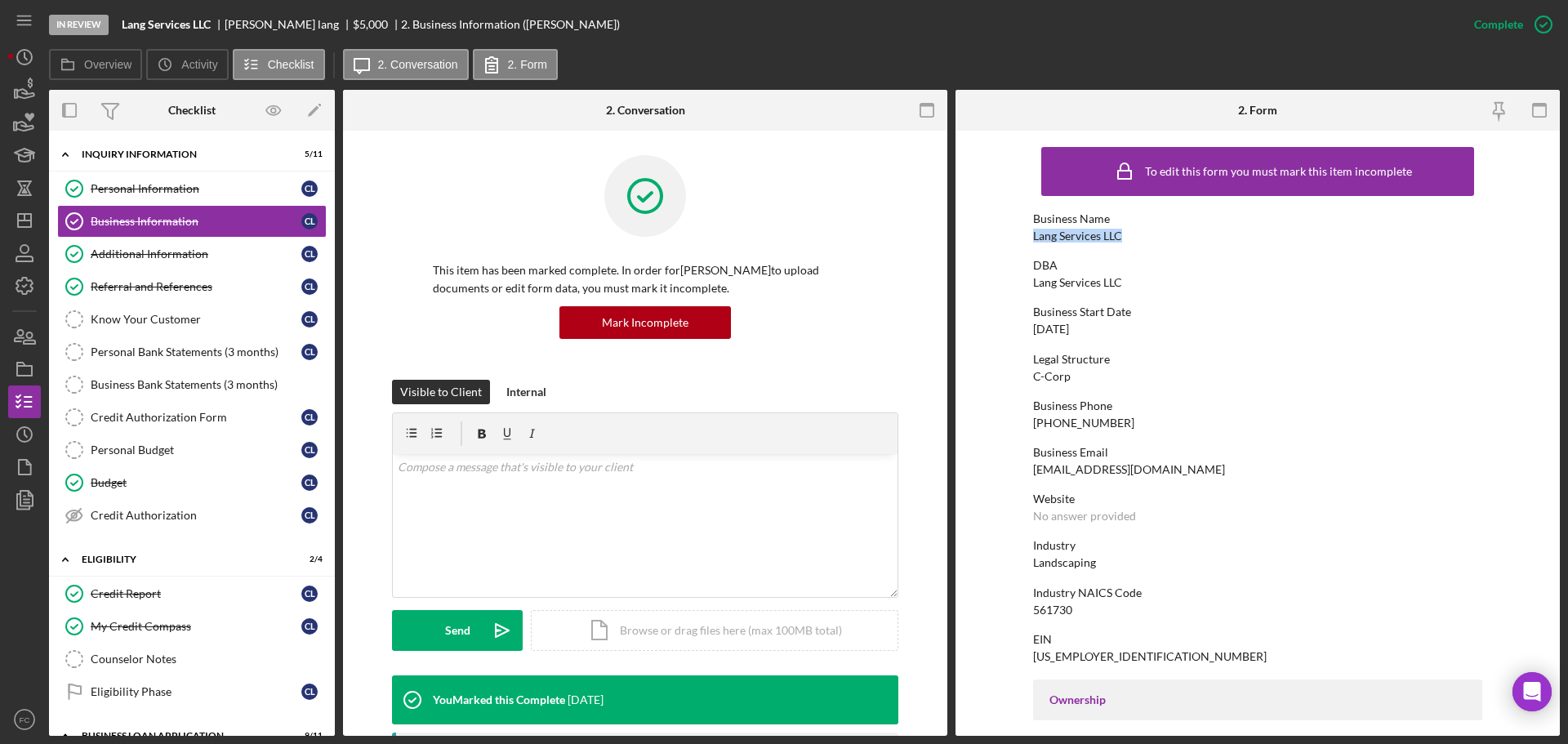
drag, startPoint x: 1034, startPoint y: 234, endPoint x: 1121, endPoint y: 237, distance: 87.1
click at [1121, 237] on div "Business Name Lang Services LLC" at bounding box center [1257, 227] width 449 height 30
copy div "Lang Services LLC"
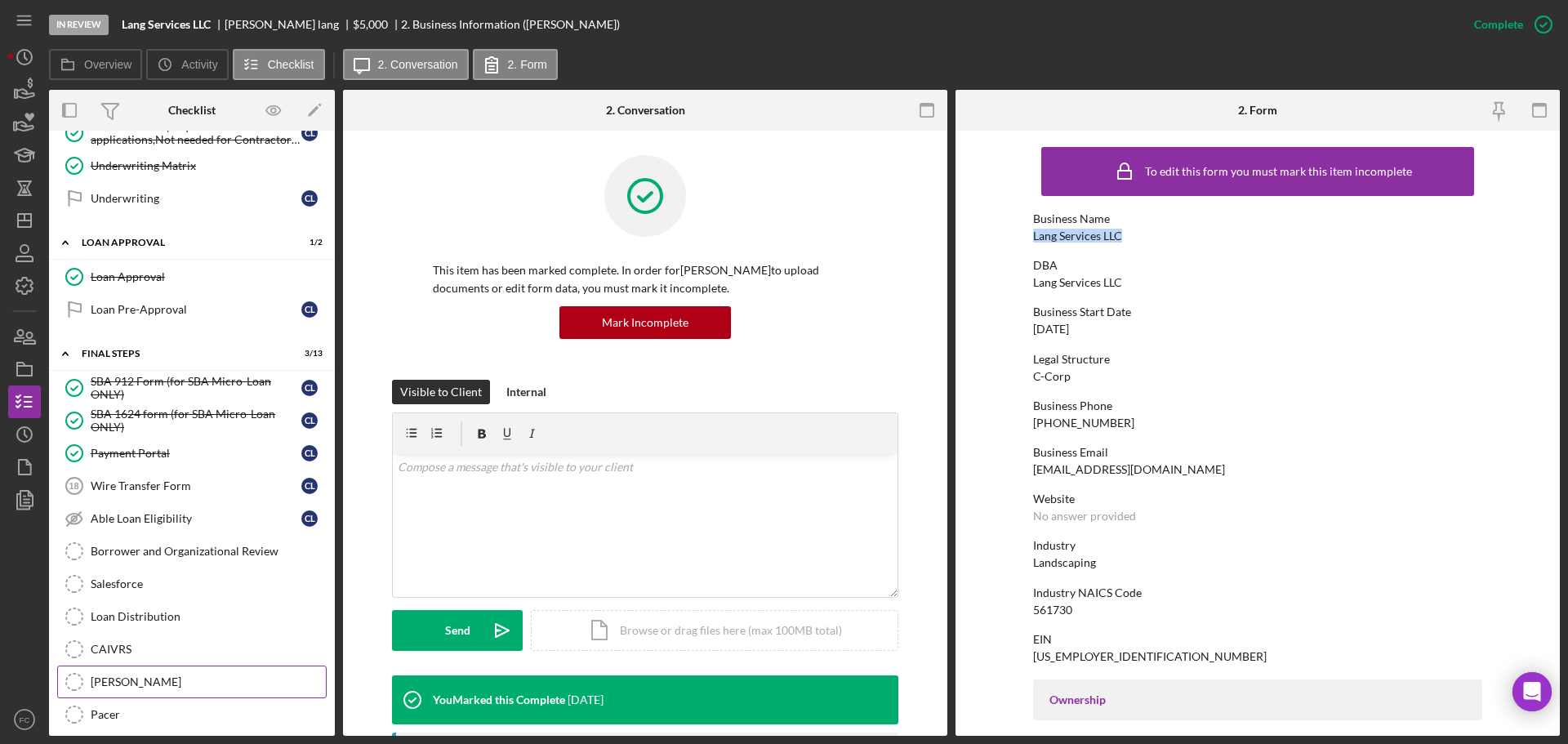
scroll to position [980, 0]
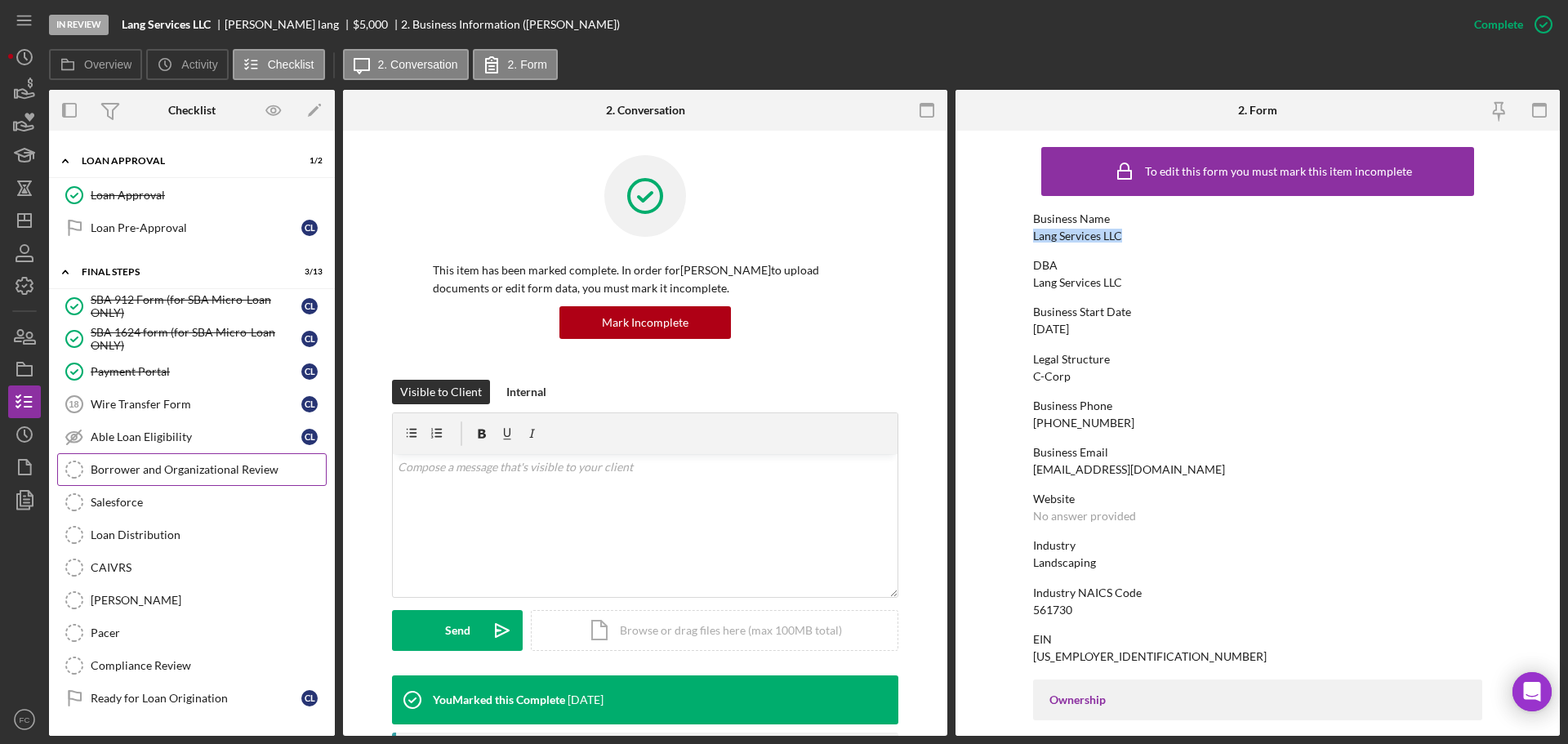
click at [168, 470] on div "Borrower and Organizational Review" at bounding box center [208, 470] width 235 height 13
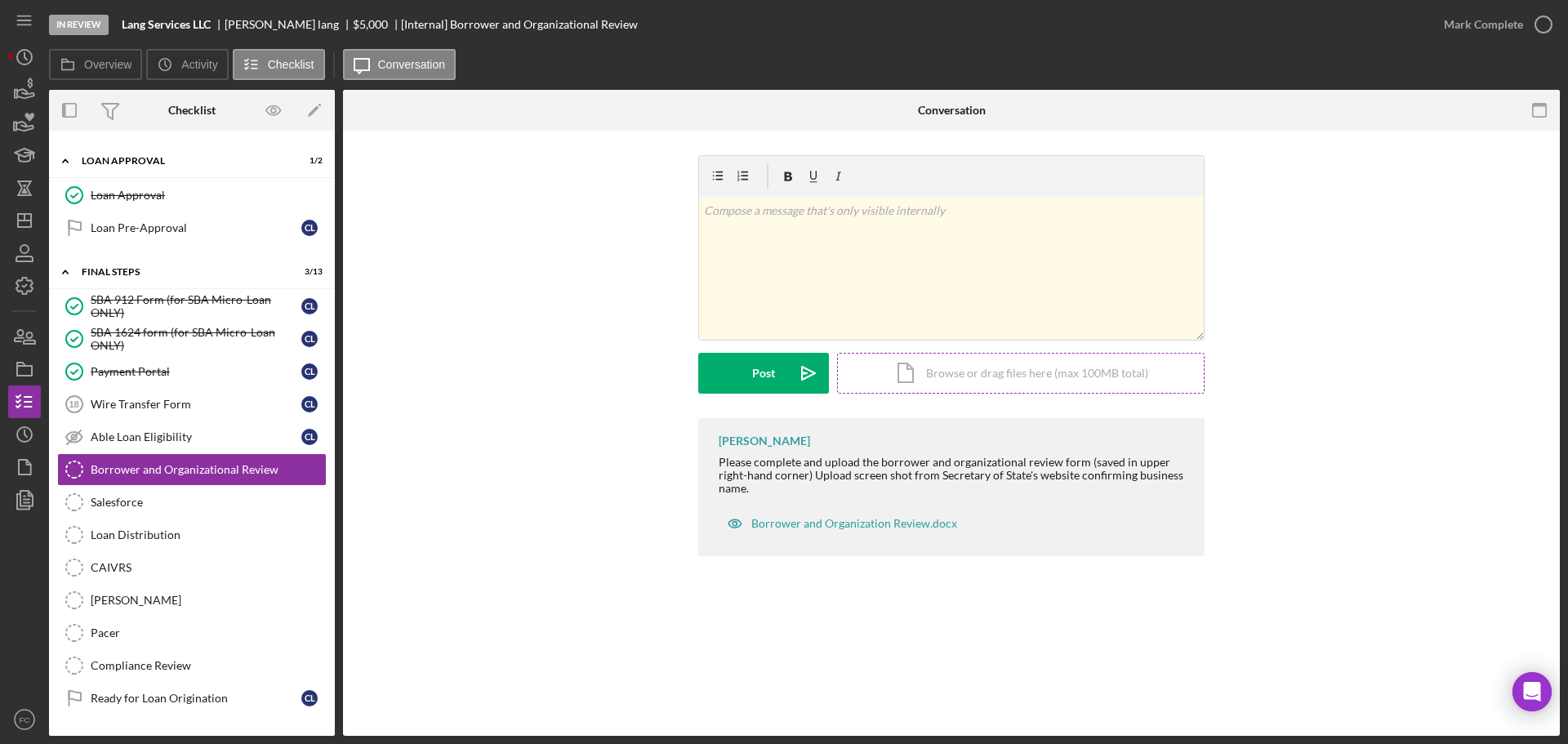
click at [947, 378] on div "Icon/Document Browse or drag files here (max 100MB total) Tap to choose files o…" at bounding box center [1021, 373] width 367 height 41
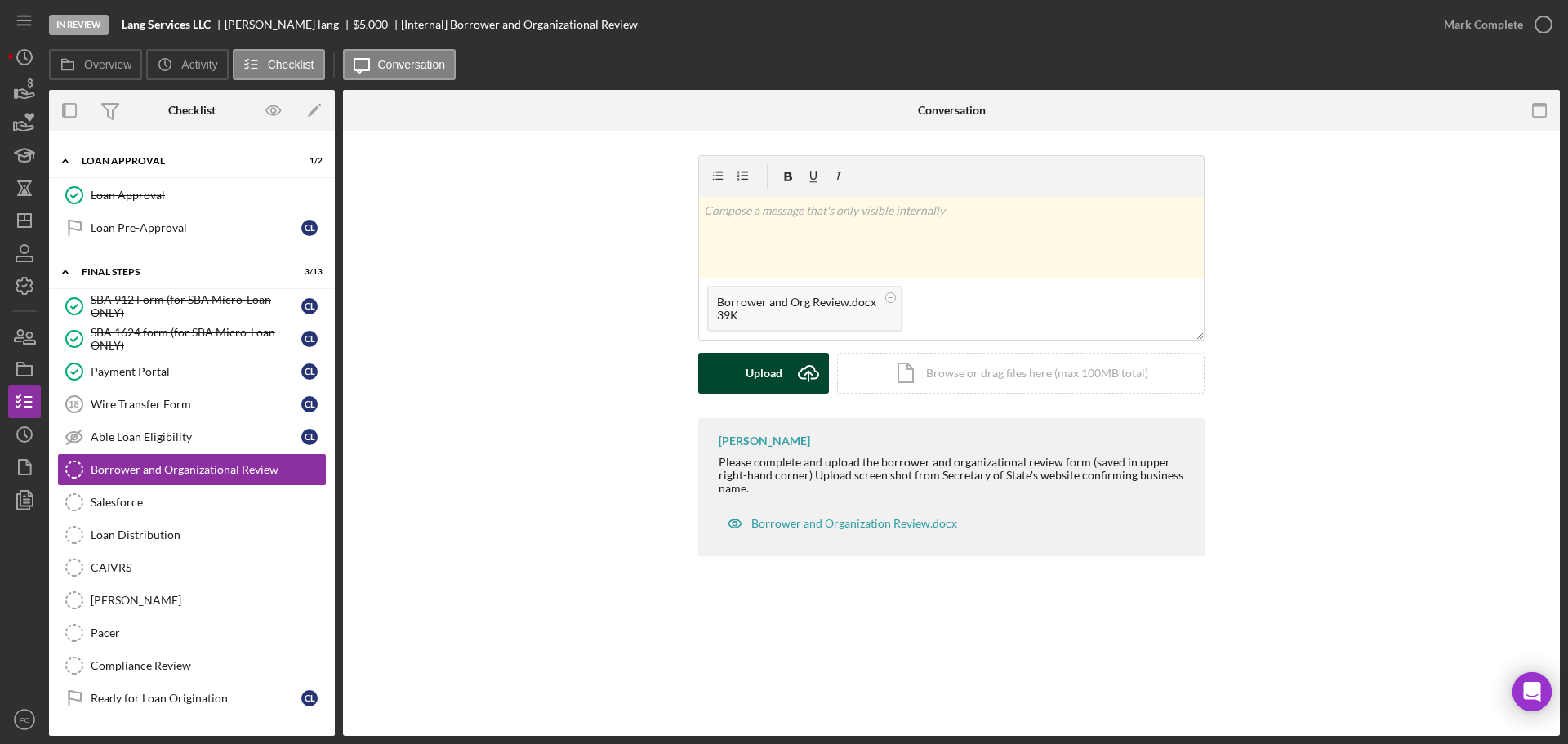
click at [721, 373] on button "Upload Icon/Upload" at bounding box center [763, 373] width 131 height 41
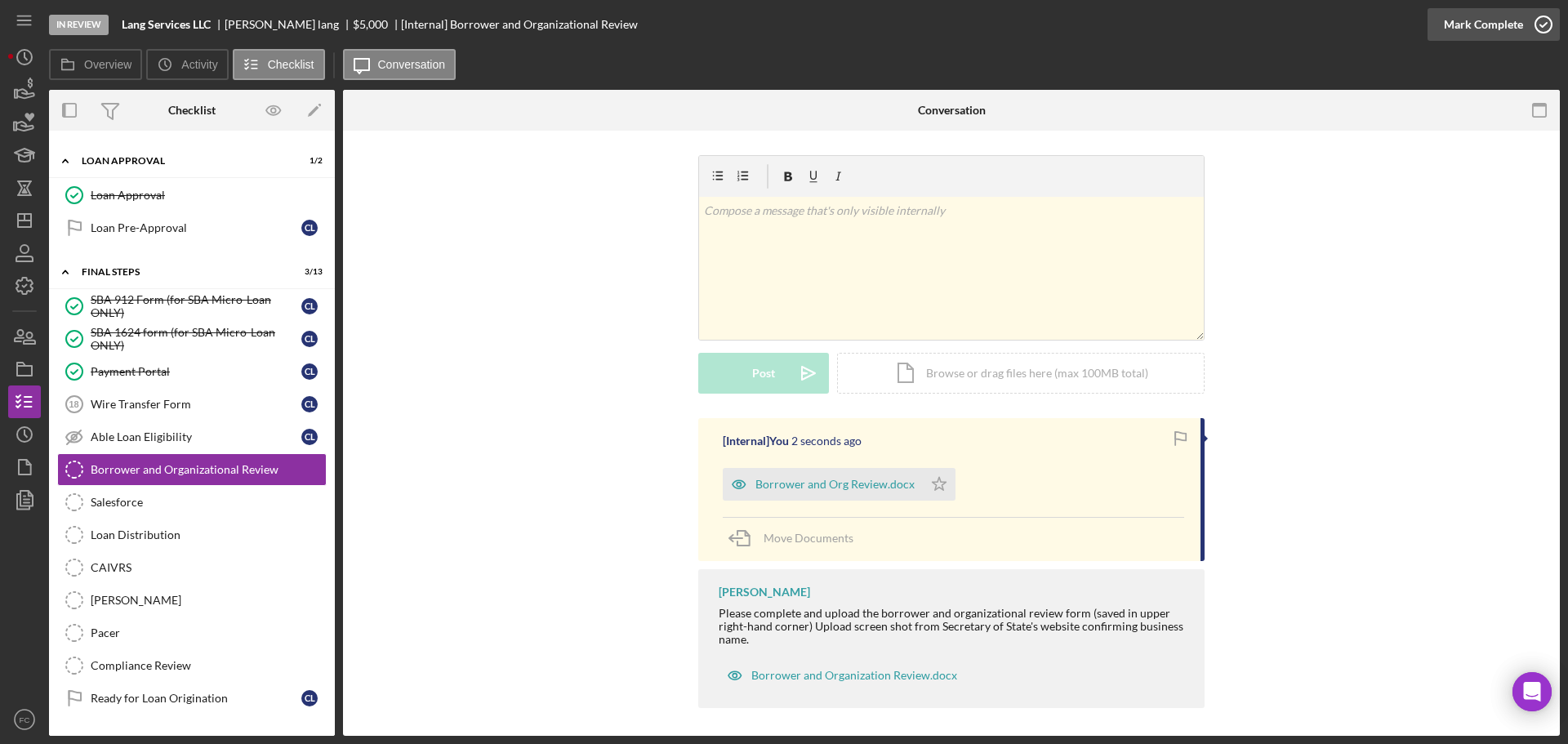
click at [1545, 22] on icon "button" at bounding box center [1544, 24] width 41 height 41
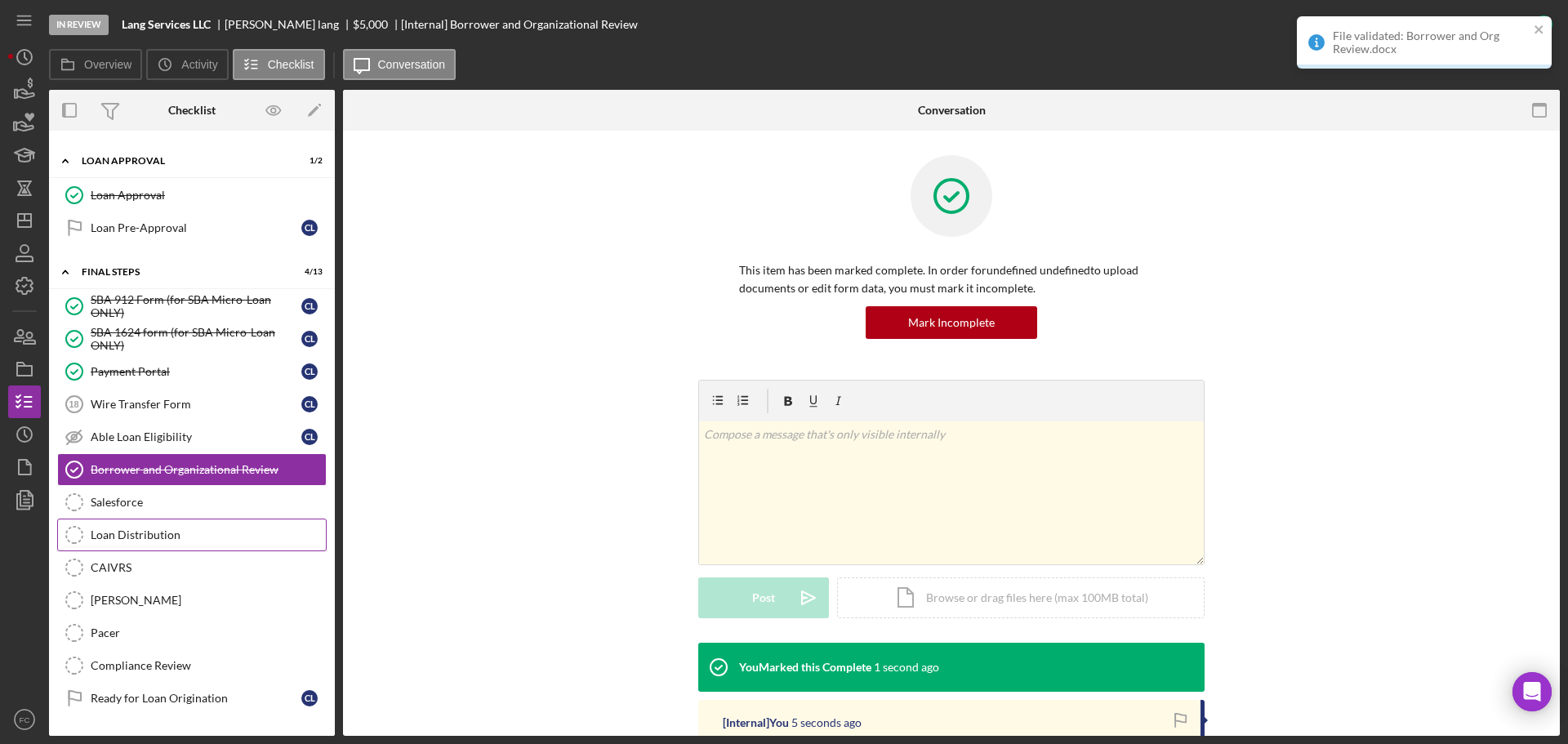
click at [159, 528] on div "Loan Distribution" at bounding box center [208, 535] width 235 height 13
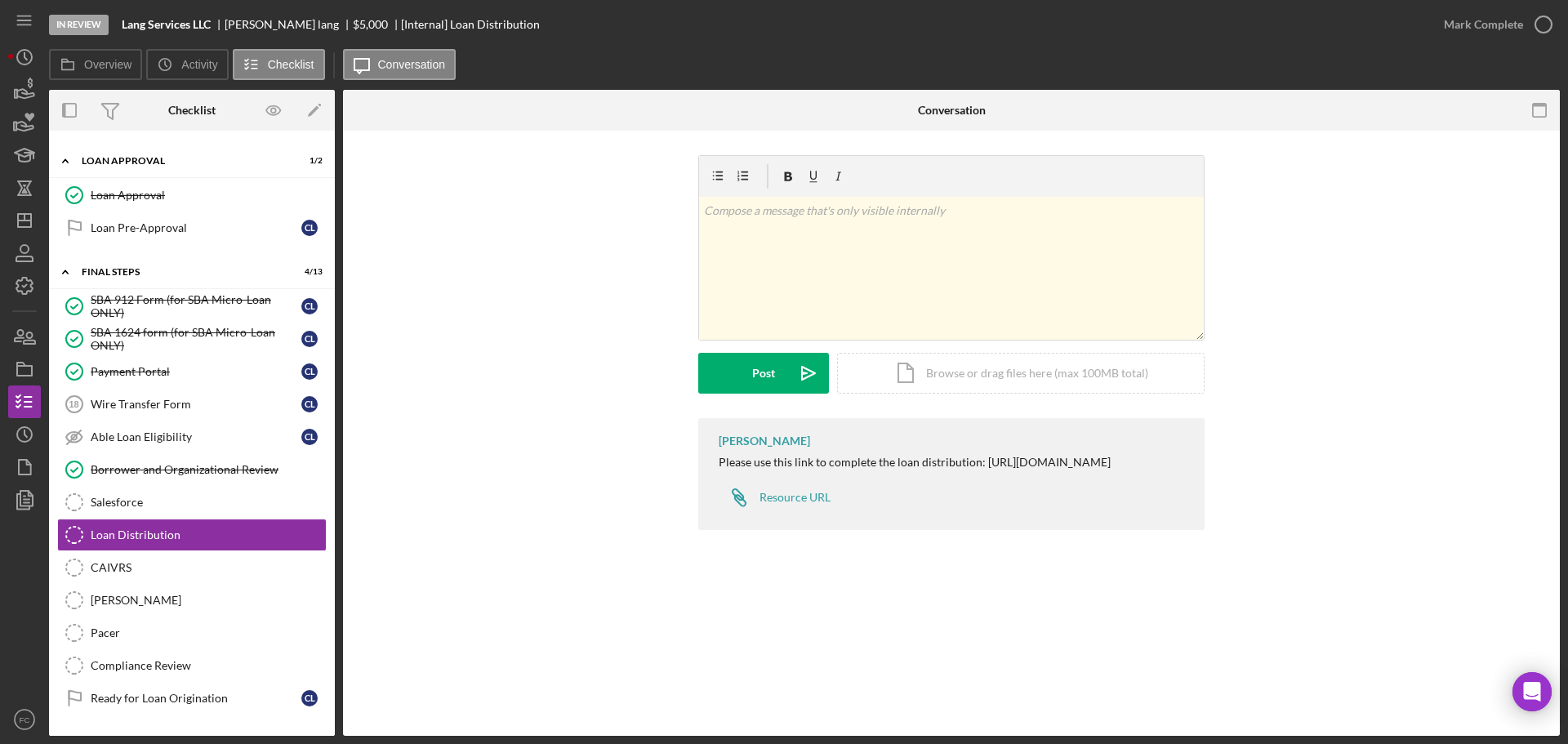
drag, startPoint x: 711, startPoint y: 477, endPoint x: 1055, endPoint y: 477, distance: 344.0
click at [1060, 476] on div "Franchot Cunningham Please use this link to complete the loan distribution: htt…" at bounding box center [951, 473] width 507 height 112
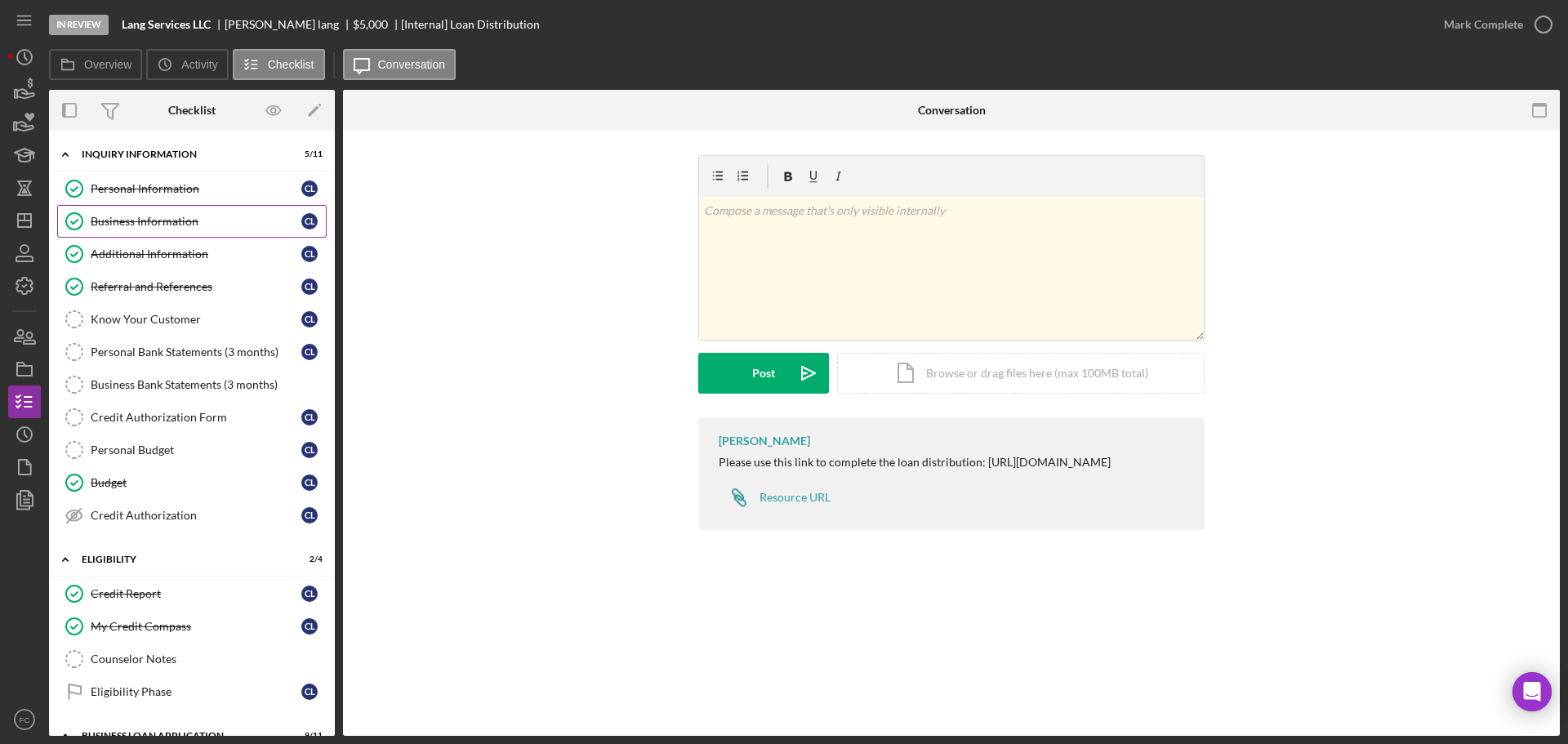
click at [138, 226] on div "Business Information" at bounding box center [195, 221] width 211 height 13
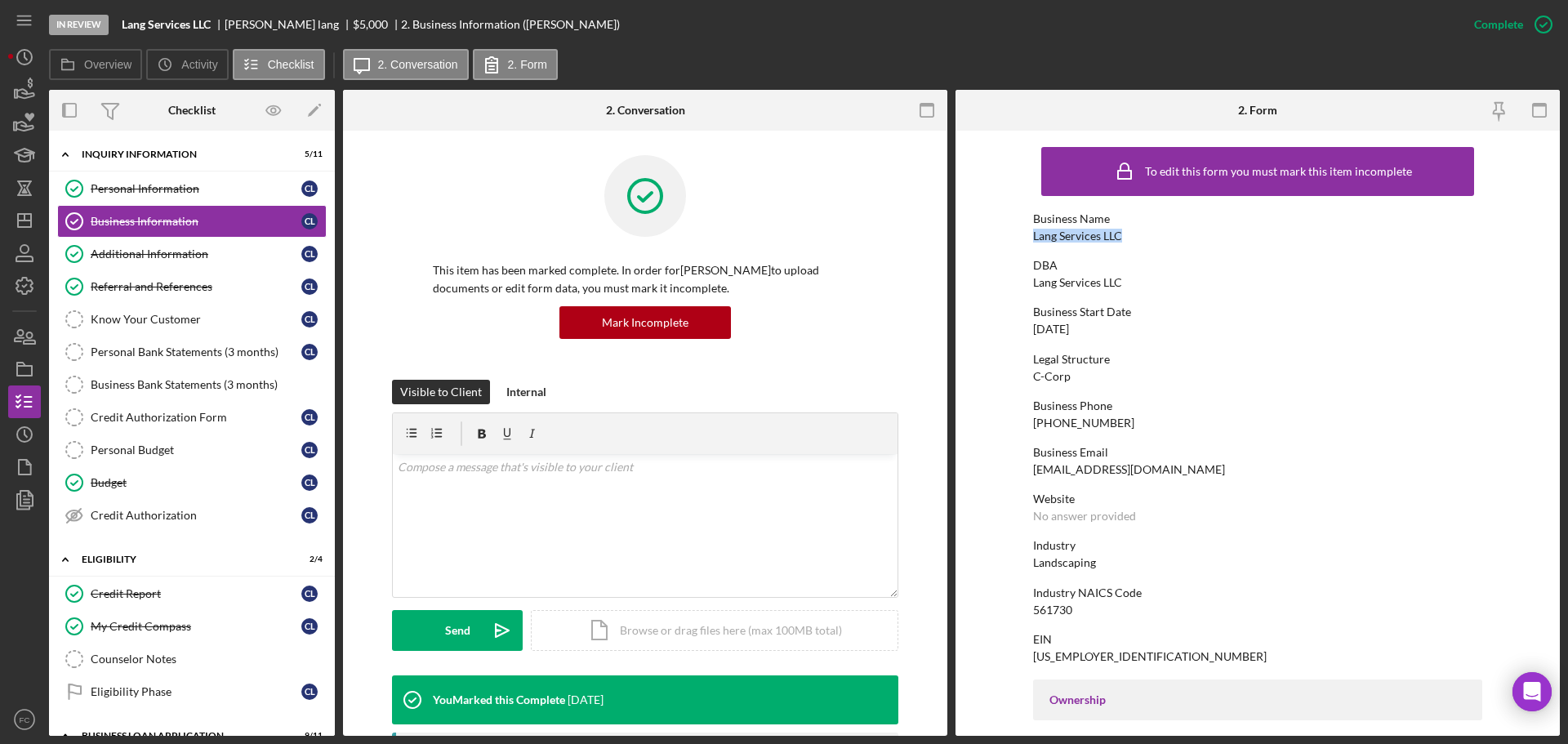
drag, startPoint x: 1031, startPoint y: 237, endPoint x: 1123, endPoint y: 239, distance: 92.0
click at [1123, 239] on div "Business Name Lang Services LLC" at bounding box center [1257, 227] width 449 height 30
copy div "Lang Services LLC"
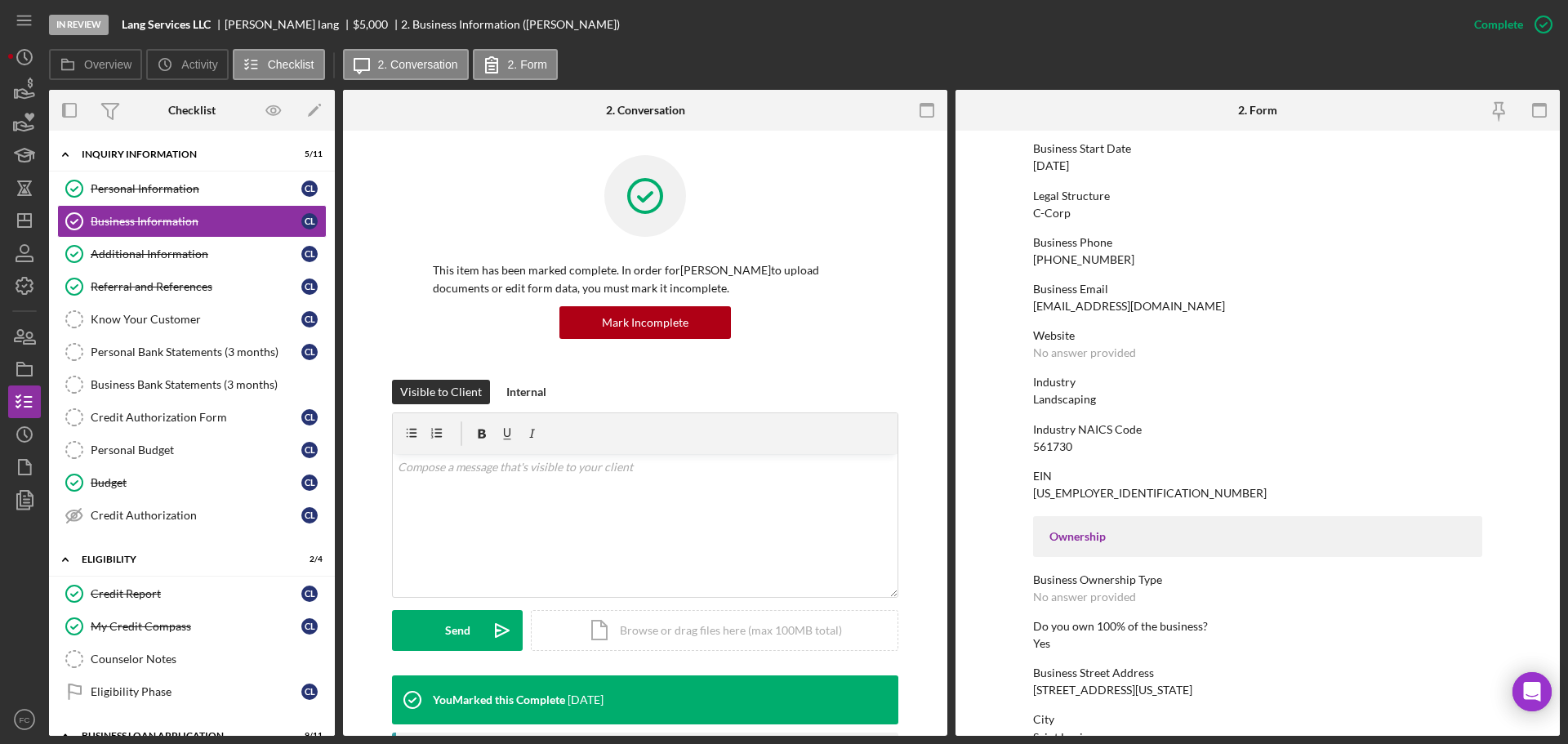
scroll to position [326, 0]
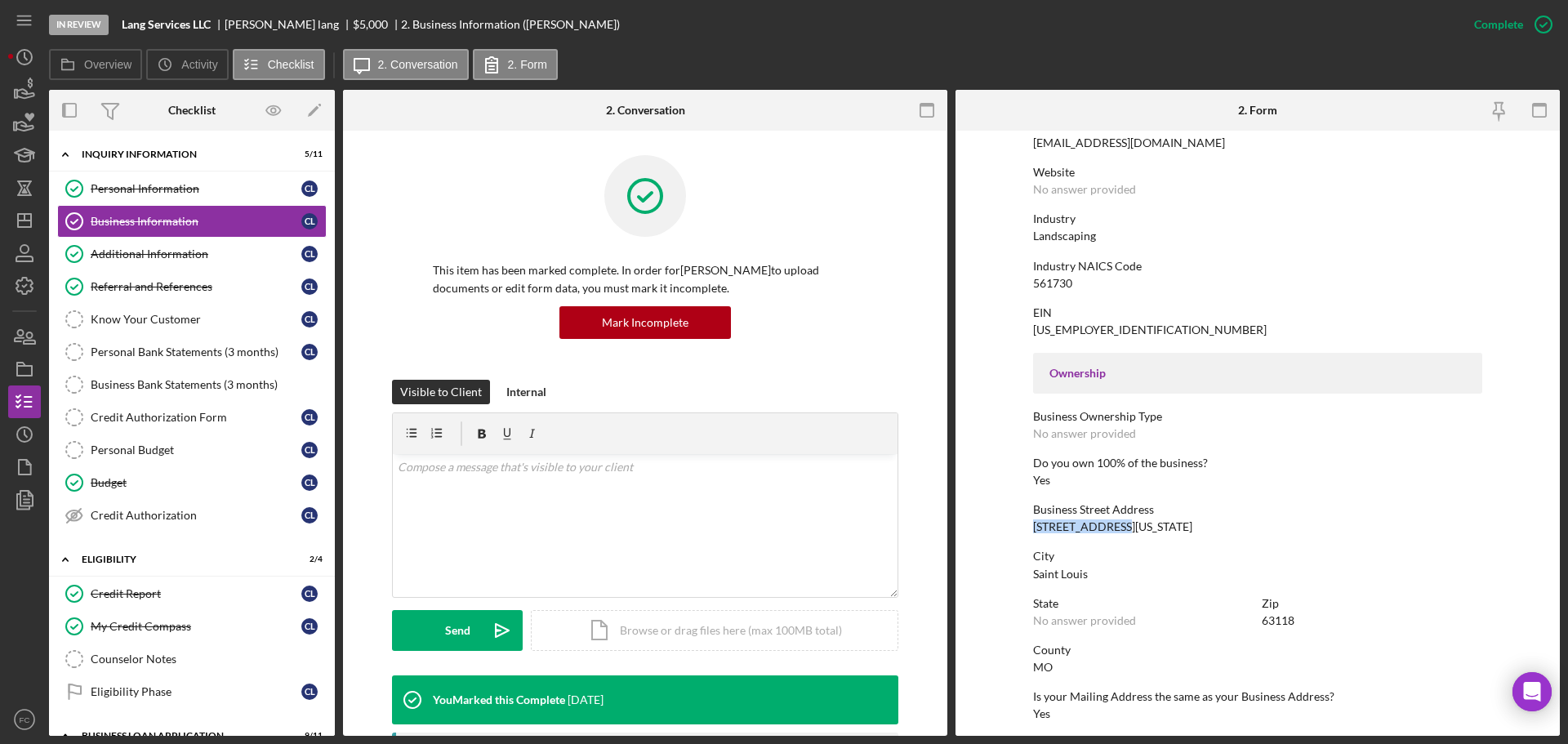
drag, startPoint x: 1034, startPoint y: 525, endPoint x: 1117, endPoint y: 526, distance: 83.0
click at [1117, 526] on div "2642 Oregon Ave" at bounding box center [1112, 527] width 159 height 13
copy div "2642 Oregon Ave"
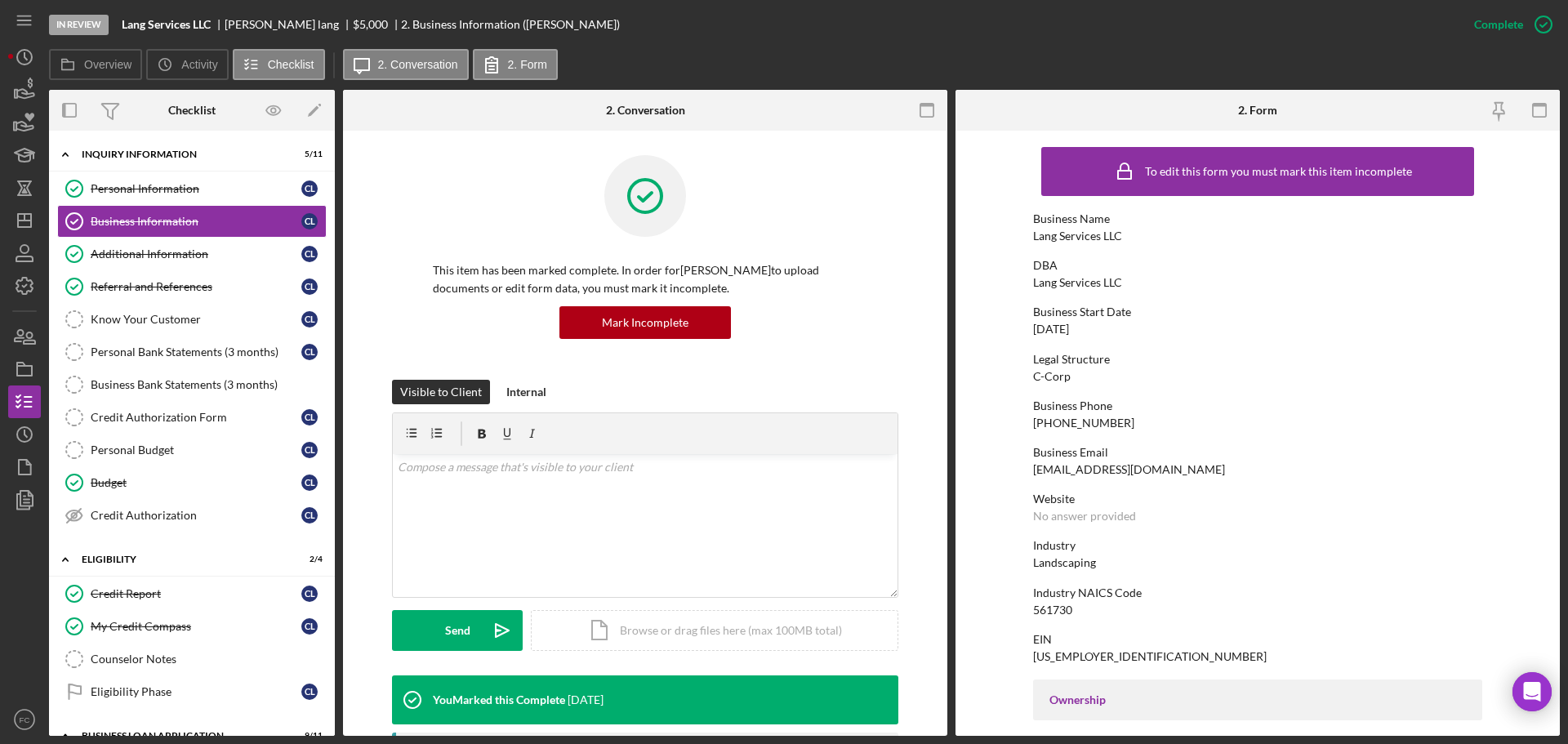
click at [1033, 241] on div "Lang Services LLC" at bounding box center [1077, 237] width 89 height 13
drag, startPoint x: 1031, startPoint y: 234, endPoint x: 1123, endPoint y: 239, distance: 92.1
click at [1123, 239] on div "Business Name Lang Services LLC" at bounding box center [1257, 227] width 449 height 30
copy div "Lang Services LLC"
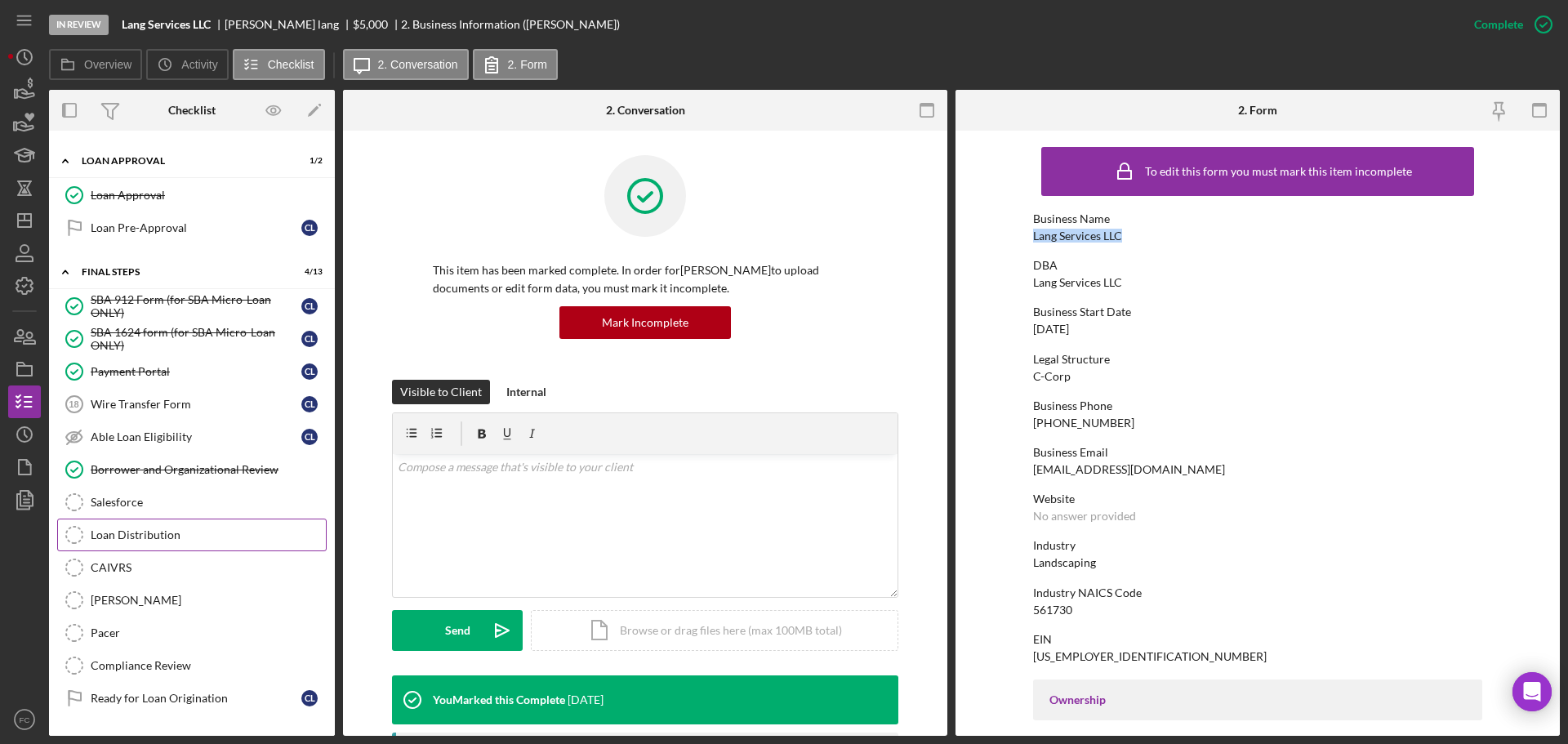
scroll to position [1012, 0]
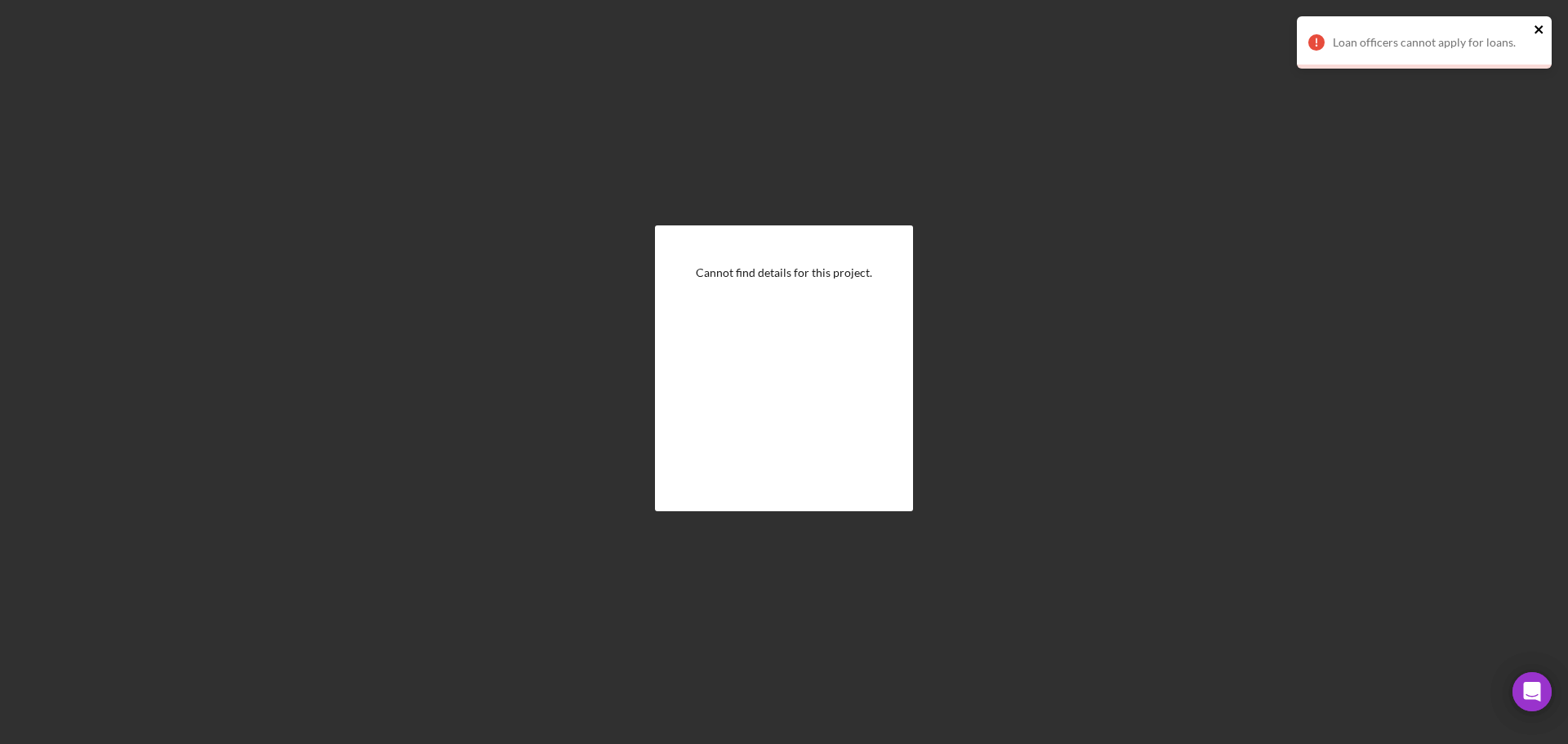
click at [1541, 27] on icon "close" at bounding box center [1539, 29] width 8 height 8
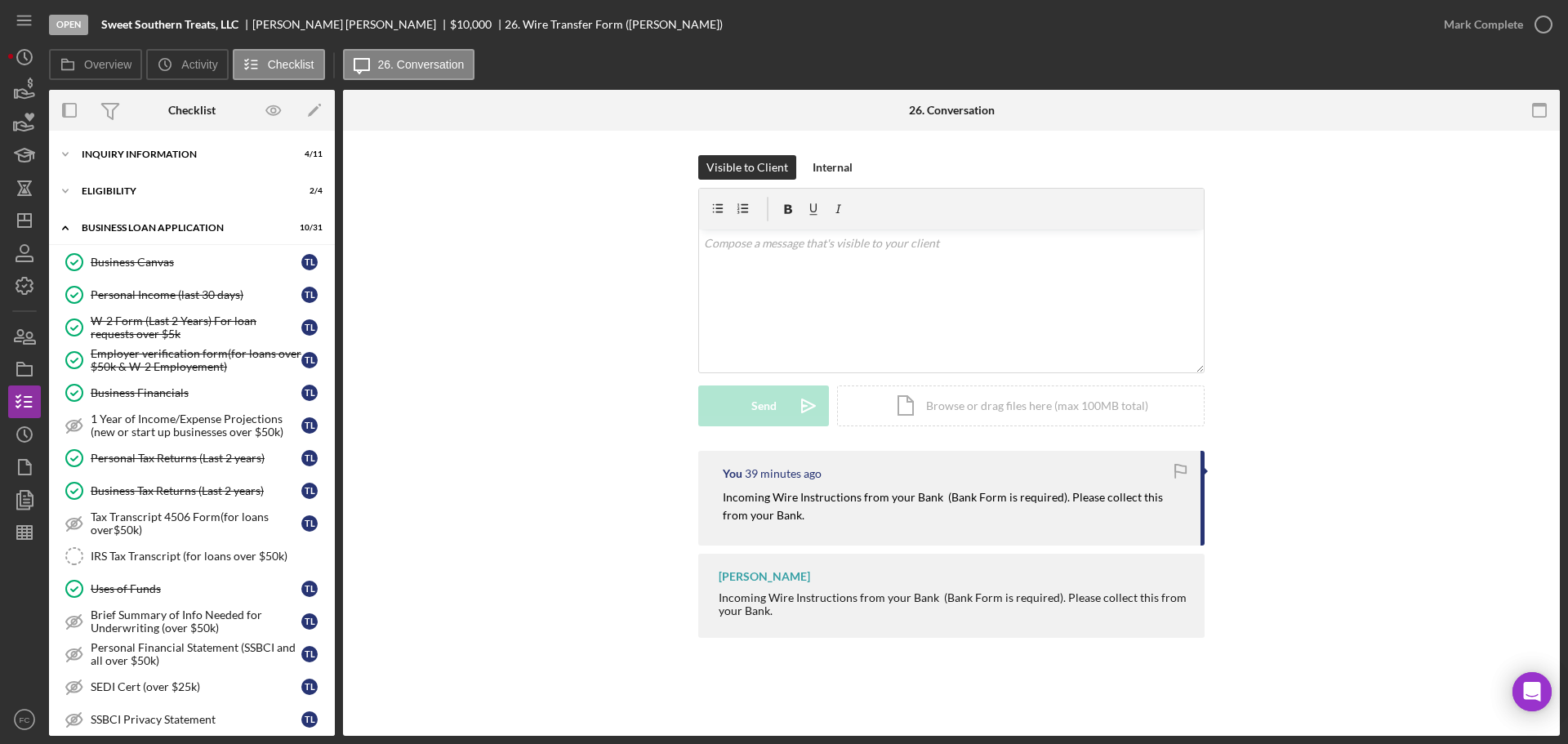
scroll to position [1050, 0]
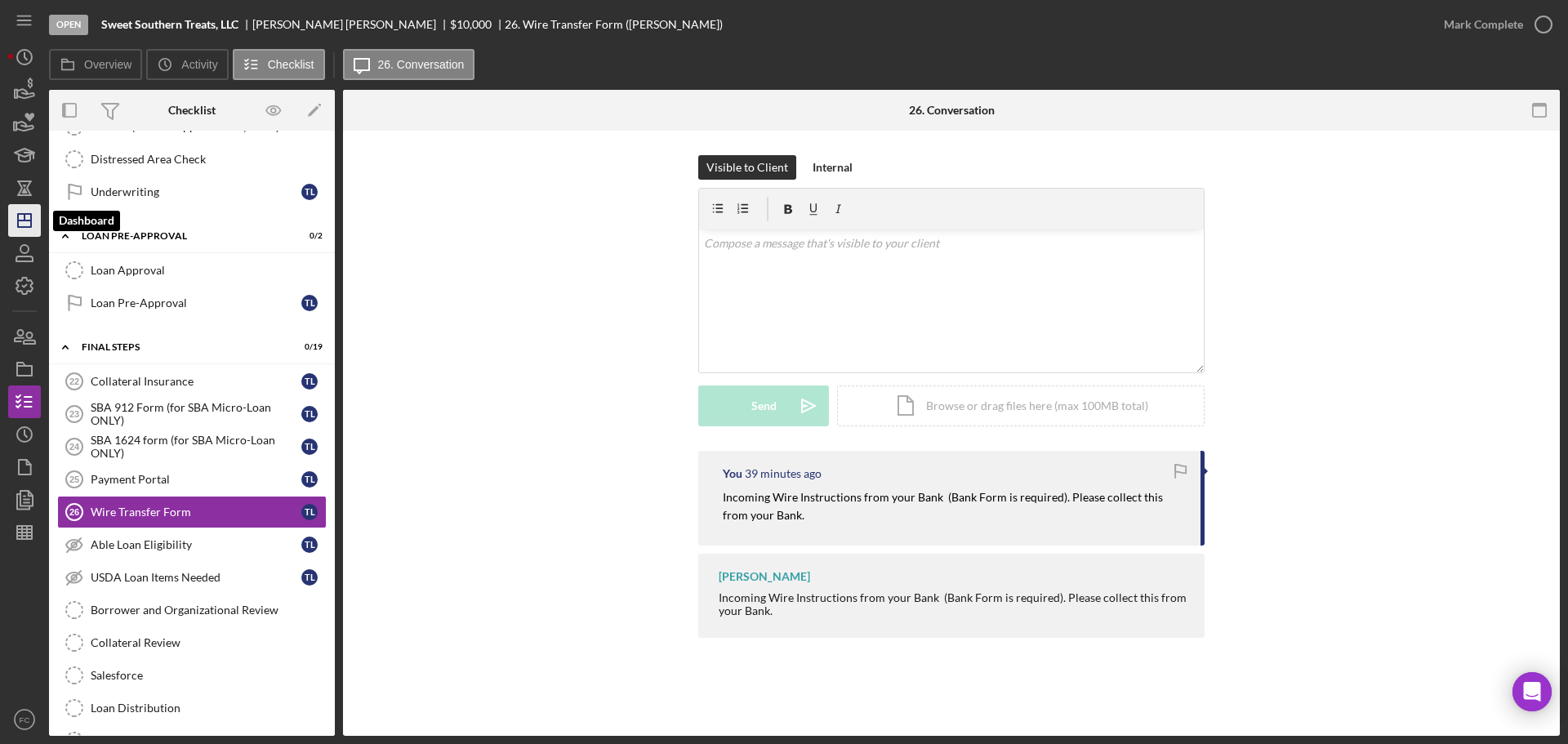
click at [24, 221] on line "button" at bounding box center [24, 221] width 13 height 0
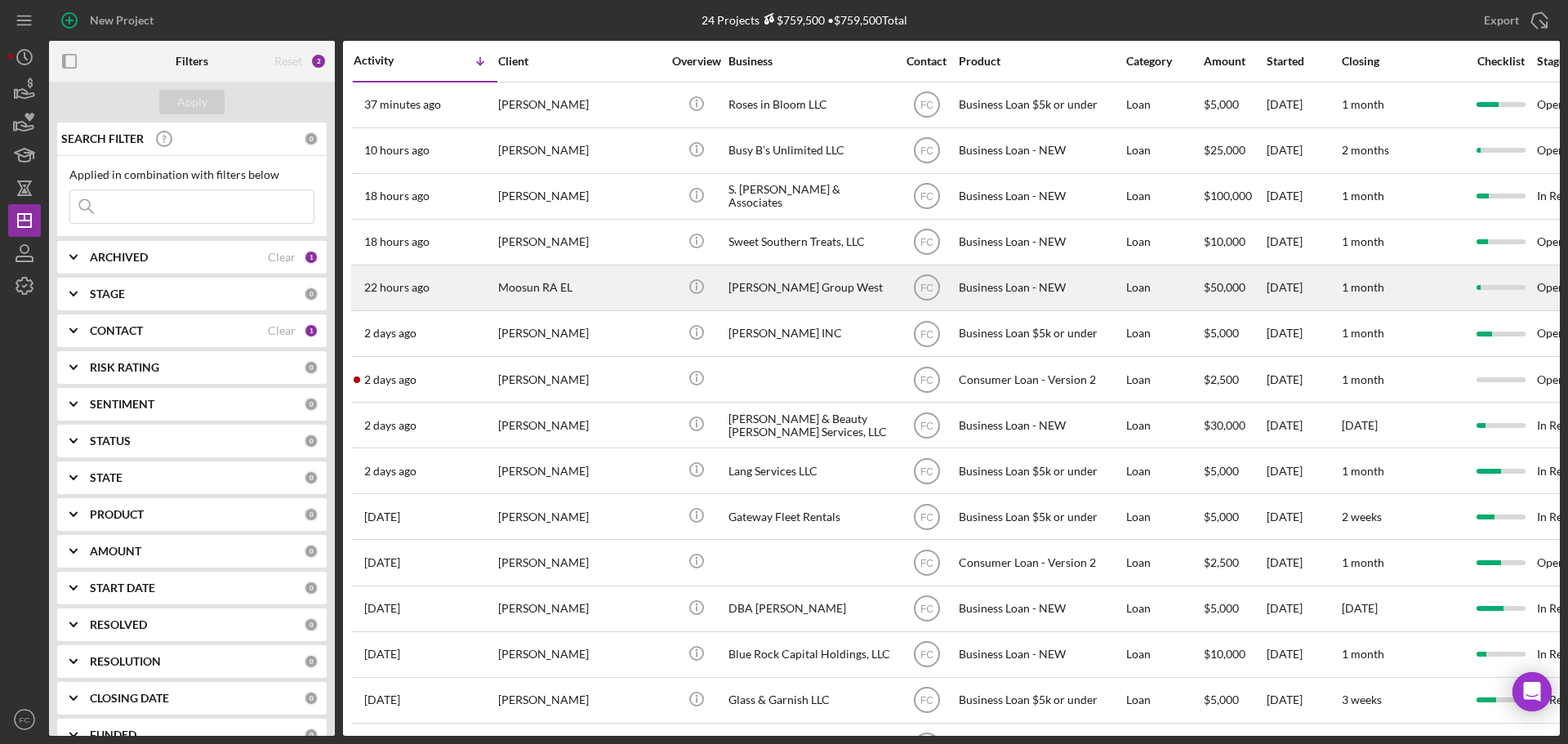
click at [583, 280] on div "Moosun RA EL" at bounding box center [580, 288] width 164 height 44
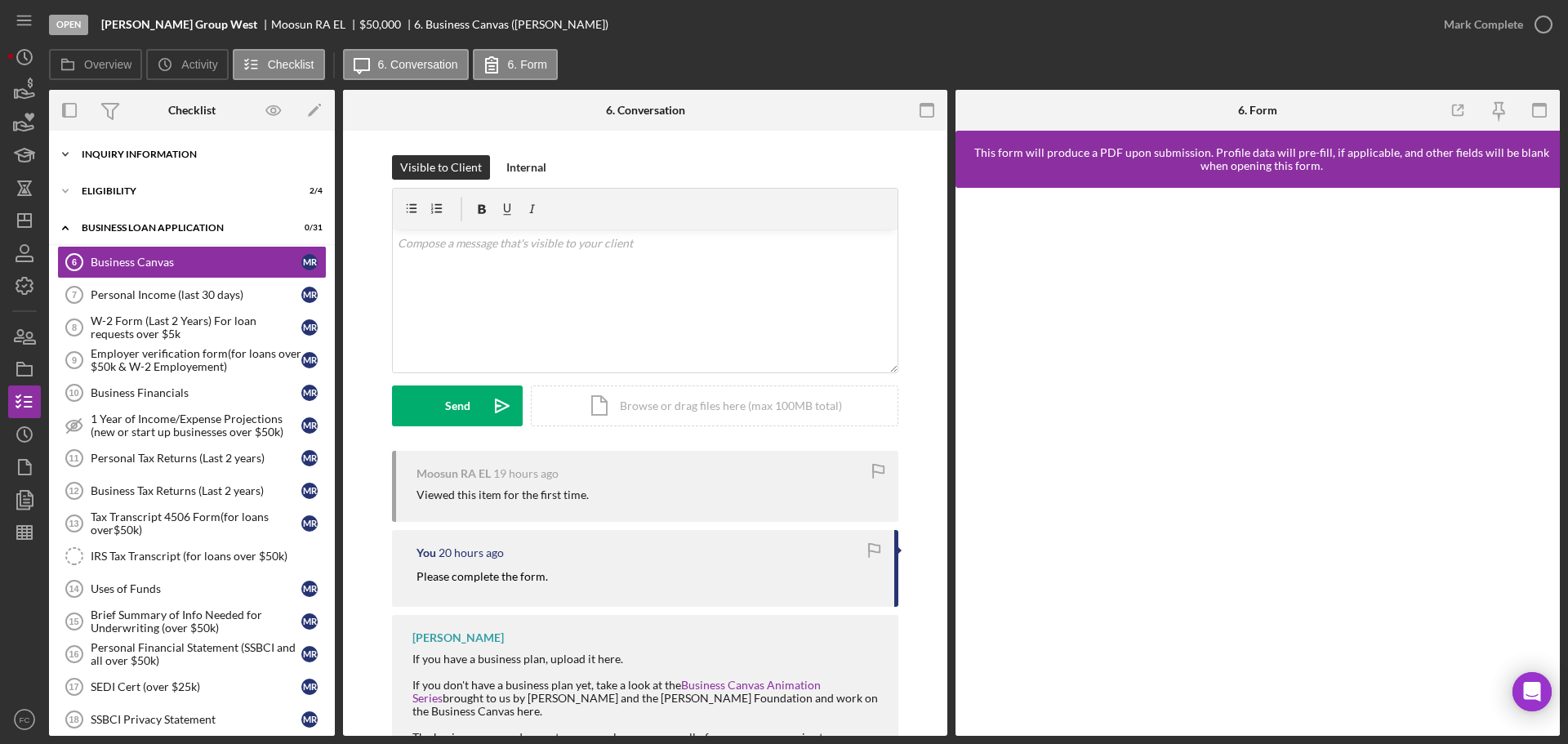
click at [162, 161] on div "Icon/Expander INQUIRY INFORMATION 4 / 11" at bounding box center [191, 154] width 286 height 33
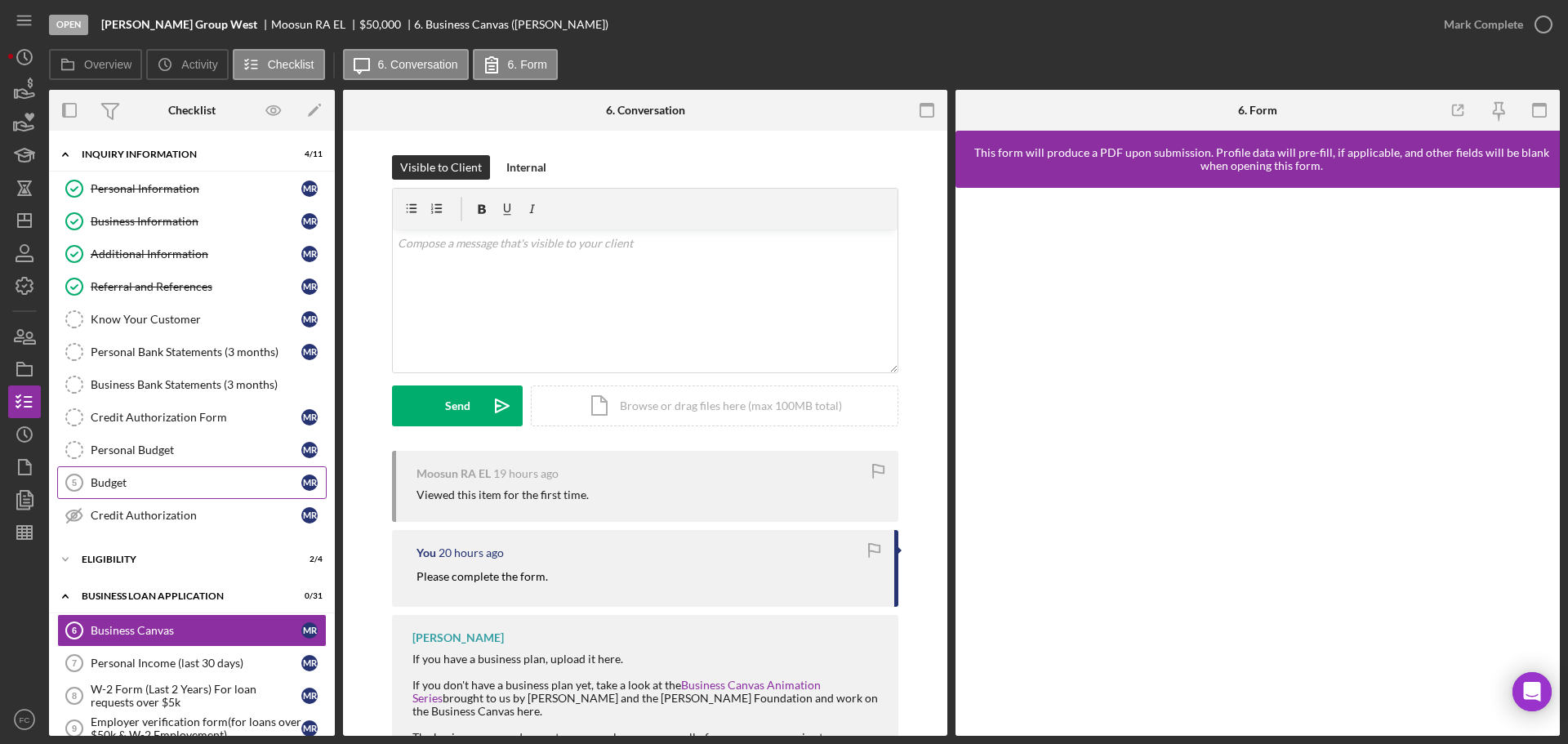
click at [144, 476] on div "Budget" at bounding box center [195, 483] width 211 height 13
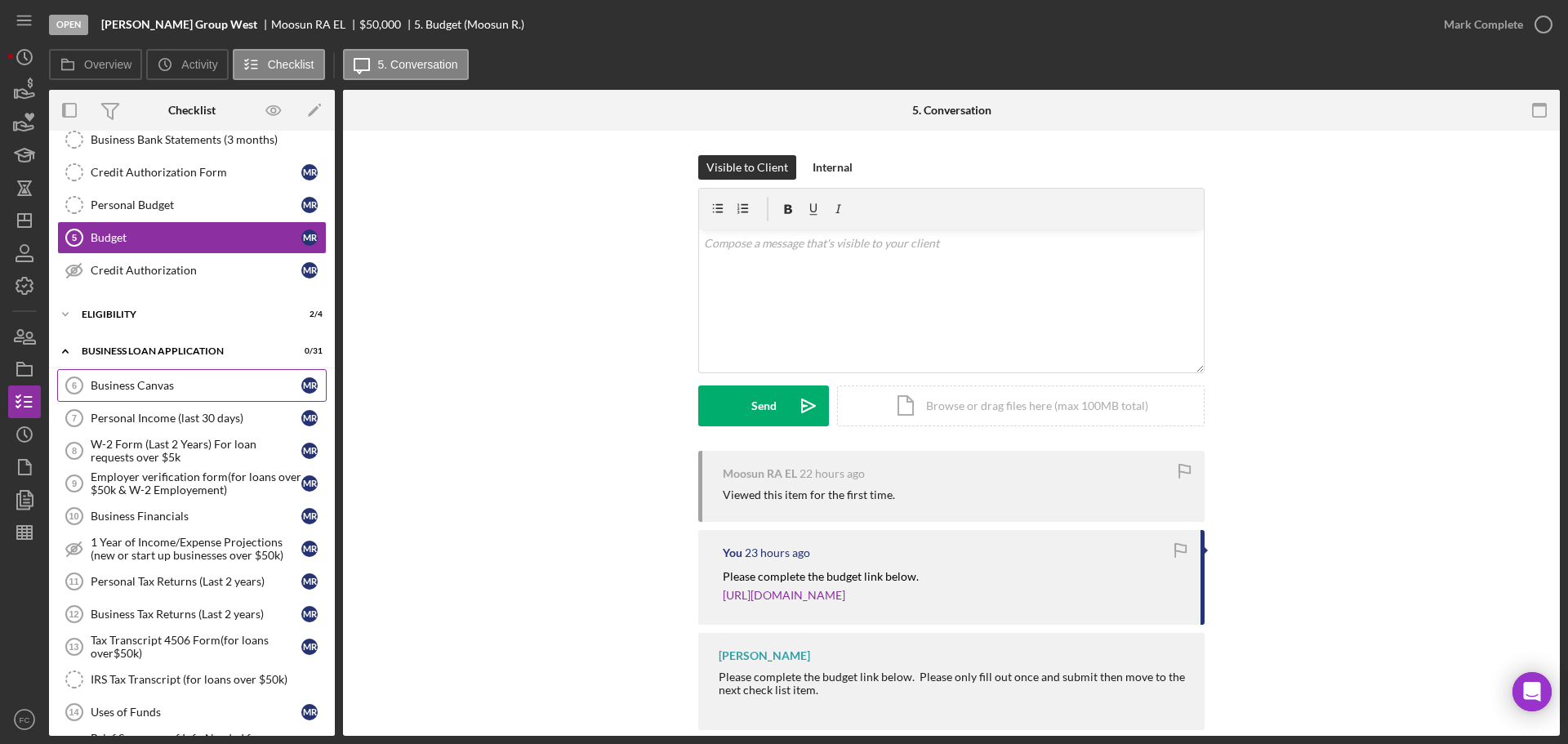
scroll to position [326, 0]
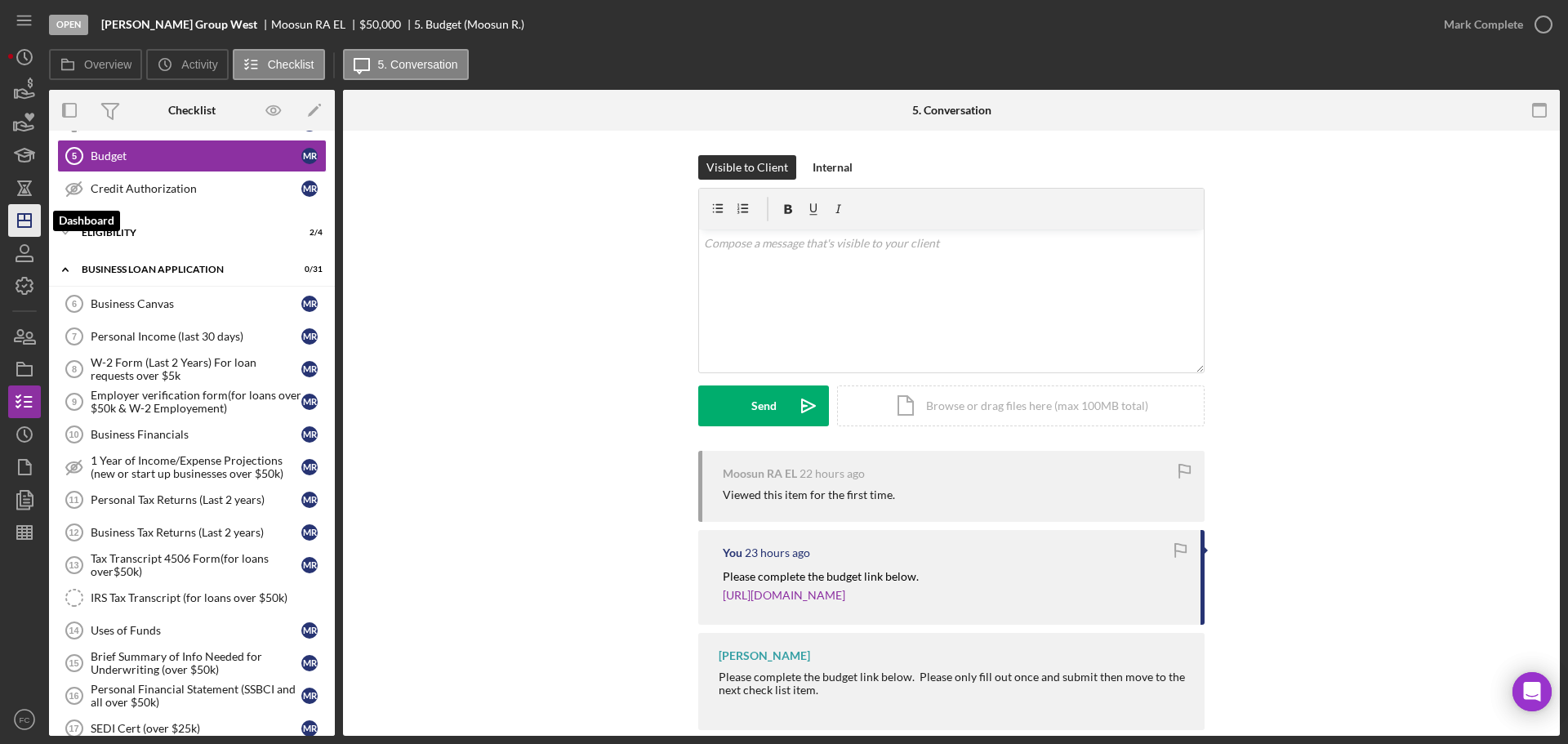
click at [25, 234] on icon "Icon/Dashboard" at bounding box center [24, 220] width 41 height 41
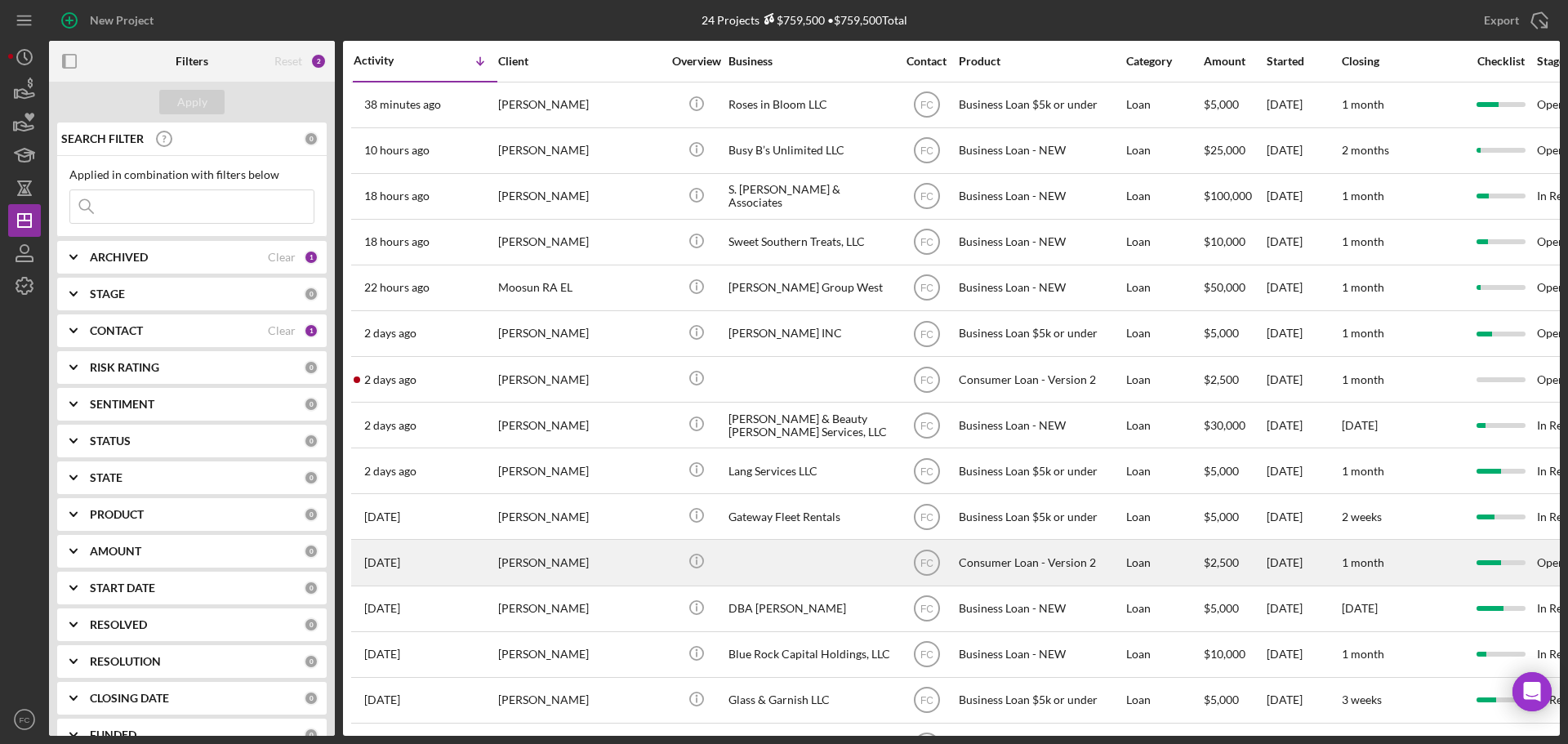
click at [538, 558] on div "[PERSON_NAME]" at bounding box center [580, 562] width 164 height 44
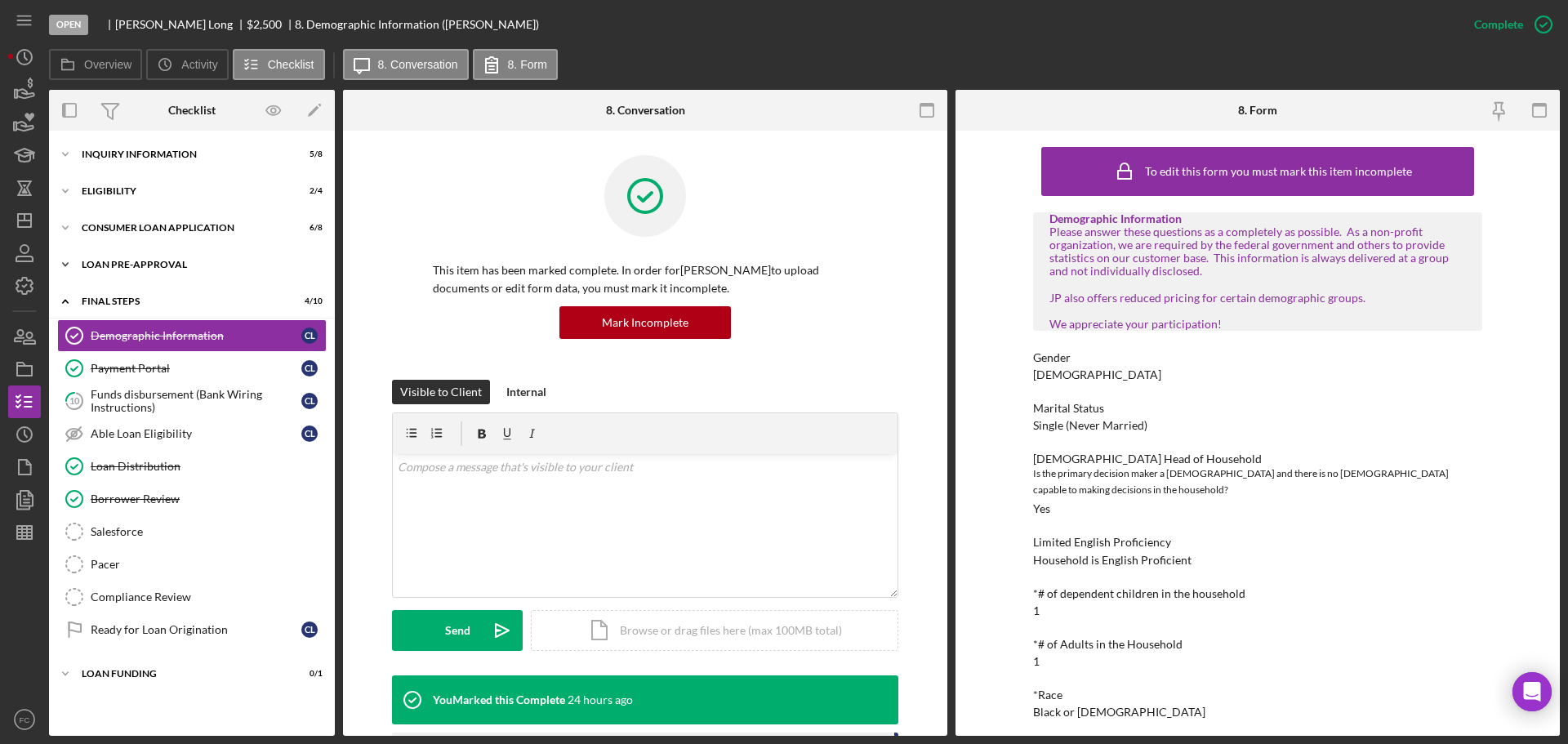
click at [164, 273] on div "Icon/Expander Loan Pre-Approval 0 / 2" at bounding box center [191, 264] width 286 height 33
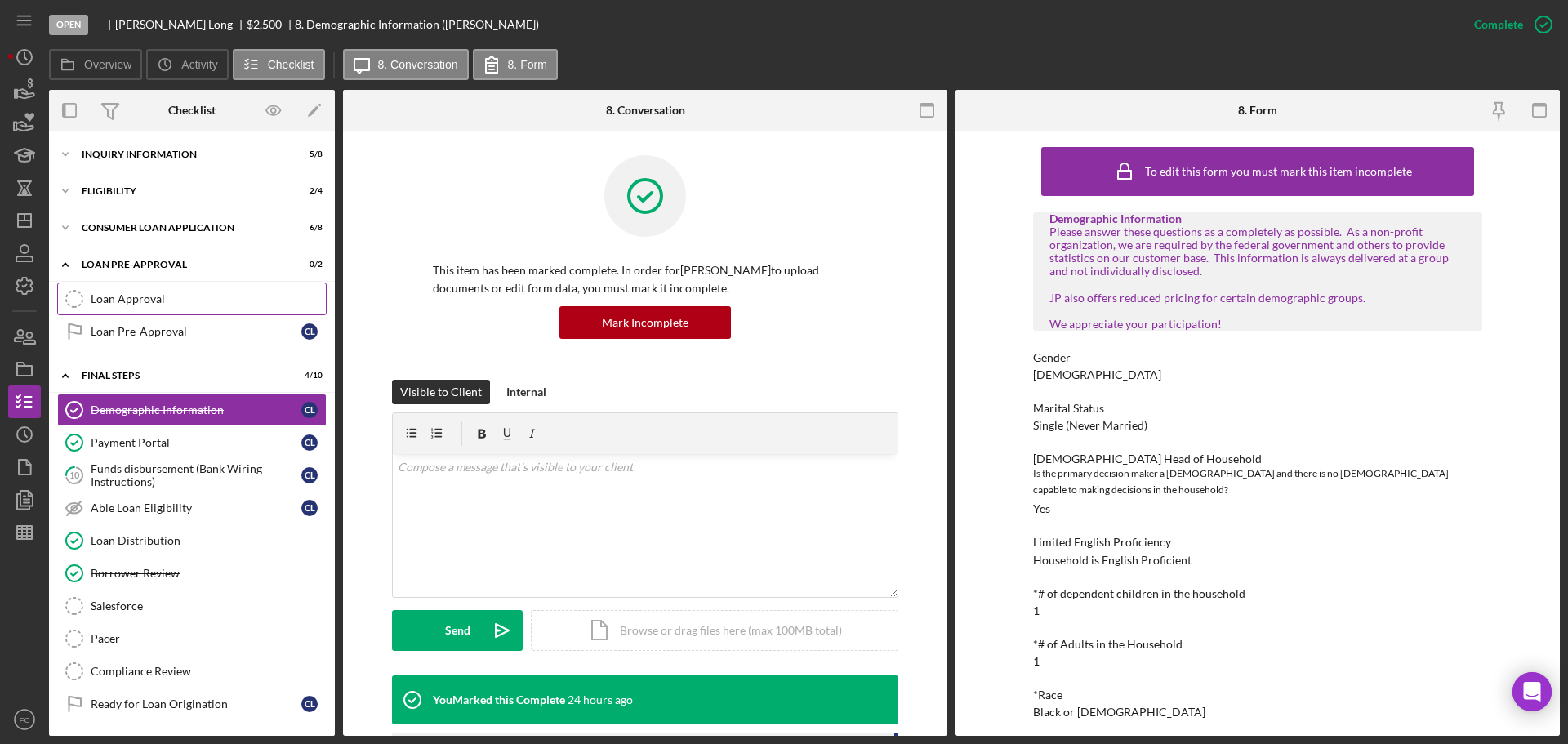
click at [158, 298] on div "Loan Approval" at bounding box center [208, 299] width 235 height 13
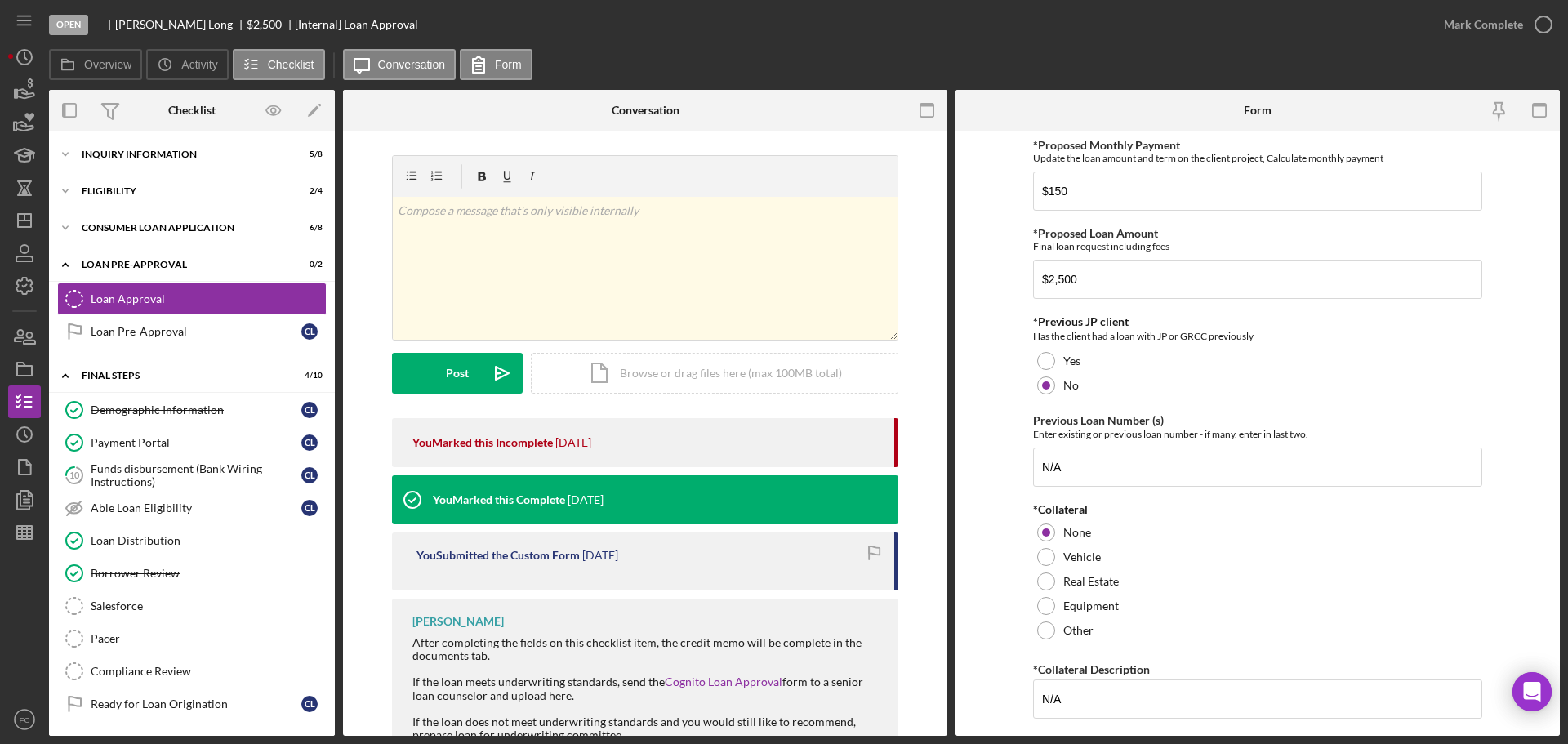
scroll to position [126, 0]
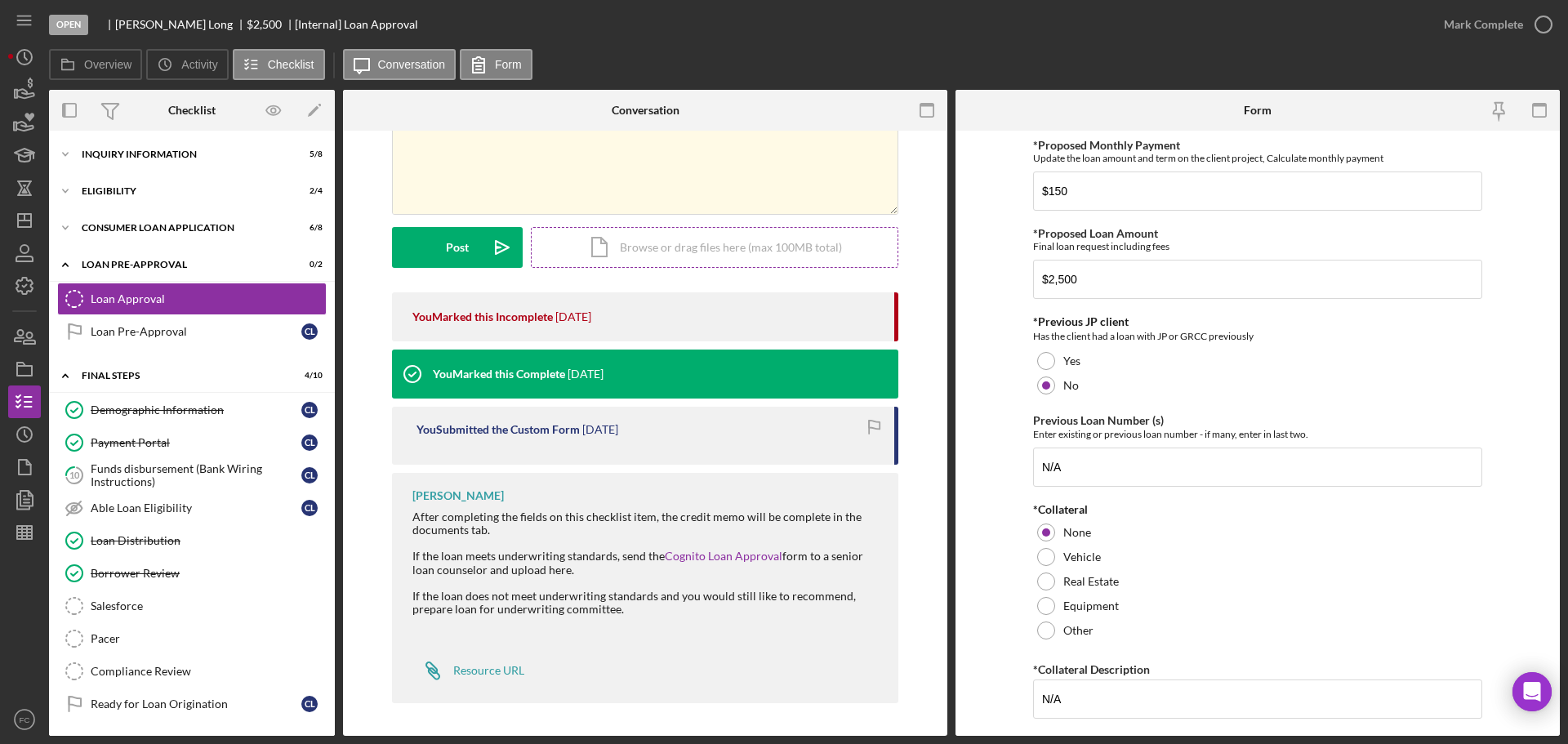
click at [651, 260] on div "Icon/Document Browse or drag files here (max 100MB total) Tap to choose files o…" at bounding box center [715, 247] width 367 height 41
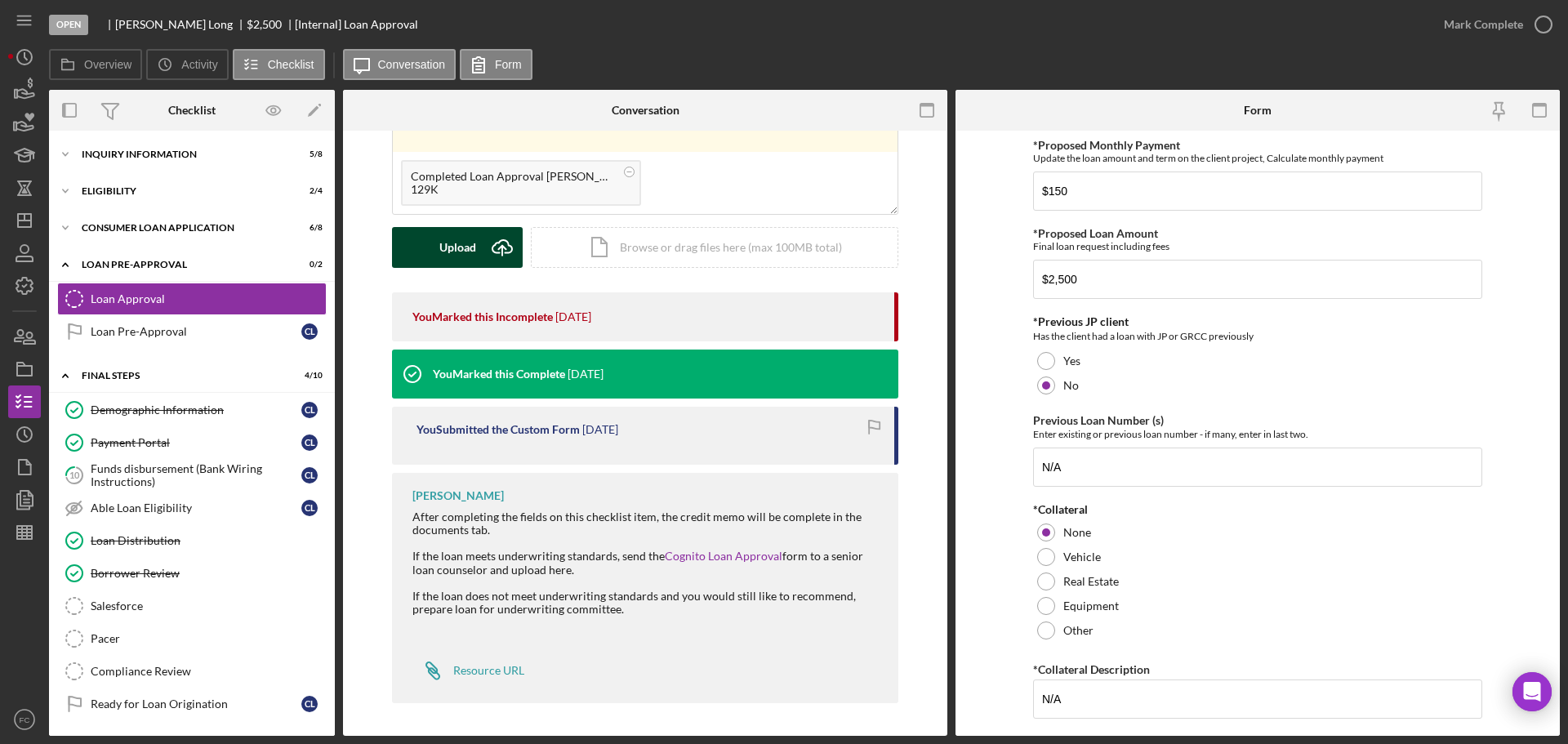
click at [466, 249] on div "Upload" at bounding box center [458, 247] width 37 height 41
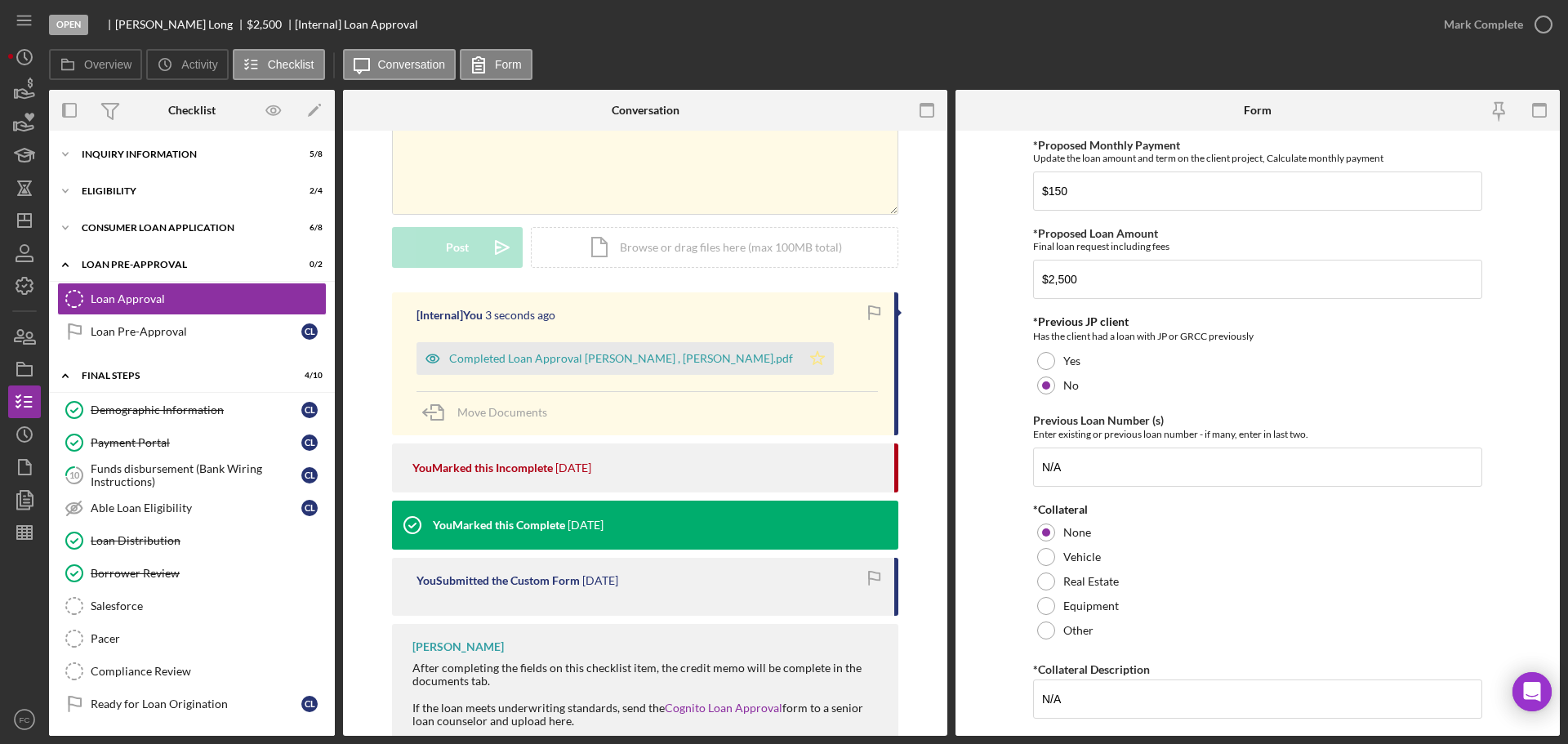
click at [802, 352] on icon "Icon/Star" at bounding box center [817, 358] width 33 height 33
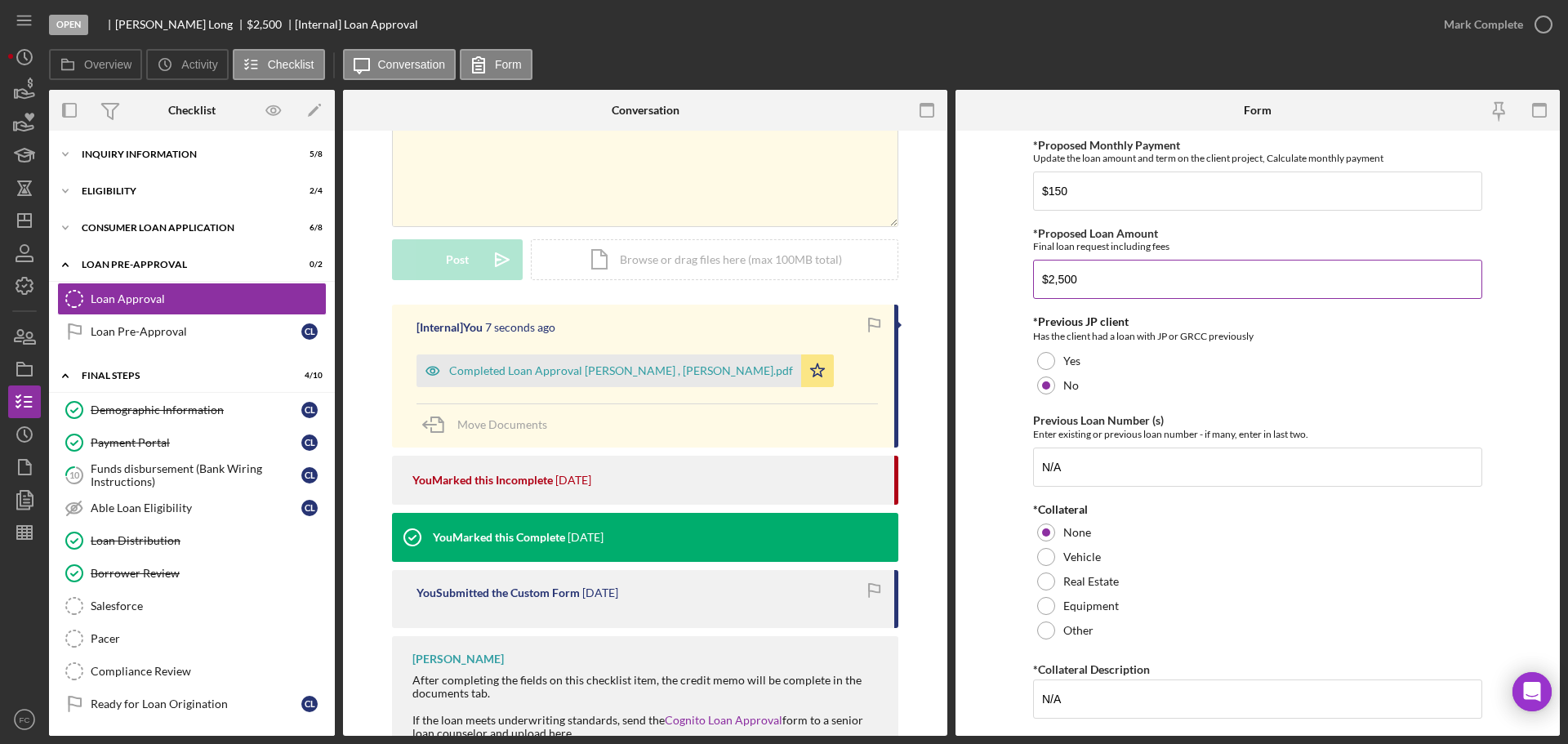
scroll to position [32, 0]
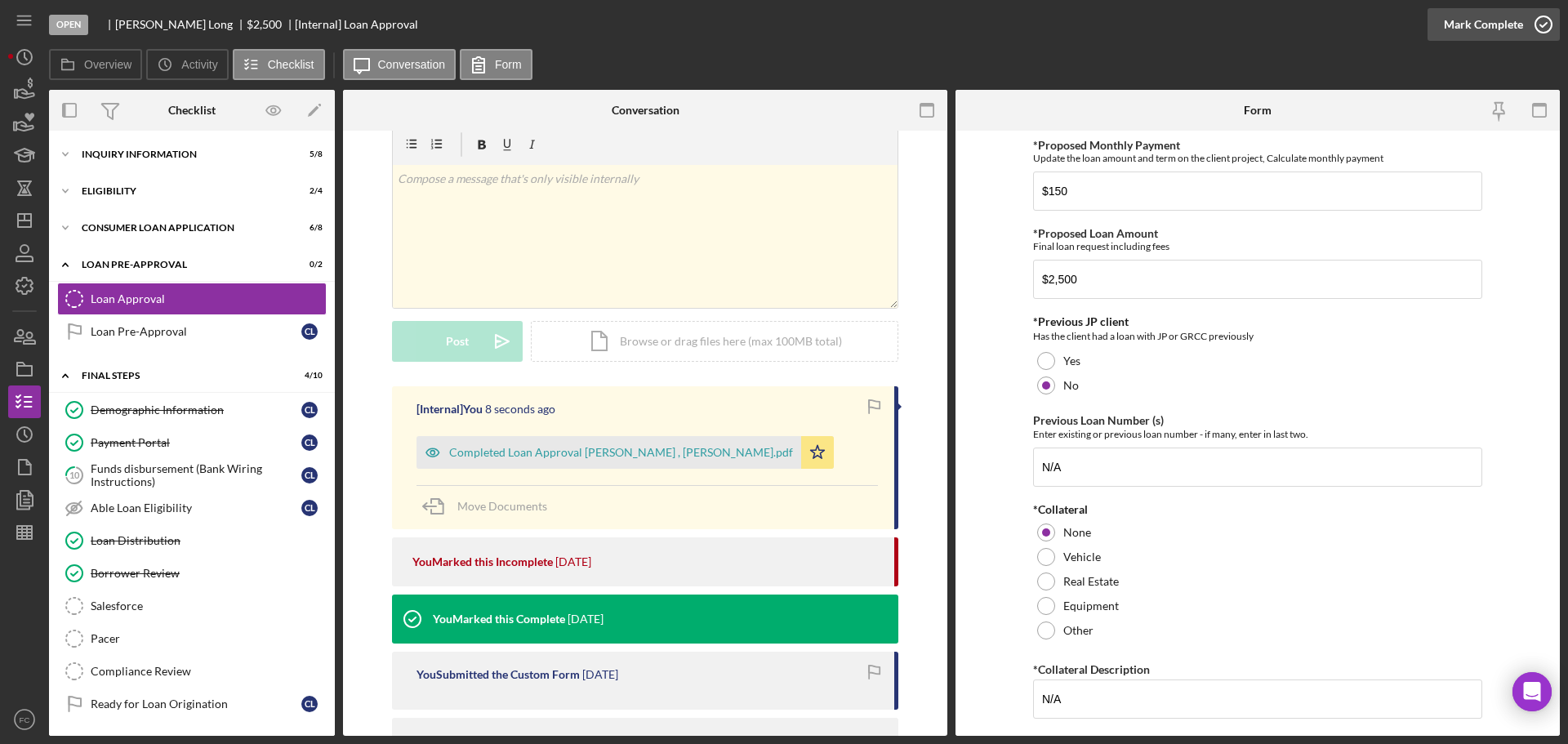
click at [1544, 23] on icon "button" at bounding box center [1544, 24] width 41 height 41
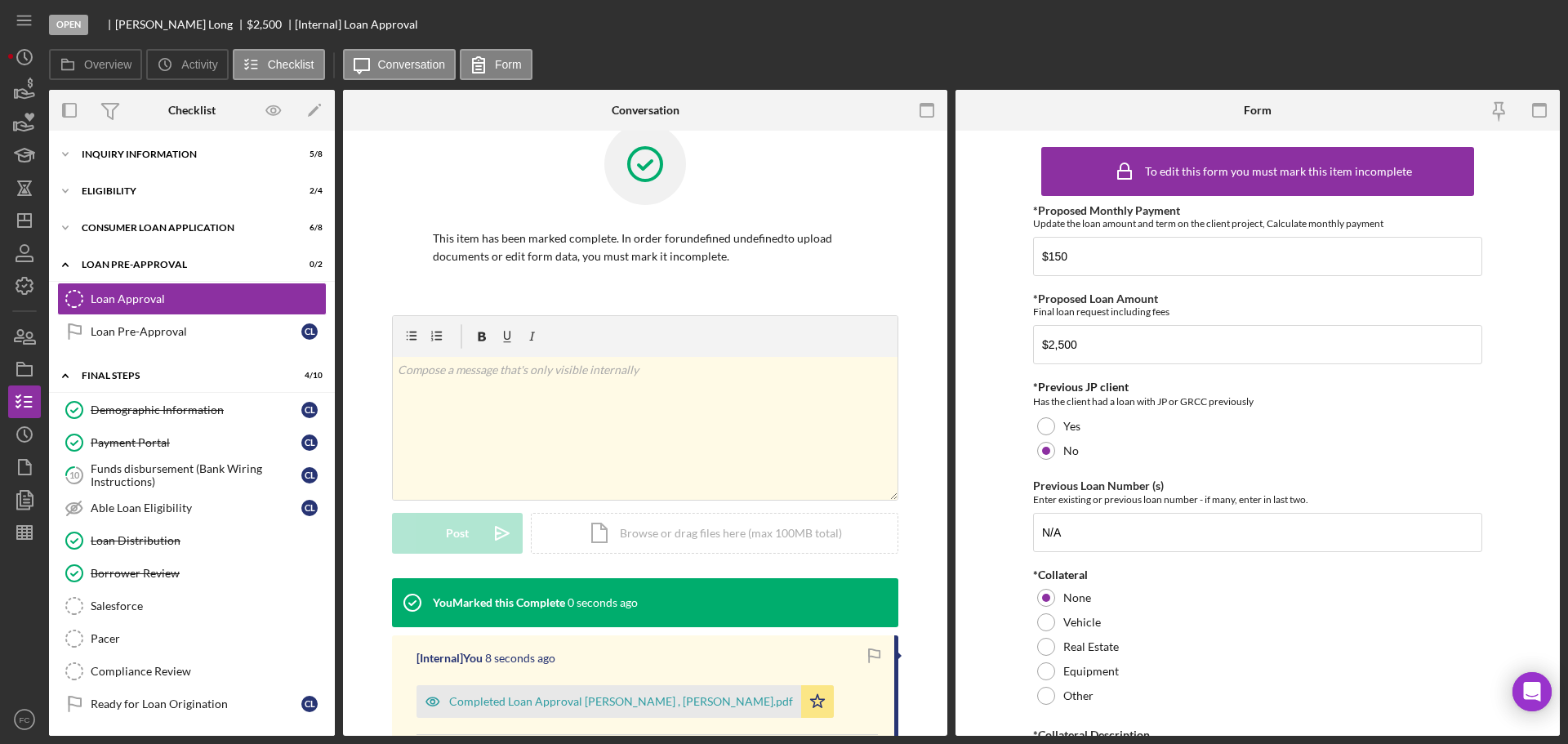
scroll to position [257, 0]
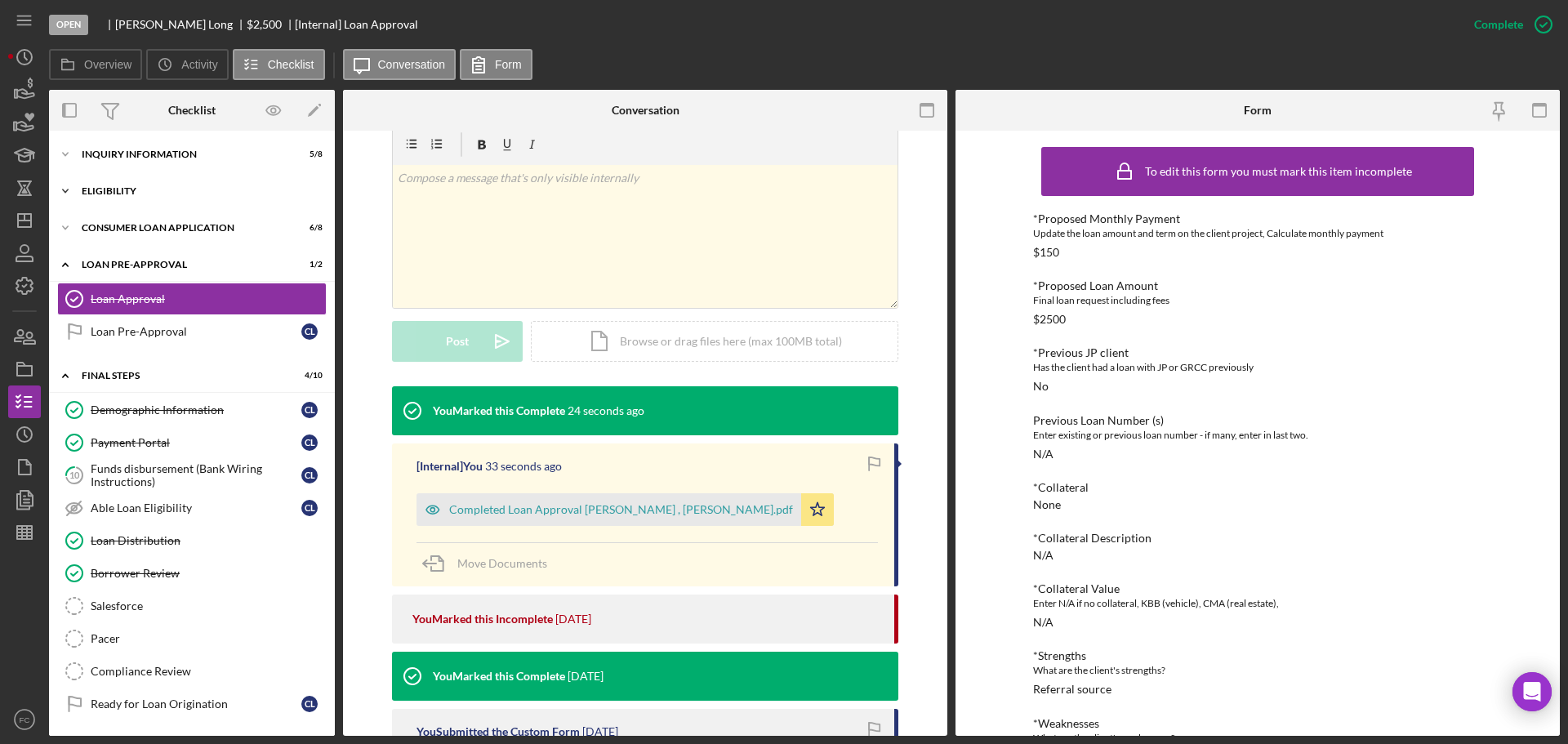
click at [96, 188] on div "Eligibility" at bounding box center [197, 191] width 232 height 10
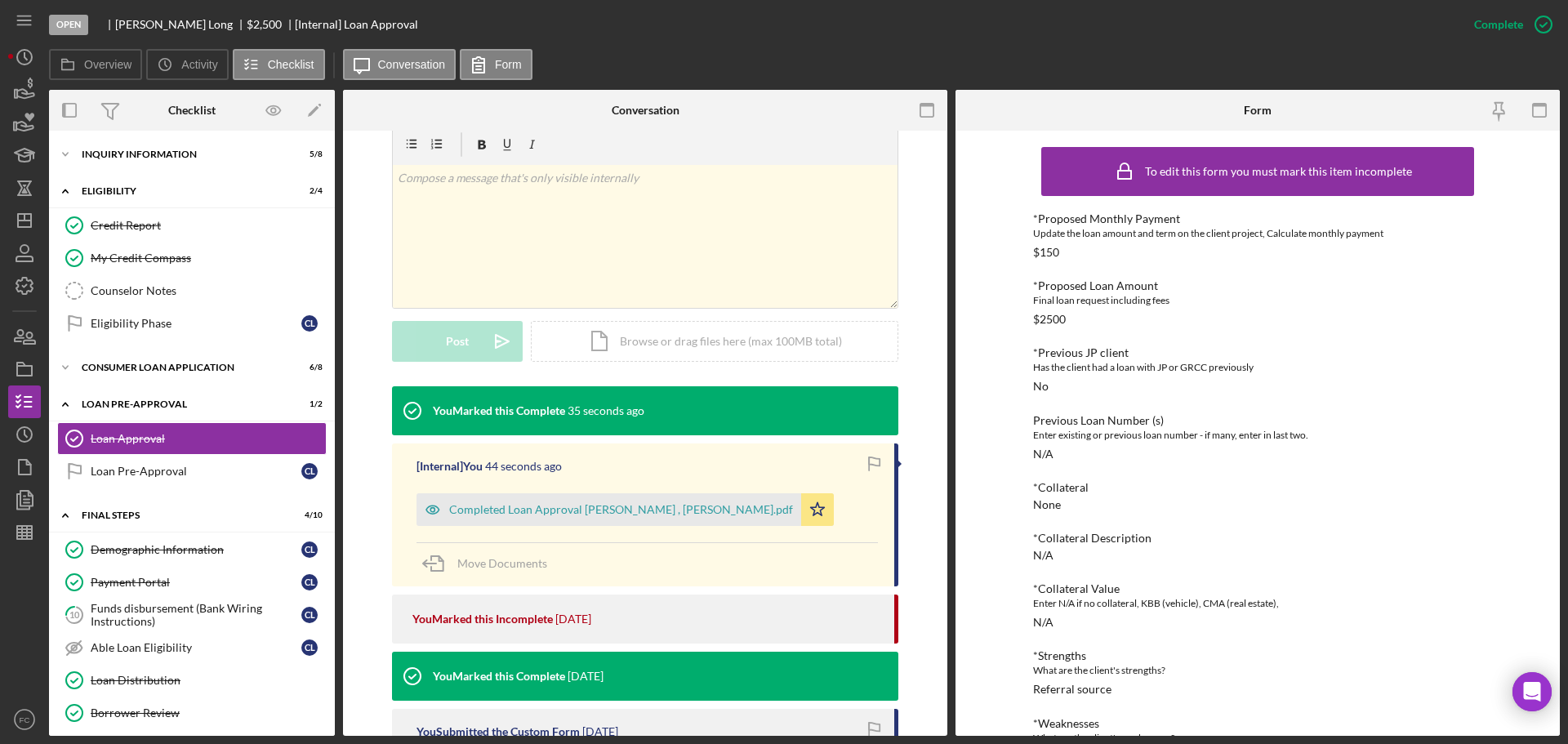
scroll to position [177, 0]
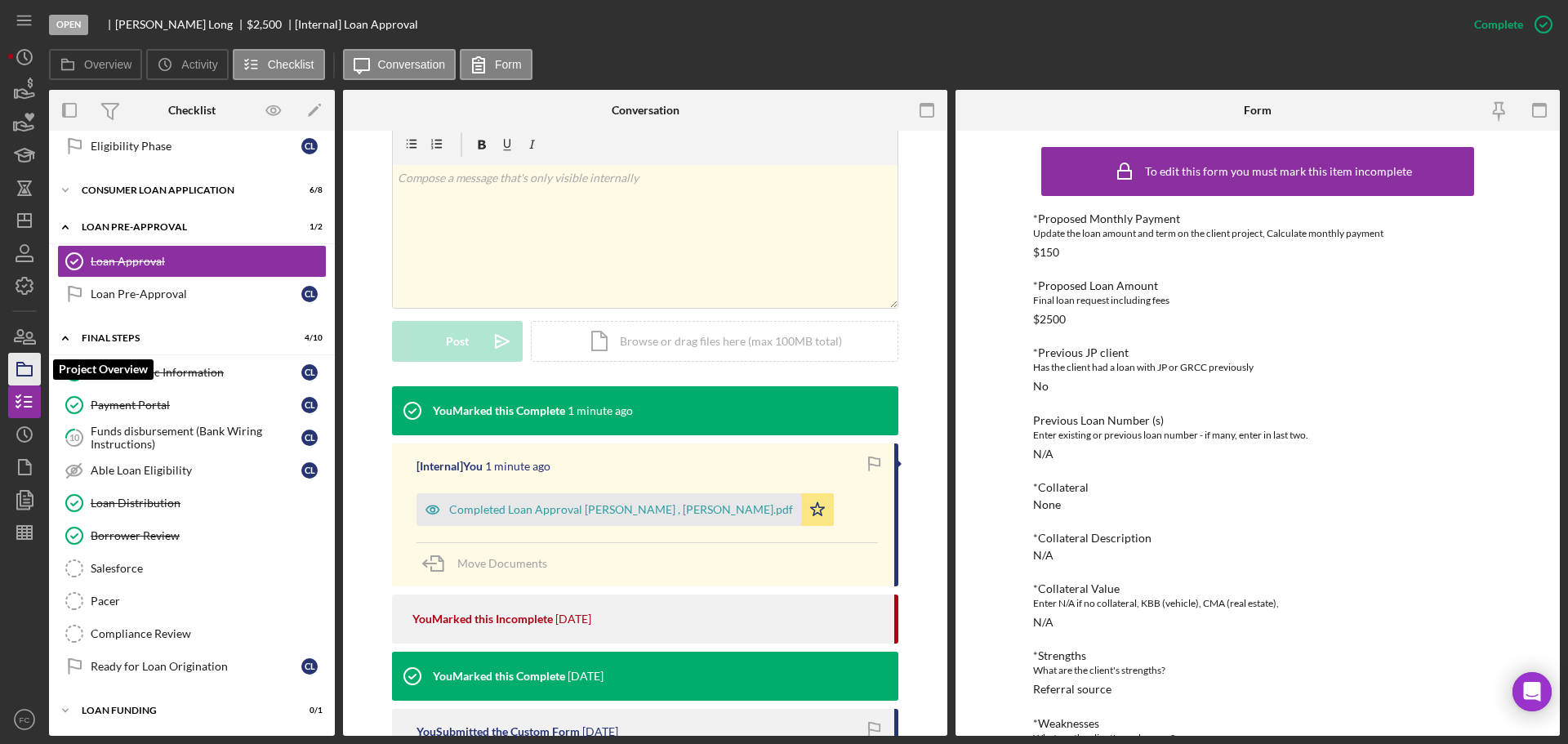
click at [31, 364] on icon "button" at bounding box center [24, 369] width 41 height 41
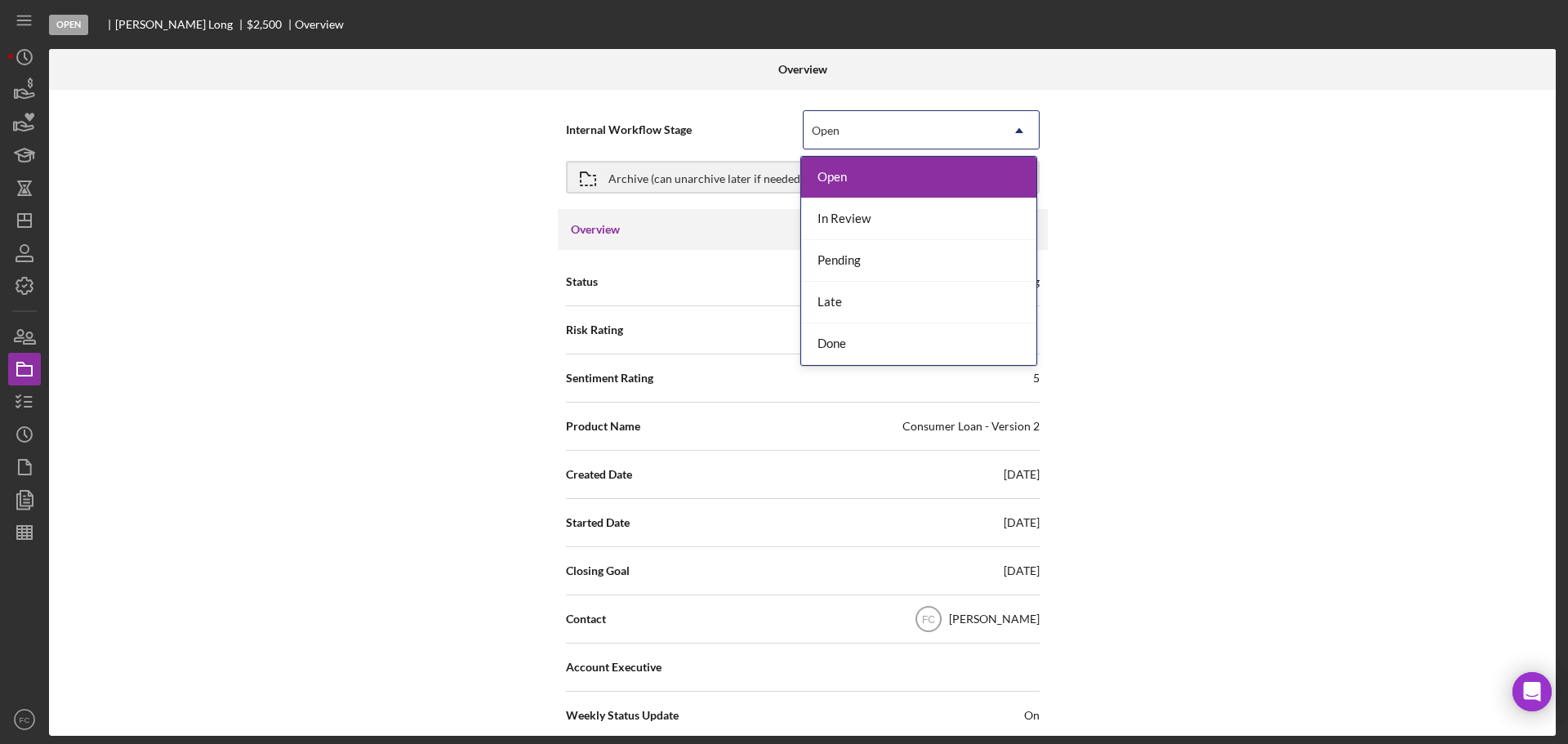
click at [883, 124] on div "Open" at bounding box center [902, 130] width 196 height 38
click at [846, 221] on div "In Review" at bounding box center [919, 220] width 235 height 42
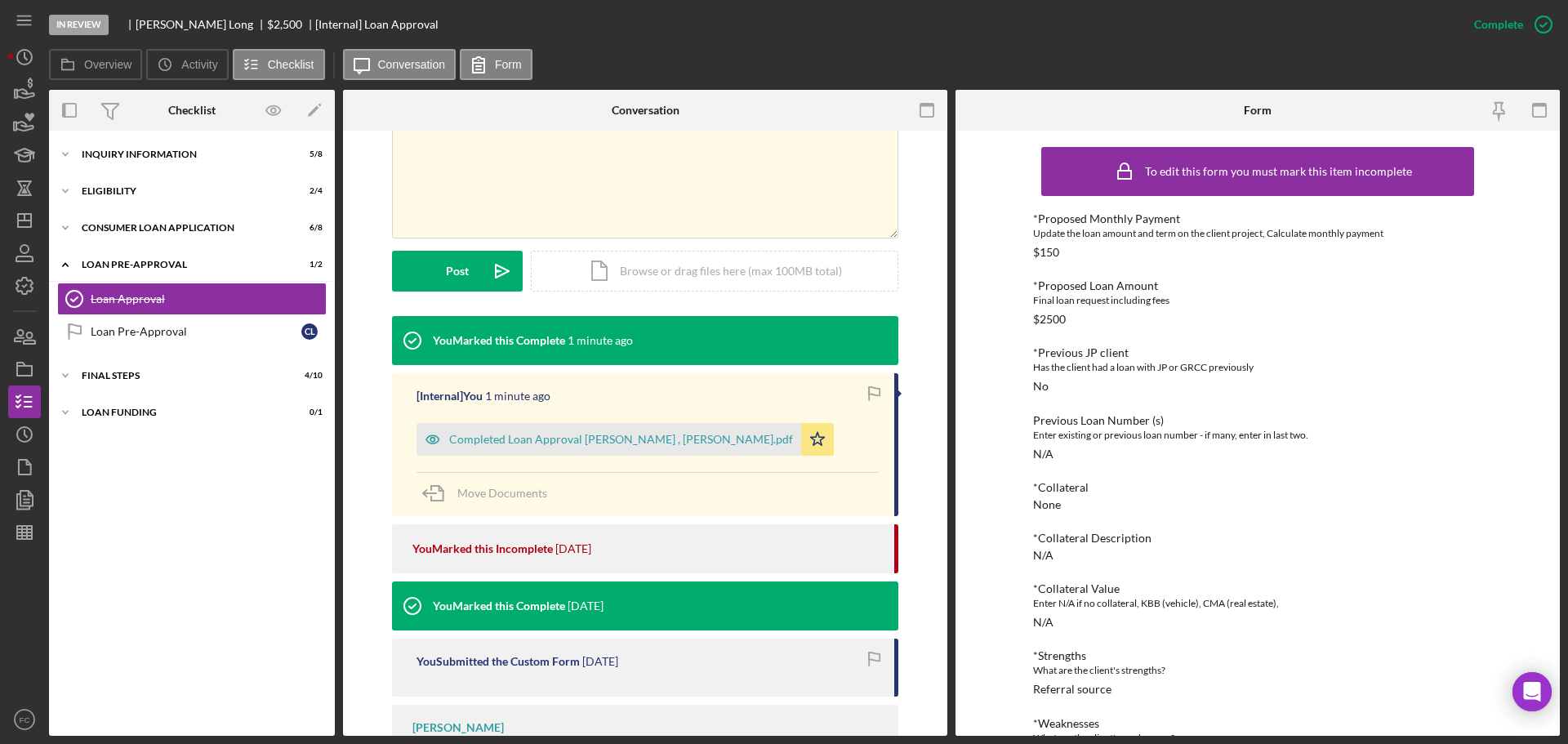
scroll to position [559, 0]
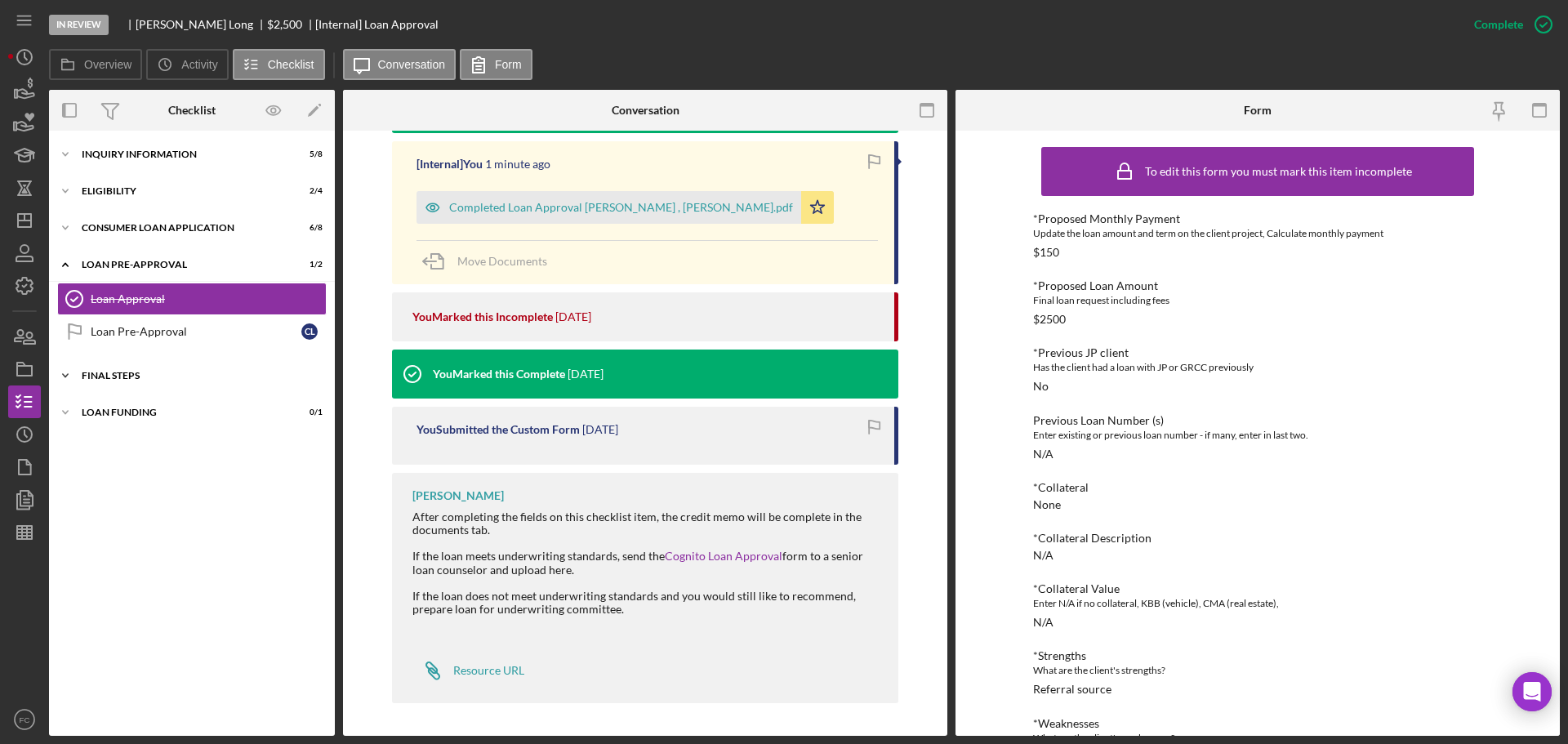
click at [130, 380] on div "FINAL STEPS" at bounding box center [197, 376] width 232 height 10
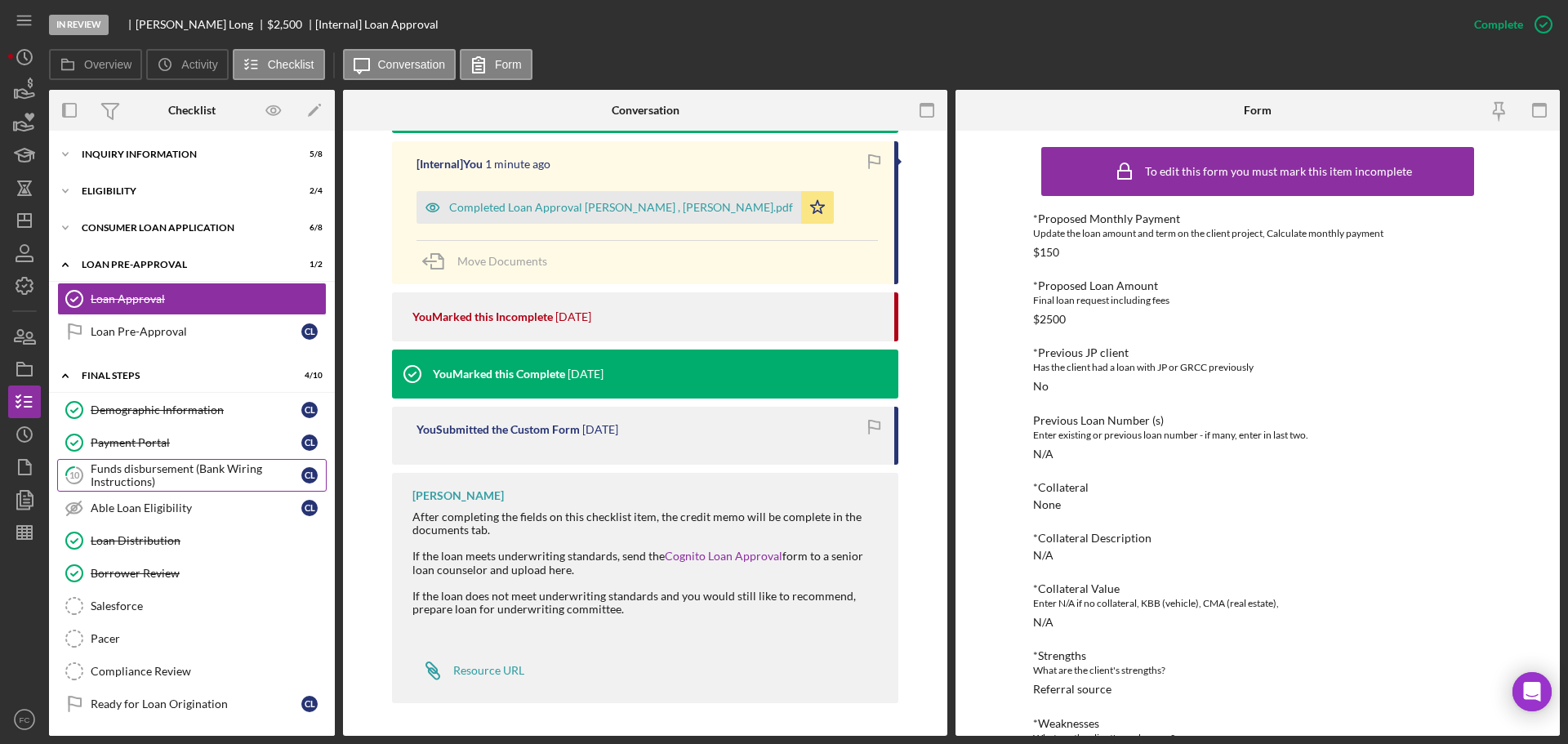
scroll to position [38, 0]
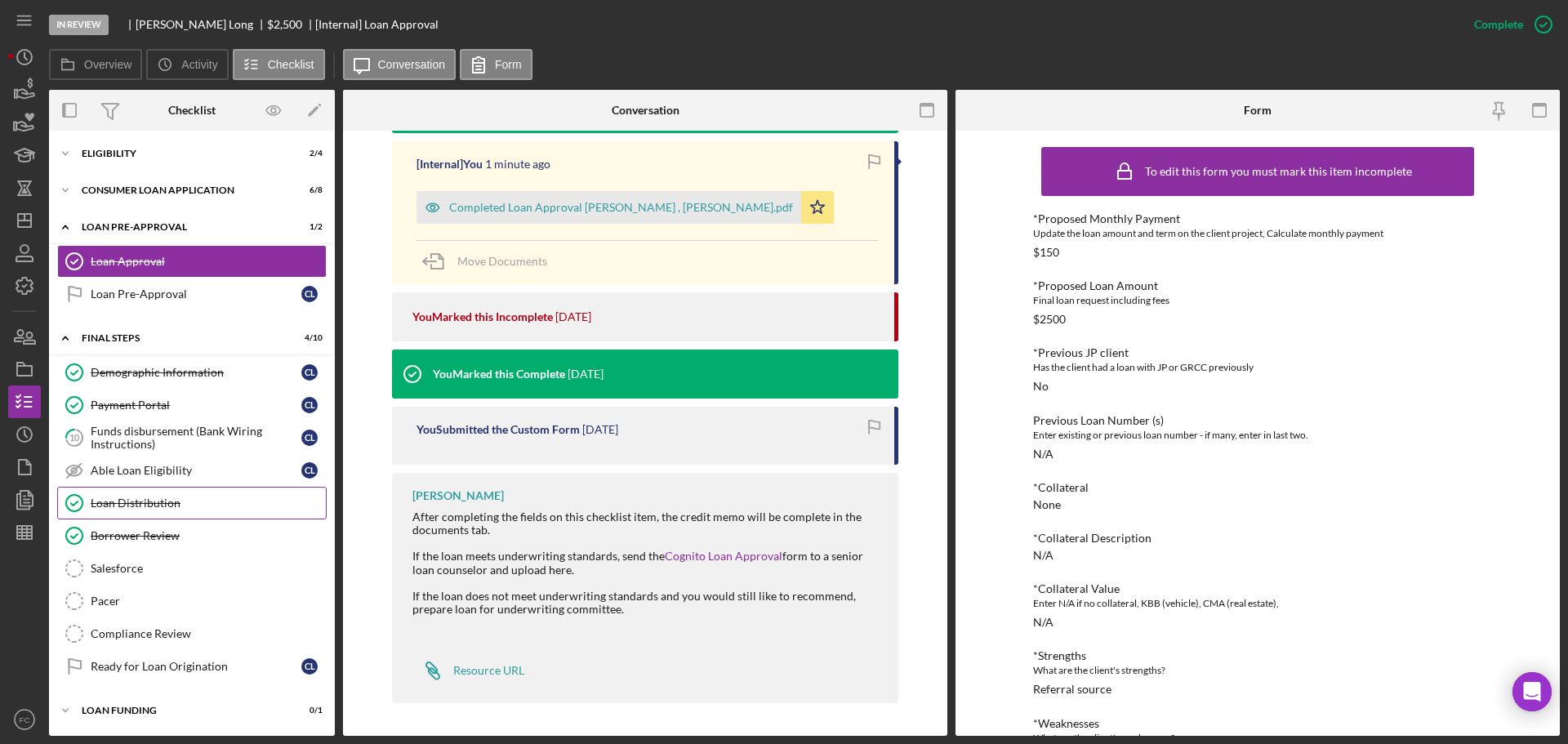
click at [173, 507] on div "Loan Distribution" at bounding box center [208, 503] width 235 height 13
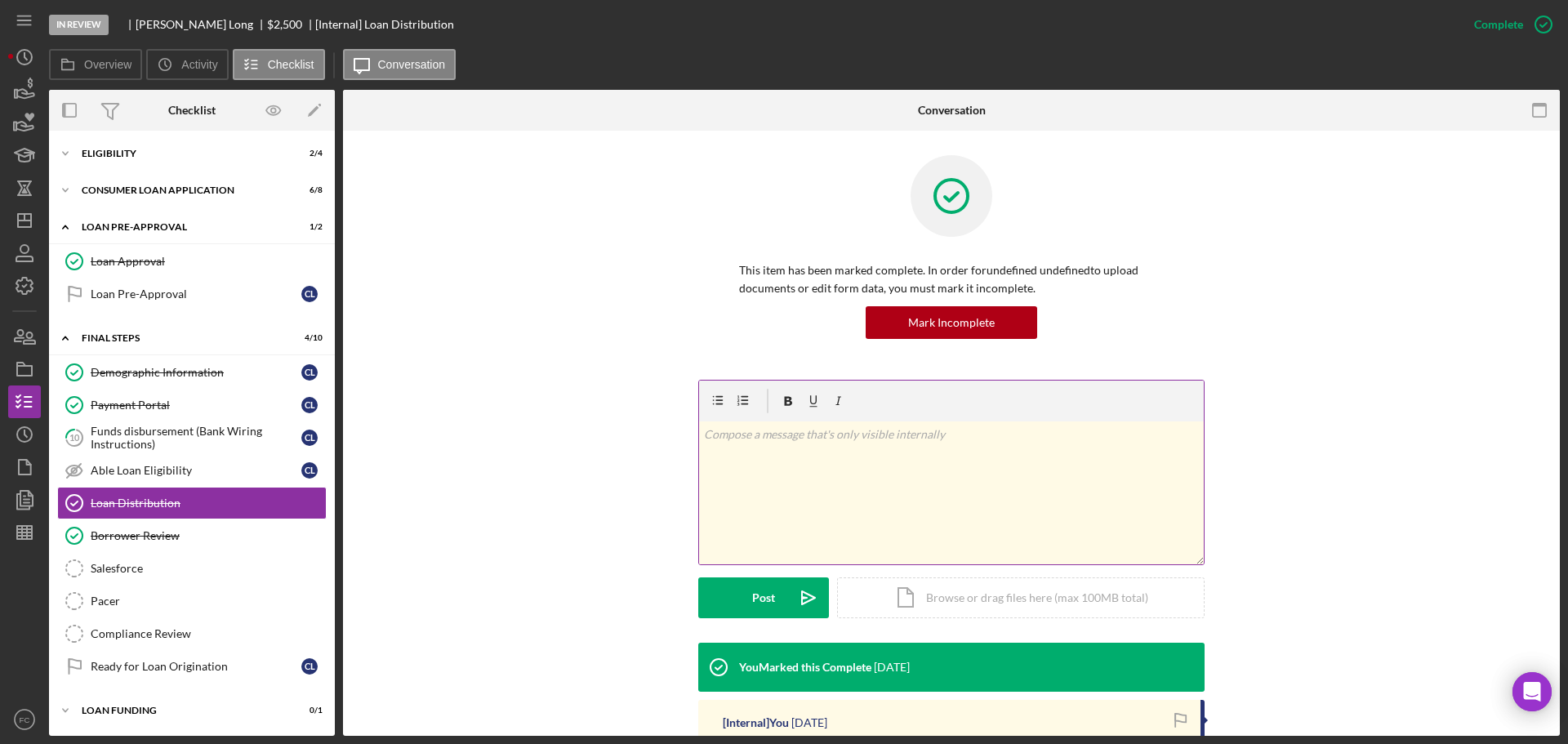
scroll to position [245, 0]
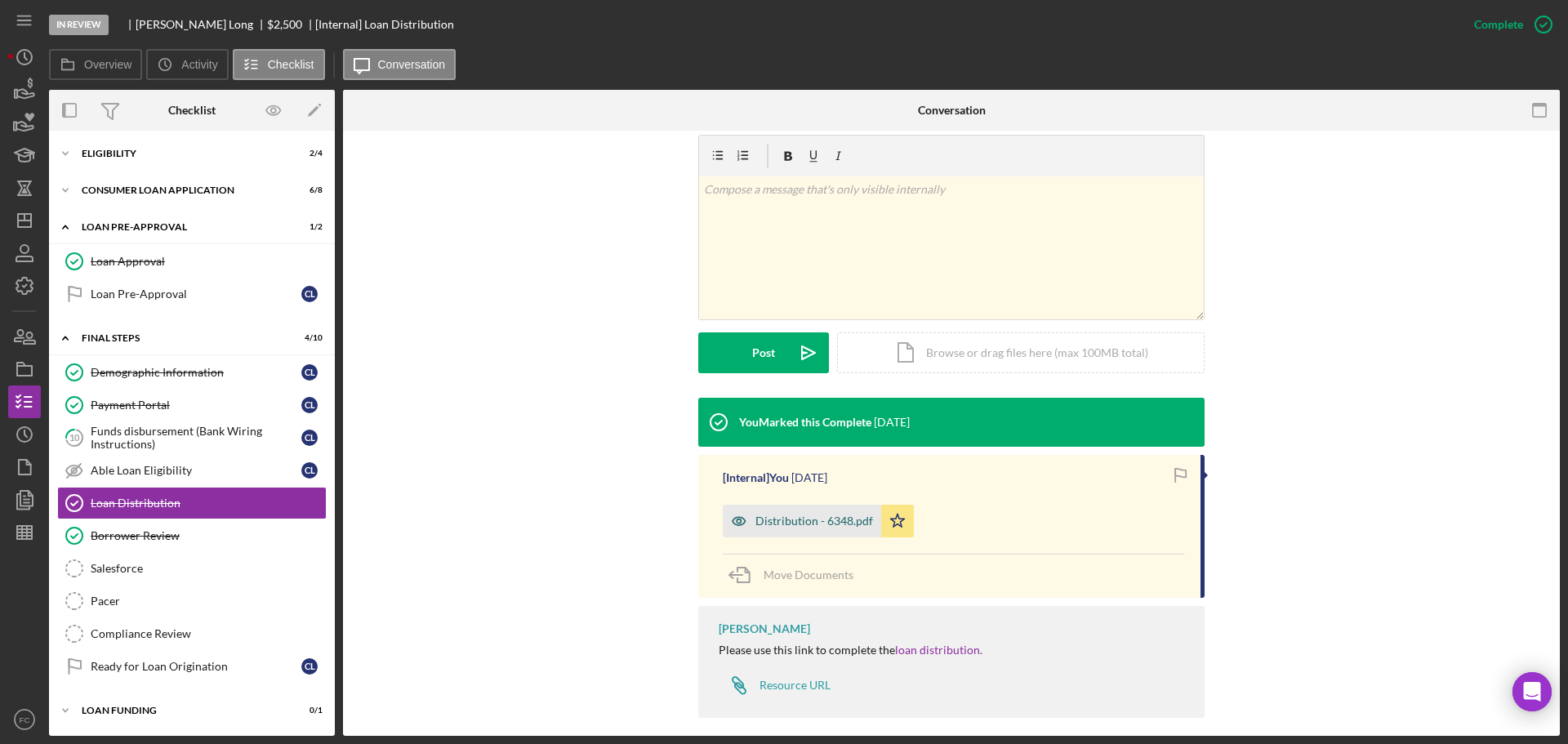
click at [815, 523] on div "Distribution - 6348.pdf" at bounding box center [814, 521] width 117 height 13
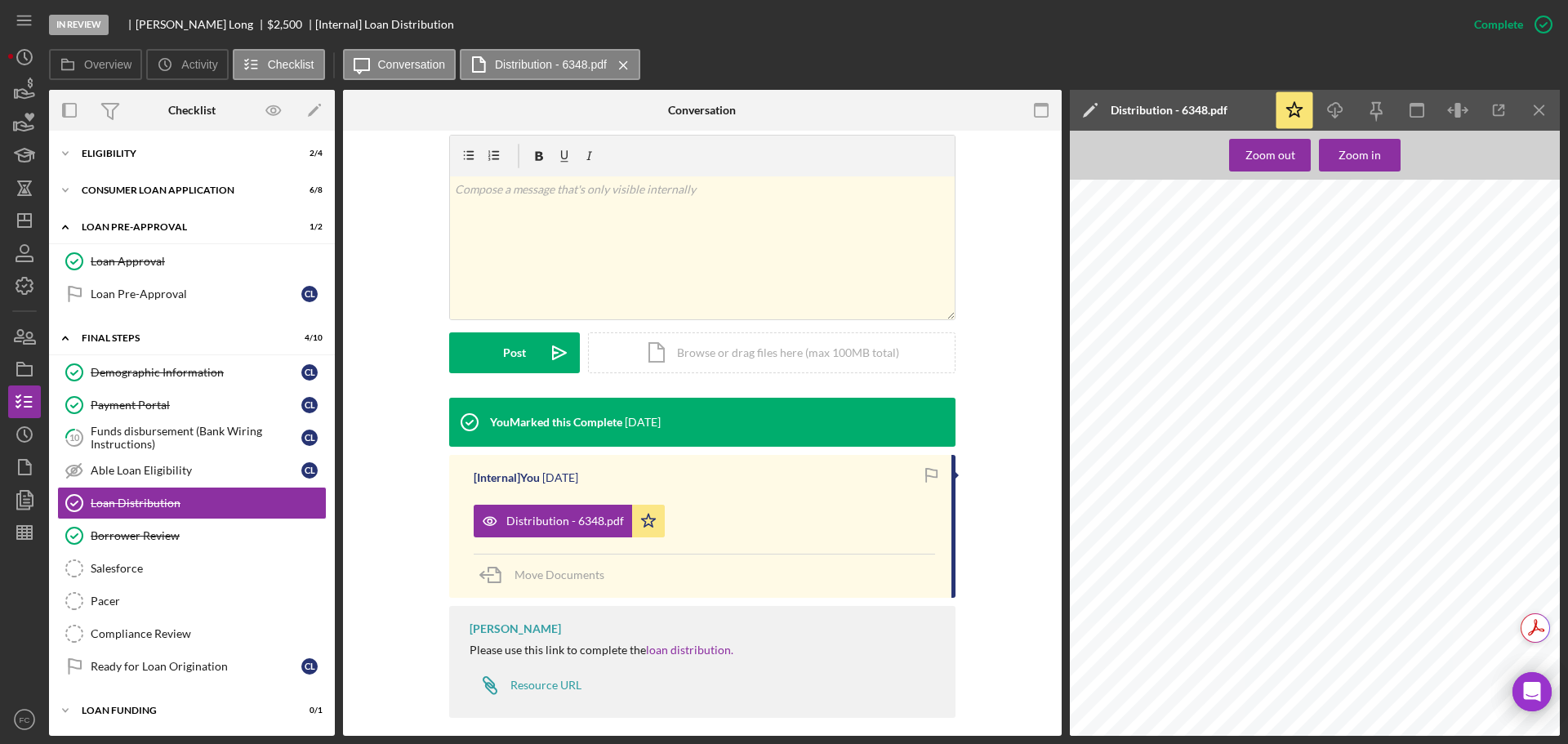
scroll to position [408, 0]
click at [1176, 515] on div "Payee Client/Vendor Amount Payoff Amount Disbursement Candice Long $2,300.00 Pa…" at bounding box center [1320, 741] width 500 height 647
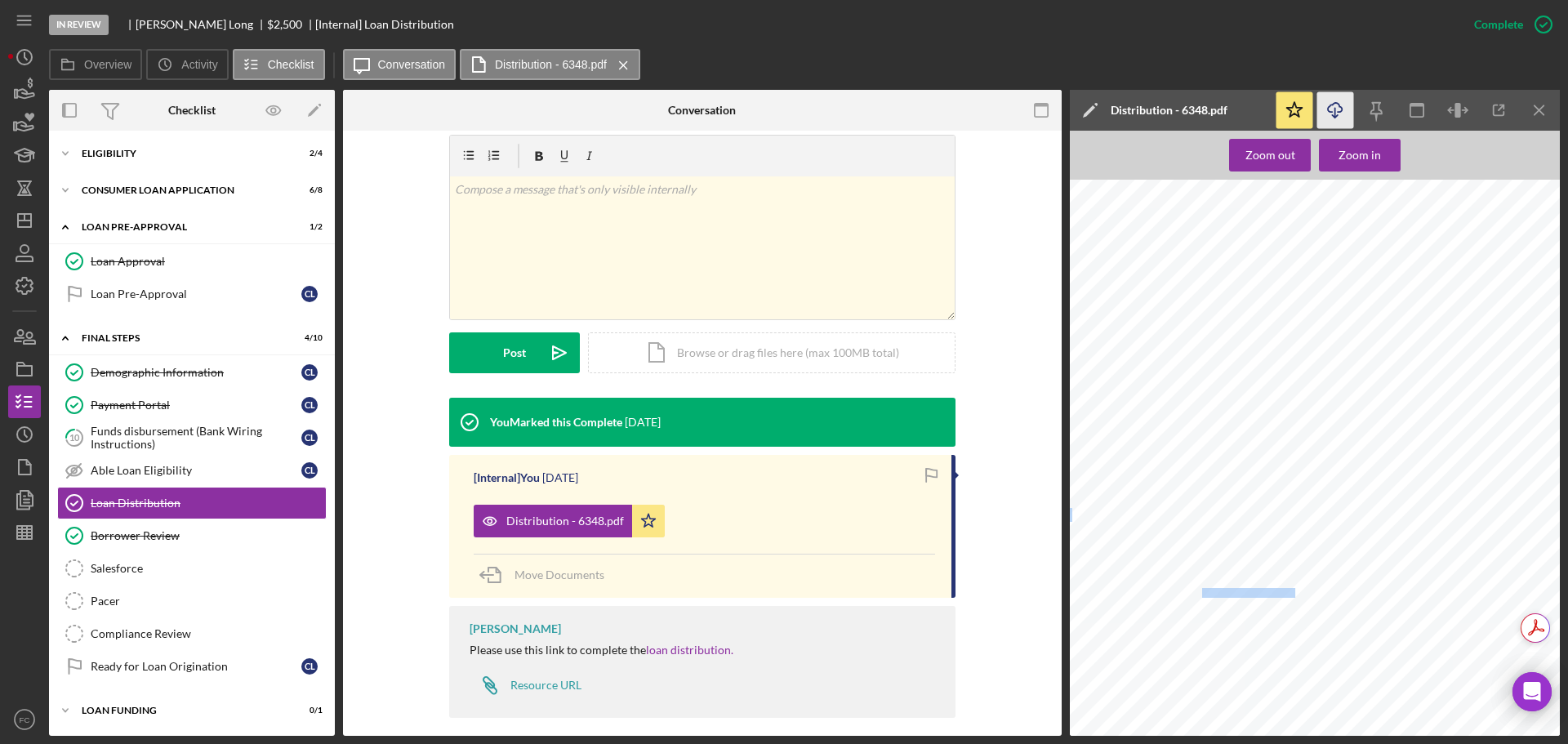
click at [1337, 112] on icon "Icon/Download" at bounding box center [1336, 111] width 37 height 37
click at [1258, 399] on div "Distribution You will not be able to make edits once you submit. Be sure to dou…" at bounding box center [1320, 94] width 500 height 647
click at [1293, 414] on div "Distribution You will not be able to make edits once you submit. Be sure to dou…" at bounding box center [1320, 94] width 500 height 647
click at [1406, 382] on div "Distribution You will not be able to make edits once you submit. Be sure to dou…" at bounding box center [1320, 94] width 500 height 647
click at [28, 225] on icon "Icon/Dashboard" at bounding box center [24, 220] width 41 height 41
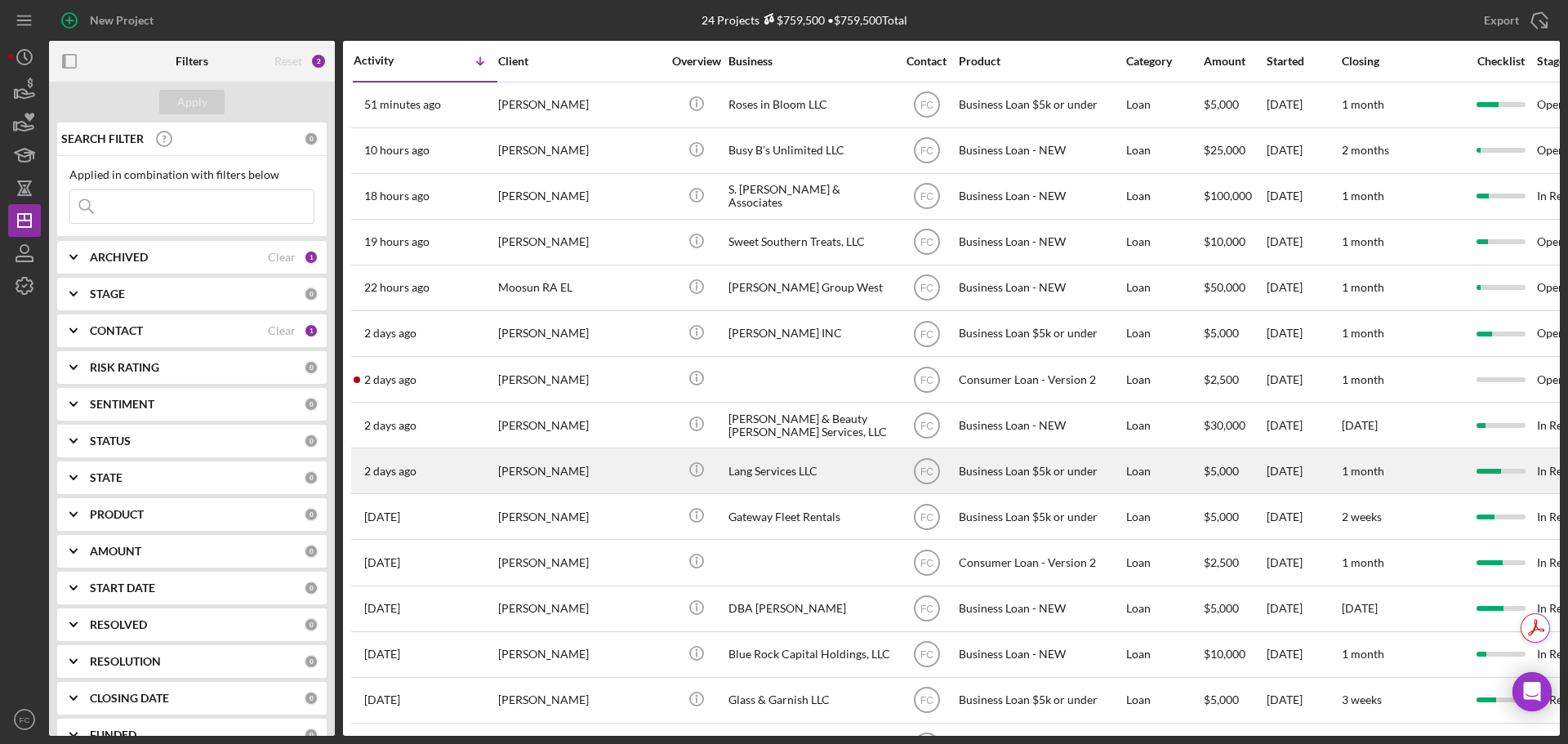
click at [581, 470] on div "[PERSON_NAME]" at bounding box center [580, 471] width 164 height 44
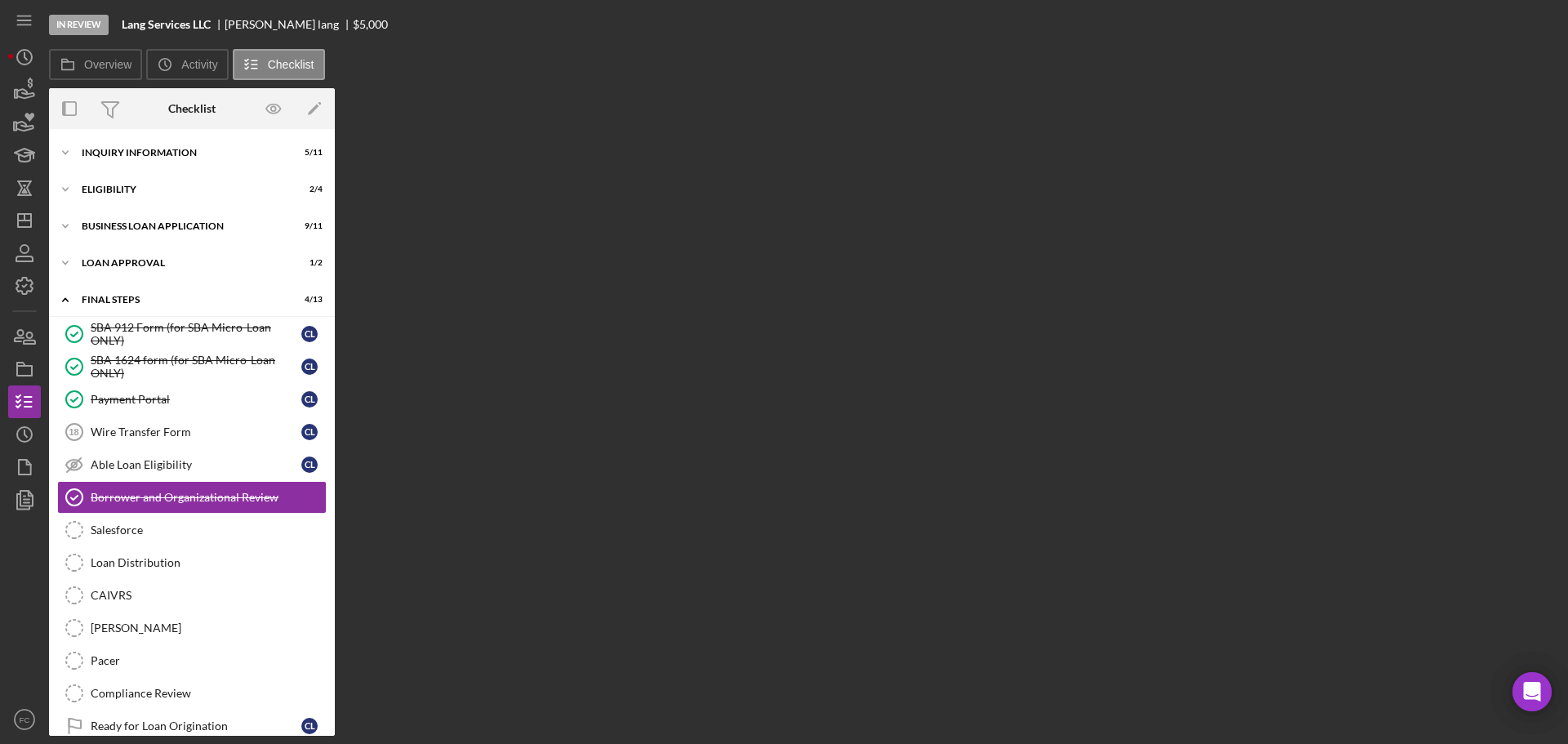
scroll to position [60, 0]
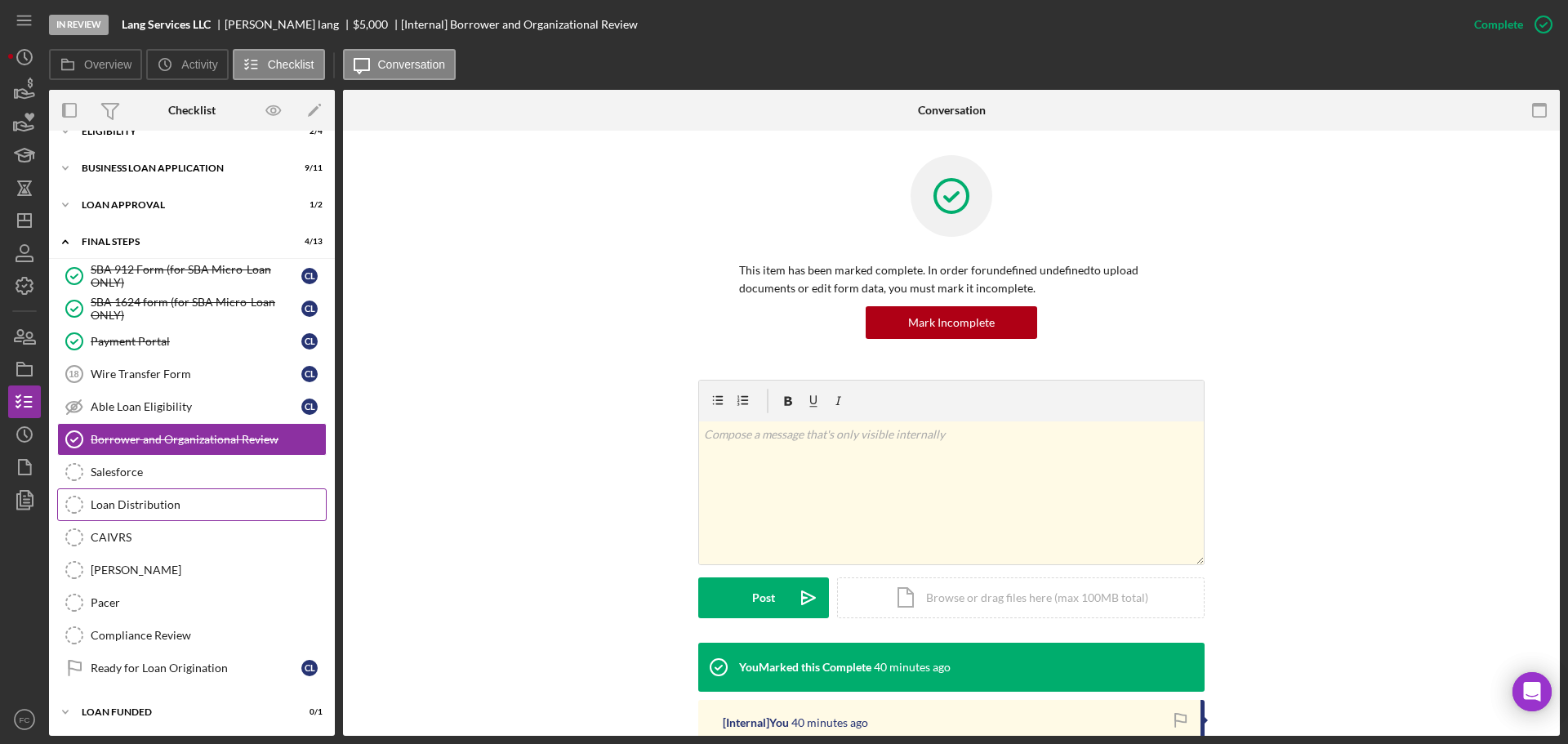
click at [153, 497] on link "Loan Distribution Loan Distribution" at bounding box center [191, 504] width 269 height 33
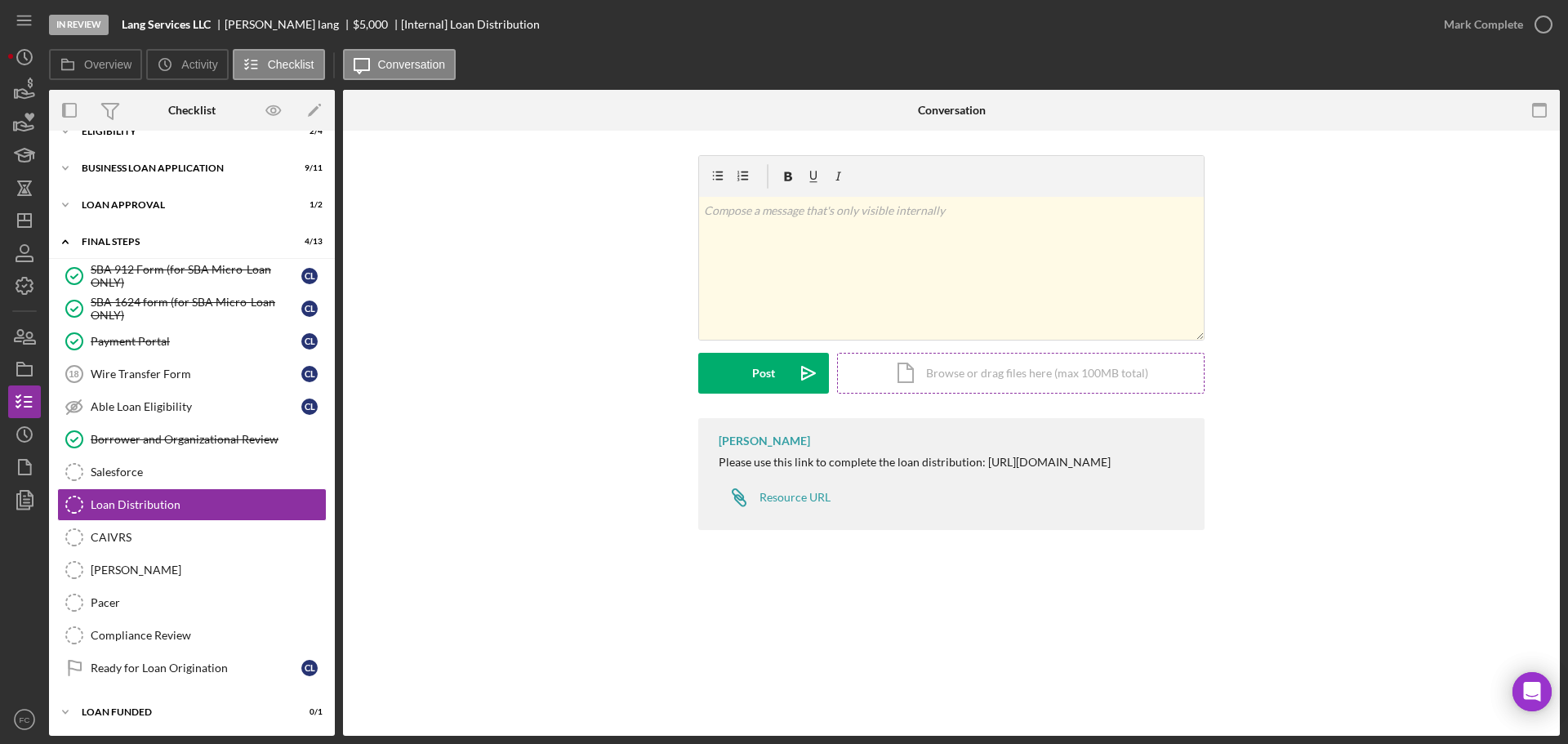
click at [961, 380] on div "Icon/Document Browse or drag files here (max 100MB total) Tap to choose files o…" at bounding box center [1021, 373] width 367 height 41
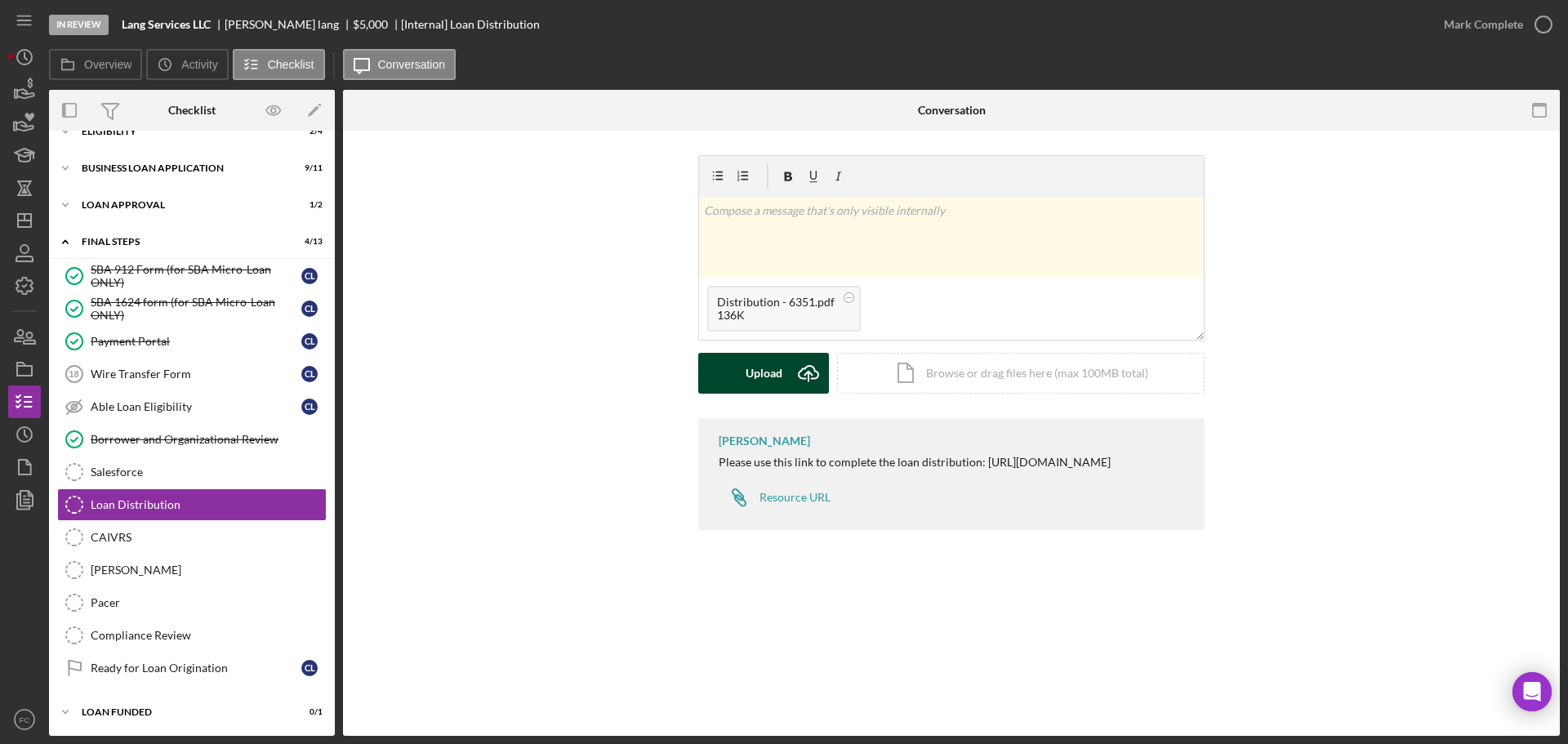
click at [758, 372] on div "Upload" at bounding box center [764, 373] width 37 height 41
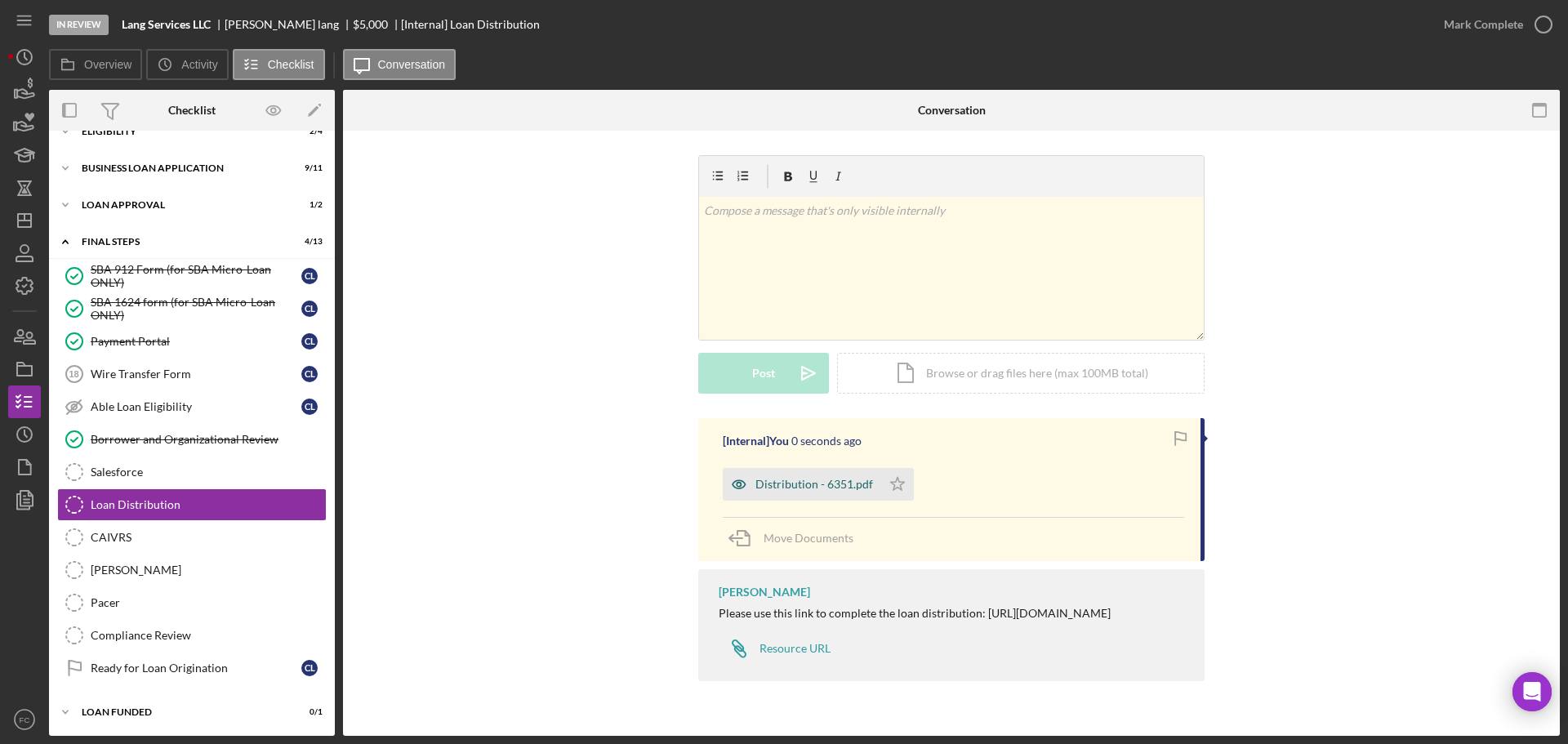
click at [803, 480] on div "Distribution - 6351.pdf" at bounding box center [814, 484] width 117 height 13
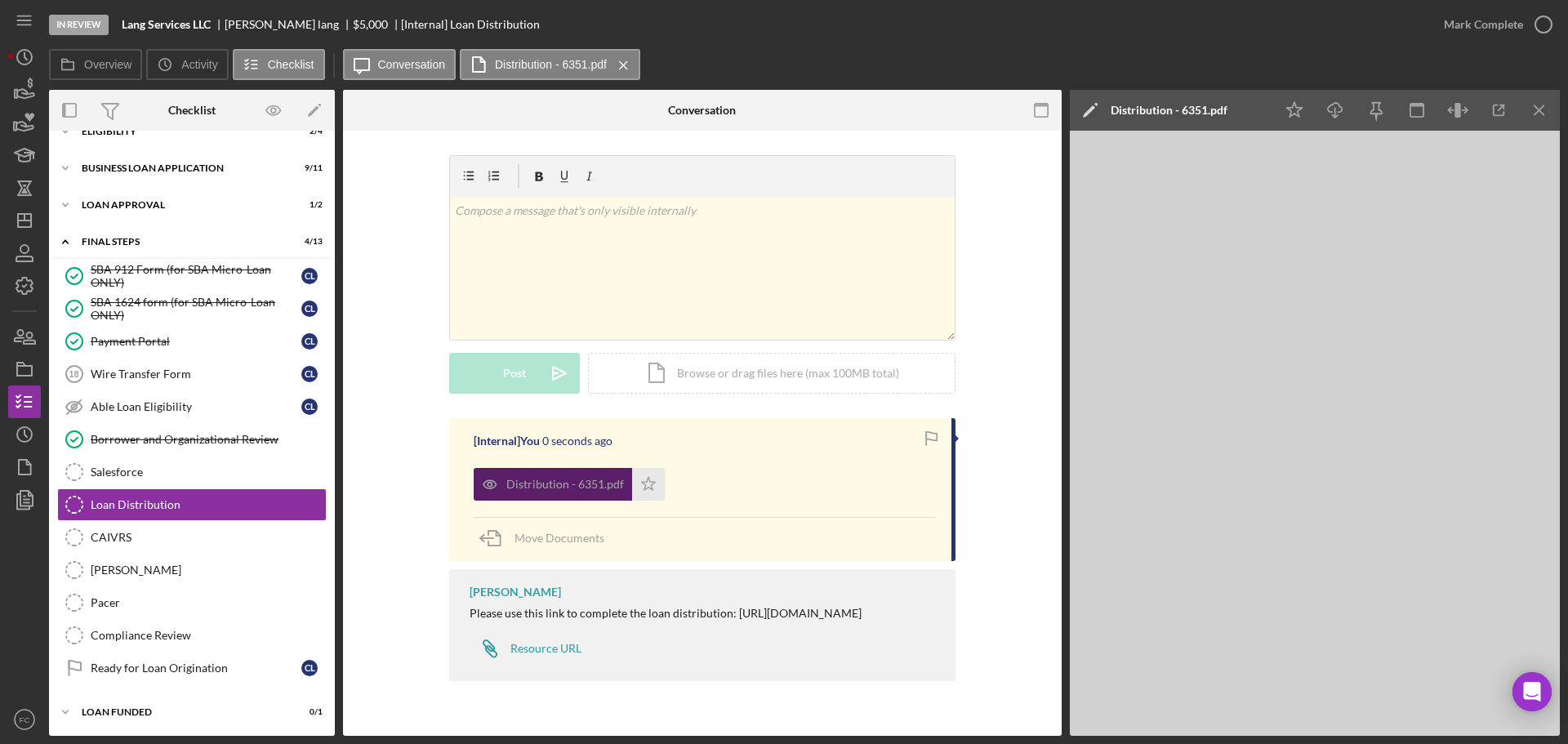
click at [803, 480] on div "Distribution - 6351.pdf Icon/Star" at bounding box center [705, 480] width 461 height 41
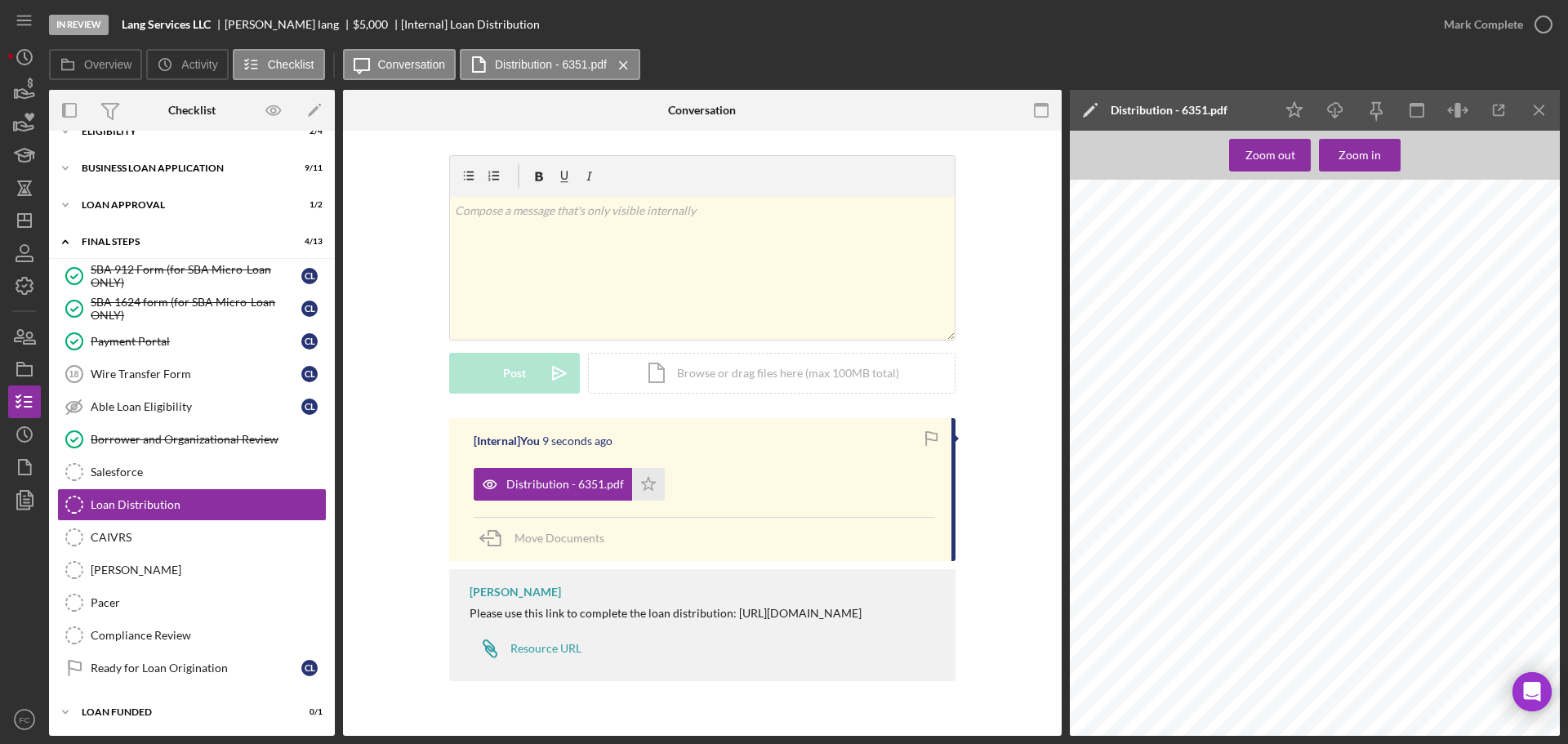
scroll to position [571, 0]
click at [14, 220] on icon "Icon/Dashboard" at bounding box center [24, 220] width 41 height 41
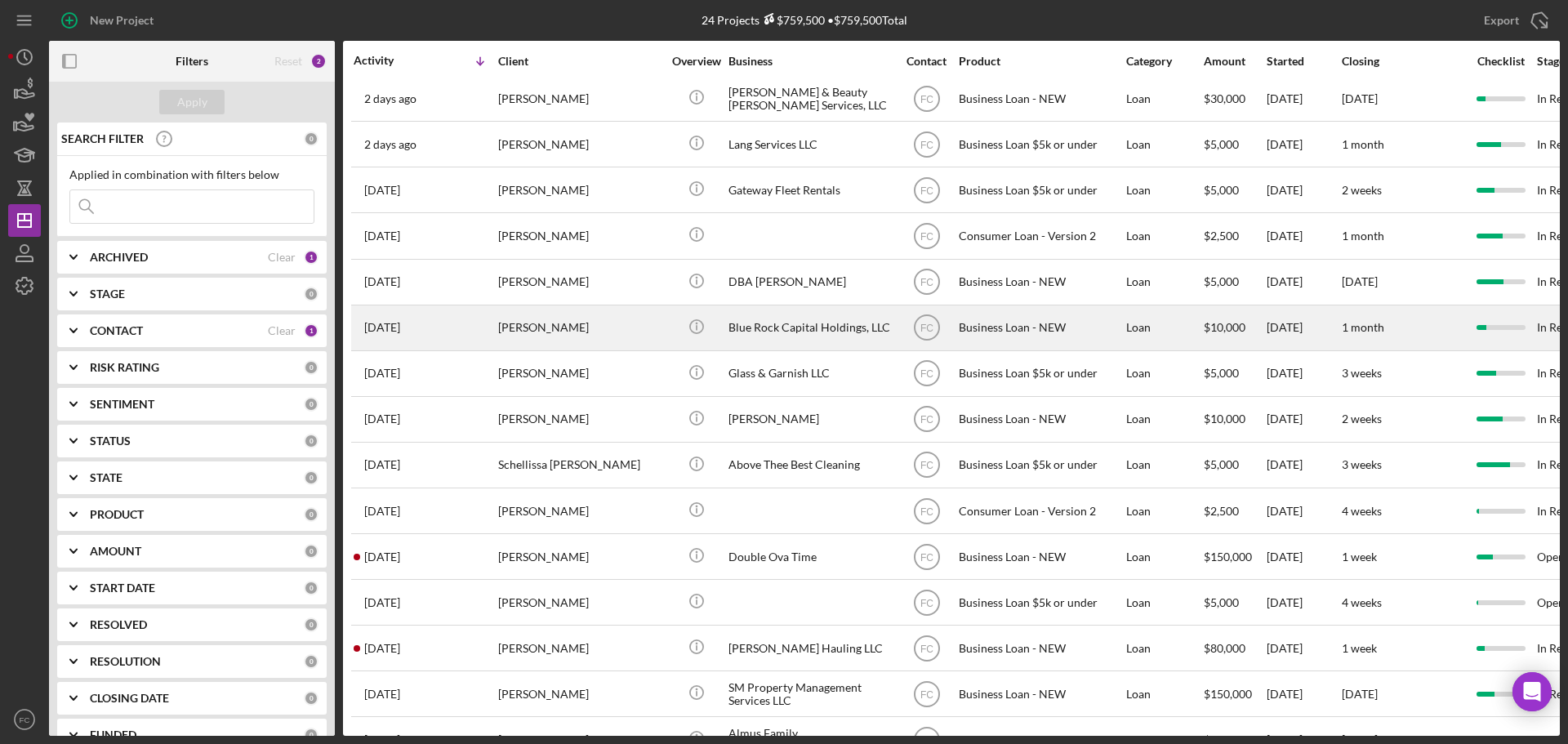
scroll to position [466, 0]
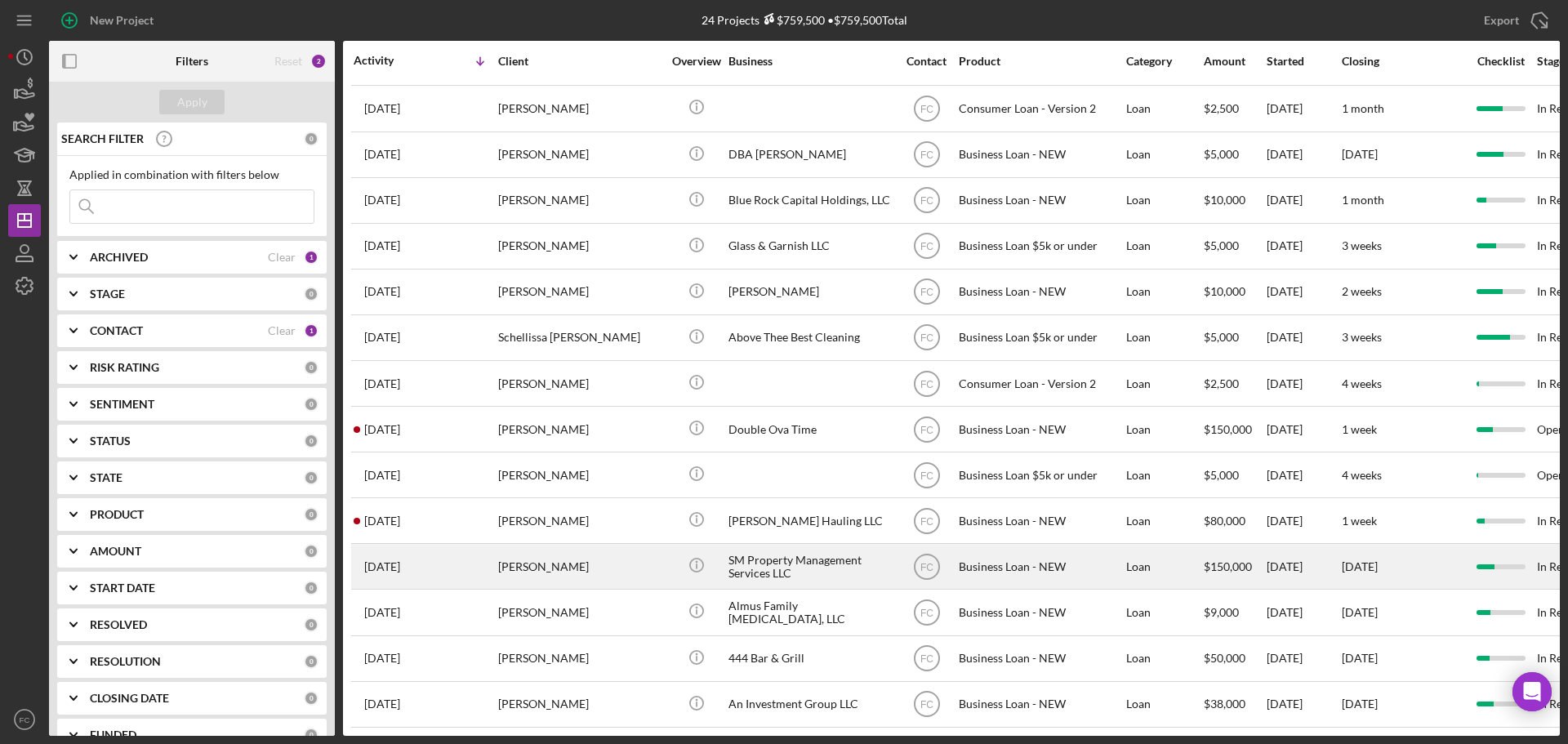
click at [635, 556] on div "[PERSON_NAME]" at bounding box center [580, 566] width 164 height 44
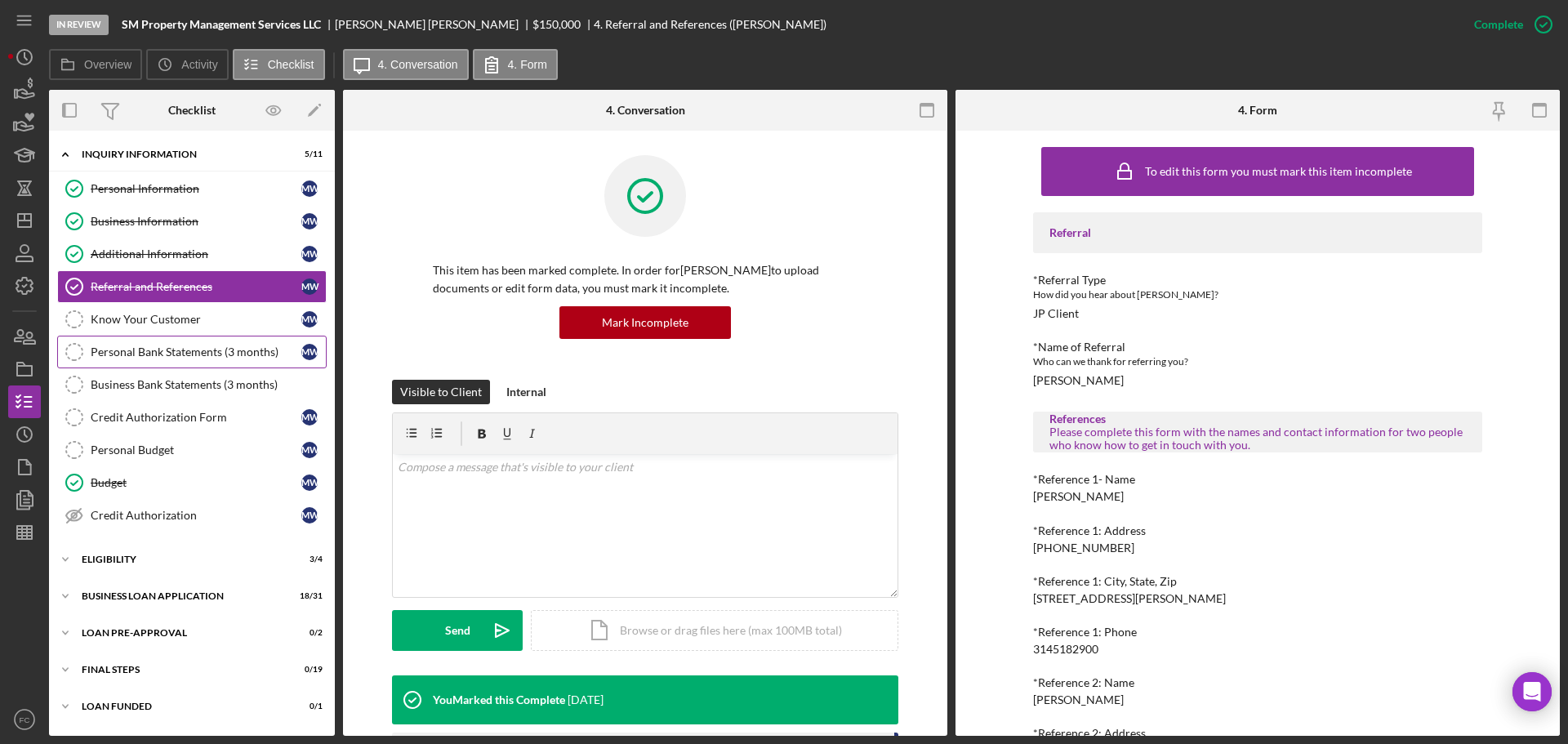
click at [168, 354] on div "Personal Bank Statements (3 months)" at bounding box center [195, 352] width 211 height 13
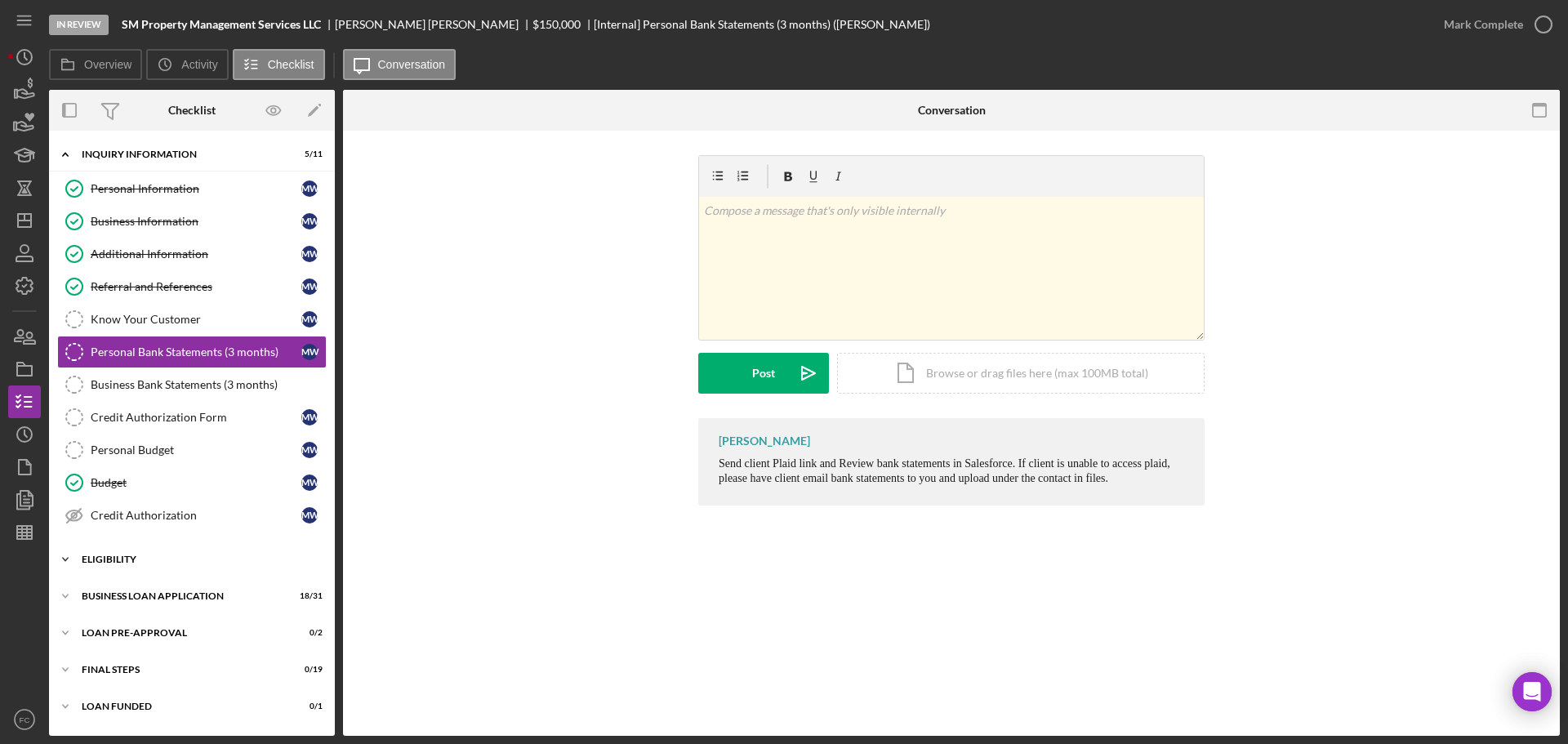
click at [133, 559] on div "ELIGIBILITY" at bounding box center [197, 559] width 232 height 10
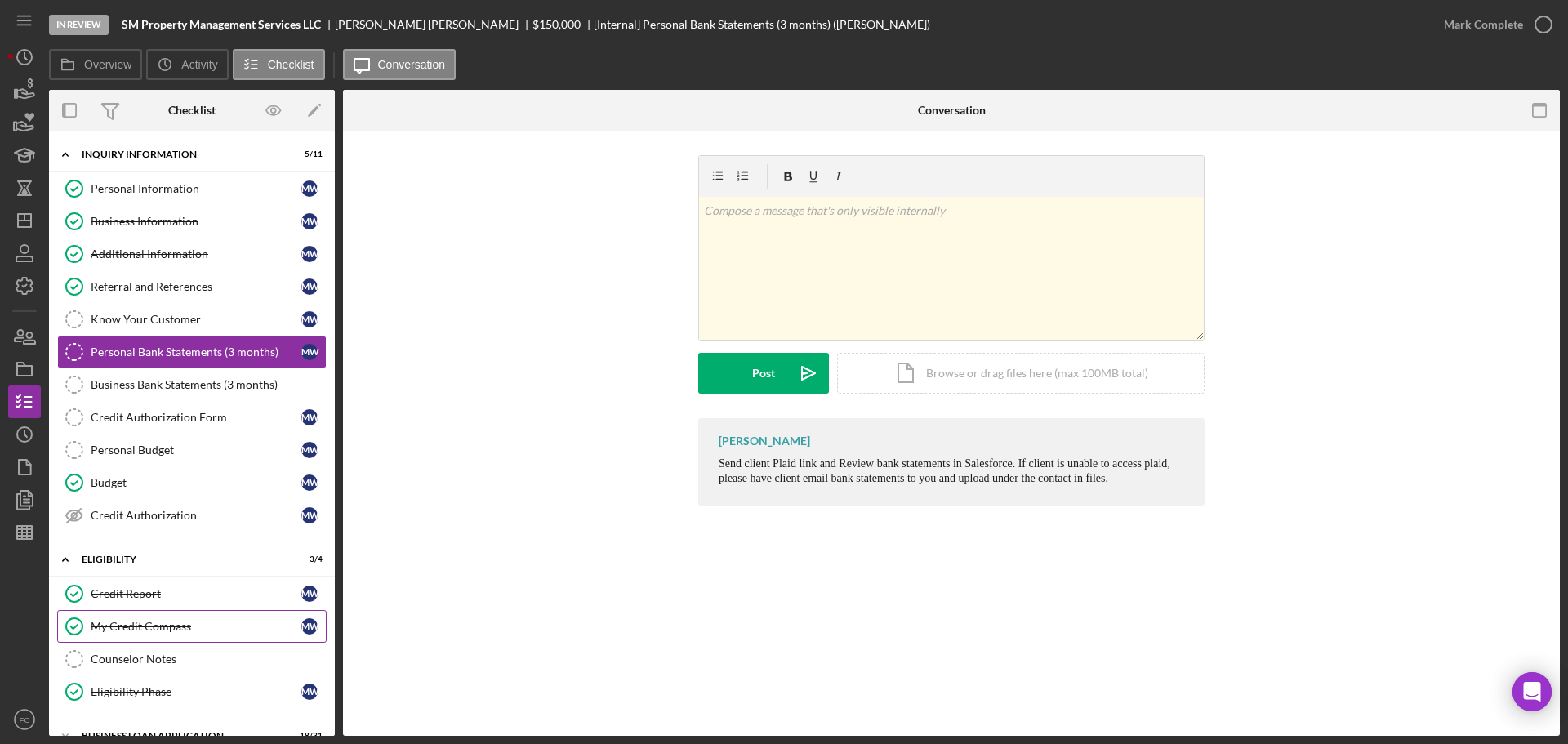
scroll to position [81, 0]
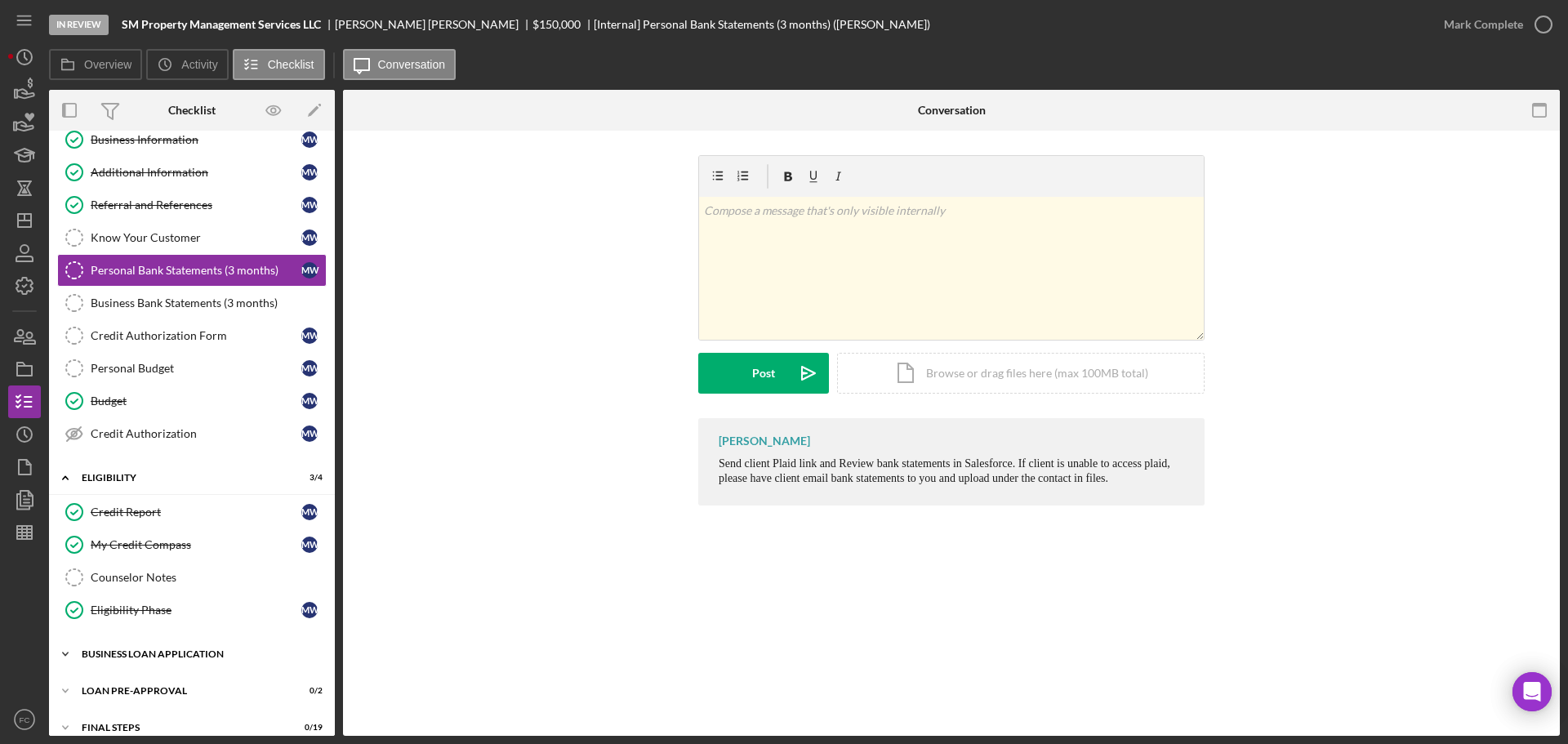
click at [140, 646] on div "Icon/Expander BUSINESS LOAN APPLICATION 18 / 31" at bounding box center [191, 653] width 286 height 33
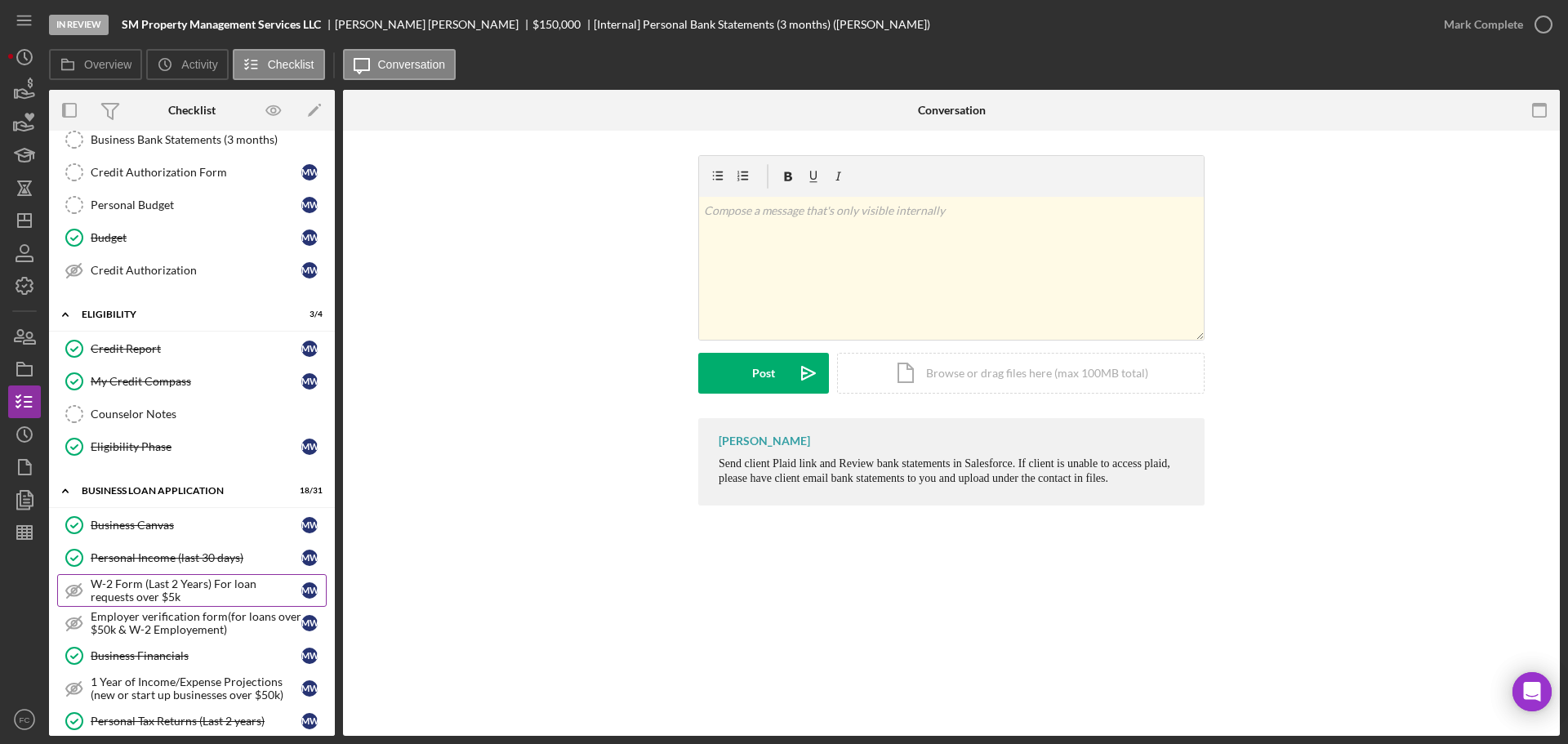
click at [188, 585] on div "W-2 Form (Last 2 Years) For loan requests over $5k" at bounding box center [195, 590] width 211 height 26
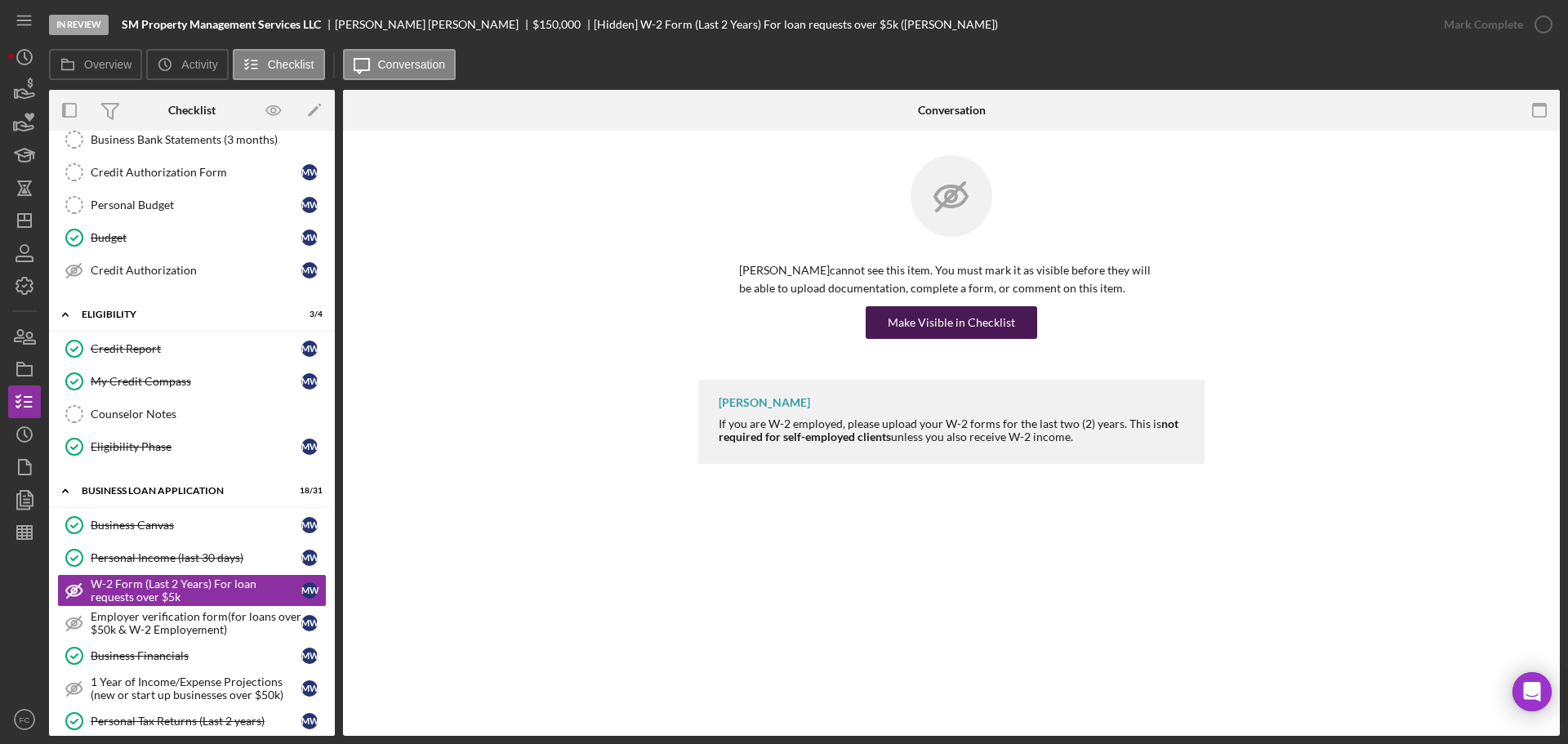
click at [938, 328] on div "Make Visible in Checklist" at bounding box center [951, 322] width 128 height 33
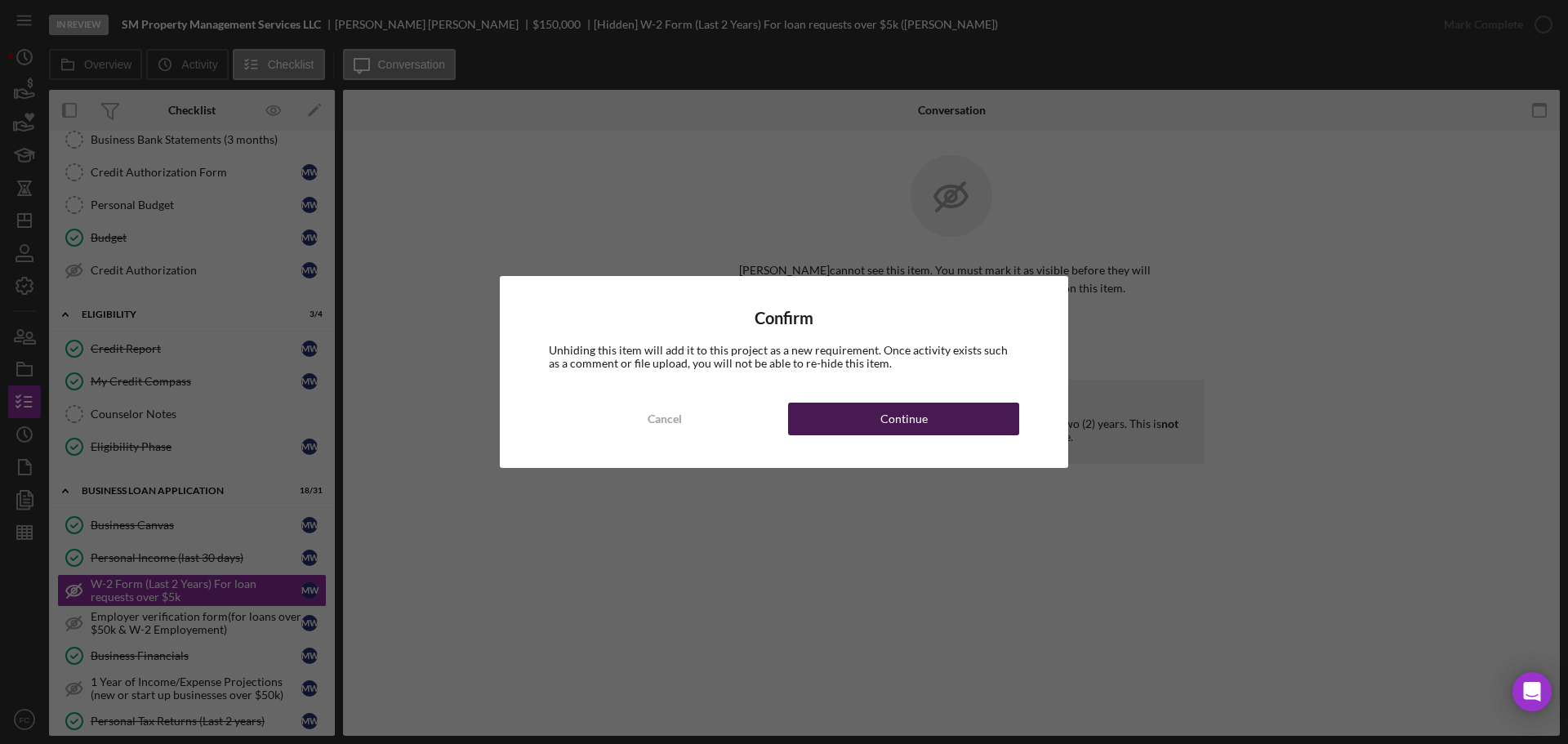
click at [867, 415] on button "Continue" at bounding box center [903, 419] width 231 height 33
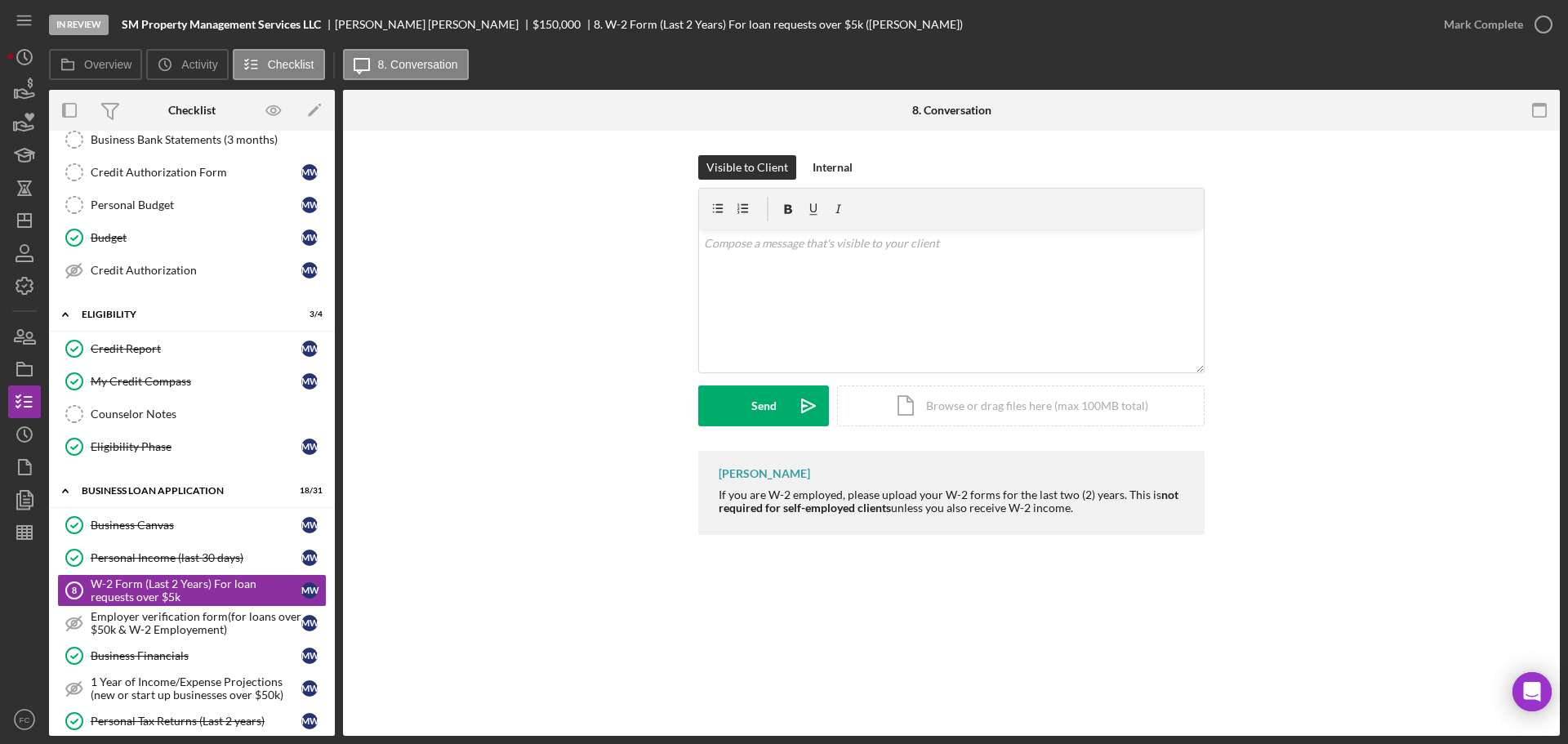
drag, startPoint x: 718, startPoint y: 494, endPoint x: 1140, endPoint y: 524, distance: 423.1
click at [1149, 526] on div "[PERSON_NAME] If you are W-2 employed, please upload your W-2 forms for the las…" at bounding box center [951, 492] width 507 height 84
copy div "If you are W-2 employed, please upload your W-2 forms for the last two (2) year…"
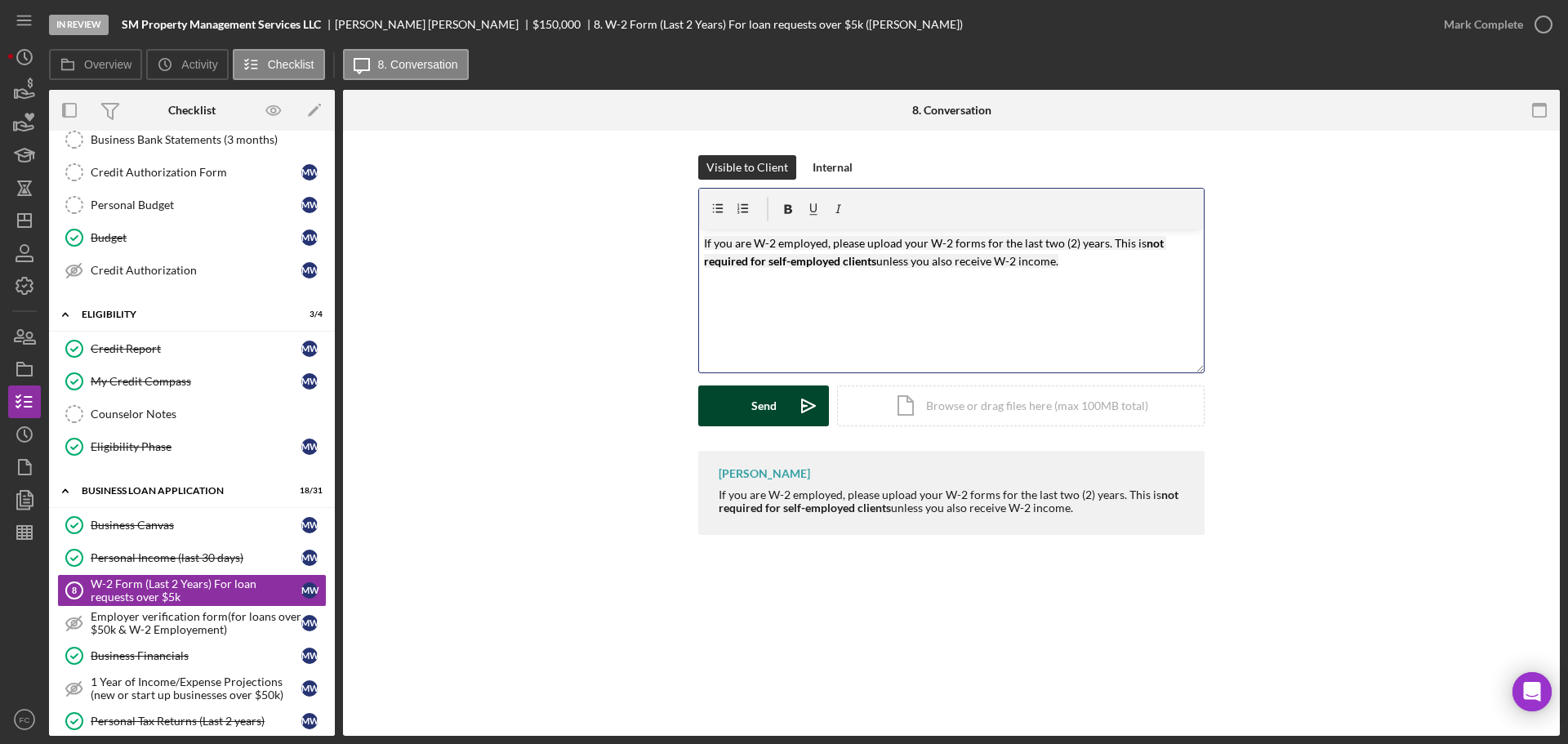
click at [714, 405] on button "Send Icon/icon-invite-send" at bounding box center [763, 405] width 131 height 41
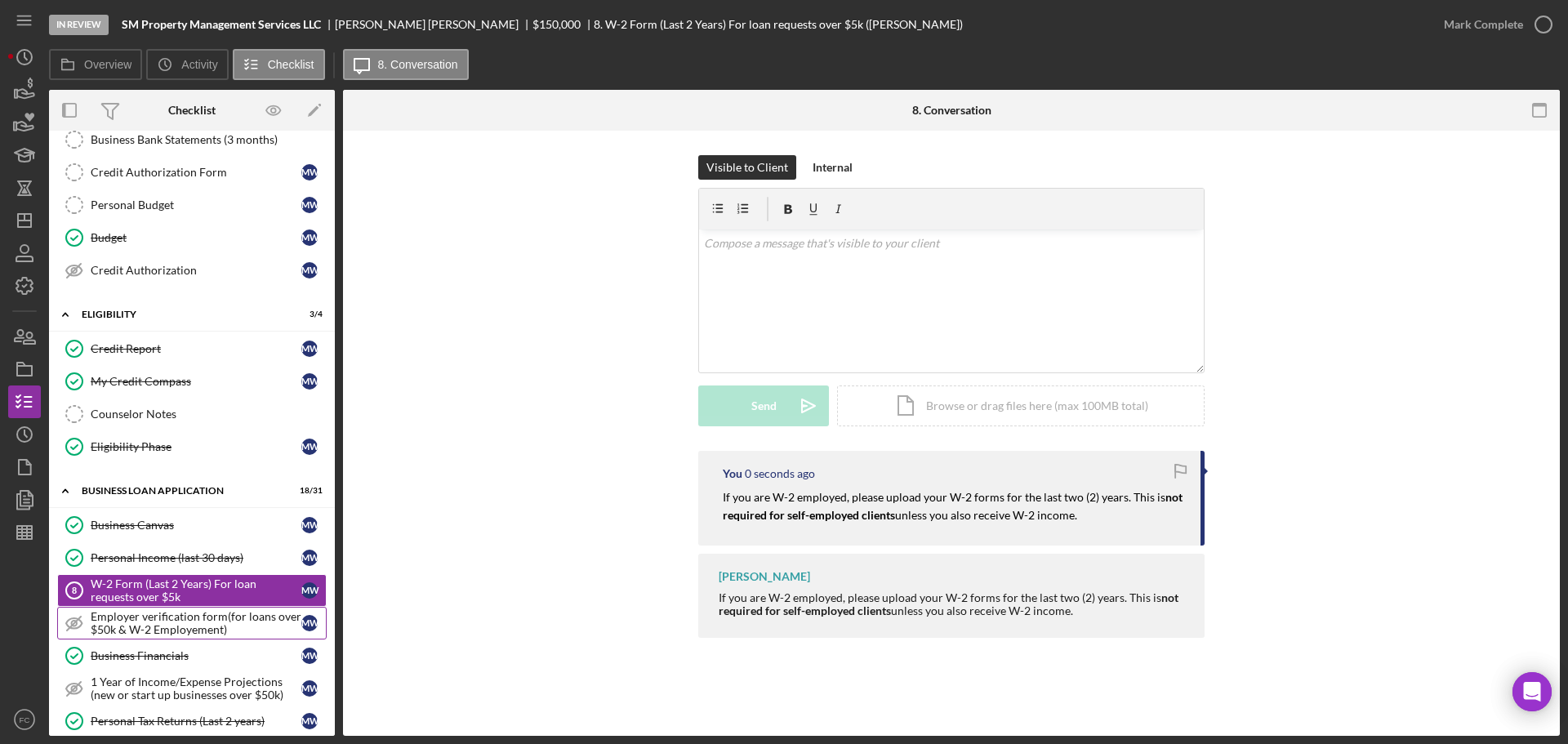
click at [139, 621] on div "Employer verification form(for loans over $50k & W-2 Employement)" at bounding box center [195, 622] width 211 height 26
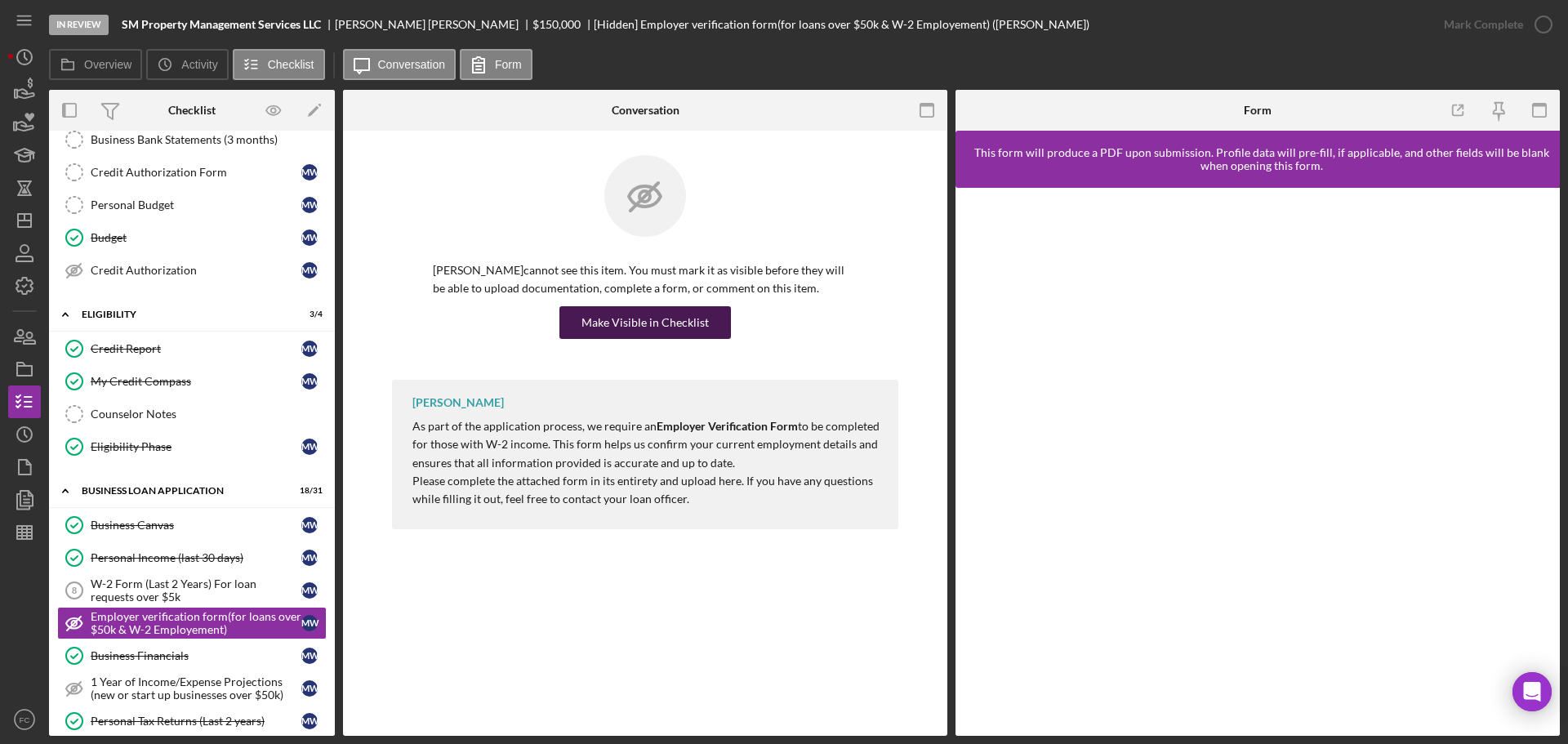
click at [611, 321] on div "Make Visible in Checklist" at bounding box center [645, 322] width 128 height 33
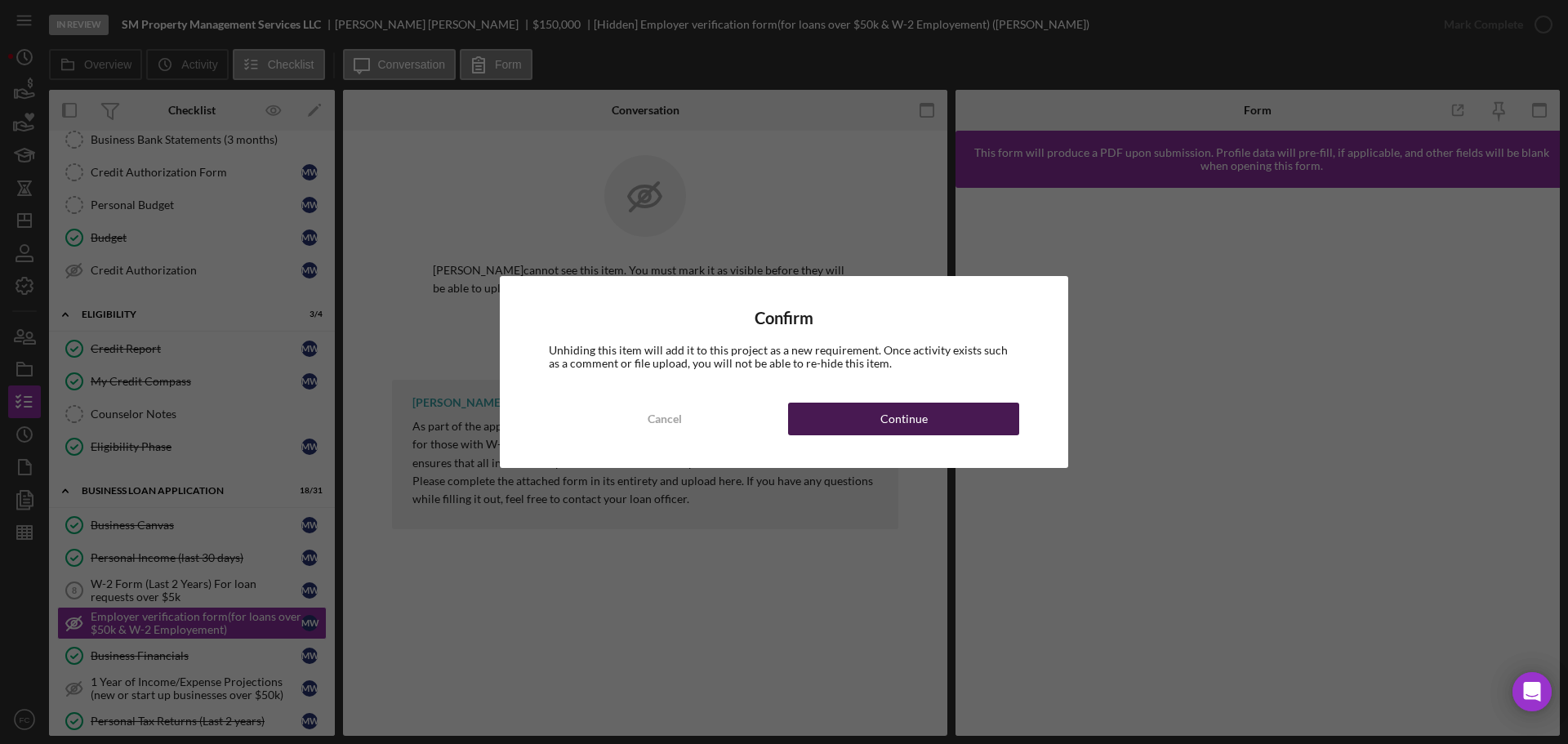
click at [833, 414] on button "Continue" at bounding box center [903, 419] width 231 height 33
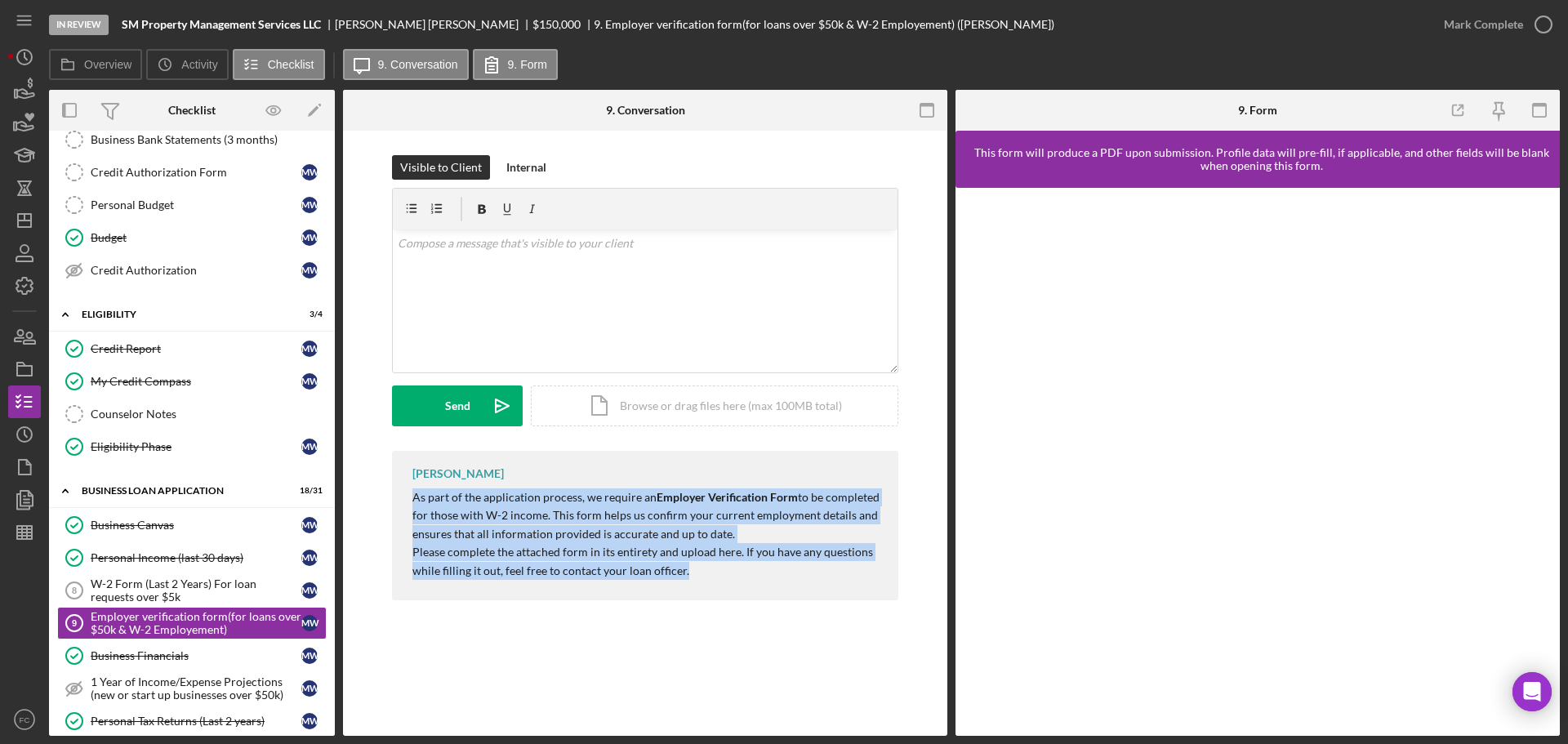
drag, startPoint x: 405, startPoint y: 494, endPoint x: 701, endPoint y: 582, distance: 308.8
click at [701, 583] on div "Franchot Cunningham As part of the application process, we require an Employer …" at bounding box center [645, 525] width 507 height 149
copy div "As part of the application process, we require an Employer Verification Form to…"
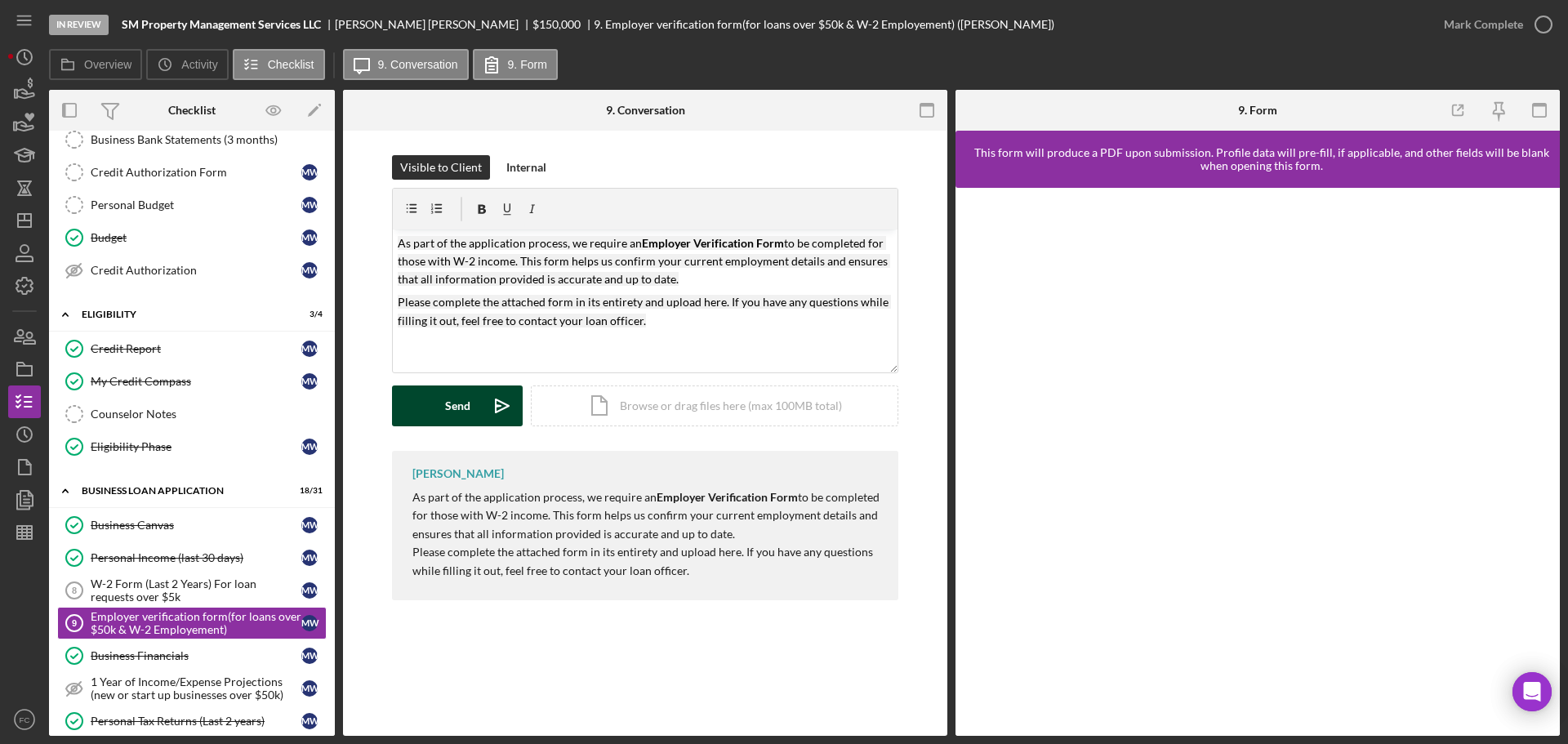
click at [475, 409] on button "Send Icon/icon-invite-send" at bounding box center [457, 405] width 131 height 41
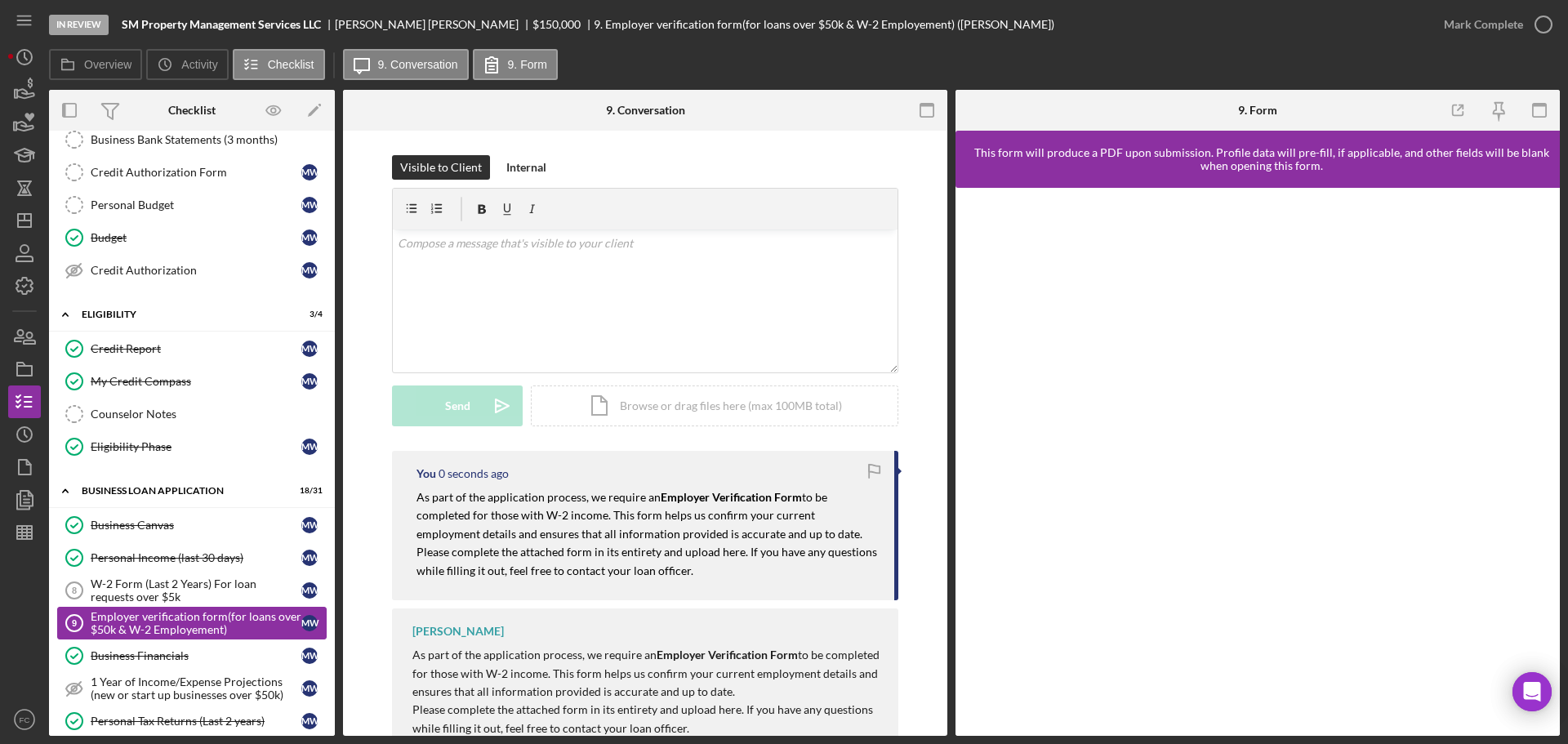
scroll to position [408, 0]
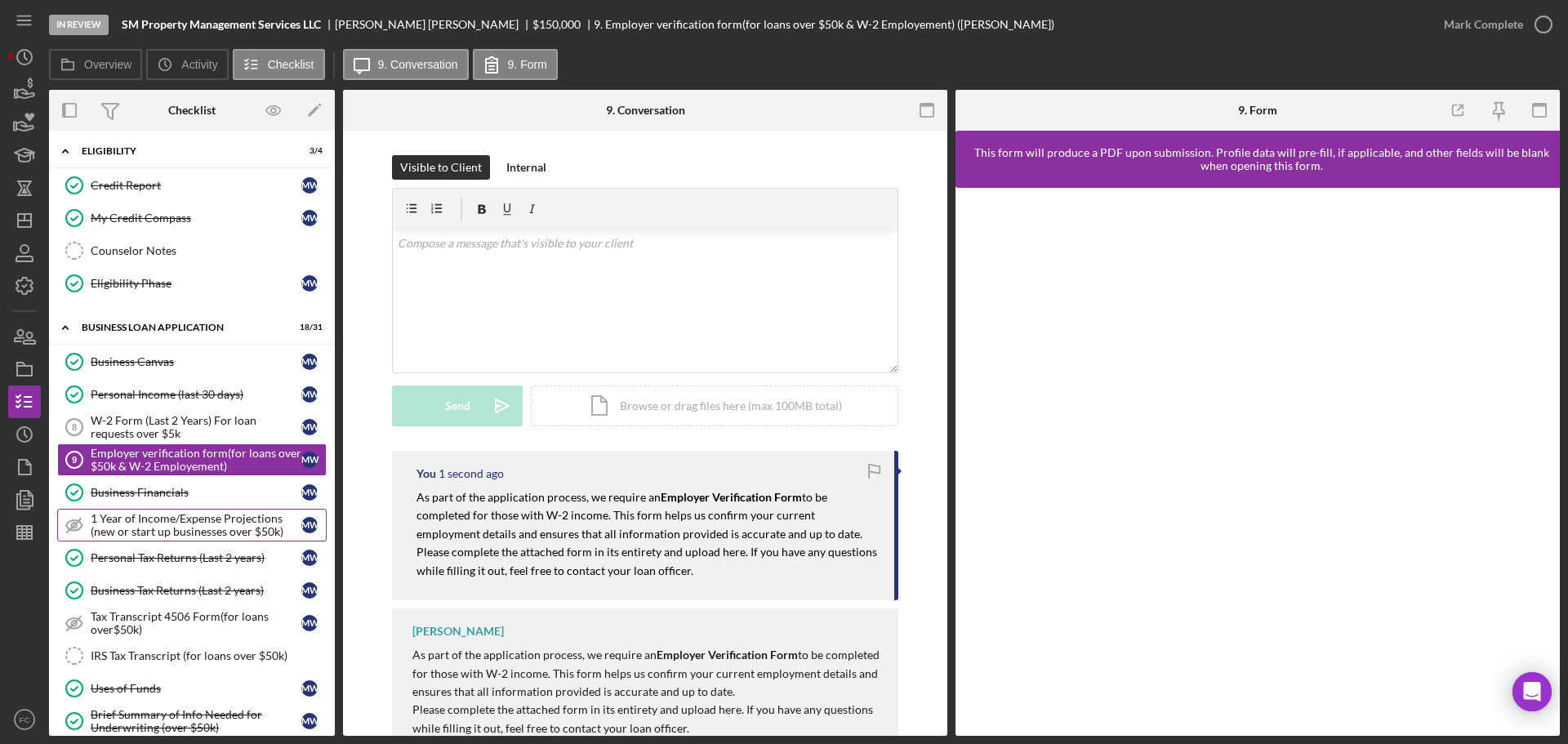
click at [184, 534] on div "1 Year of Income/Expense Projections (new or start up businesses over $50k)" at bounding box center [195, 524] width 211 height 26
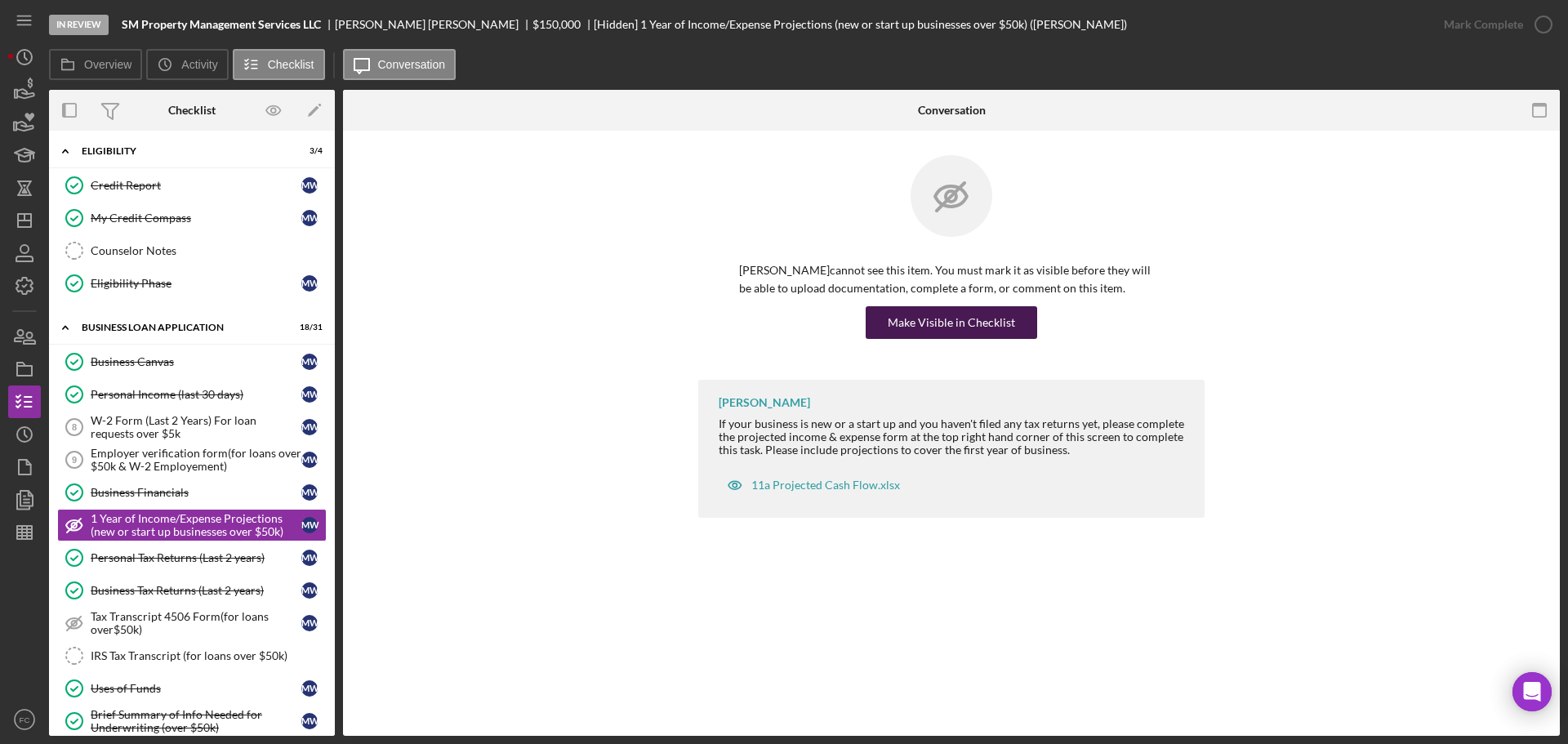
click at [939, 320] on div "Make Visible in Checklist" at bounding box center [951, 322] width 128 height 33
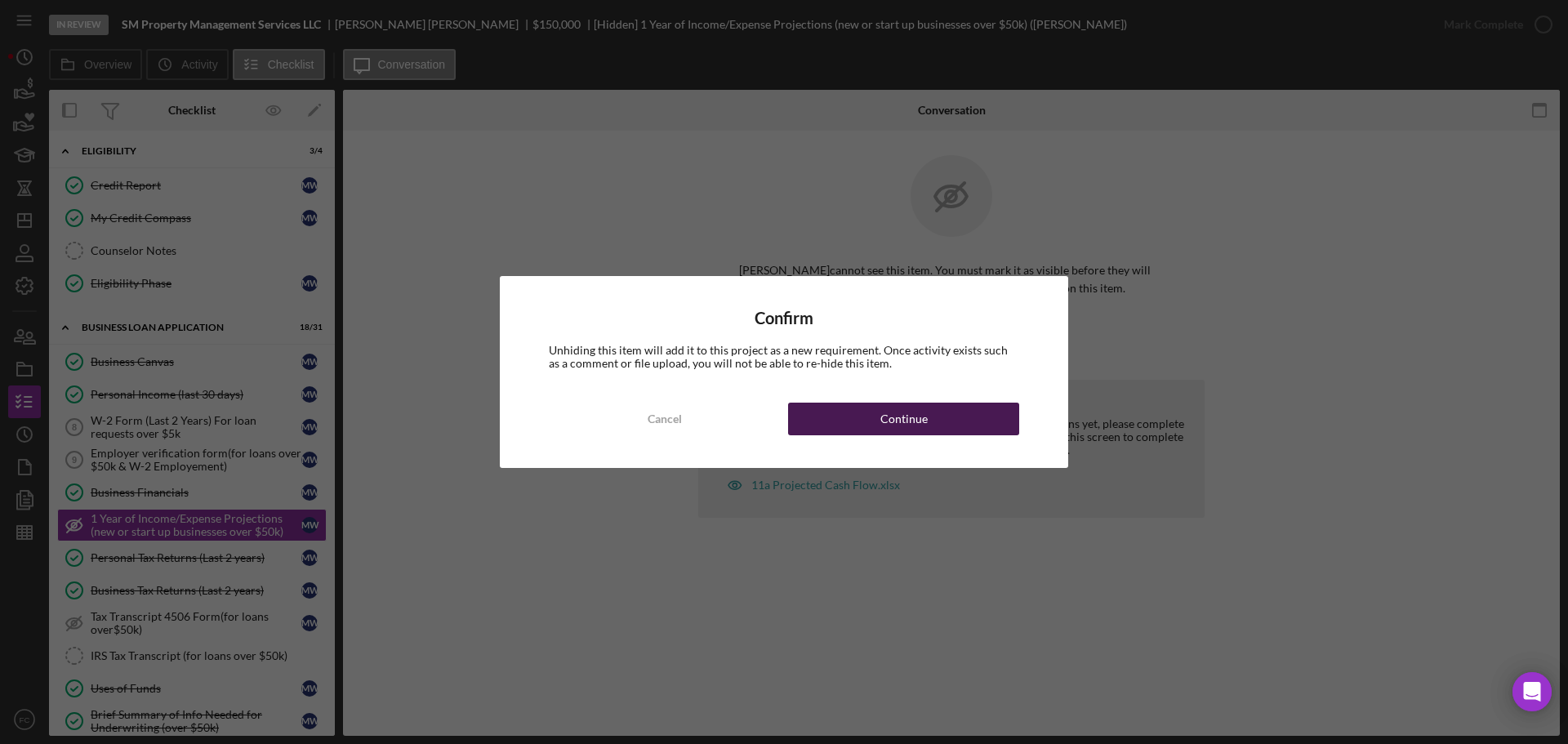
click at [905, 419] on div "Continue" at bounding box center [904, 419] width 47 height 33
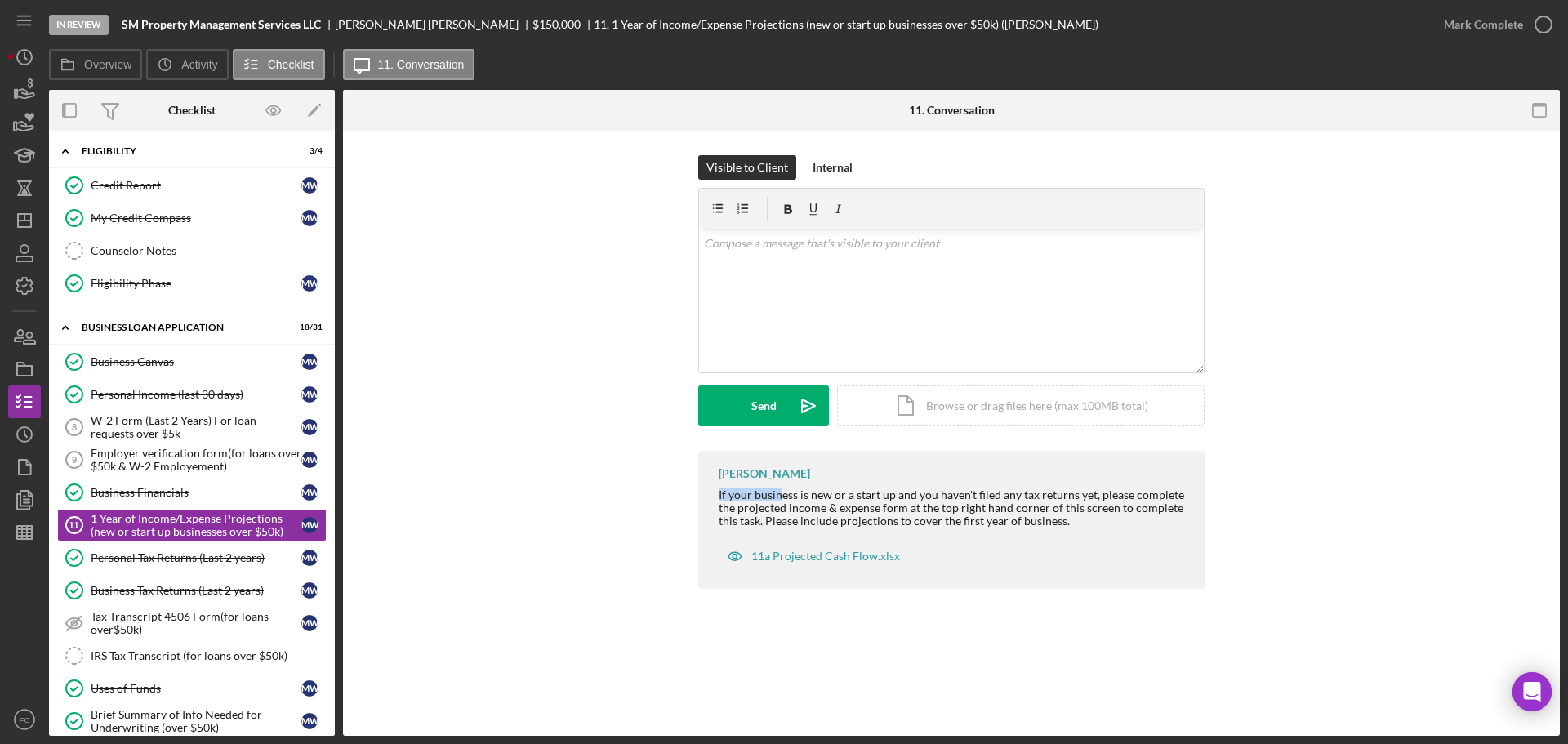
drag, startPoint x: 717, startPoint y: 497, endPoint x: 701, endPoint y: 481, distance: 22.6
click at [761, 498] on div "Franchot Cunningham If your business is new or a start up and you haven't filed…" at bounding box center [951, 519] width 507 height 138
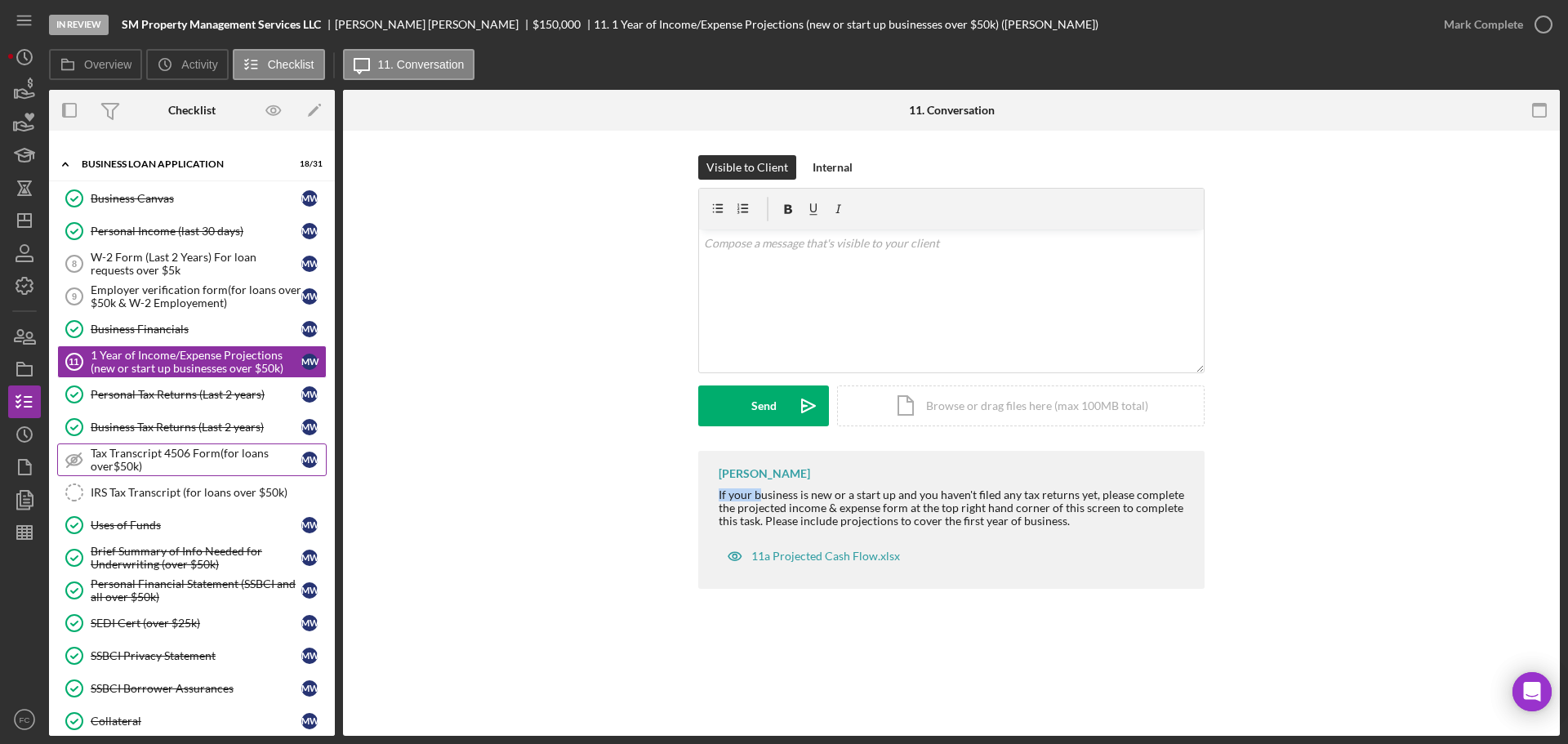
click at [152, 464] on div "Tax Transcript 4506 Form(for loans over$50k)" at bounding box center [195, 459] width 211 height 26
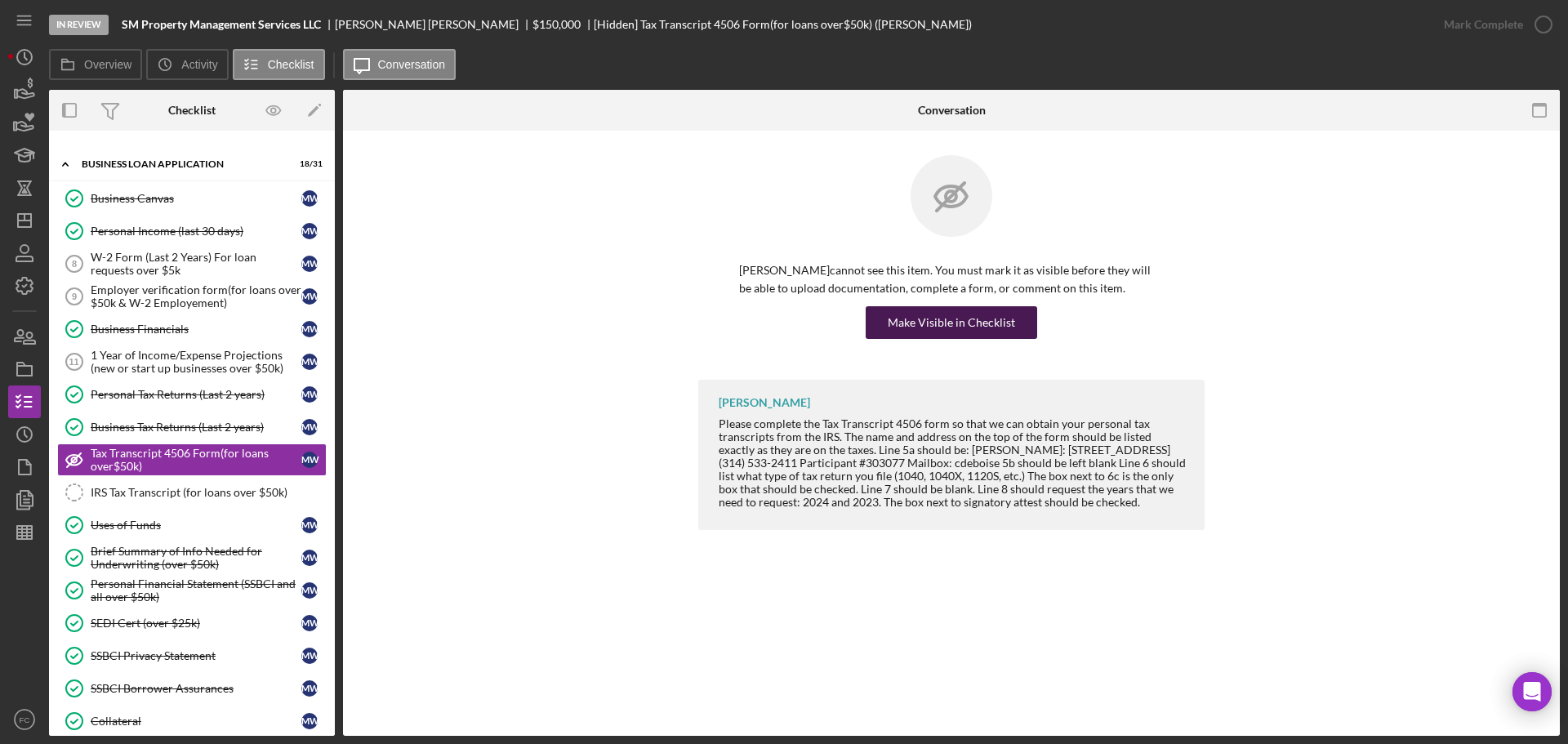
click at [940, 320] on div "Make Visible in Checklist" at bounding box center [951, 322] width 128 height 33
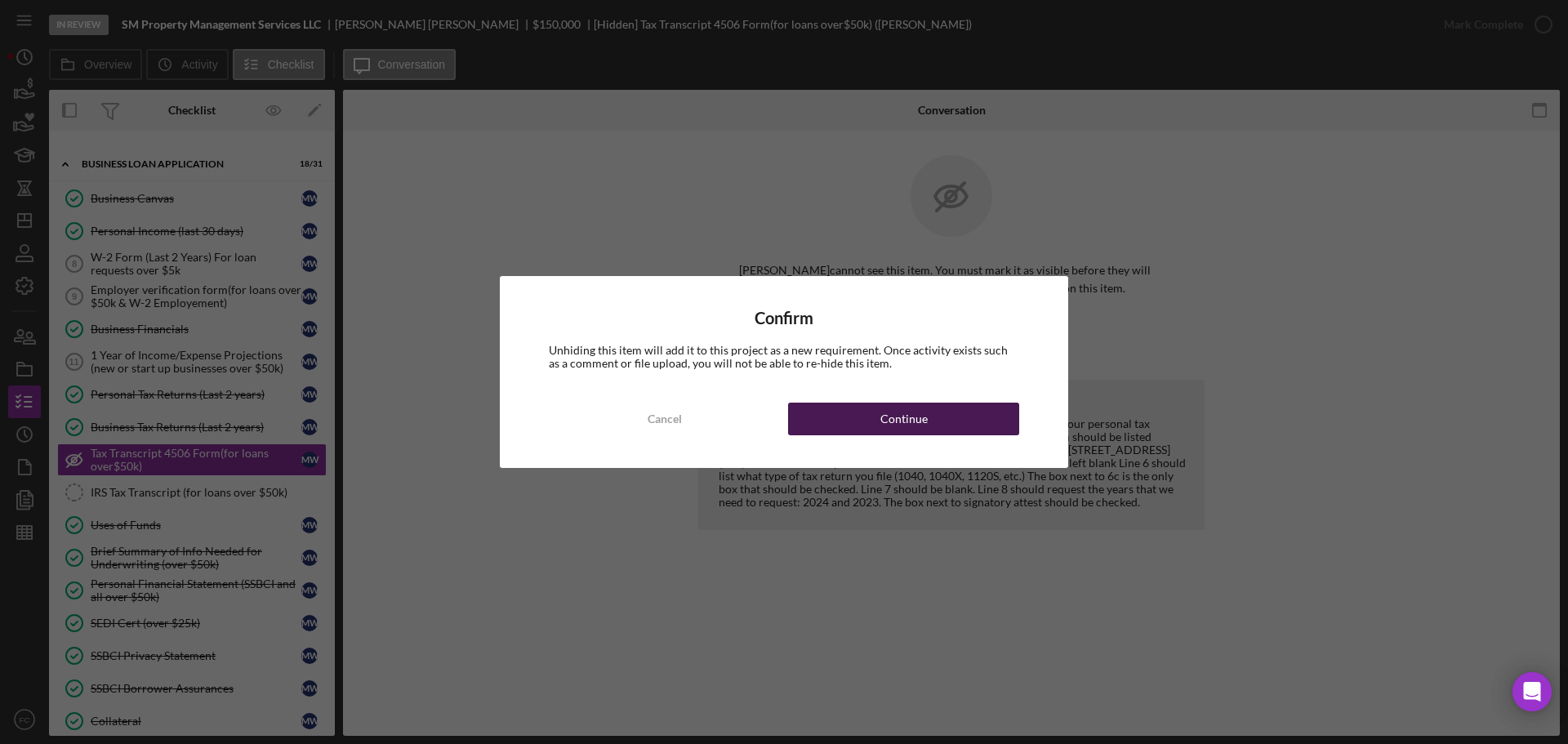
click at [885, 414] on div "Continue" at bounding box center [904, 419] width 47 height 33
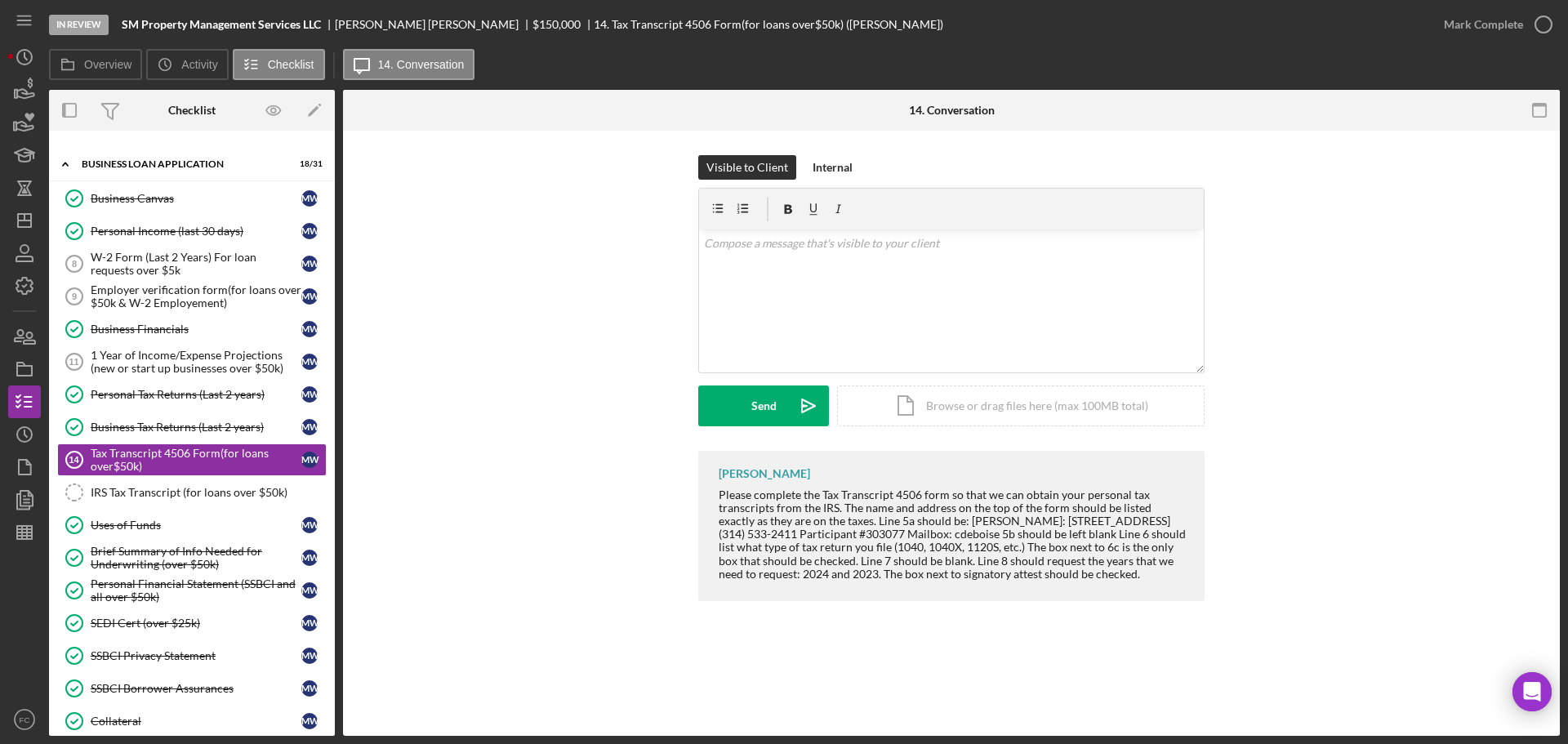
drag, startPoint x: 716, startPoint y: 495, endPoint x: 1180, endPoint y: 579, distance: 471.5
click at [1180, 579] on div "Franchot Cunningham Please complete the Tax Transcript 4506 form so that we can…" at bounding box center [951, 525] width 507 height 150
copy div "Please complete the Tax Transcript 4506 form so that we can obtain your persona…"
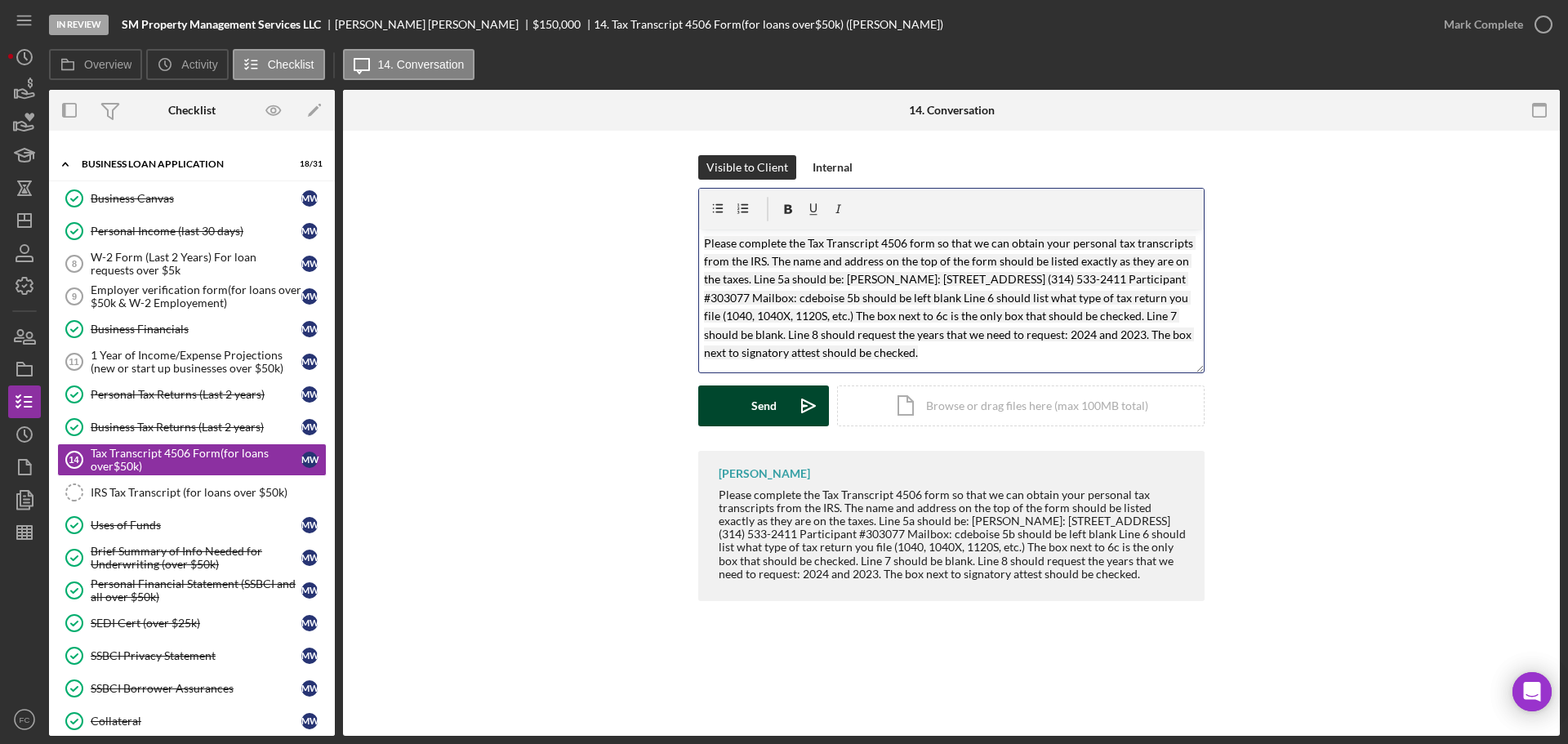
click at [769, 408] on div "Send" at bounding box center [764, 405] width 25 height 41
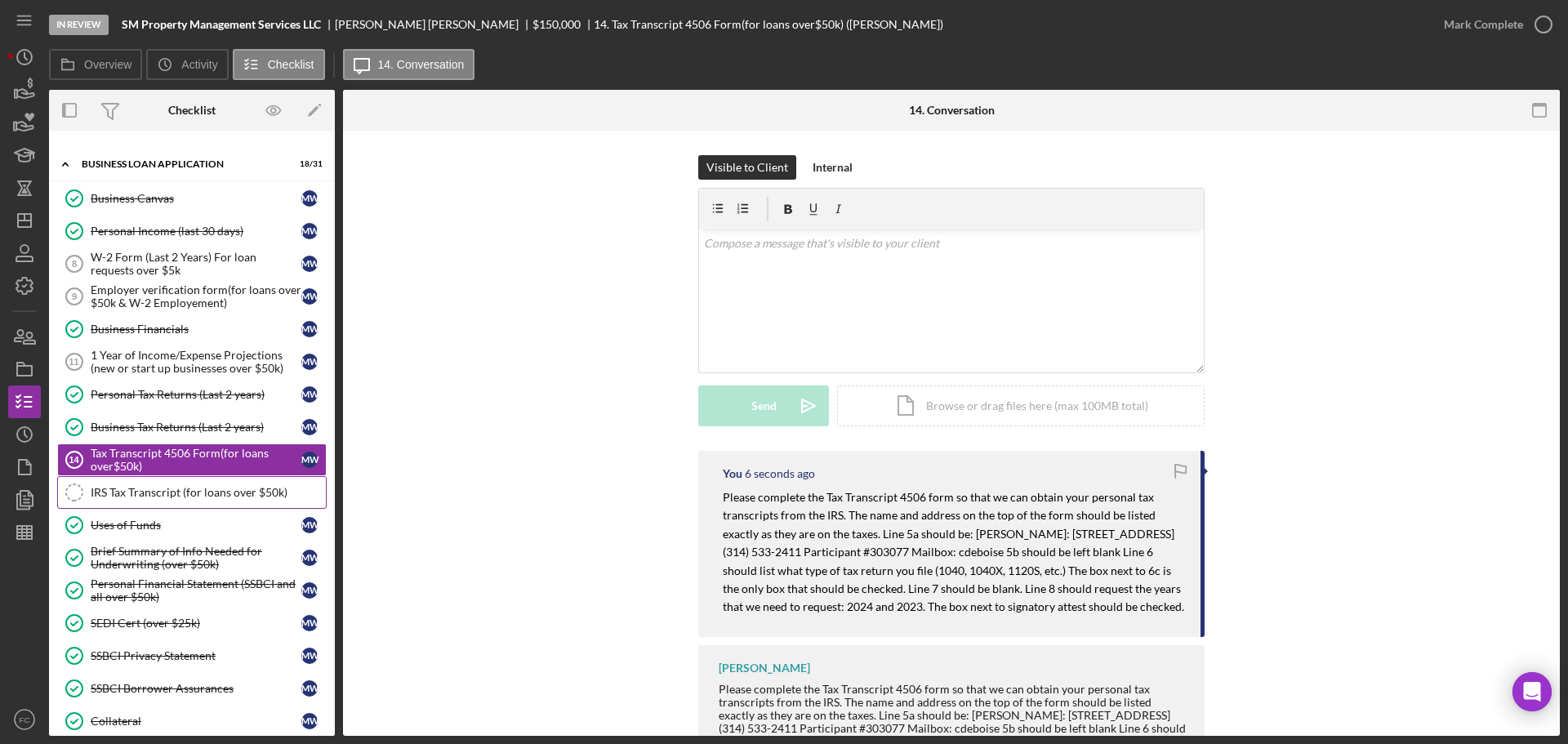
click at [197, 500] on link "IRS Tax Transcript (for loans over $50k) IRS Tax Transcript (for loans over $50…" at bounding box center [191, 492] width 269 height 33
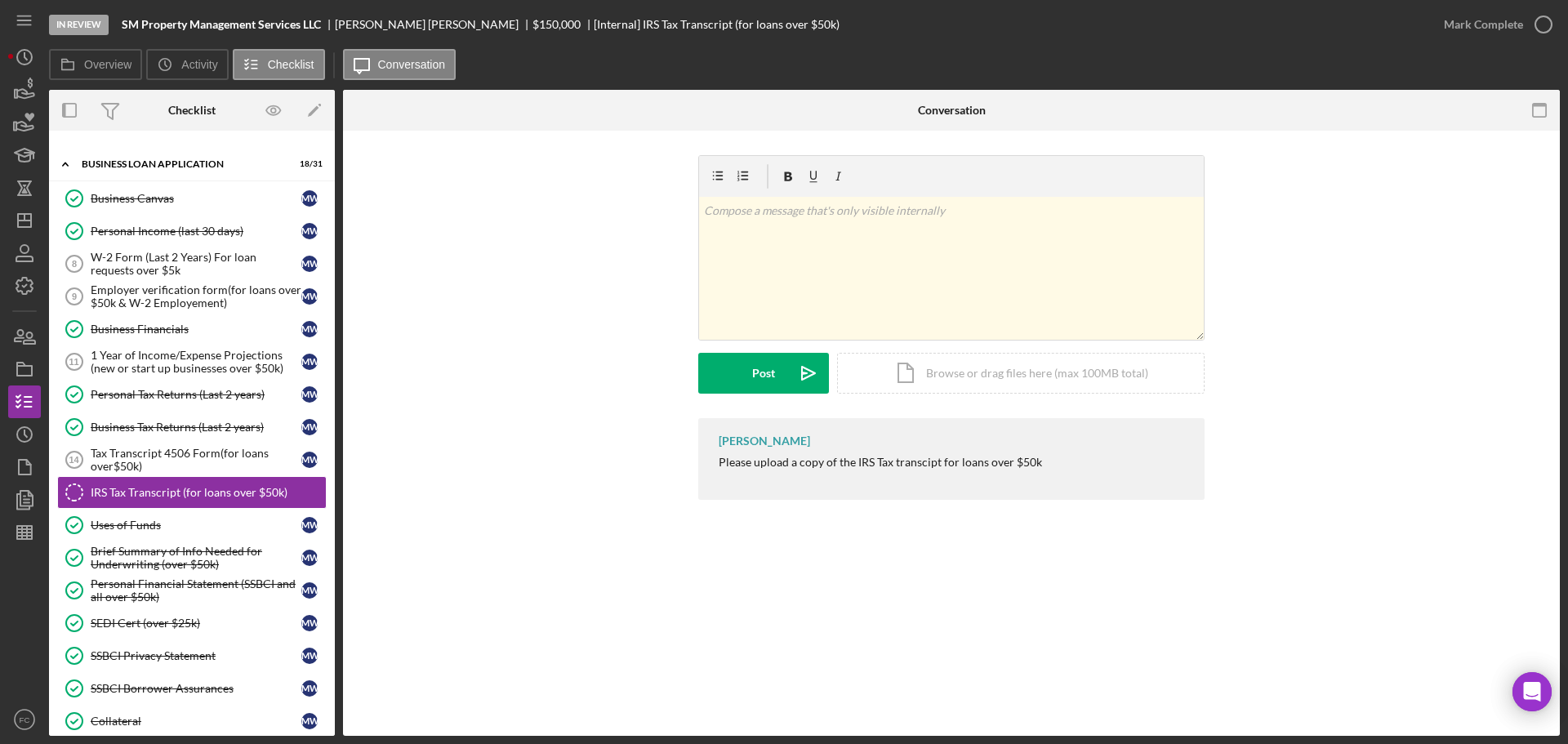
drag, startPoint x: 721, startPoint y: 458, endPoint x: 966, endPoint y: 448, distance: 245.2
click at [1055, 468] on div "Franchot Cunningham Please upload a copy of the IRS Tax transcipt for loans ove…" at bounding box center [951, 458] width 507 height 81
copy div "Please upload a copy of the IRS Tax transcipt for loans over $50k"
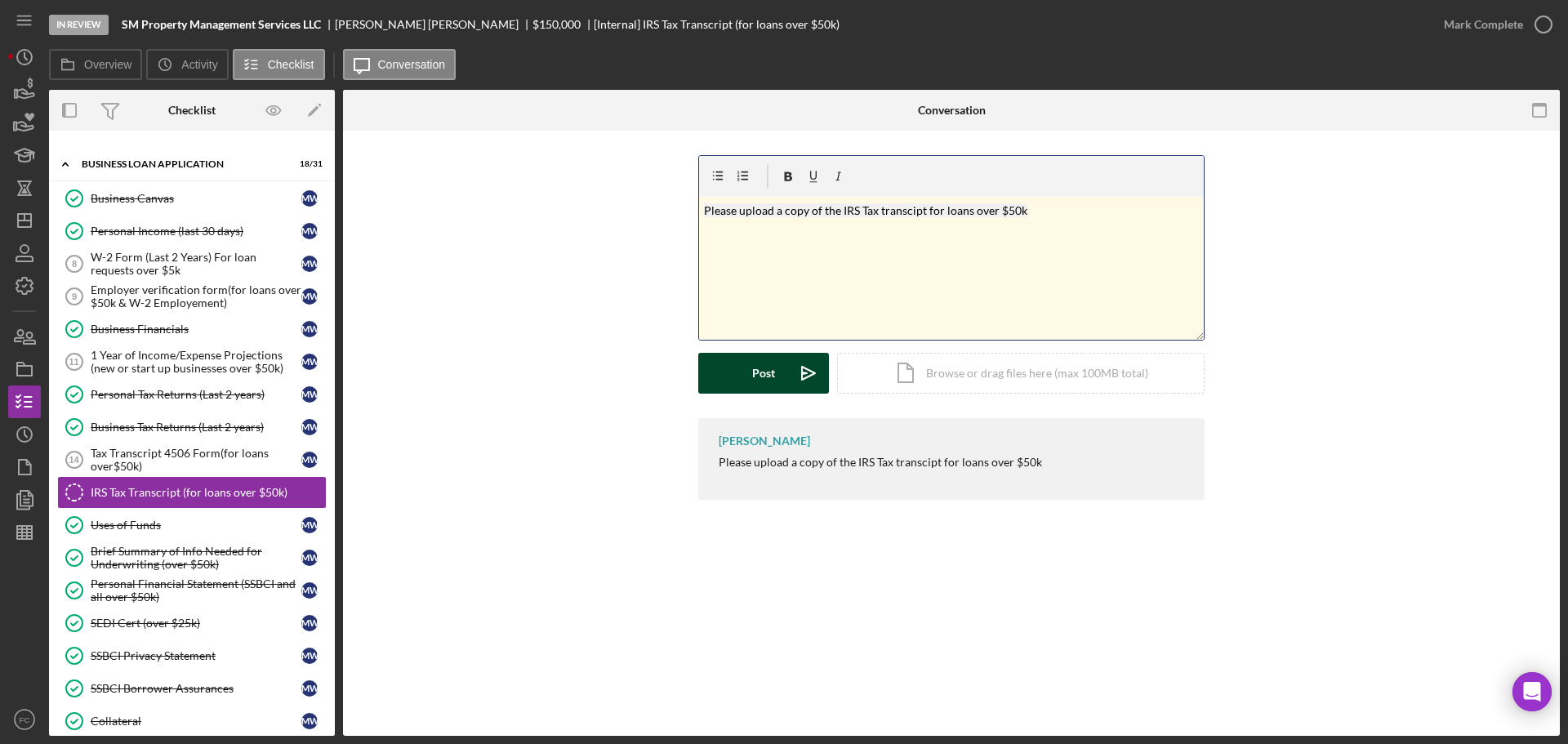
click at [771, 379] on div "Post" at bounding box center [763, 373] width 23 height 41
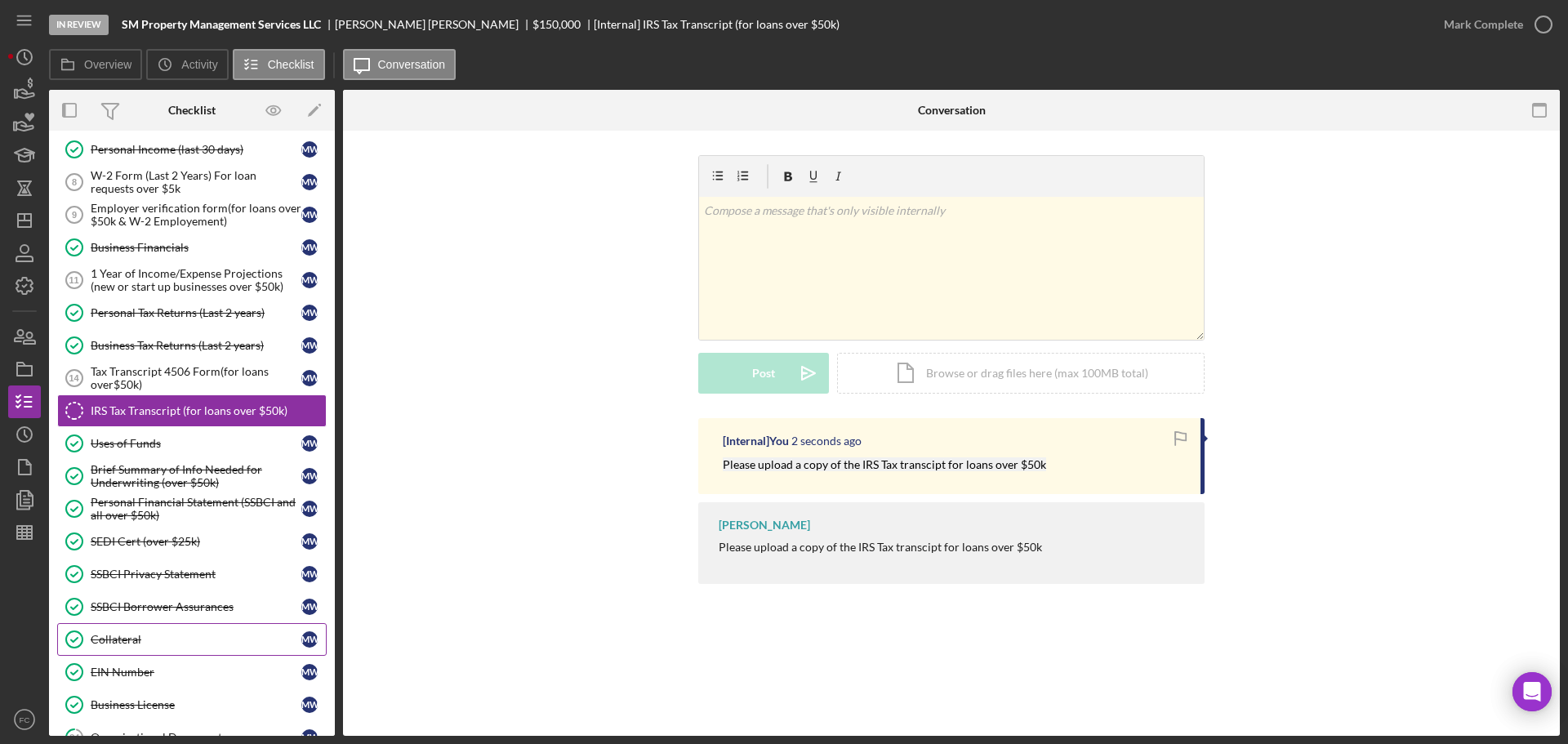
scroll to position [816, 0]
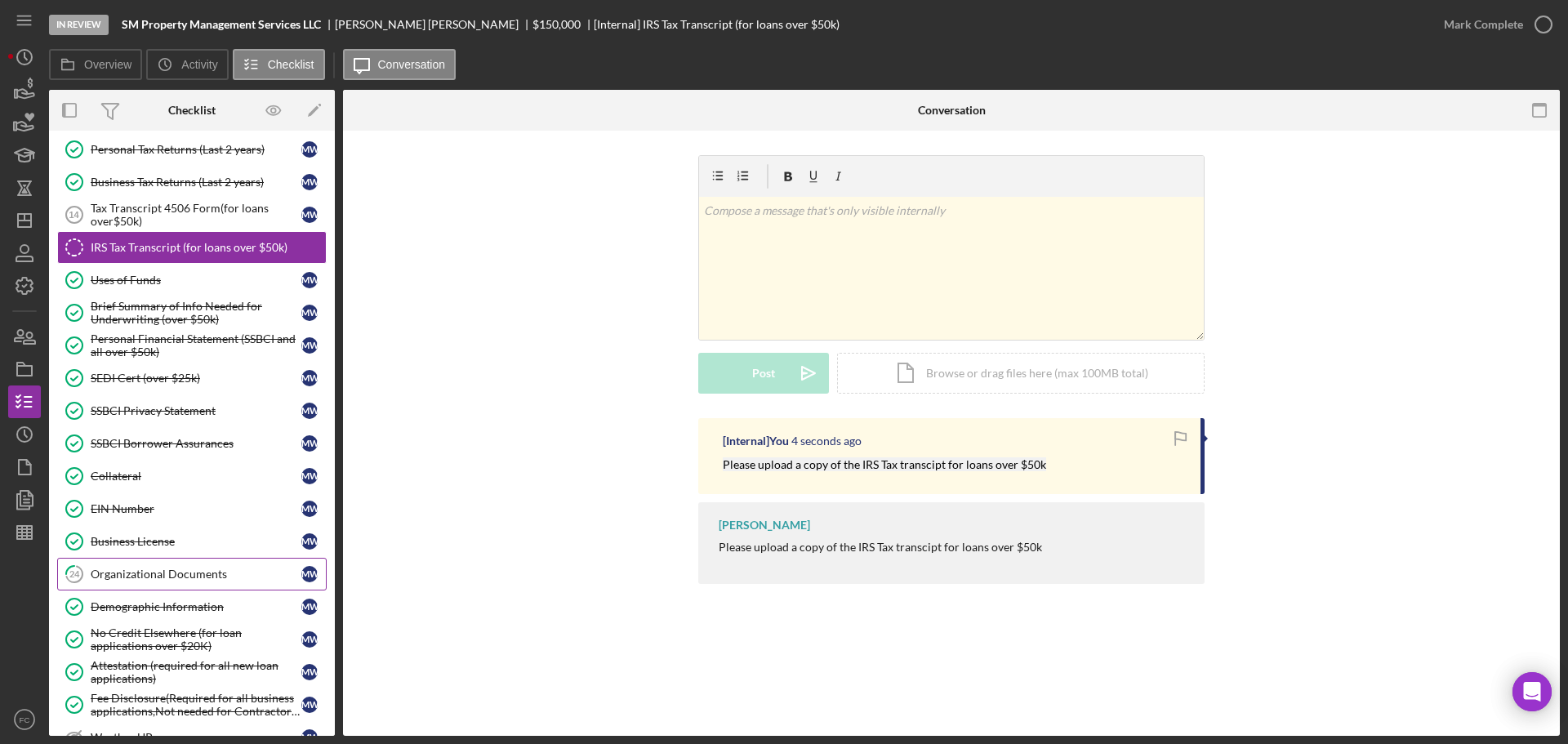
click at [186, 570] on div "Organizational Documents" at bounding box center [195, 575] width 211 height 13
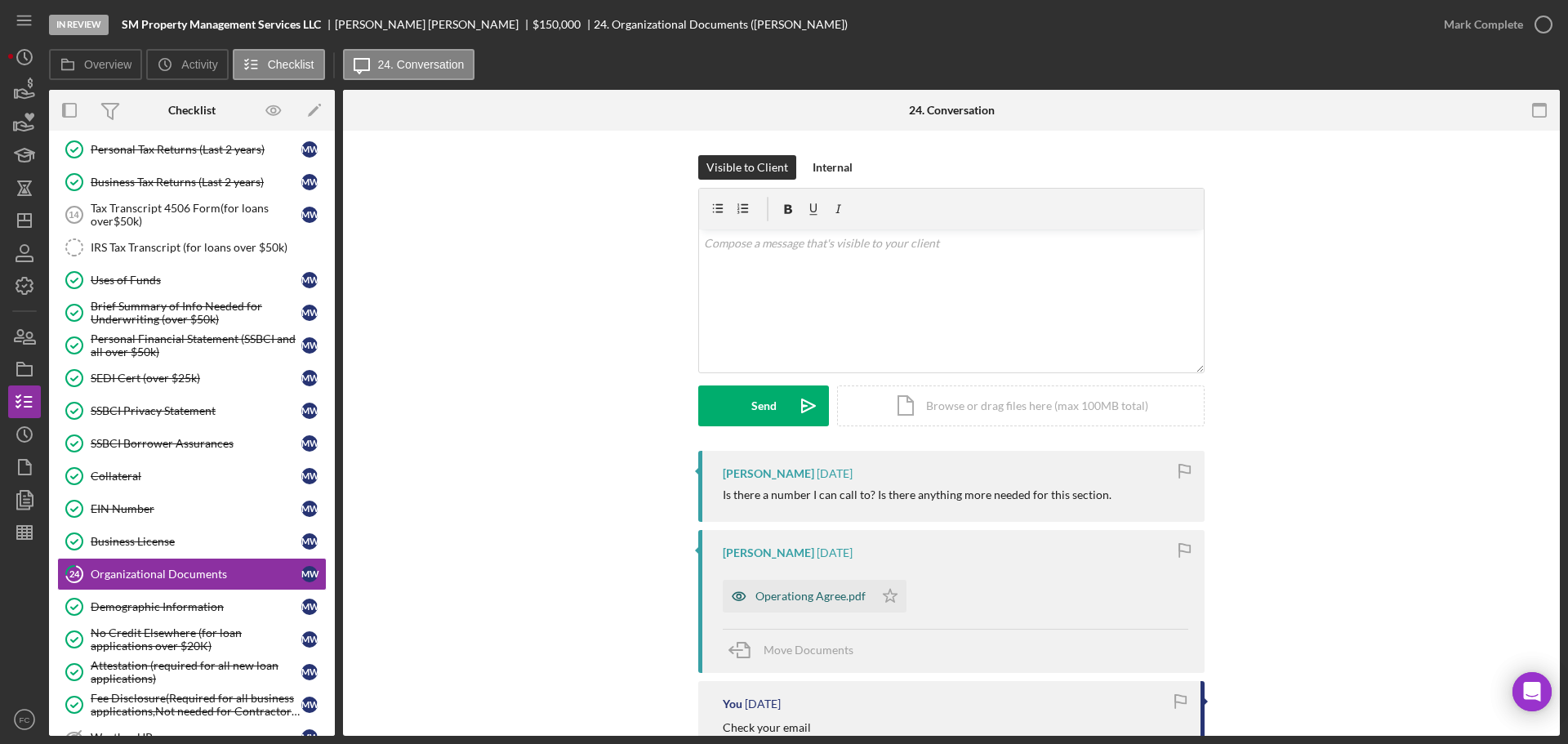
click at [797, 595] on div "Operationg Agree.pdf" at bounding box center [810, 596] width 110 height 13
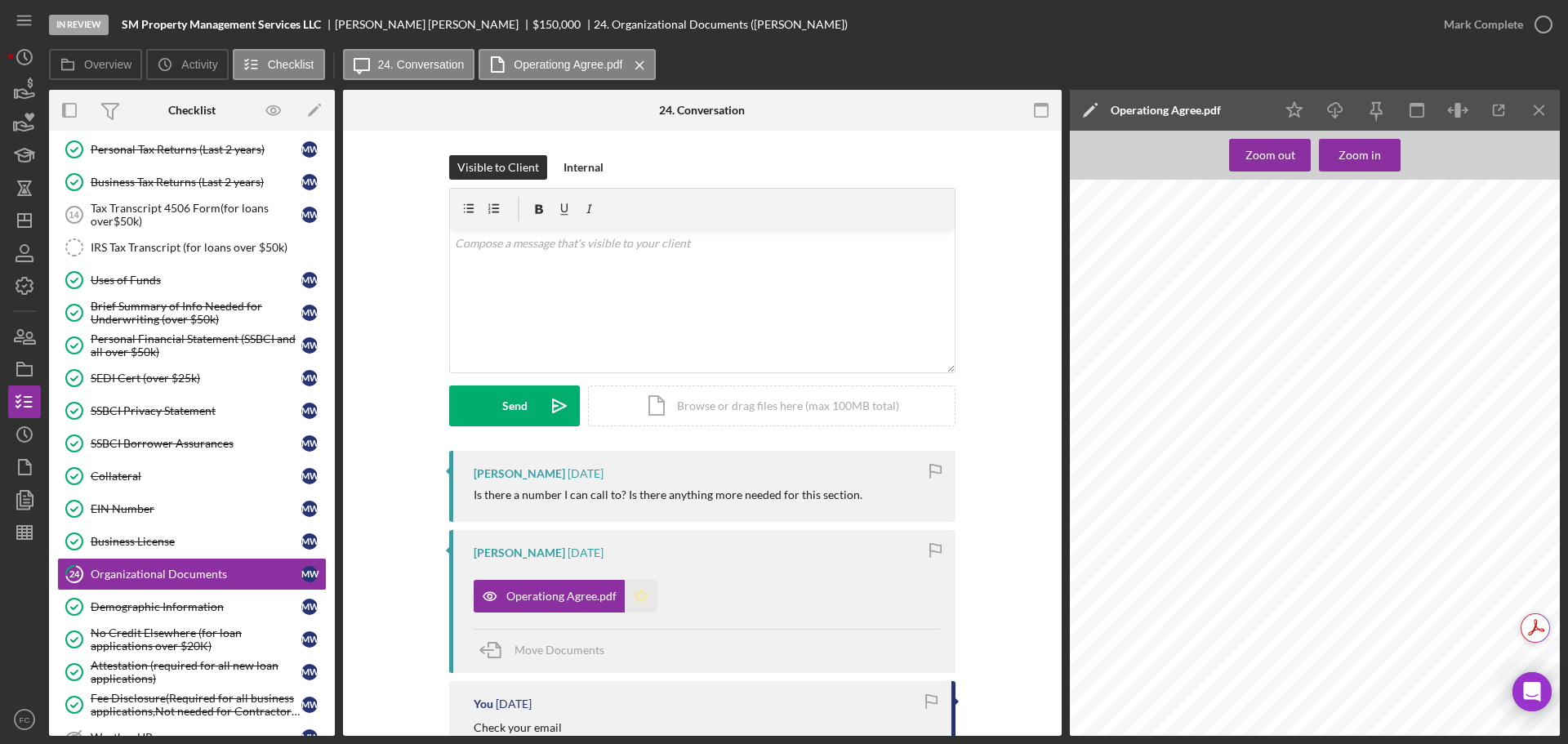
click at [644, 589] on icon "Icon/Star" at bounding box center [641, 596] width 33 height 33
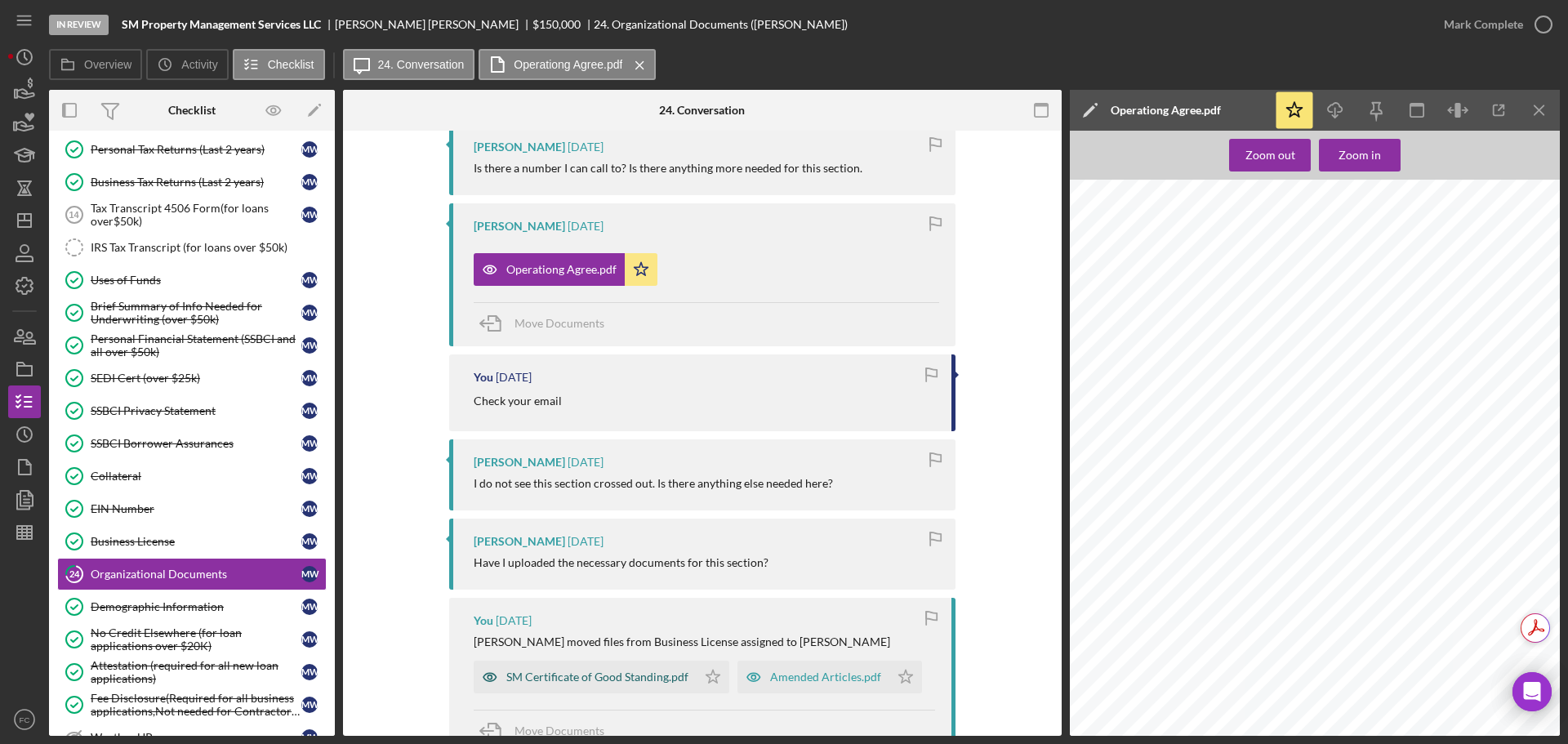
scroll to position [408, 0]
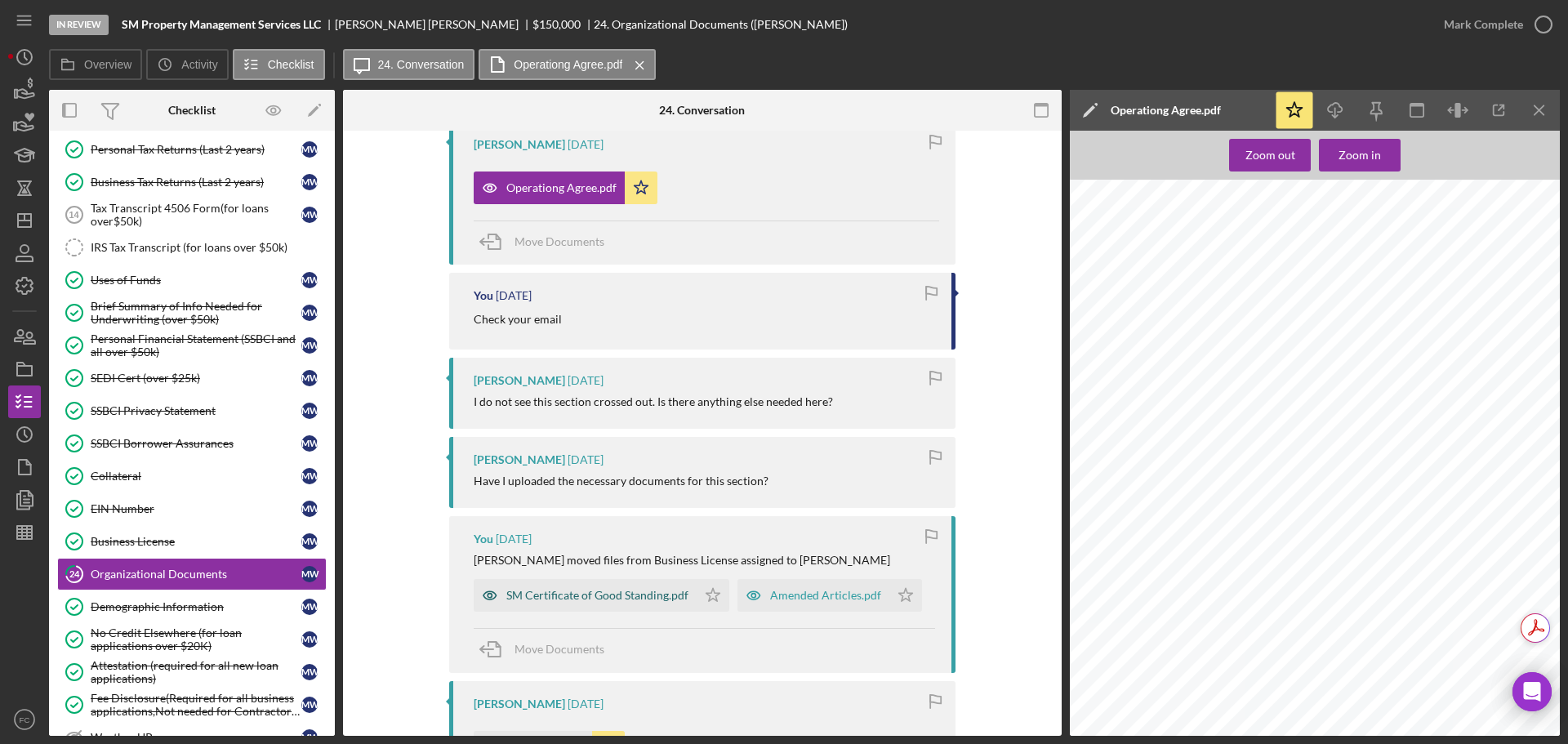
click at [628, 598] on div "SM Certificate of Good Standing.pdf" at bounding box center [597, 596] width 182 height 13
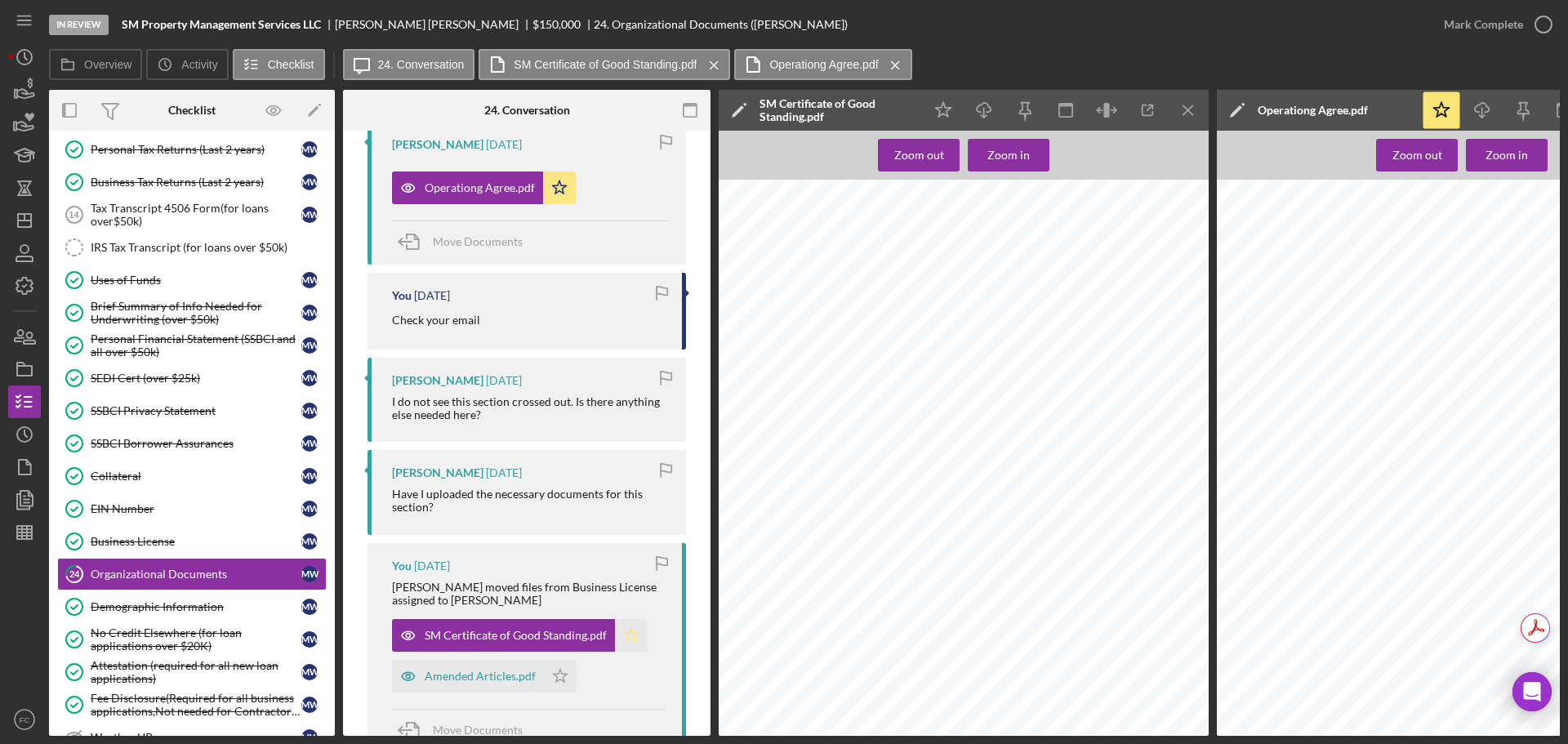
click at [627, 630] on icon "Icon/Star" at bounding box center [631, 635] width 33 height 33
click at [469, 677] on div "Amended Articles.pdf" at bounding box center [480, 676] width 111 height 13
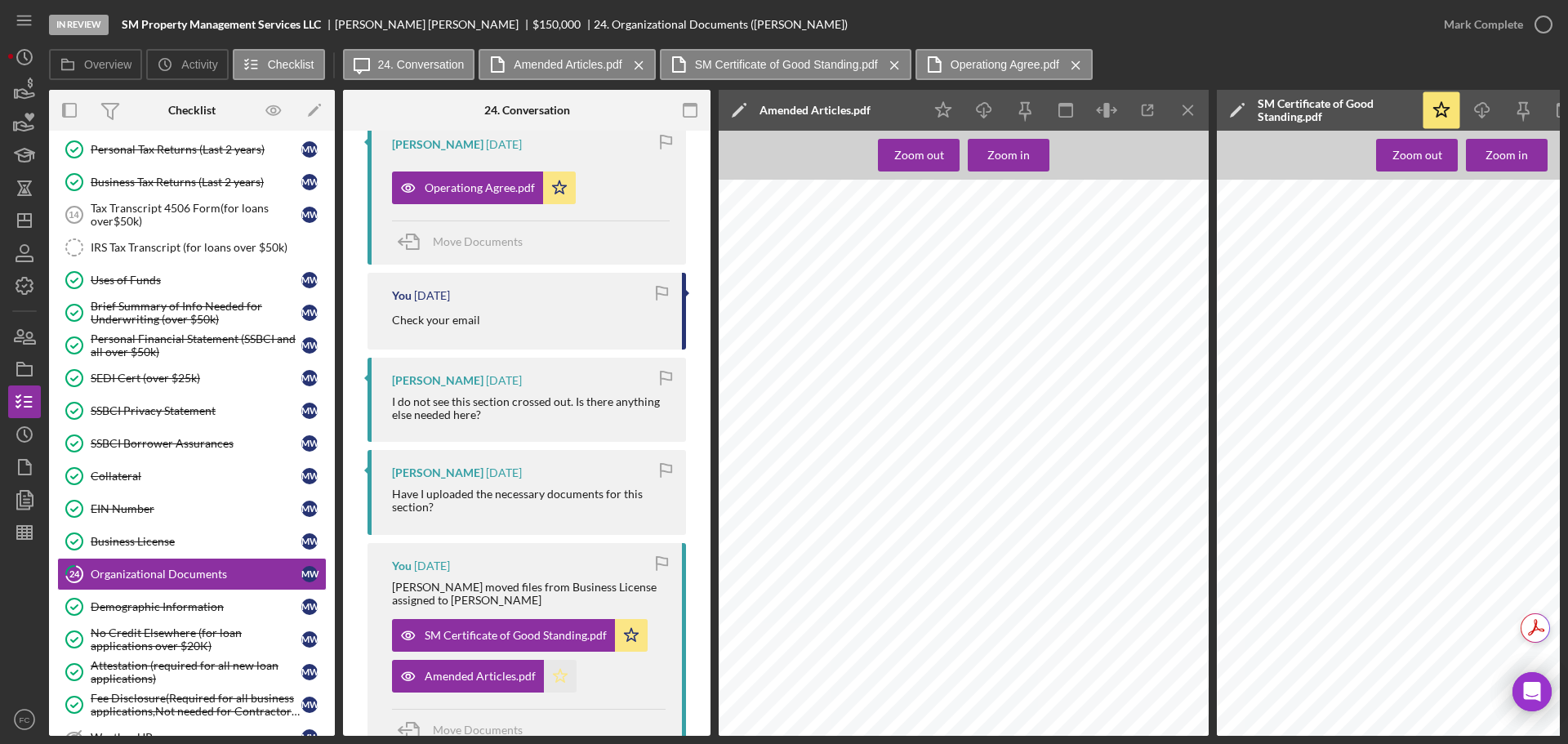
click at [561, 668] on icon "Icon/Star" at bounding box center [560, 676] width 33 height 33
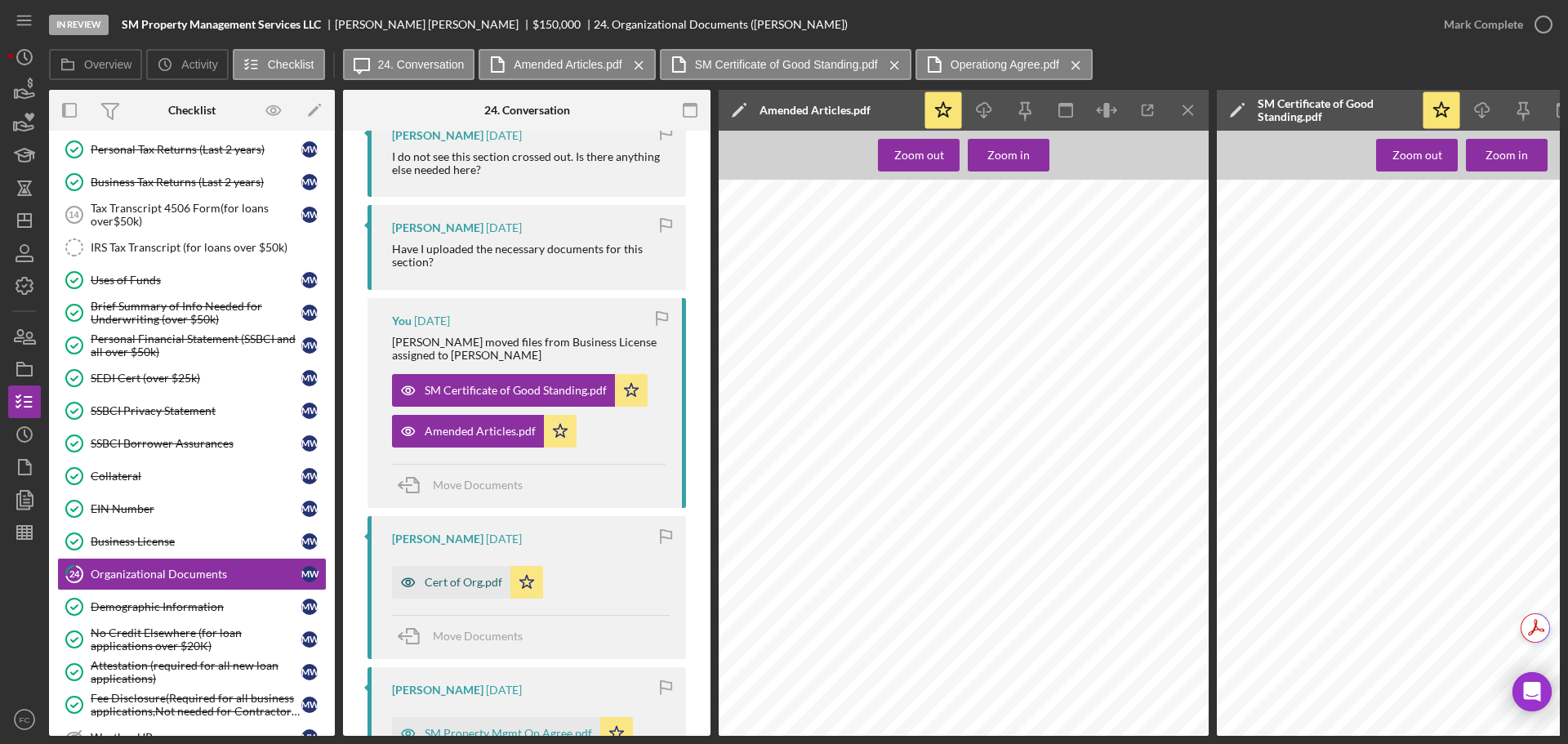
click at [458, 591] on div "Cert of Org.pdf" at bounding box center [451, 582] width 118 height 33
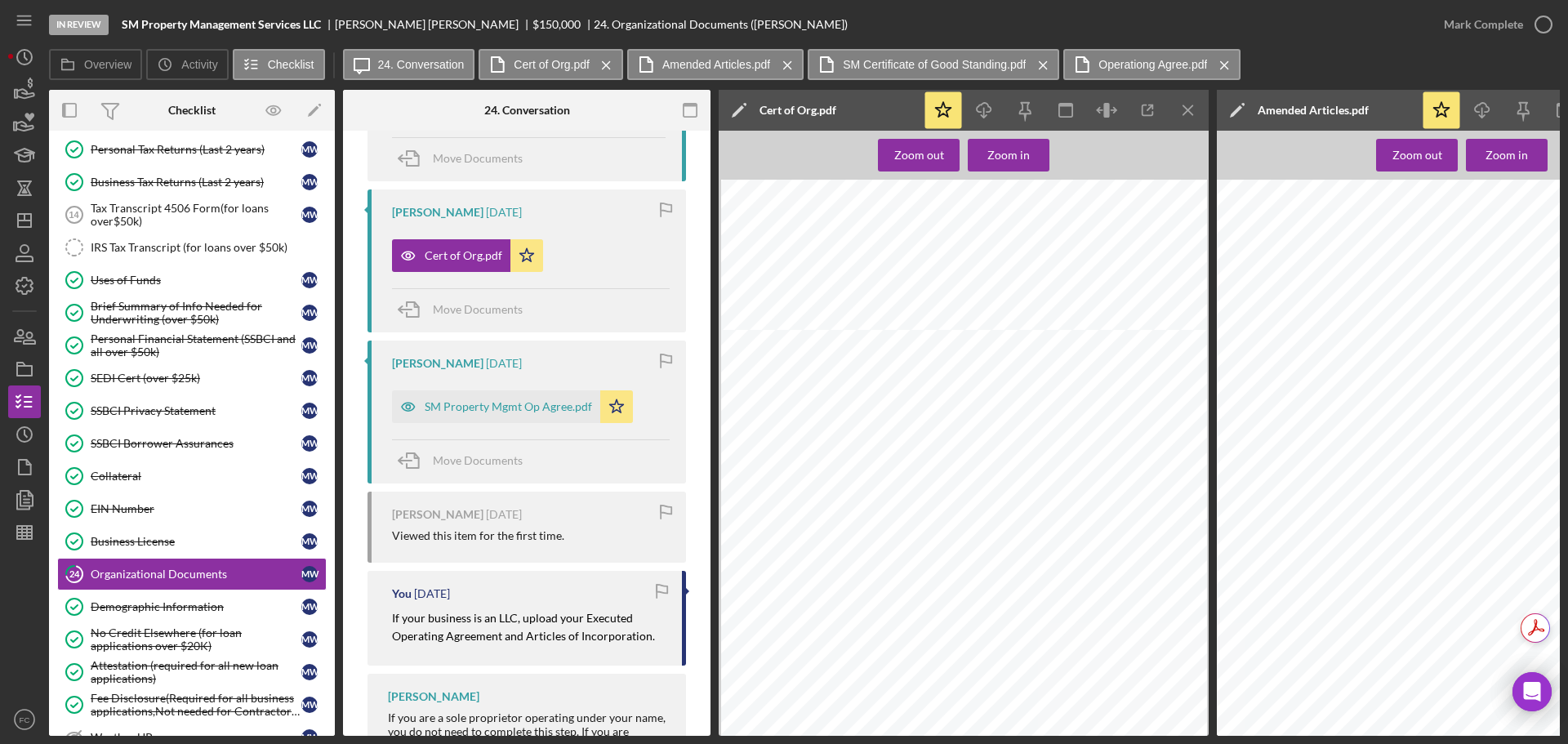
scroll to position [1470, 0]
click at [1547, 20] on icon "button" at bounding box center [1544, 24] width 41 height 41
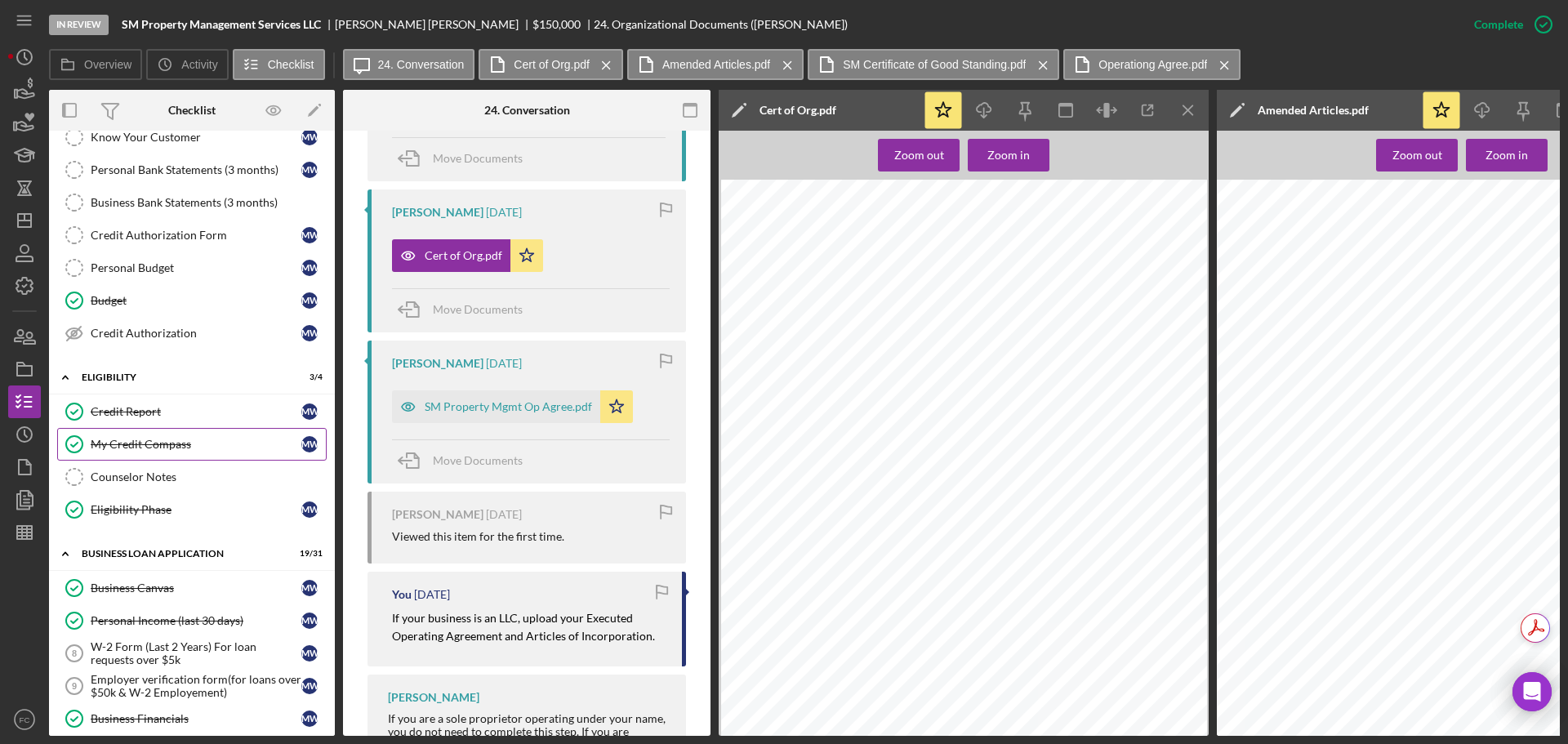
scroll to position [0, 0]
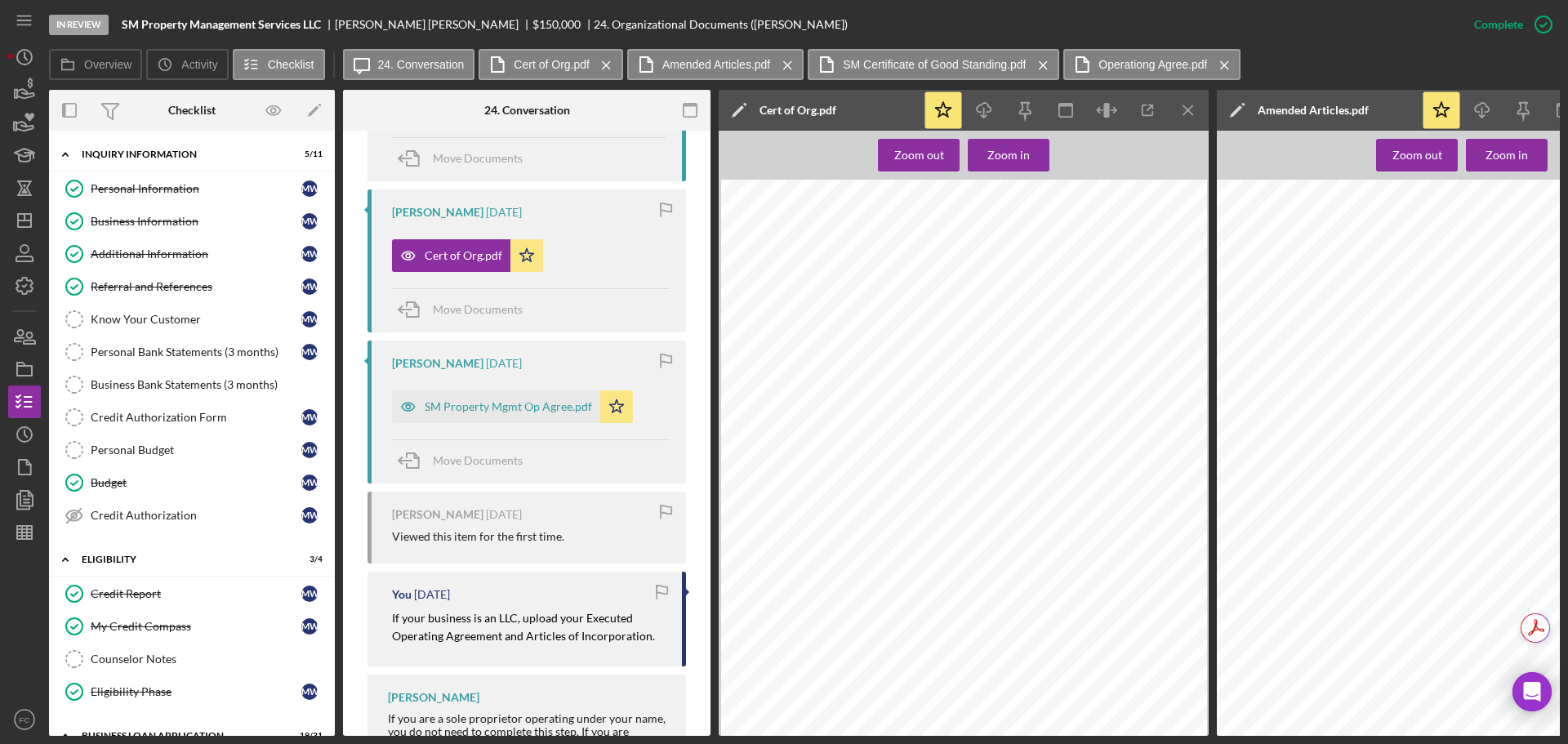
drag, startPoint x: 336, startPoint y: 21, endPoint x: 418, endPoint y: 25, distance: 82.1
click at [418, 25] on div "SM Property Management Services LLC Marvin Williams $150,000 $150,000 24. Organ…" at bounding box center [484, 24] width 726 height 13
copy div "Marvin Williams"
